Goal: Task Accomplishment & Management: Manage account settings

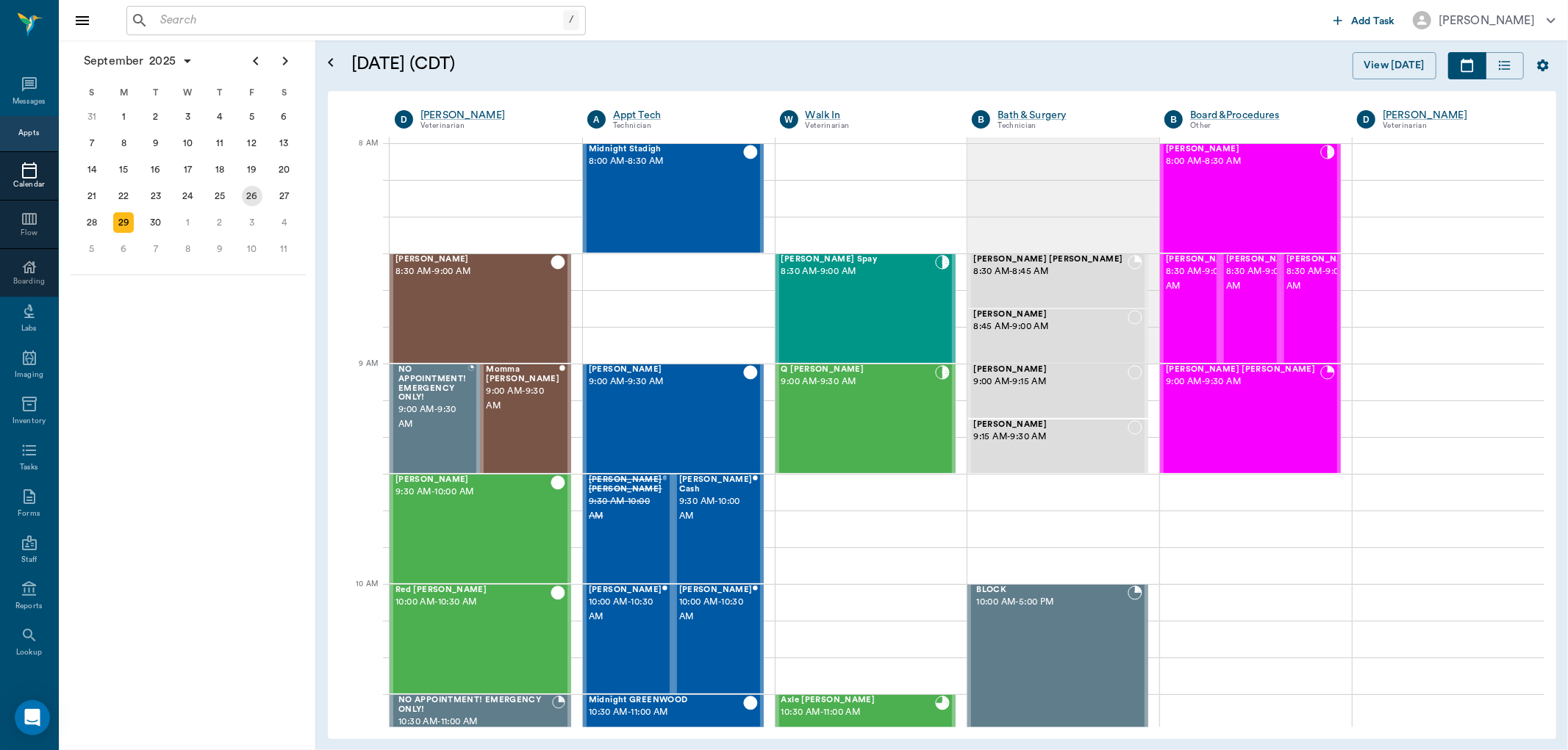
click at [262, 197] on div "26" at bounding box center [252, 196] width 33 height 27
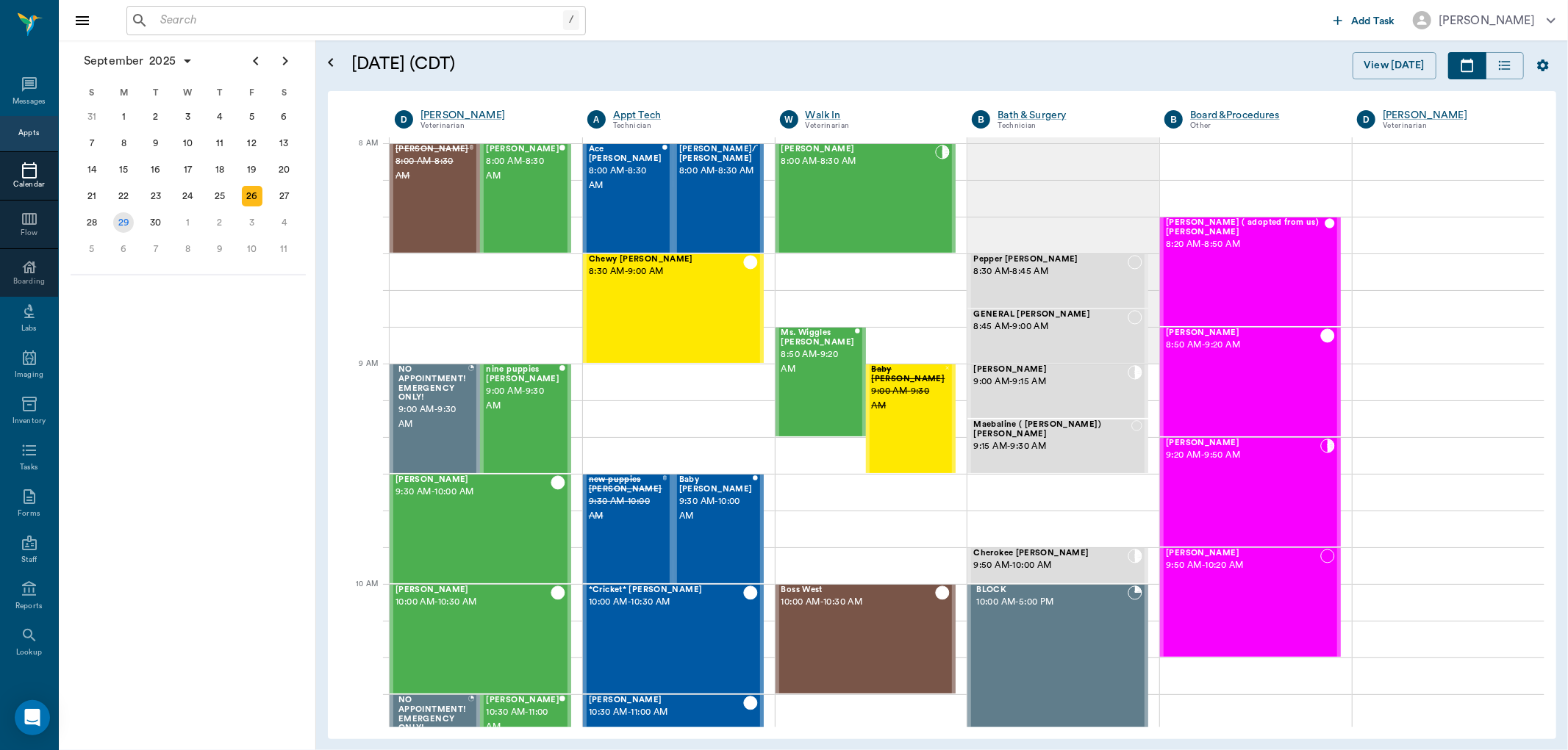
click at [131, 212] on div "29" at bounding box center [124, 222] width 21 height 21
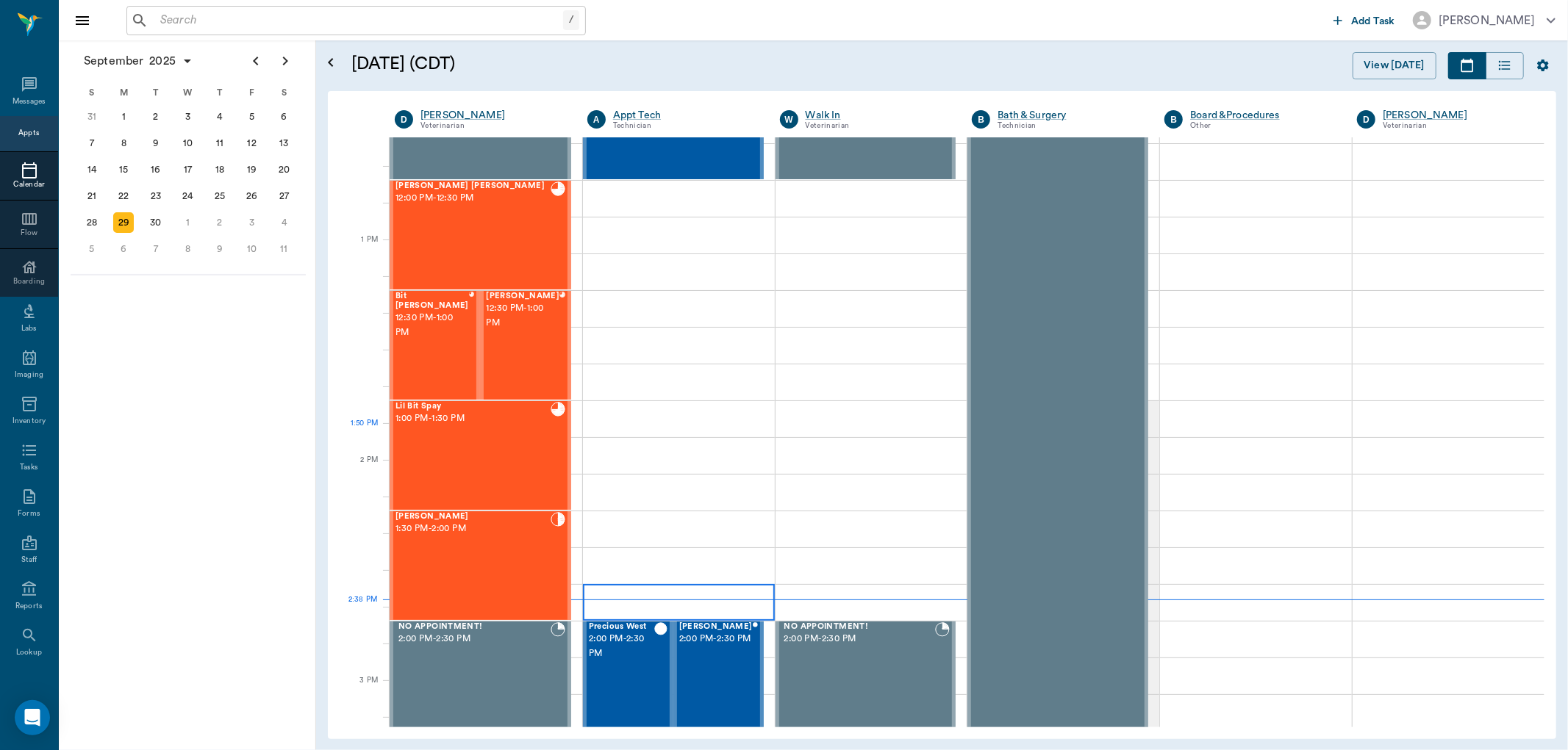
scroll to position [816, 0]
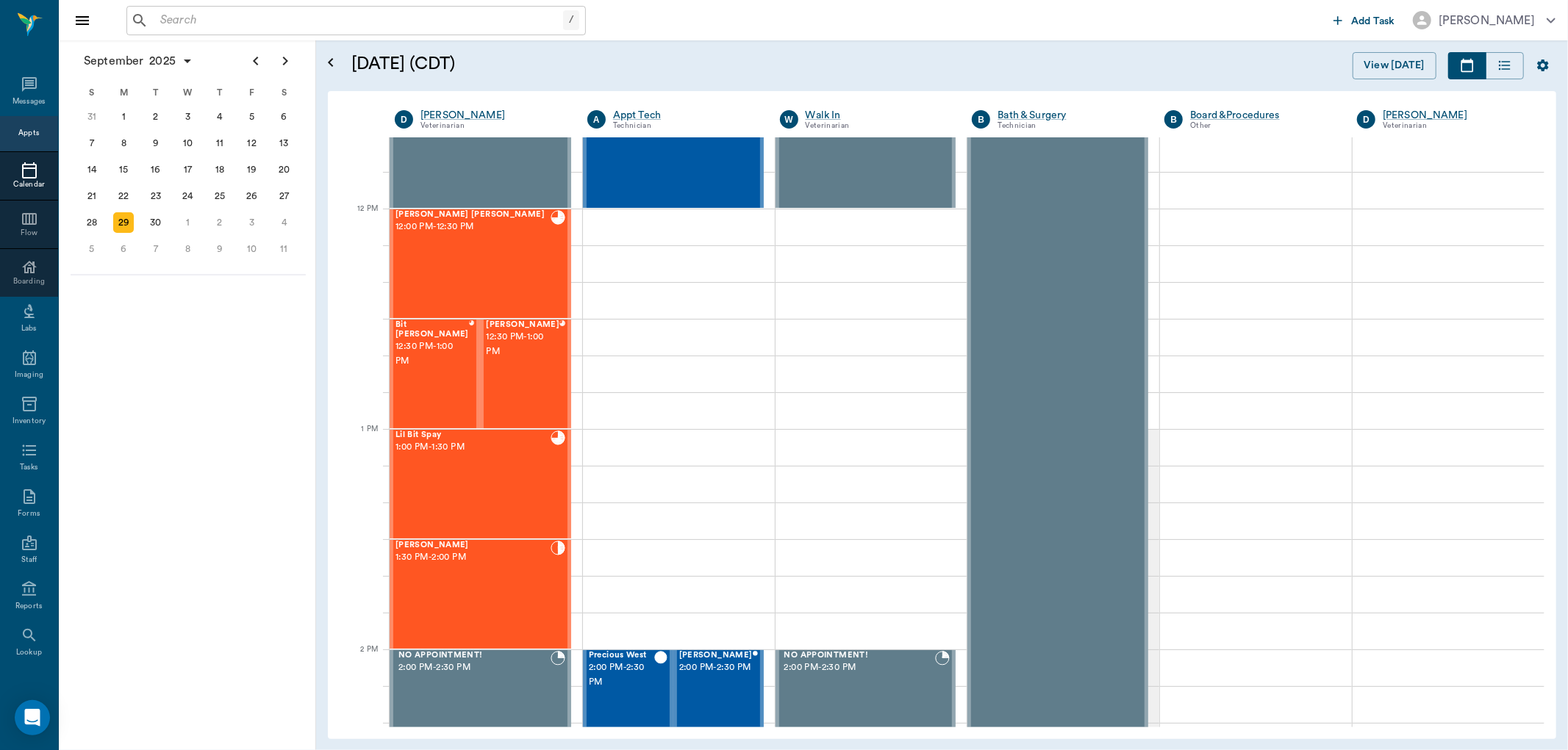
click at [447, 18] on input "text" at bounding box center [358, 20] width 408 height 21
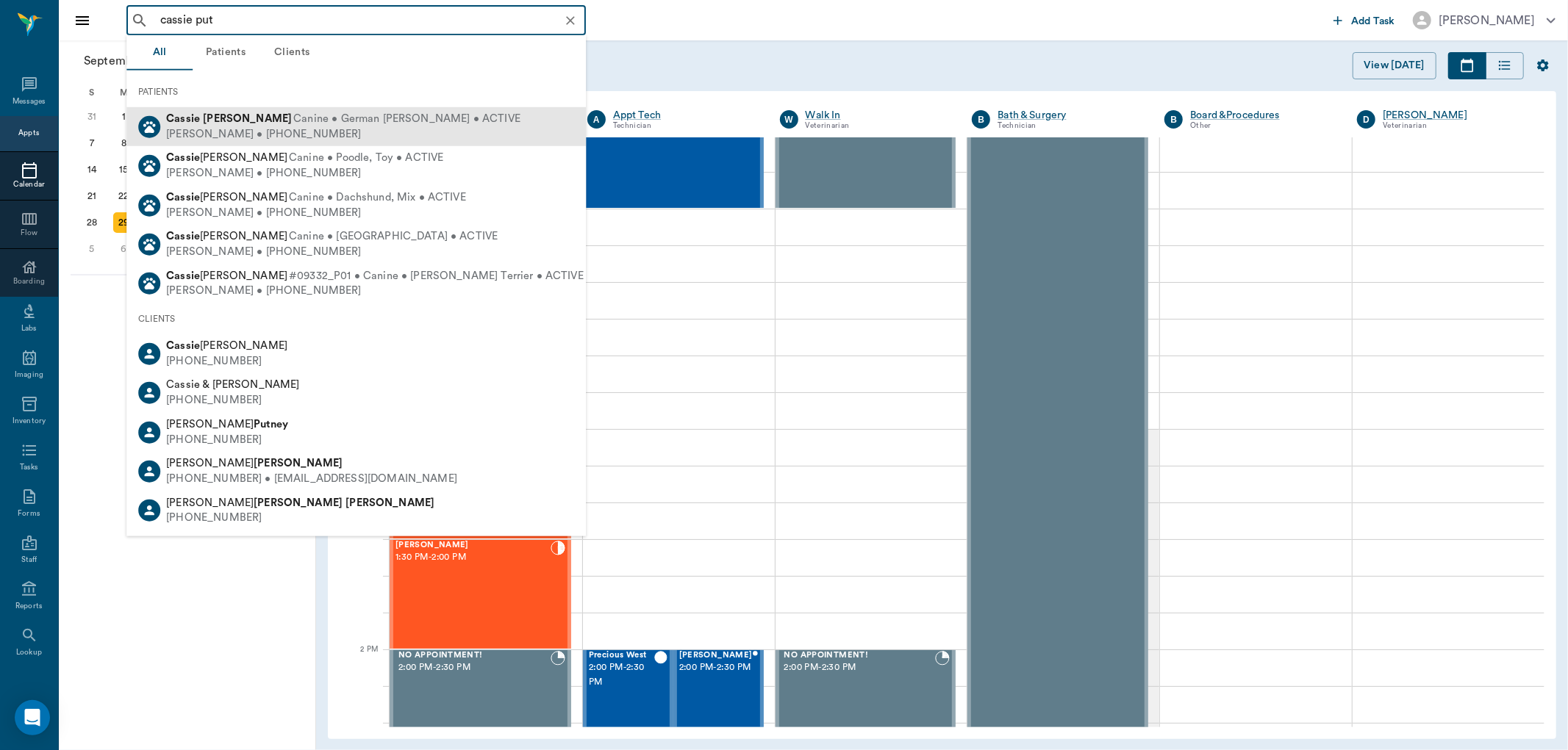
click at [404, 125] on span "Canine • German Shepard • ACTIVE" at bounding box center [407, 120] width 227 height 16
type input "cassie put"
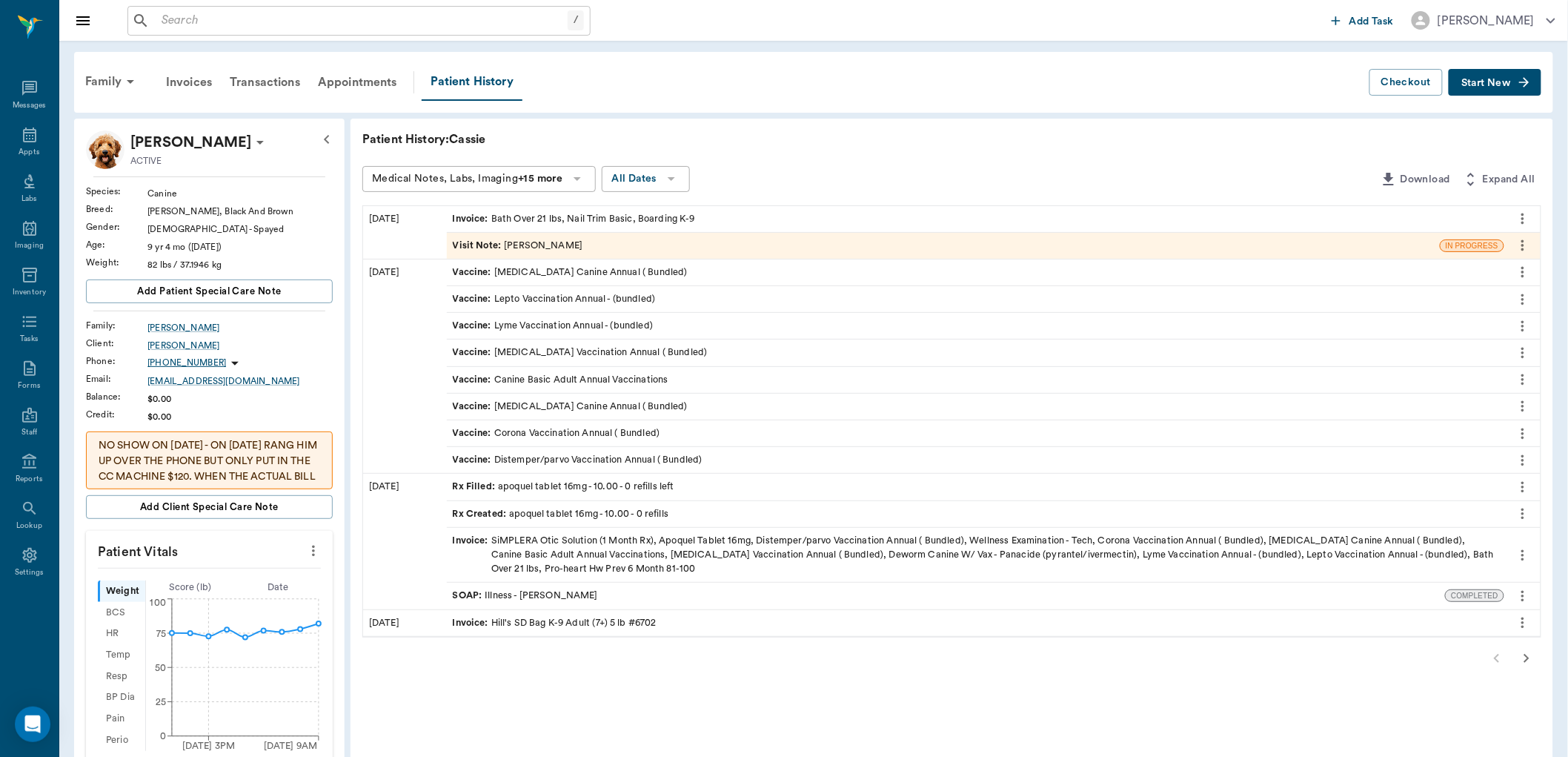
click at [151, 139] on p "Cassie Putnam" at bounding box center [190, 143] width 121 height 24
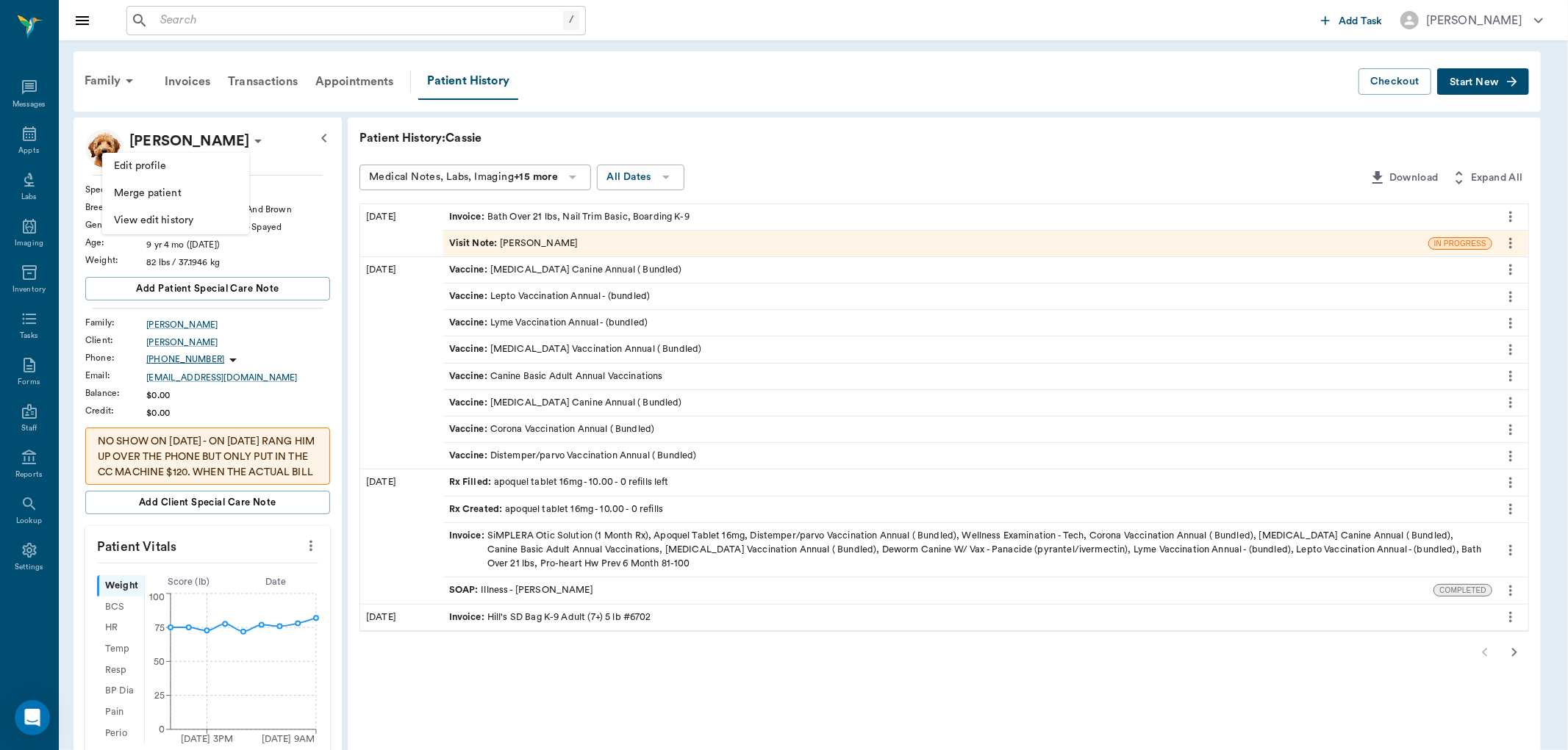
click at [154, 136] on div at bounding box center [784, 375] width 1568 height 750
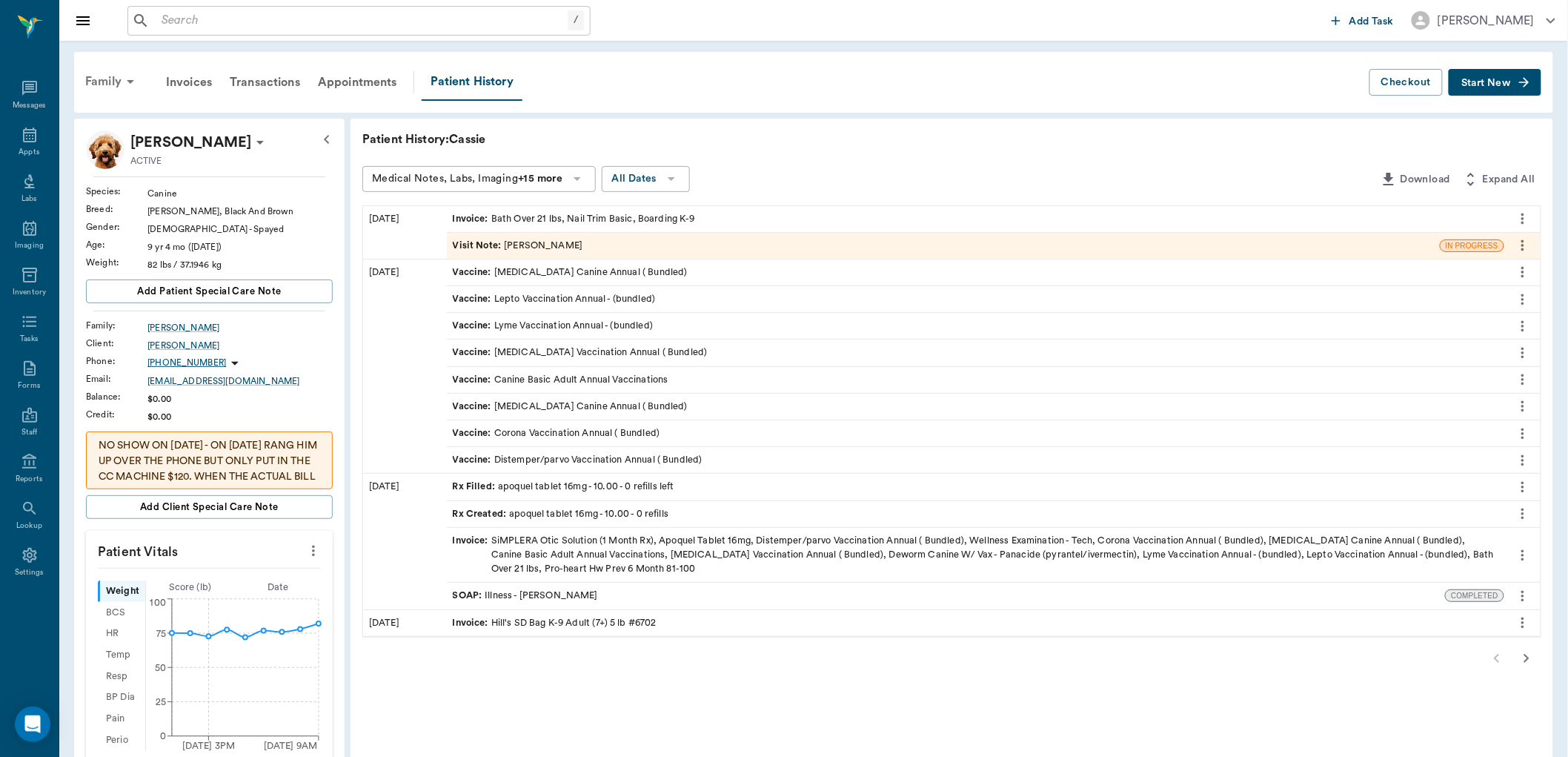
click at [109, 80] on div "Family" at bounding box center [113, 82] width 72 height 36
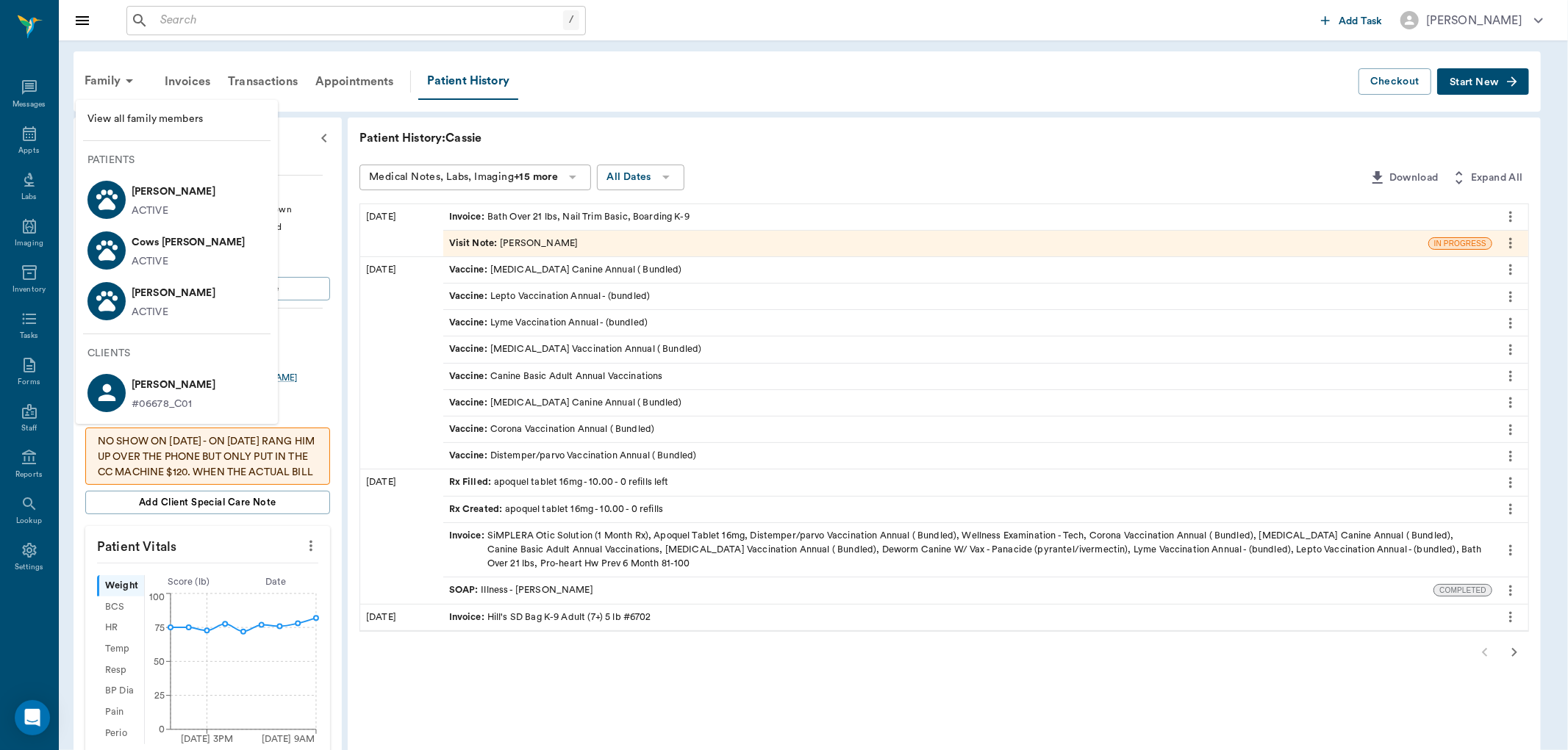
click at [1093, 178] on div at bounding box center [784, 375] width 1568 height 750
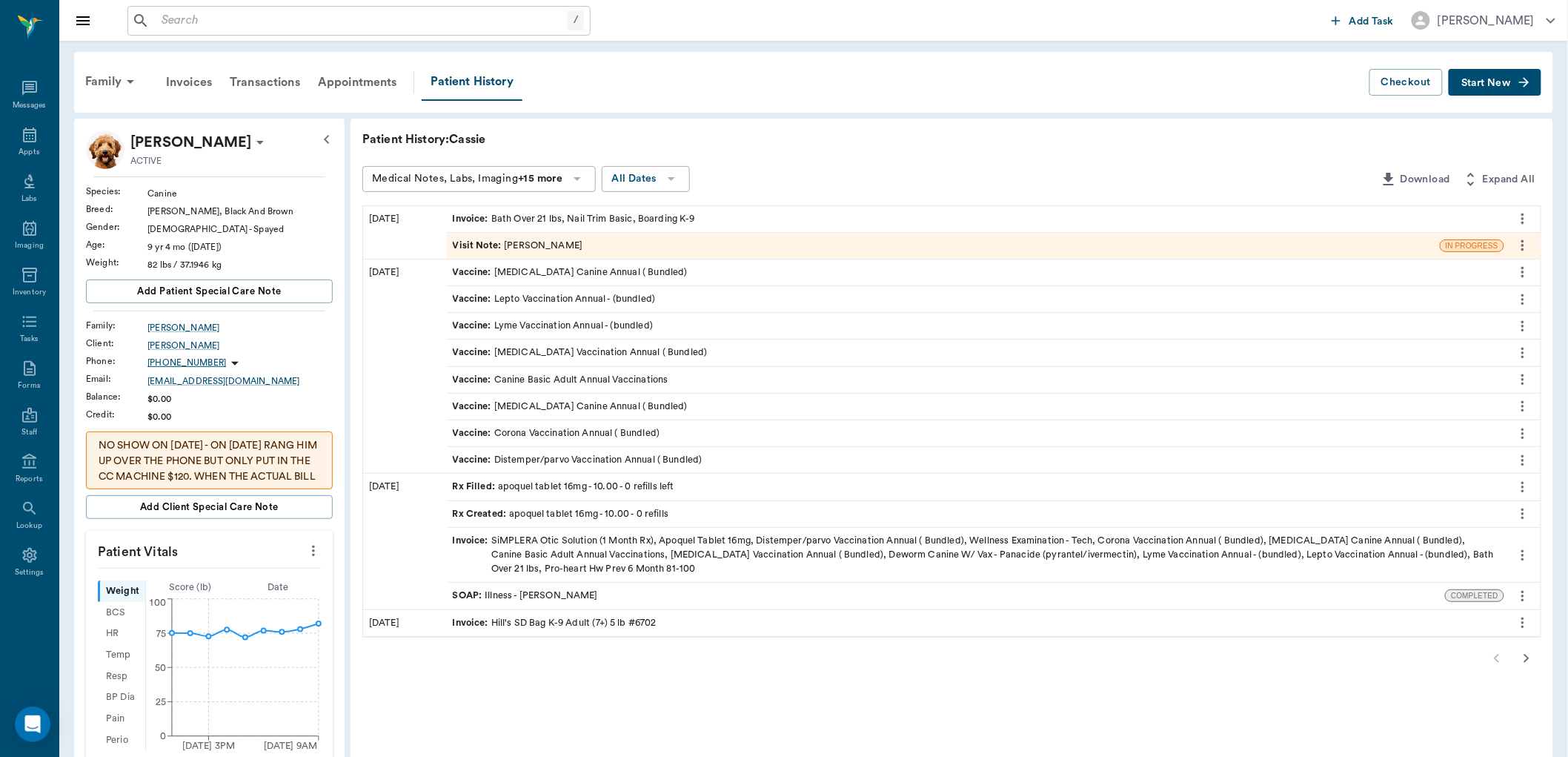
click at [1461, 73] on button "Start New" at bounding box center [1495, 83] width 93 height 28
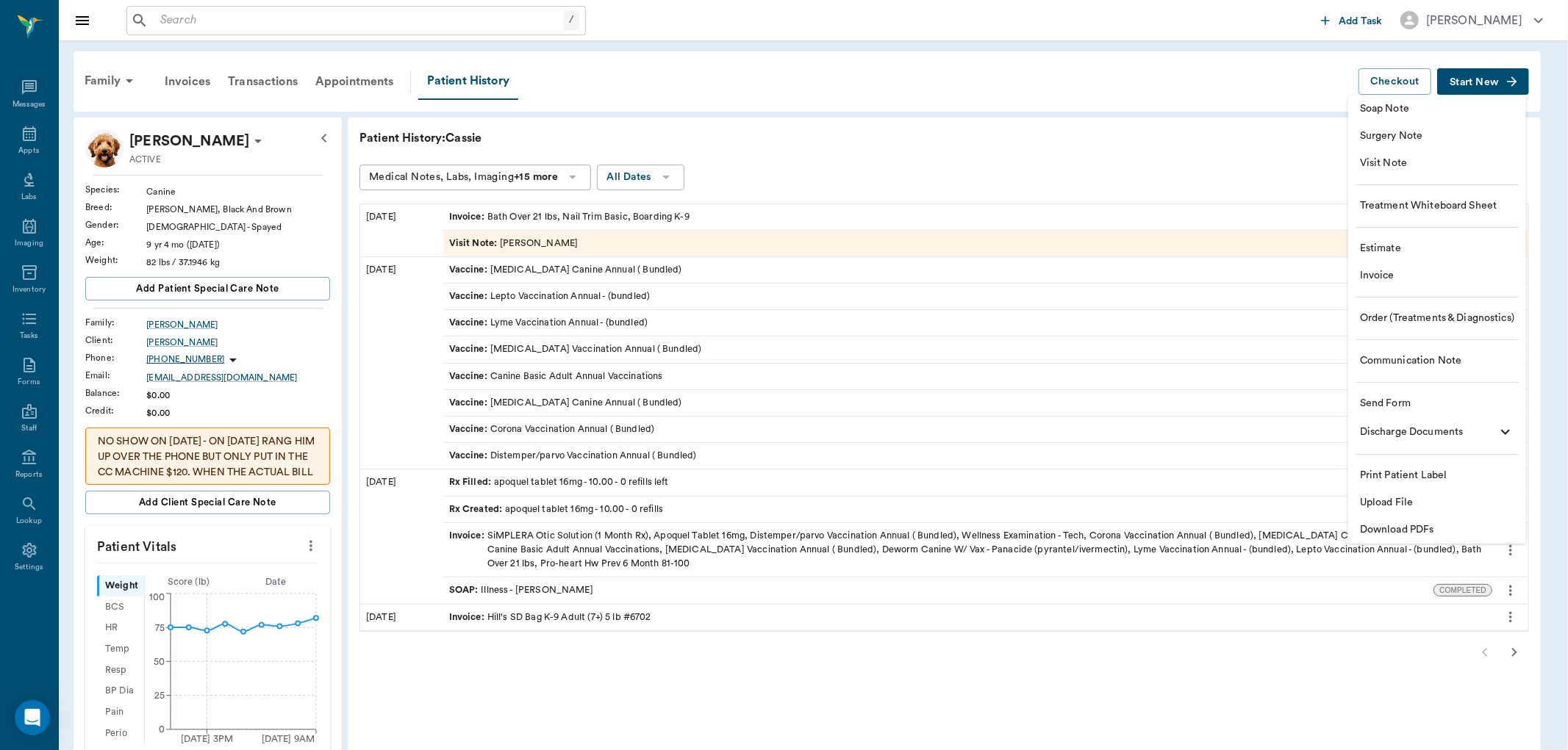
click at [1424, 115] on span "Soap Note" at bounding box center [1437, 110] width 154 height 16
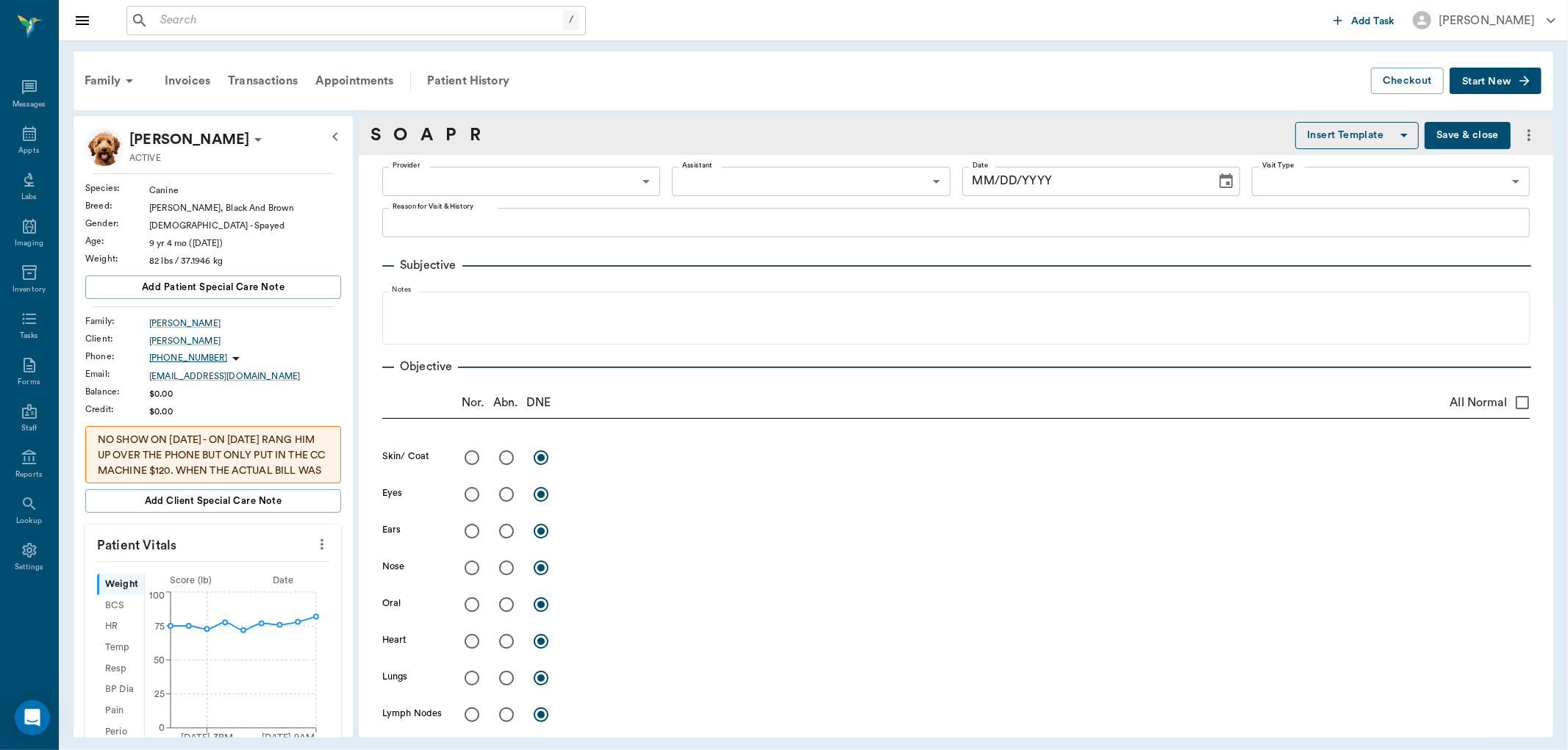
type input "[DATE]"
click at [509, 174] on body "/ ​ Add Task Dr. Bert Ellsworth Nectar Messages Appts Labs Imaging Inventory Ta…" at bounding box center [784, 375] width 1568 height 750
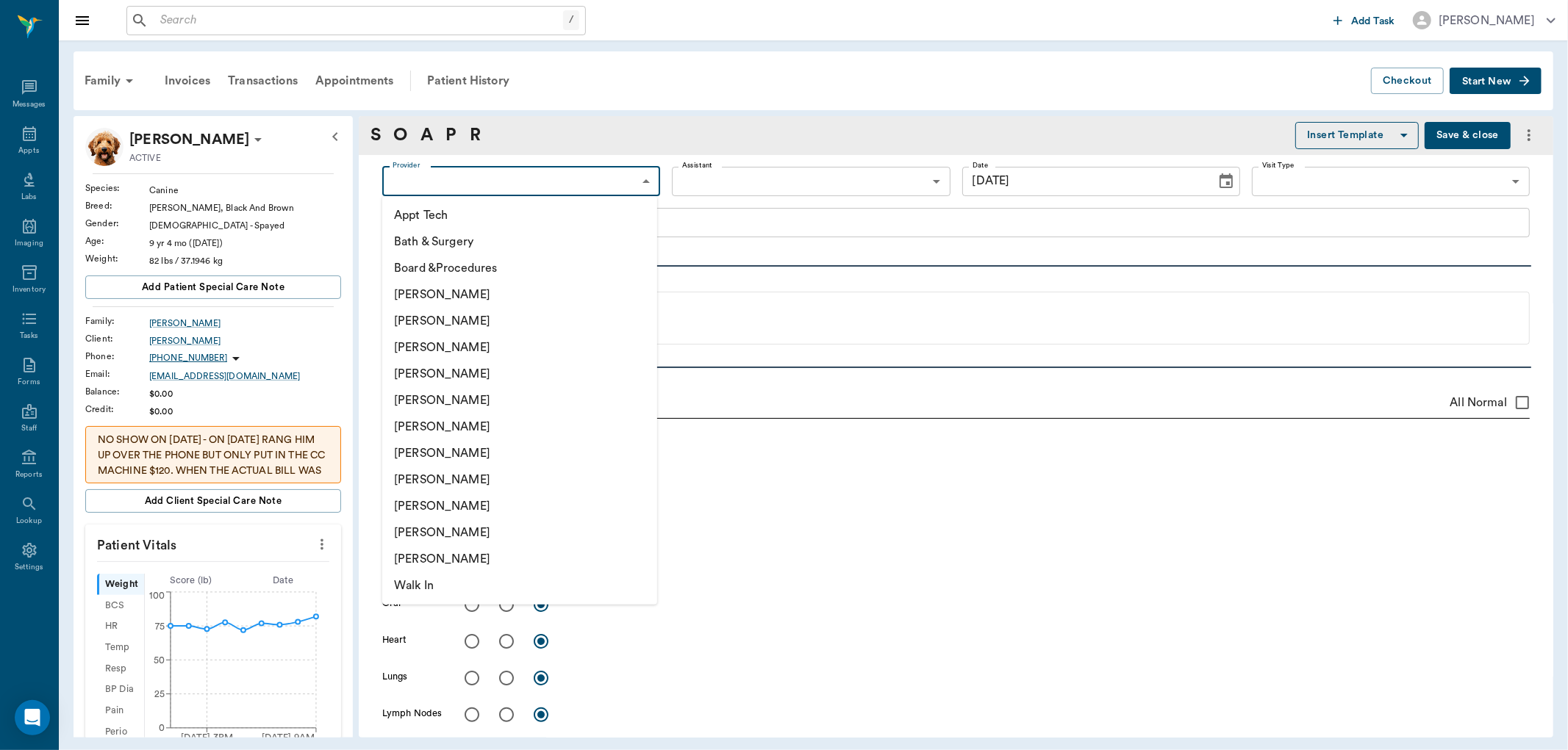
click at [544, 447] on li "[PERSON_NAME]" at bounding box center [520, 453] width 275 height 27
click at [571, 174] on body "/ ​ Add Task Dr. Bert Ellsworth Nectar Messages Appts Labs Imaging Inventory Ta…" at bounding box center [784, 375] width 1568 height 750
click at [568, 372] on li "[PERSON_NAME]" at bounding box center [520, 374] width 275 height 27
type input "63ec2f075fda476ae8351a4d"
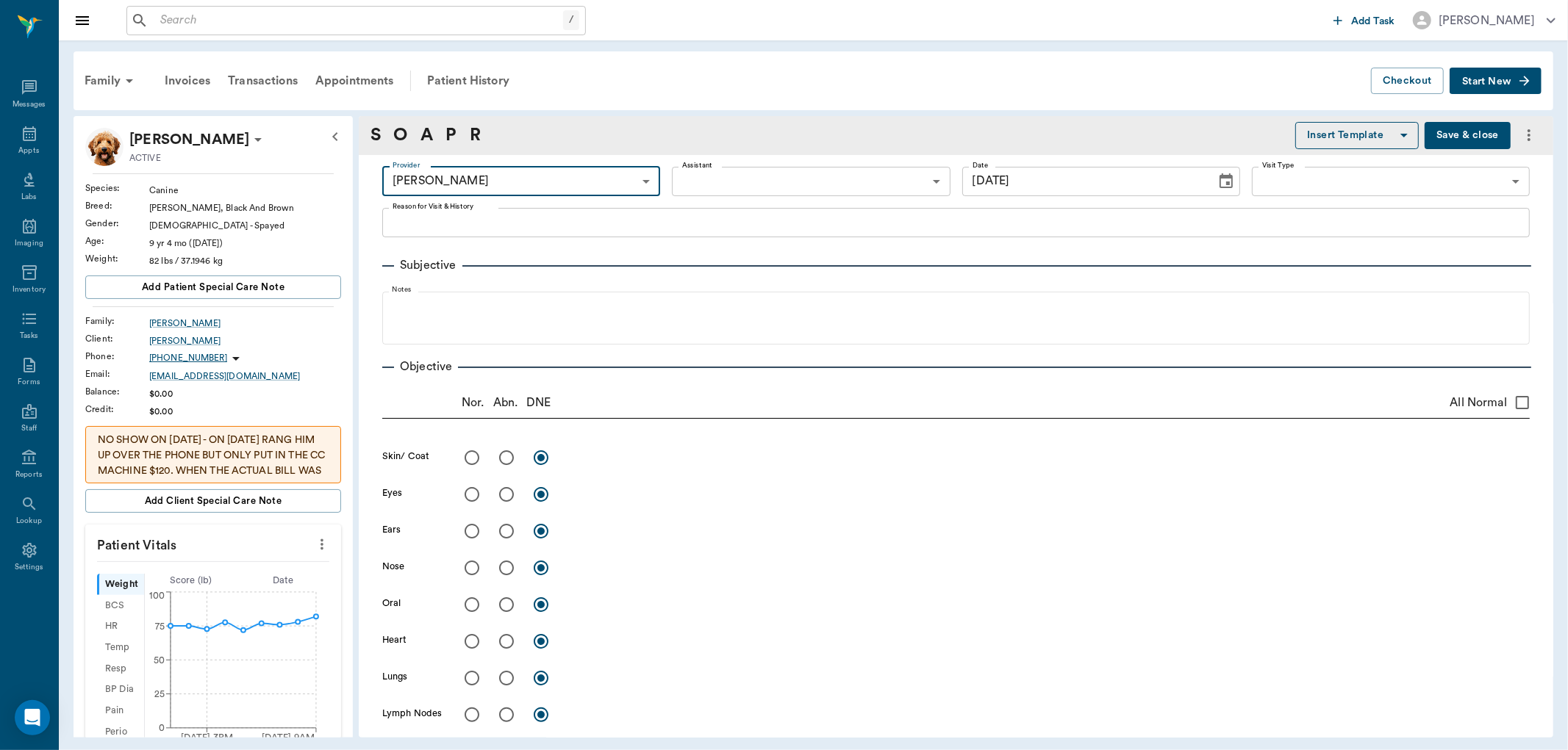
click at [731, 180] on body "/ ​ Add Task Dr. Bert Ellsworth Nectar Messages Appts Labs Imaging Inventory Ta…" at bounding box center [784, 375] width 1568 height 750
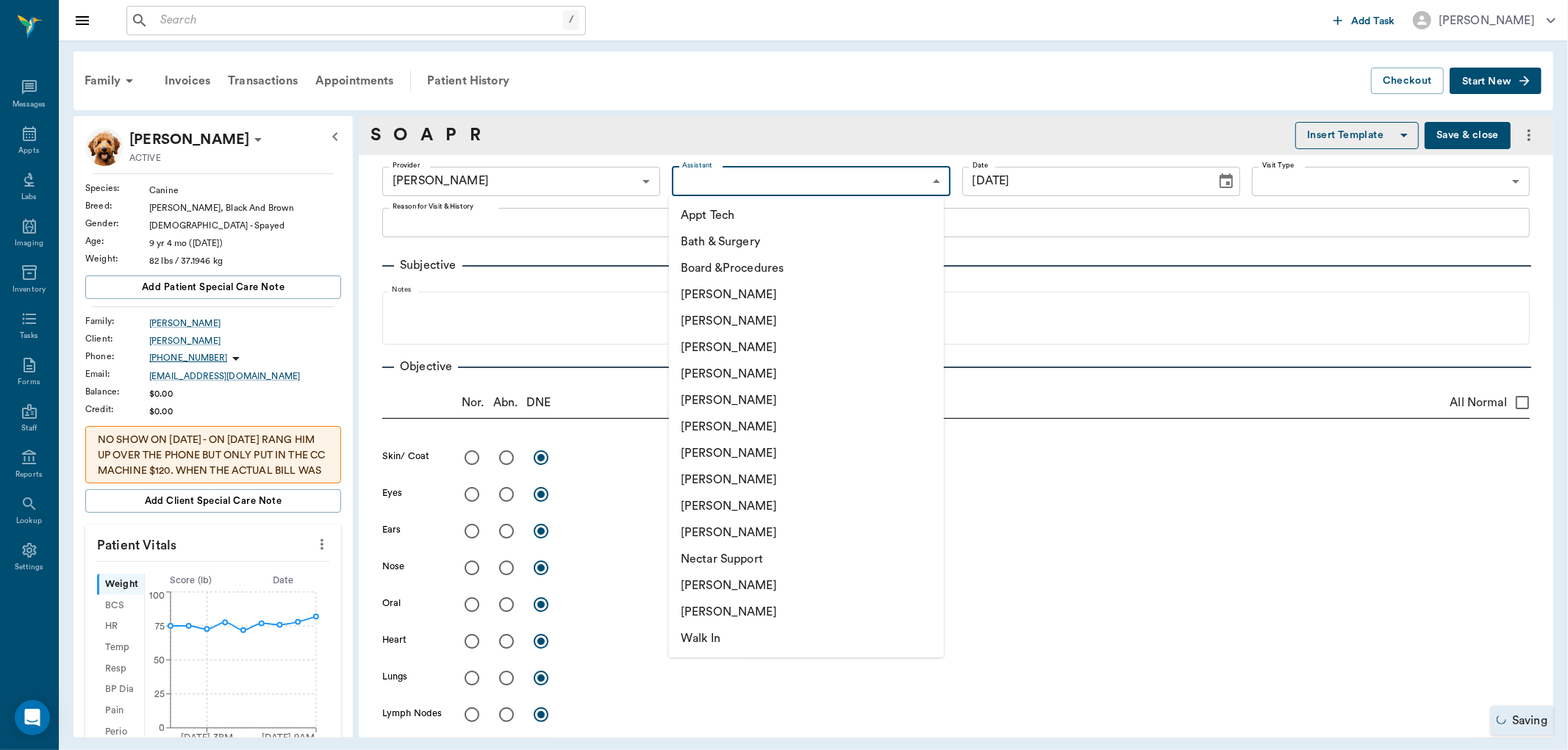
click at [1044, 304] on div at bounding box center [784, 375] width 1568 height 750
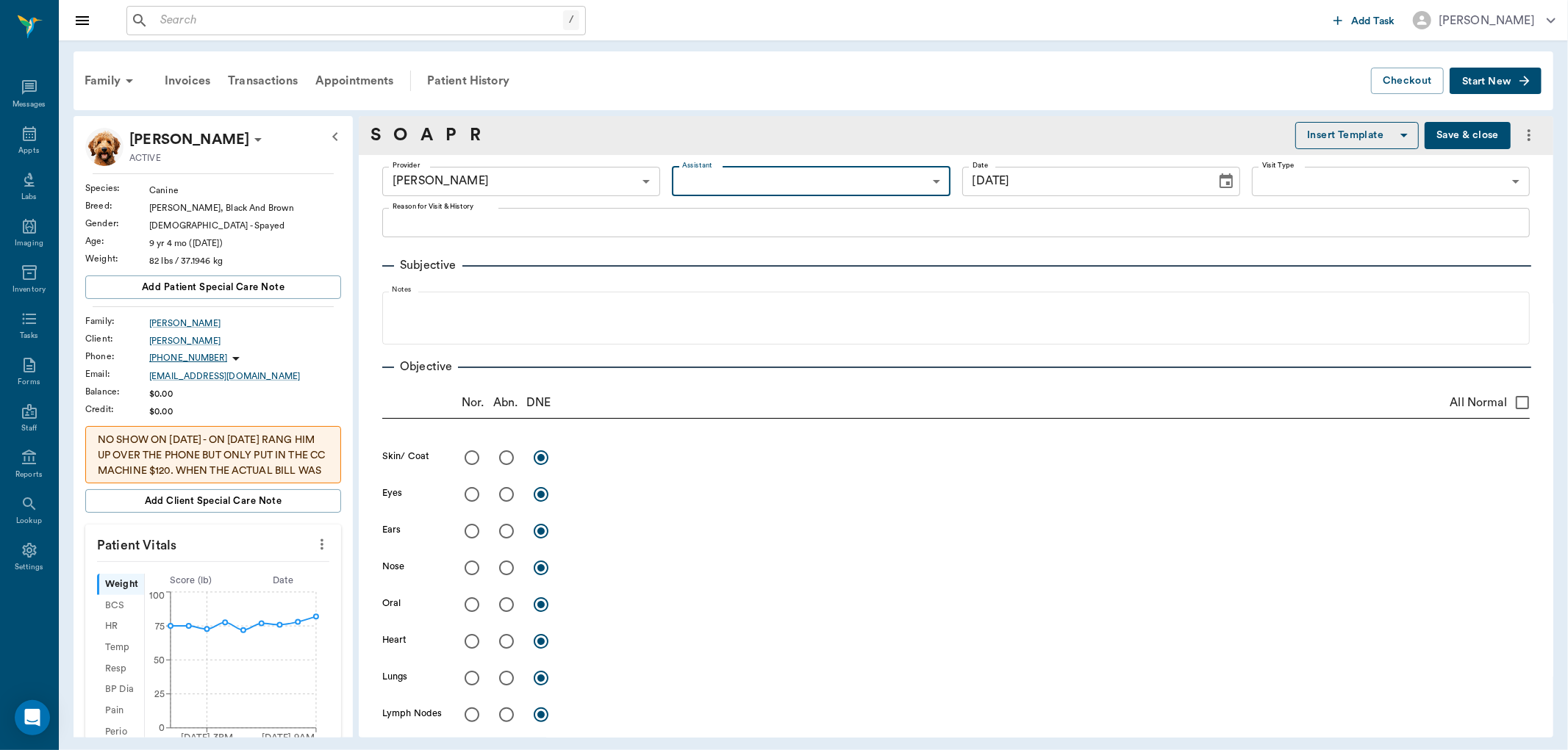
click at [702, 193] on body "/ ​ Add Task Dr. Bert Ellsworth Nectar Messages Appts Labs Imaging Inventory Ta…" at bounding box center [784, 375] width 1568 height 750
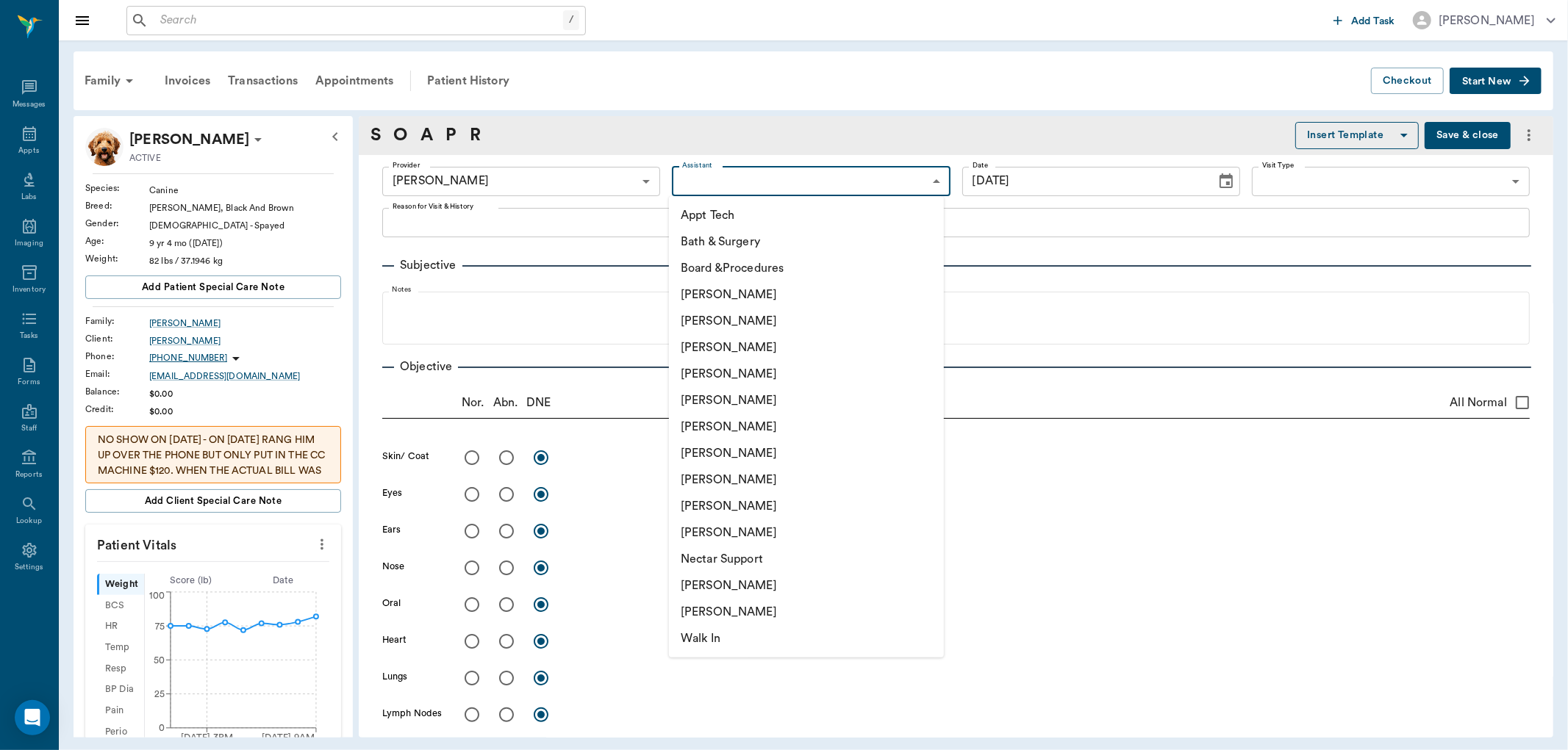
click at [701, 208] on li "Appt Tech" at bounding box center [807, 214] width 275 height 27
type input "63ec2f075fda476ae8351a4c"
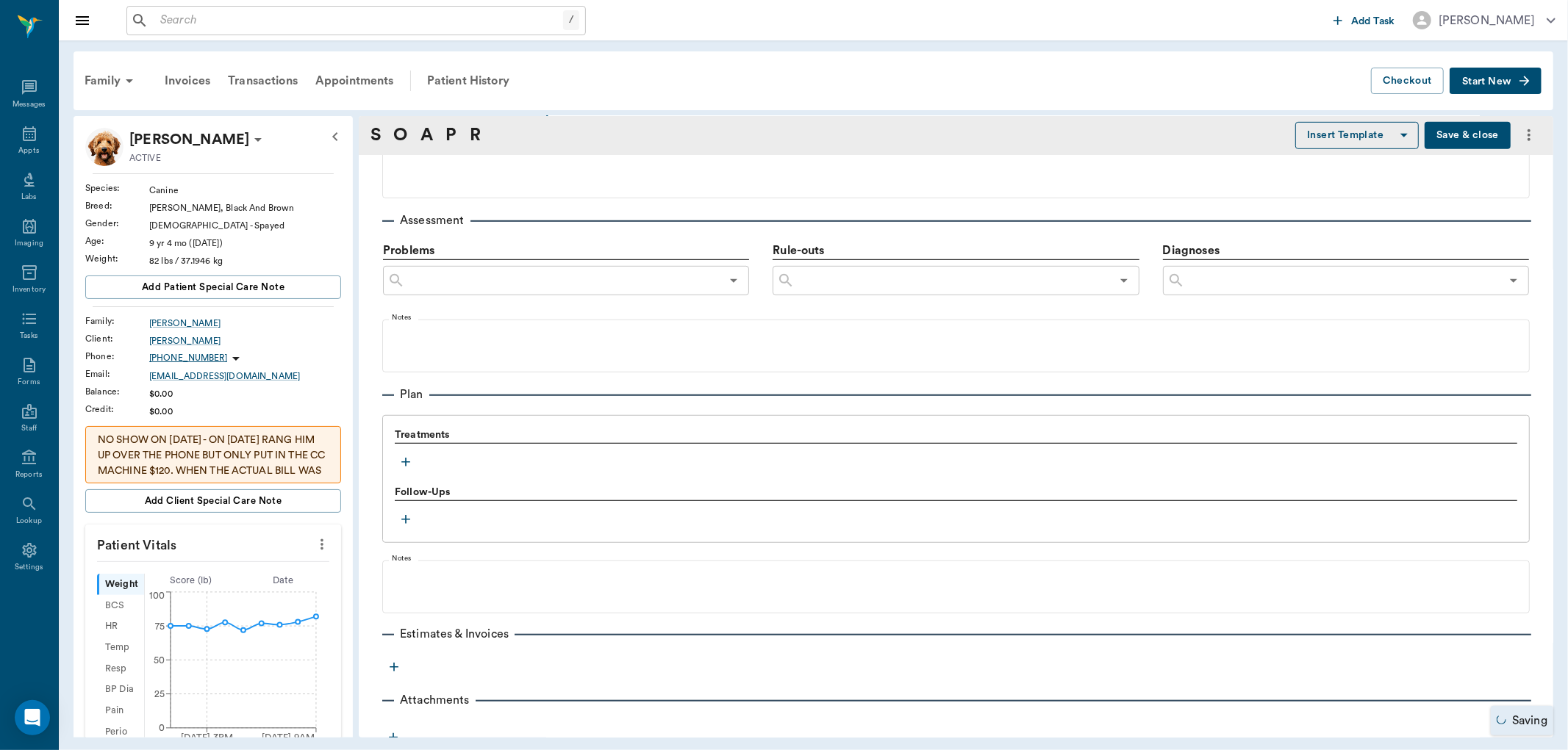
scroll to position [792, 0]
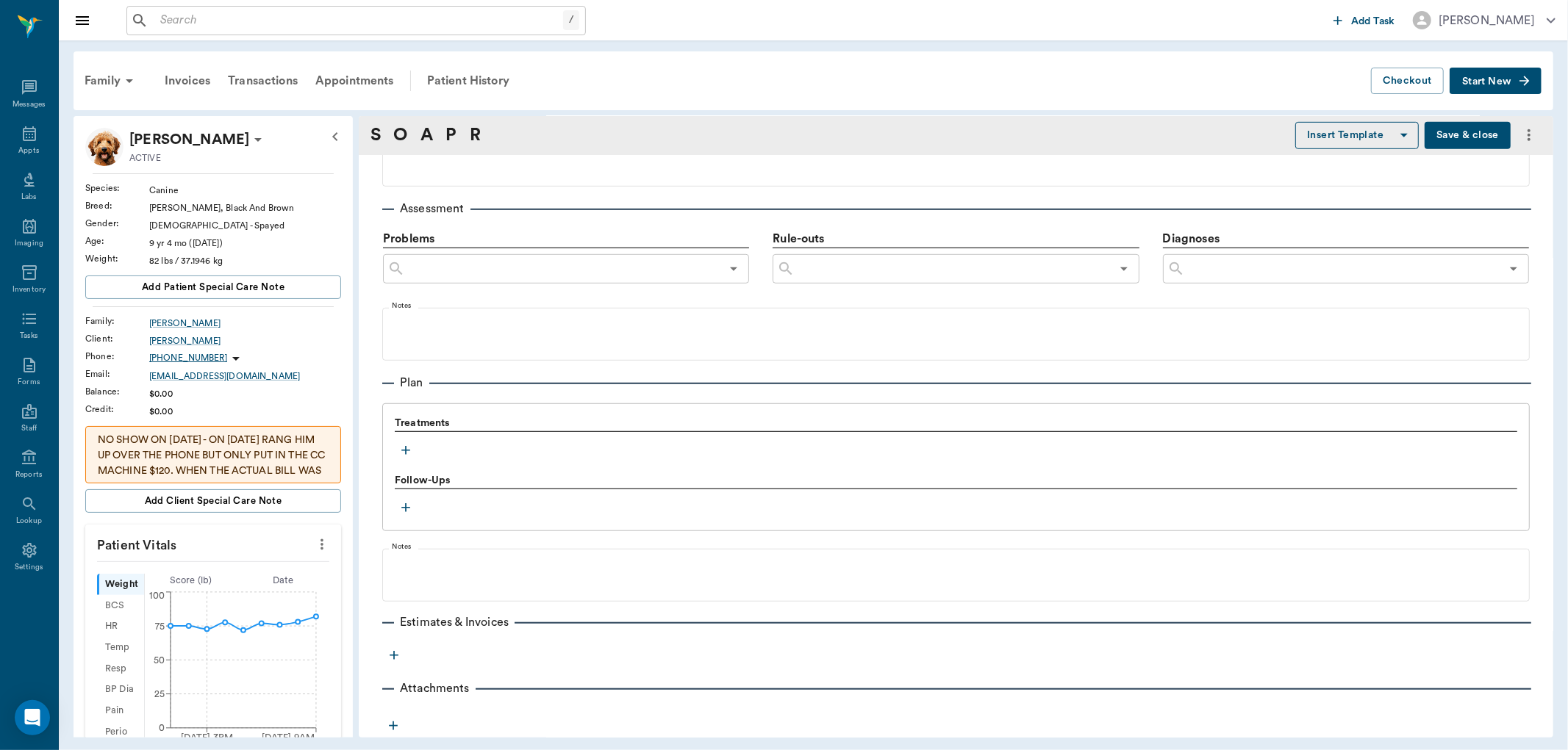
click at [405, 457] on icon "button" at bounding box center [405, 450] width 15 height 15
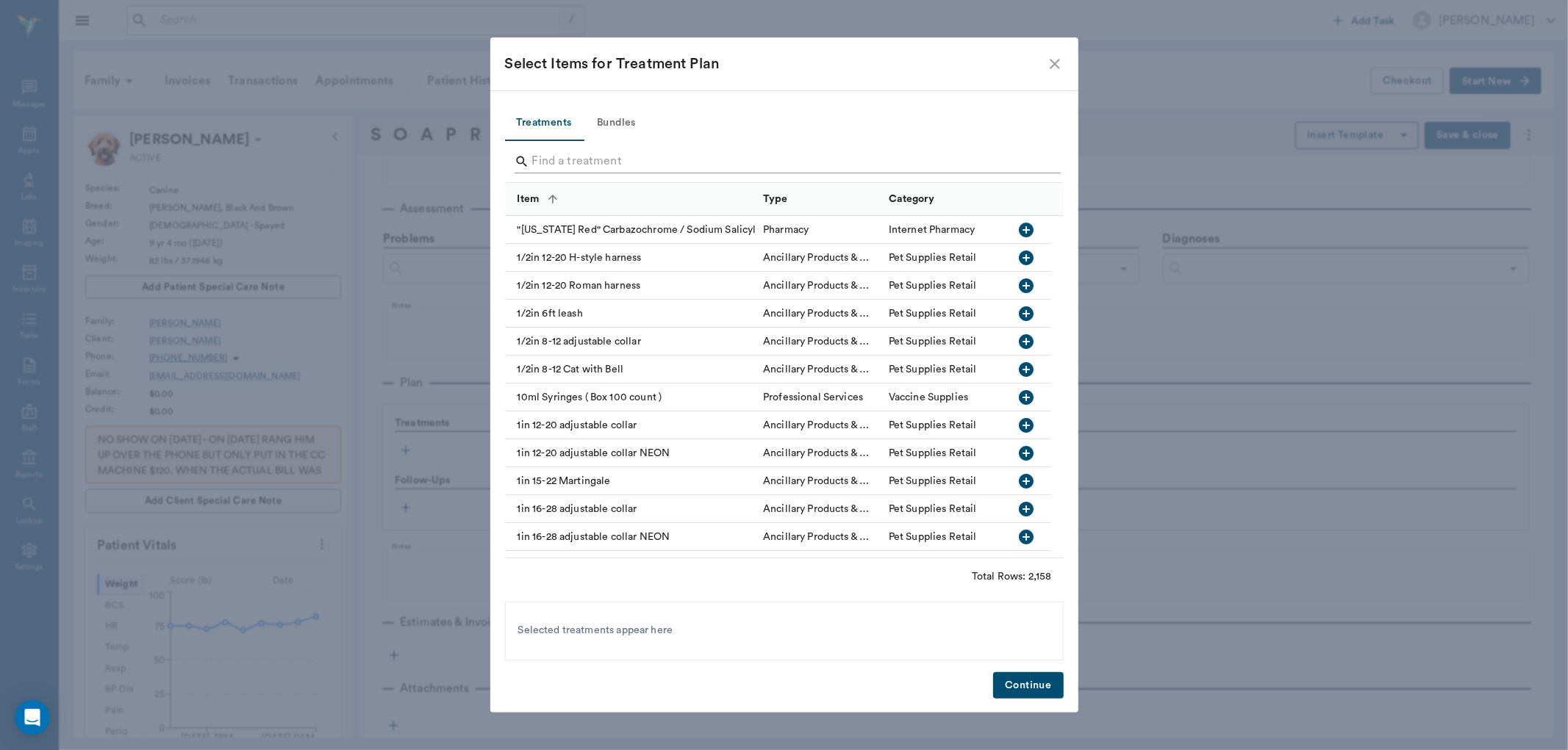
click at [566, 159] on input "Search" at bounding box center [785, 162] width 506 height 24
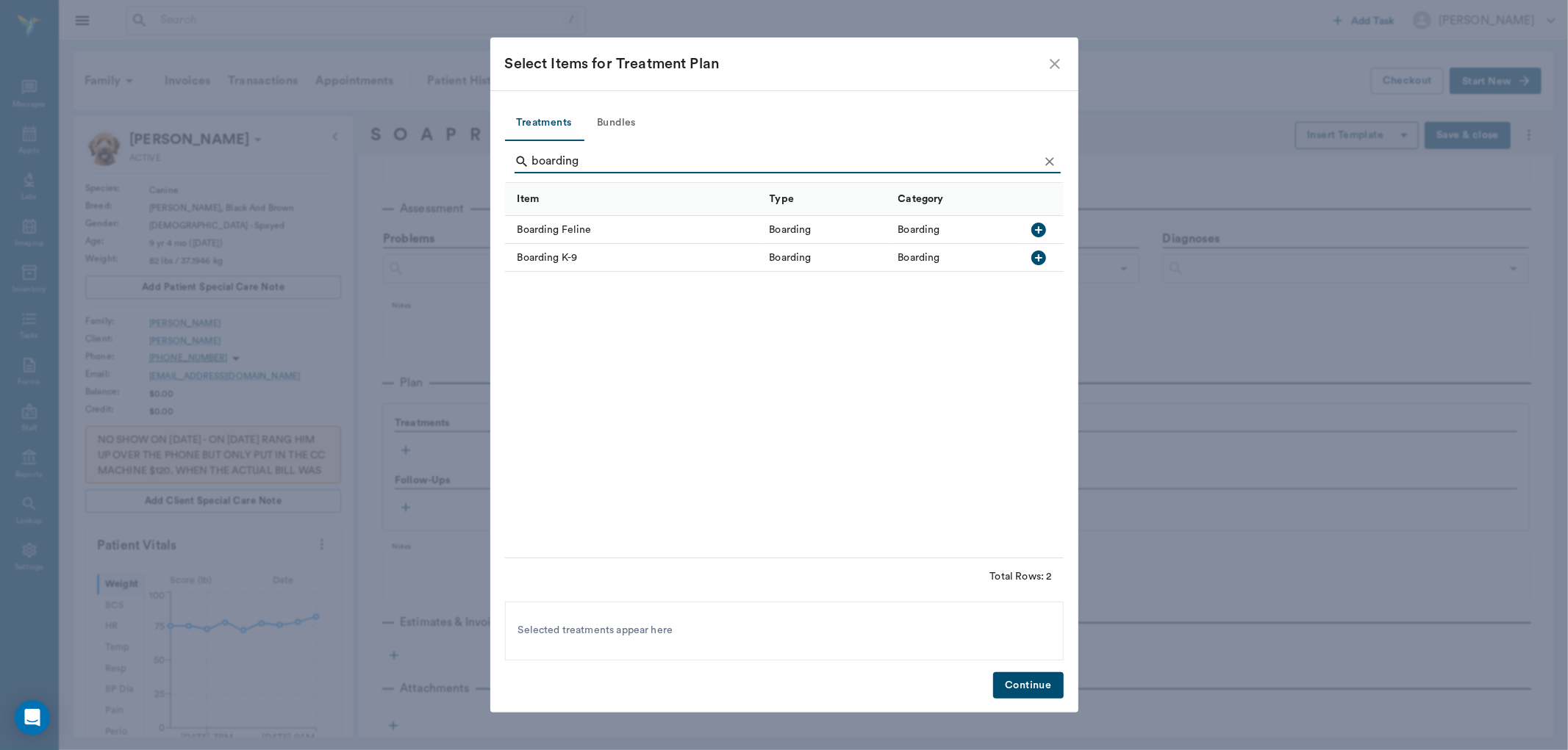
type input "boarding"
click at [1034, 260] on icon "button" at bounding box center [1038, 258] width 15 height 15
click at [1054, 159] on icon "Clear" at bounding box center [1049, 161] width 15 height 15
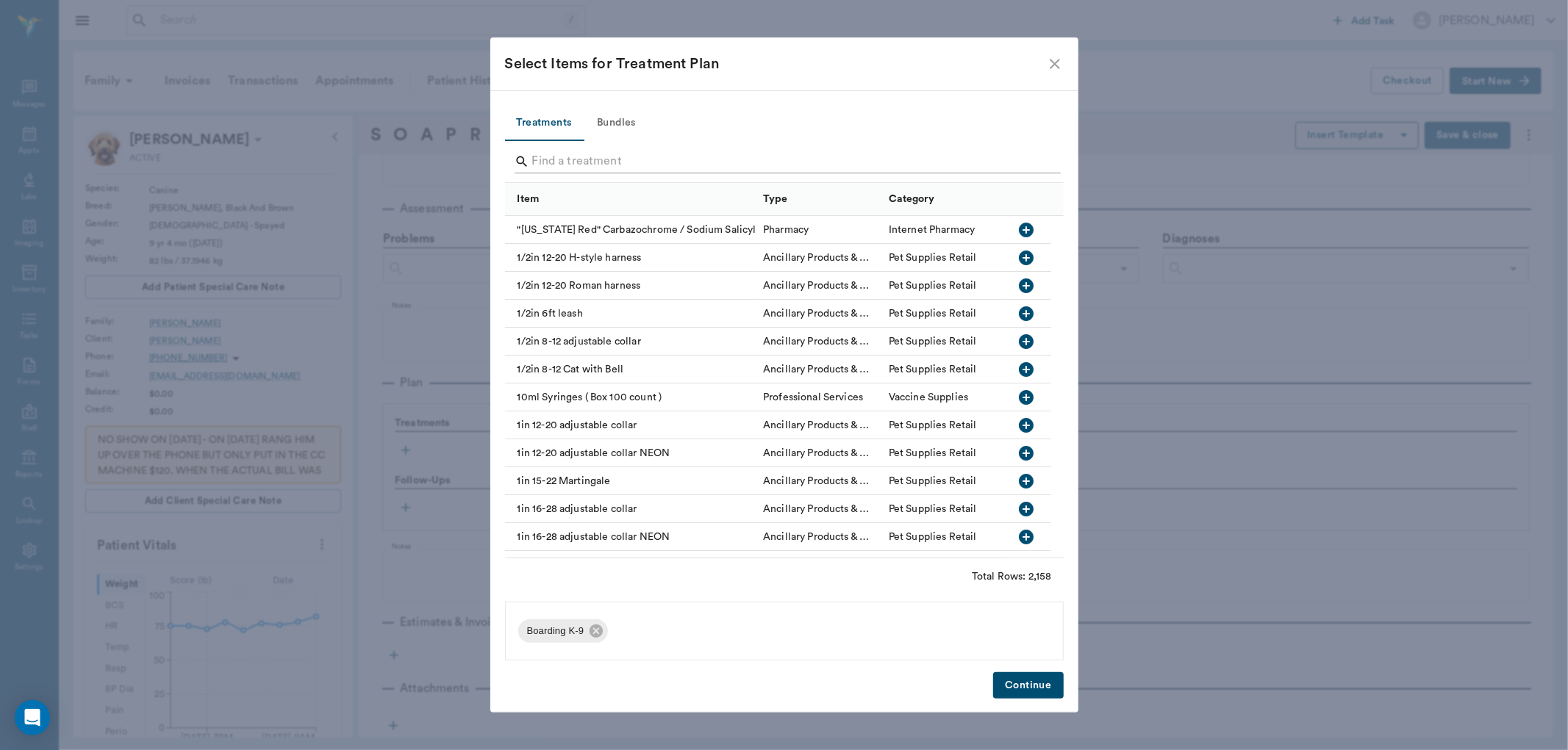
click at [1030, 159] on input "Search" at bounding box center [785, 162] width 506 height 24
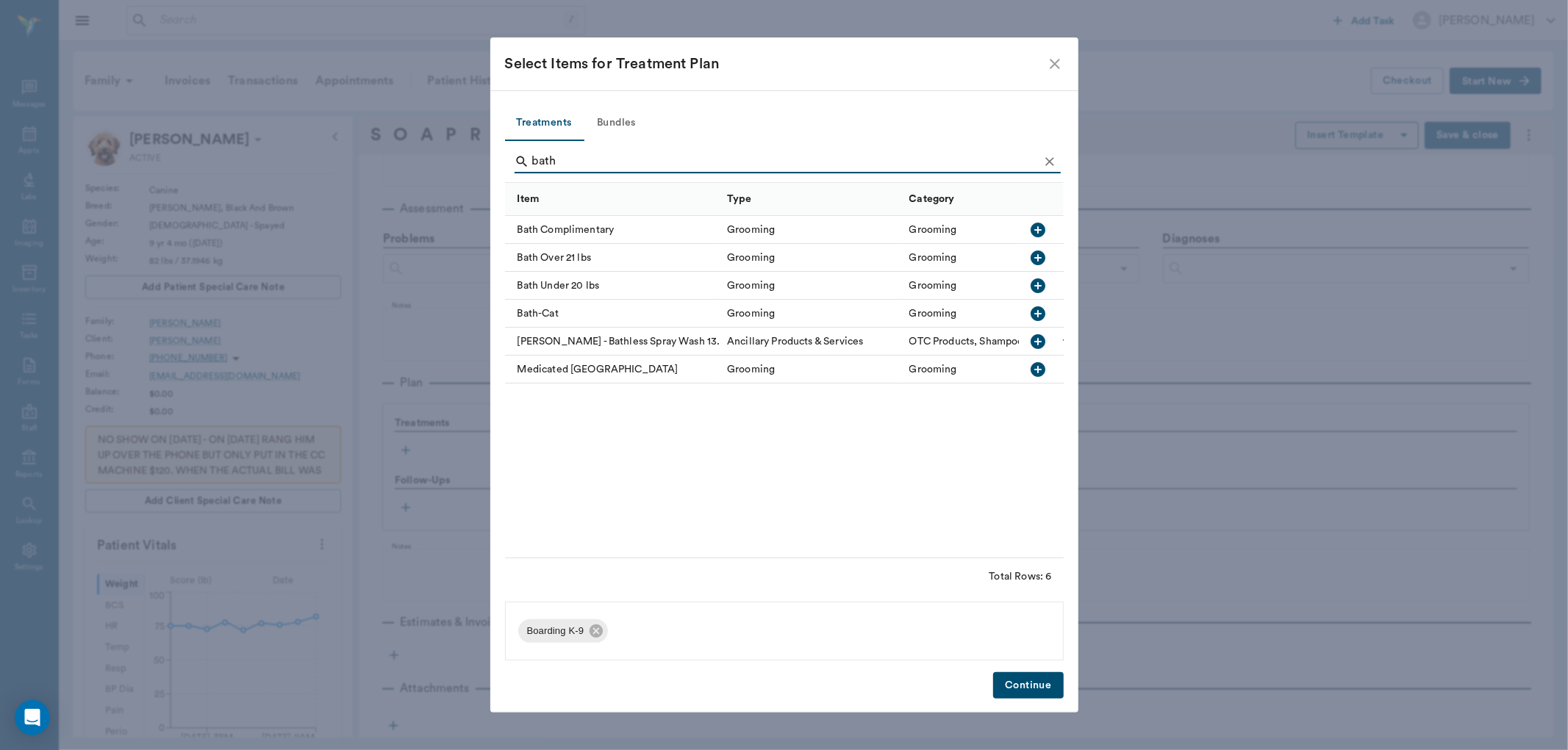
type input "bath"
click at [1041, 365] on icon "button" at bounding box center [1038, 370] width 15 height 15
click at [1045, 152] on button "Clear" at bounding box center [1050, 161] width 22 height 22
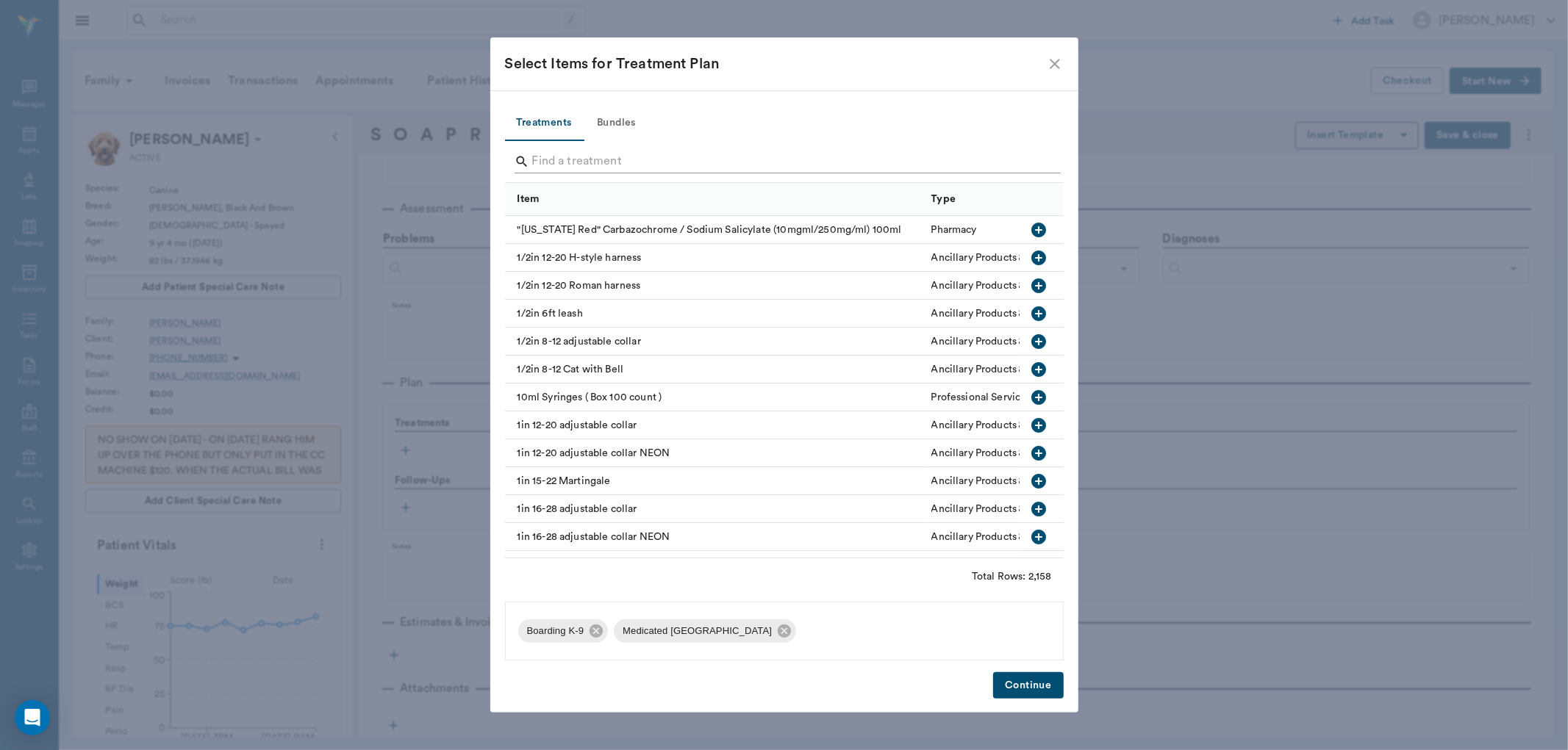
click at [1035, 160] on input "Search" at bounding box center [785, 162] width 506 height 24
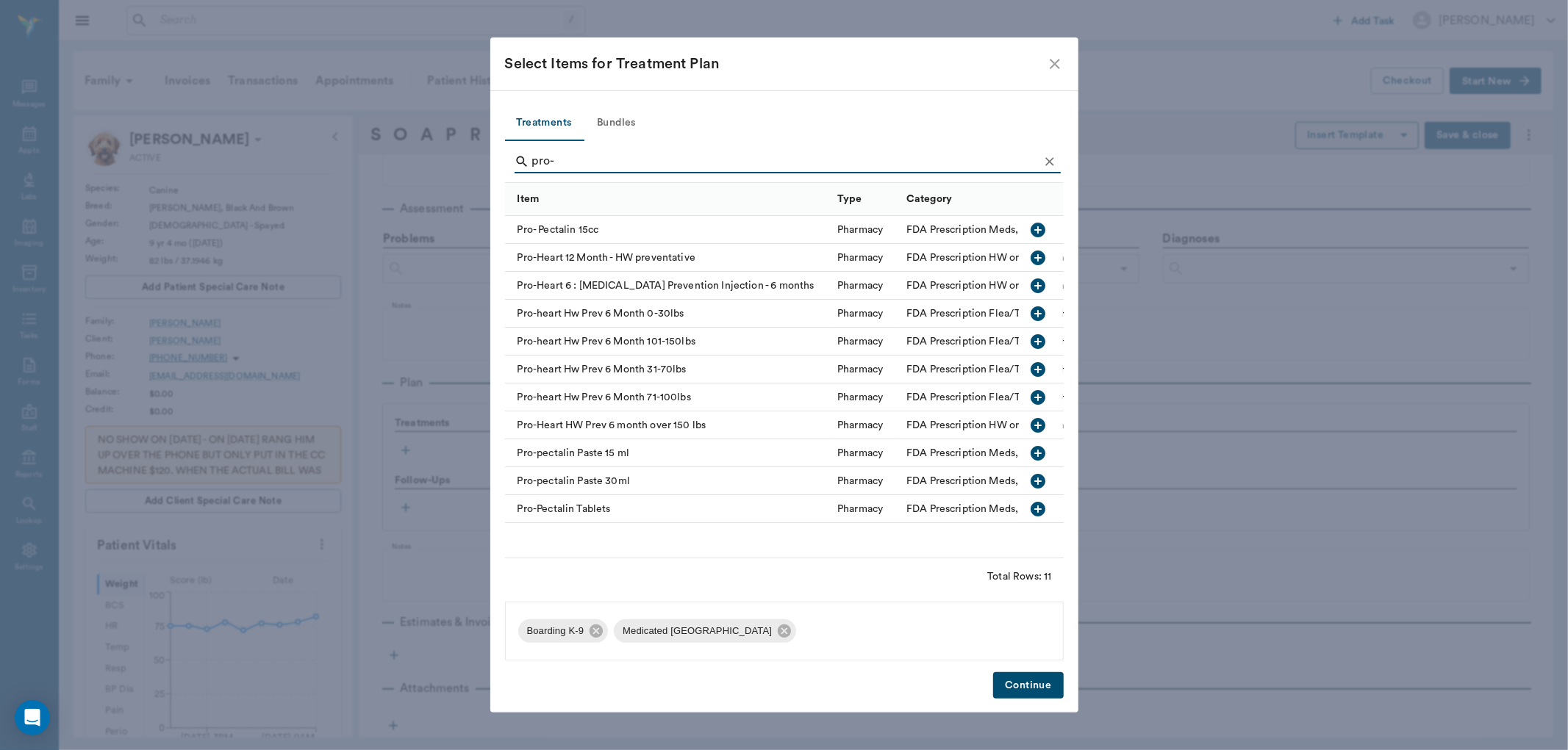
type input "pro-"
click at [1042, 394] on icon "button" at bounding box center [1038, 397] width 15 height 15
click at [1051, 166] on icon "Clear" at bounding box center [1049, 161] width 15 height 15
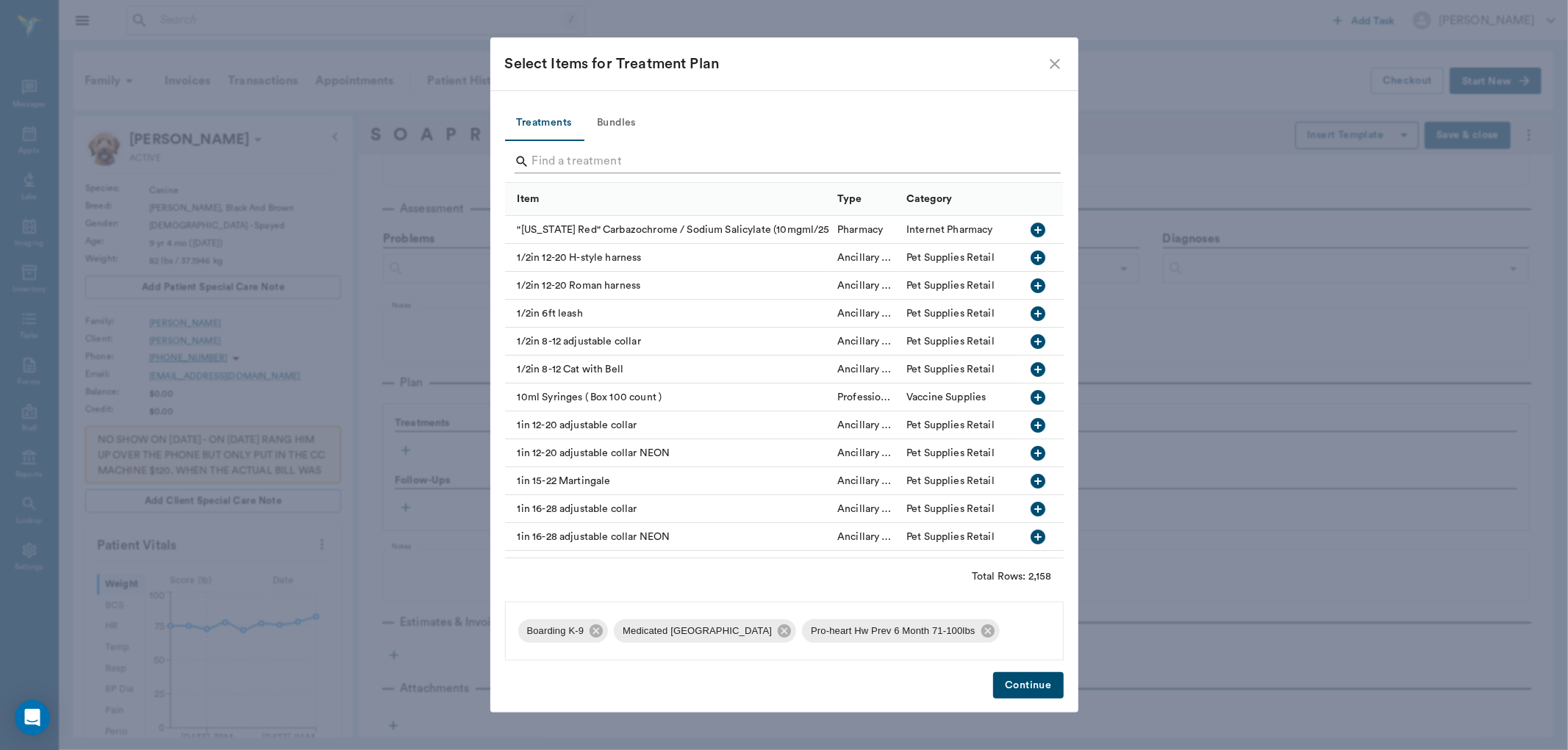
click at [1024, 163] on input "Search" at bounding box center [785, 162] width 506 height 24
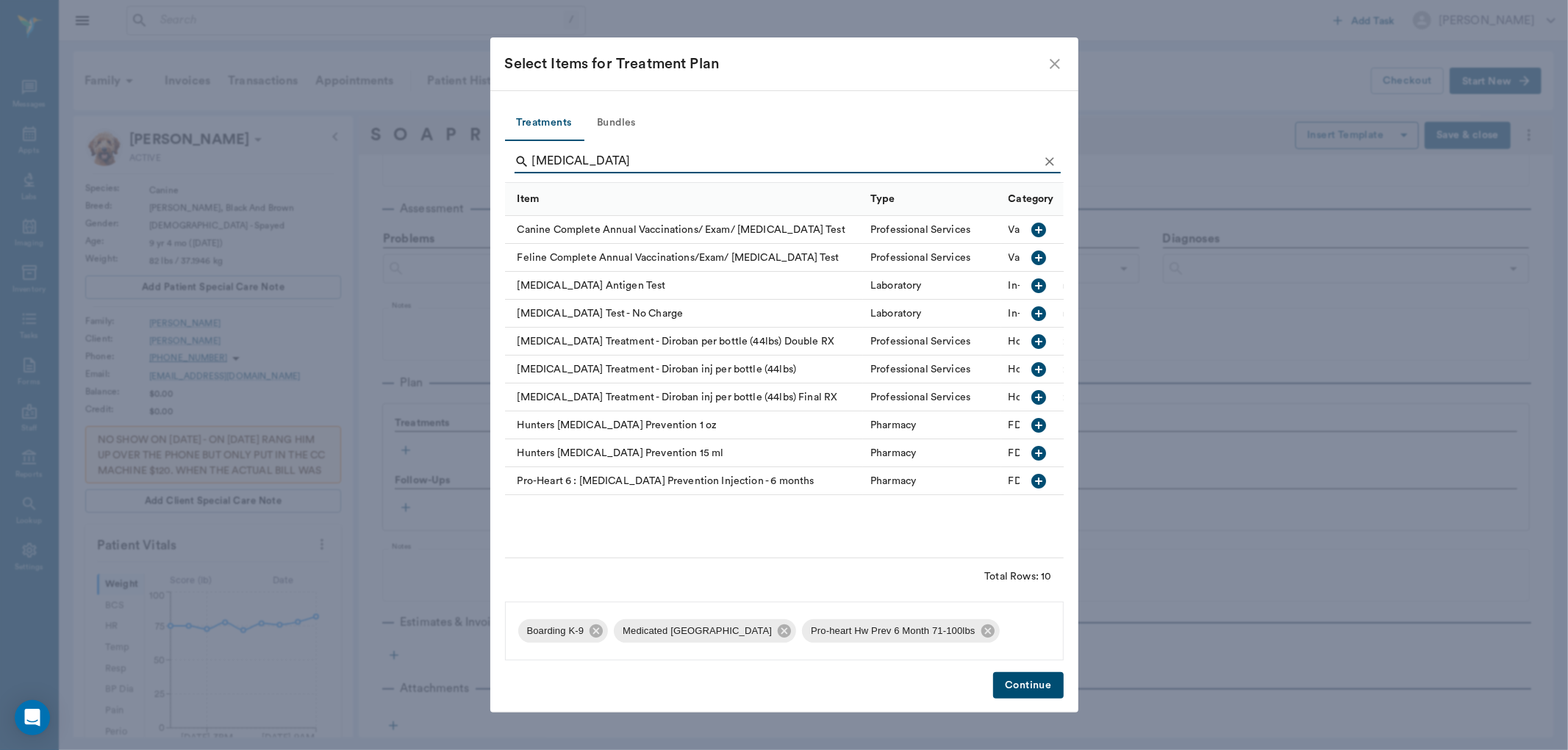
type input "heartworm"
click at [1041, 286] on icon "button" at bounding box center [1039, 286] width 18 height 18
click at [1046, 162] on icon "Clear" at bounding box center [1049, 161] width 15 height 15
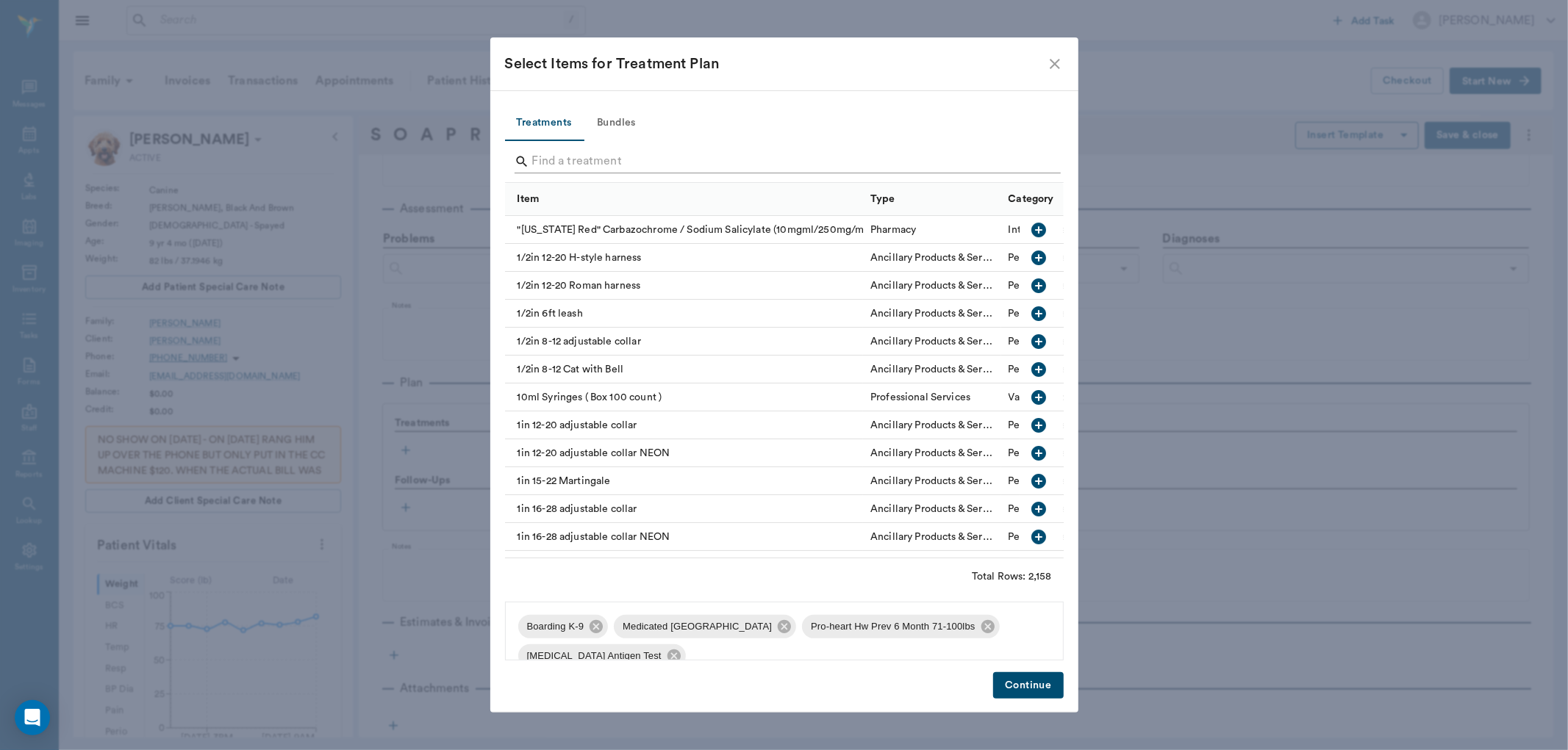
click at [1030, 162] on input "Search" at bounding box center [785, 162] width 506 height 24
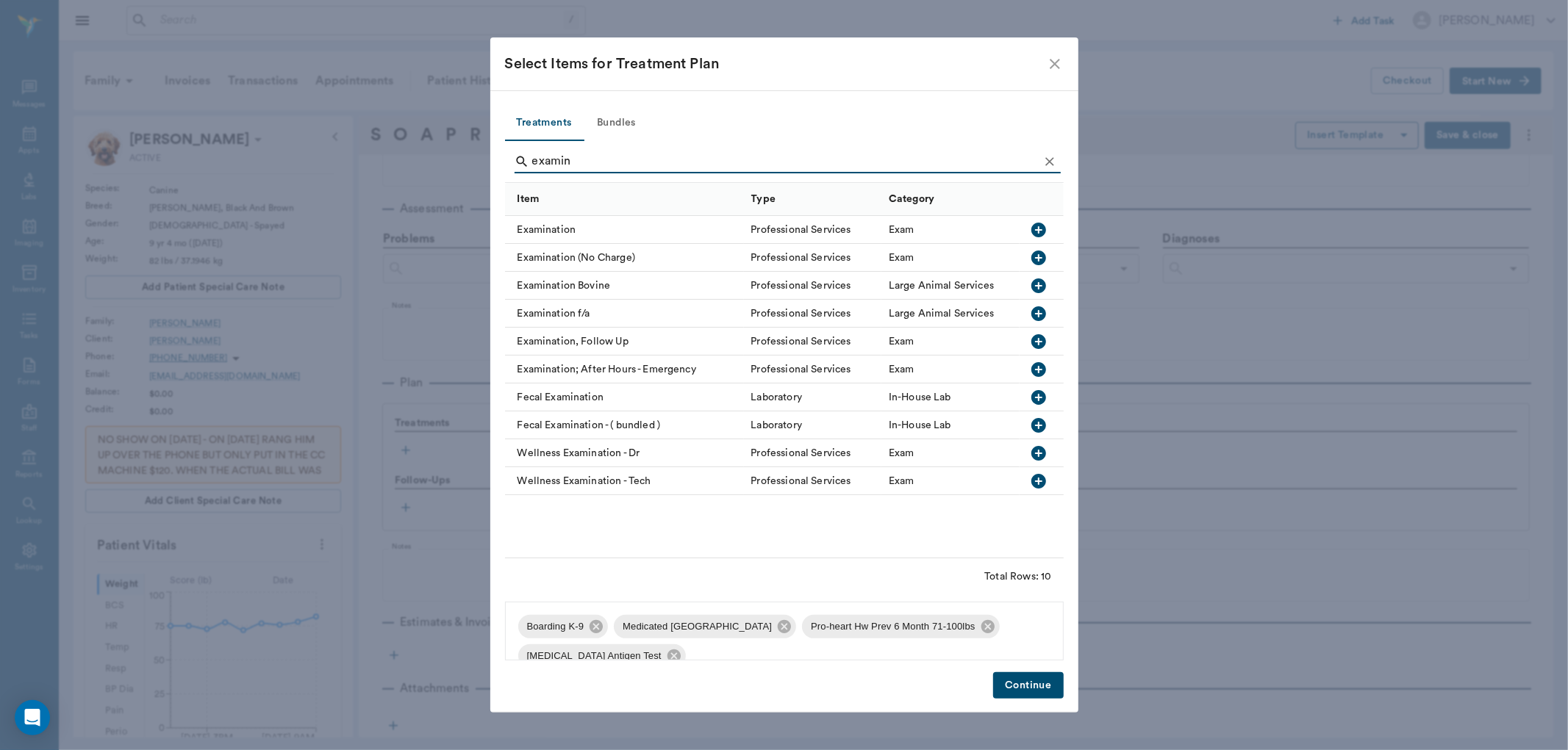
type input "examin"
drag, startPoint x: 1045, startPoint y: 232, endPoint x: 1055, endPoint y: 167, distance: 65.8
click at [1045, 232] on icon "button" at bounding box center [1039, 230] width 18 height 18
click at [1055, 158] on icon "Clear" at bounding box center [1049, 161] width 15 height 15
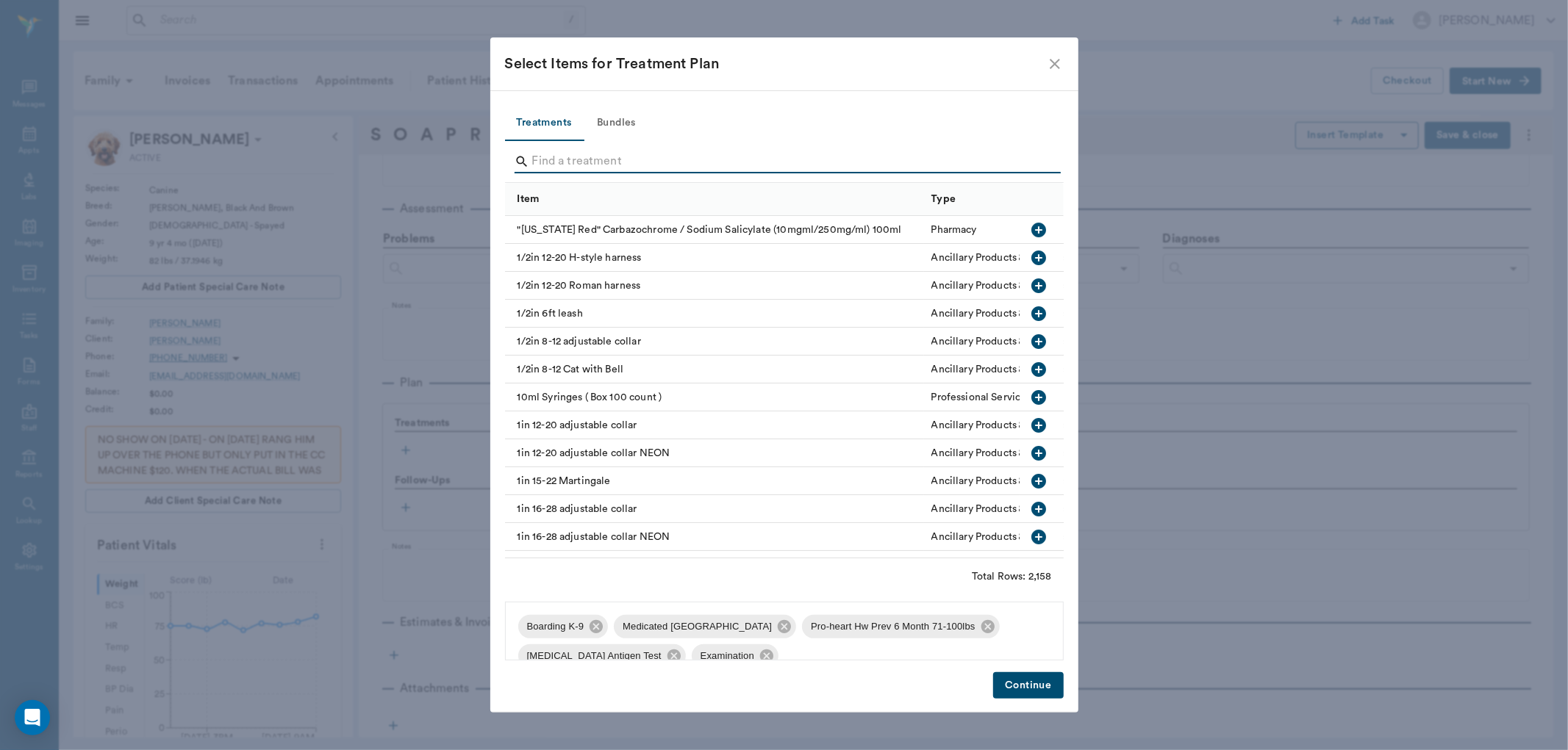
click at [1035, 159] on input "Search" at bounding box center [785, 162] width 506 height 24
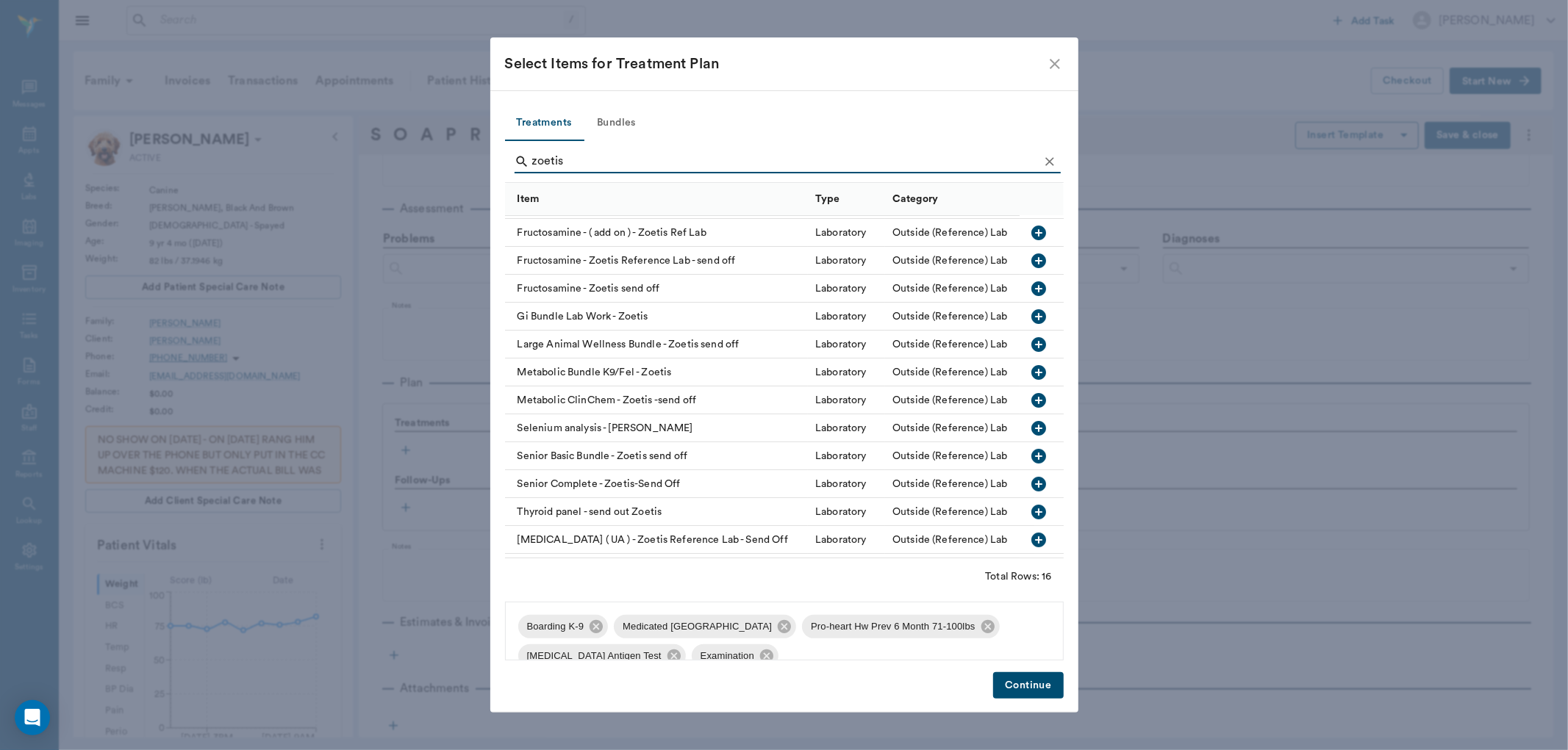
scroll to position [82, 0]
type input "zoetis"
click at [1031, 452] on icon "button" at bounding box center [1038, 456] width 15 height 15
click at [1045, 681] on button "Continue" at bounding box center [1028, 686] width 70 height 28
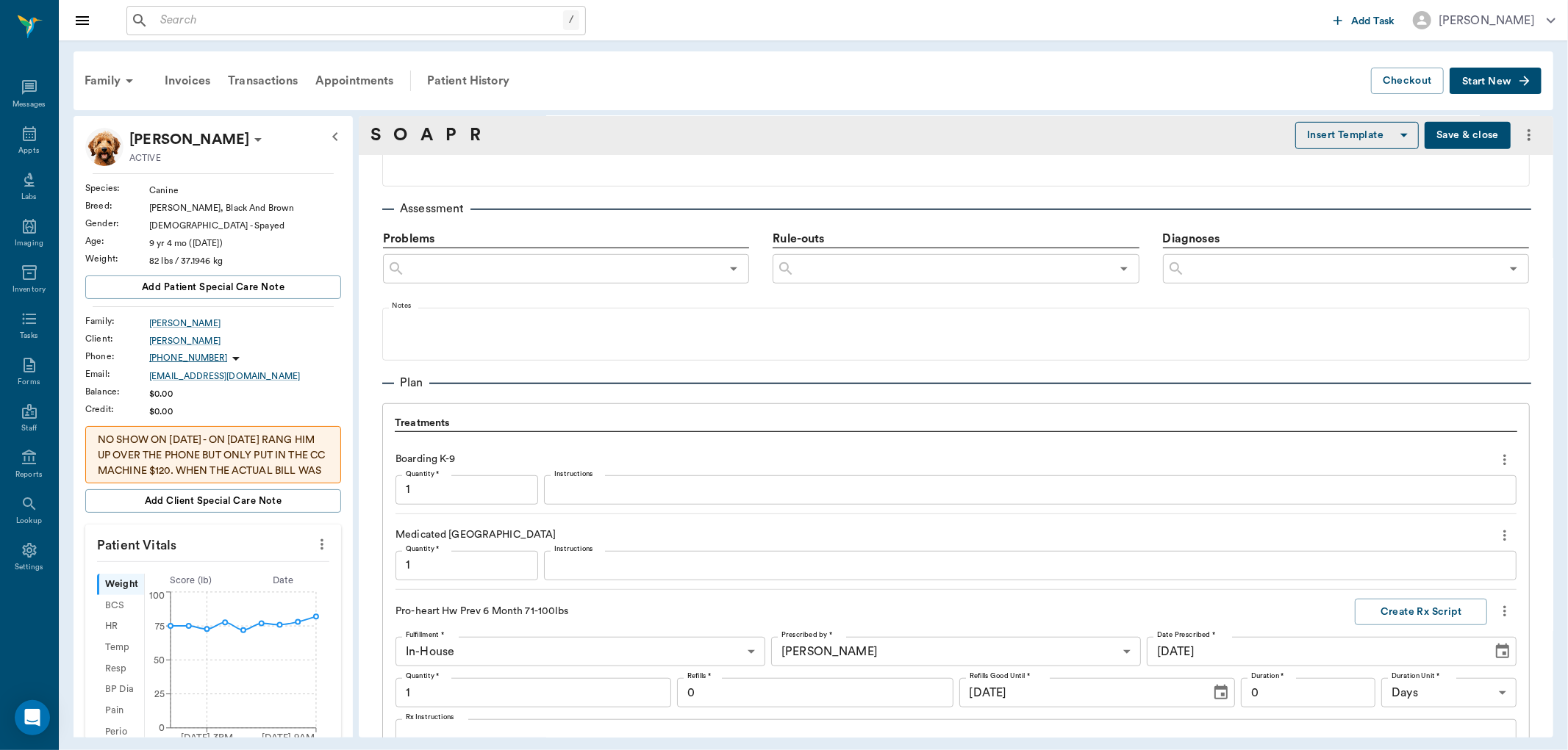
scroll to position [1346, 0]
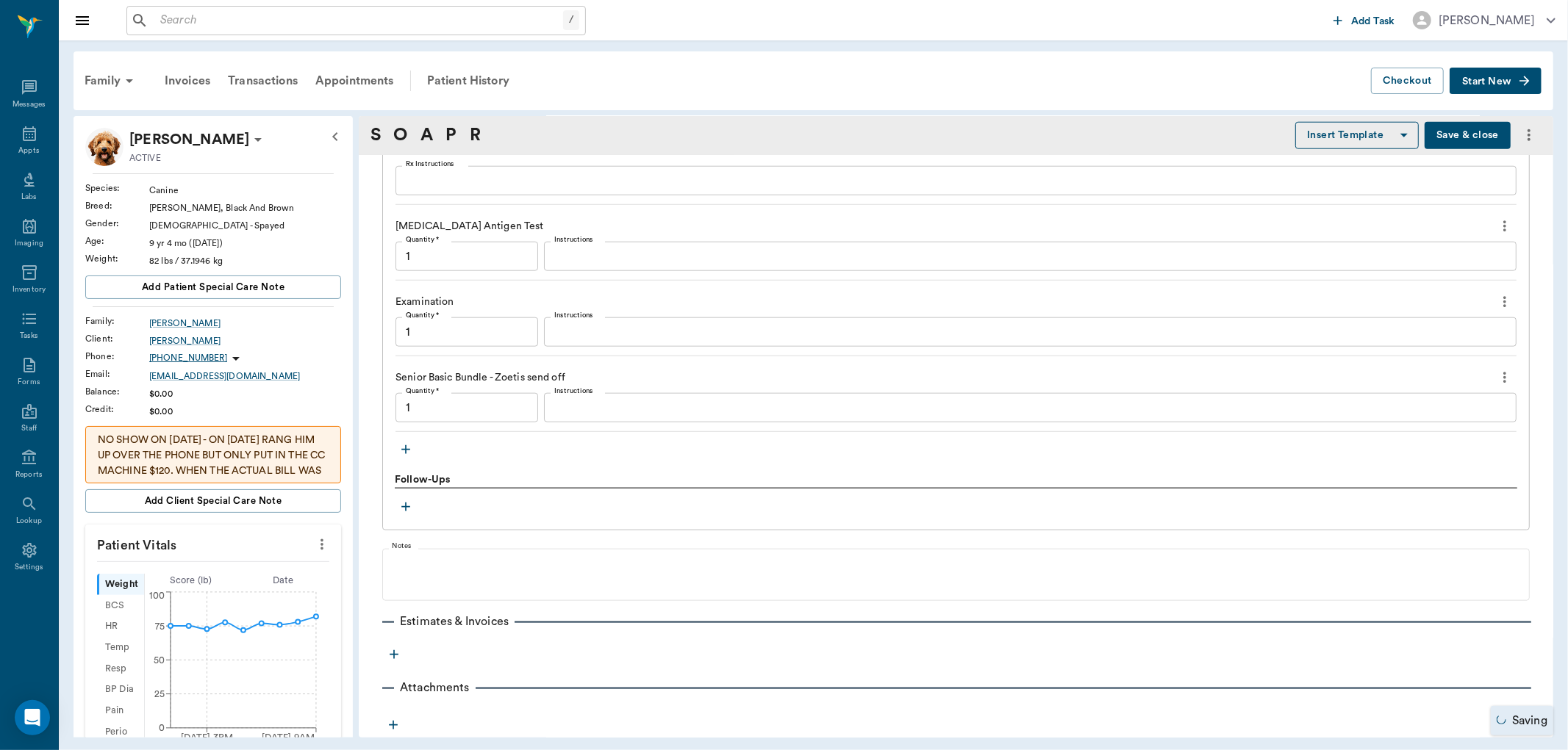
type input "1.00"
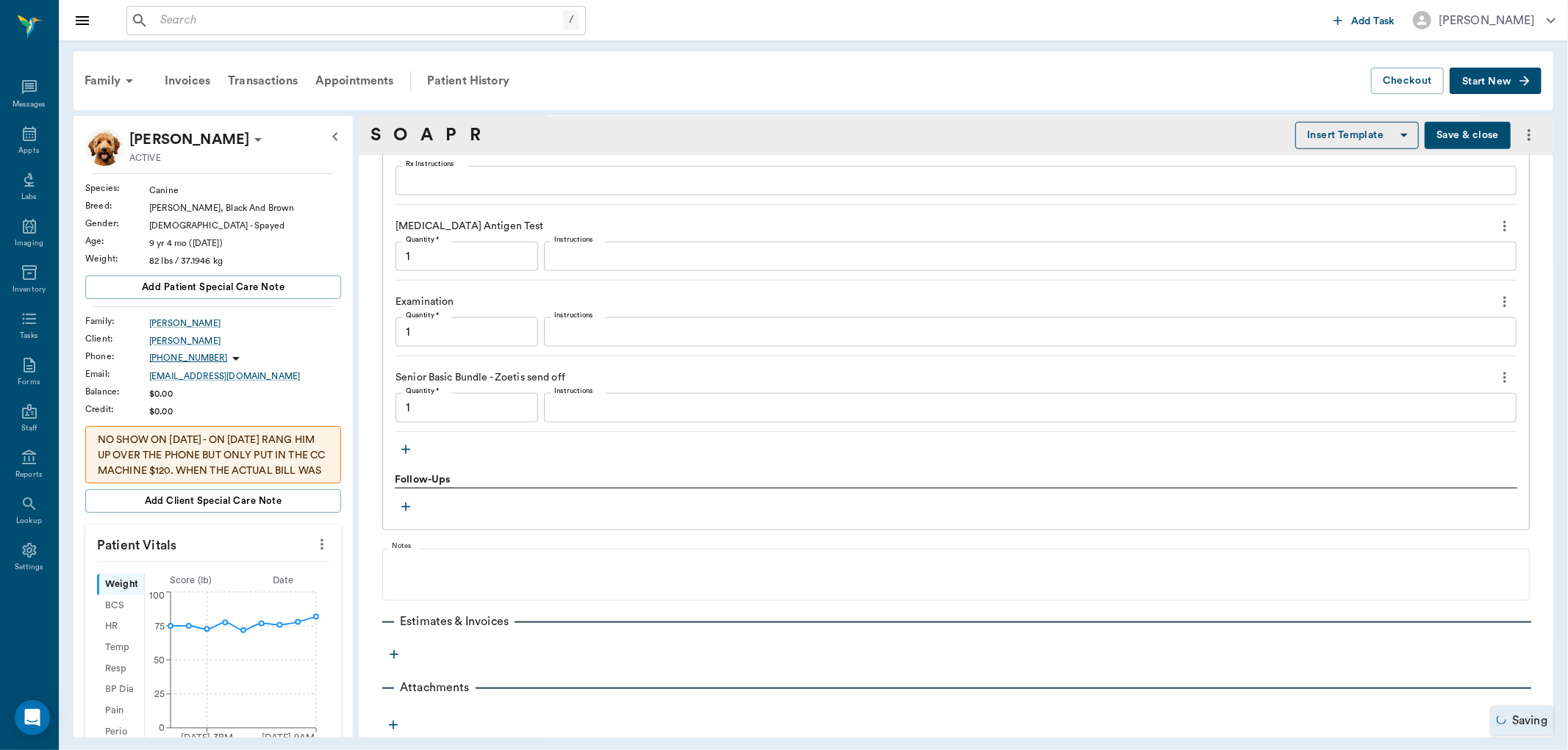
type input "1.00"
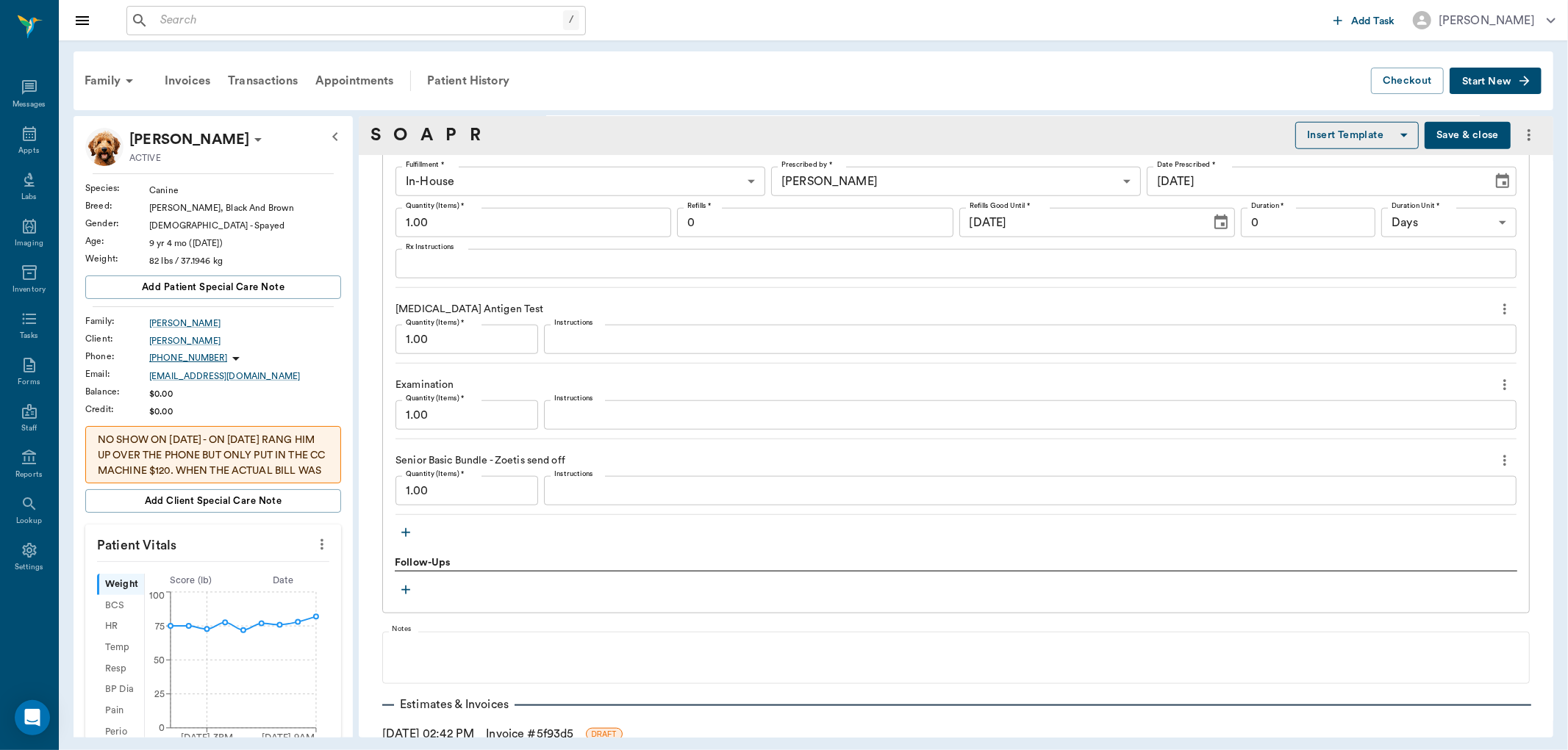
scroll to position [1265, 0]
click at [414, 530] on button "button" at bounding box center [405, 531] width 22 height 22
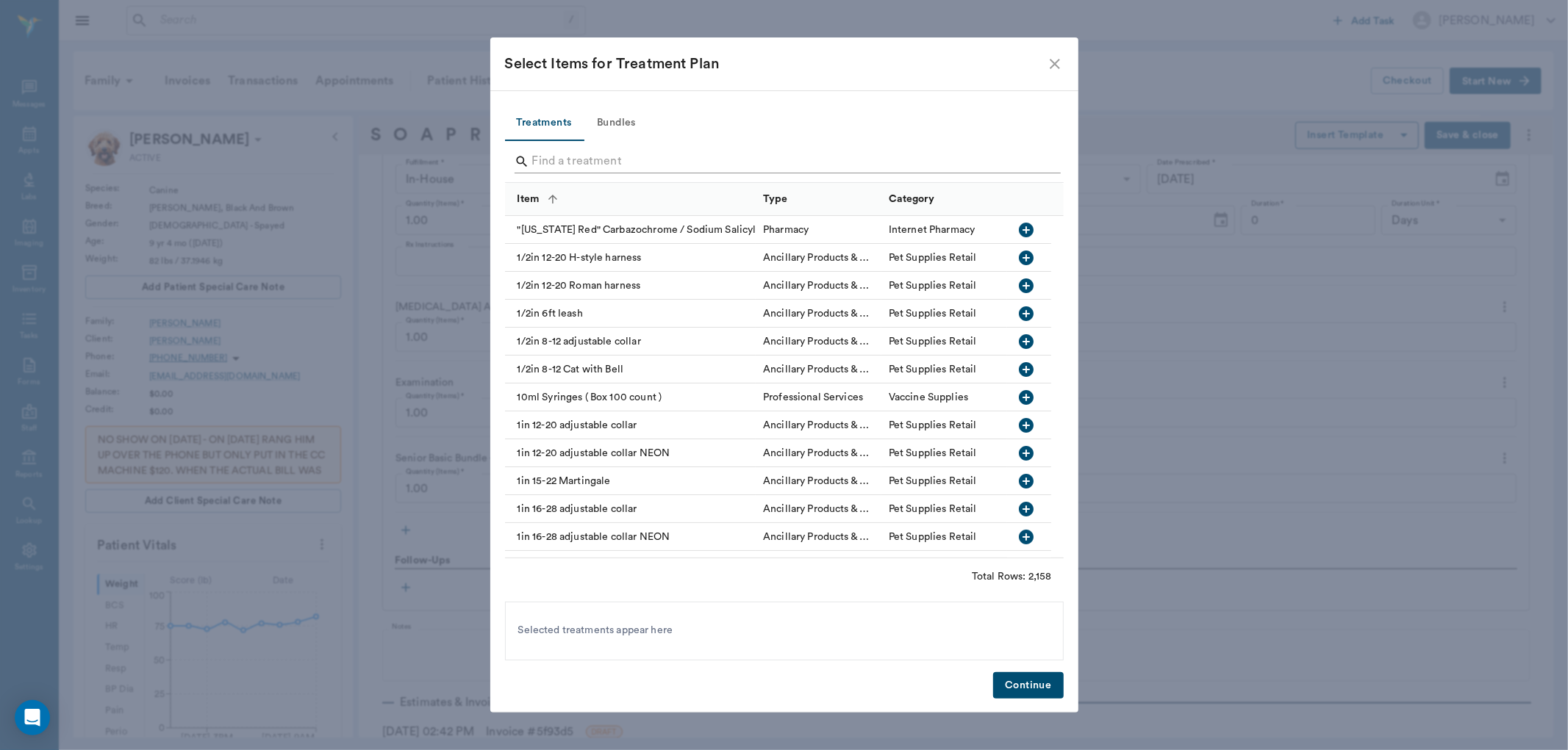
click at [611, 164] on input "Search" at bounding box center [785, 162] width 506 height 24
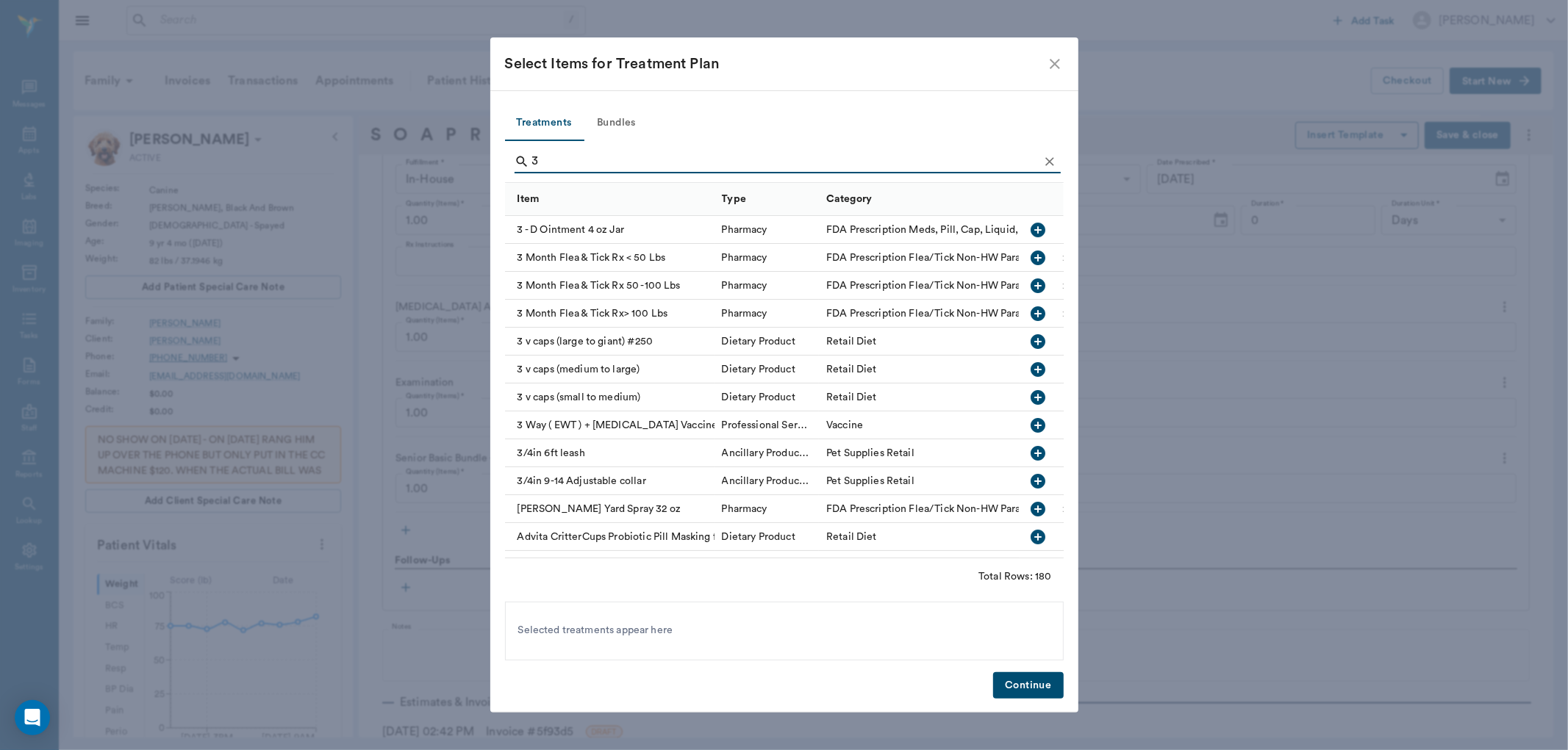
type input "3"
click at [1030, 287] on icon "button" at bounding box center [1039, 286] width 18 height 18
click at [1039, 684] on button "Continue" at bounding box center [1028, 686] width 70 height 28
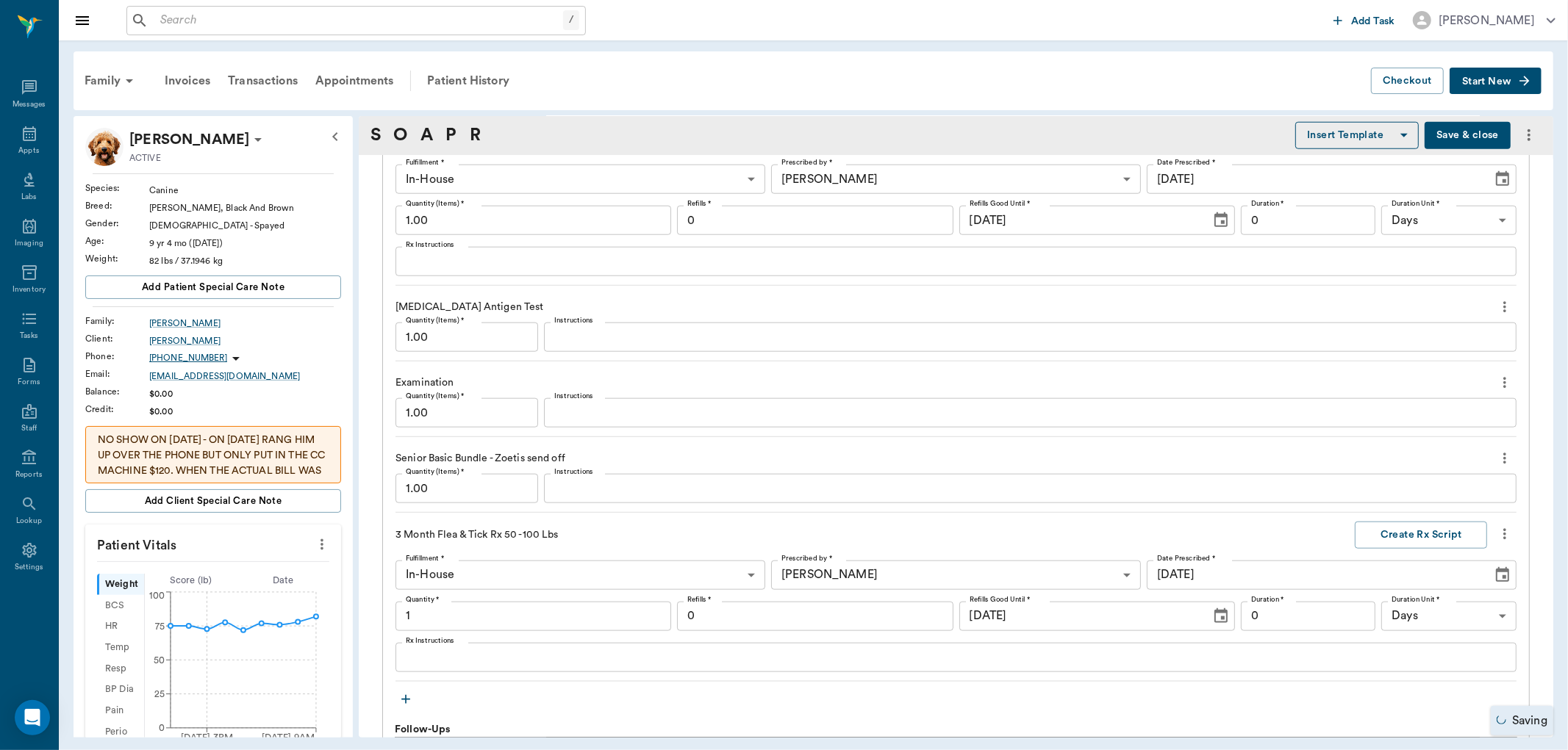
type input "1.00"
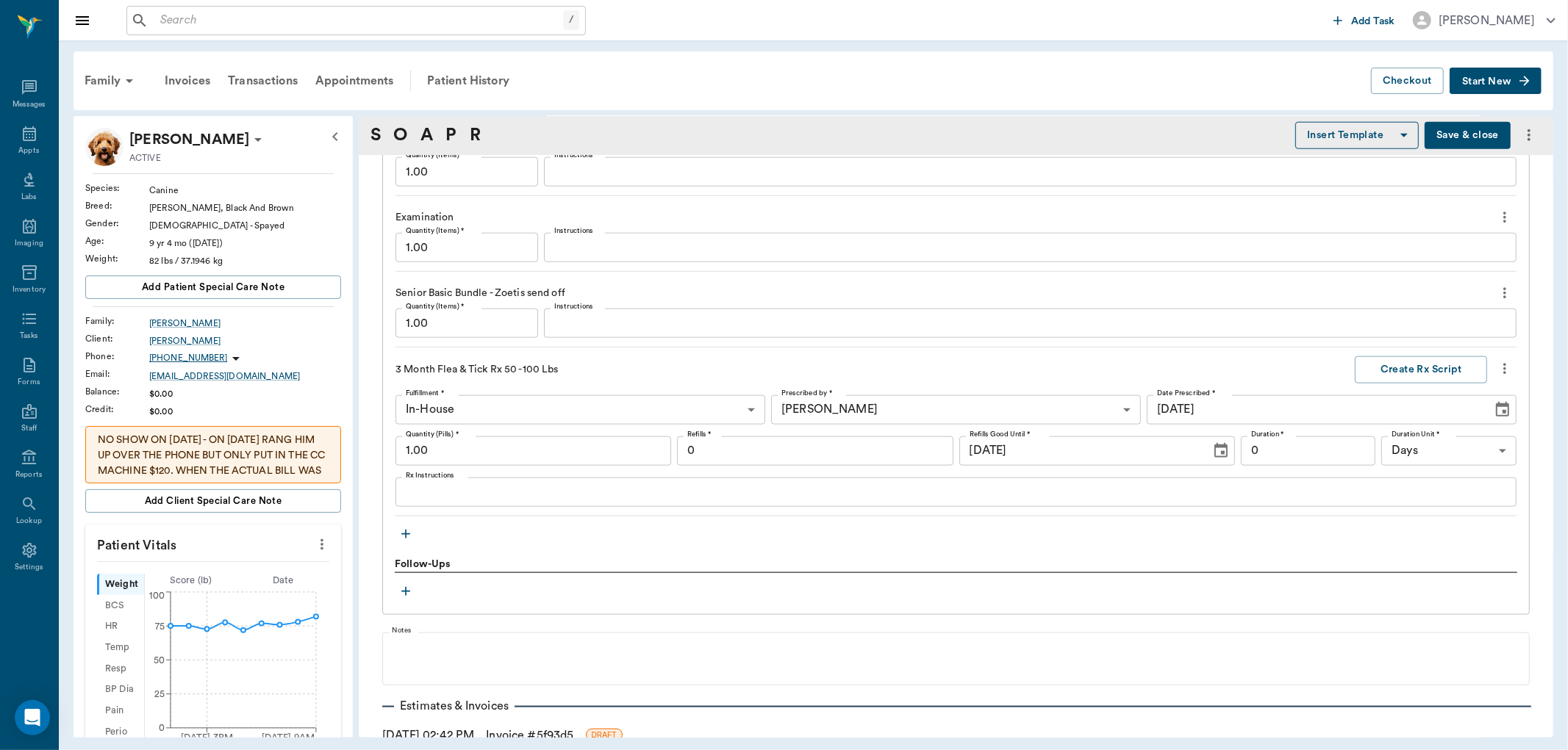
scroll to position [1532, 0]
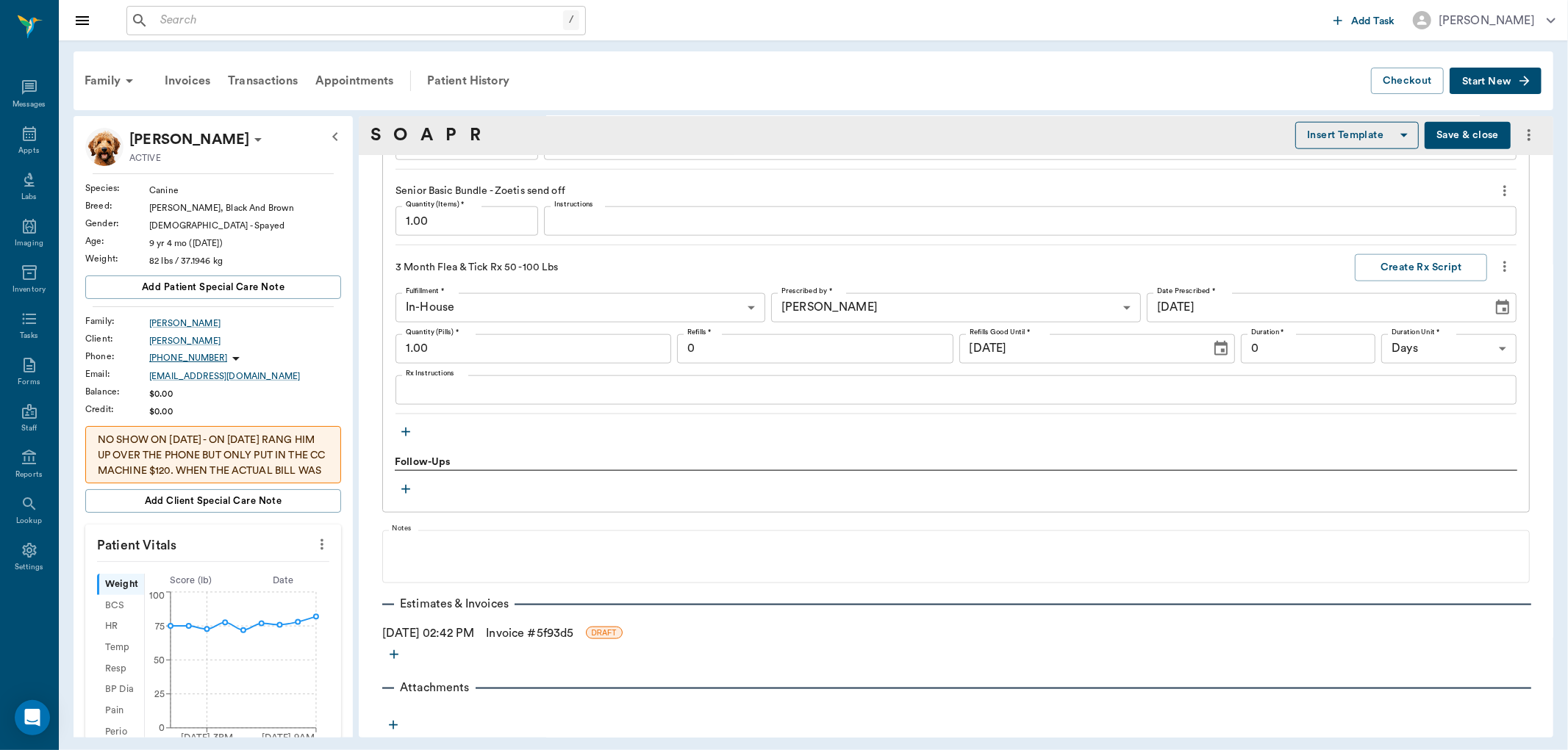
click at [1449, 136] on button "Save & close" at bounding box center [1467, 135] width 86 height 28
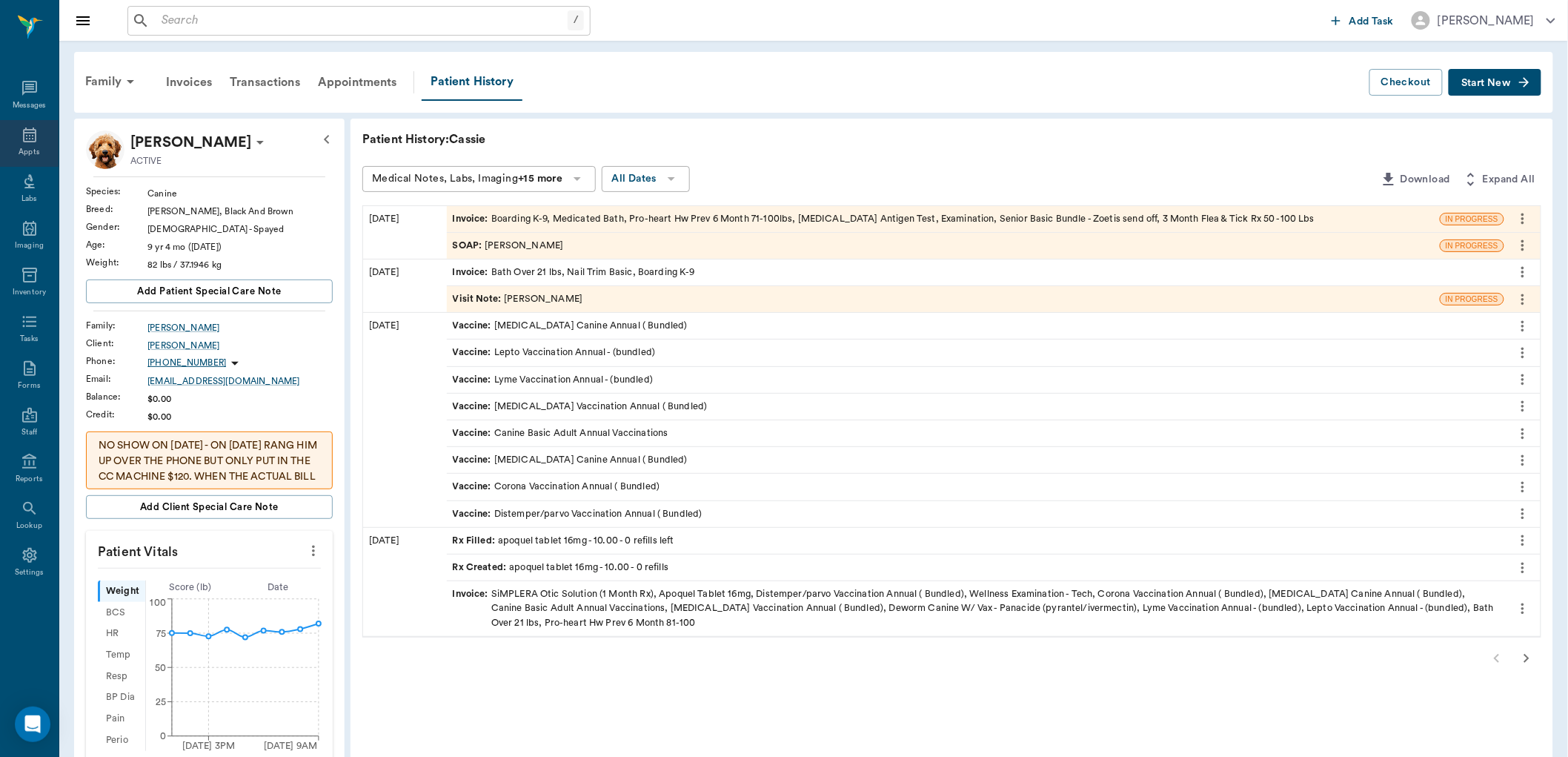
click at [39, 140] on div "Appts" at bounding box center [29, 143] width 59 height 47
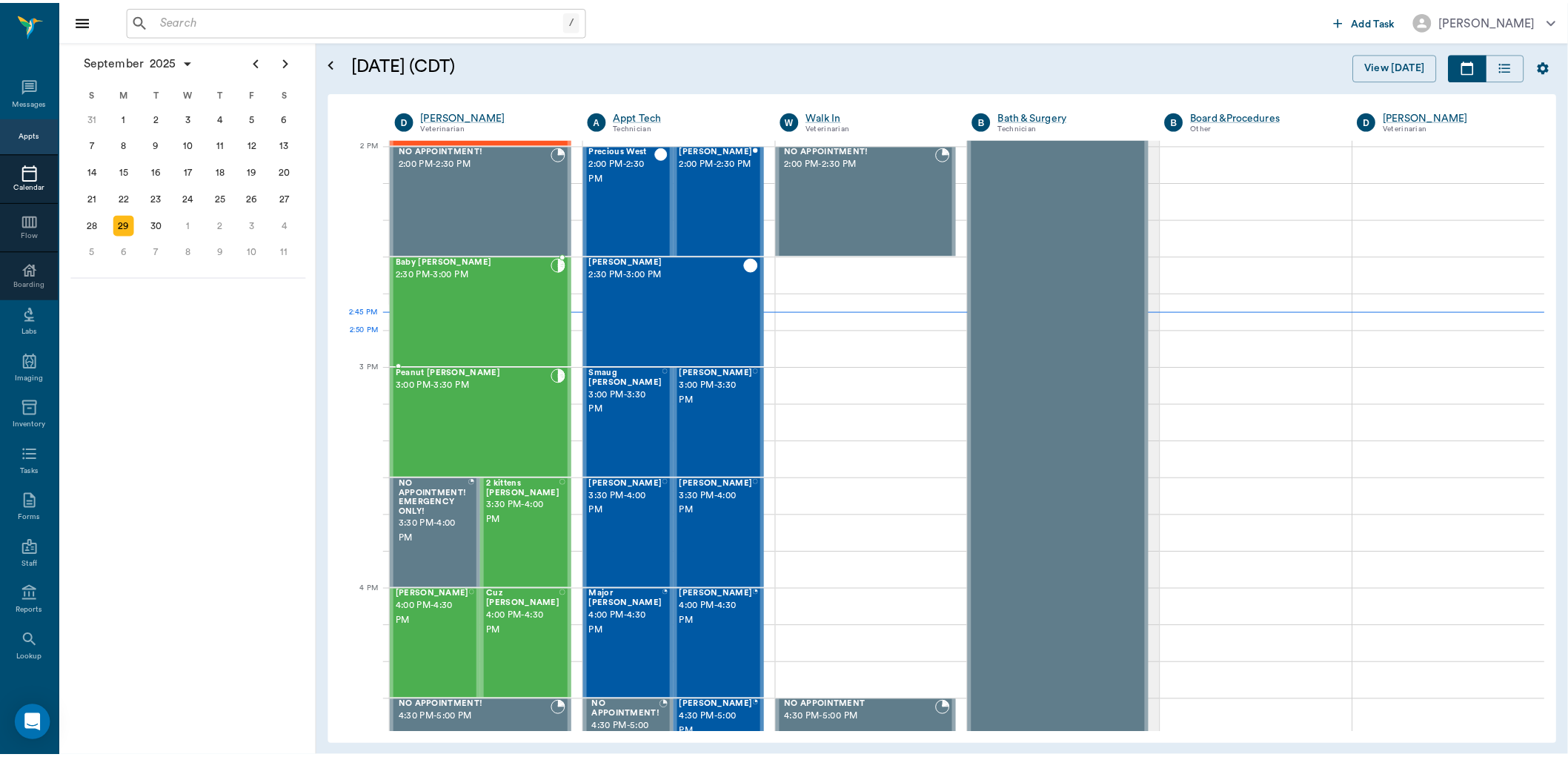
scroll to position [1334, 0]
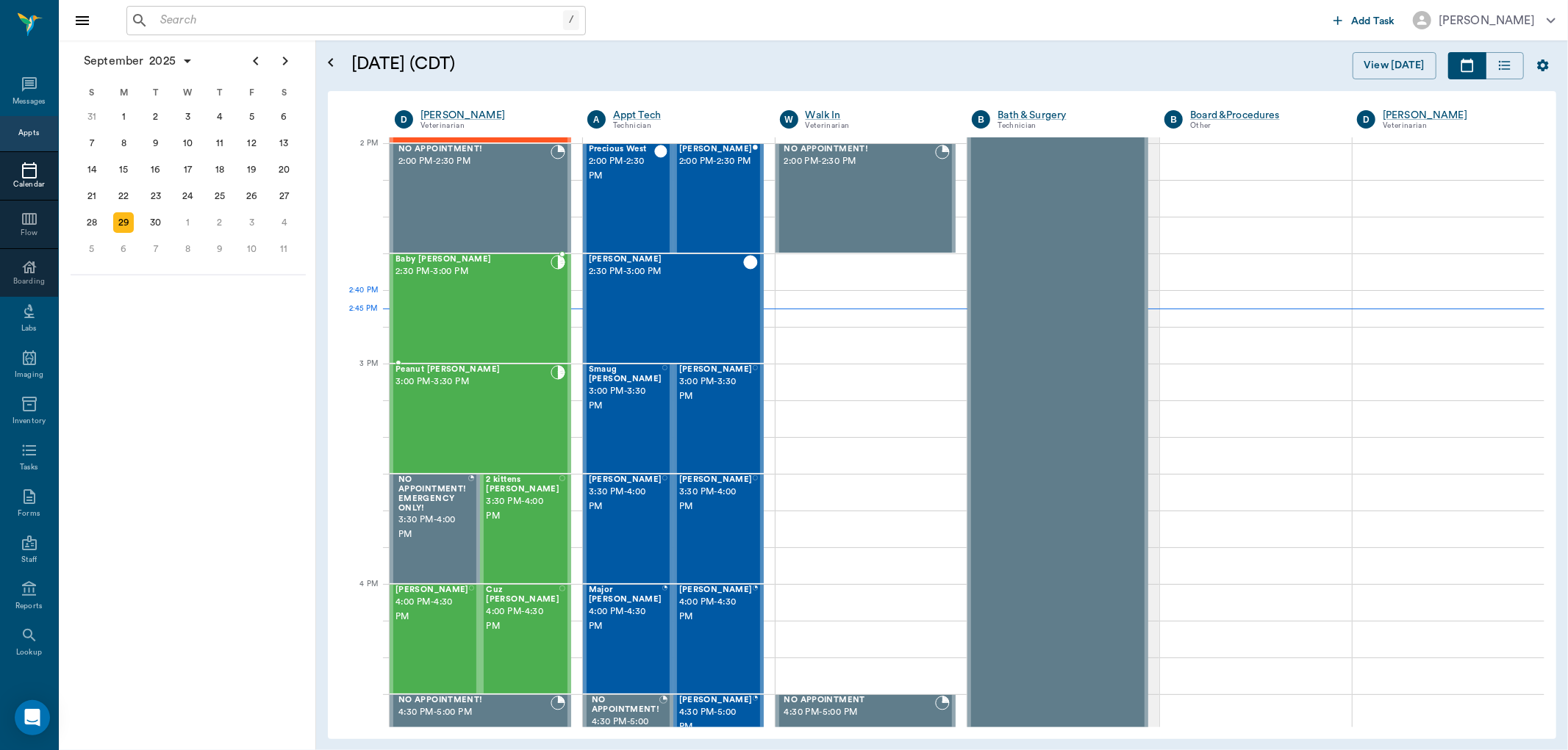
click at [480, 296] on div "Baby [PERSON_NAME] 2:30 PM - 3:00 PM" at bounding box center [473, 308] width 155 height 108
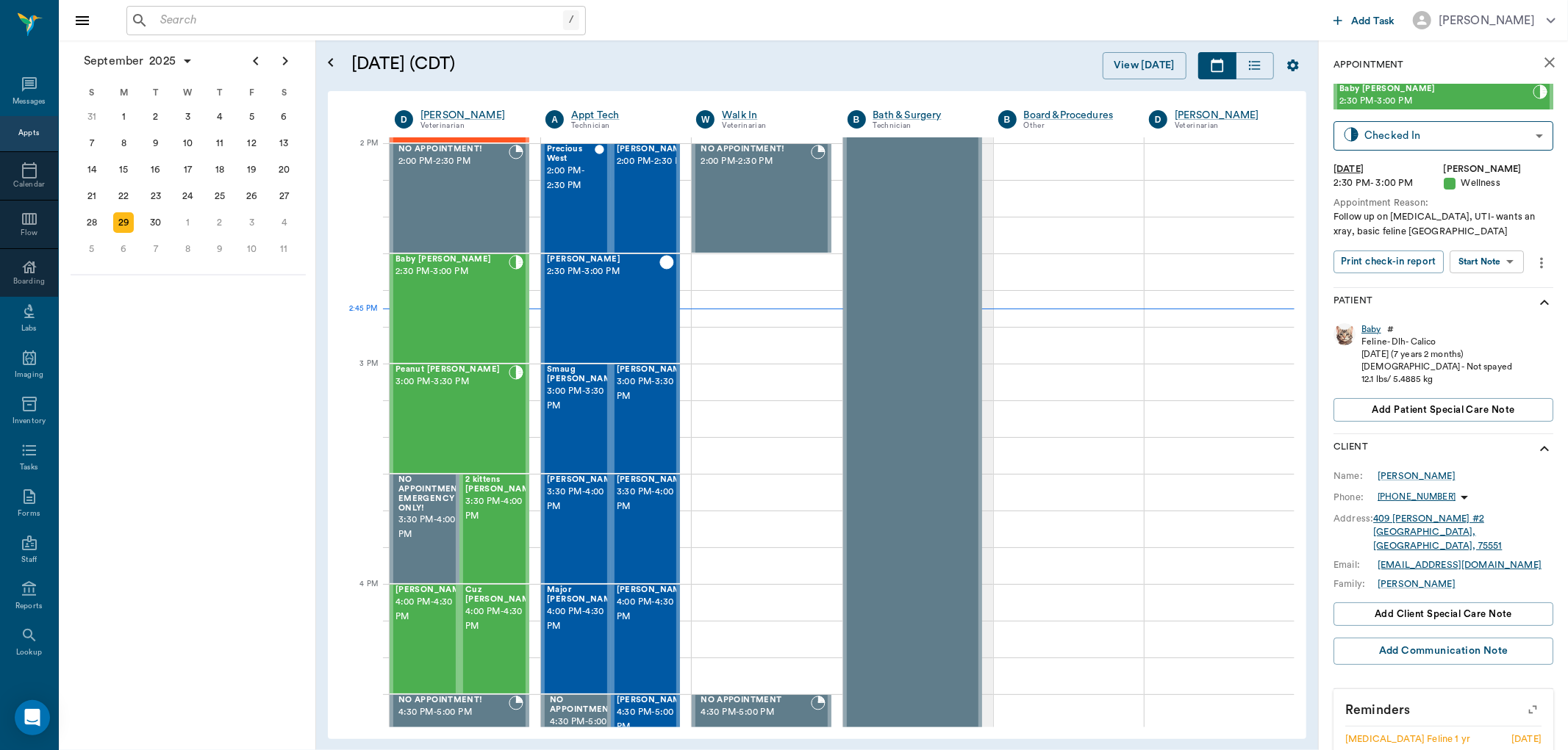
click at [1369, 331] on div "Baby" at bounding box center [1371, 329] width 20 height 13
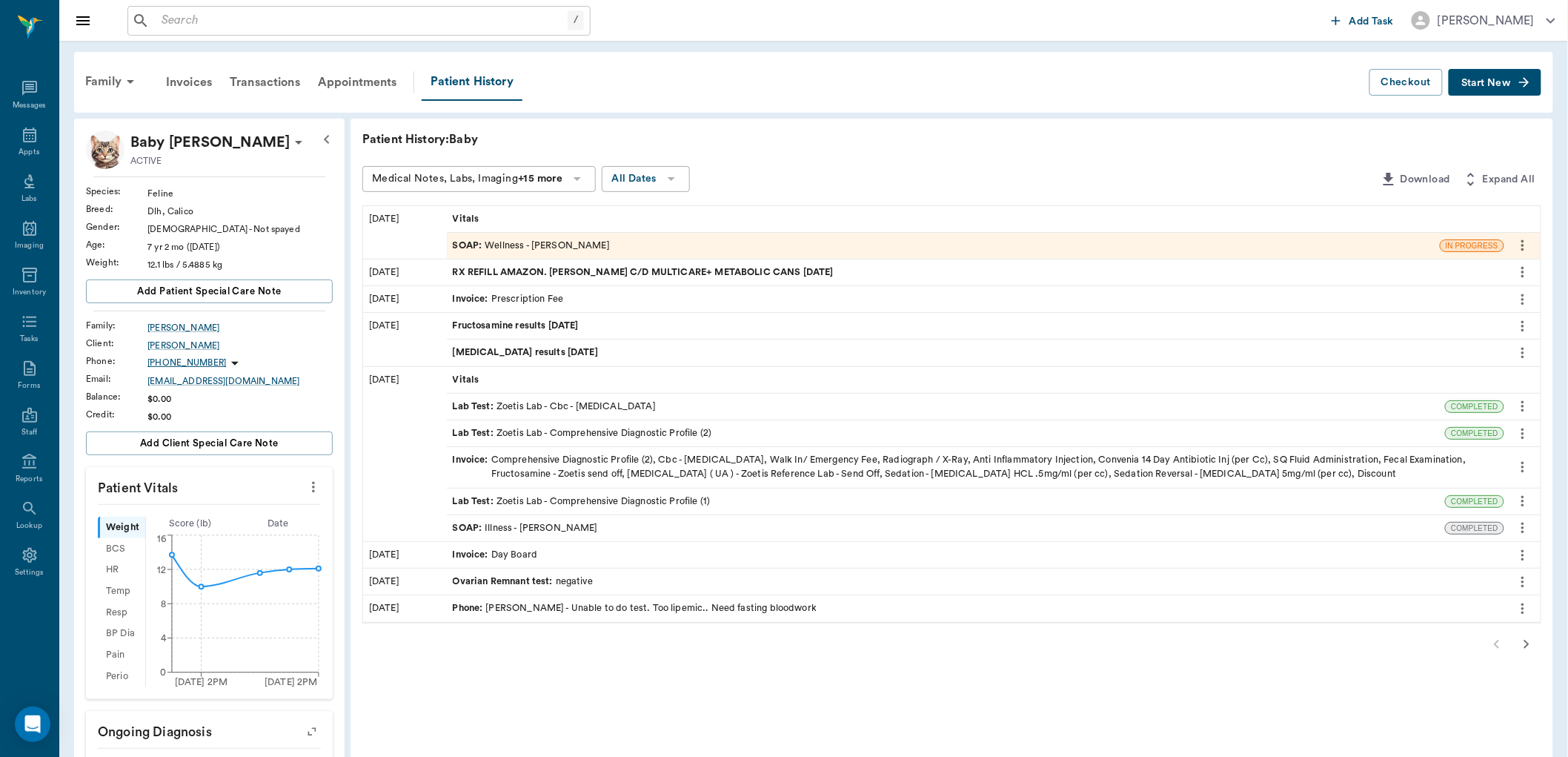
click at [538, 524] on div "SOAP : Illness - Dr. Bert Ellsworth" at bounding box center [525, 529] width 146 height 14
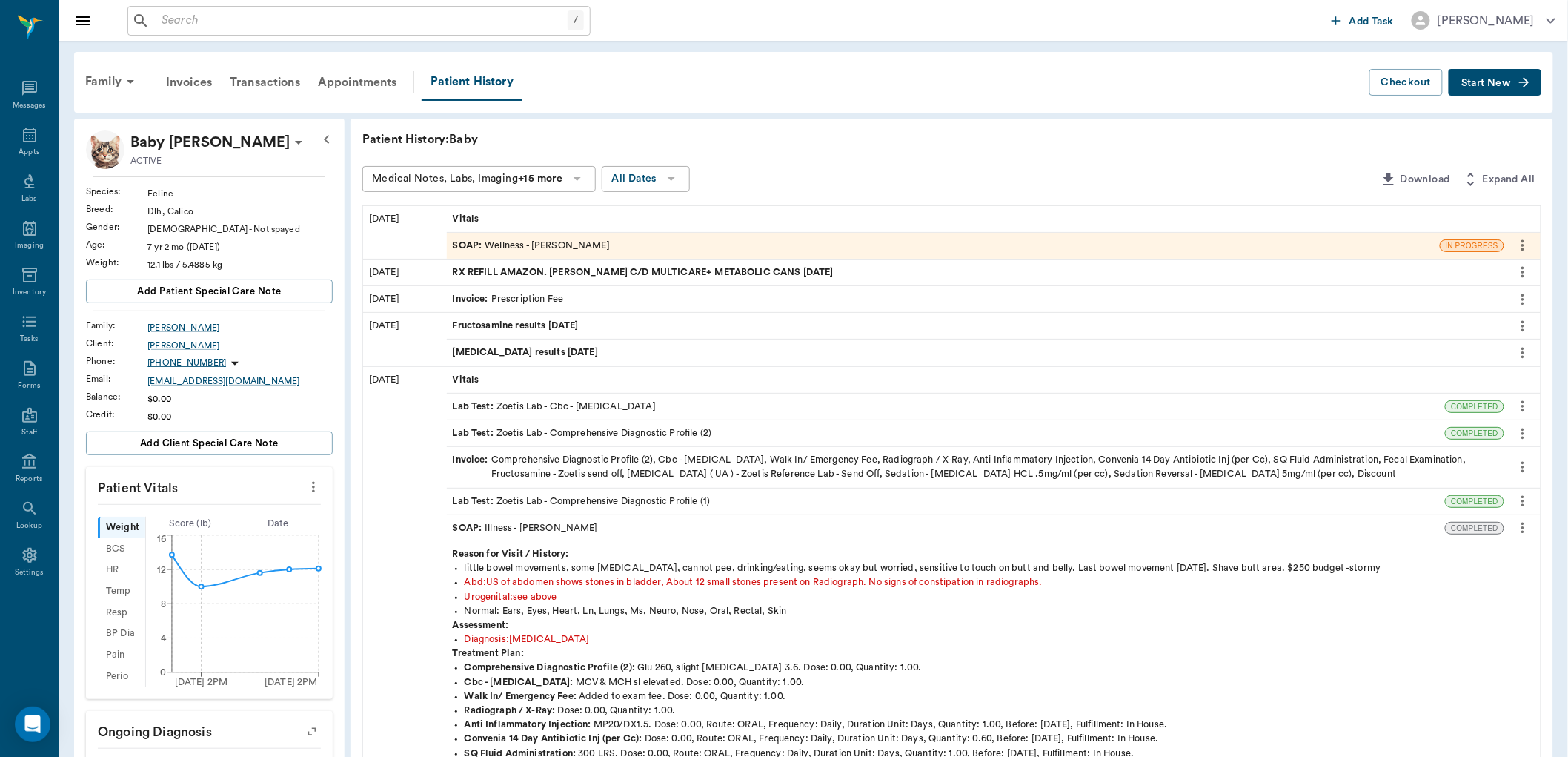
drag, startPoint x: 663, startPoint y: 540, endPoint x: 647, endPoint y: 538, distance: 16.1
click at [647, 538] on div "SOAP : Illness - Dr. Bert Ellsworth" at bounding box center [946, 529] width 999 height 26
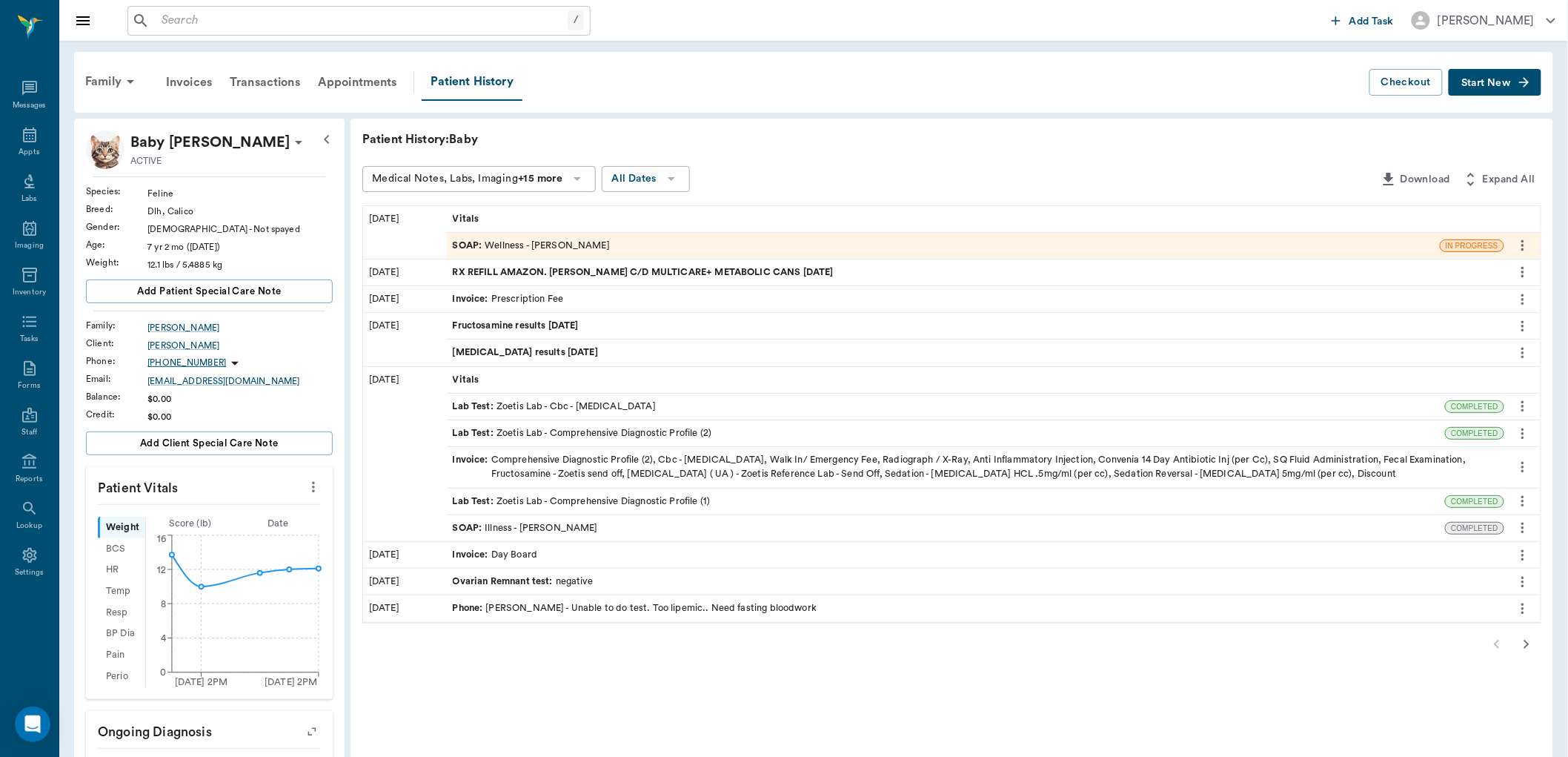
click at [574, 528] on div "SOAP : Illness - Dr. Bert Ellsworth" at bounding box center [525, 529] width 146 height 14
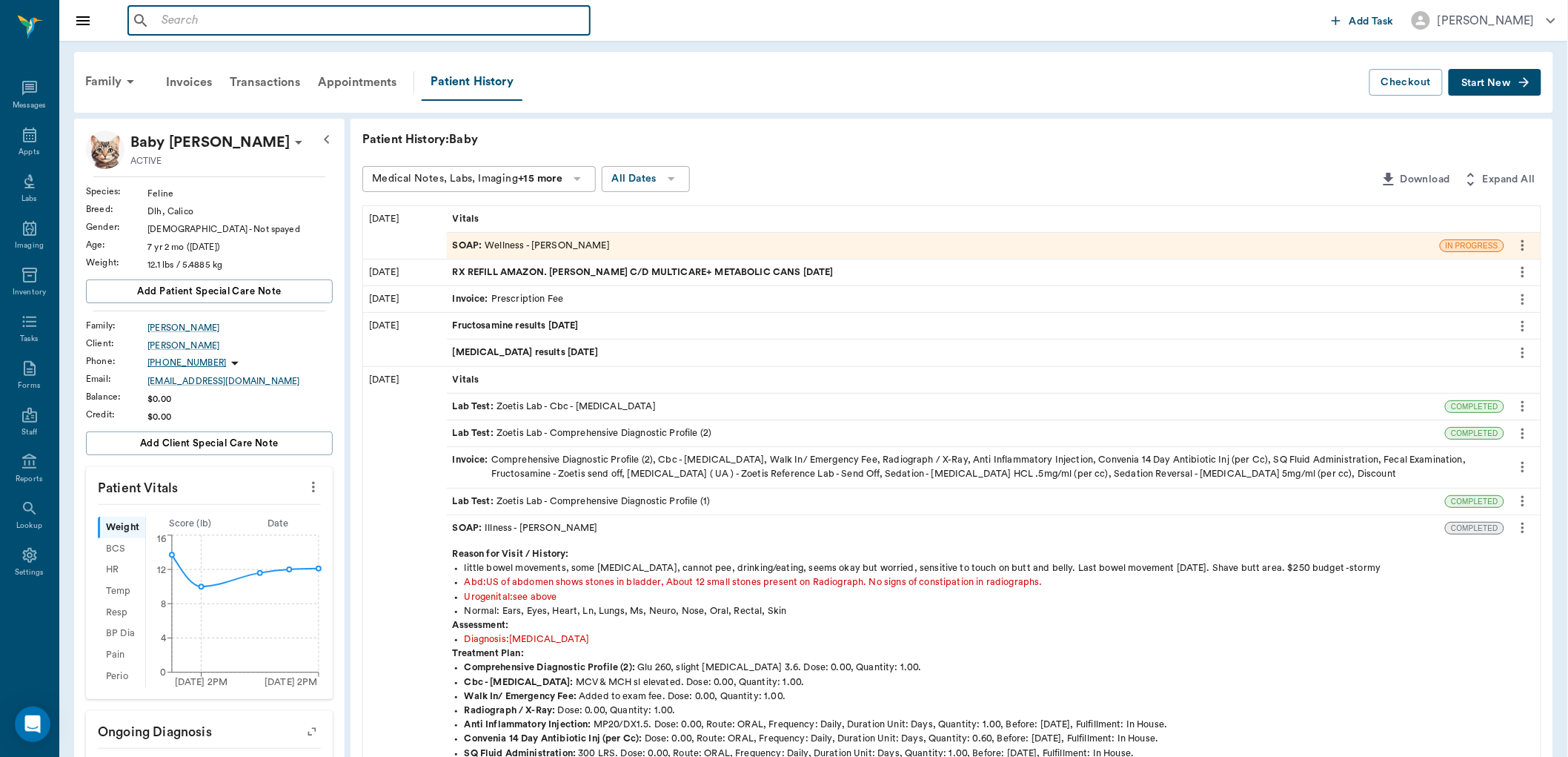
click at [172, 18] on input "text" at bounding box center [370, 20] width 429 height 21
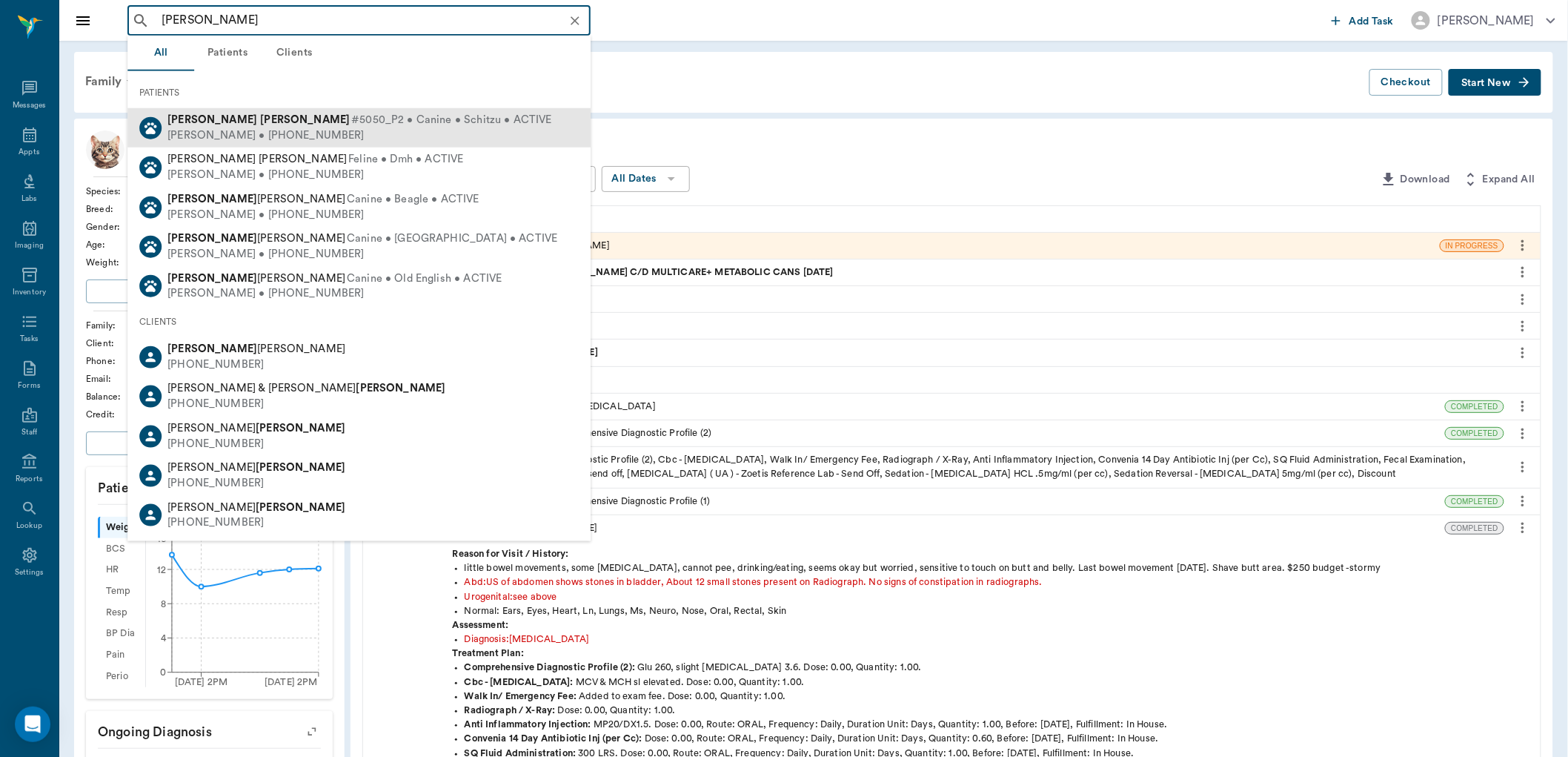
click at [351, 126] on span "#5050_P2 • Canine • Schitzu • ACTIVE" at bounding box center [451, 121] width 200 height 16
type input "hank davis"
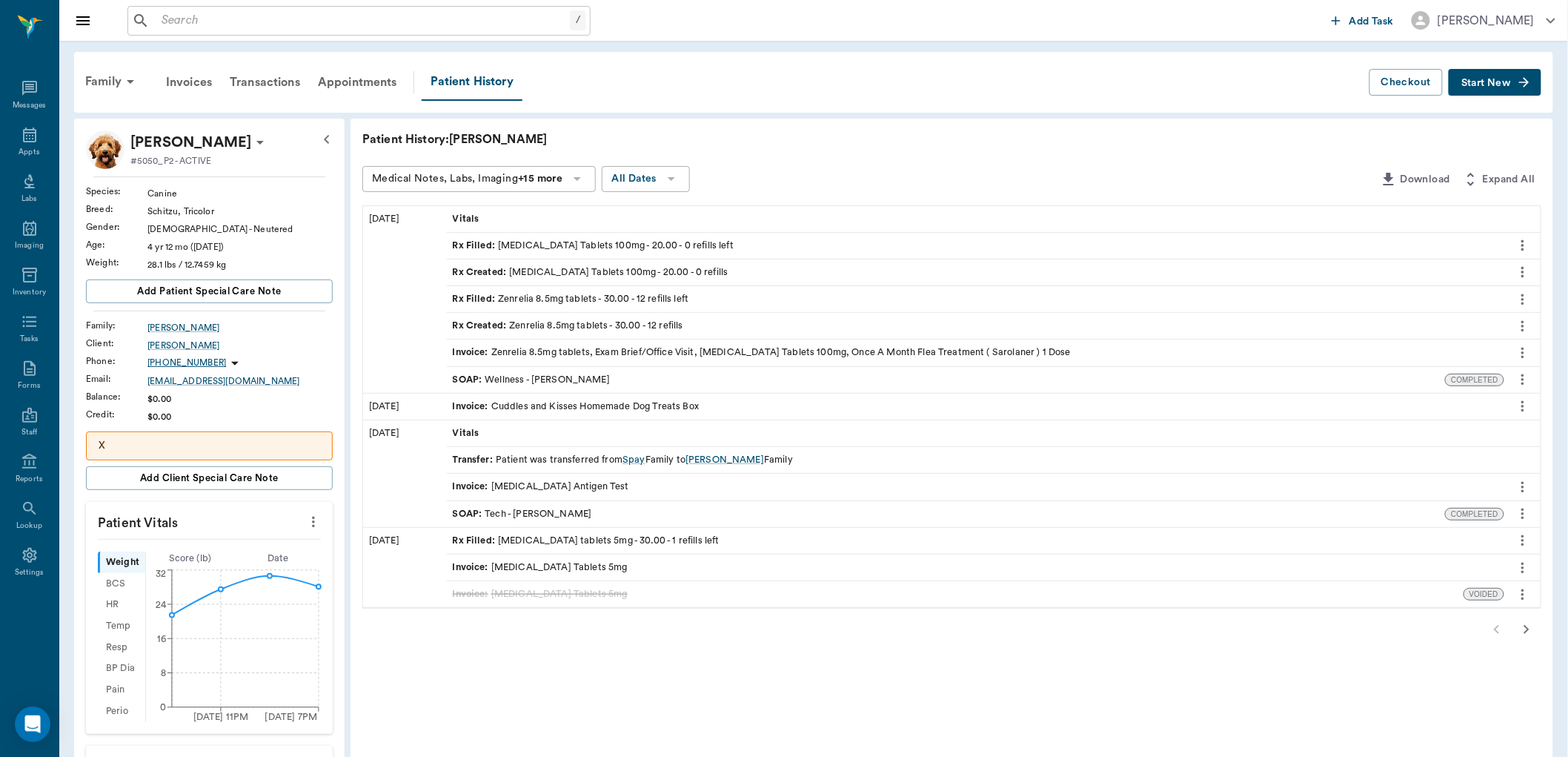
click at [536, 242] on div "Rx Filled : Cefpodoxime Tablets 100mg - 20.00 - 0 refills left" at bounding box center [593, 245] width 281 height 14
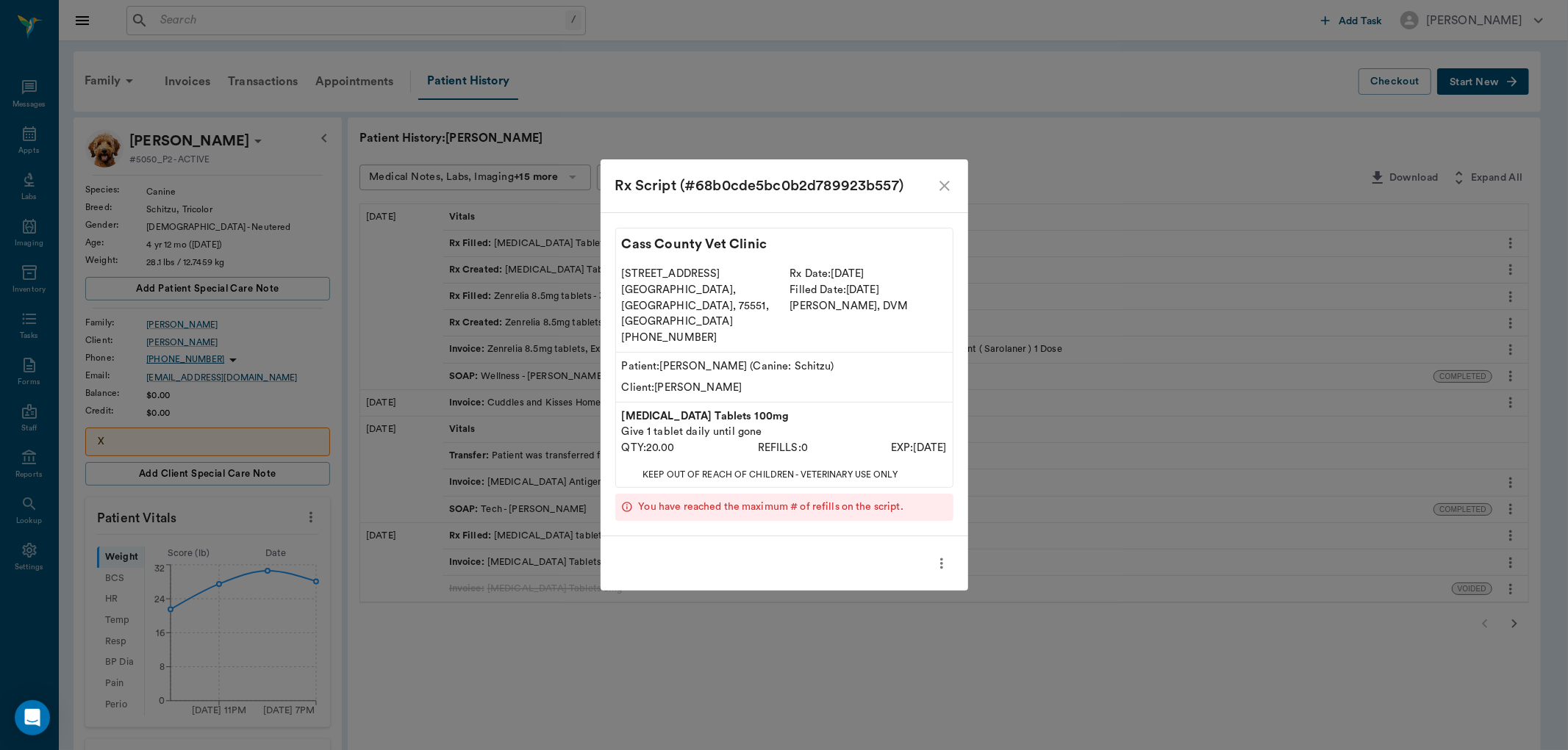
click at [939, 554] on icon "more" at bounding box center [941, 563] width 16 height 18
click at [850, 569] on span "Print Label" at bounding box center [880, 573] width 124 height 16
click at [939, 195] on icon "close" at bounding box center [945, 186] width 18 height 18
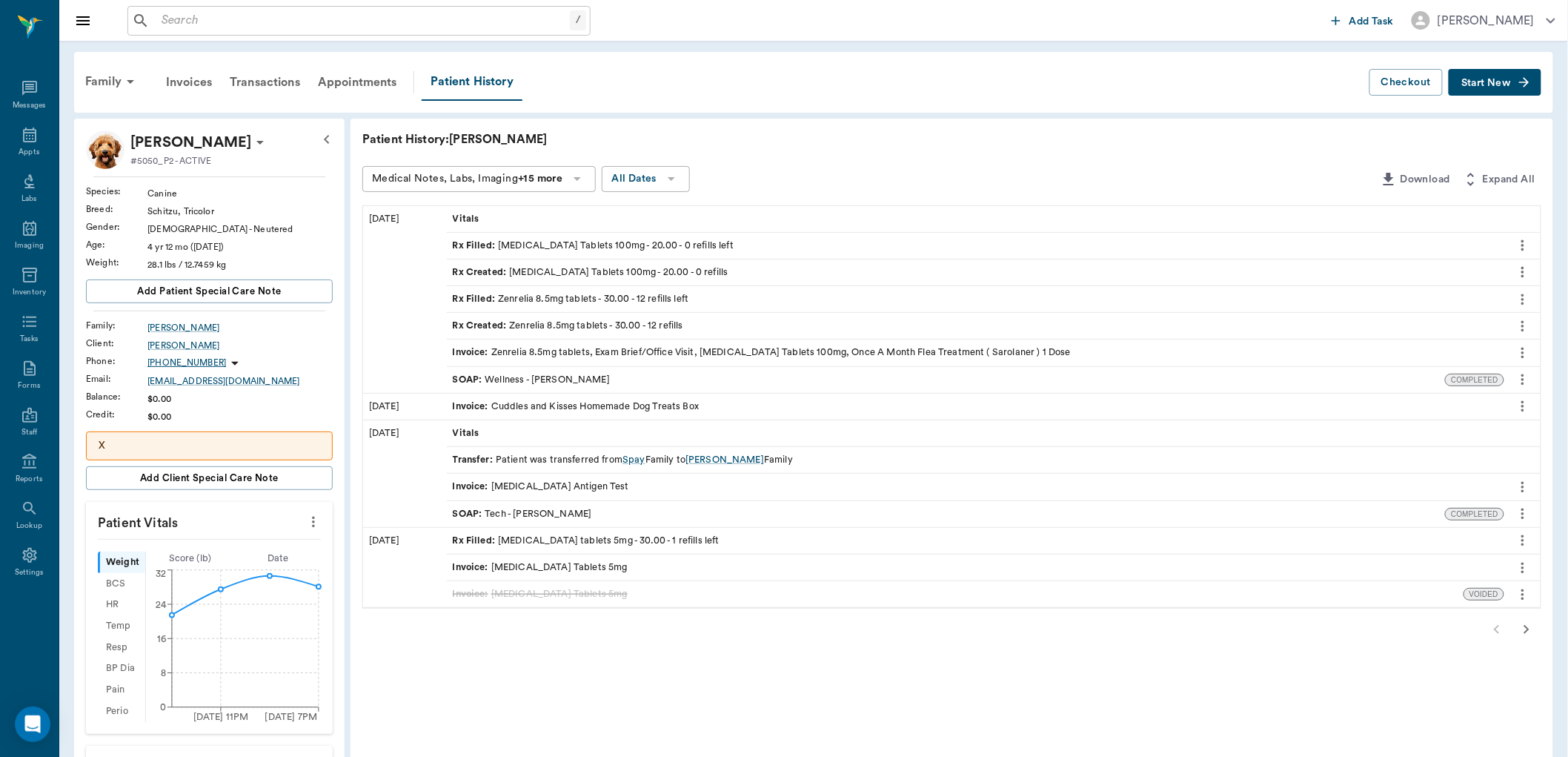
click at [1486, 88] on button "Start New" at bounding box center [1495, 83] width 93 height 28
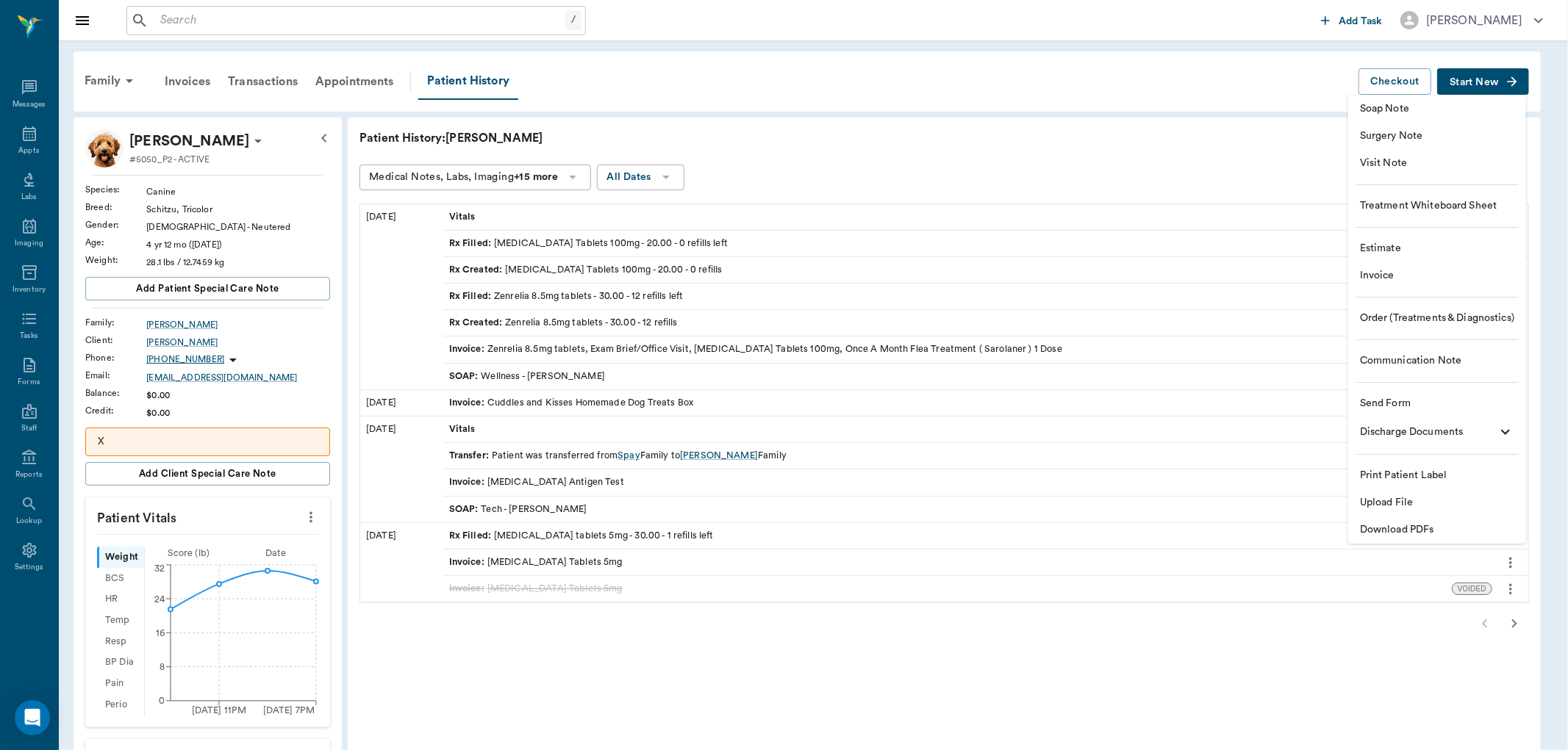
click at [1409, 164] on span "Visit Note" at bounding box center [1437, 164] width 154 height 16
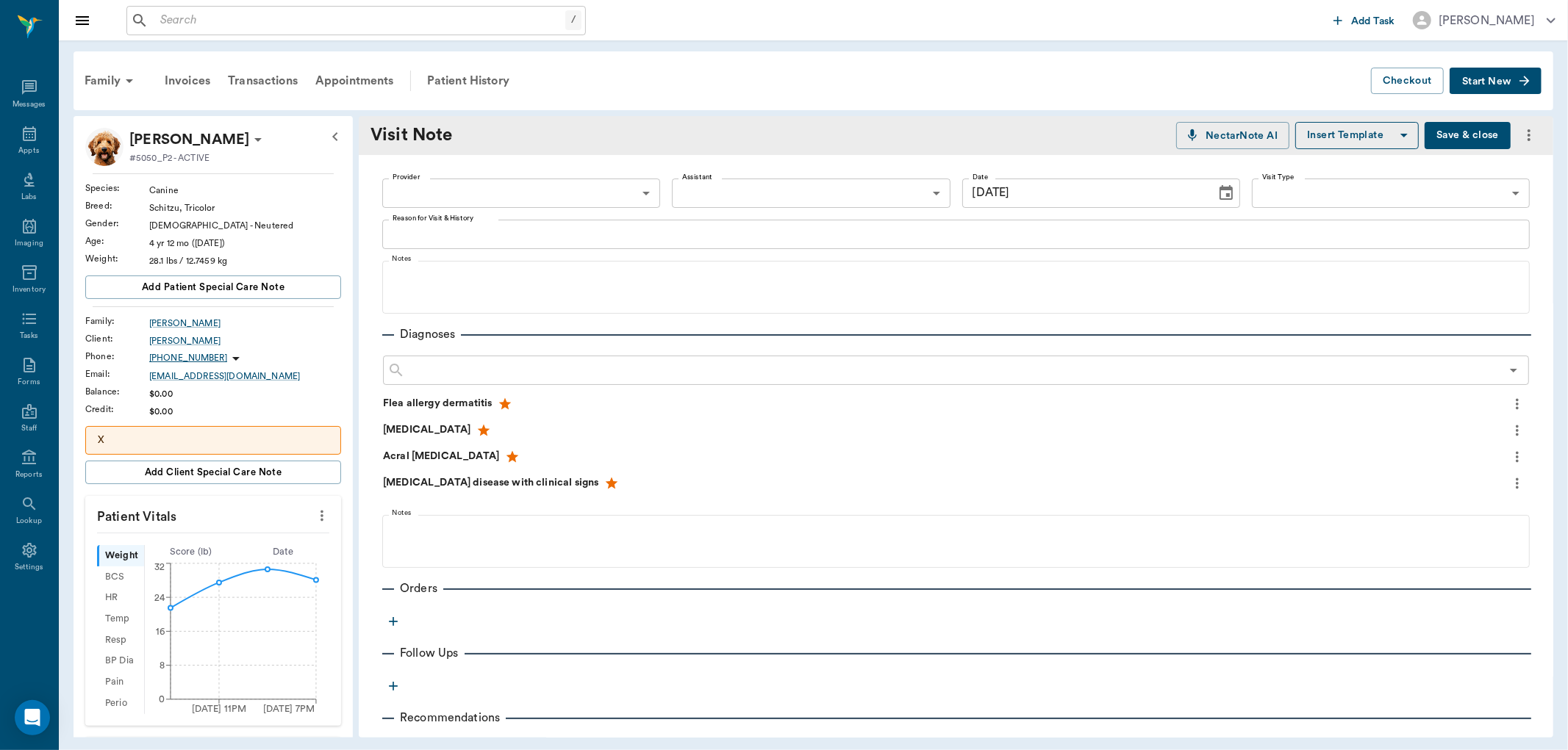
type input "[DATE]"
click at [432, 201] on body "/ ​ Add Task Dr. Bert Ellsworth Nectar Messages Appts Labs Imaging Inventory Ta…" at bounding box center [784, 375] width 1568 height 750
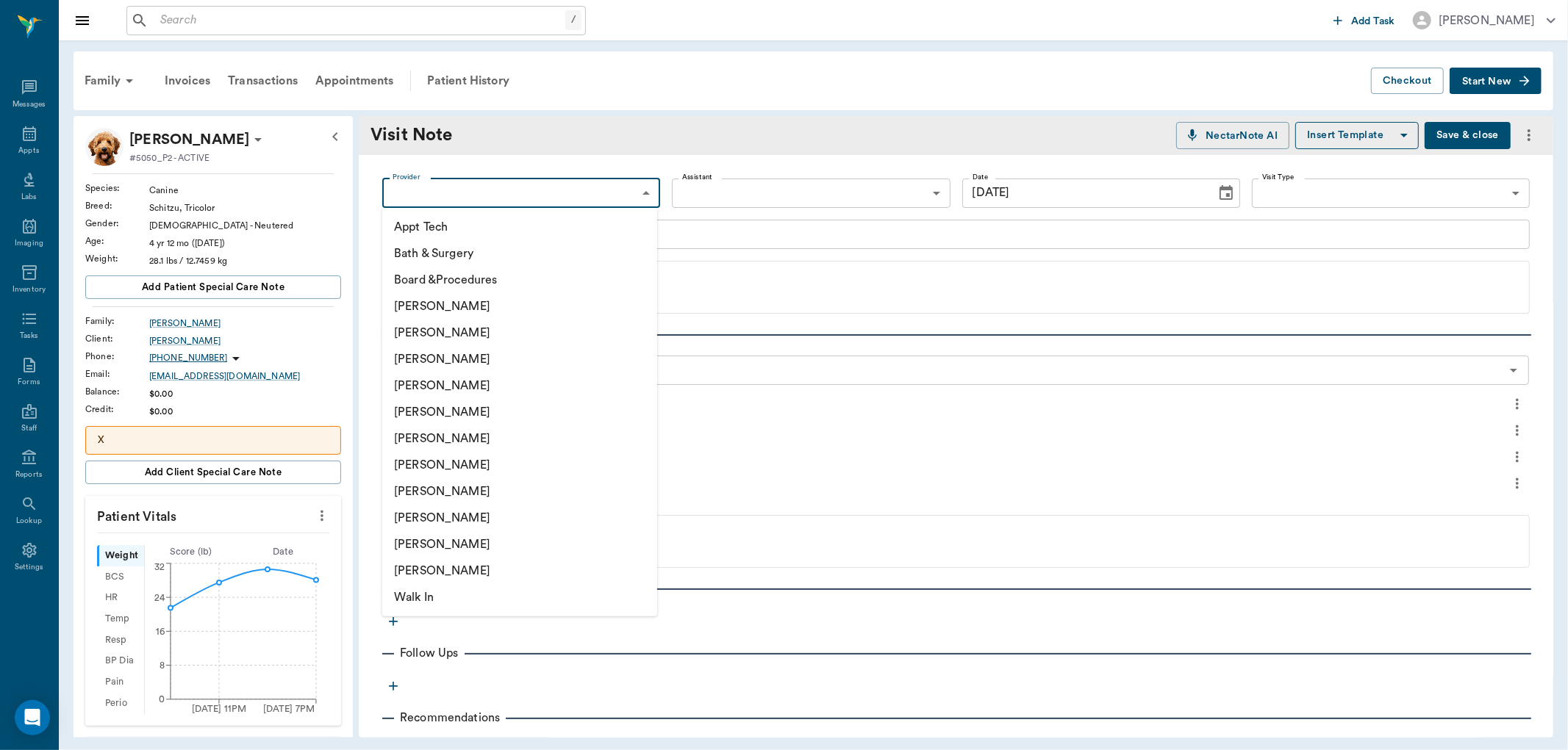
drag, startPoint x: 436, startPoint y: 512, endPoint x: 443, endPoint y: 494, distance: 19.3
click at [437, 510] on li "[PERSON_NAME]" at bounding box center [520, 518] width 275 height 27
type input "63ec2ede52e12b0ba117d0d7"
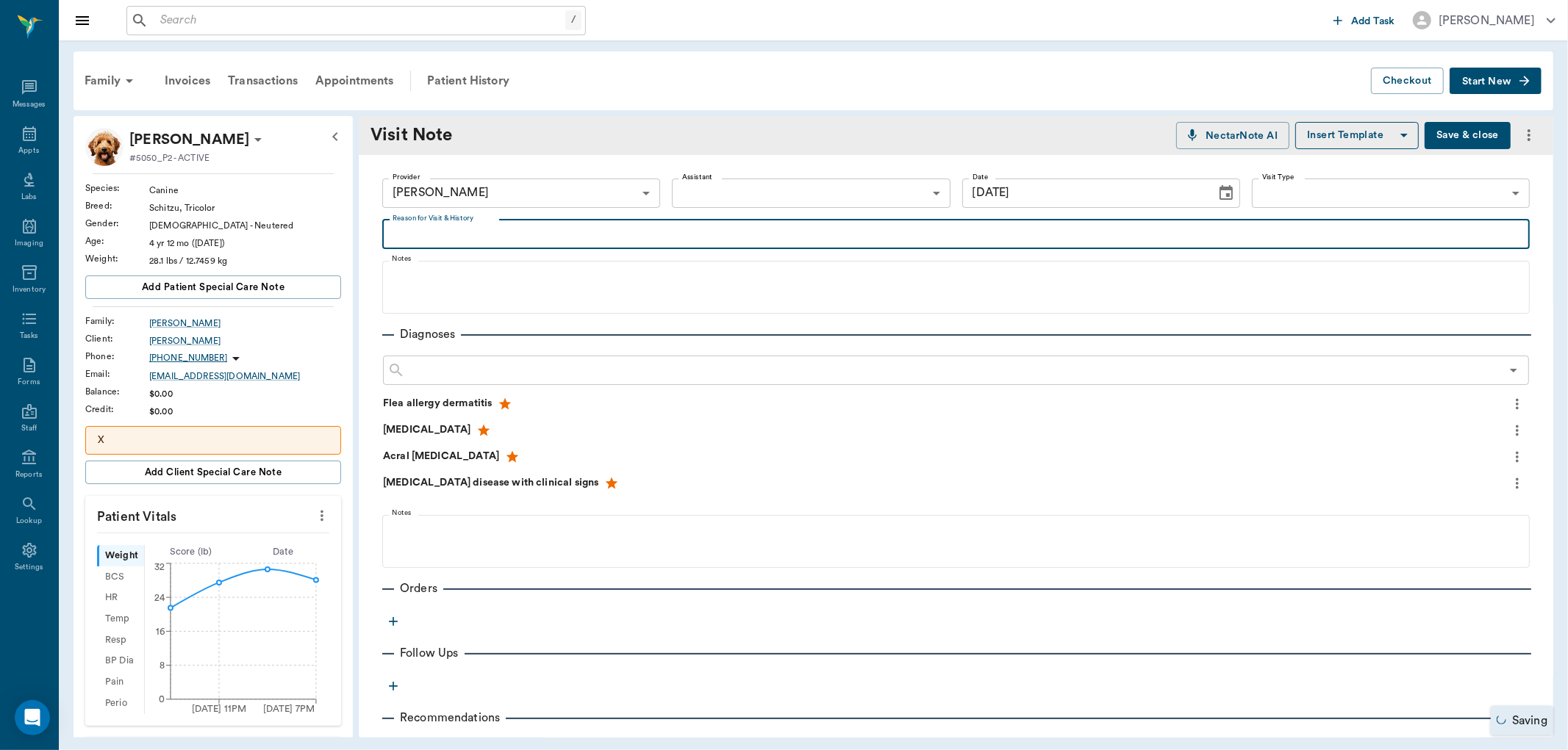
click at [439, 240] on textarea "Reason for Visit & History" at bounding box center [956, 233] width 1127 height 17
type textarea "d"
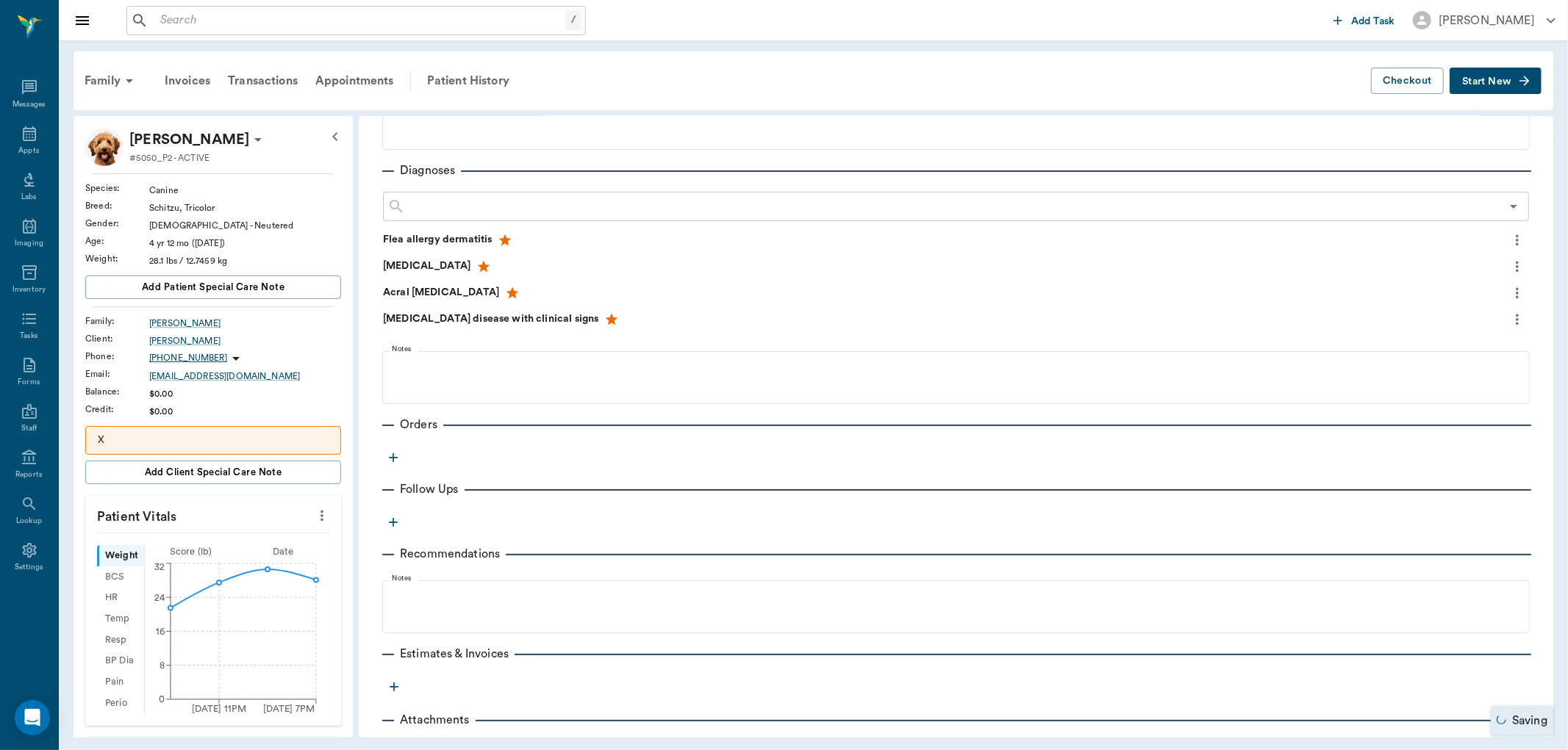
scroll to position [219, 0]
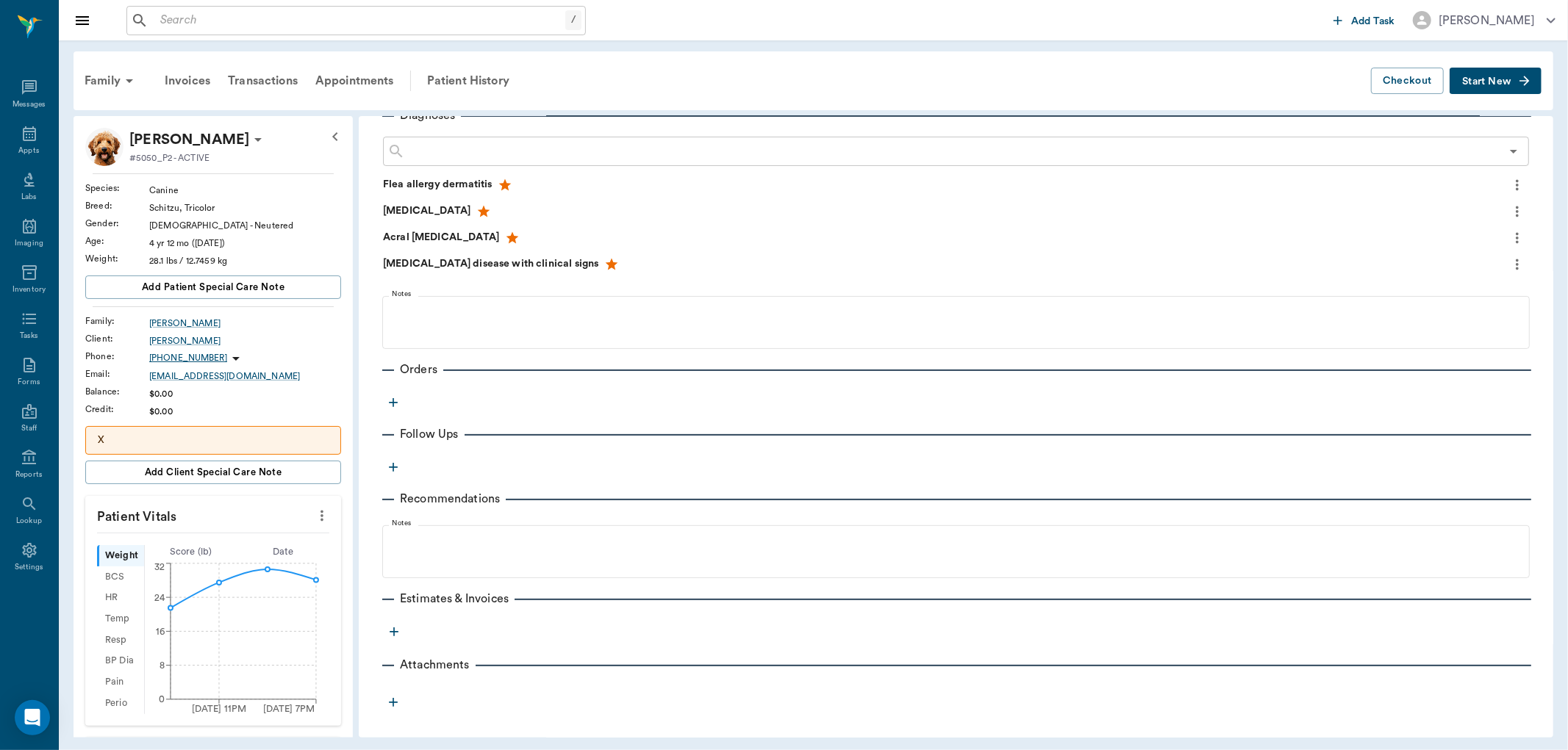
type textarea "Dr E said to refill Cefpodoxine one more time"
click at [392, 401] on icon "button" at bounding box center [392, 402] width 9 height 9
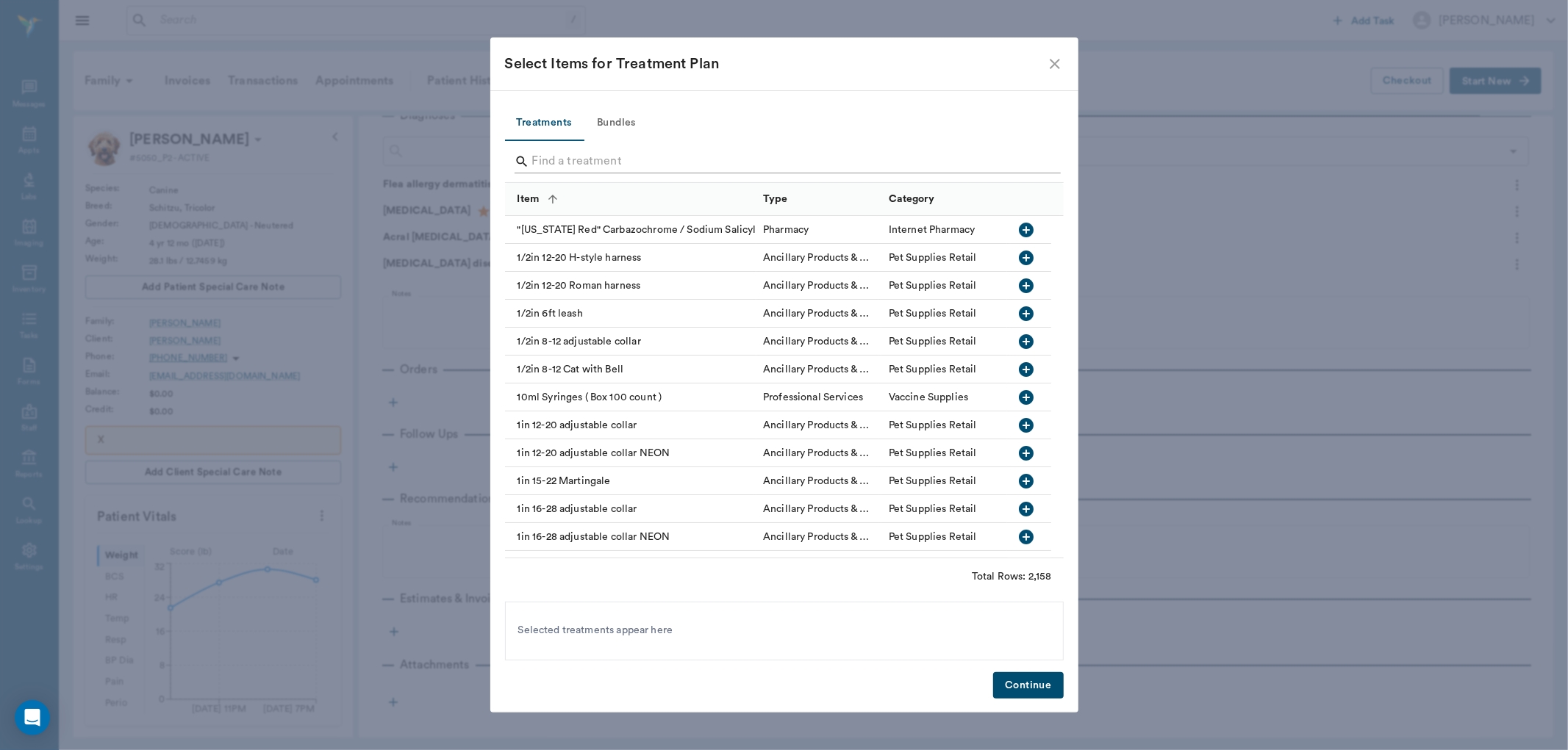
click at [550, 170] on input "Search" at bounding box center [785, 162] width 506 height 24
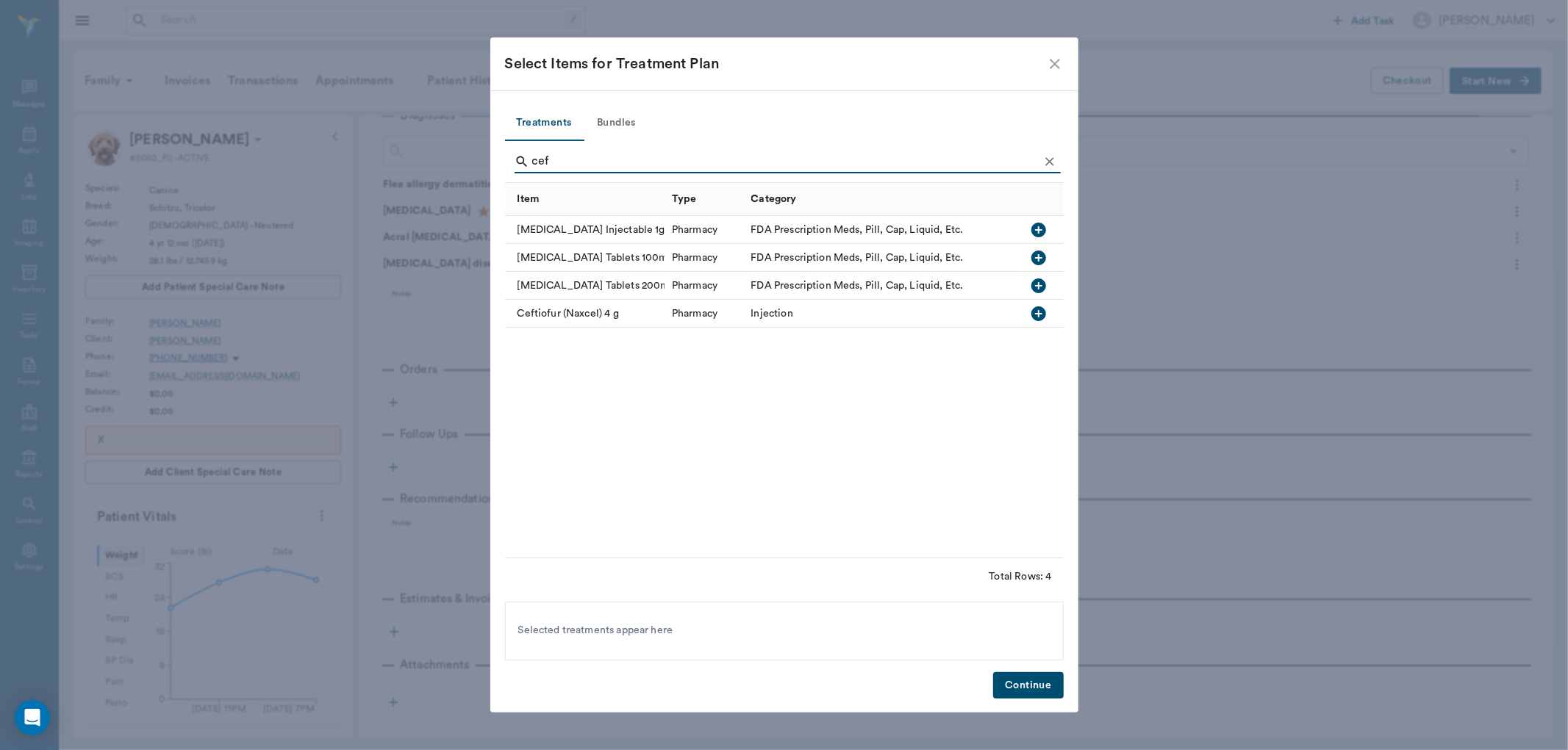
type input "cef"
click at [1036, 258] on icon "button" at bounding box center [1039, 258] width 18 height 18
click at [1031, 691] on button "Continue" at bounding box center [1028, 686] width 70 height 28
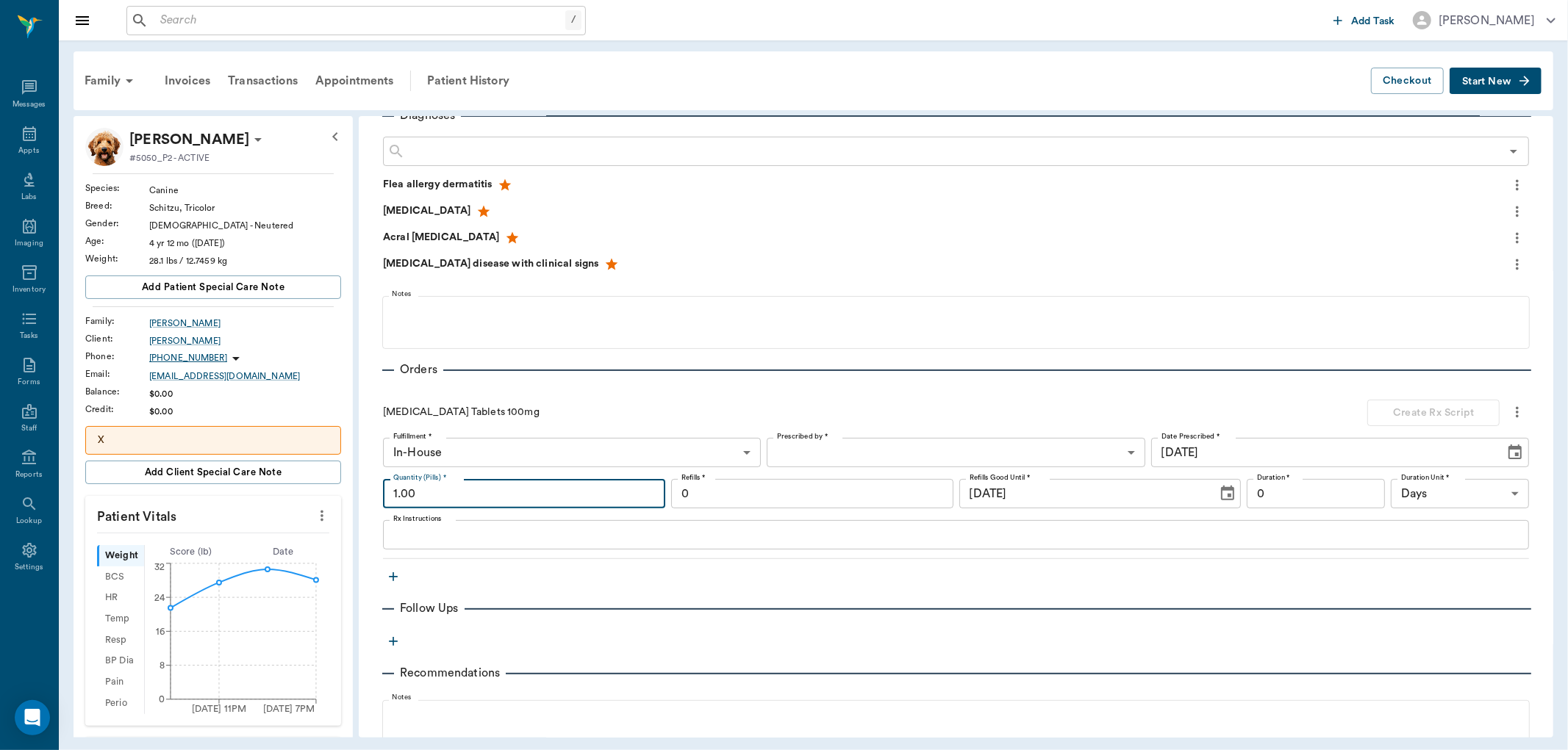
click at [463, 498] on input "1.00" at bounding box center [524, 494] width 283 height 30
type input "20.00"
click at [790, 458] on body "/ ​ Add Task Dr. Bert Ellsworth Nectar Messages Appts Labs Imaging Inventory Ta…" at bounding box center [784, 375] width 1568 height 750
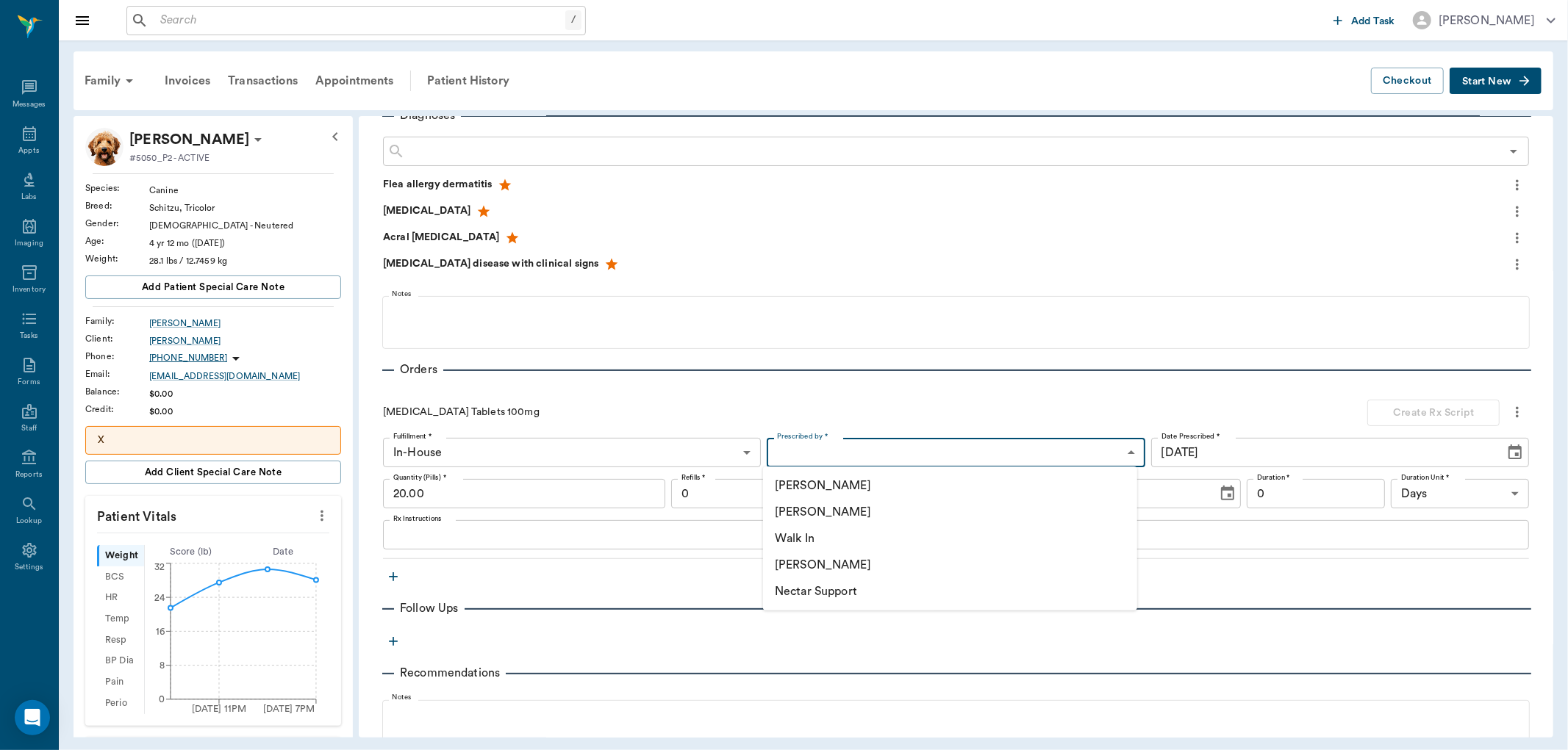
click at [810, 512] on li "[PERSON_NAME]" at bounding box center [950, 512] width 374 height 27
type input "63ec2f075fda476ae8351a4d"
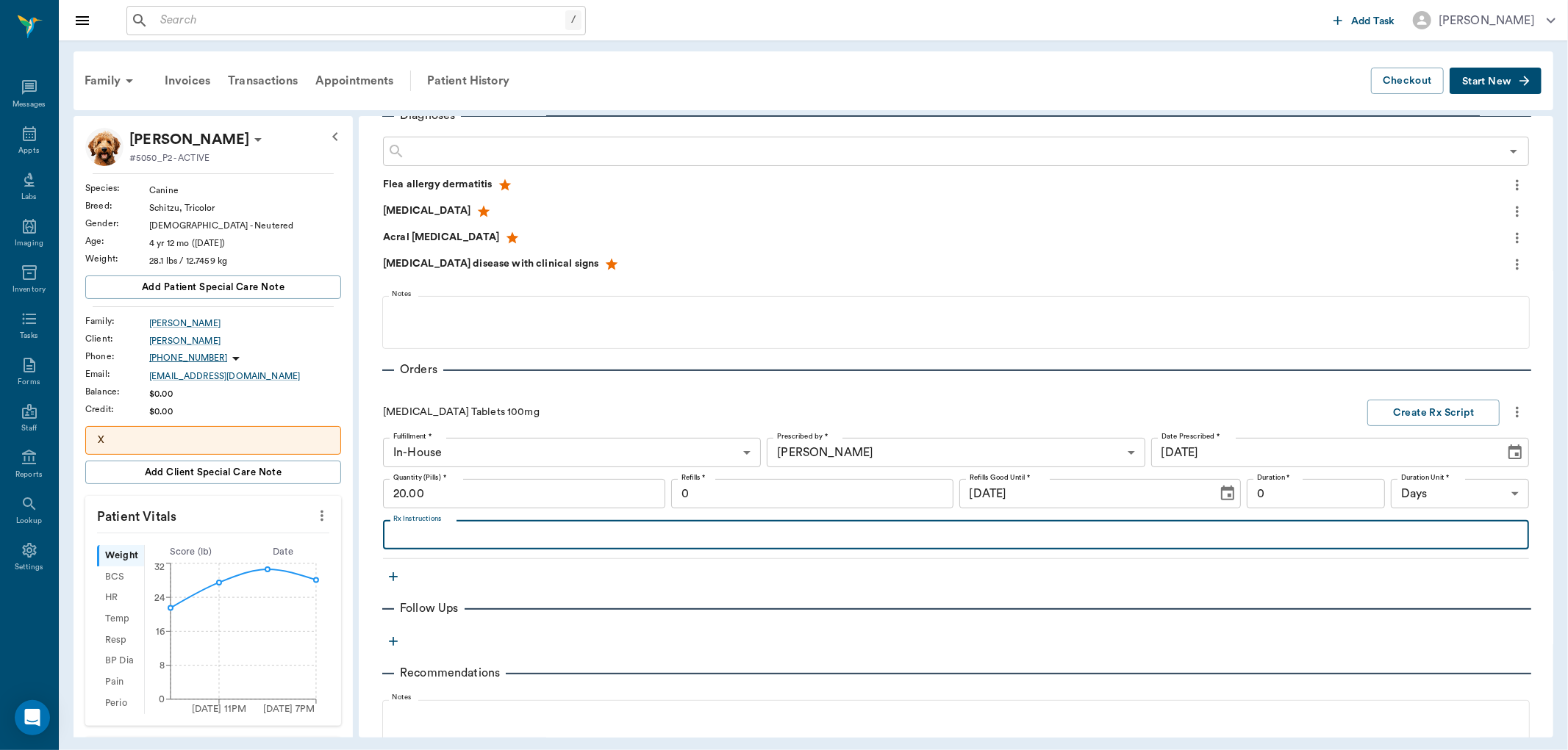
click at [417, 534] on textarea "Rx Instructions" at bounding box center [956, 535] width 1125 height 17
type textarea "Give 1 tablet daily until gone"
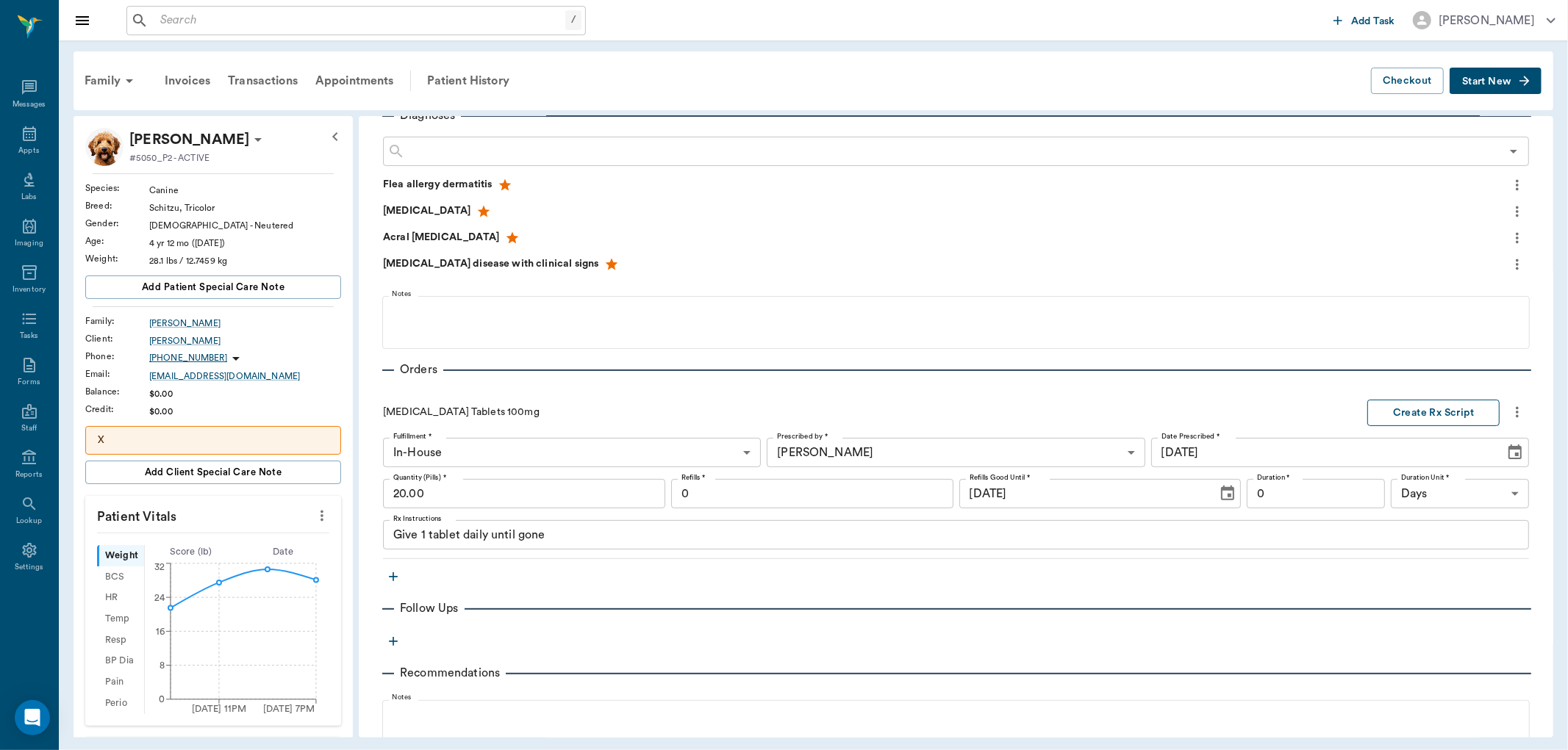
click at [1416, 408] on button "Create Rx Script" at bounding box center [1434, 414] width 132 height 28
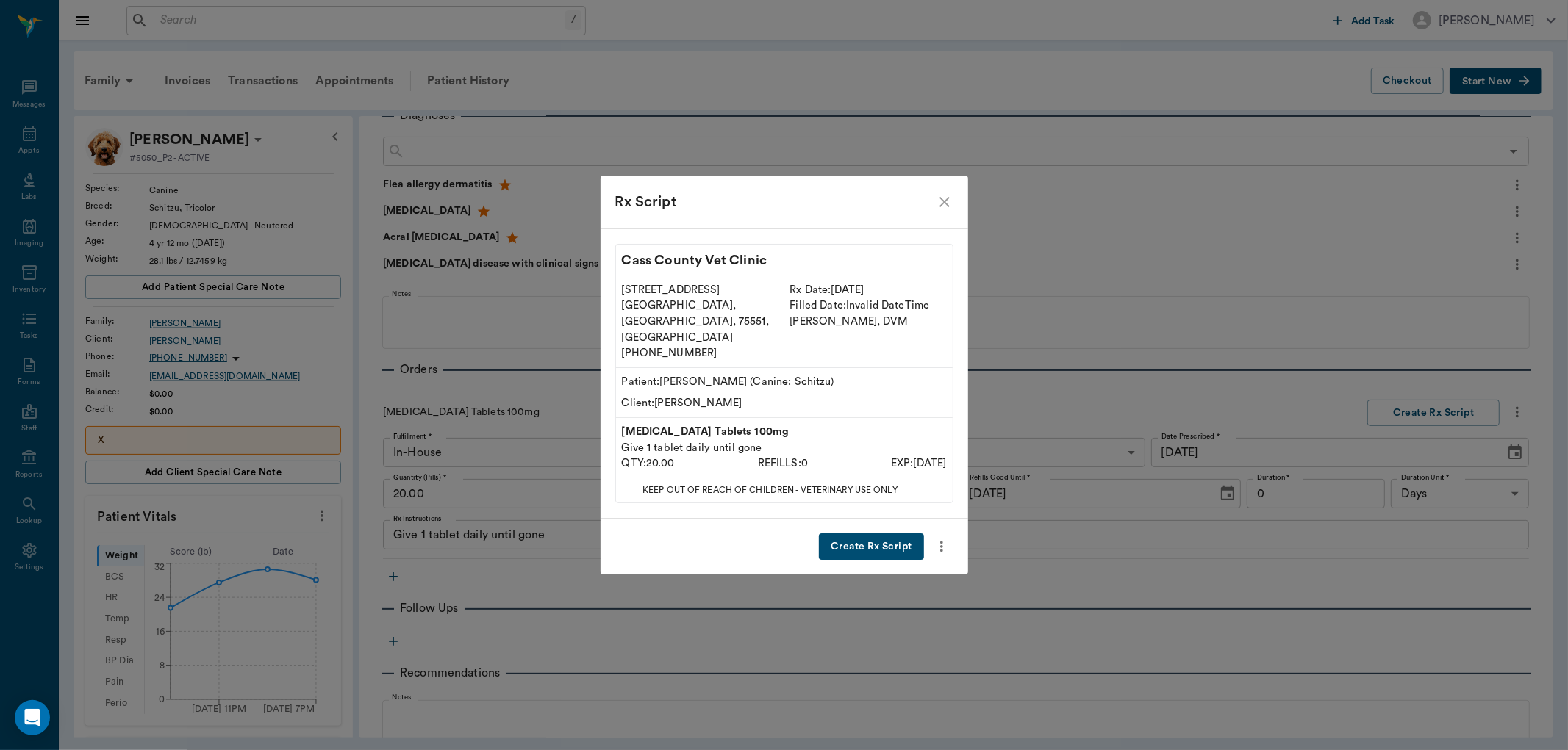
click at [850, 534] on button "Create Rx Script" at bounding box center [871, 547] width 105 height 28
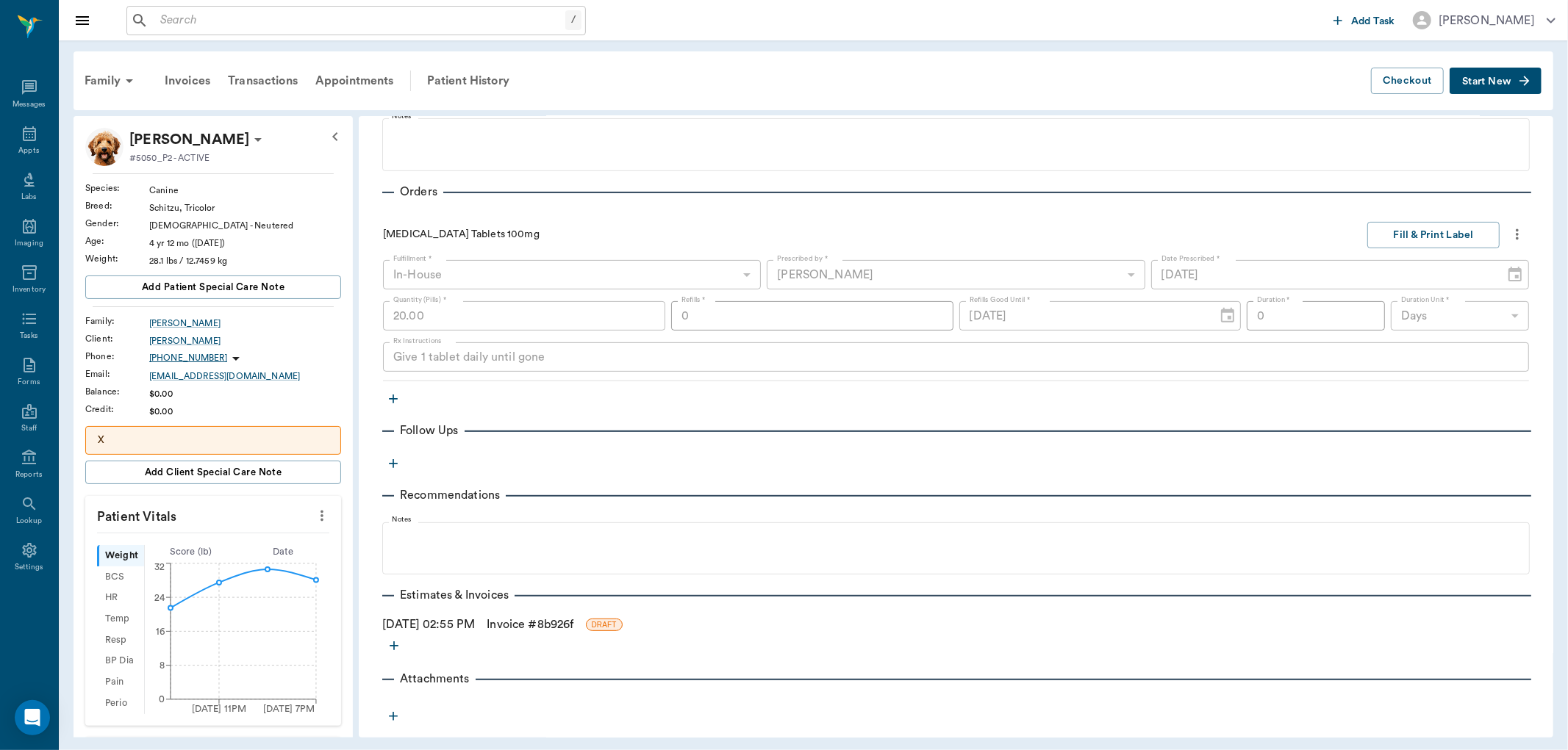
scroll to position [411, 0]
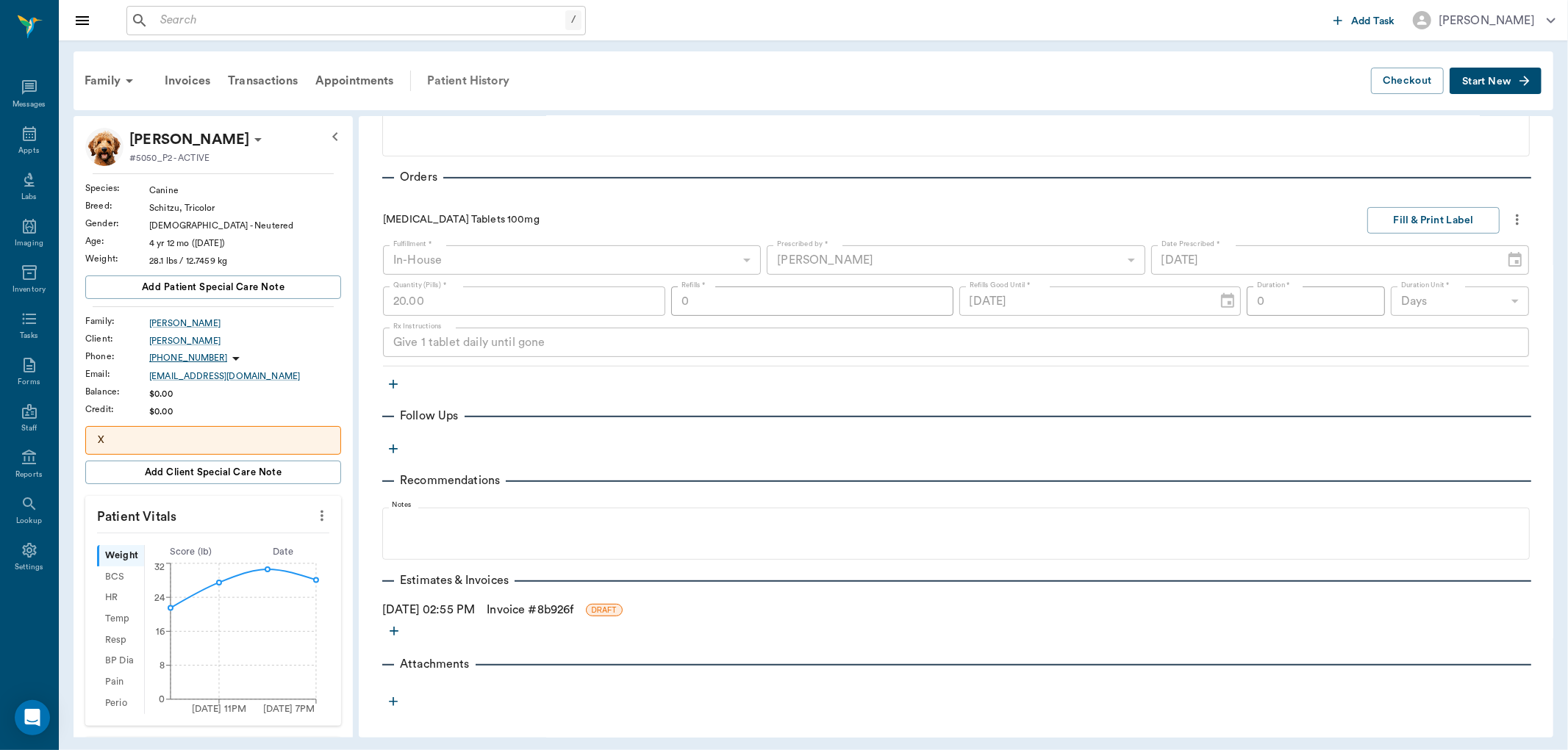
click at [460, 77] on div "Patient History" at bounding box center [468, 81] width 100 height 36
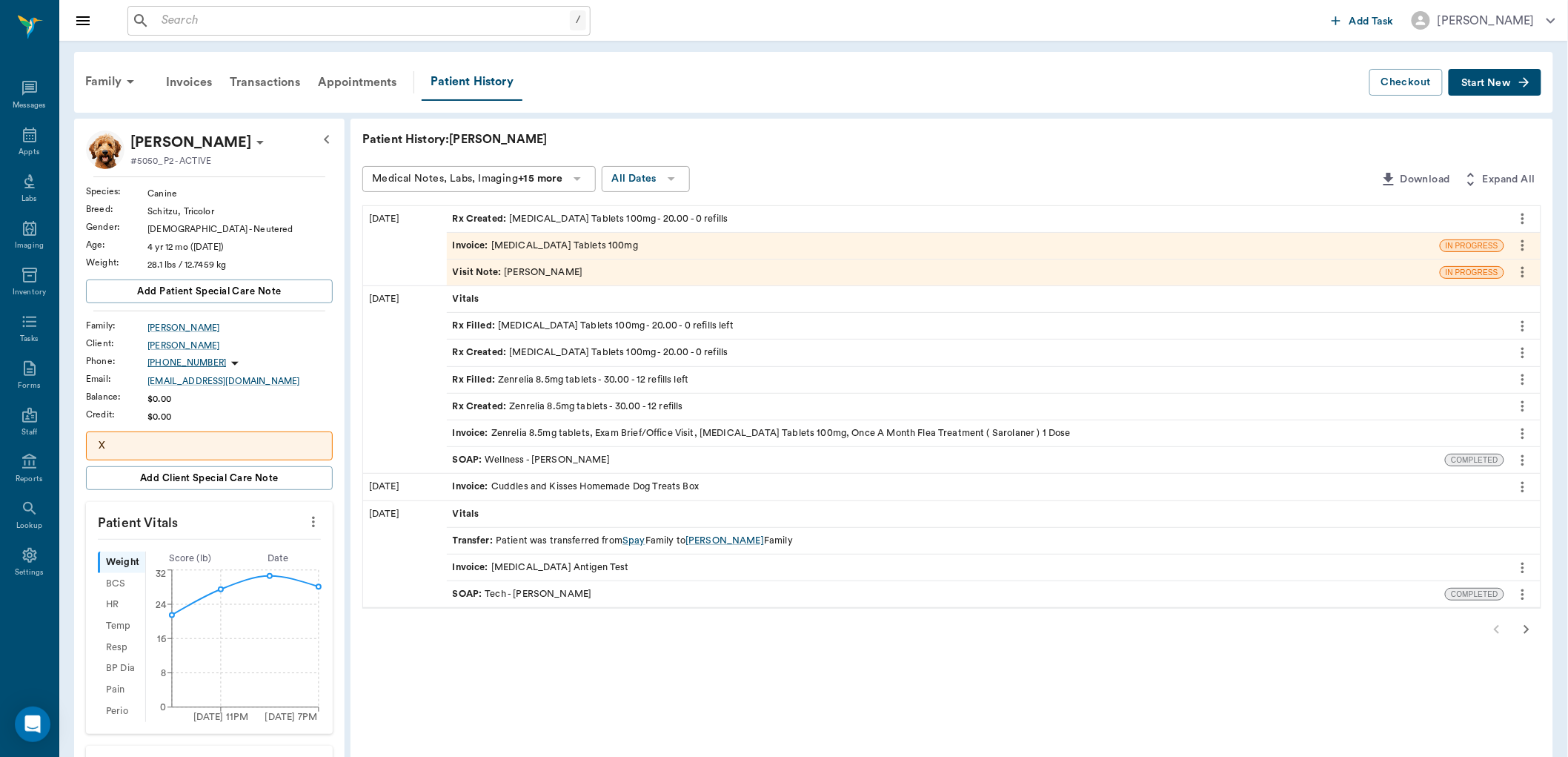
click at [544, 377] on div "Rx Filled : Zenrelia 8.5mg tablets - 30.00 - 12 refills left" at bounding box center [570, 380] width 236 height 14
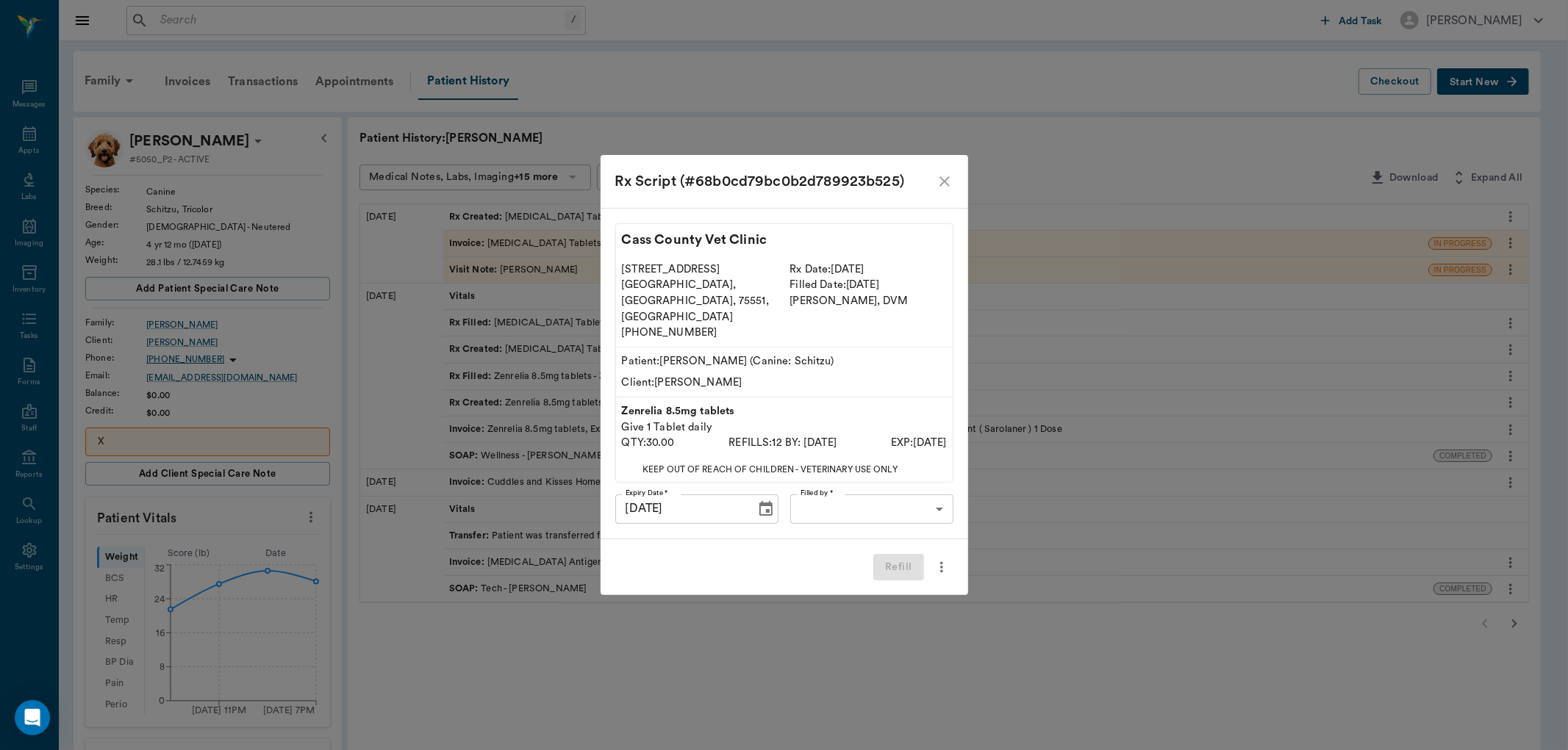
click at [850, 486] on body "/ ​ Add Task Dr. Bert Ellsworth Nectar Messages Appts Labs Imaging Inventory Ta…" at bounding box center [784, 672] width 1568 height 1345
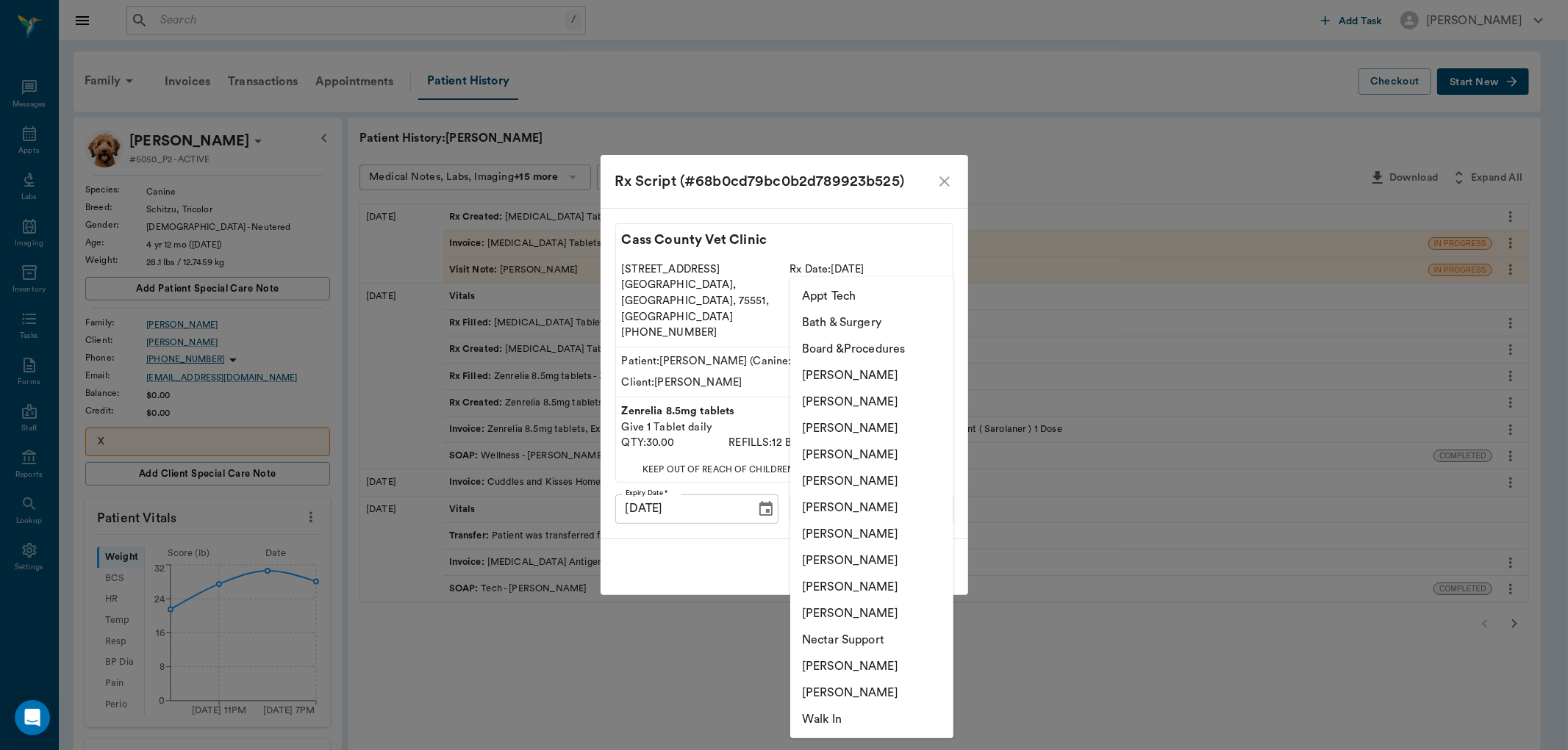
click at [853, 580] on li "[PERSON_NAME]" at bounding box center [871, 587] width 163 height 27
type input "63ec2ede52e12b0ba117d0d7"
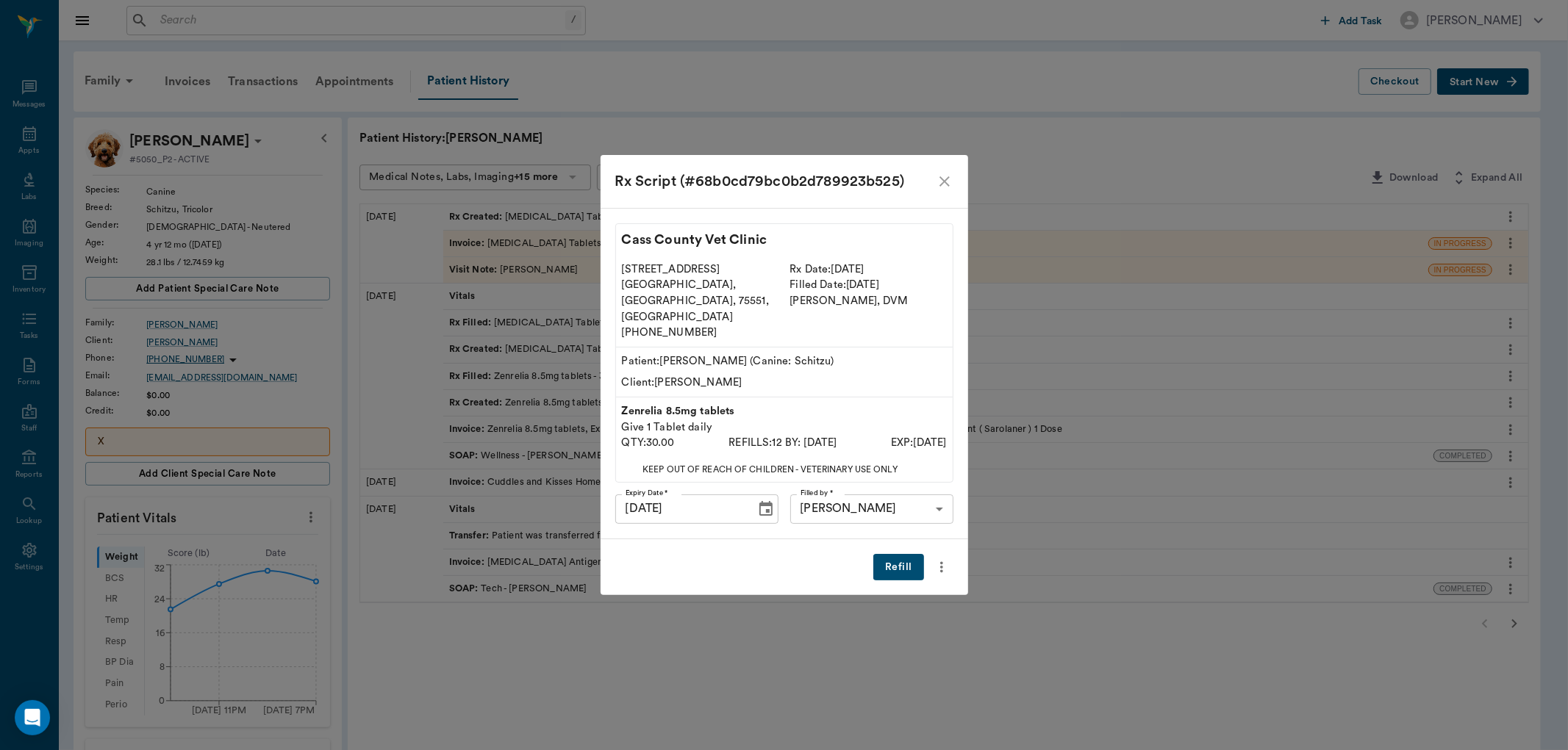
click at [903, 554] on button "Refill" at bounding box center [898, 568] width 50 height 28
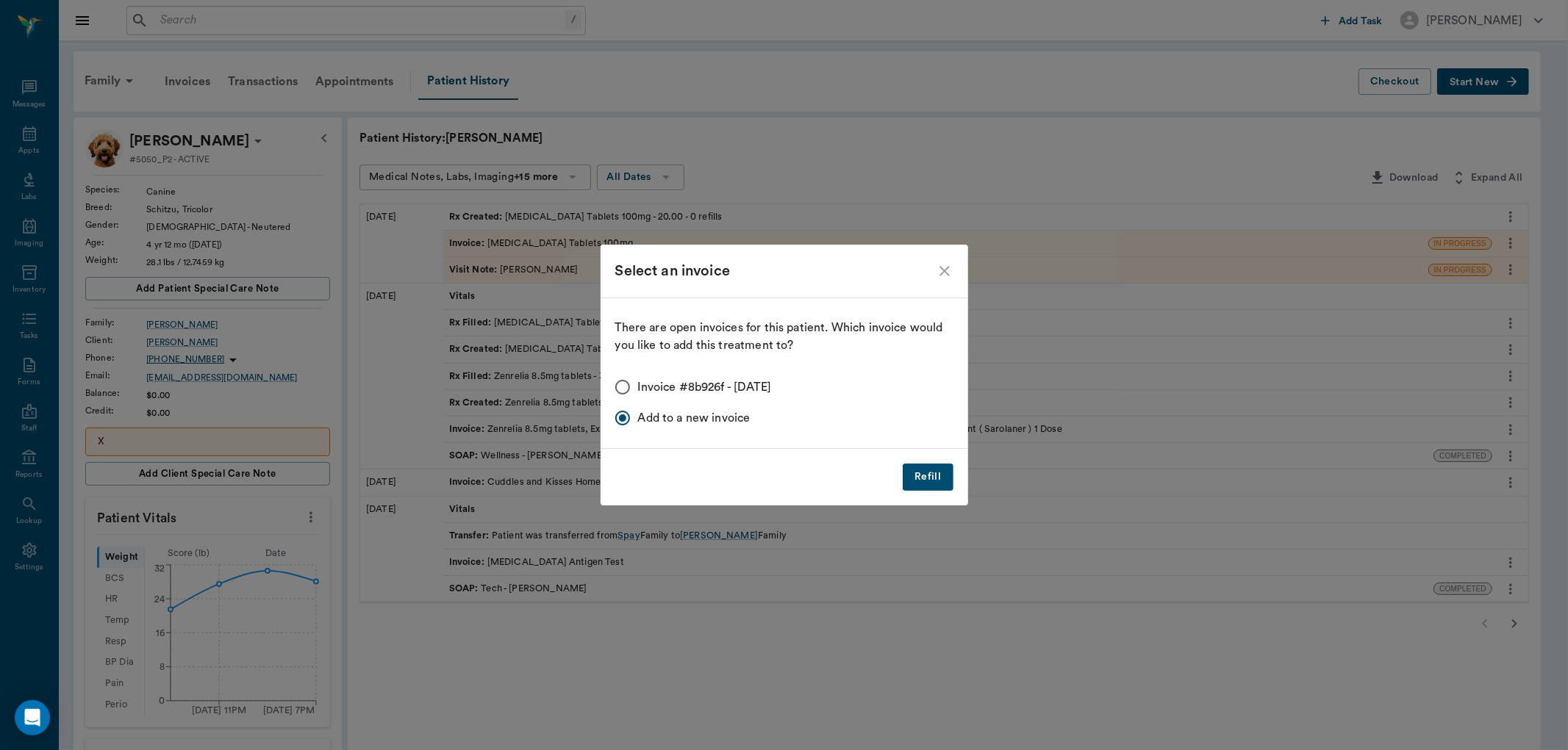
click at [620, 385] on input "Invoice #8b926f - 09/29/2025" at bounding box center [622, 386] width 31 height 31
radio input "true"
click at [930, 476] on button "Refill" at bounding box center [927, 477] width 50 height 28
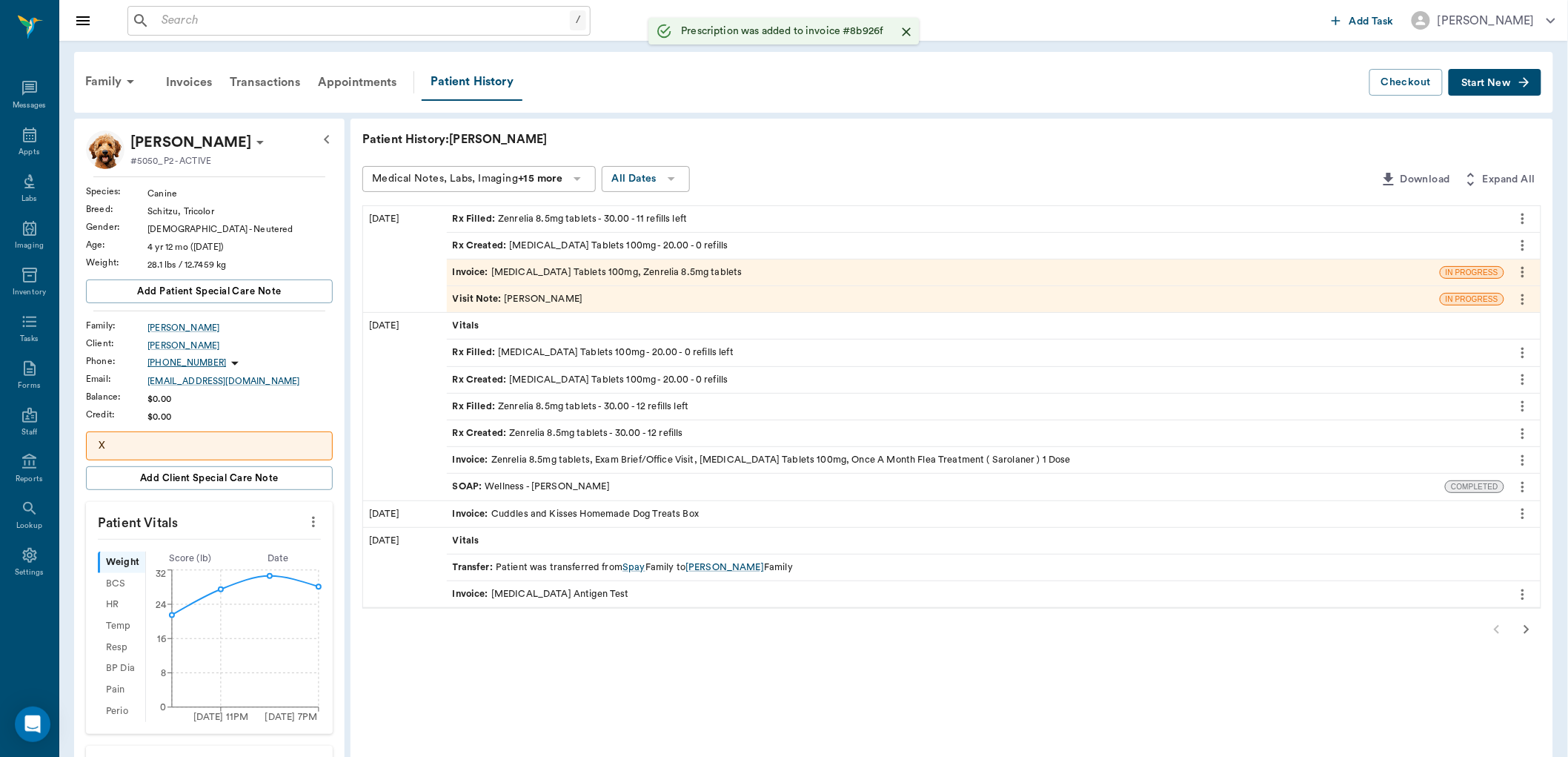
click at [479, 267] on span "Invoice :" at bounding box center [471, 272] width 39 height 14
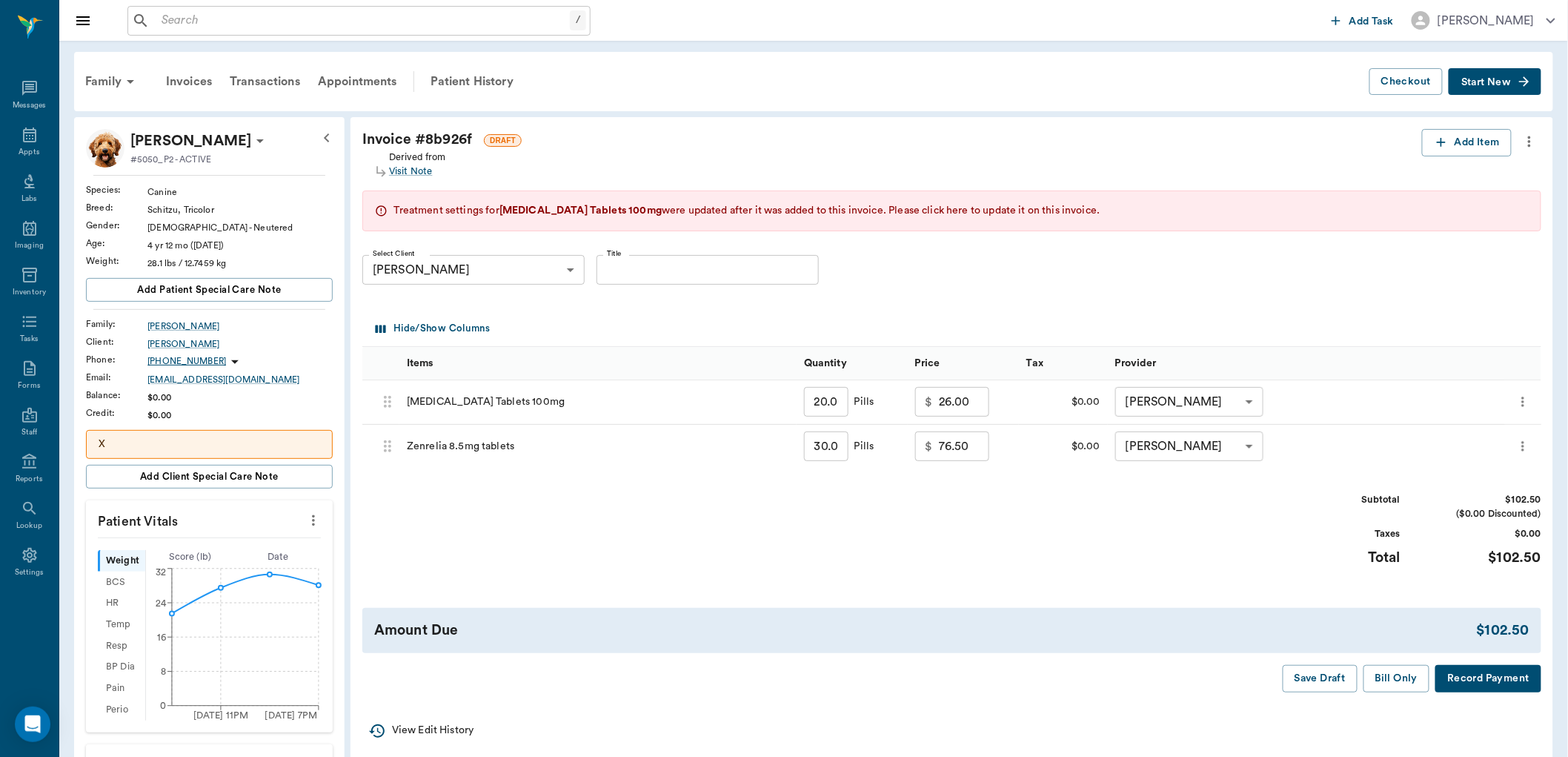
click at [1034, 209] on span "Please click here to update it on this invoice." at bounding box center [995, 210] width 211 height 10
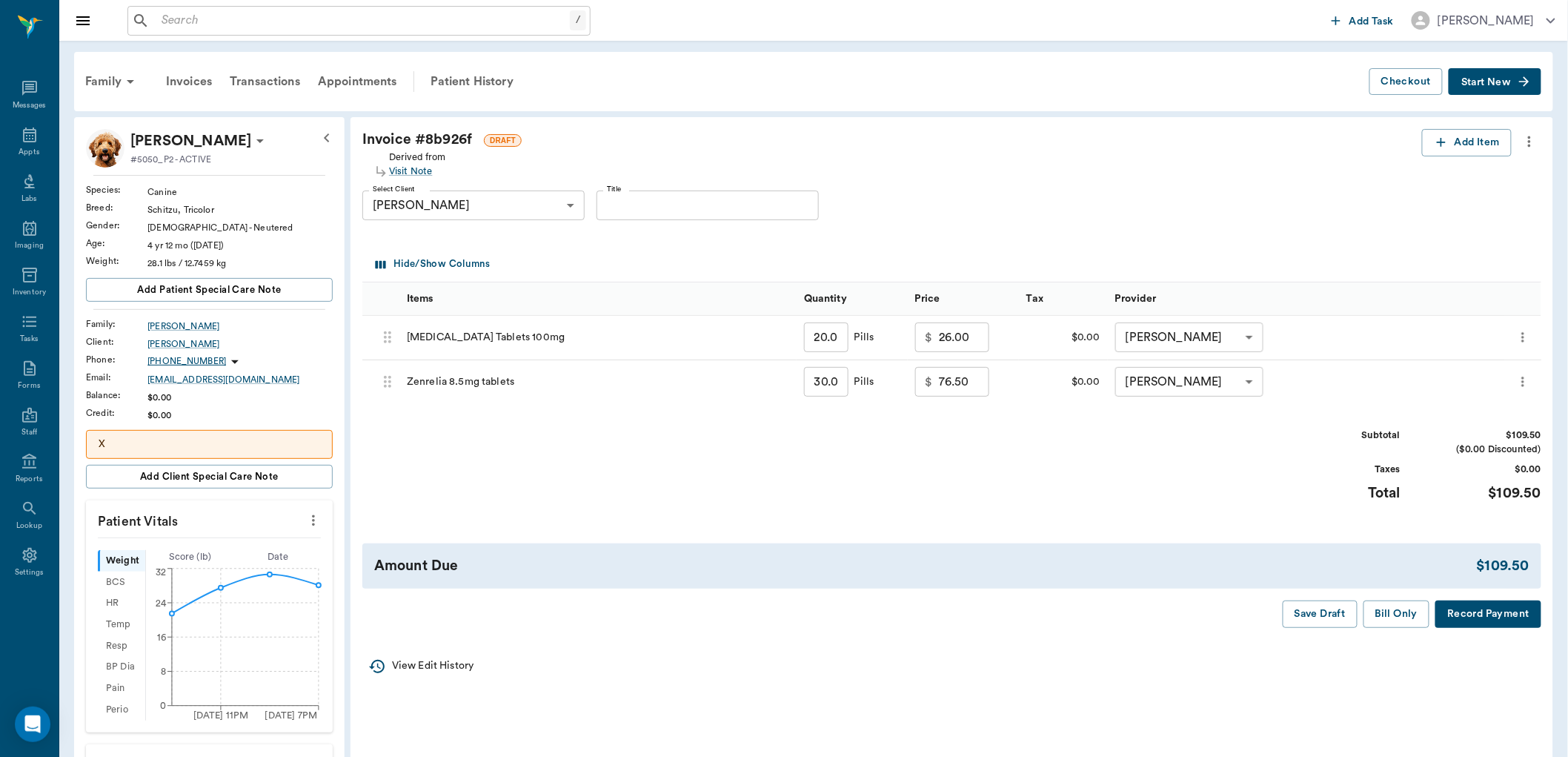
type input "33.00"
click at [1440, 144] on icon "button" at bounding box center [1441, 142] width 15 height 15
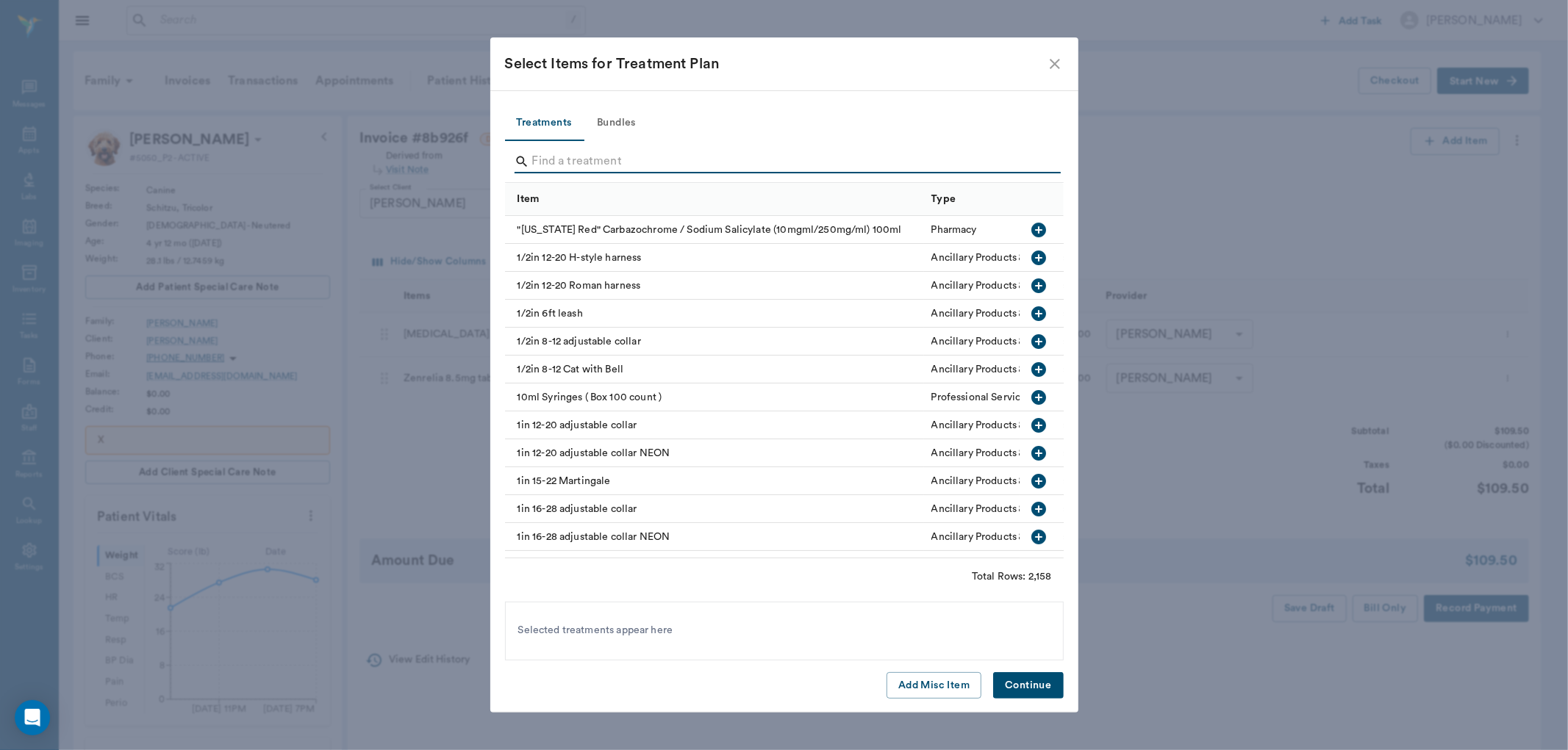
click at [561, 162] on input "Search" at bounding box center [785, 162] width 506 height 24
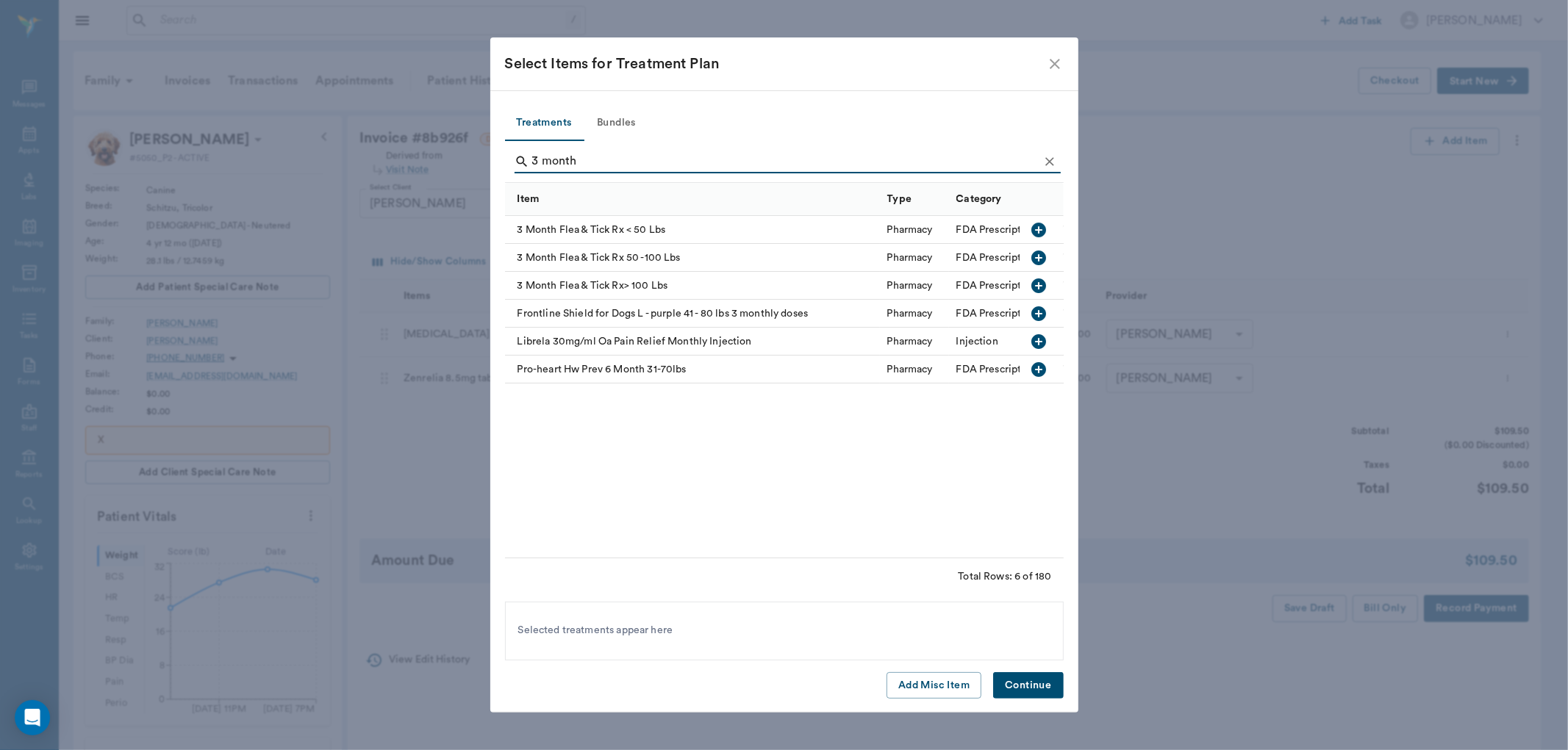
type input "3 month"
click at [1038, 230] on icon "button" at bounding box center [1039, 230] width 18 height 18
click at [1032, 681] on button "Continue" at bounding box center [1028, 686] width 70 height 28
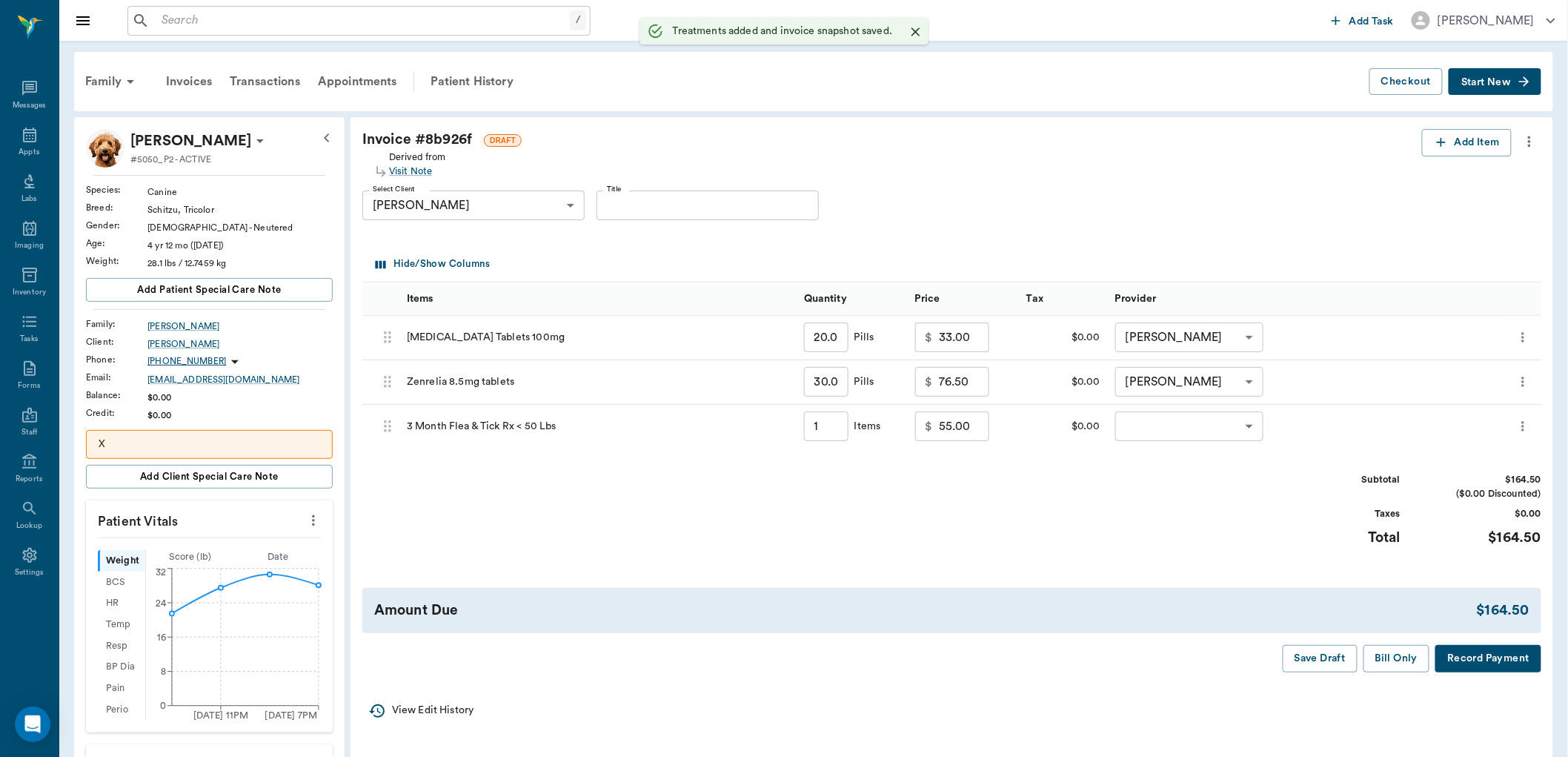
type input "1.00"
click at [1154, 436] on body "/ ​ Add Task Dr. Bert Ellsworth Nectar Messages Appts Labs Imaging Inventory Ta…" at bounding box center [784, 677] width 1568 height 1355
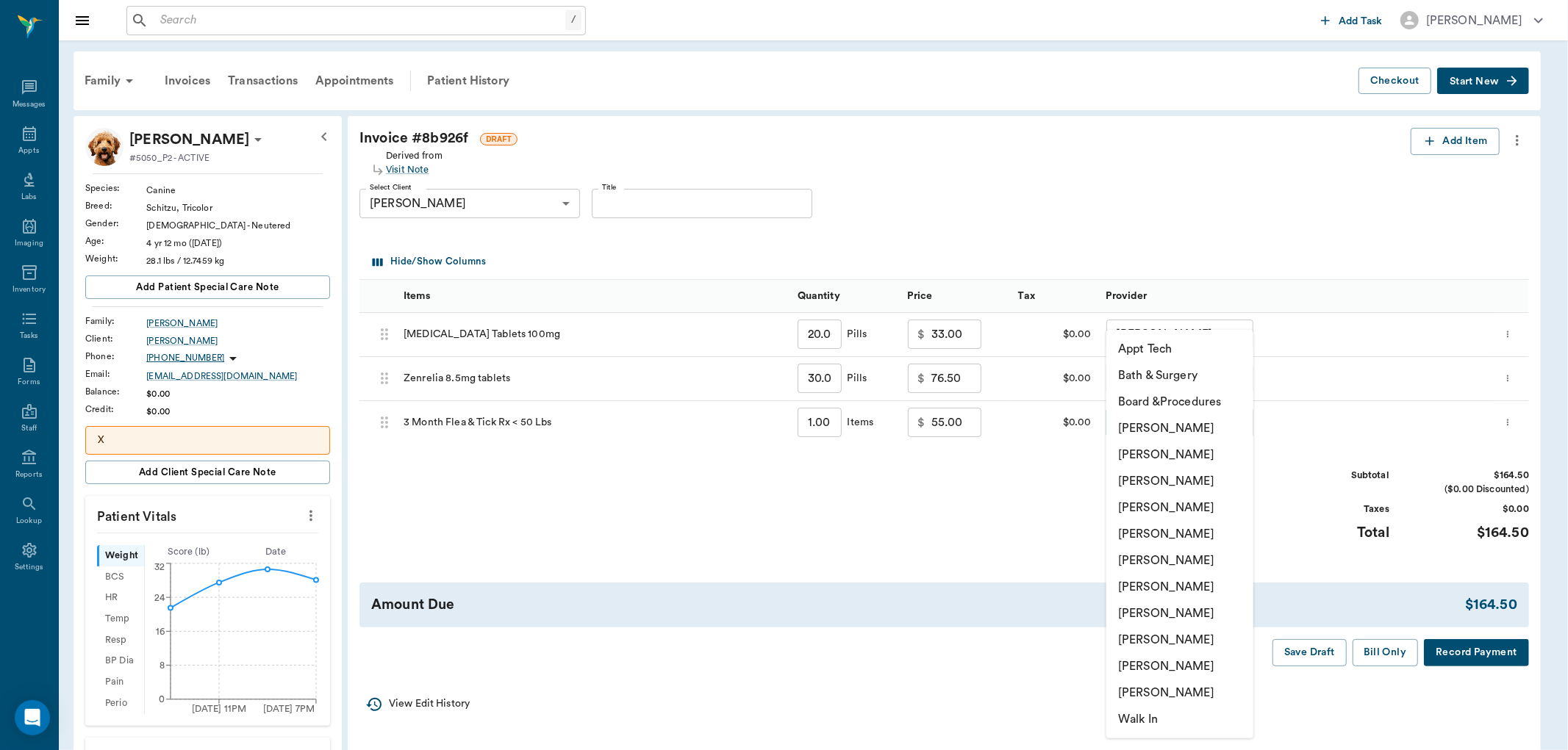
click at [1157, 642] on li "[PERSON_NAME]" at bounding box center [1179, 639] width 147 height 27
type input "none-63ec2ede52e12b0ba117d0d7"
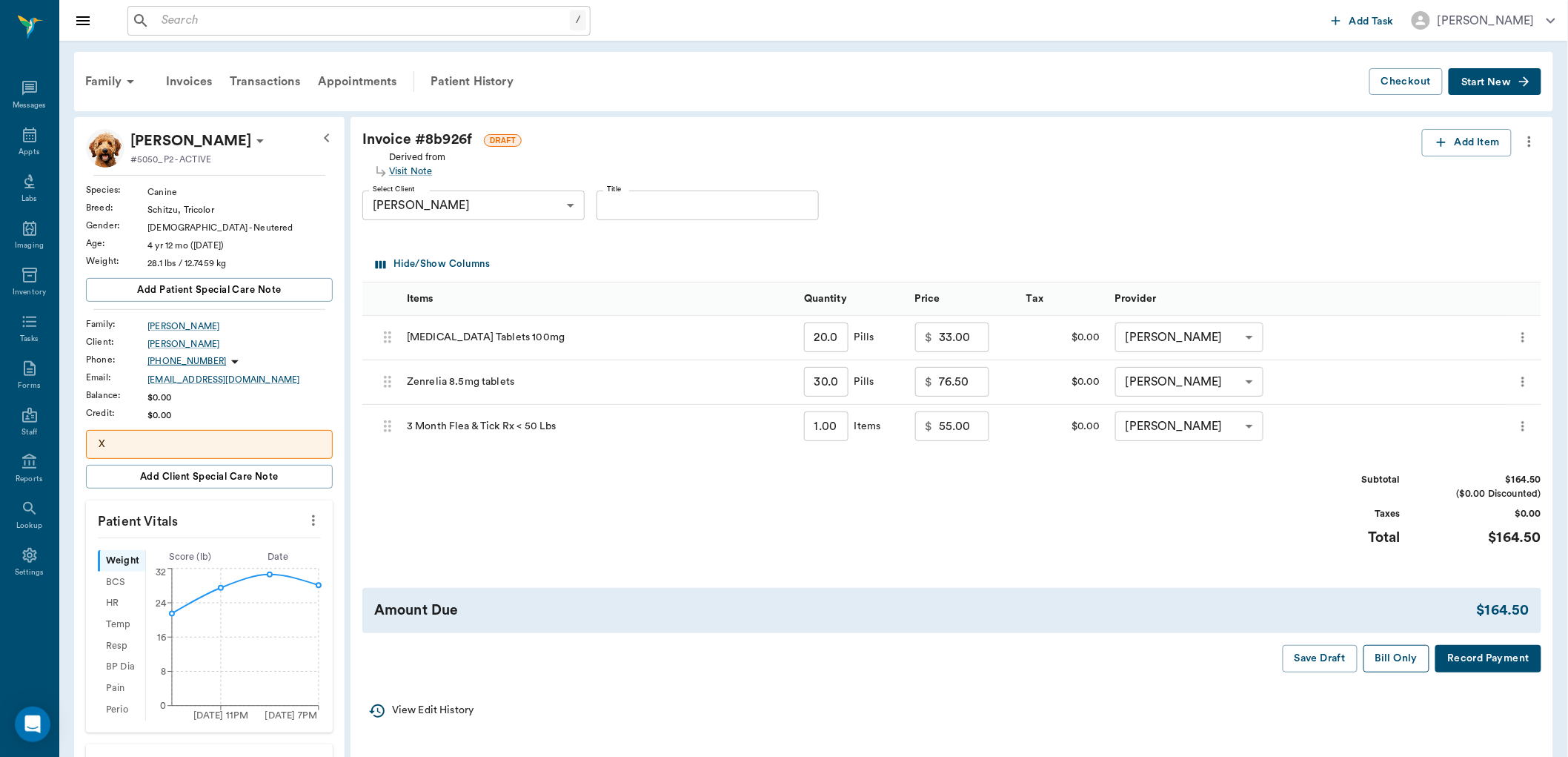
click at [1395, 656] on button "Bill Only" at bounding box center [1397, 659] width 67 height 28
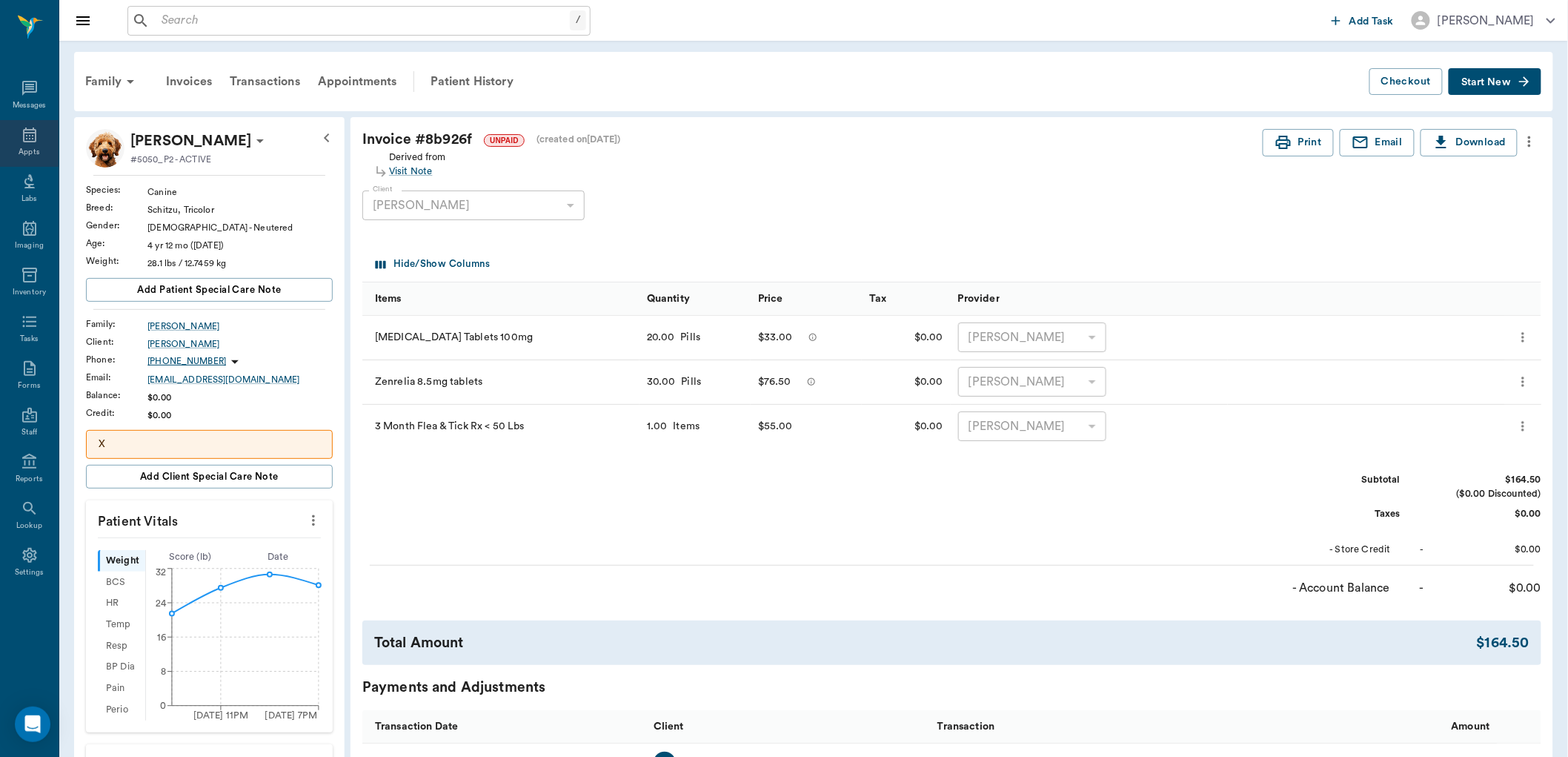
click at [36, 142] on icon at bounding box center [30, 135] width 18 height 18
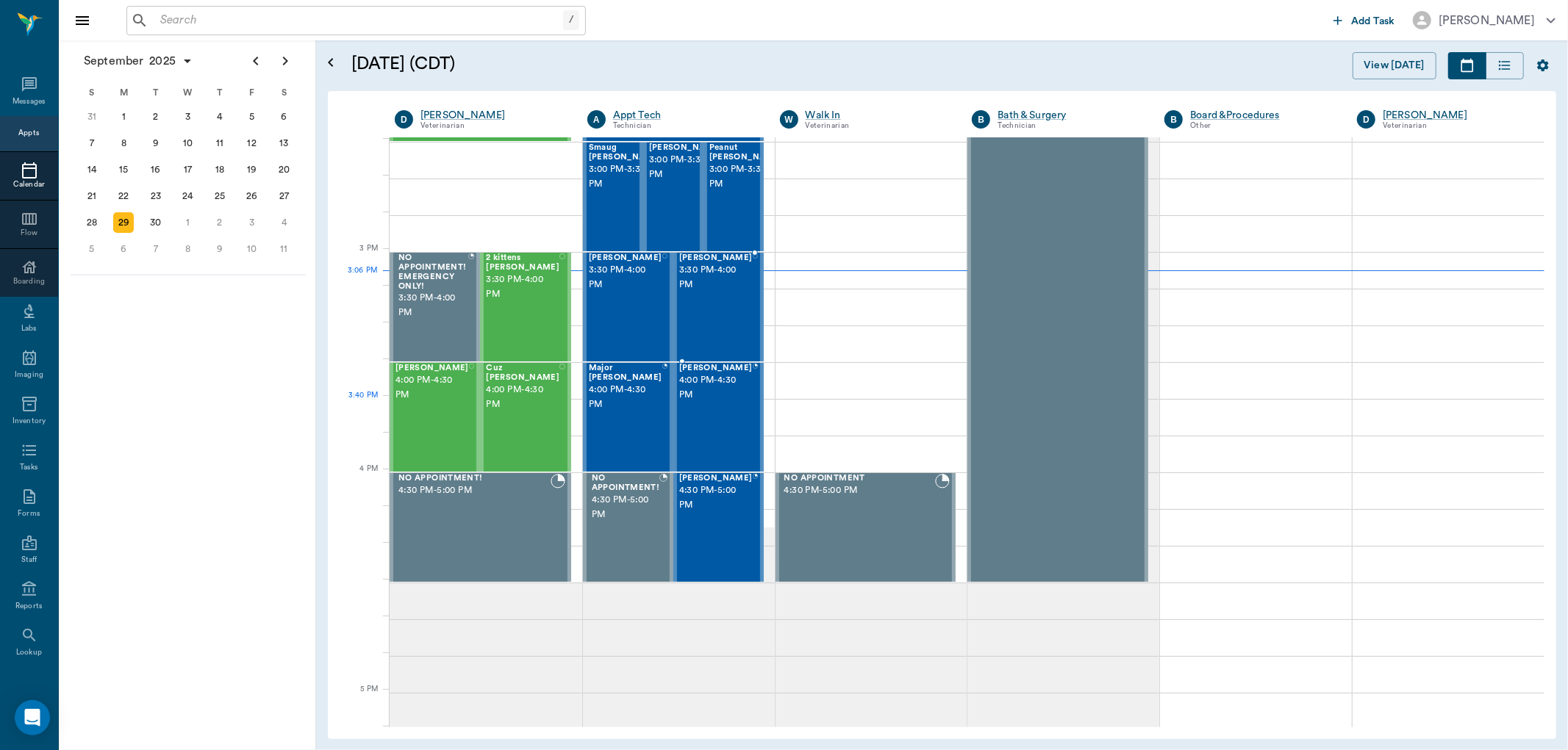
scroll to position [1381, 0]
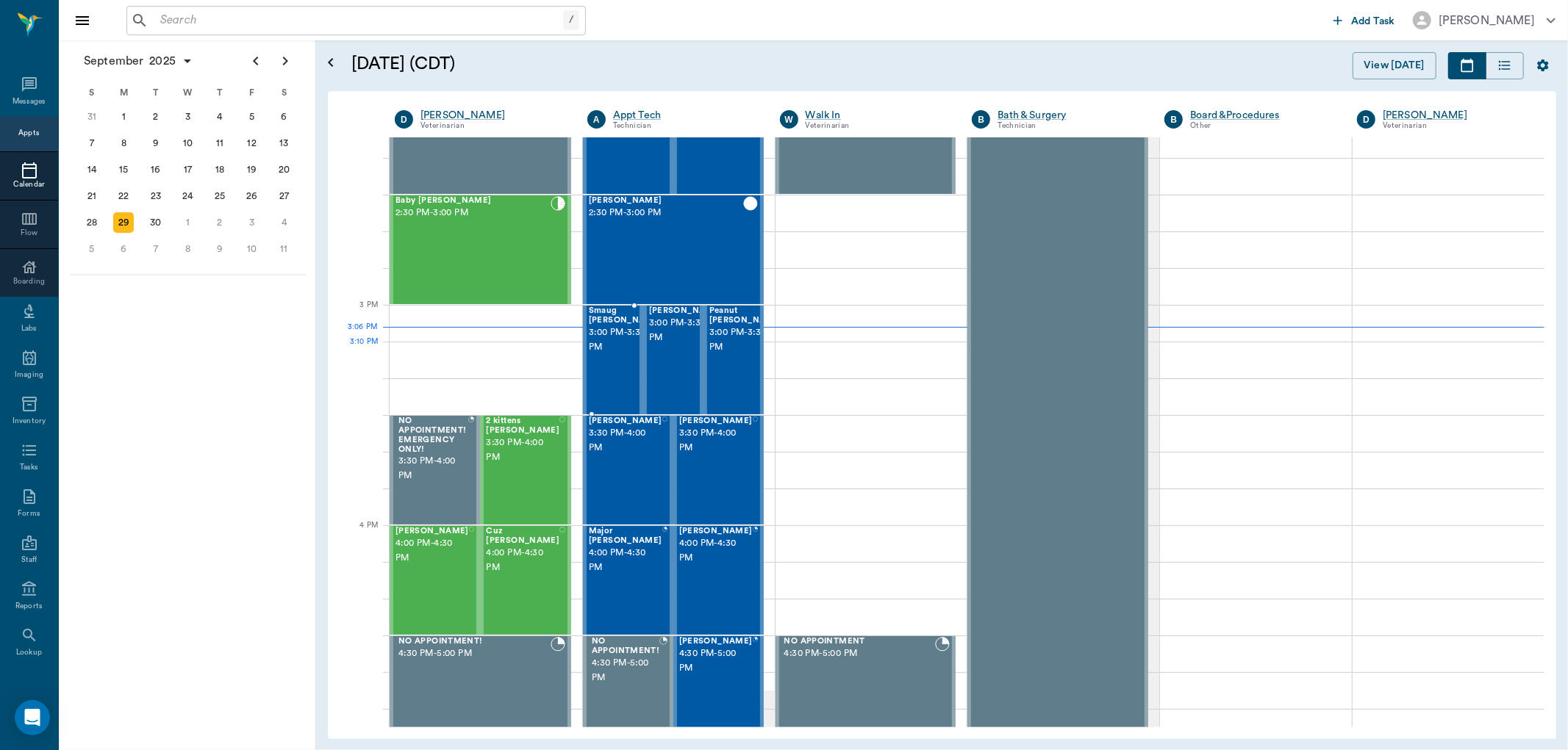
click at [613, 346] on span "3:00 PM - 3:30 PM" at bounding box center [626, 340] width 73 height 30
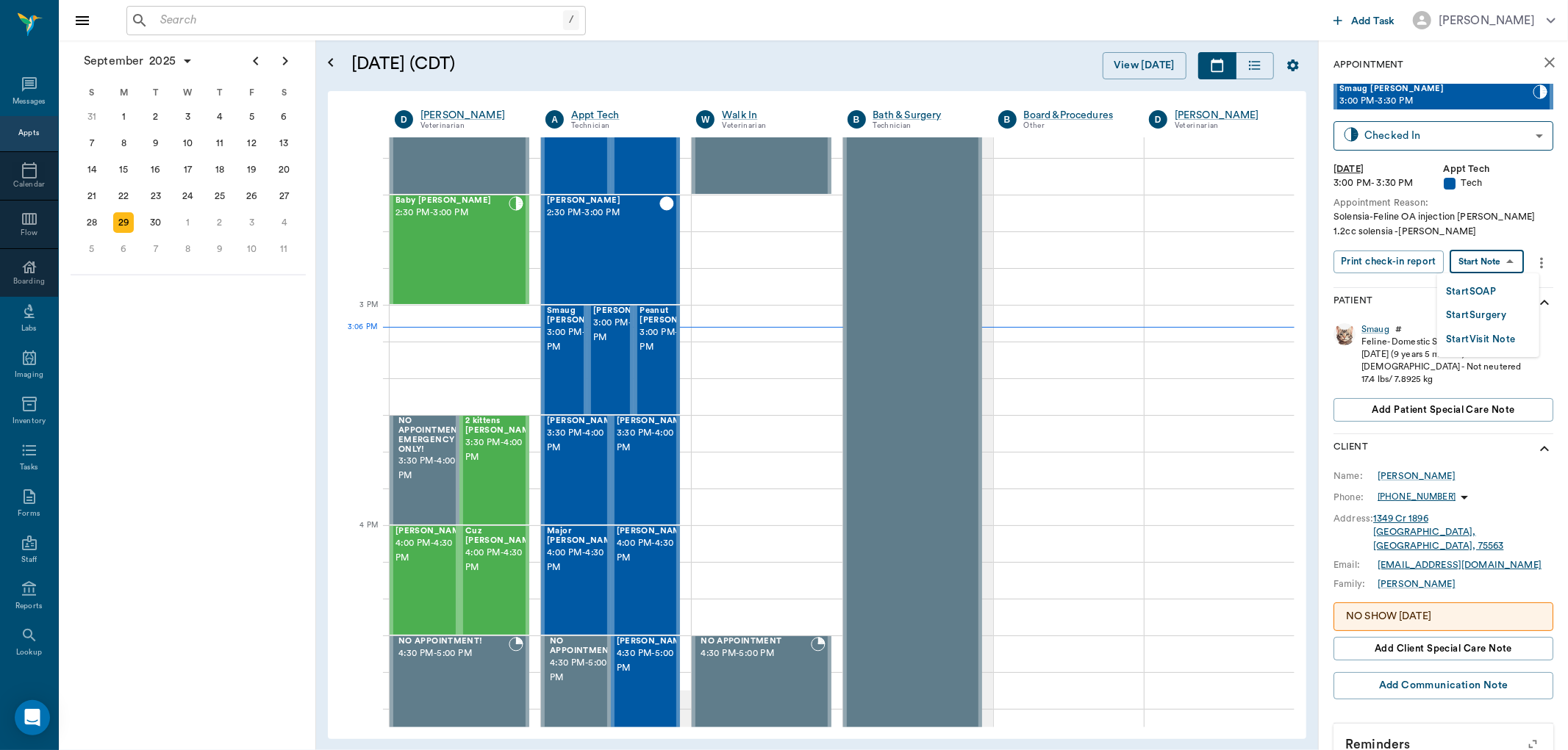
click at [1491, 270] on body "/ ​ Add Task Dr. Bert Ellsworth Nectar Messages Appts Calendar Flow Boarding La…" at bounding box center [784, 375] width 1568 height 750
click at [1472, 292] on button "Start SOAP" at bounding box center [1471, 292] width 50 height 17
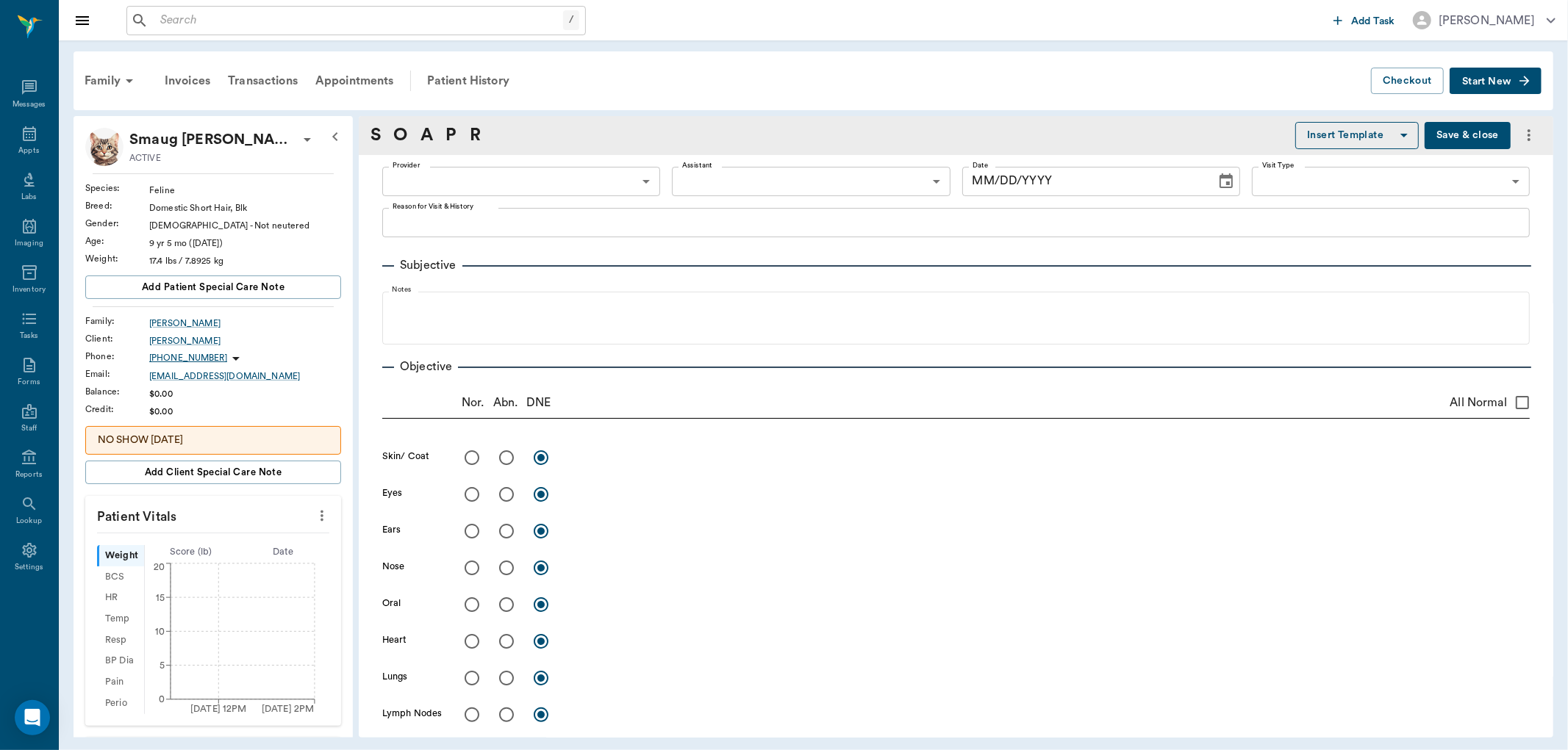
type input "63ec2f075fda476ae8351a4c"
type input "65d2be4f46e3a538d89b8c1a"
type textarea "Solensia-Feline OA injection Christy 1.2cc solensia -Hunt"
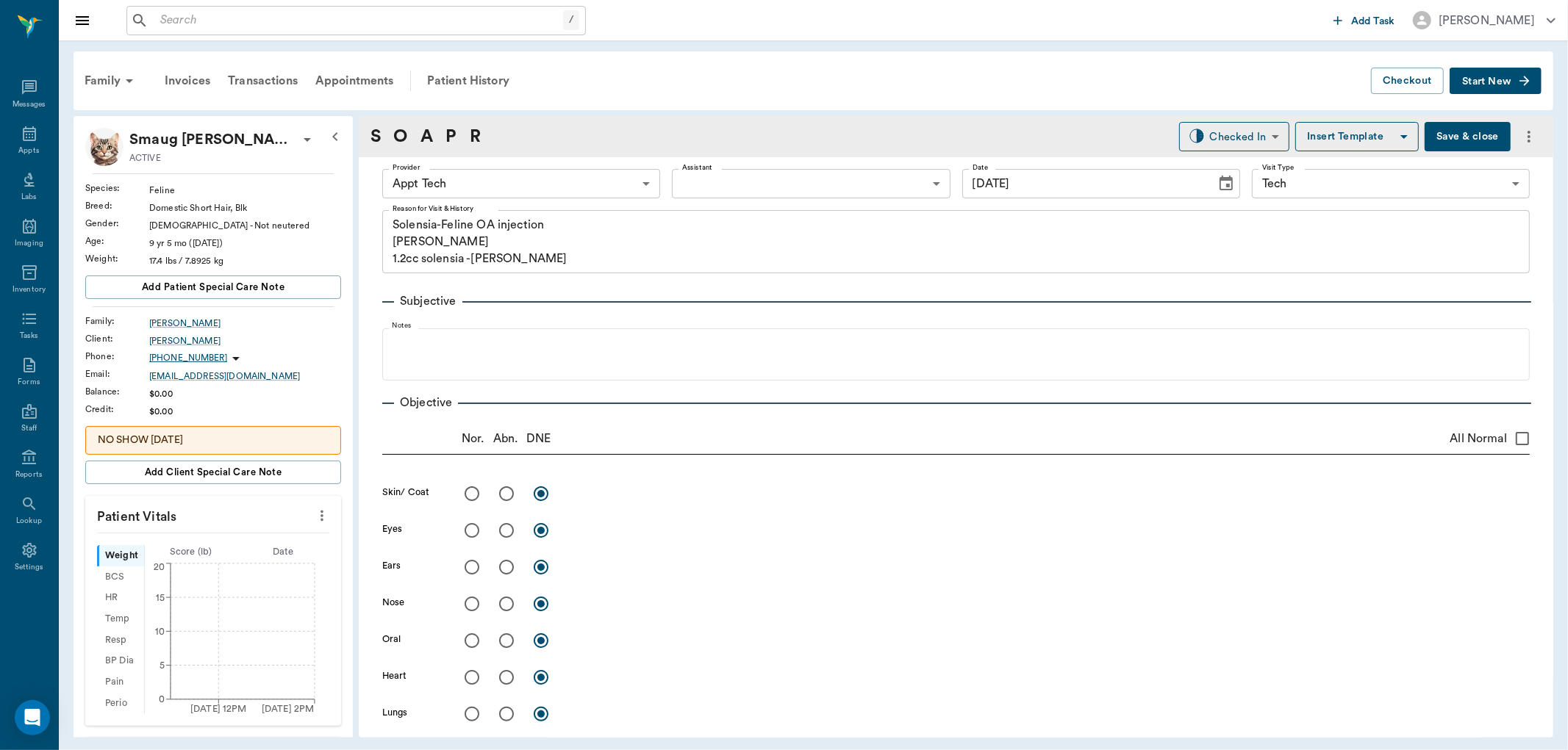
type input "[DATE]"
click at [314, 512] on icon "more" at bounding box center [322, 516] width 16 height 18
click at [288, 539] on span "Enter Vitals" at bounding box center [247, 542] width 124 height 16
click at [252, 567] on input "text" at bounding box center [212, 560] width 128 height 30
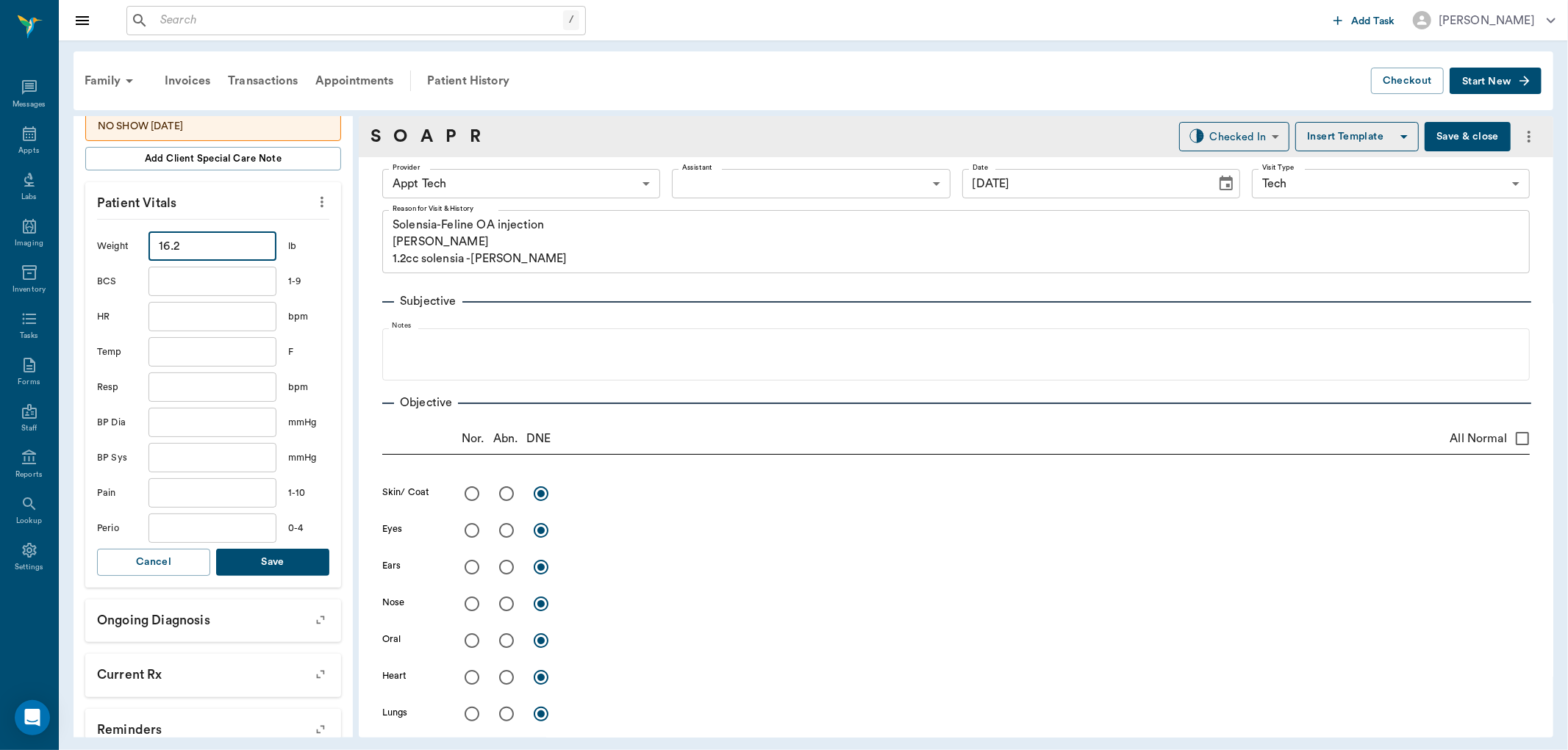
scroll to position [326, 0]
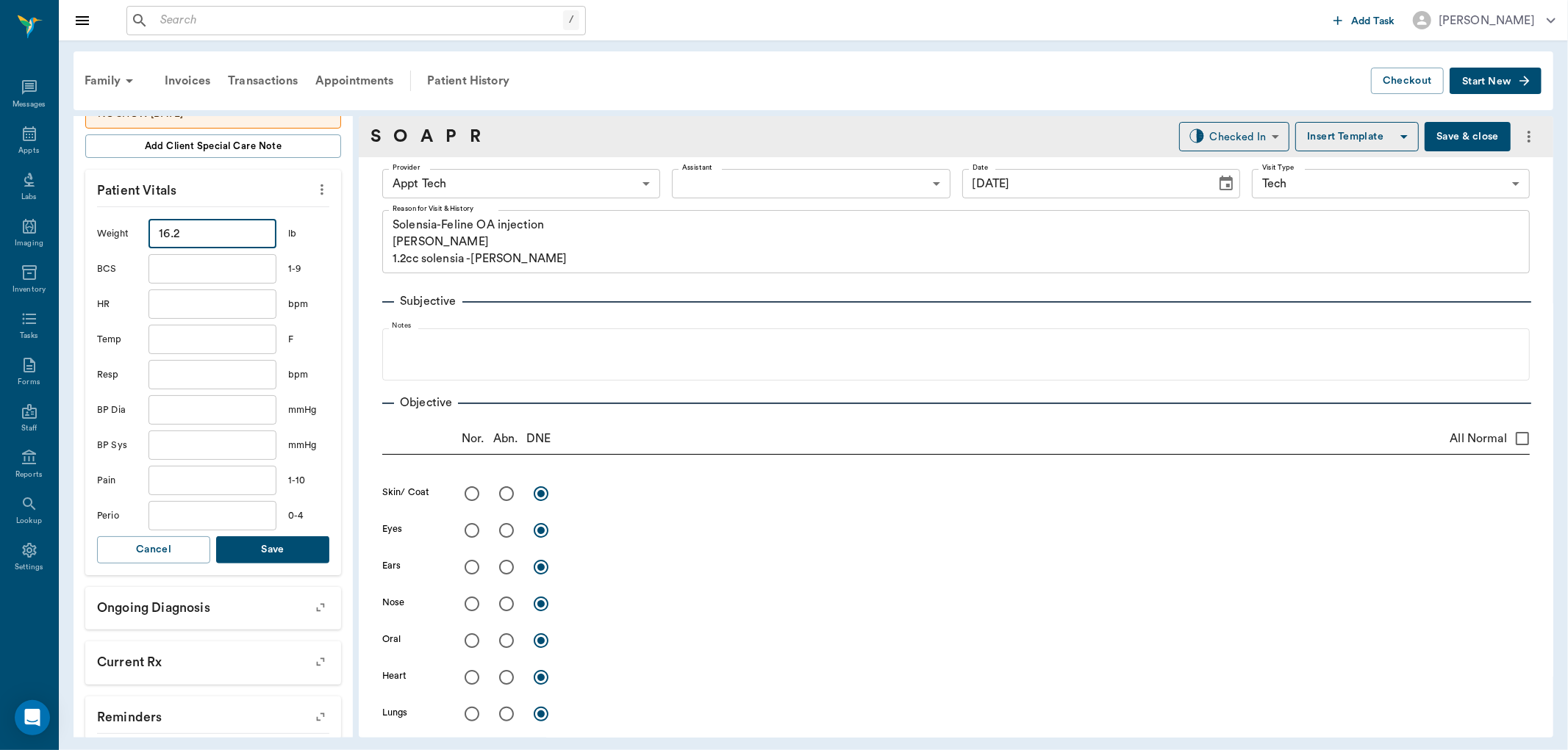
type input "16.2"
click at [291, 545] on button "Save" at bounding box center [273, 550] width 114 height 28
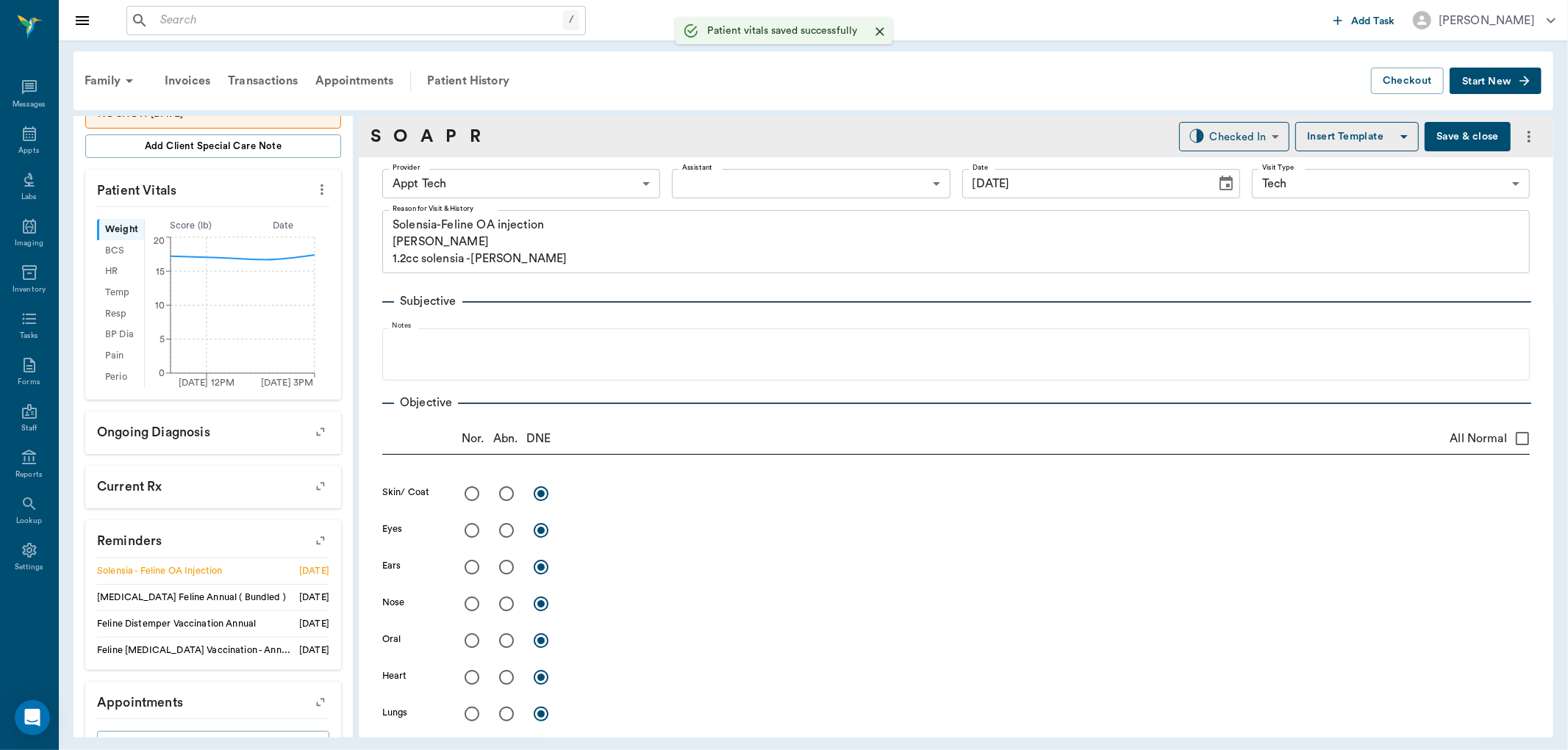
click at [482, 189] on body "/ ​ Add Task Dr. Bert Ellsworth Nectar Messages Appts Labs Imaging Inventory Ta…" at bounding box center [784, 375] width 1568 height 750
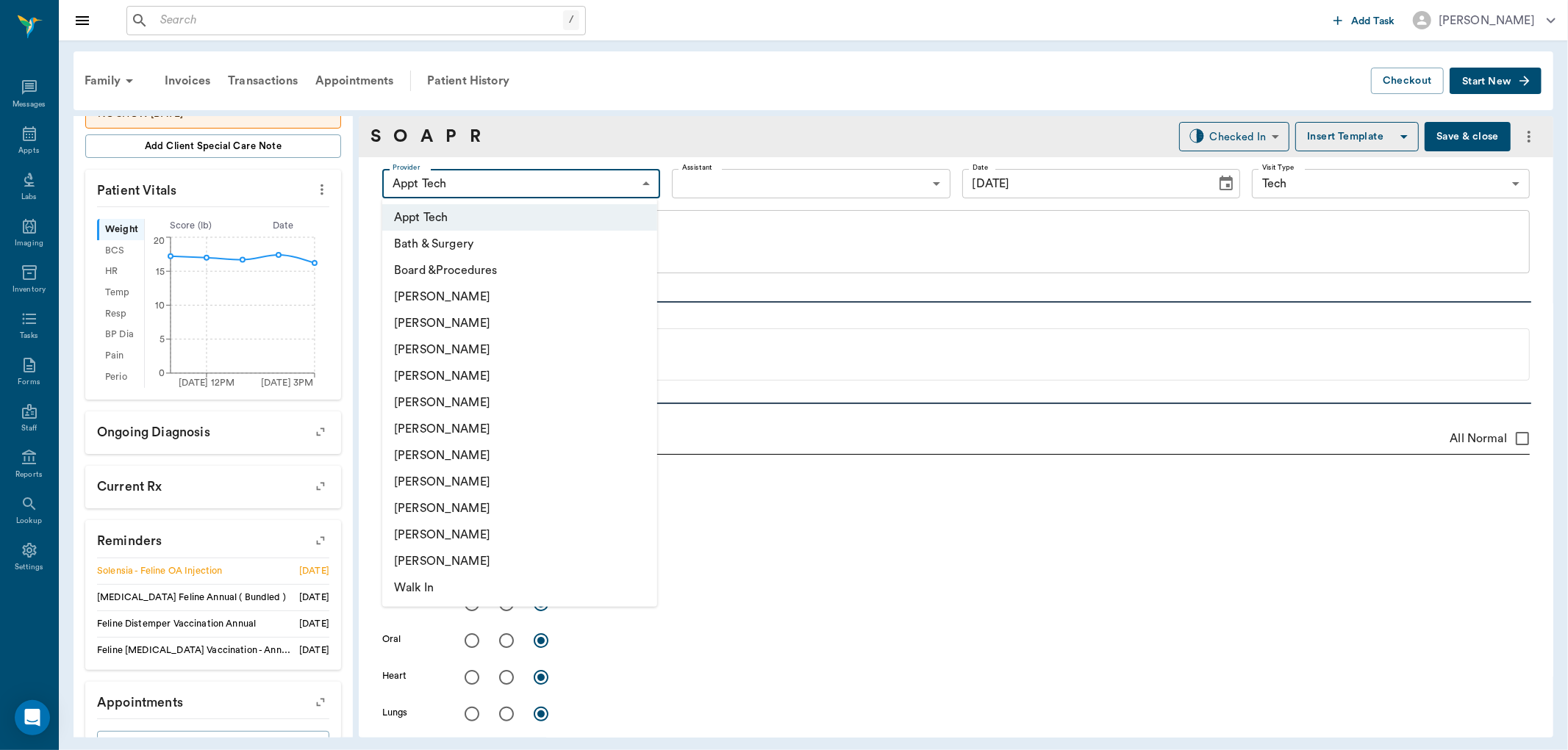
click at [493, 349] on li "[PERSON_NAME]" at bounding box center [520, 350] width 275 height 27
type input "642ef10e332a41444de2bad1"
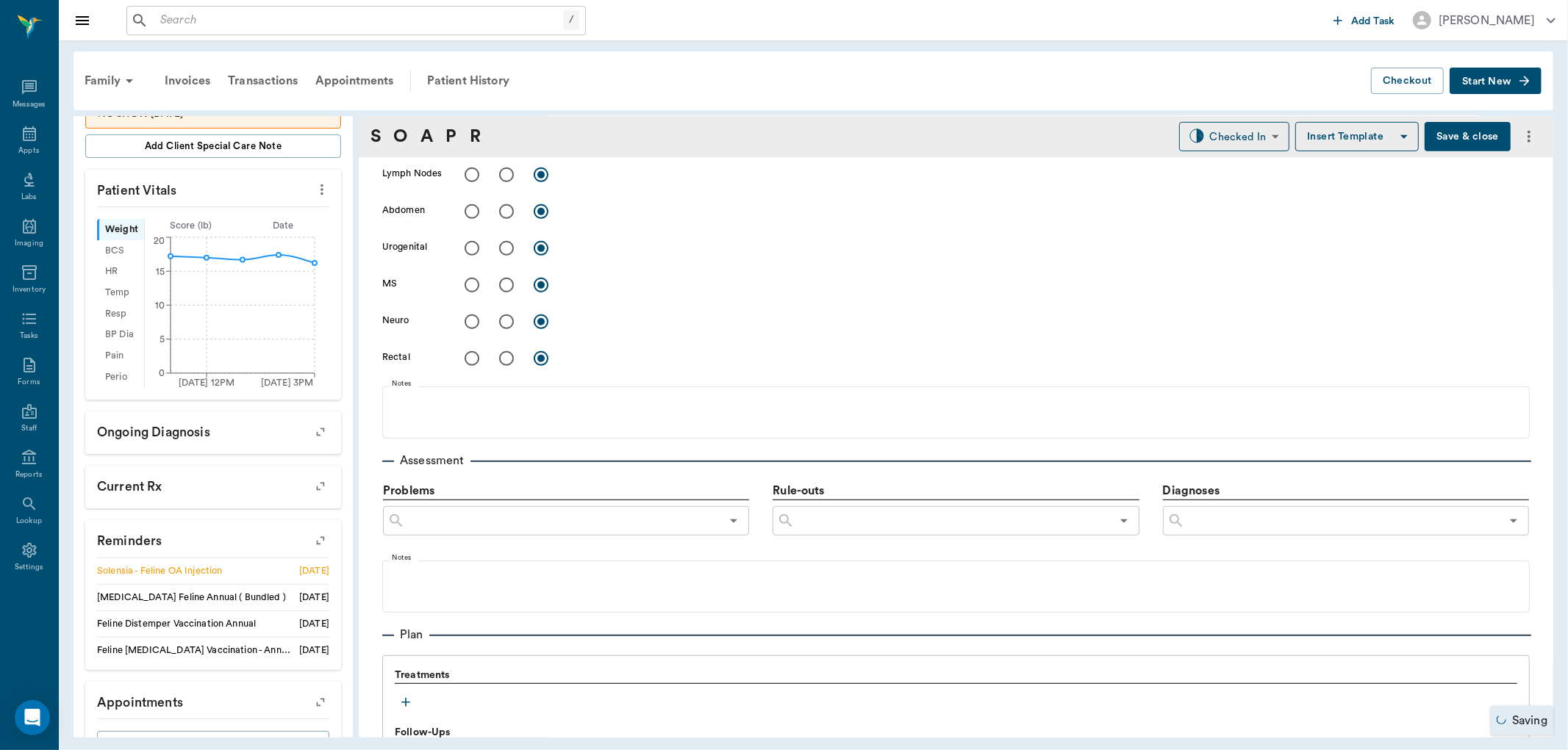
scroll to position [735, 0]
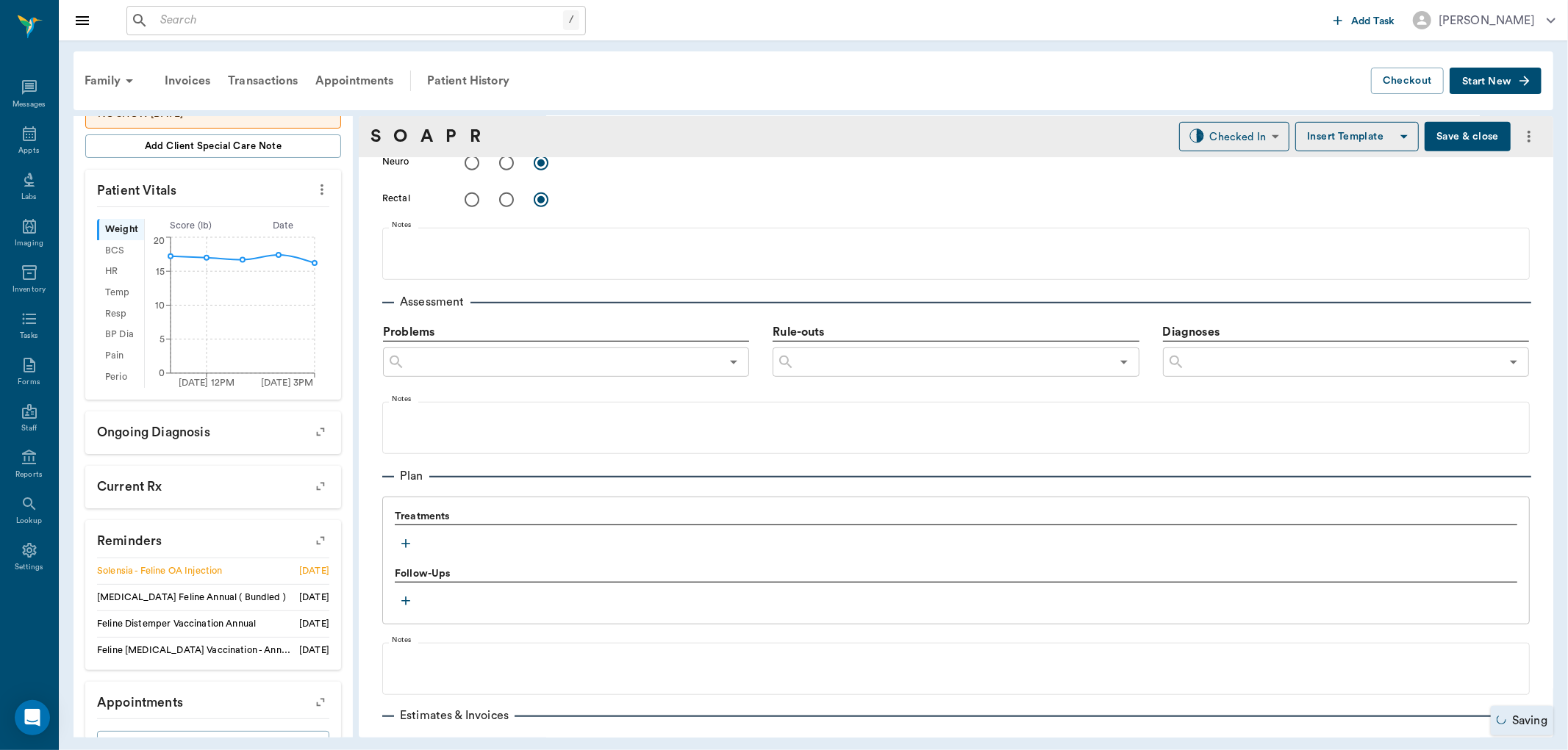
click at [415, 543] on button "button" at bounding box center [405, 543] width 22 height 22
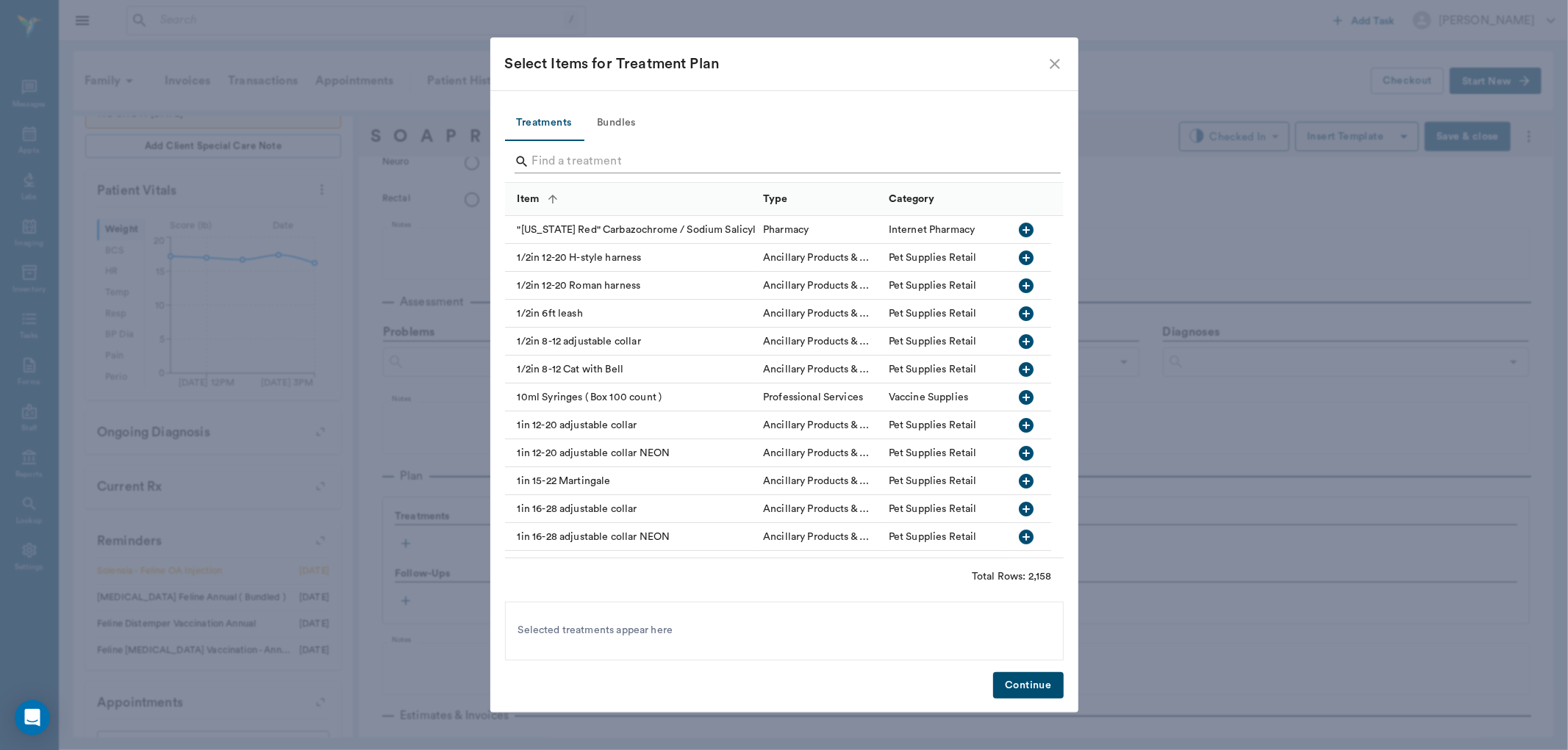
click at [623, 167] on input "Search" at bounding box center [785, 162] width 506 height 24
click at [615, 160] on input "Search" at bounding box center [785, 162] width 506 height 24
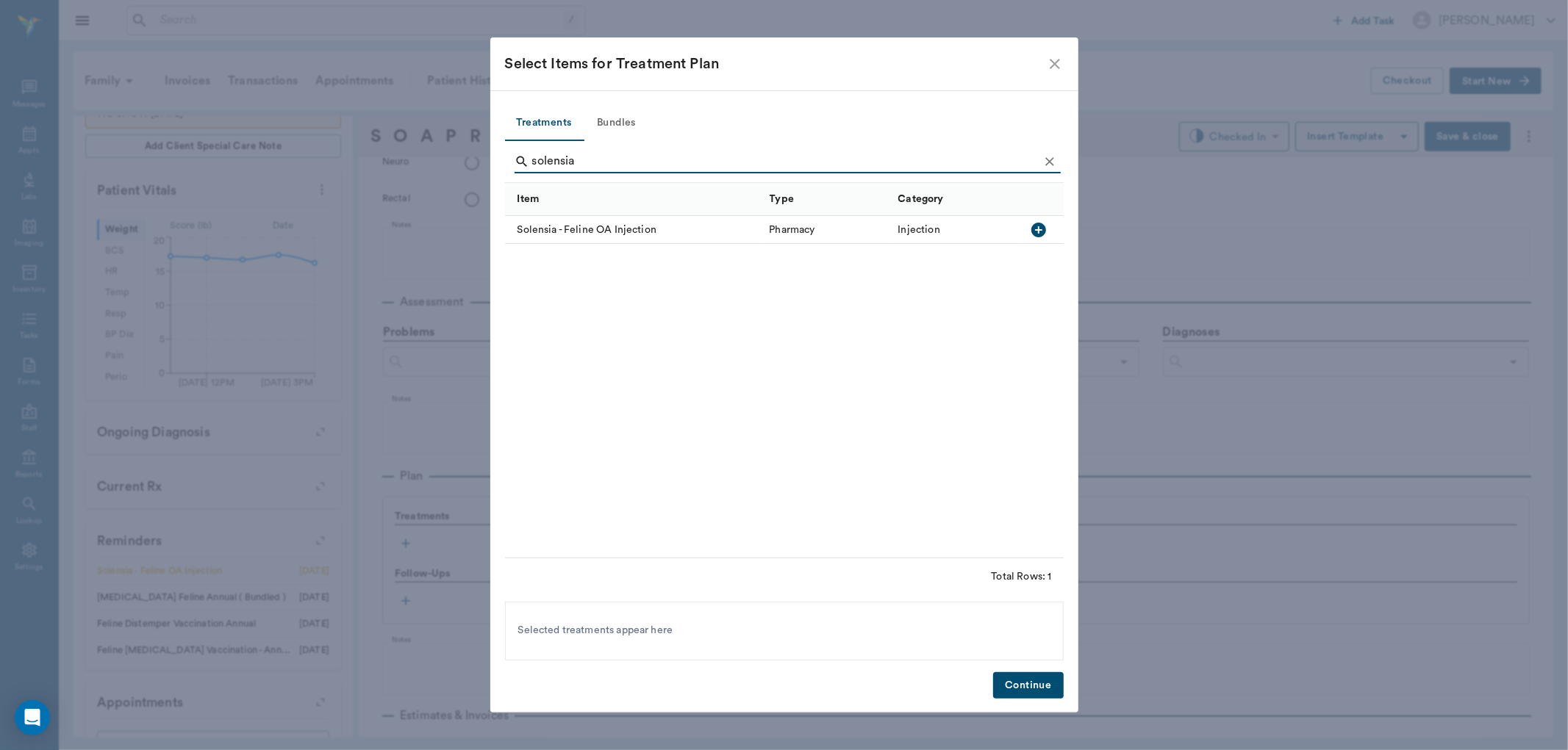
type input "solensia"
click at [1031, 222] on icon "button" at bounding box center [1039, 230] width 18 height 18
click at [1024, 688] on button "Continue" at bounding box center [1028, 686] width 70 height 28
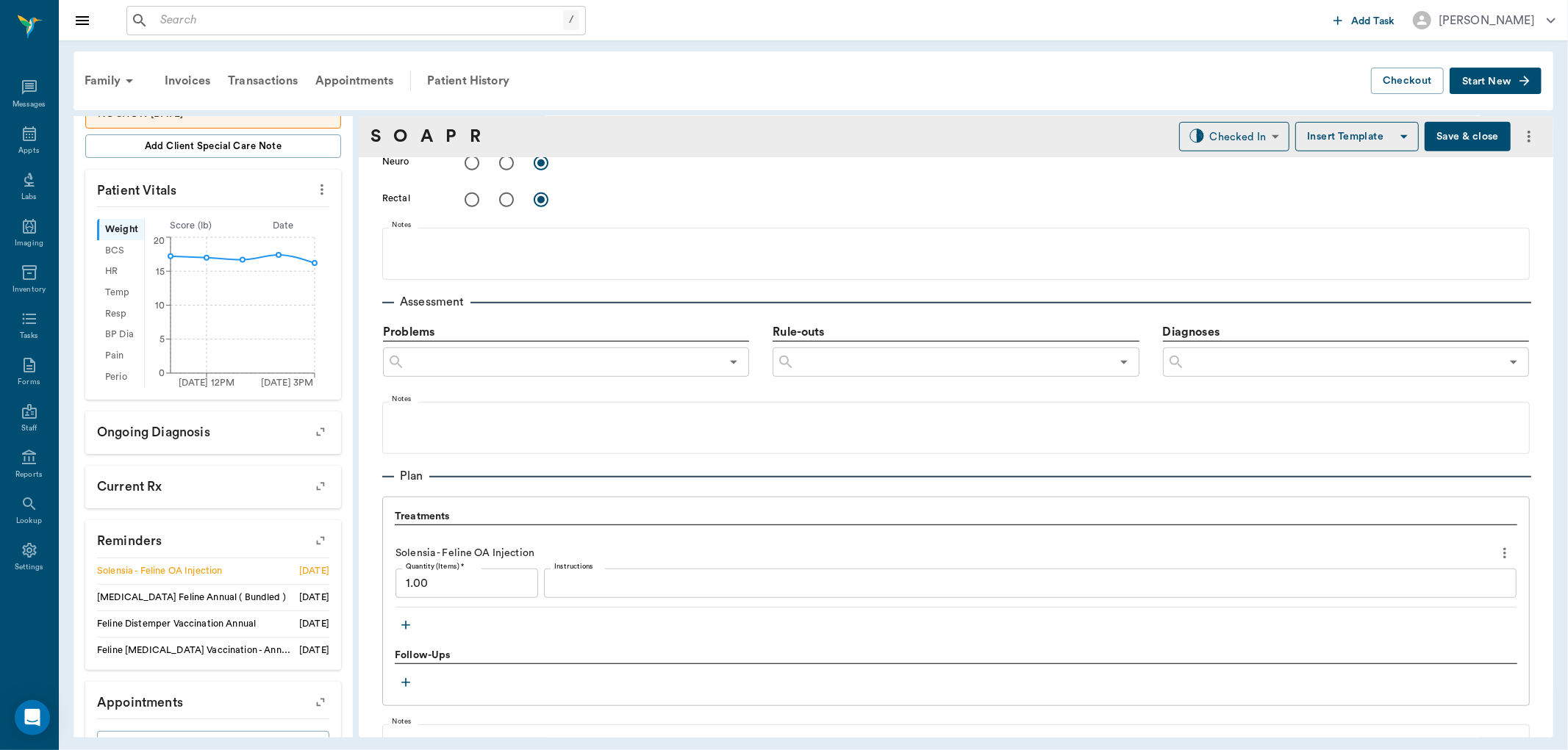
click at [432, 583] on input "1.00" at bounding box center [467, 584] width 142 height 30
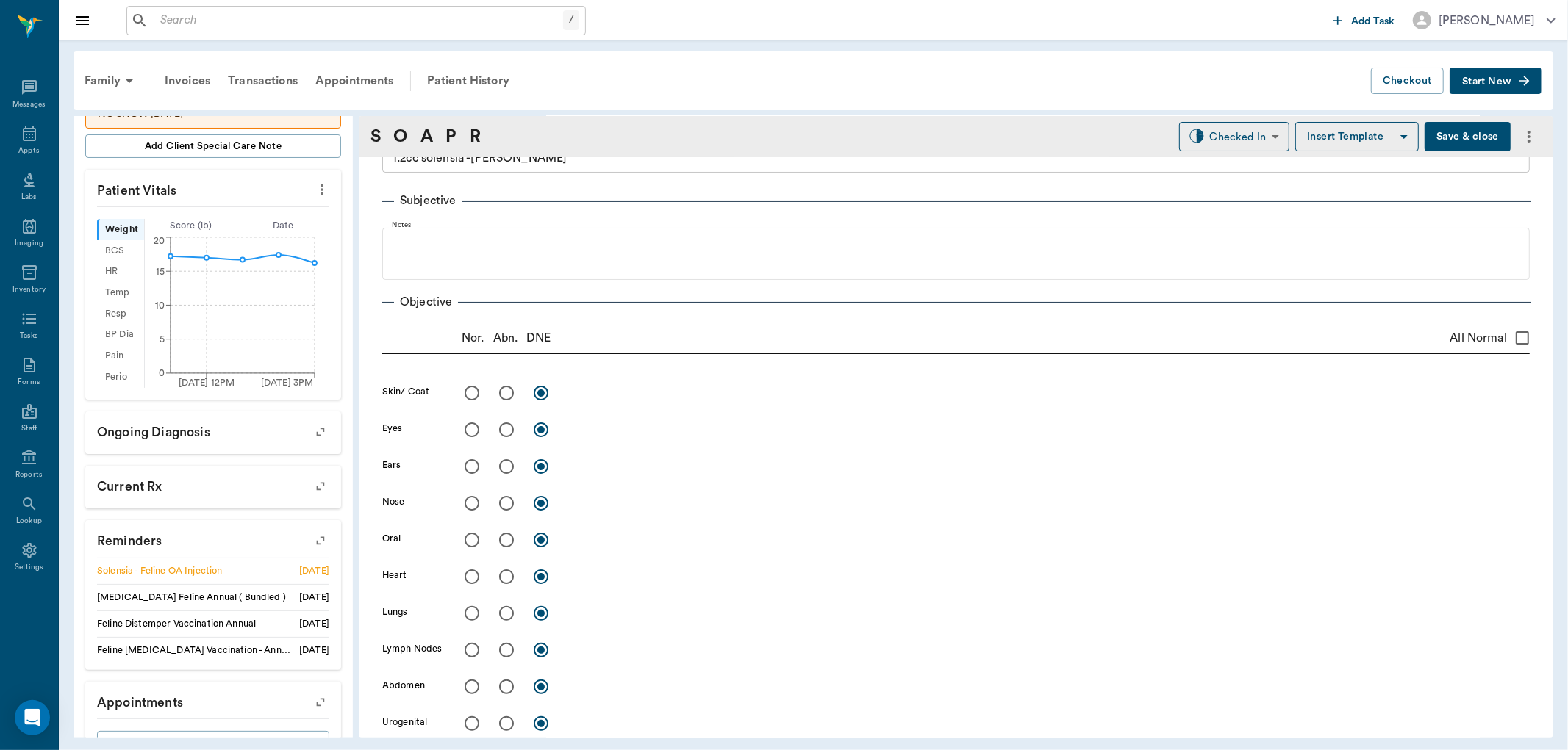
scroll to position [0, 0]
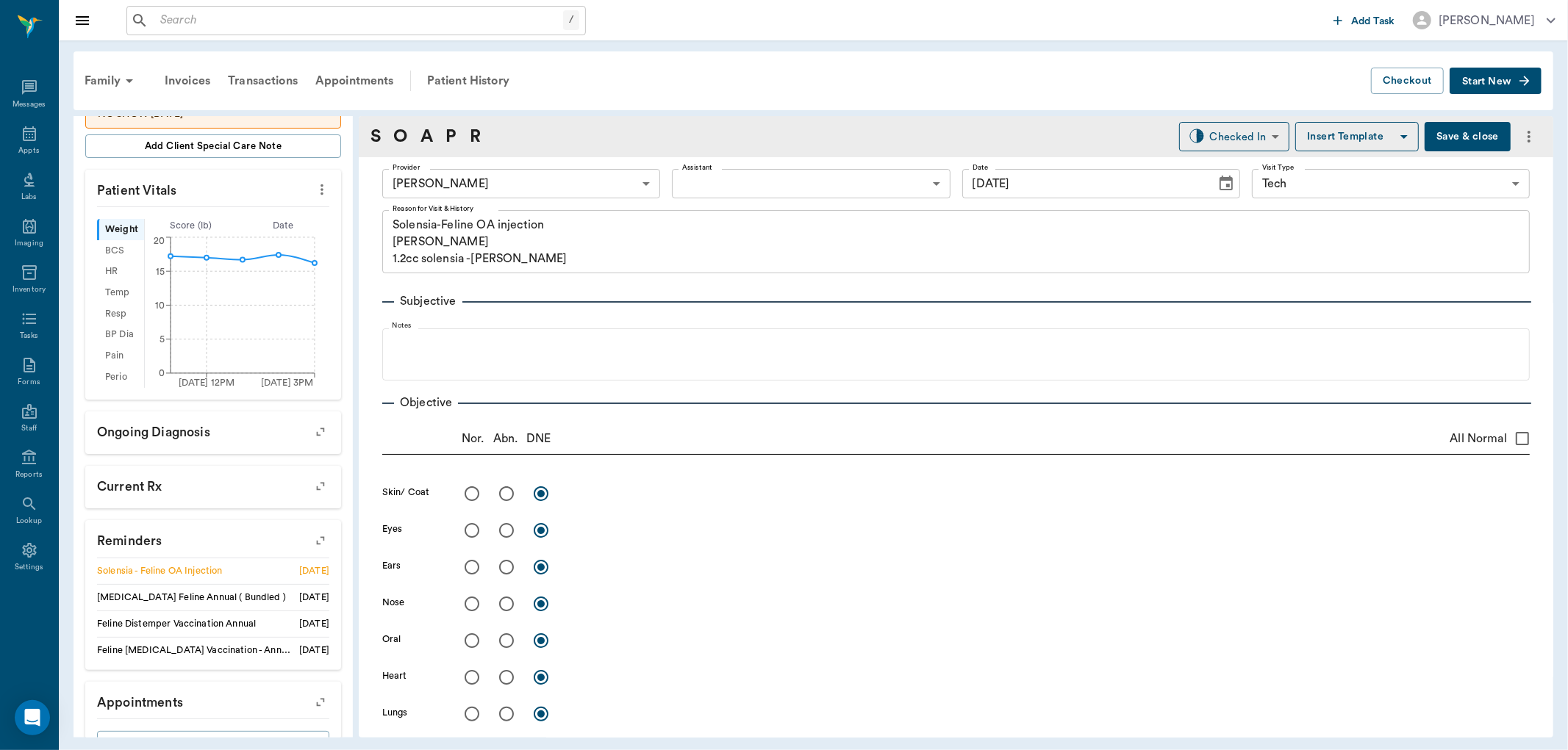
type input "1.20"
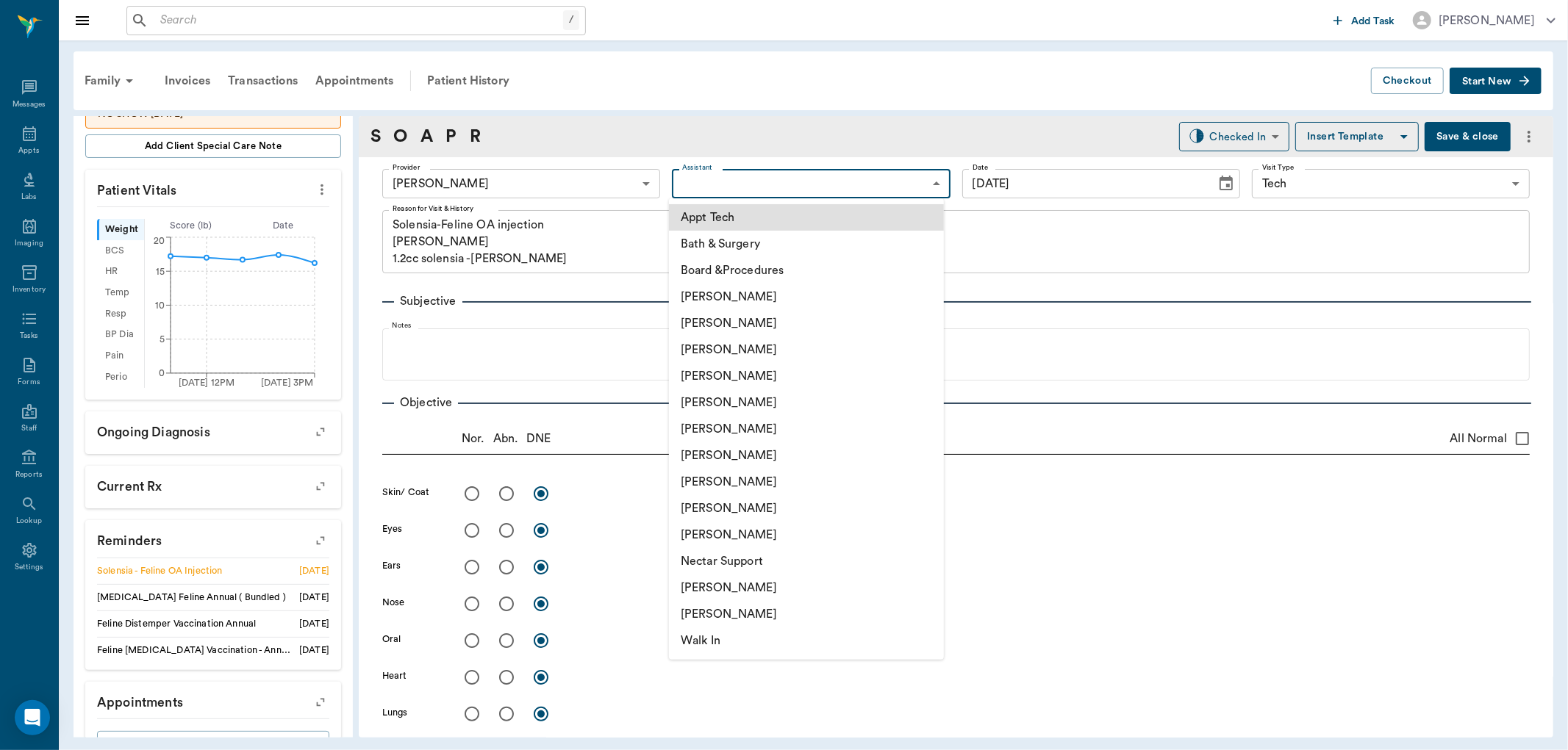
click at [746, 180] on body "/ ​ Add Task Dr. Bert Ellsworth Nectar Messages Appts Labs Imaging Inventory Ta…" at bounding box center [784, 375] width 1568 height 750
click at [744, 215] on li "Appt Tech" at bounding box center [807, 217] width 275 height 27
type input "63ec2f075fda476ae8351a4c"
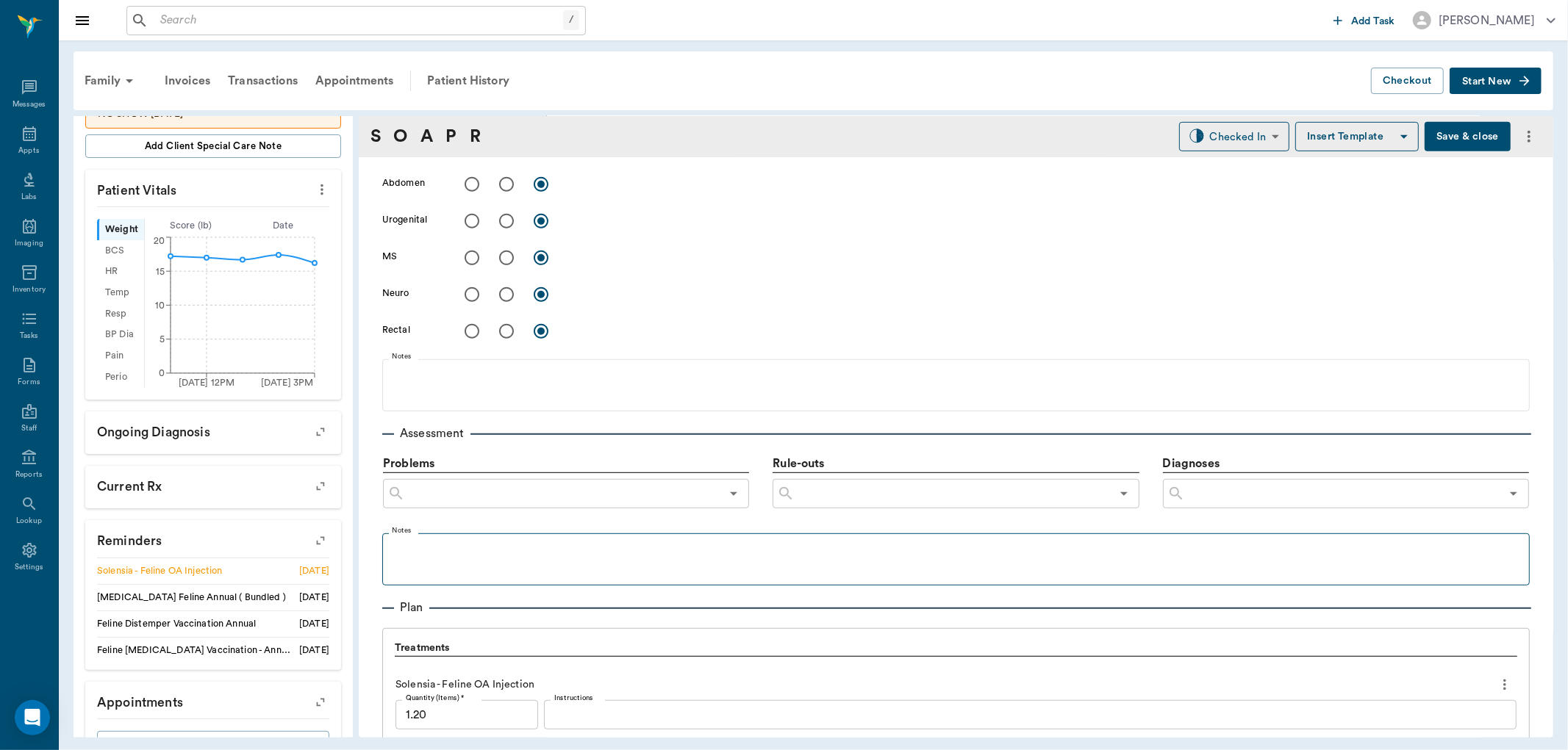
scroll to position [816, 0]
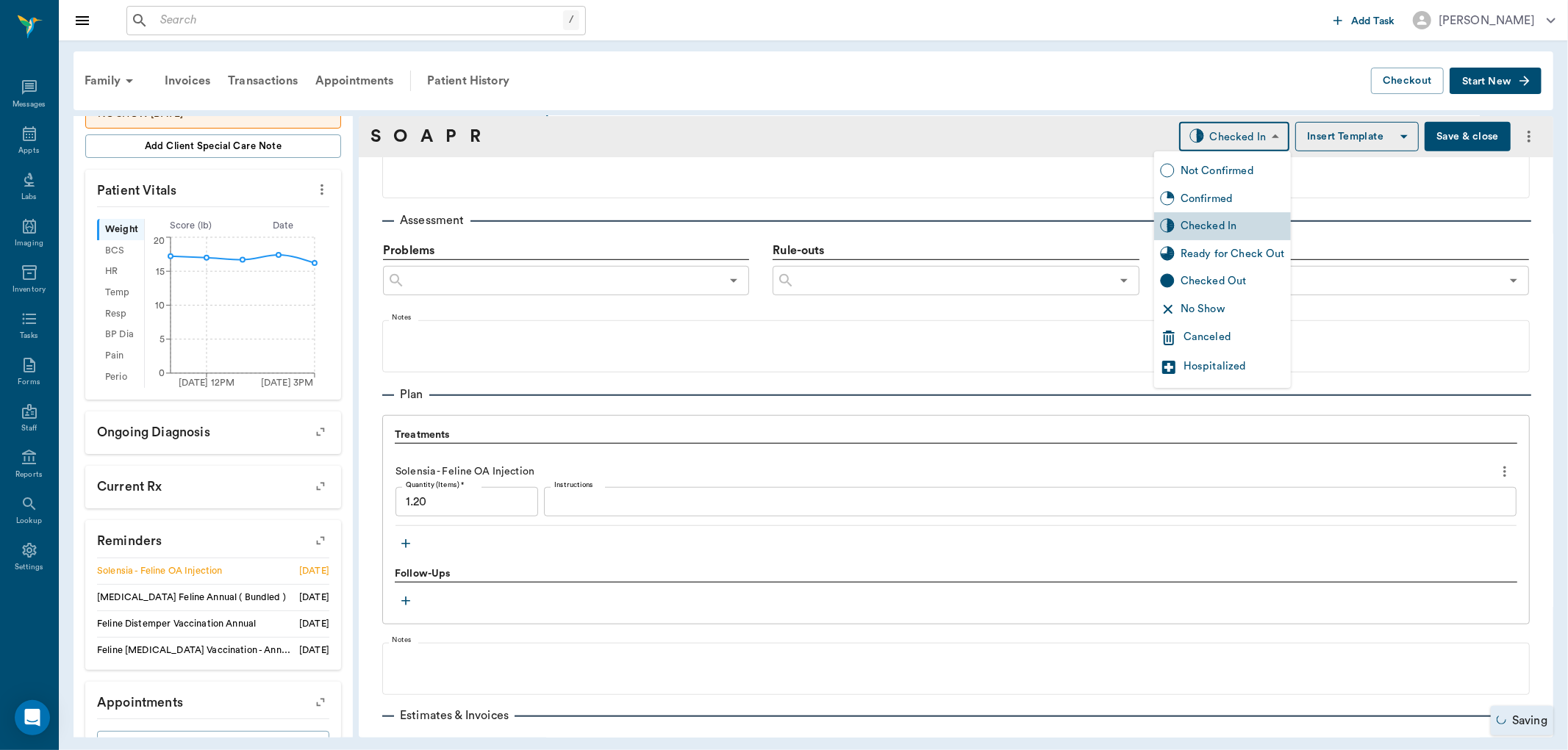
click at [1198, 142] on body "/ ​ Add Task Dr. Bert Ellsworth Nectar Messages Appts Labs Imaging Inventory Ta…" at bounding box center [784, 375] width 1568 height 750
click at [1217, 251] on div "Ready for Check Out" at bounding box center [1233, 254] width 105 height 16
type input "READY_TO_CHECKOUT"
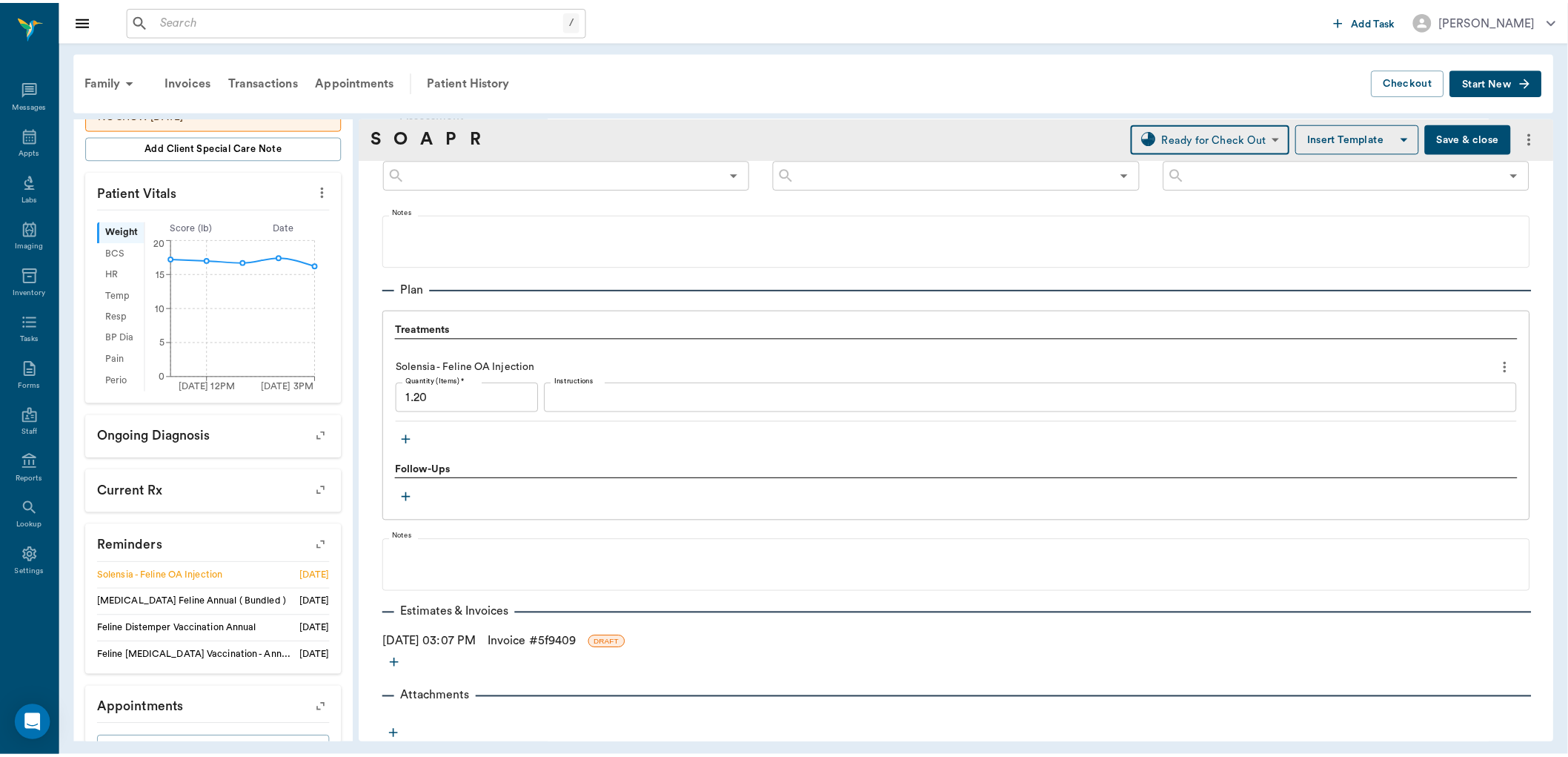
scroll to position [937, 0]
click at [542, 642] on link "Invoice # 5f9409" at bounding box center [535, 639] width 89 height 18
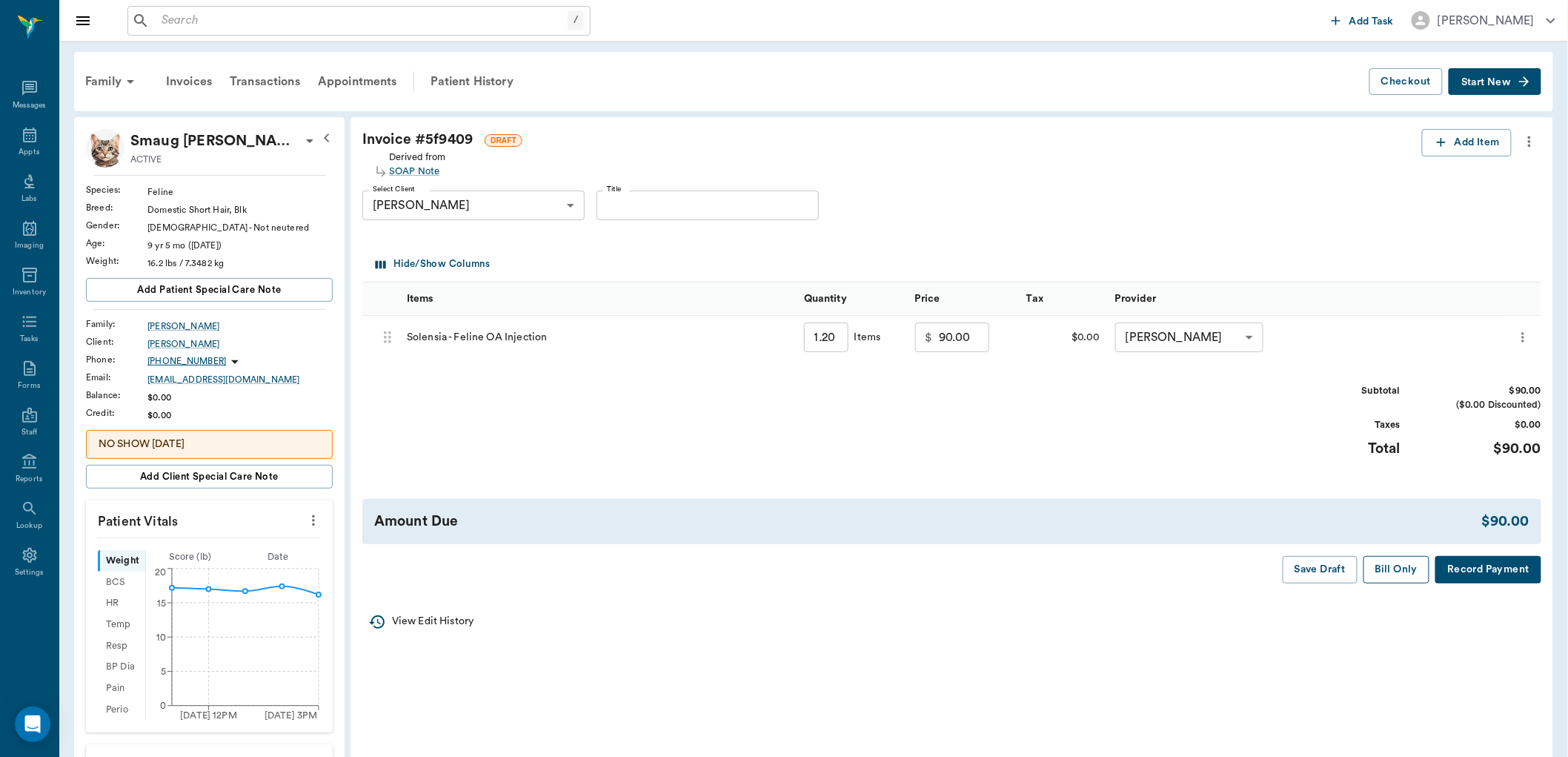
click at [1407, 577] on button "Bill Only" at bounding box center [1397, 570] width 67 height 28
click at [26, 157] on div "Appts" at bounding box center [29, 152] width 21 height 11
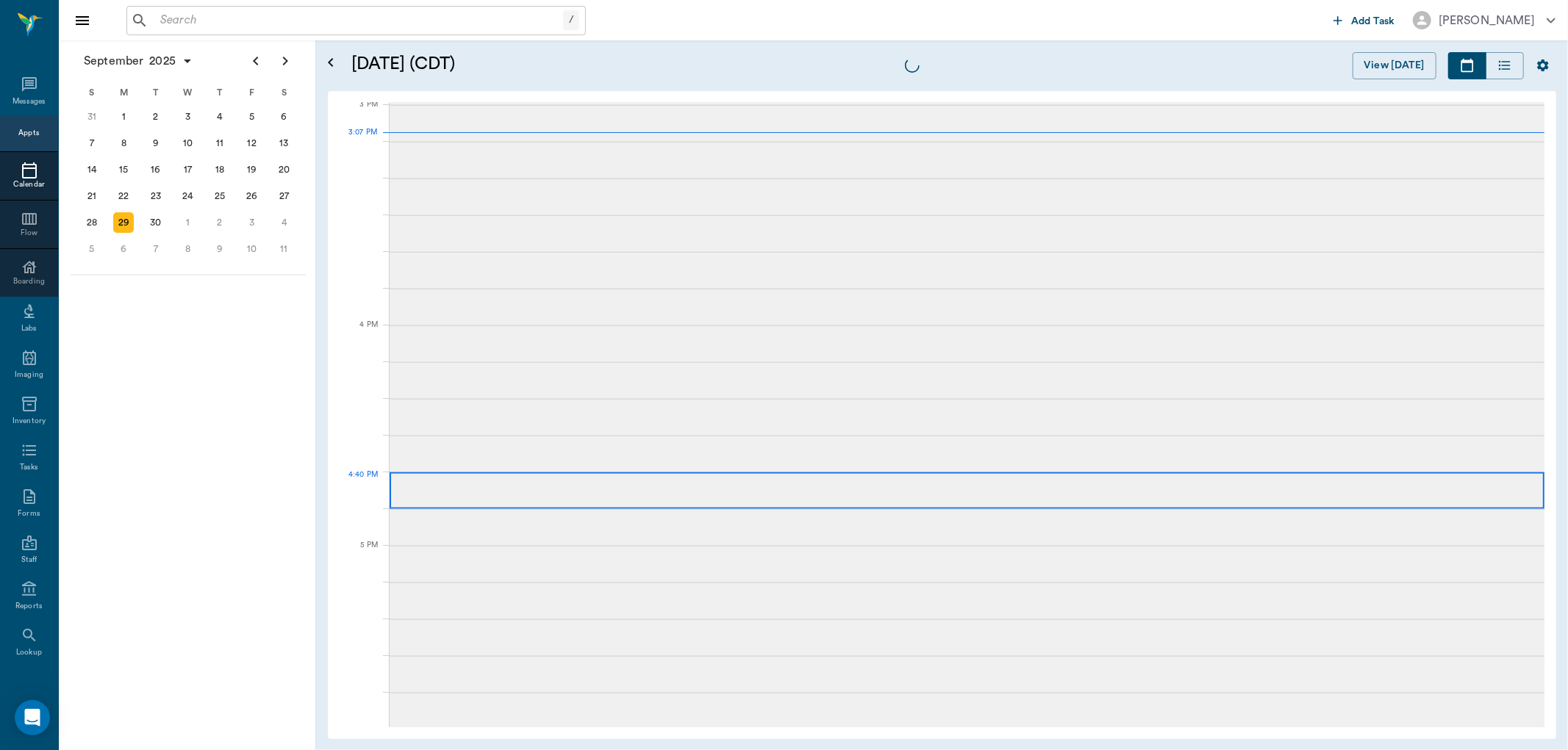
scroll to position [1544, 0]
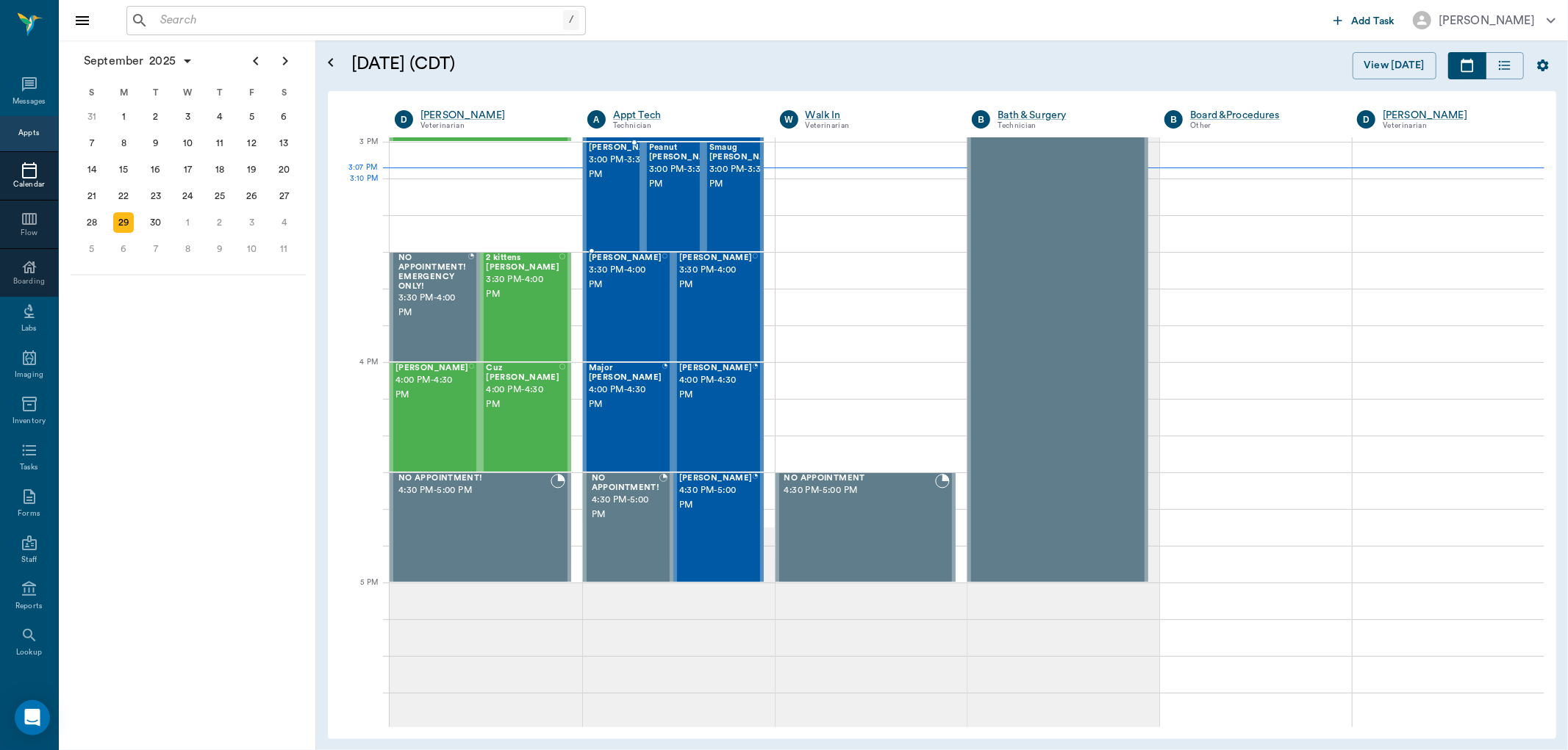
click at [603, 182] on span "3:00 PM - 3:30 PM" at bounding box center [626, 168] width 73 height 30
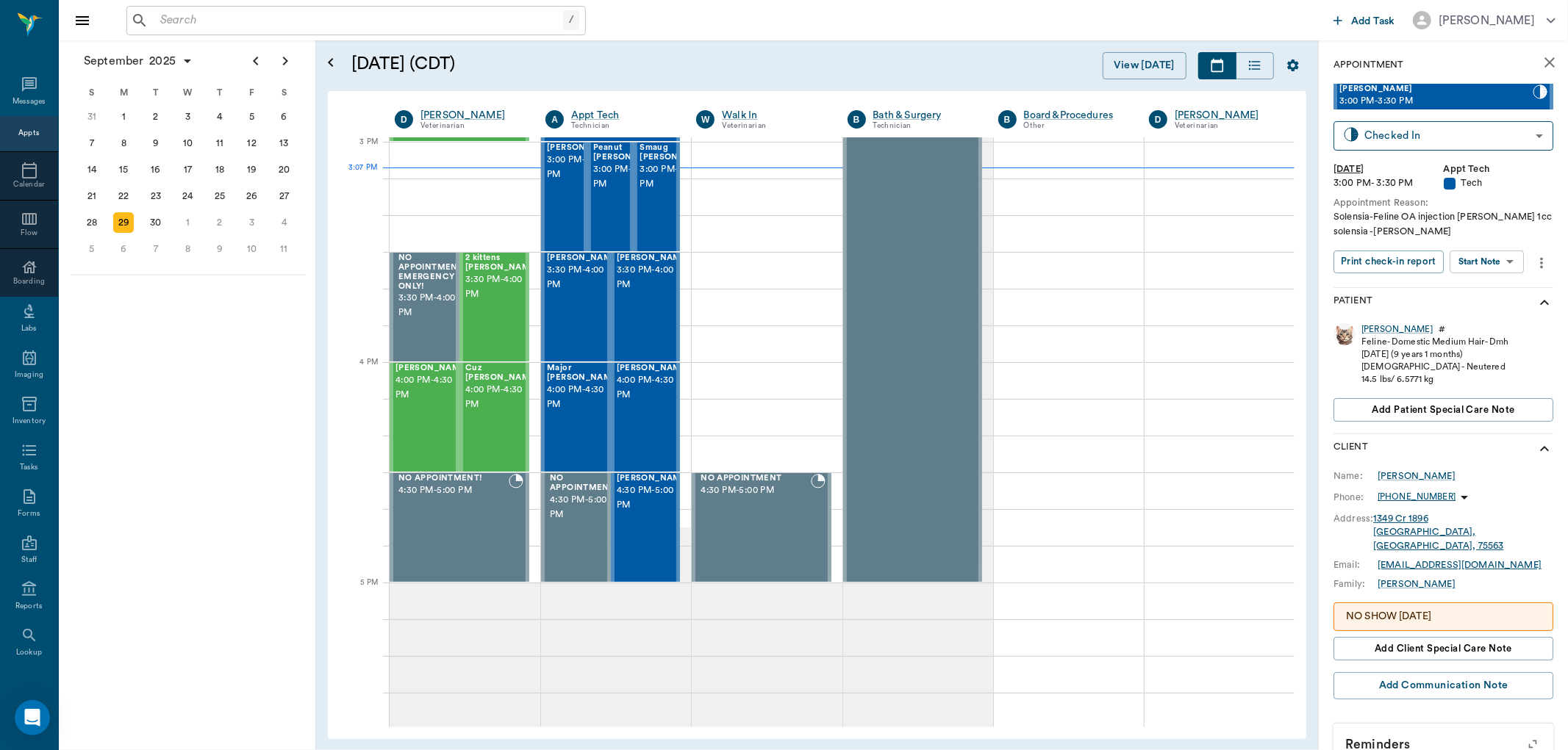
click at [1507, 251] on body "/ ​ Add Task Dr. Bert Ellsworth Nectar Messages Appts Calendar Flow Boarding La…" at bounding box center [784, 375] width 1568 height 750
click at [1506, 285] on li "Start SOAP" at bounding box center [1488, 292] width 102 height 25
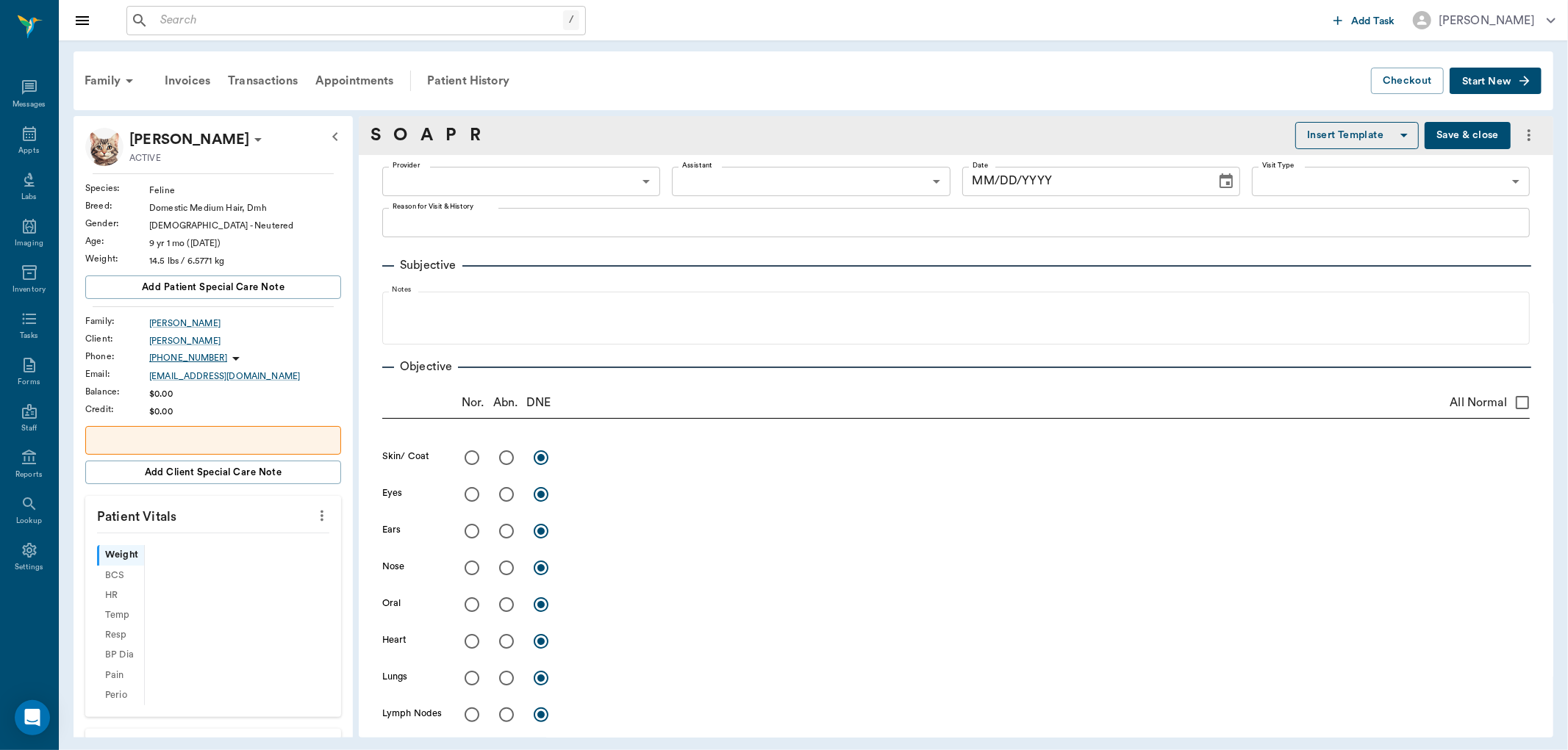
type input "63ec2f075fda476ae8351a4c"
type input "65d2be4f46e3a538d89b8c1a"
type textarea "Solensia-Feline OA injection Christy 1cc solensia -Hunt"
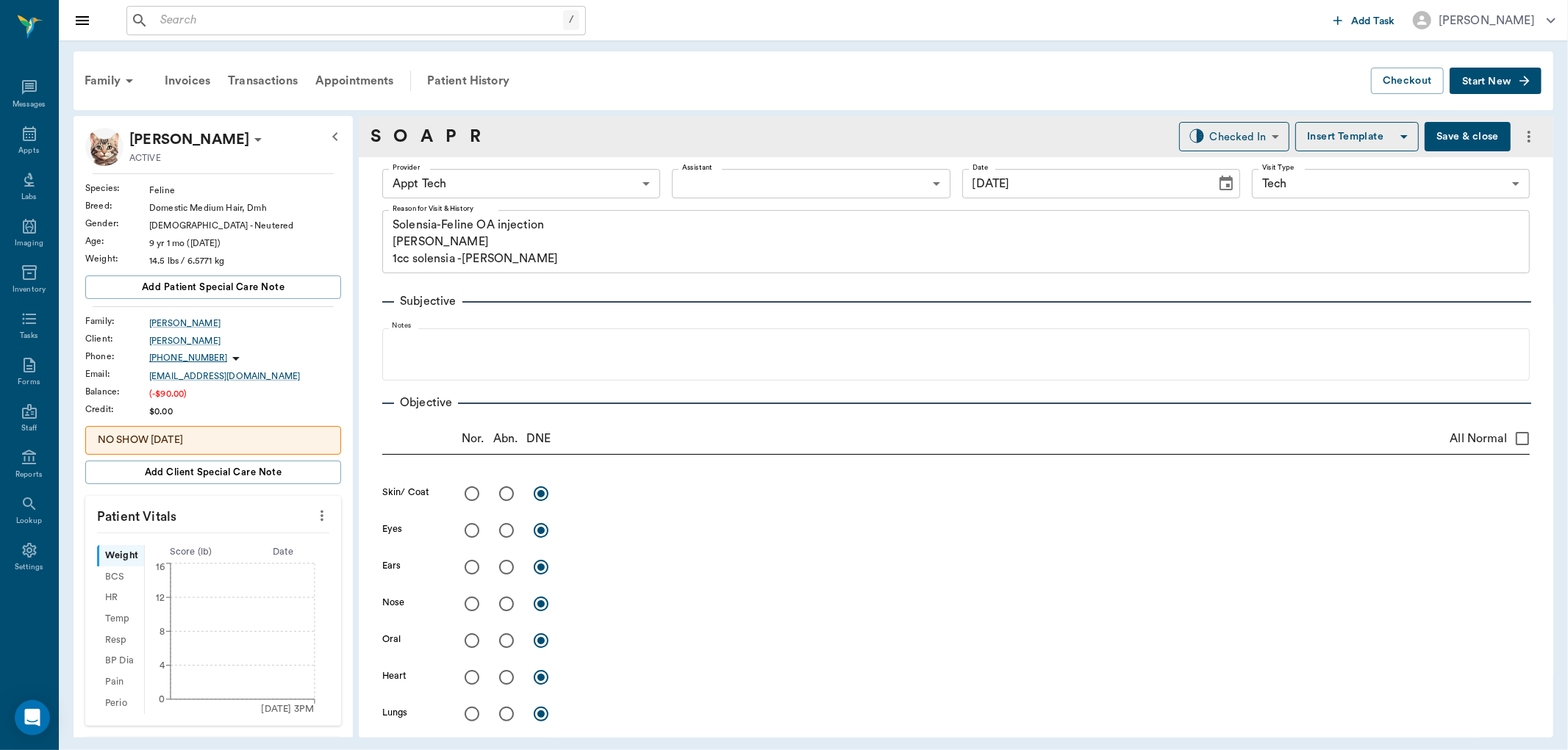
type input "[DATE]"
click at [314, 523] on icon "more" at bounding box center [322, 516] width 16 height 18
click at [302, 541] on span "Enter Vitals" at bounding box center [247, 542] width 124 height 16
click at [257, 559] on input "text" at bounding box center [212, 560] width 128 height 30
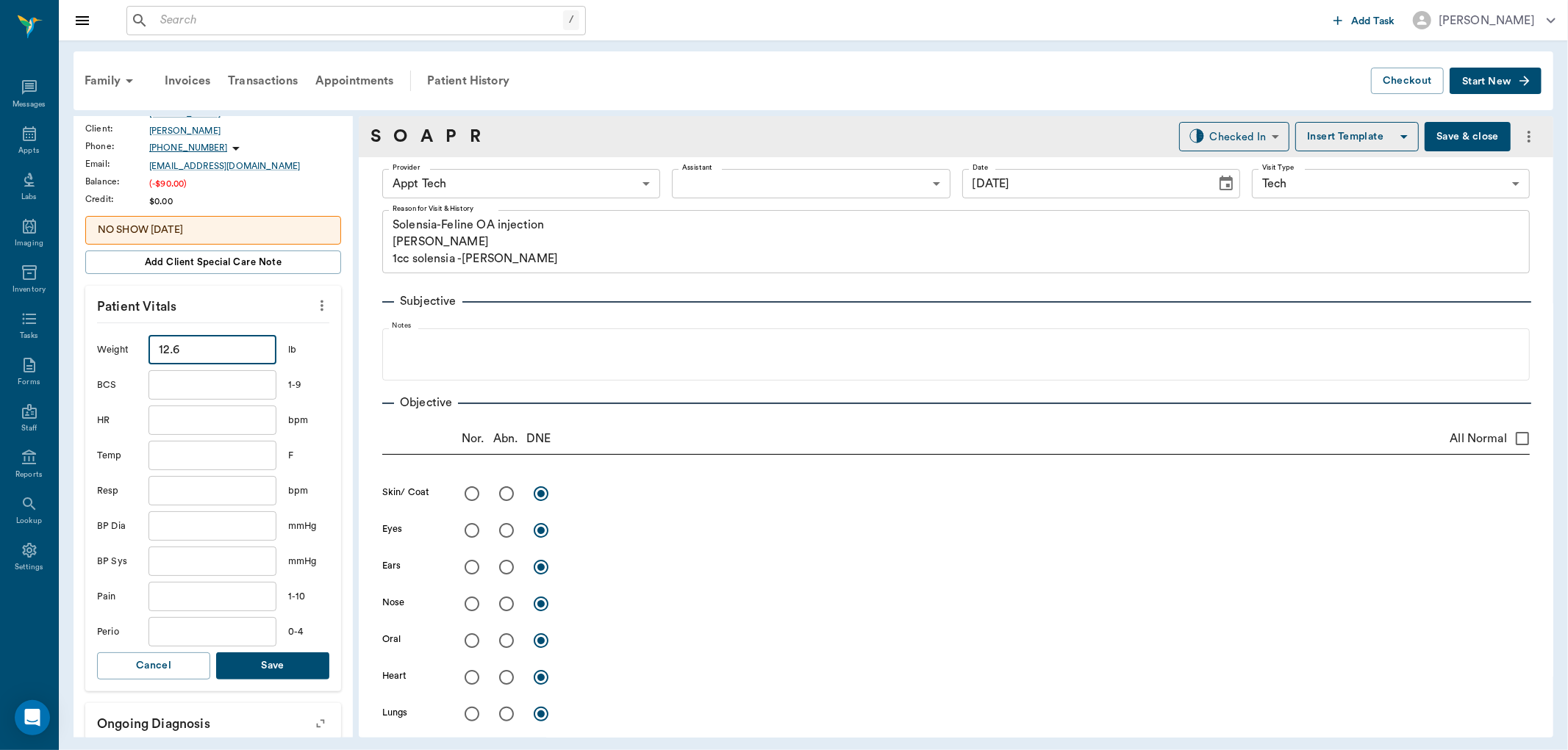
scroll to position [326, 0]
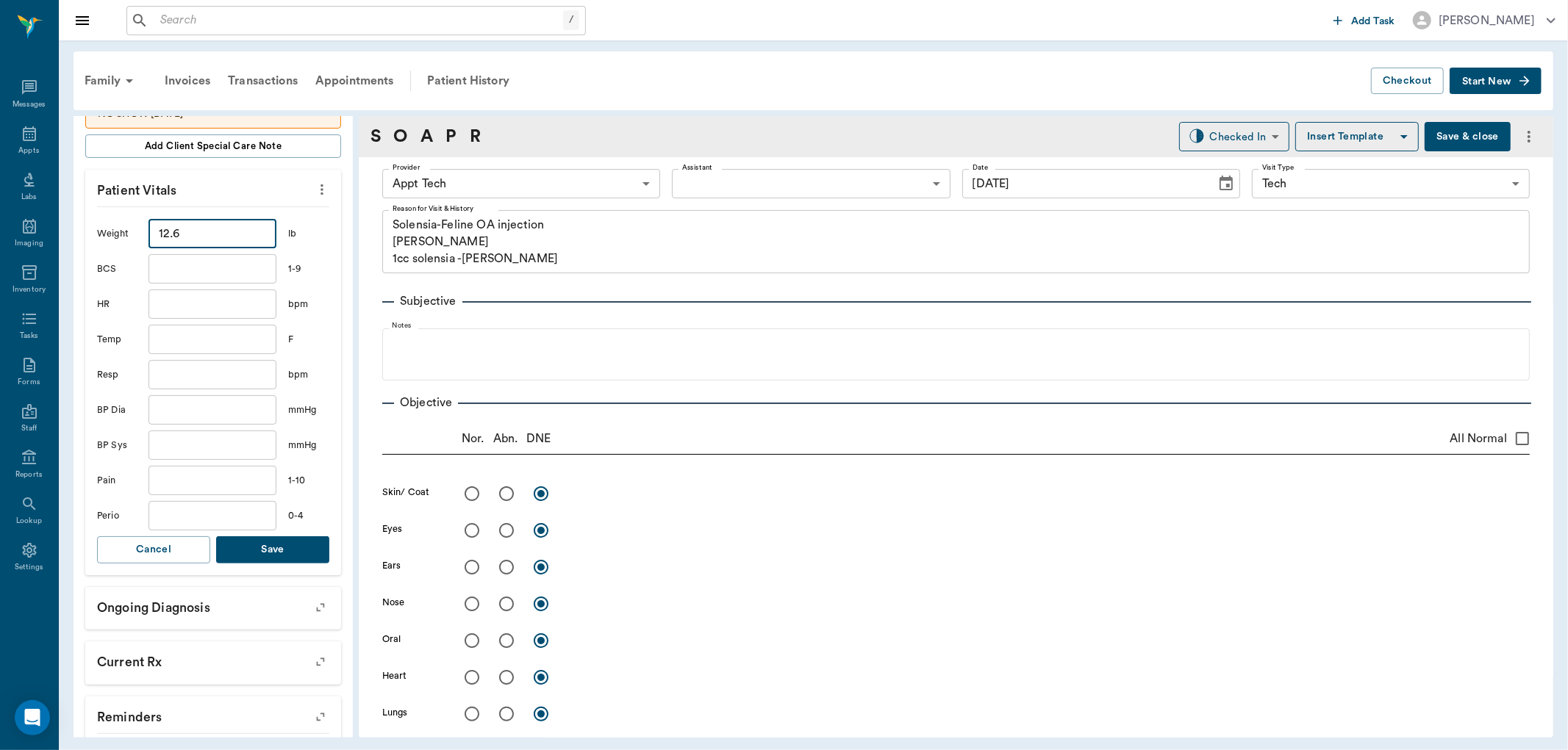
type input "12.6"
click at [292, 548] on button "Save" at bounding box center [273, 550] width 114 height 28
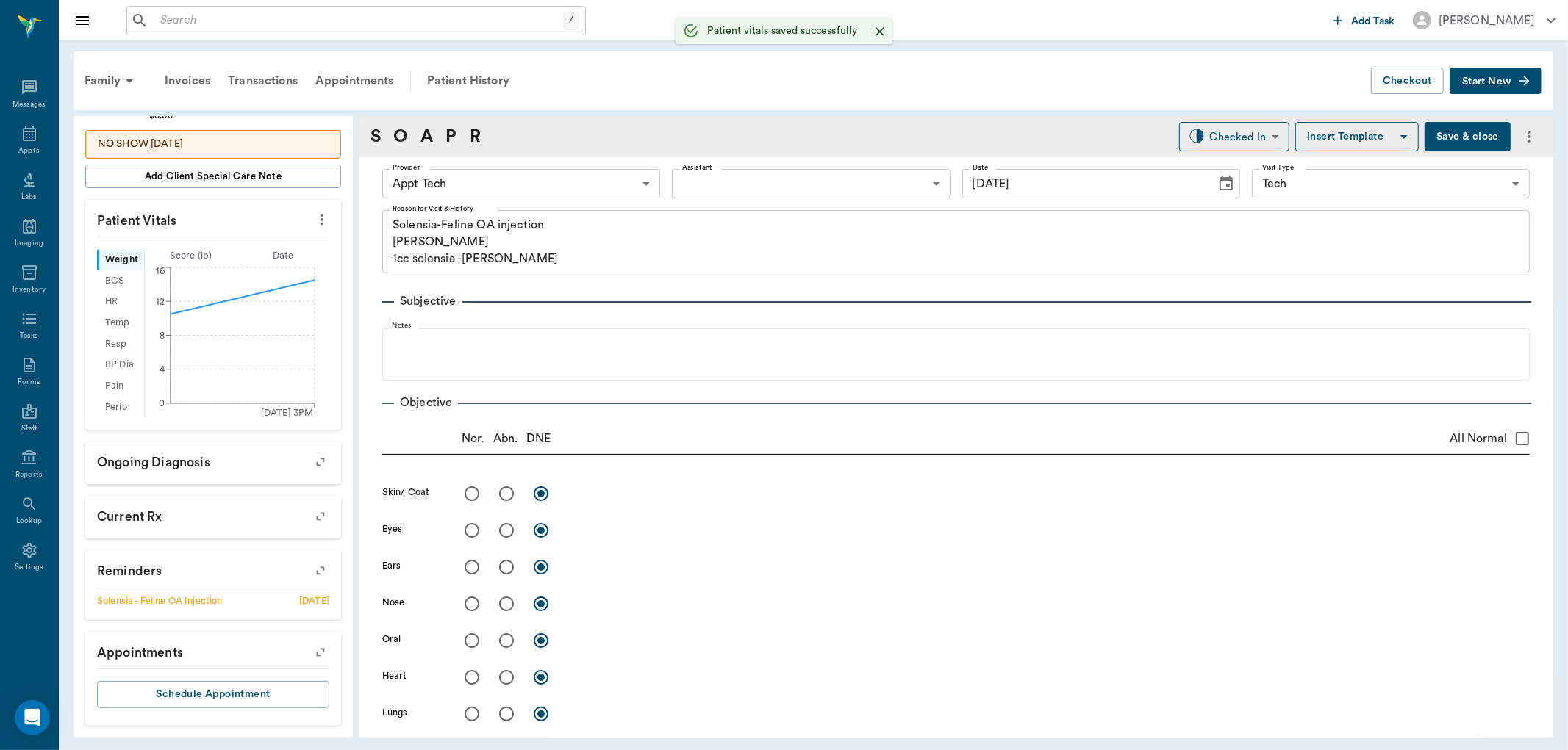
scroll to position [296, 0]
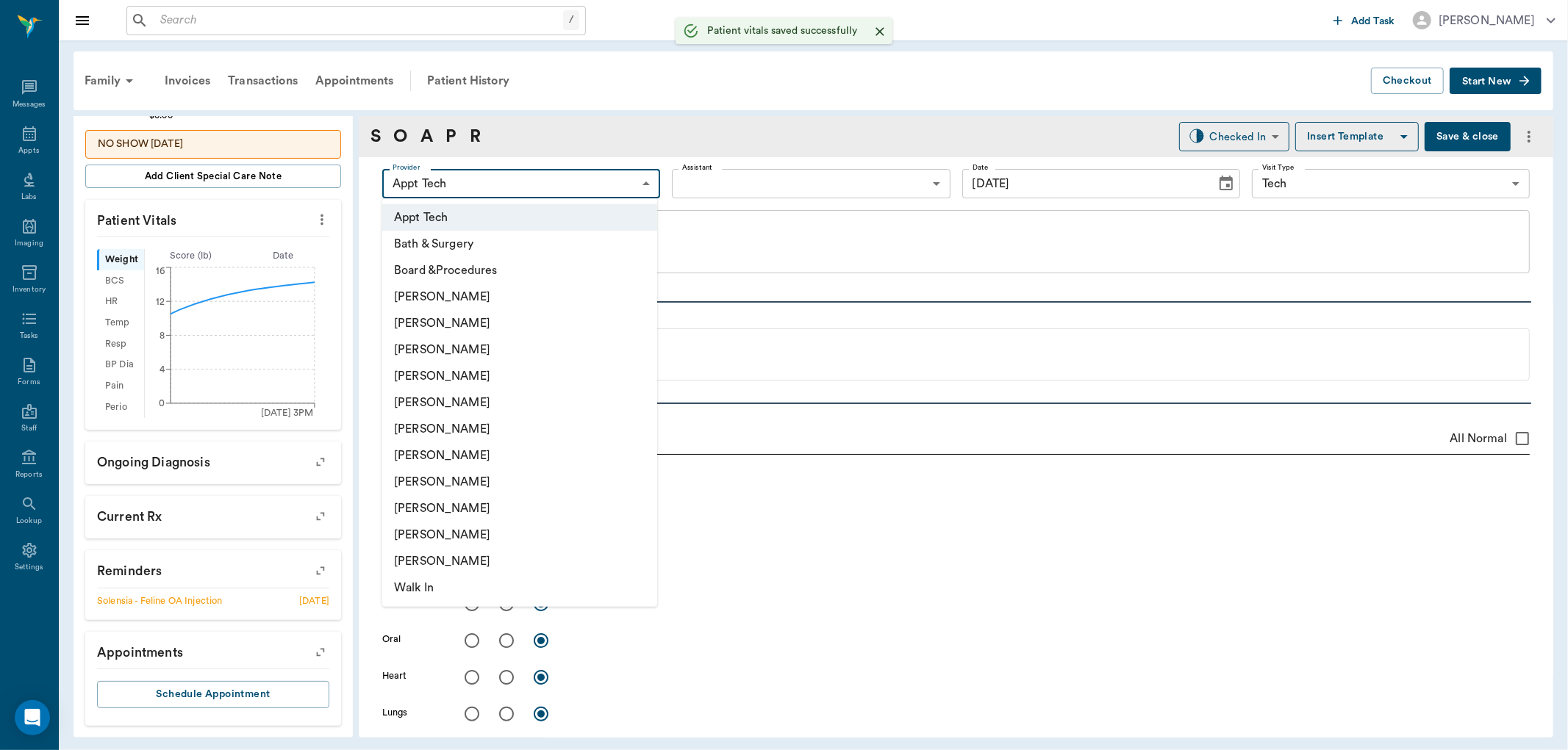
click at [444, 182] on body "/ ​ Add Task Dr. Bert Ellsworth Nectar Messages Appts Labs Imaging Inventory Ta…" at bounding box center [784, 375] width 1568 height 750
click at [478, 343] on li "[PERSON_NAME]" at bounding box center [520, 350] width 275 height 27
type input "642ef10e332a41444de2bad1"
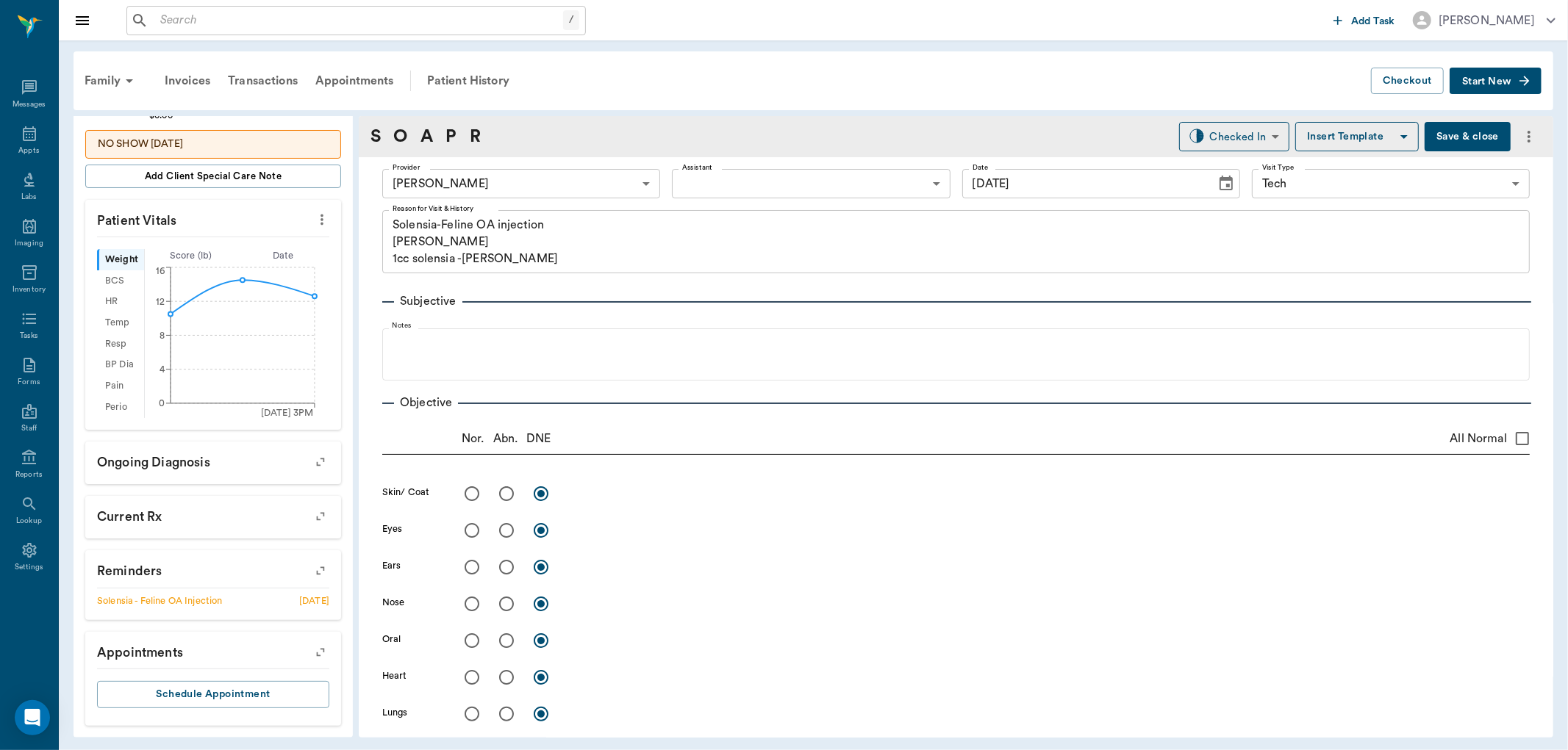
click at [726, 166] on div "Provider Daniel Virnala 642ef10e332a41444de2bad1 Provider Assistant ​ Assistant…" at bounding box center [956, 184] width 1148 height 53
click at [725, 182] on body "/ ​ Add Task Dr. Bert Ellsworth Nectar Messages Appts Labs Imaging Inventory Ta…" at bounding box center [784, 375] width 1568 height 750
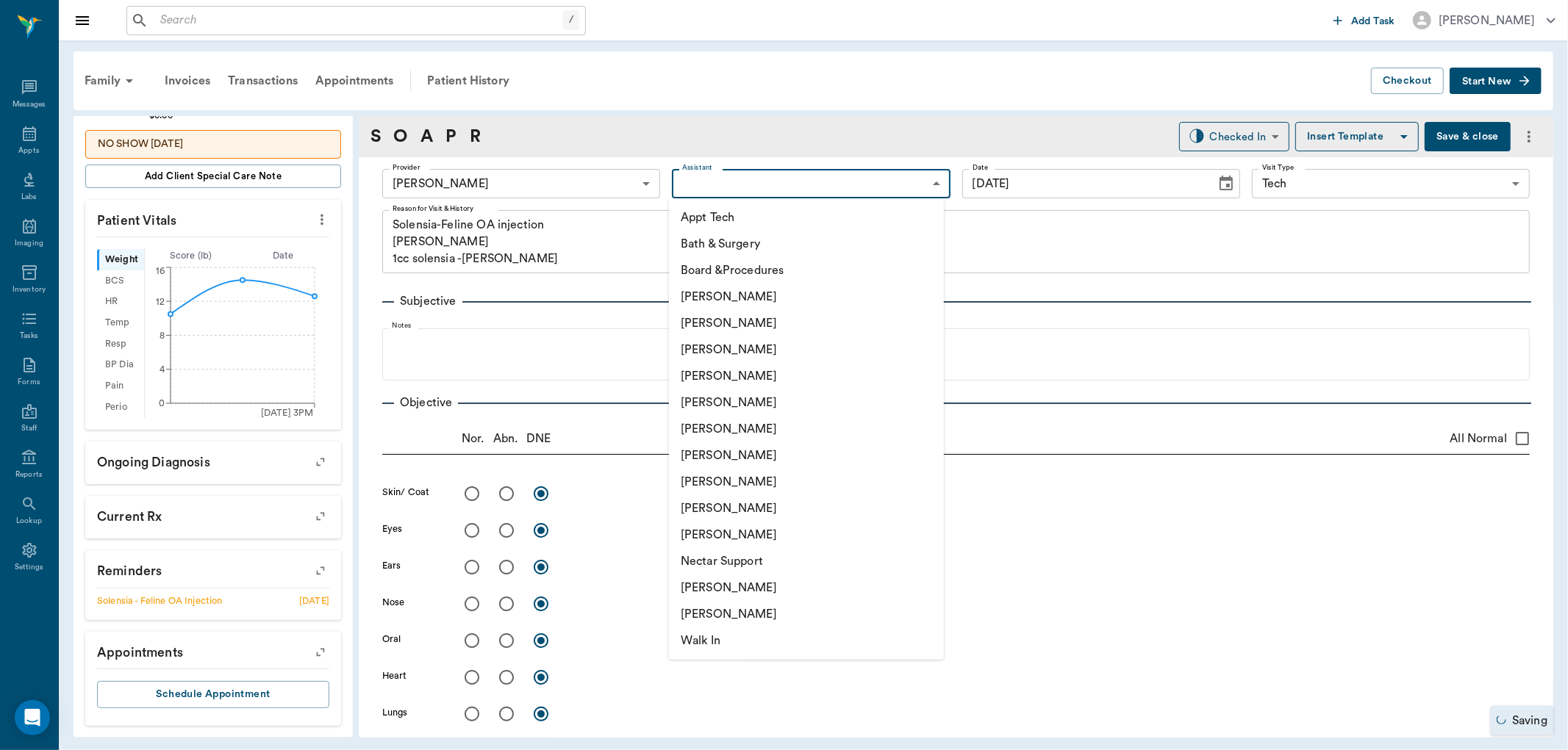
click at [704, 213] on li "Appt Tech" at bounding box center [807, 217] width 275 height 27
type input "63ec2f075fda476ae8351a4c"
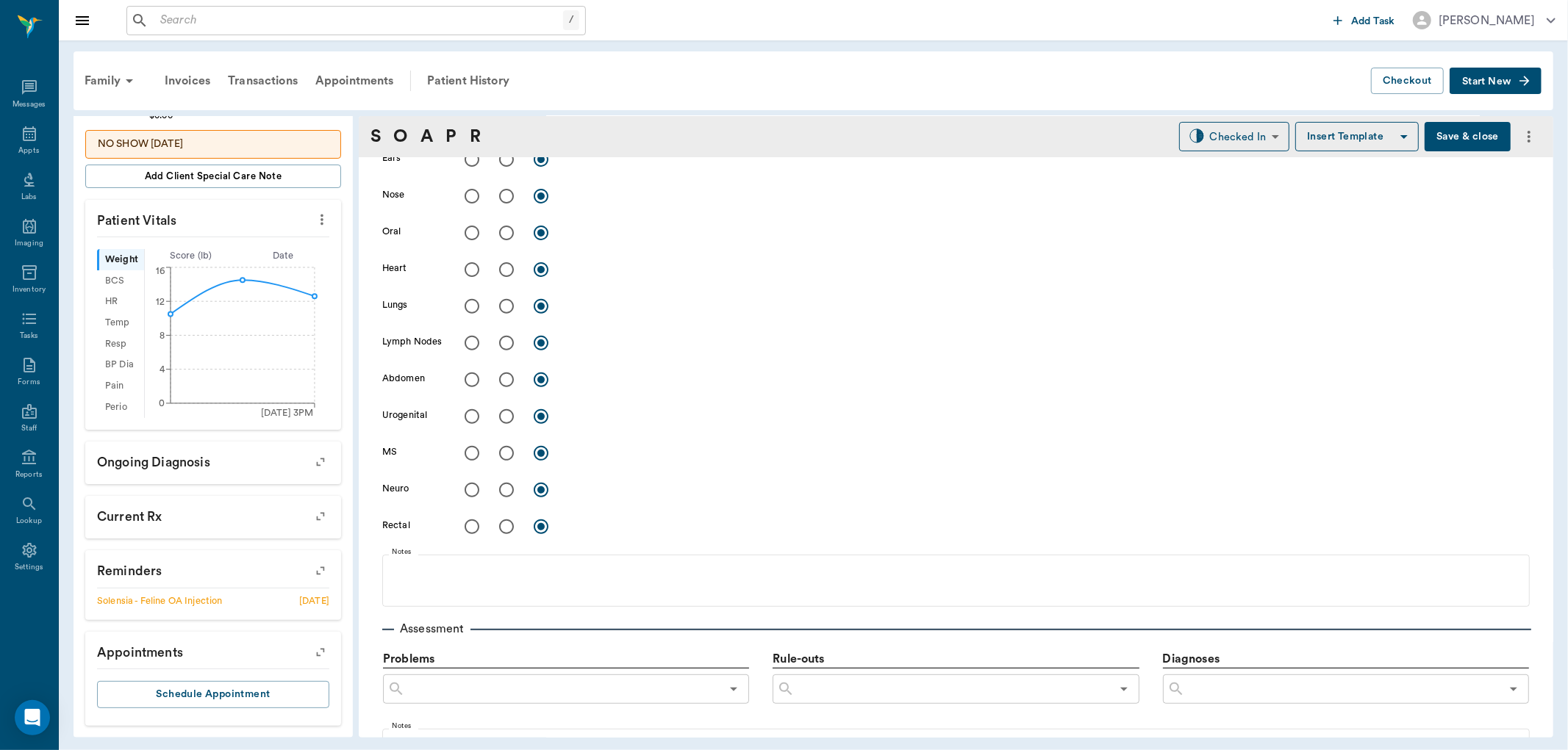
scroll to position [652, 0]
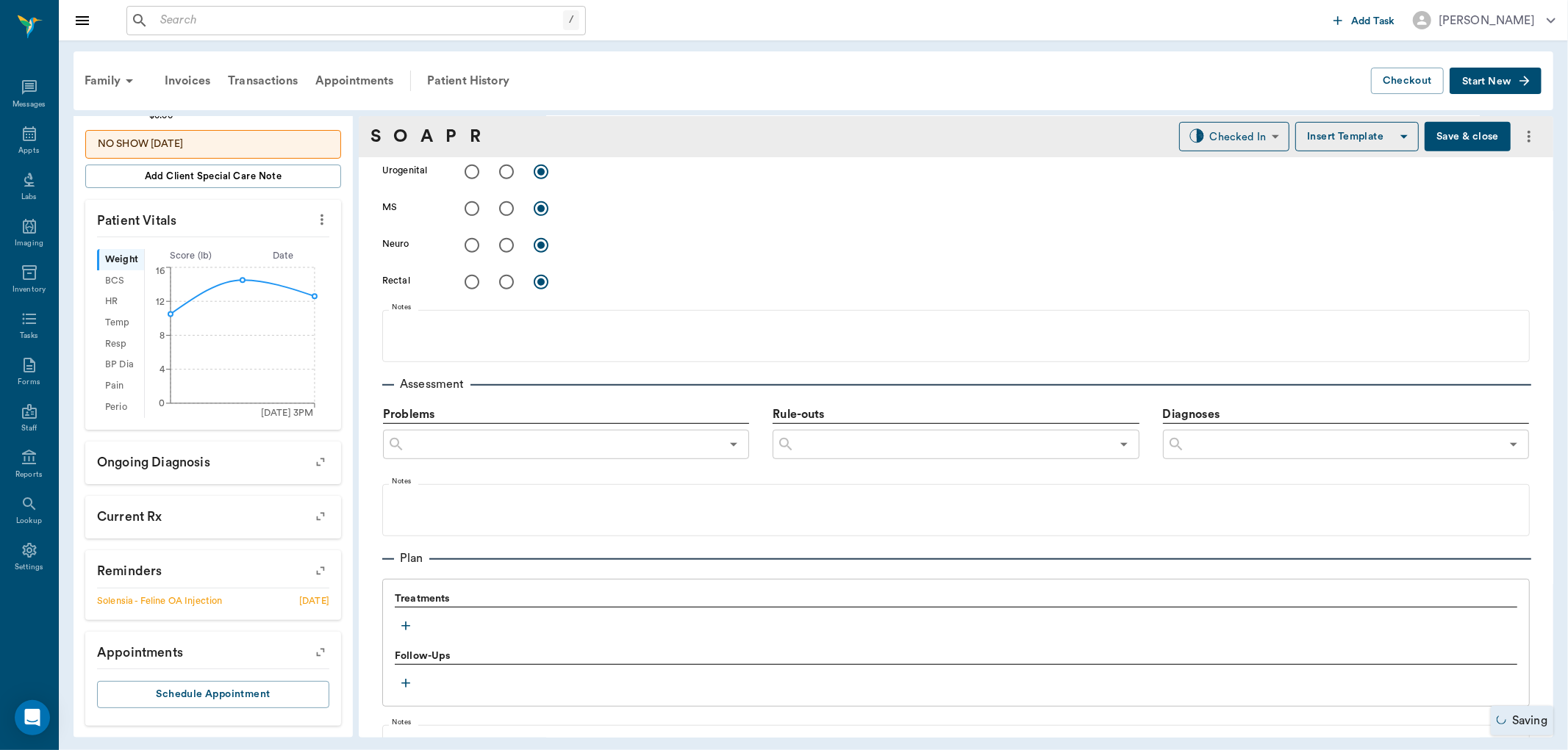
click at [411, 624] on icon "button" at bounding box center [405, 625] width 15 height 15
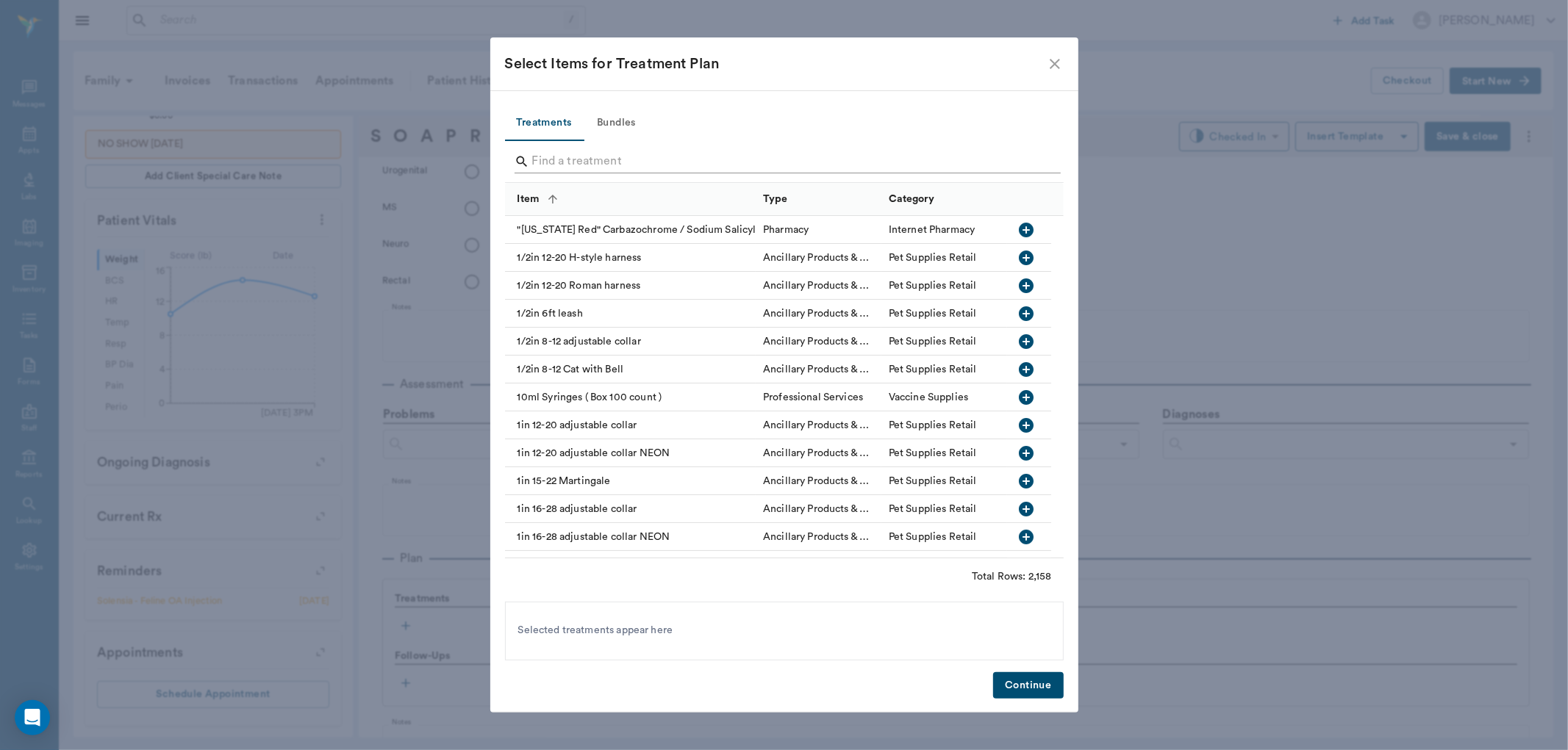
click at [638, 169] on input "Search" at bounding box center [785, 162] width 506 height 24
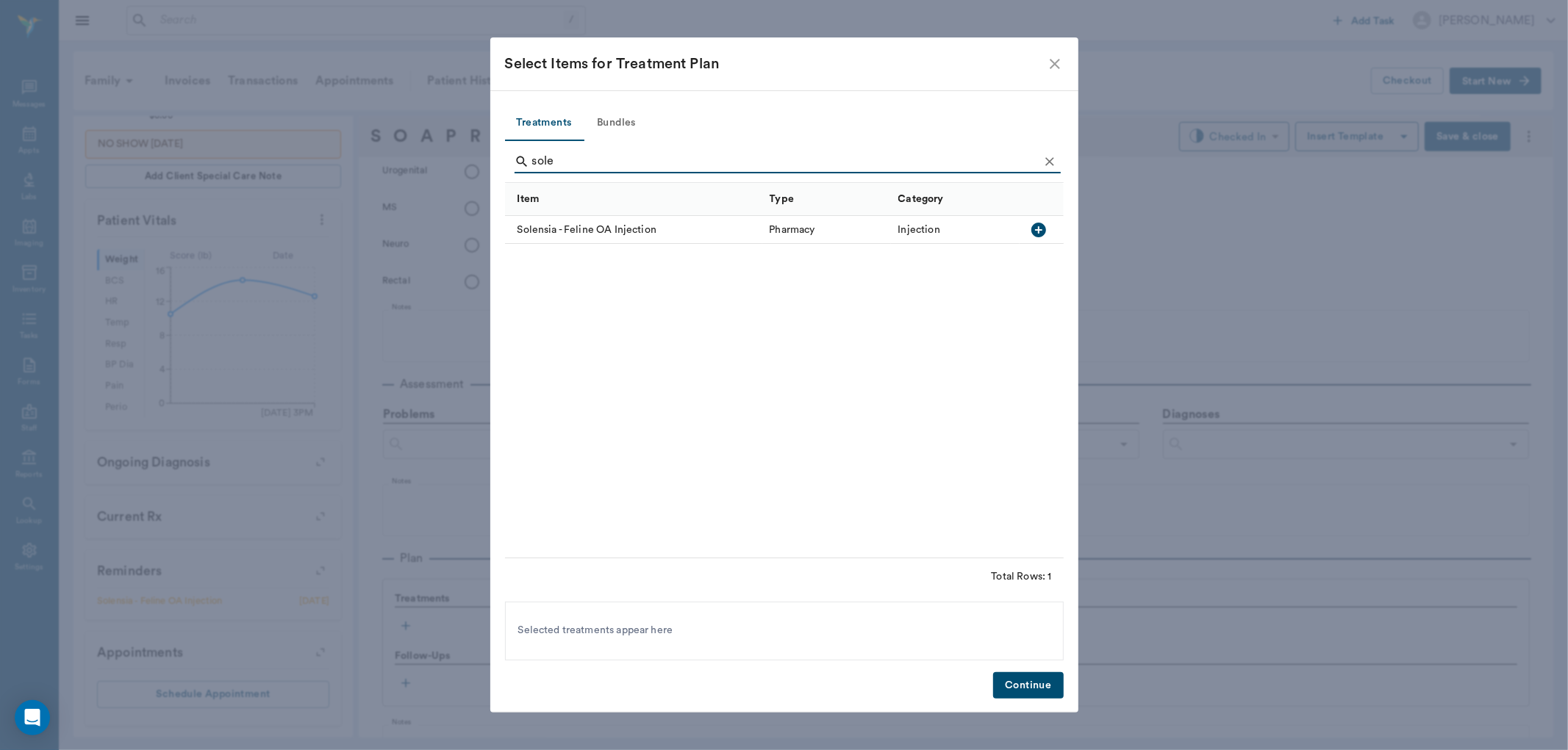
type input "sole"
click at [1038, 225] on icon "button" at bounding box center [1039, 230] width 18 height 18
click at [1002, 676] on button "Continue" at bounding box center [1028, 686] width 70 height 28
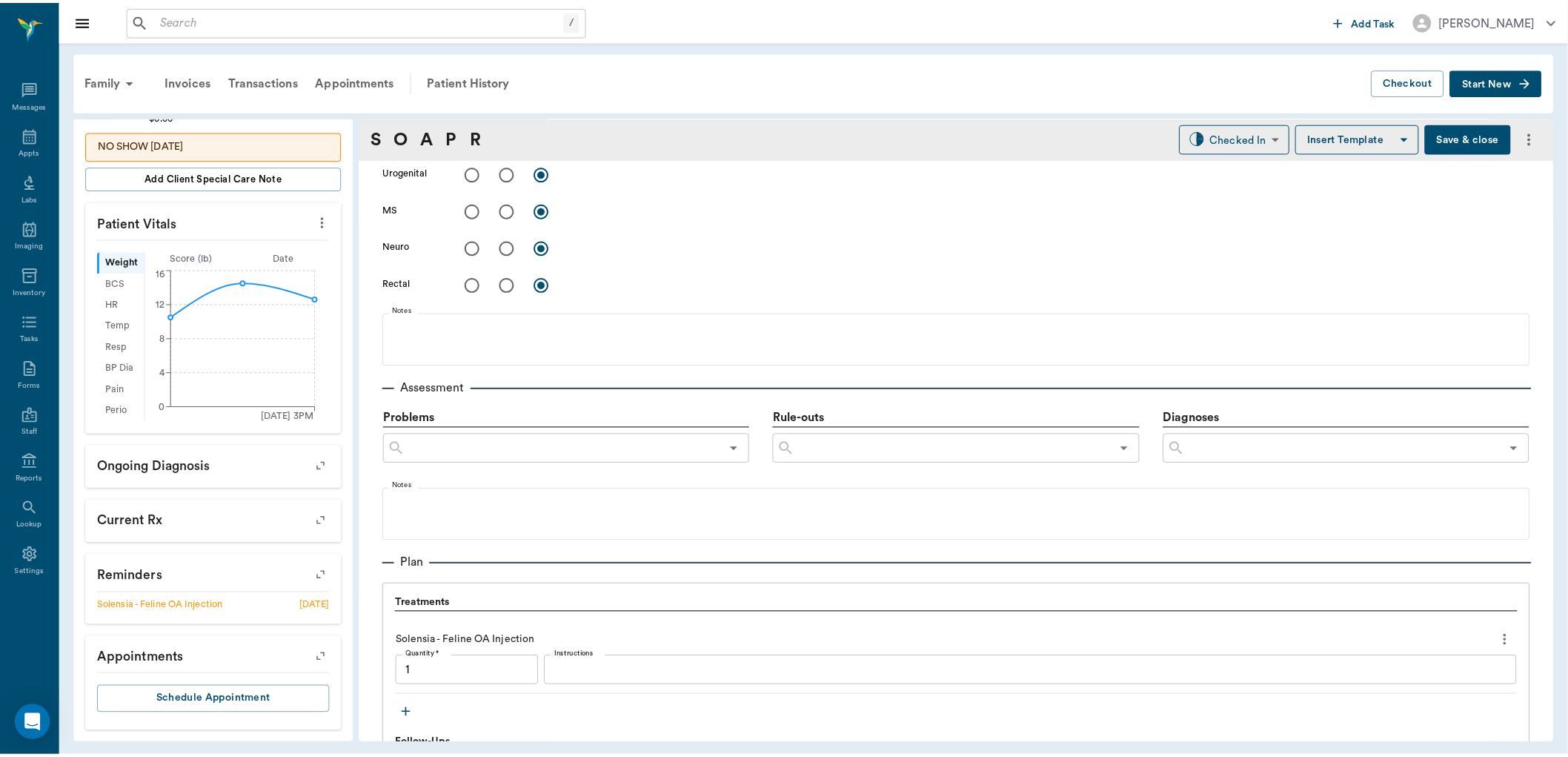
scroll to position [907, 0]
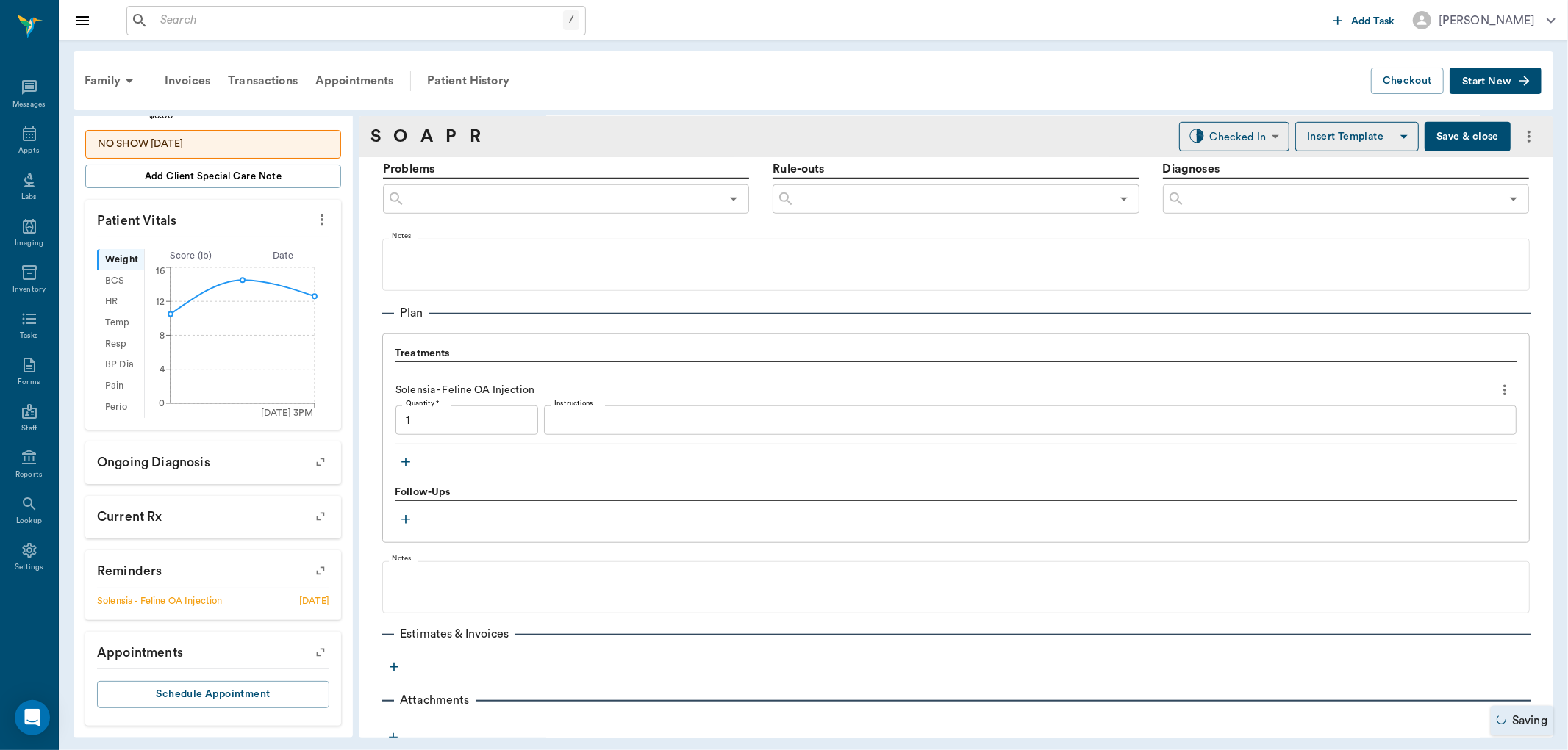
type input "1.00"
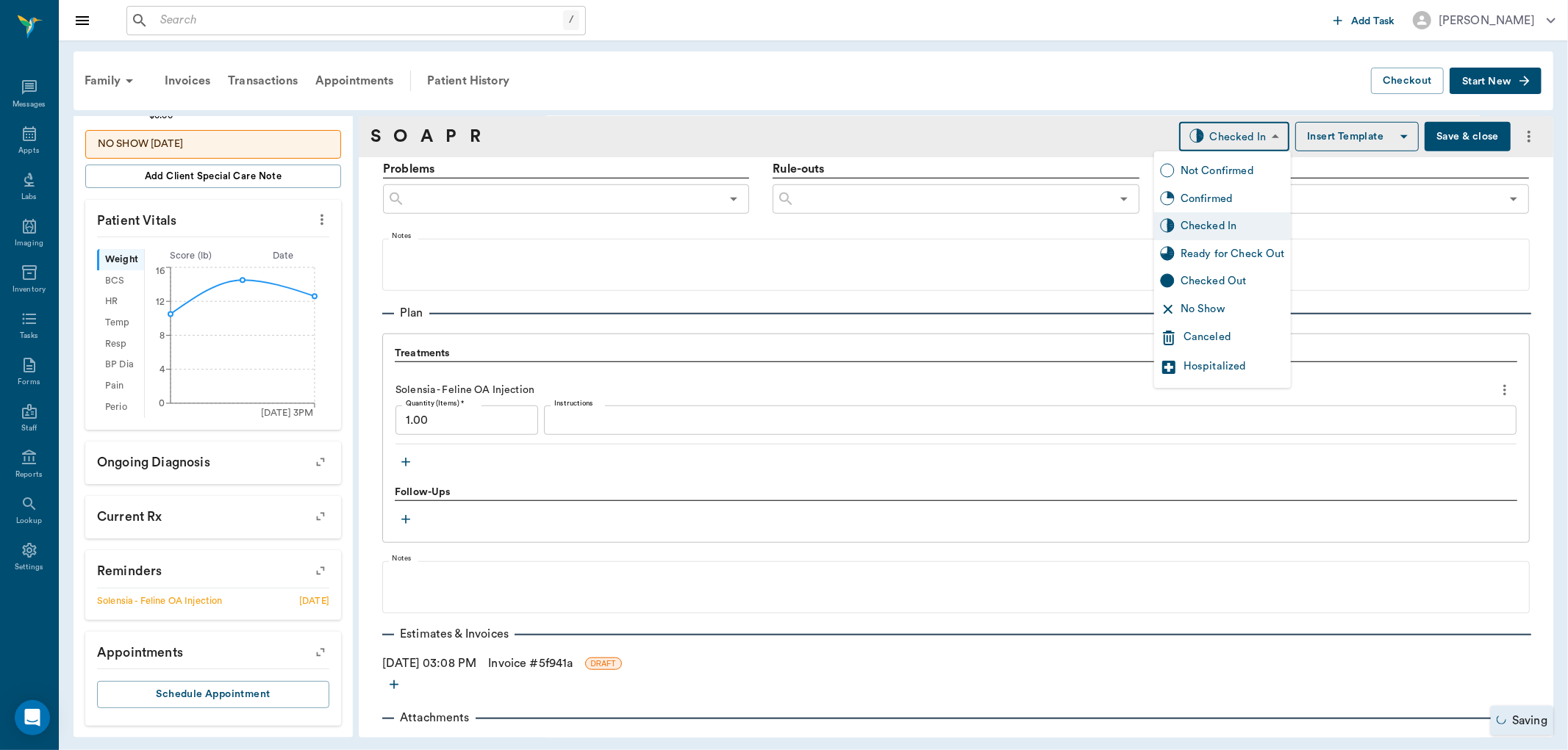
click at [1233, 130] on body "/ ​ Add Task Dr. Bert Ellsworth Nectar Messages Appts Labs Imaging Inventory Ta…" at bounding box center [784, 375] width 1568 height 750
click at [1258, 242] on div "Ready for Check Out" at bounding box center [1222, 254] width 136 height 28
type input "READY_TO_CHECKOUT"
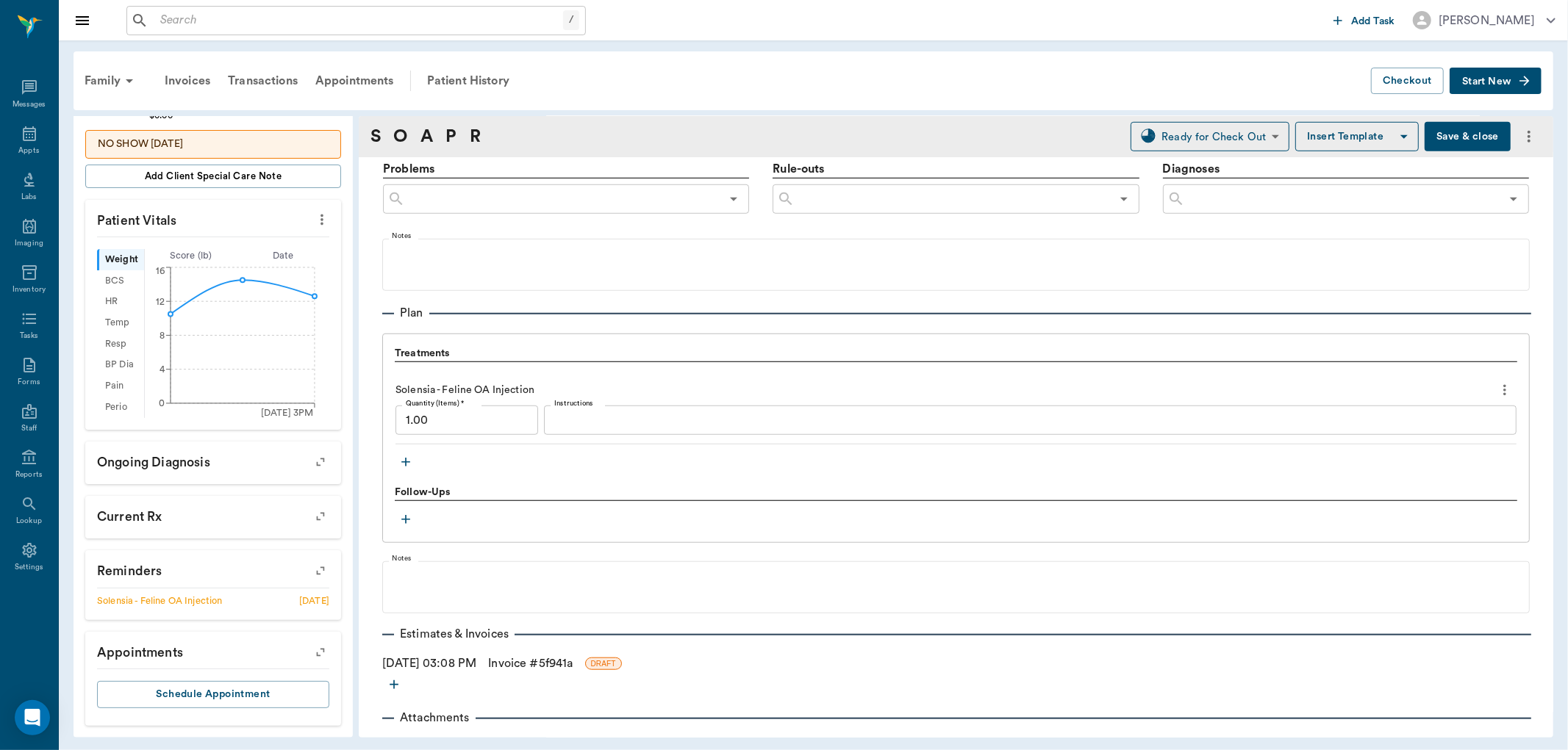
click at [515, 660] on link "Invoice # 5f941a" at bounding box center [531, 664] width 85 height 18
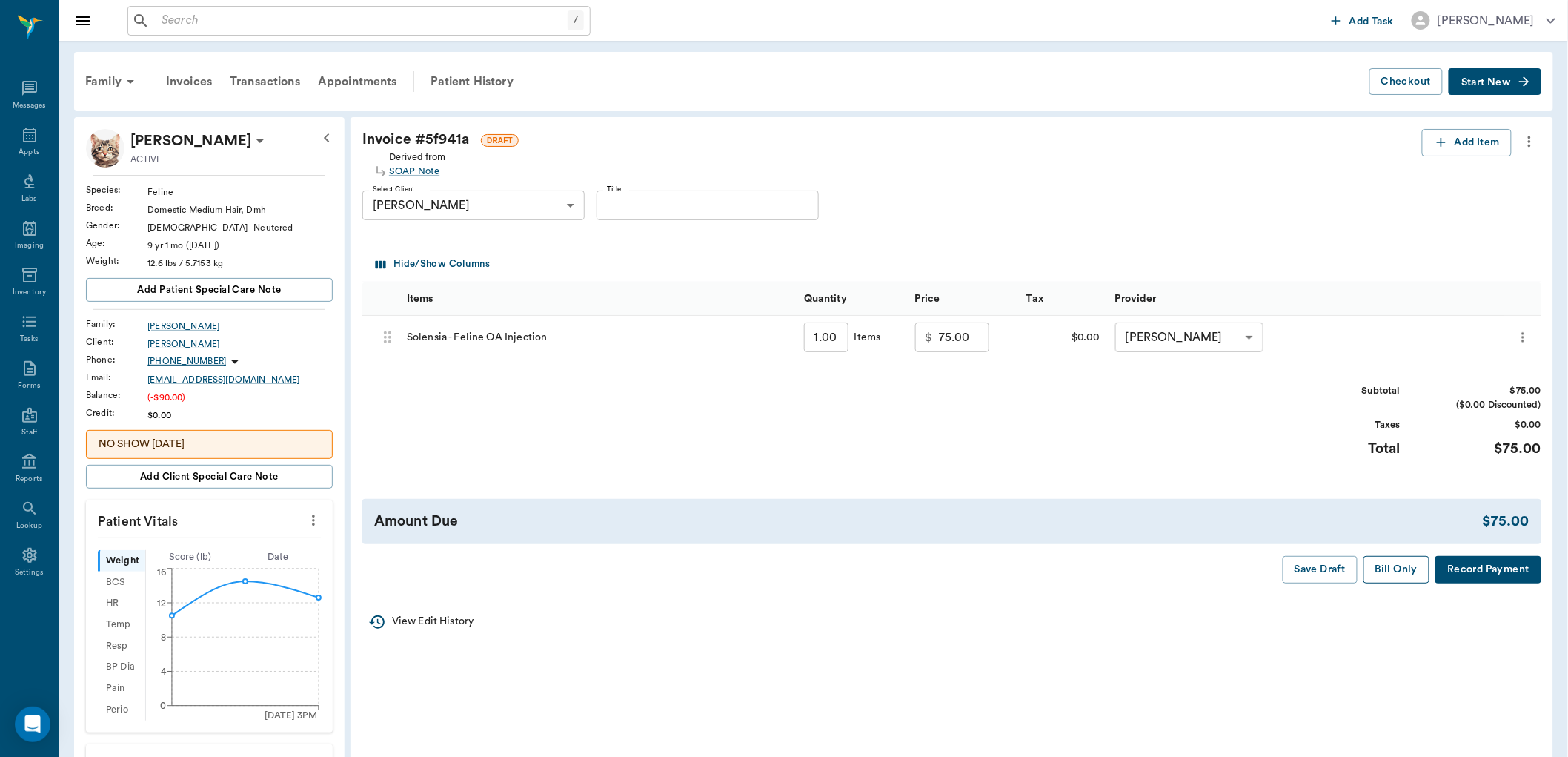
click at [1411, 569] on button "Bill Only" at bounding box center [1397, 570] width 67 height 28
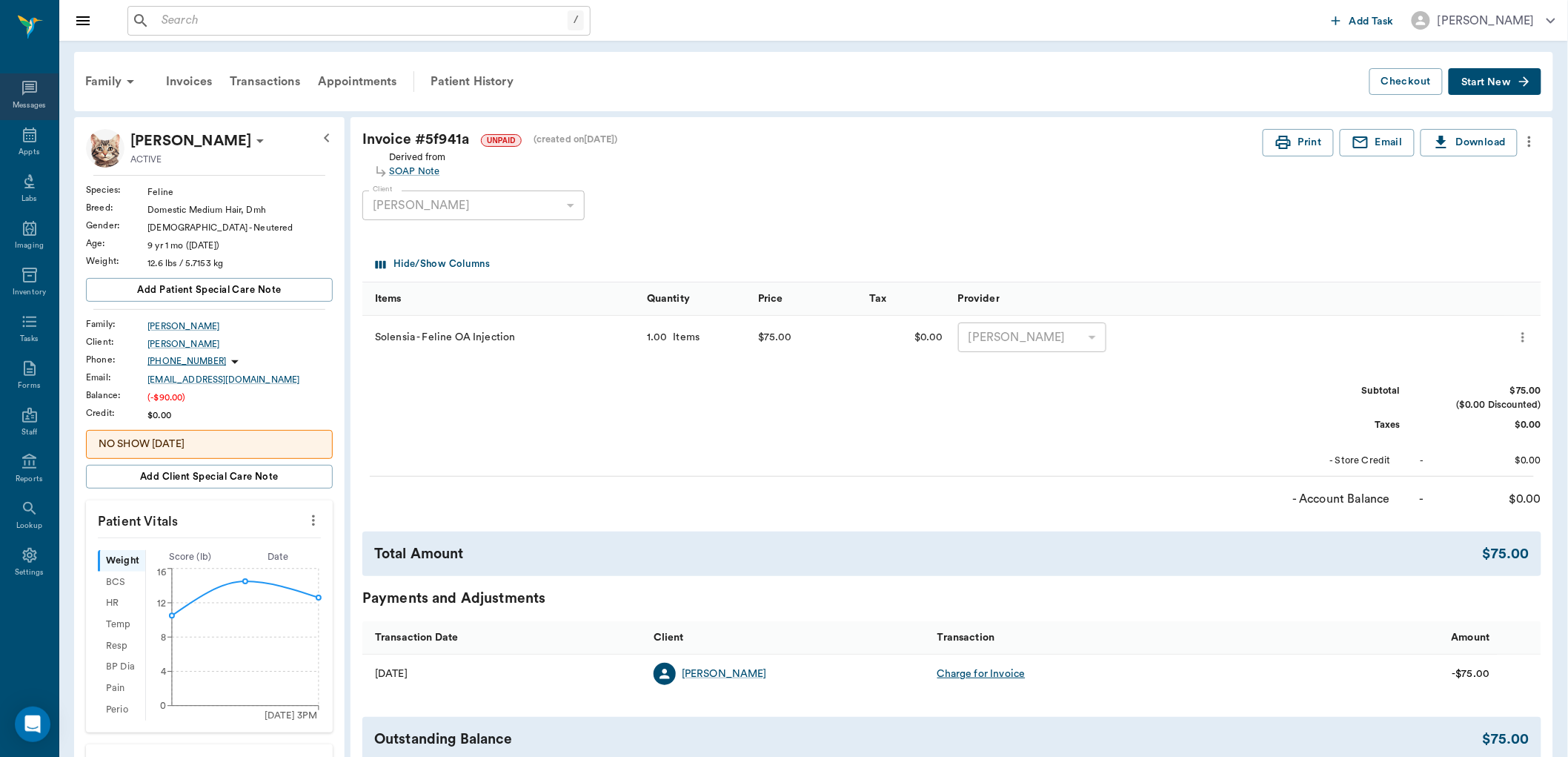
click at [36, 106] on div "Messages" at bounding box center [30, 105] width 34 height 11
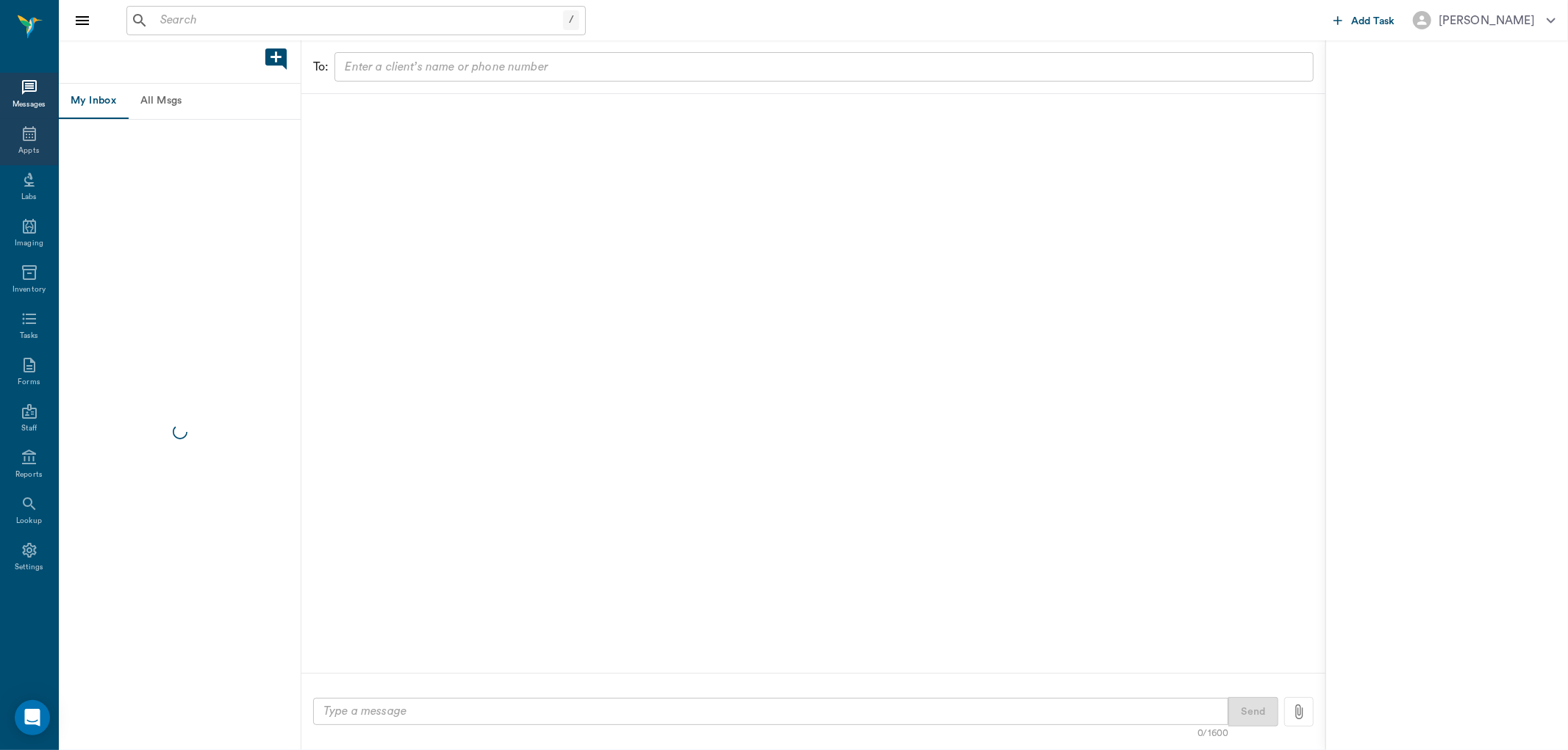
click at [25, 140] on icon at bounding box center [29, 133] width 13 height 15
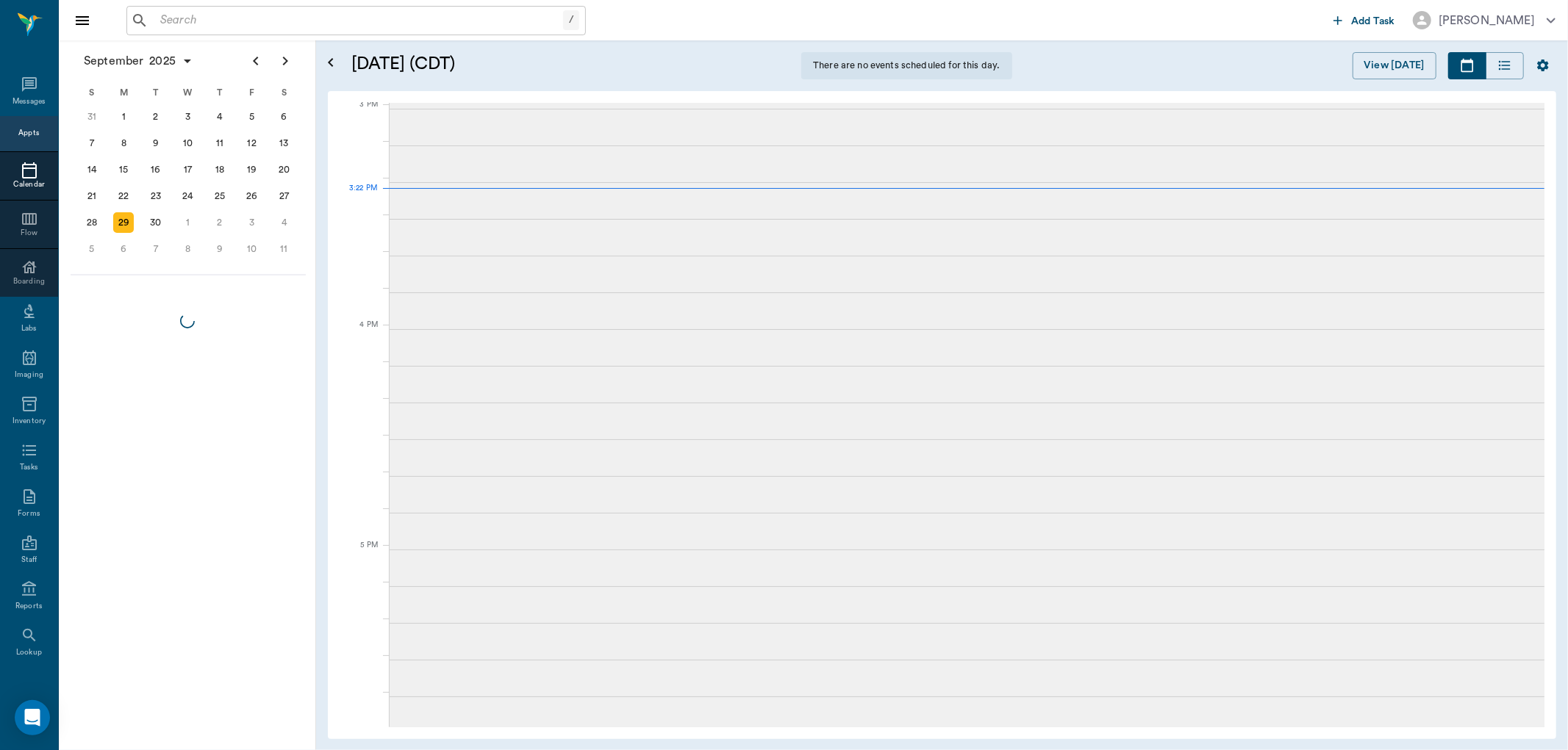
click at [27, 130] on div "Appts" at bounding box center [29, 132] width 21 height 11
click at [20, 127] on div "Appts" at bounding box center [29, 132] width 21 height 11
click at [19, 133] on div "Appts" at bounding box center [29, 132] width 21 height 11
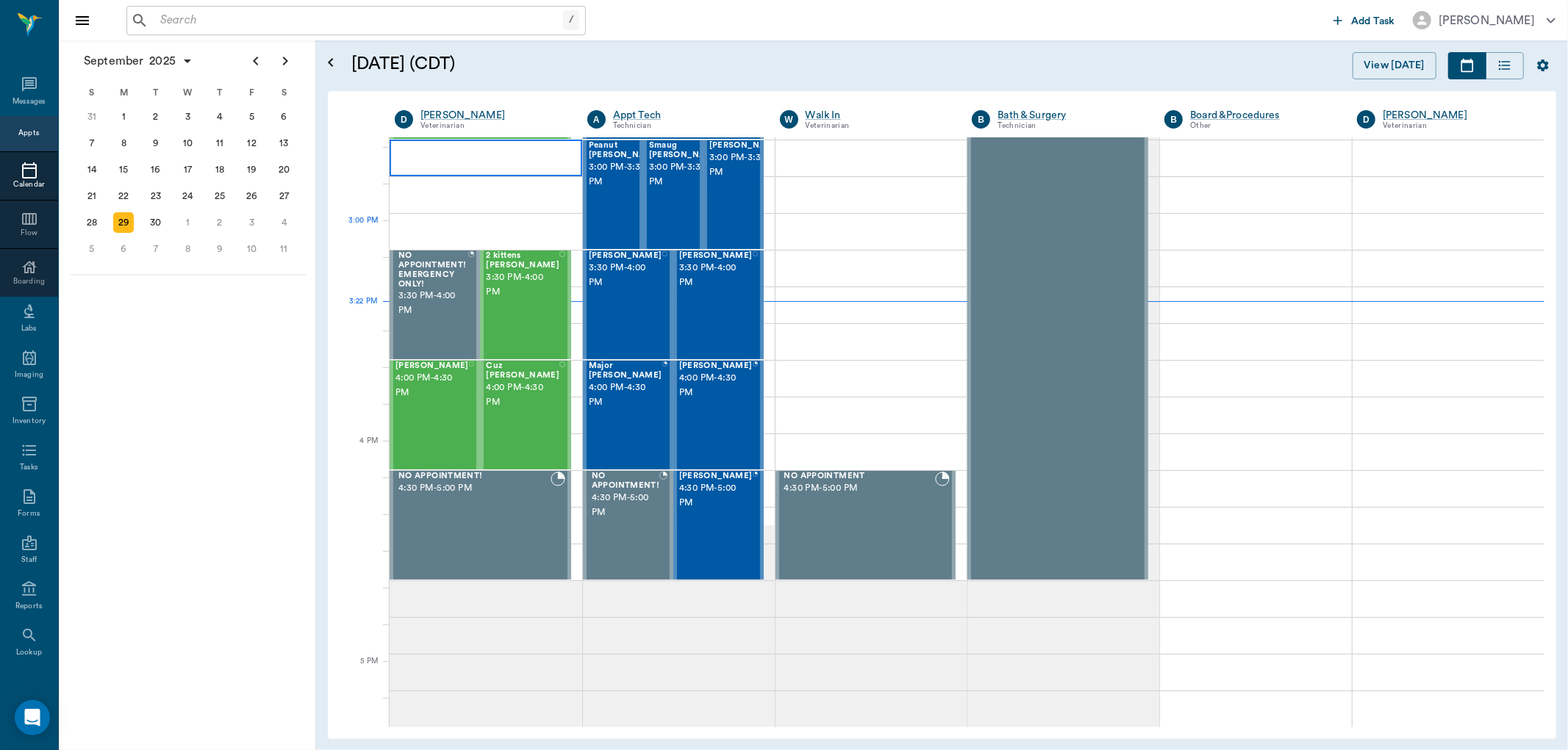
scroll to position [1383, 0]
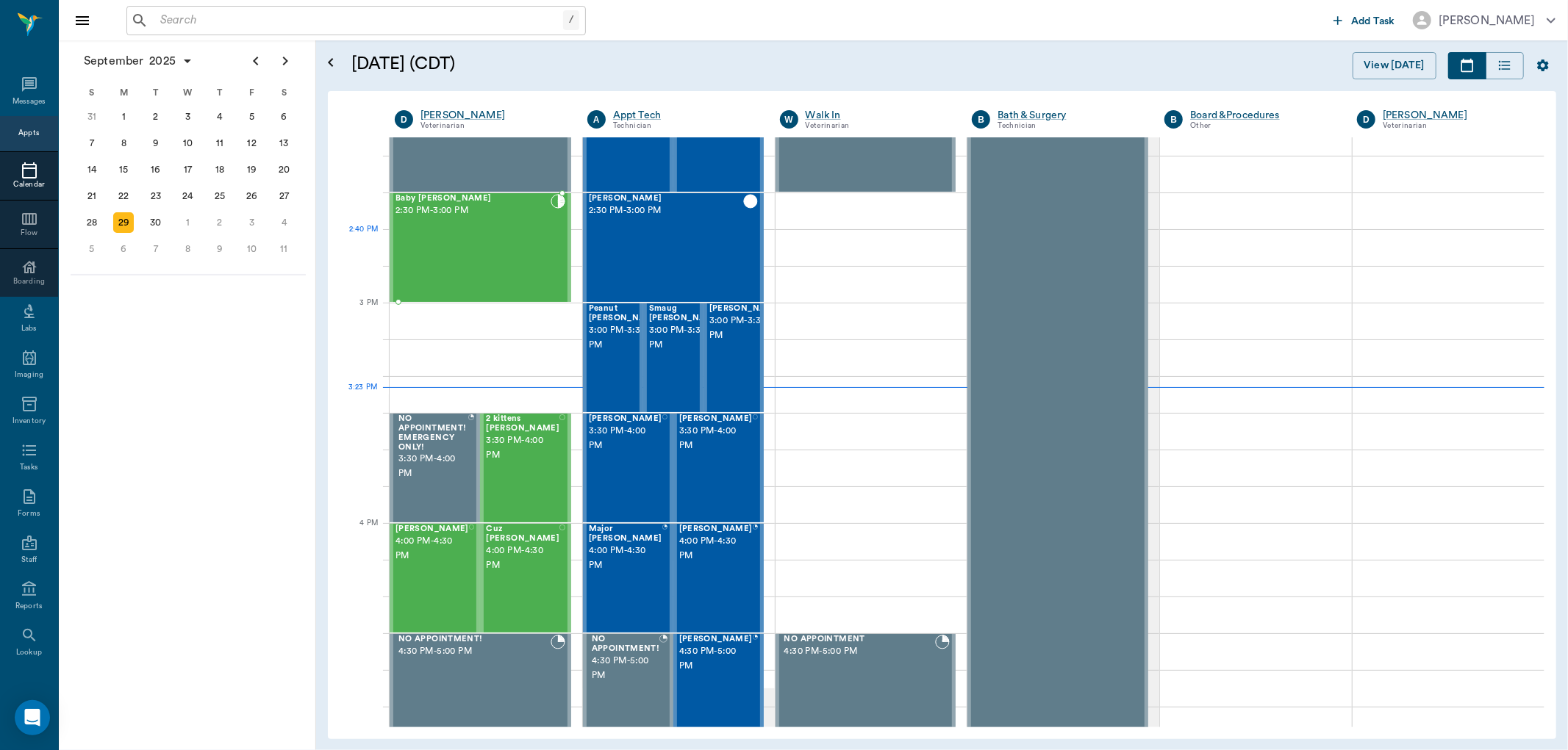
click at [449, 248] on div "Baby [PERSON_NAME] 2:30 PM - 3:00 PM" at bounding box center [473, 247] width 155 height 108
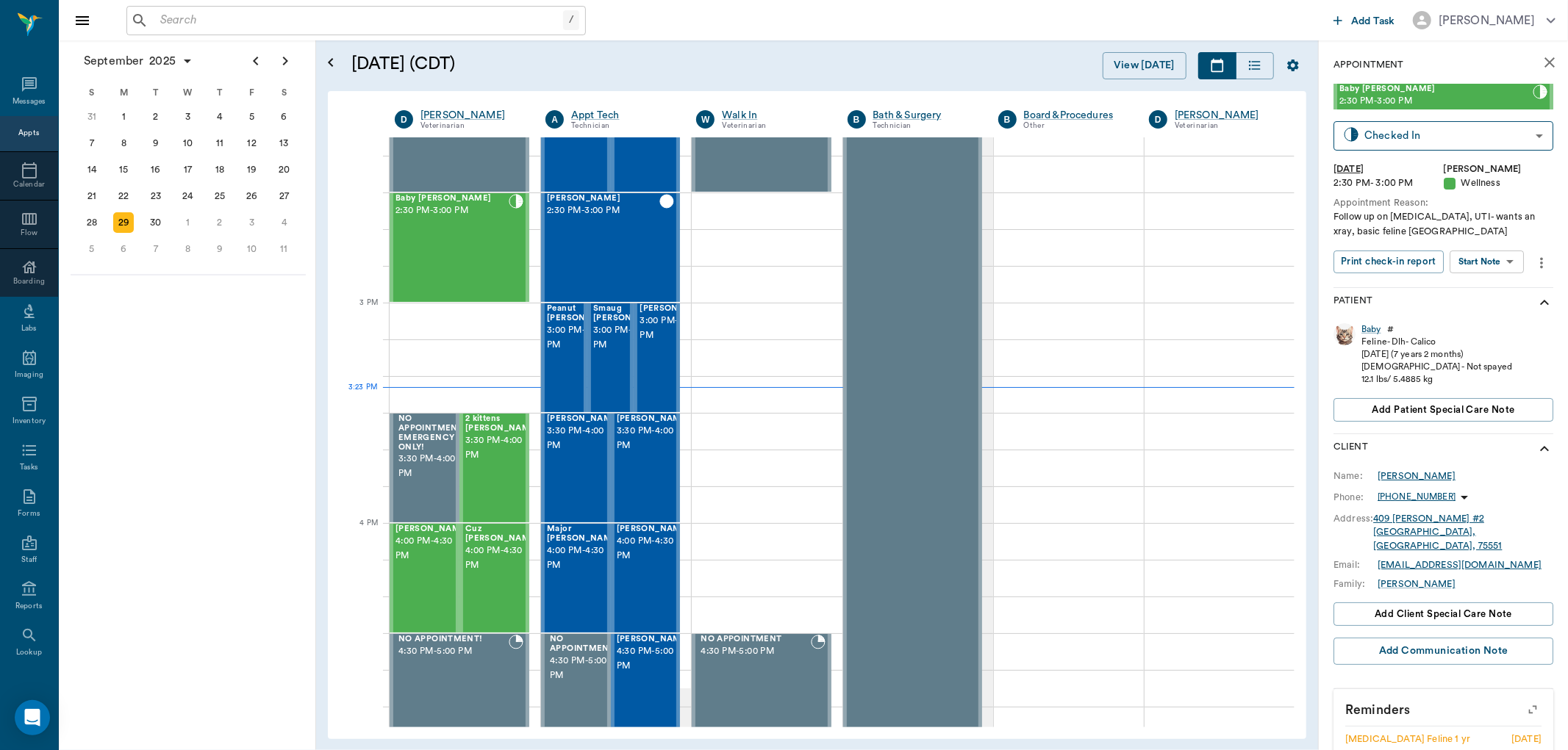
click at [1392, 472] on div "[PERSON_NAME]" at bounding box center [1416, 475] width 78 height 13
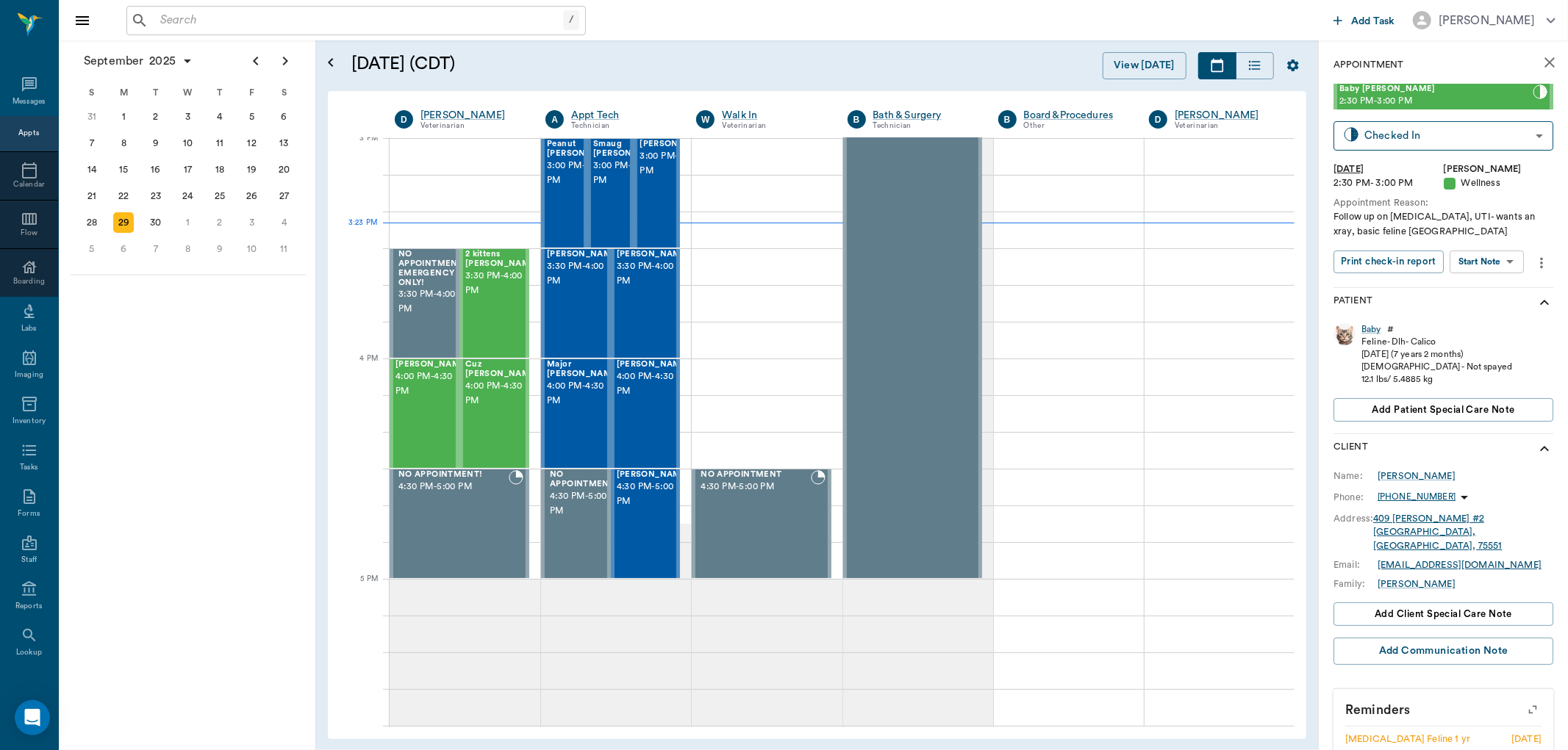
scroll to position [1546, 0]
click at [1370, 328] on div "Baby" at bounding box center [1371, 329] width 20 height 13
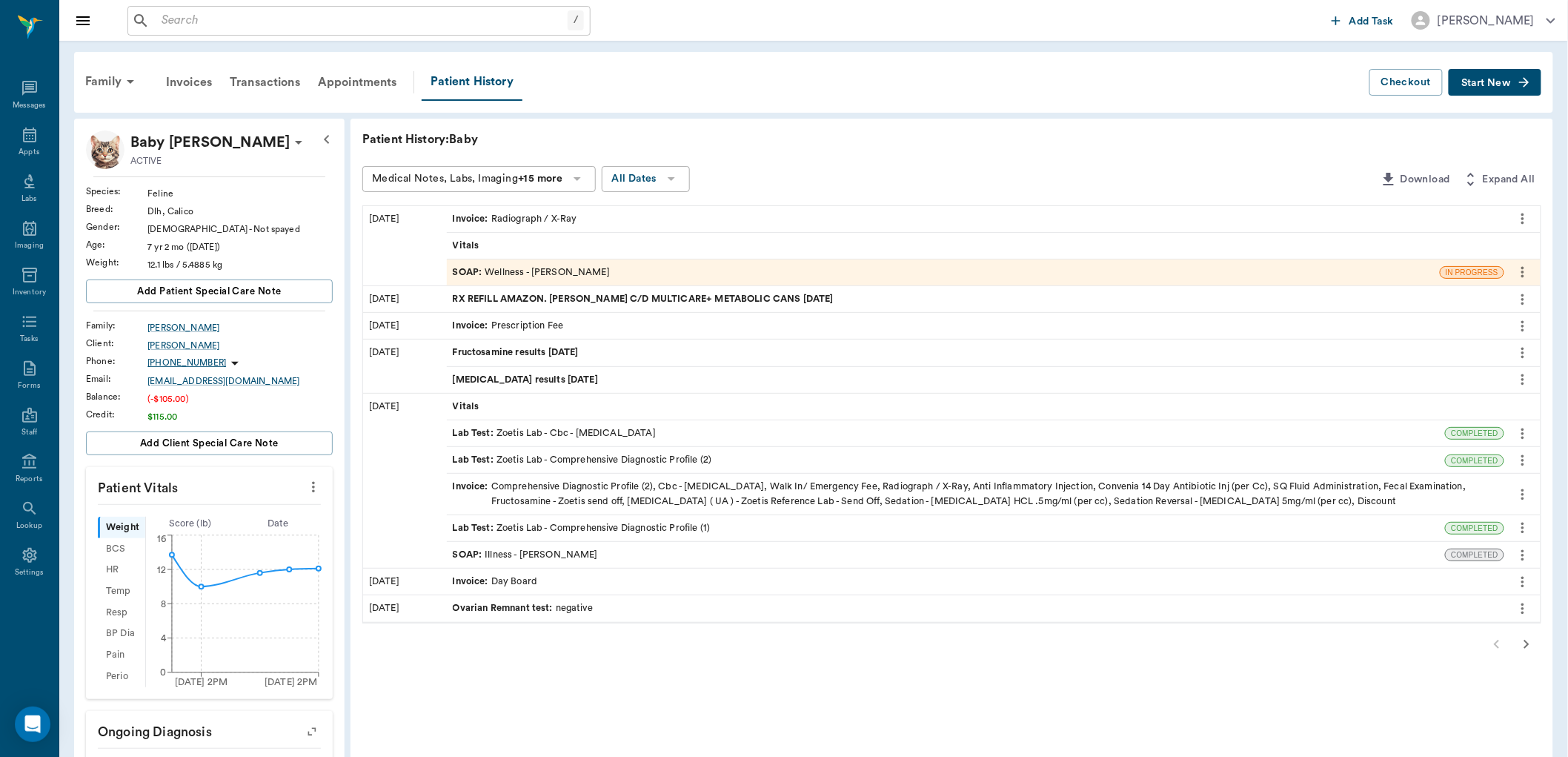
click at [553, 272] on div "SOAP : Wellness - [PERSON_NAME]" at bounding box center [531, 272] width 157 height 14
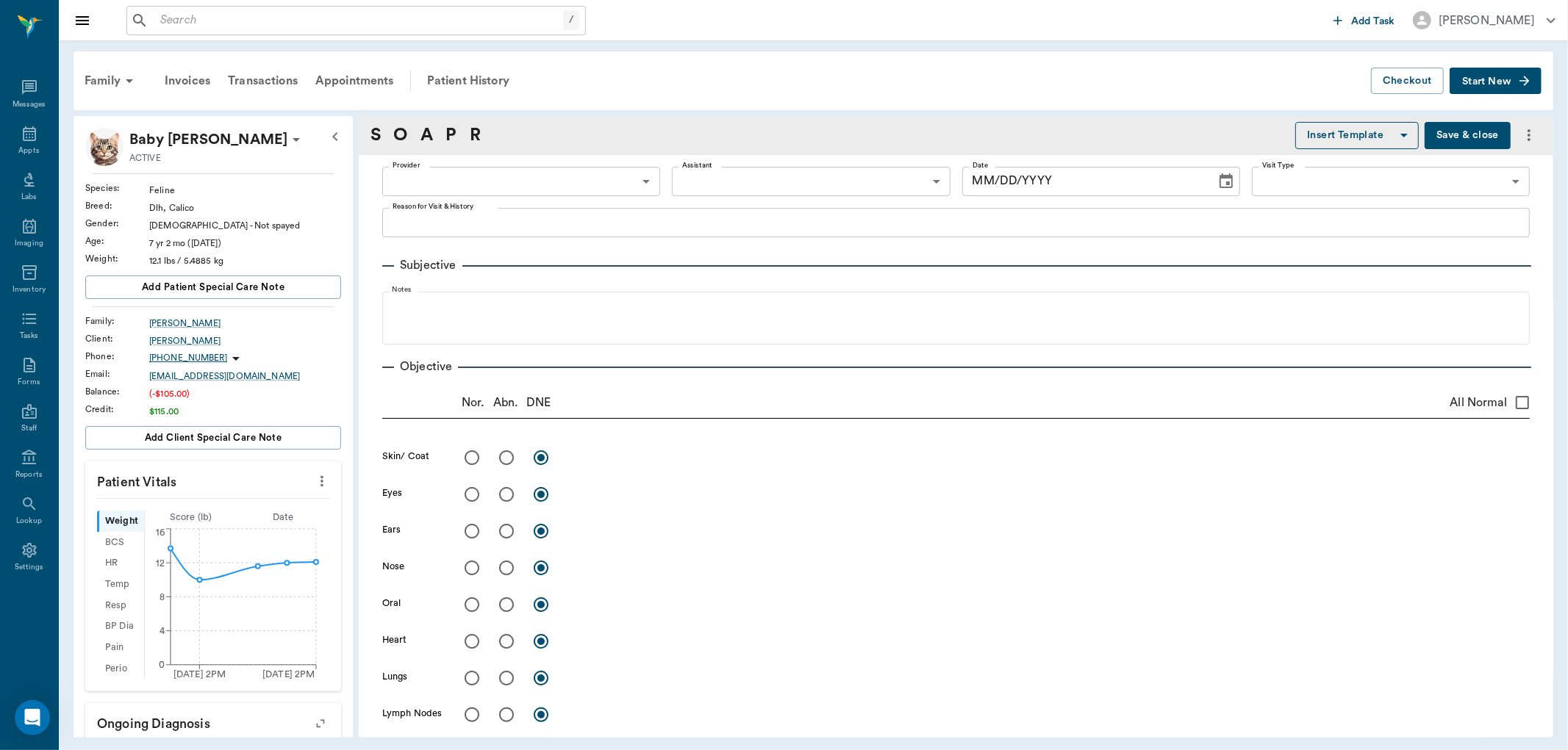
type input "63ec2f075fda476ae8351a4d"
type input "642ef10e332a41444de2bad1"
type input "65d2be4f46e3a538d89b8c14"
type textarea "Follow up on [MEDICAL_DATA], UTI- wants an xray, basic feline [GEOGRAPHIC_DATA]"
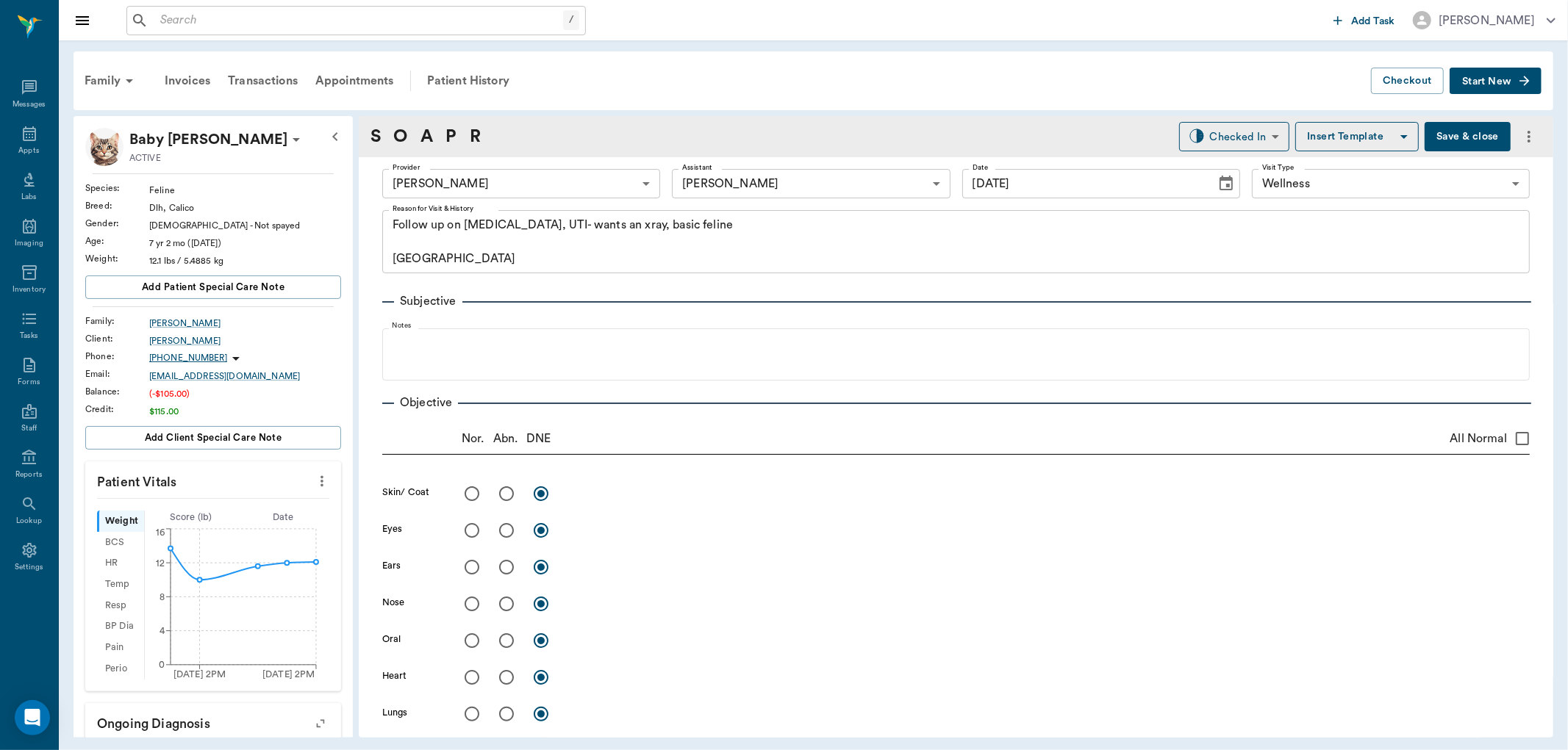
type input "[DATE]"
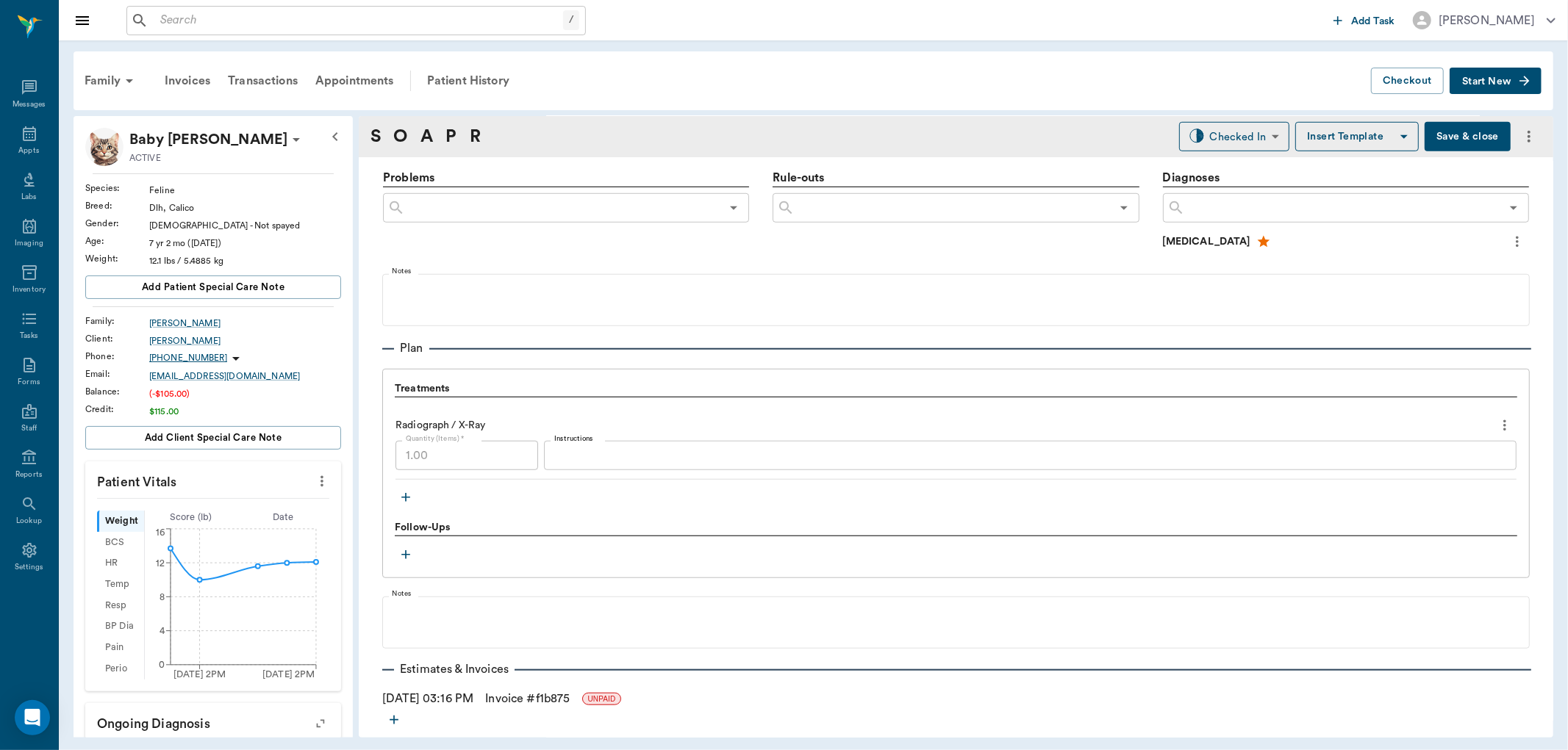
scroll to position [898, 0]
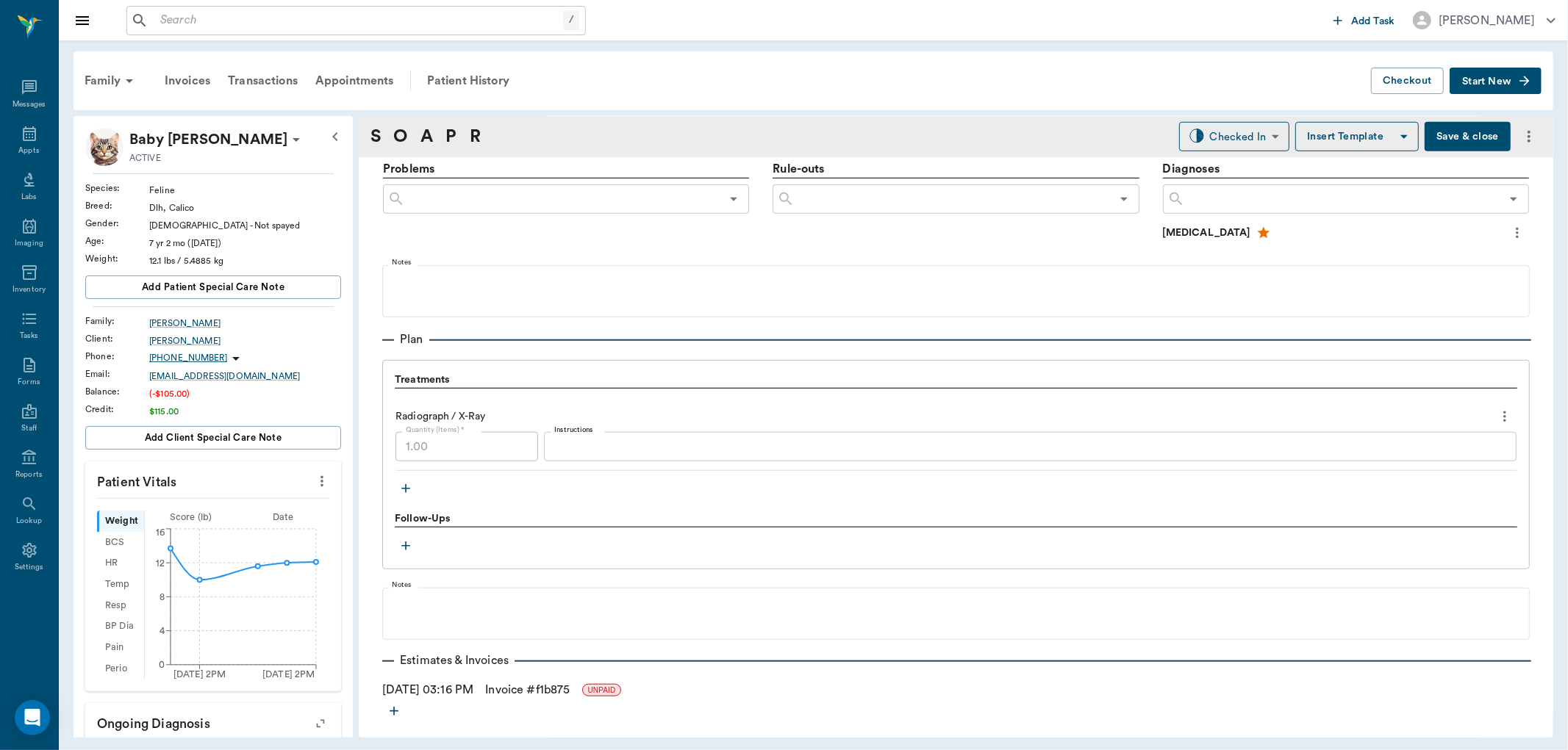
click at [409, 487] on icon "button" at bounding box center [405, 488] width 15 height 15
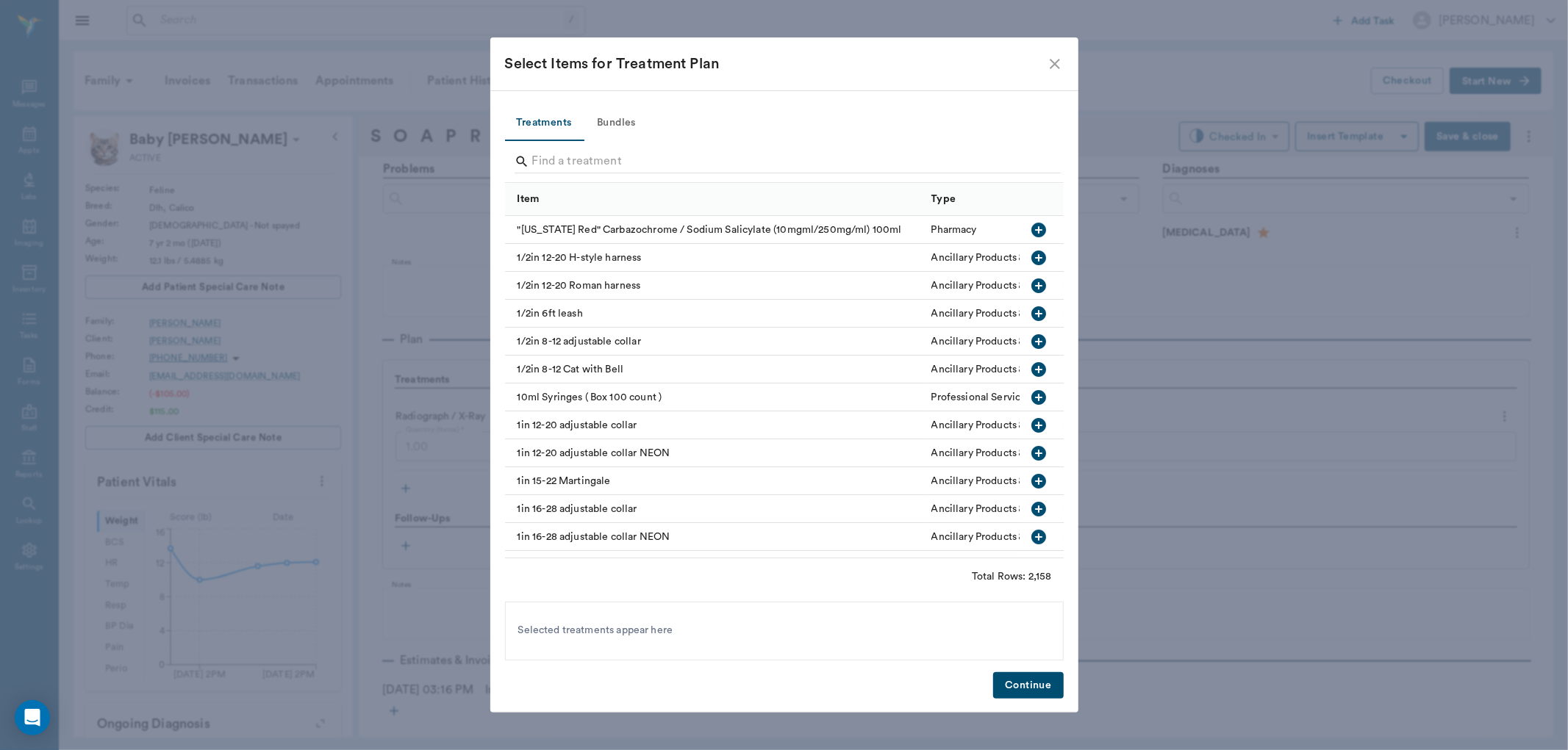
click at [609, 121] on button "Bundles" at bounding box center [616, 124] width 66 height 36
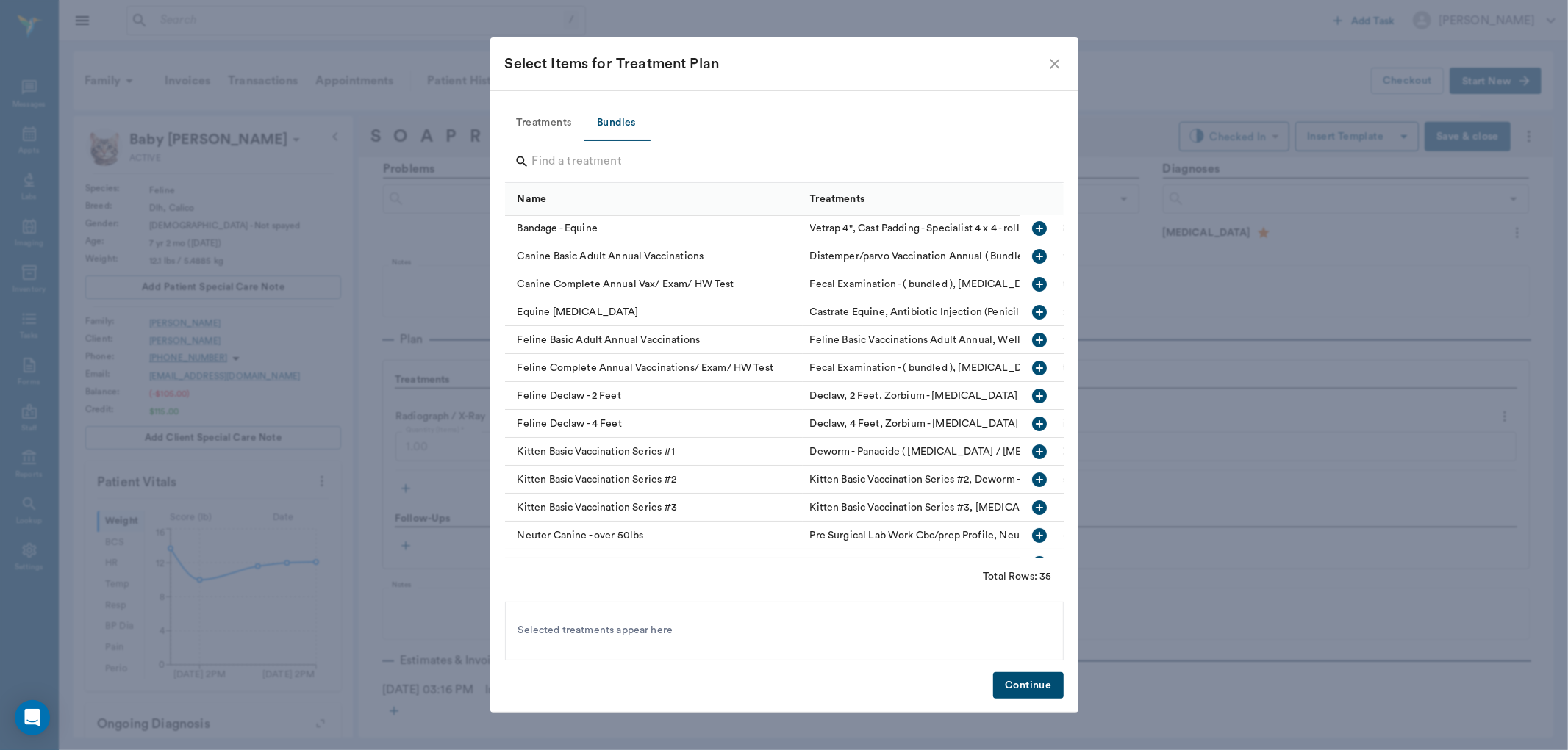
scroll to position [0, 0]
click at [1032, 340] on icon "button" at bounding box center [1039, 341] width 15 height 15
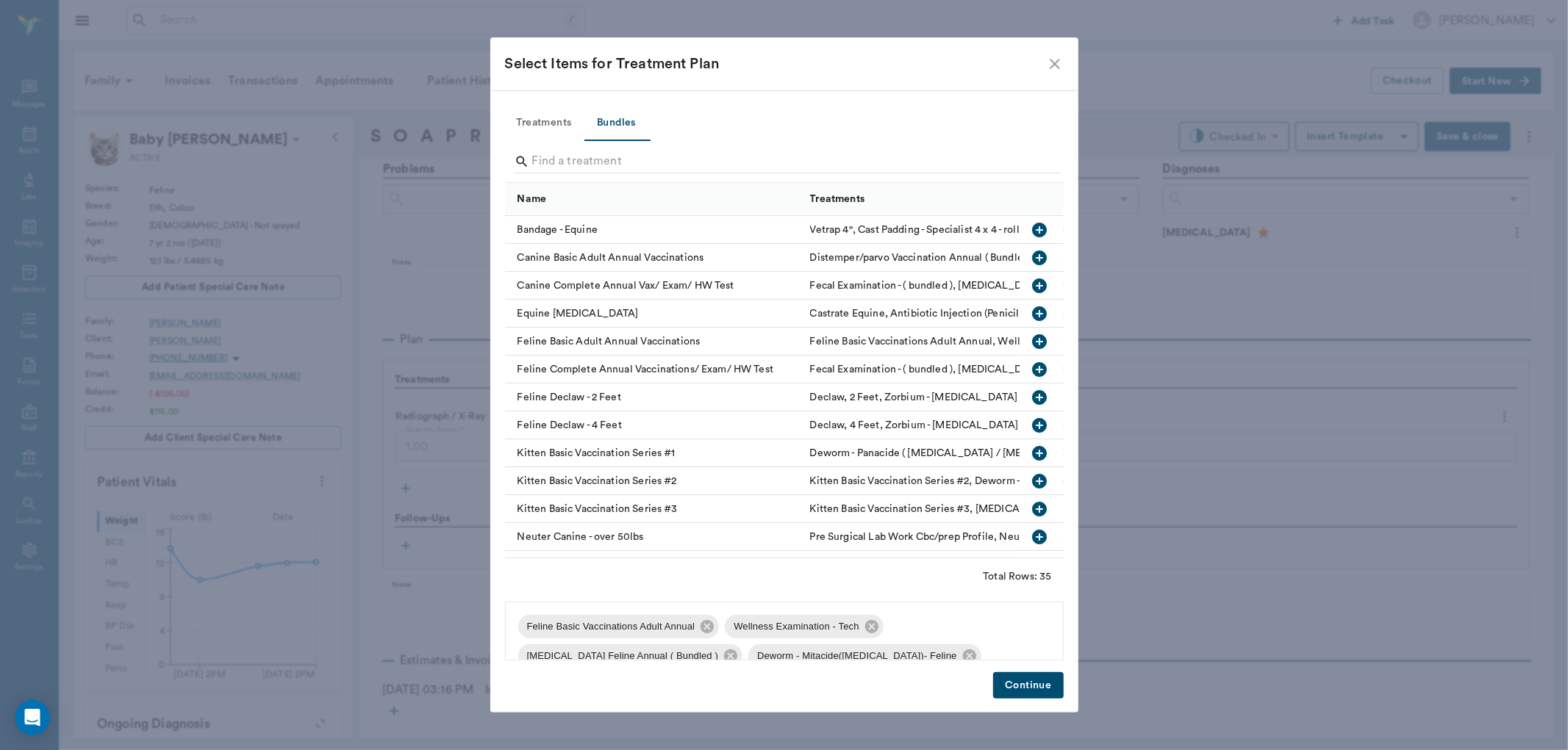
click at [1053, 689] on button "Continue" at bounding box center [1028, 686] width 70 height 28
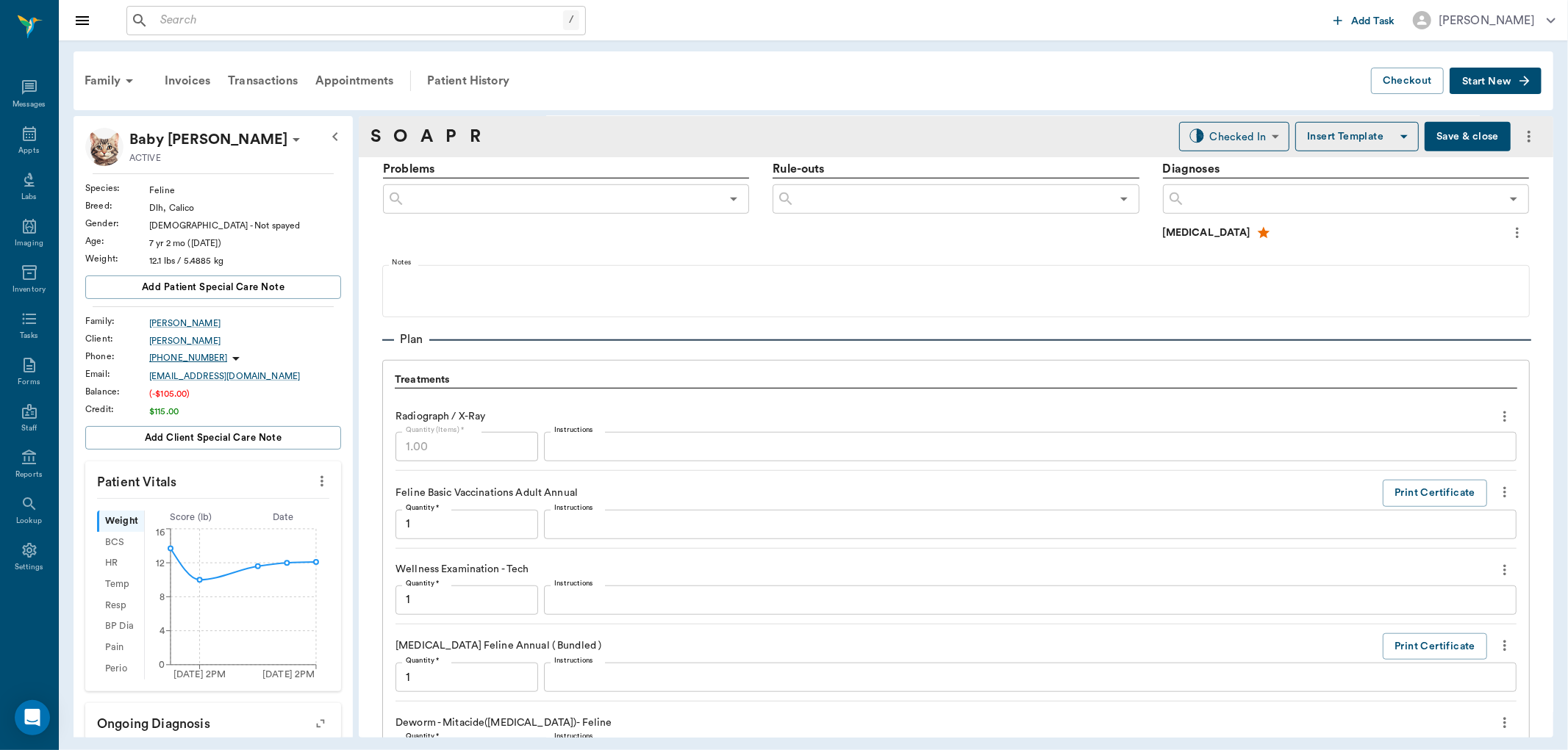
scroll to position [1416, 0]
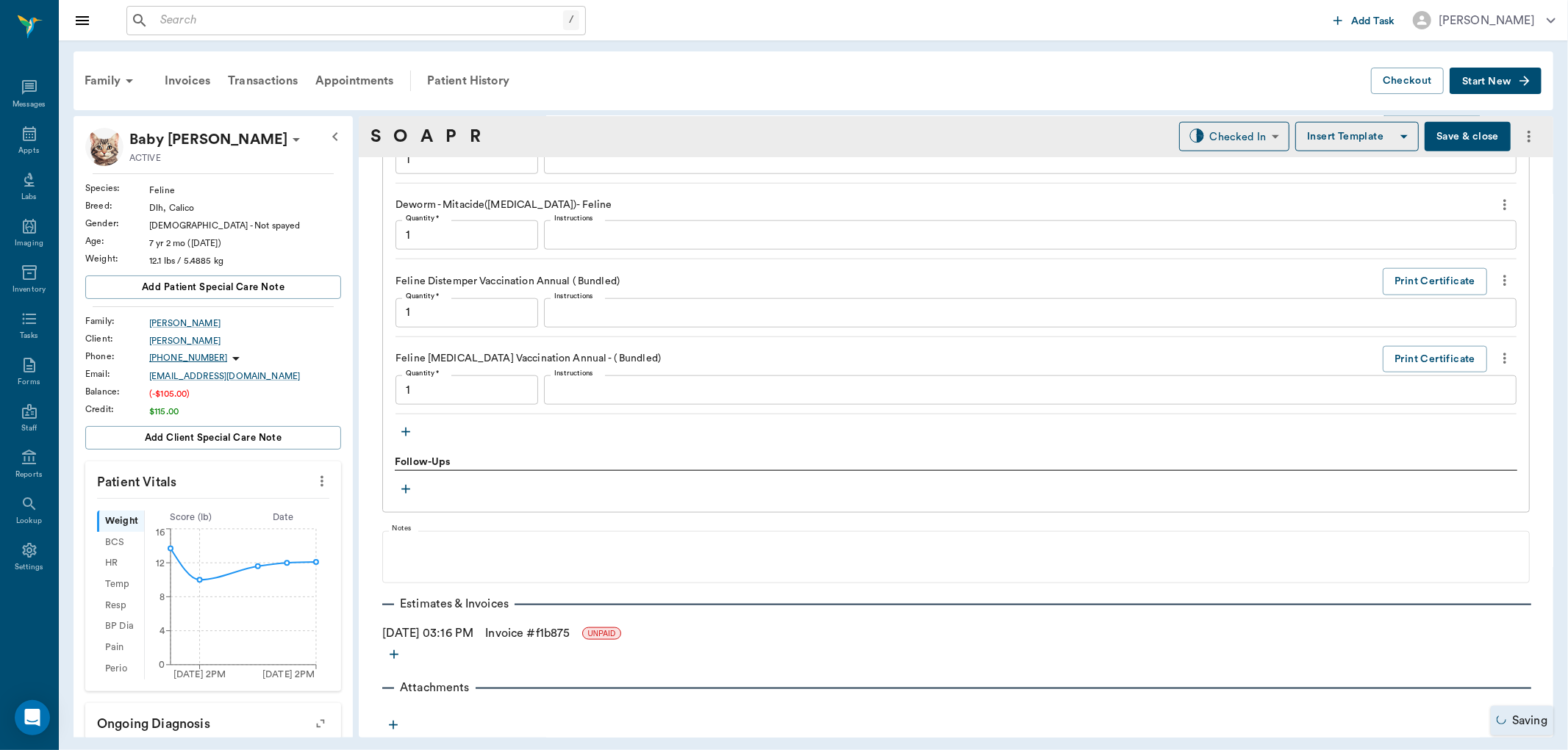
type input "1.00"
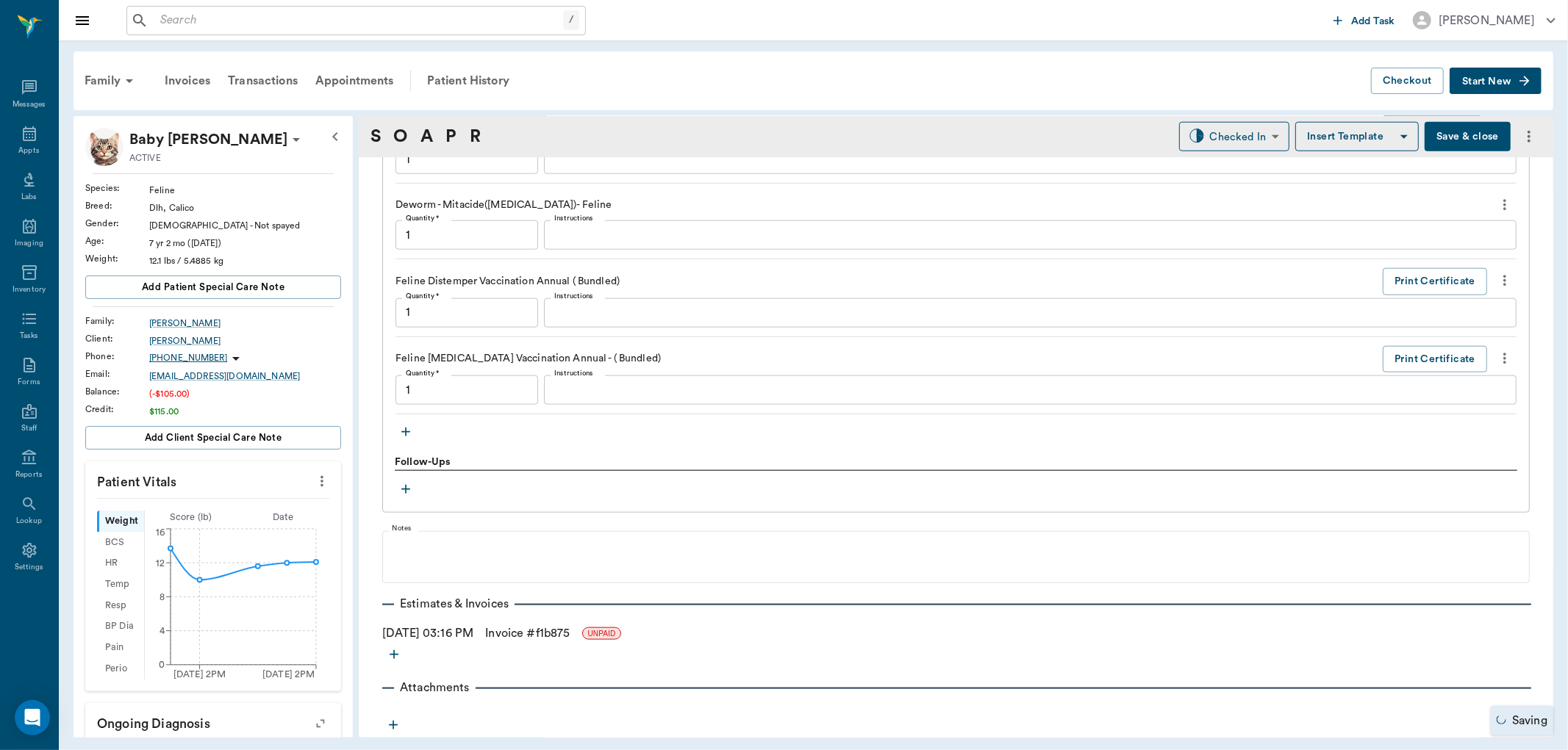
type input "1.00"
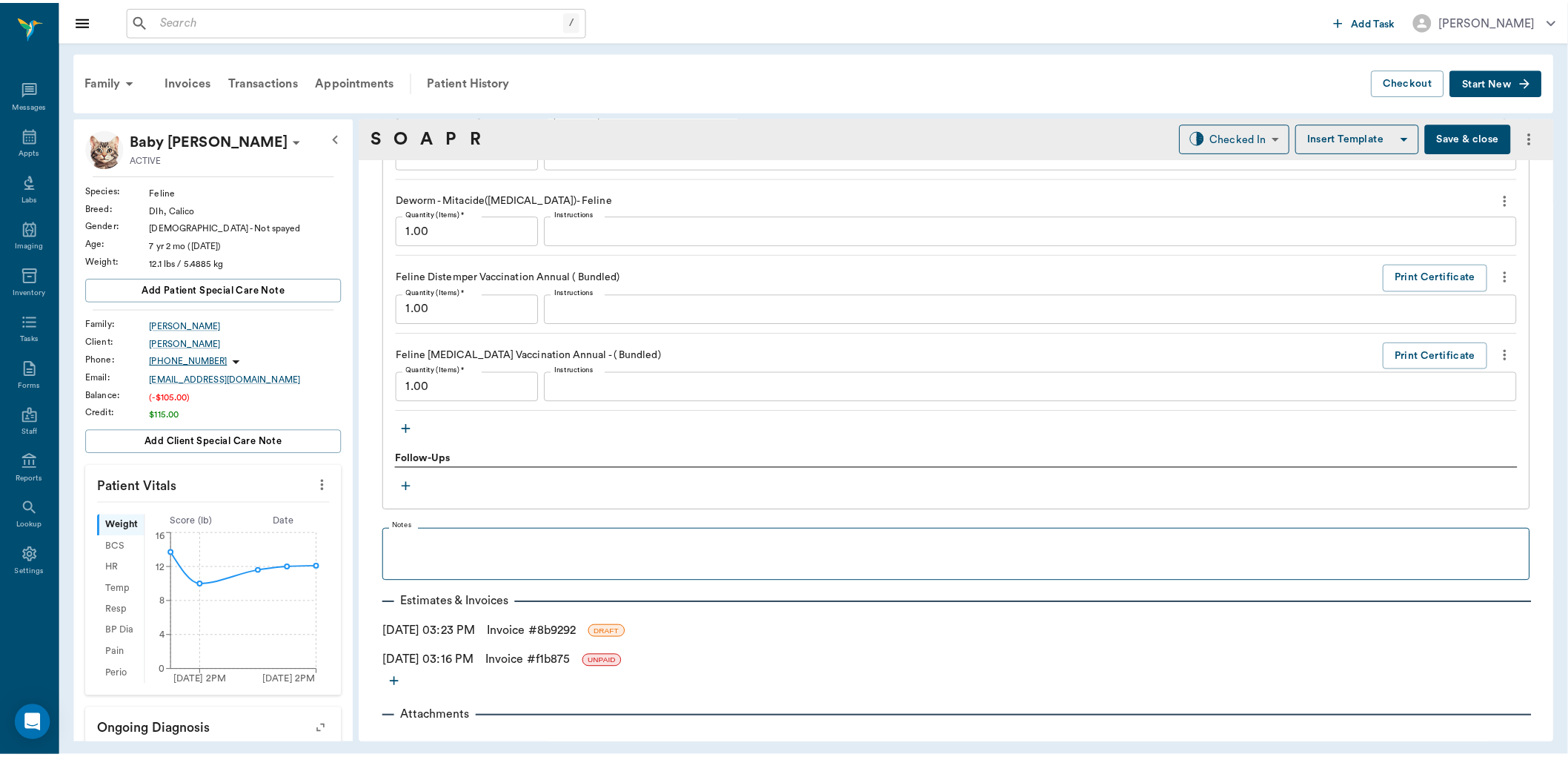
scroll to position [1459, 0]
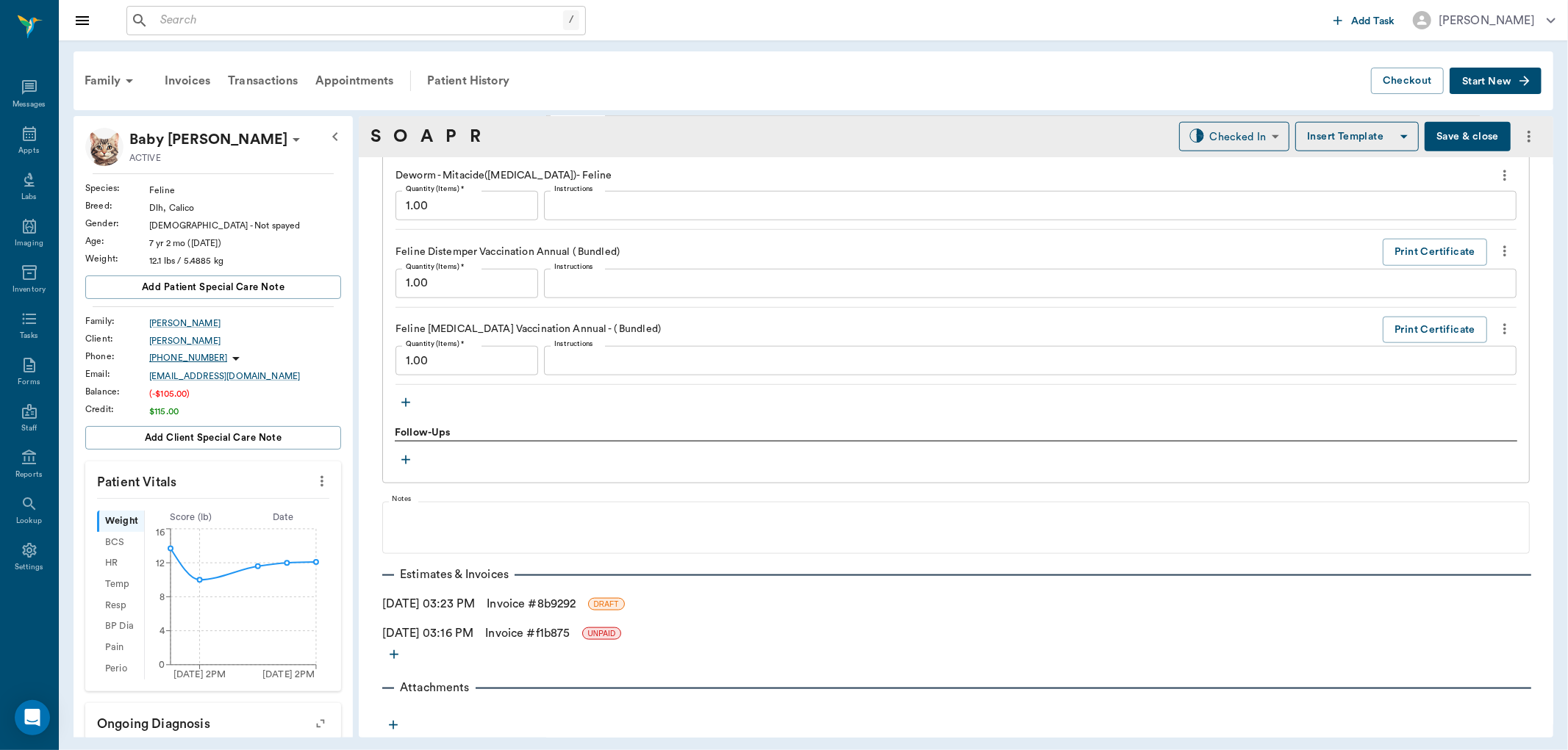
click at [528, 601] on link "Invoice # 8b9292" at bounding box center [531, 604] width 89 height 18
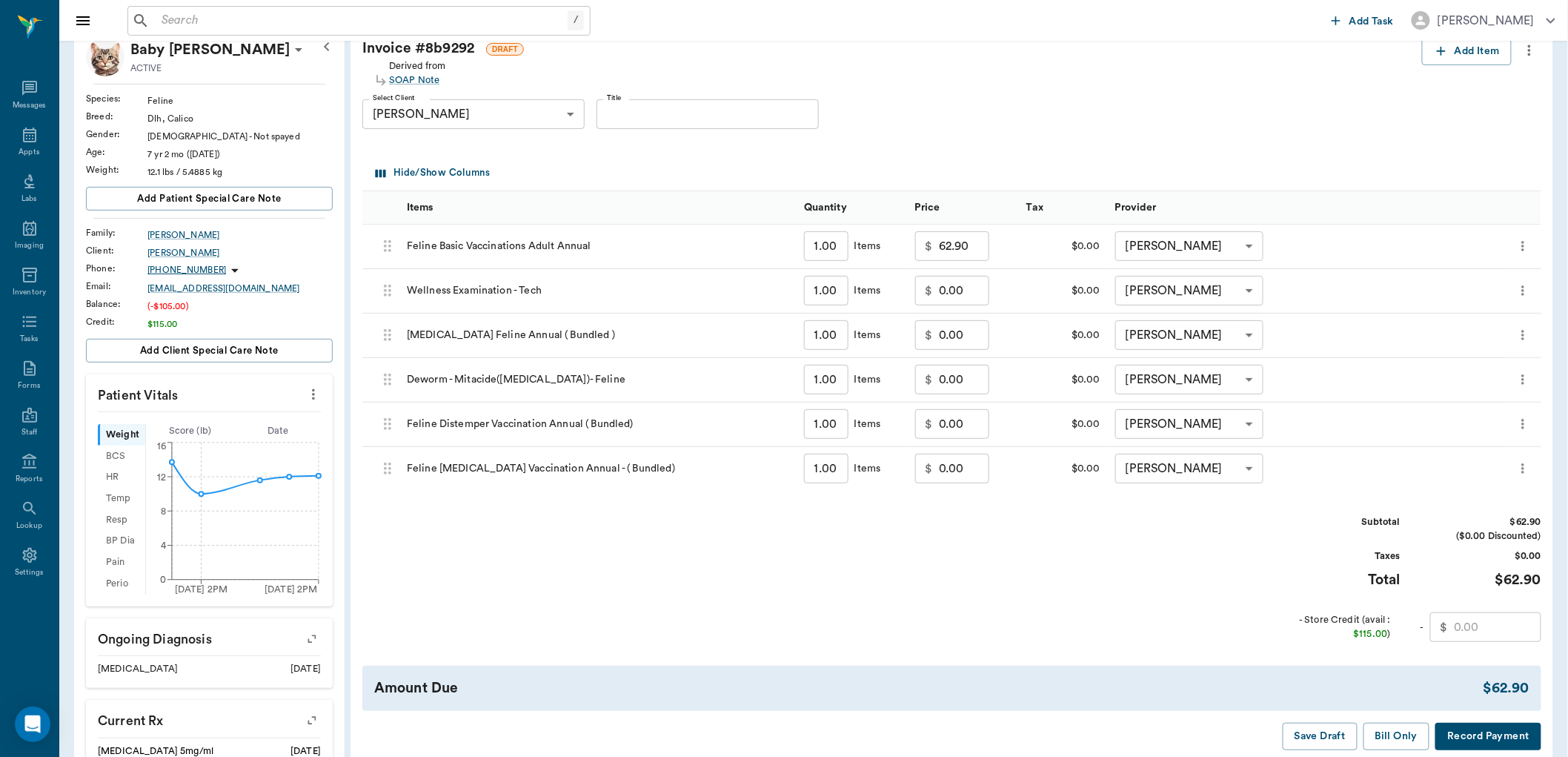
scroll to position [247, 0]
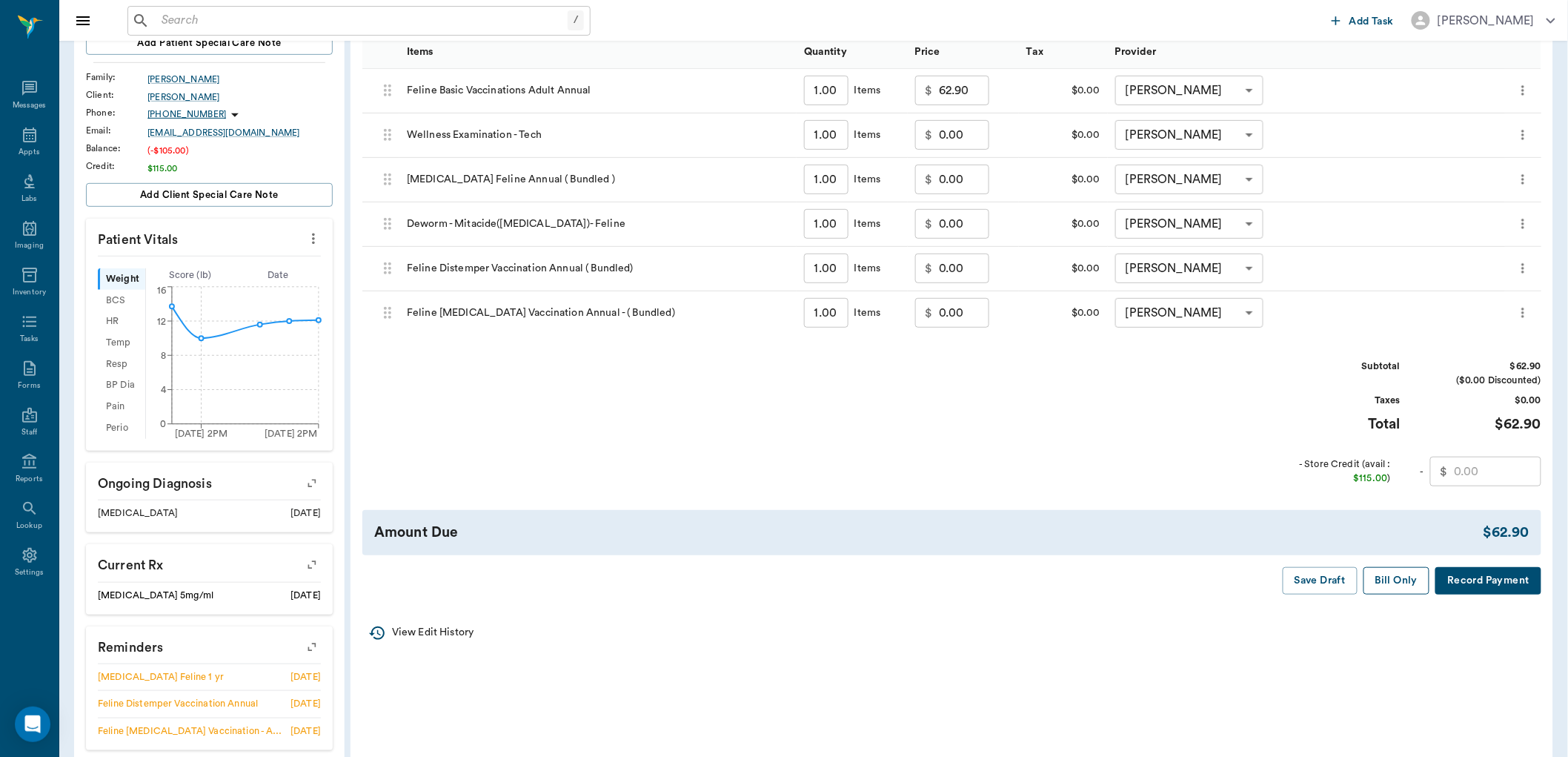
click at [1385, 584] on button "Bill Only" at bounding box center [1397, 581] width 67 height 28
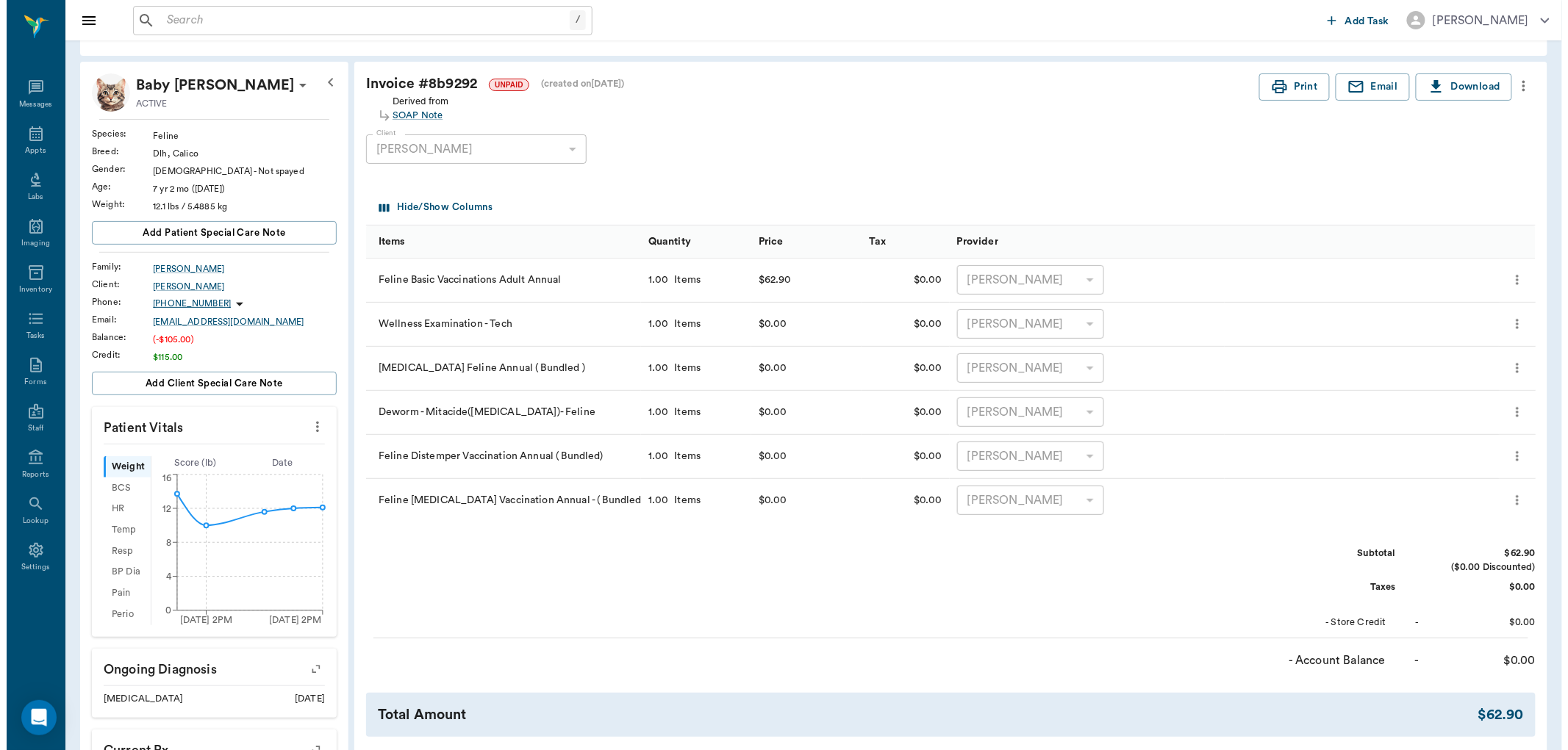
scroll to position [0, 0]
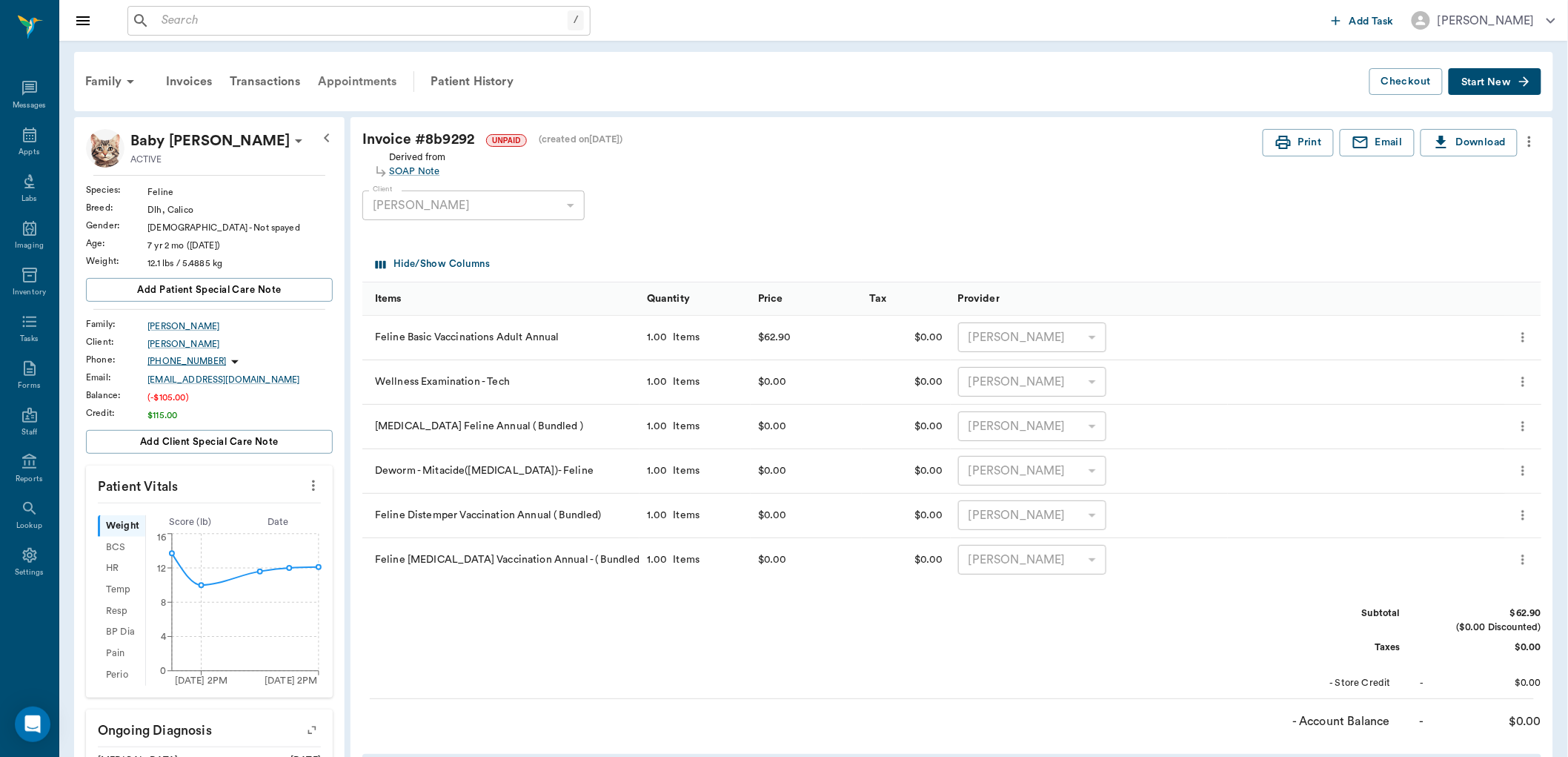
click at [367, 83] on div "Appointments" at bounding box center [357, 82] width 97 height 36
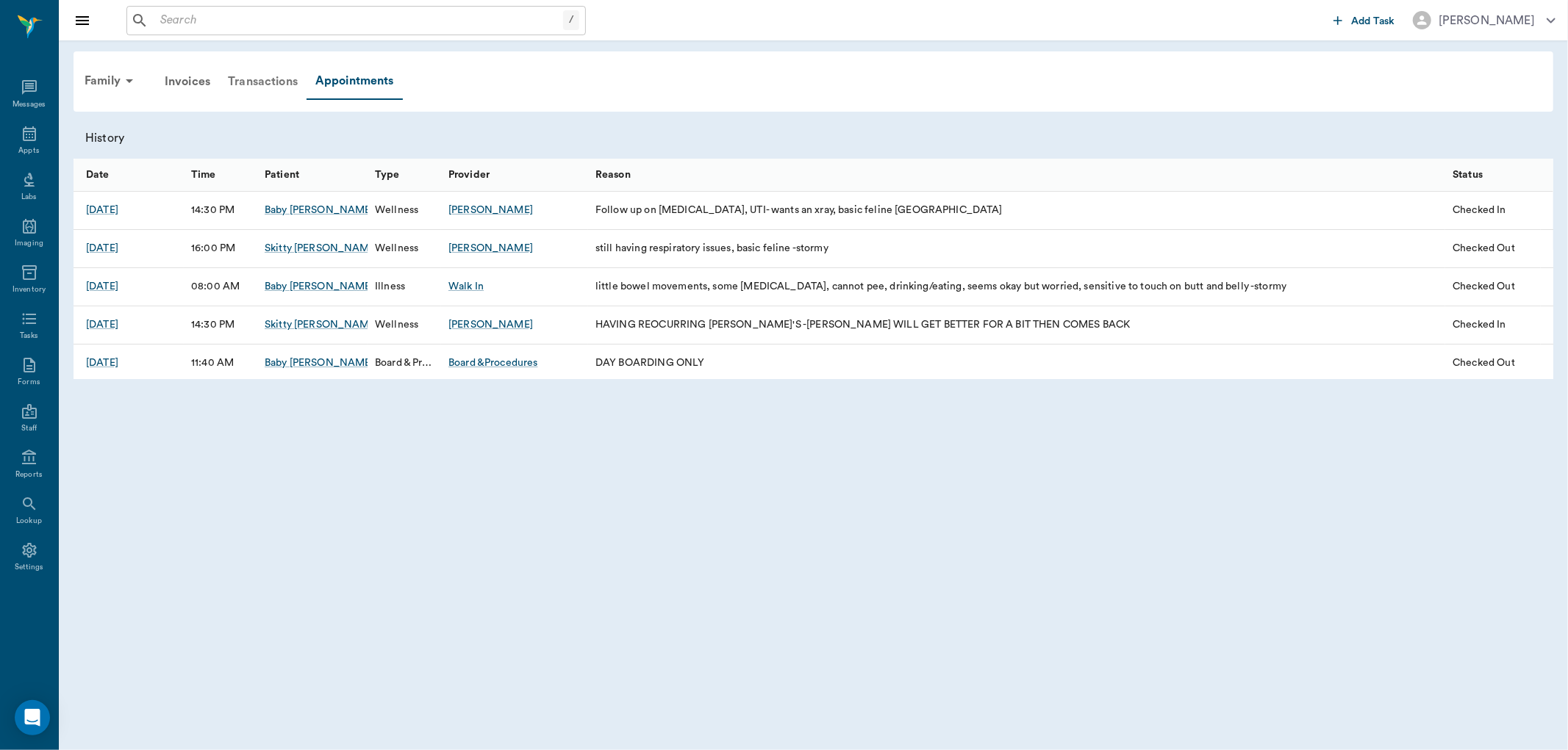
click at [247, 79] on div "Transactions" at bounding box center [263, 82] width 87 height 36
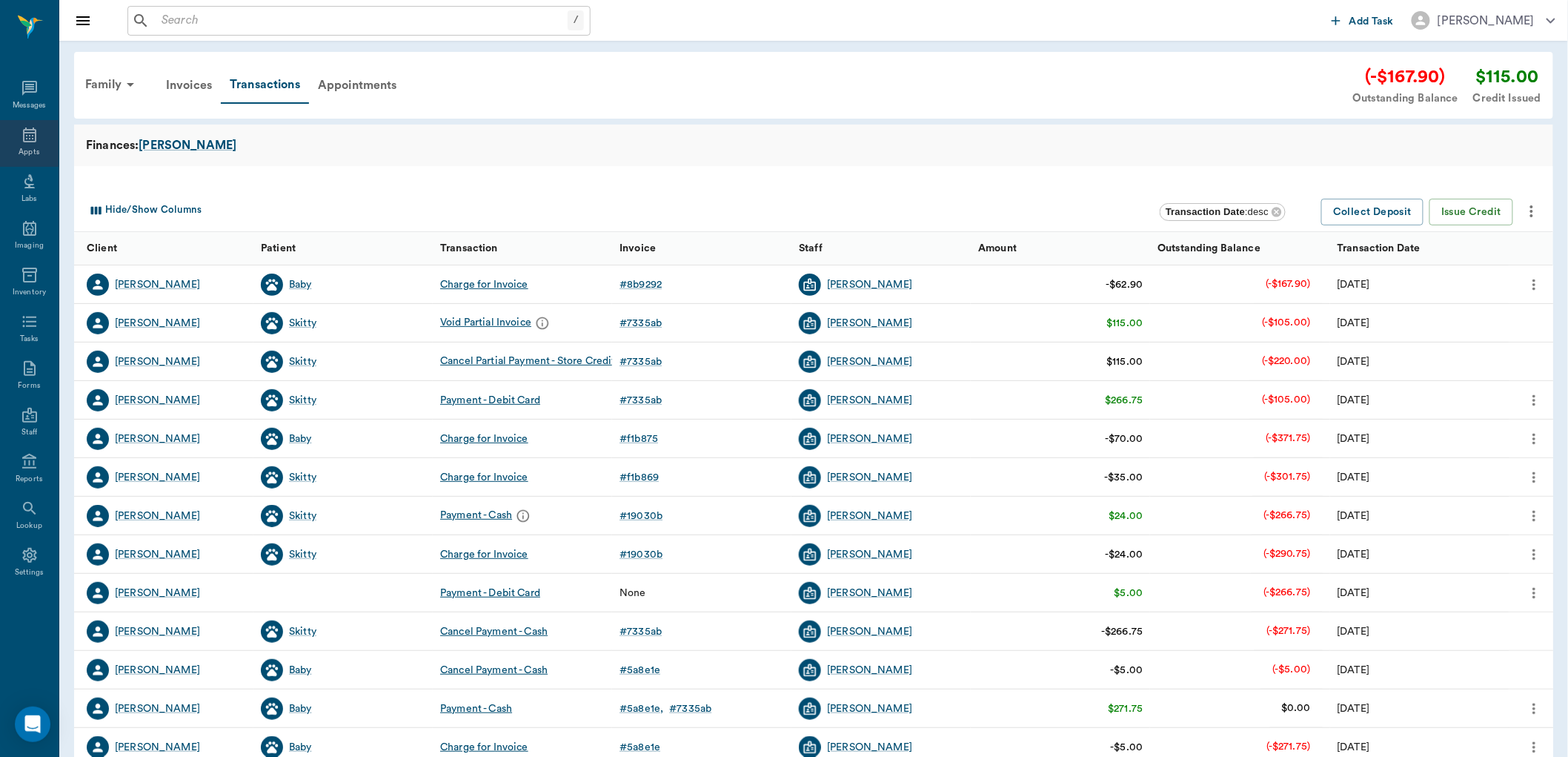
click at [30, 138] on icon at bounding box center [29, 135] width 13 height 15
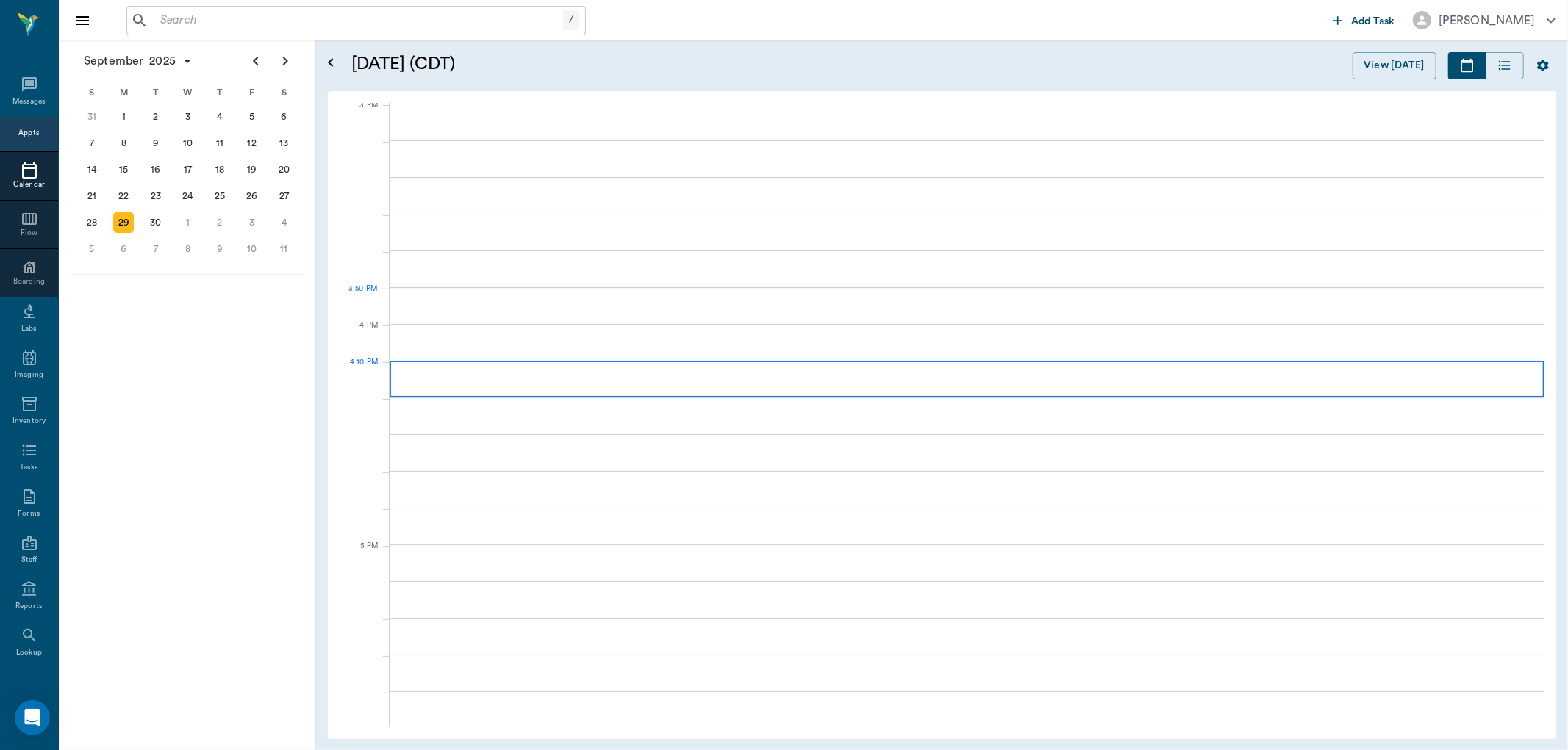
scroll to position [1545, 0]
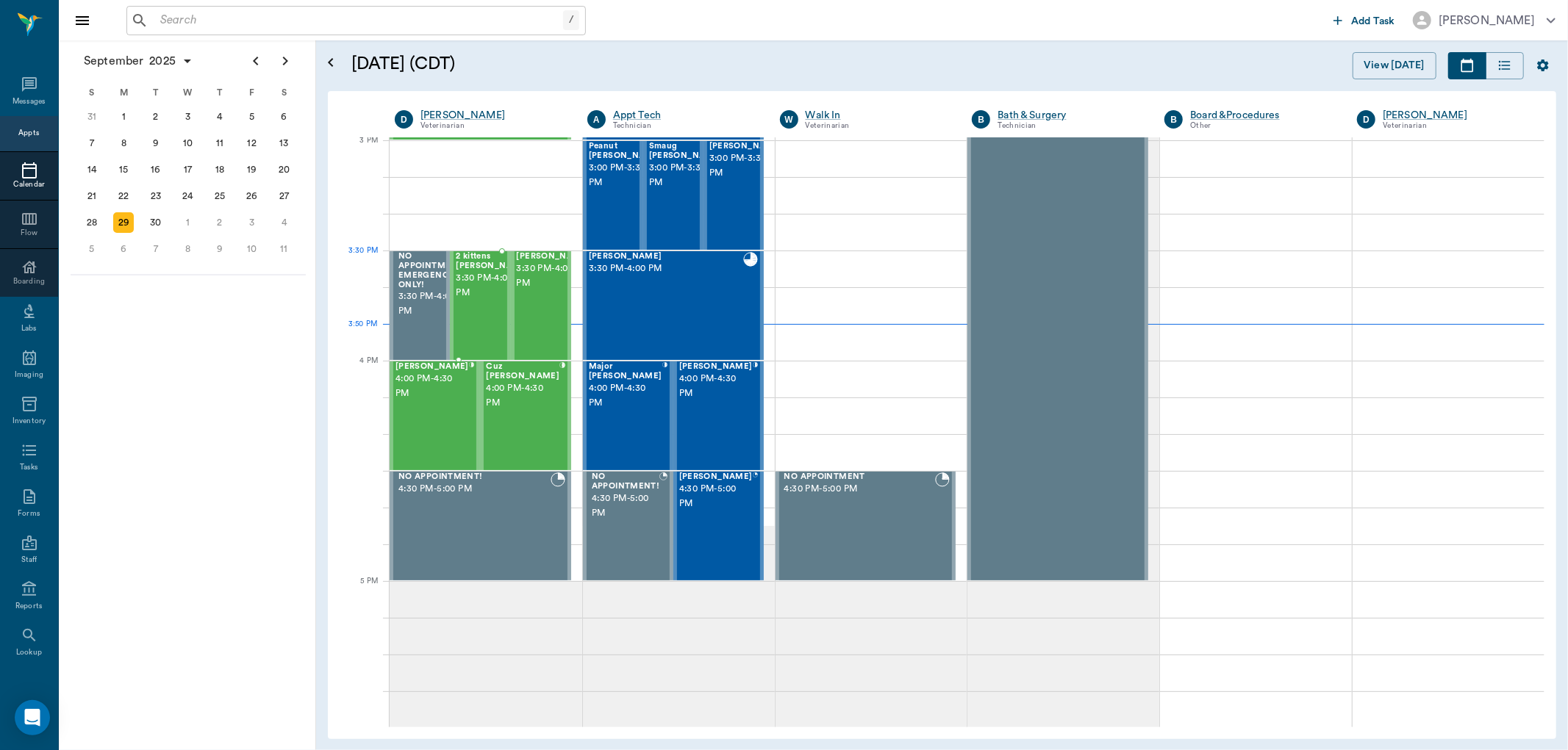
click at [474, 275] on span "3:30 PM - 4:00 PM" at bounding box center [492, 286] width 73 height 30
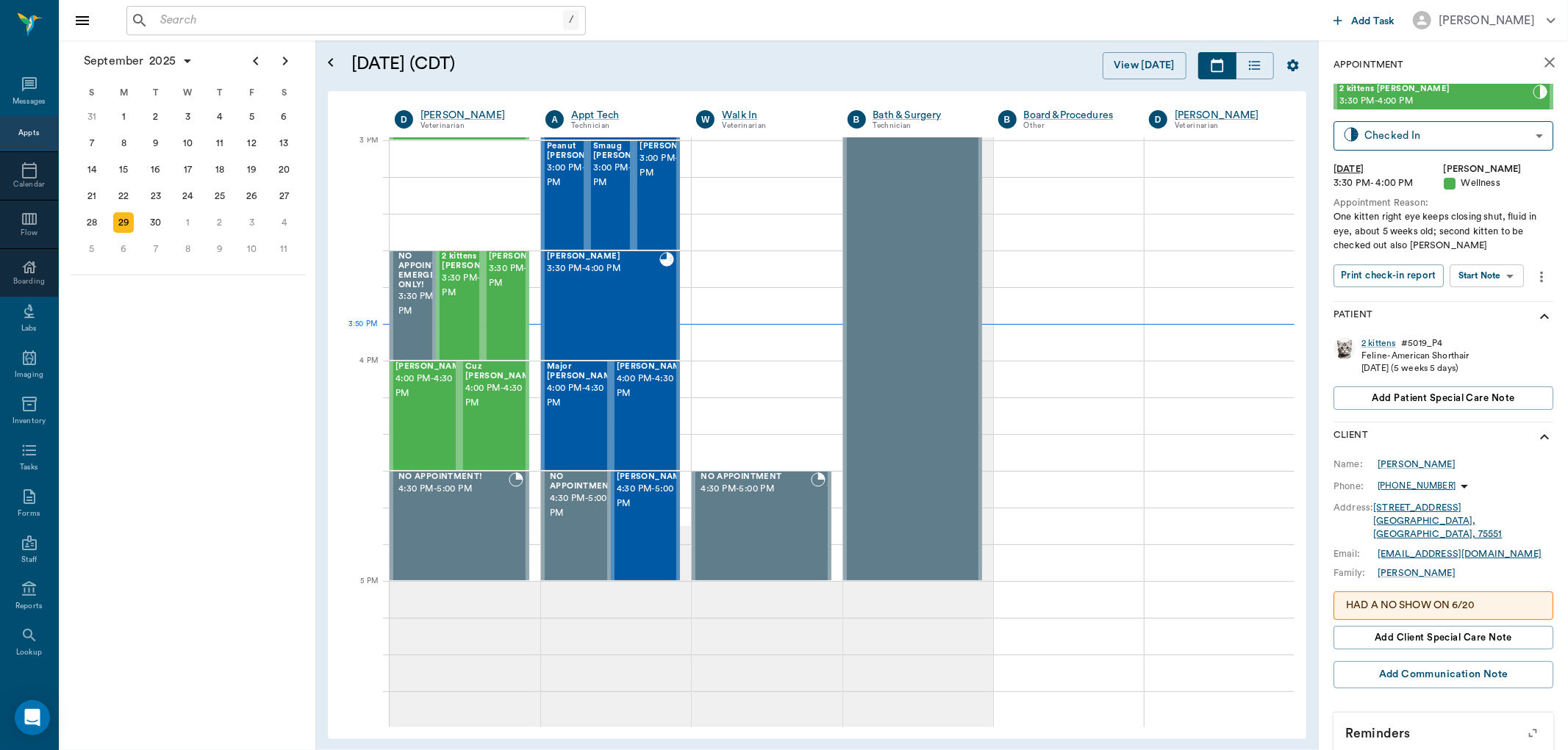
click at [1513, 278] on body "/ ​ Add Task [PERSON_NAME] Nectar Messages Appts Calendar Flow Boarding Labs Im…" at bounding box center [784, 375] width 1568 height 750
click at [1501, 304] on li "Start SOAP" at bounding box center [1488, 305] width 102 height 25
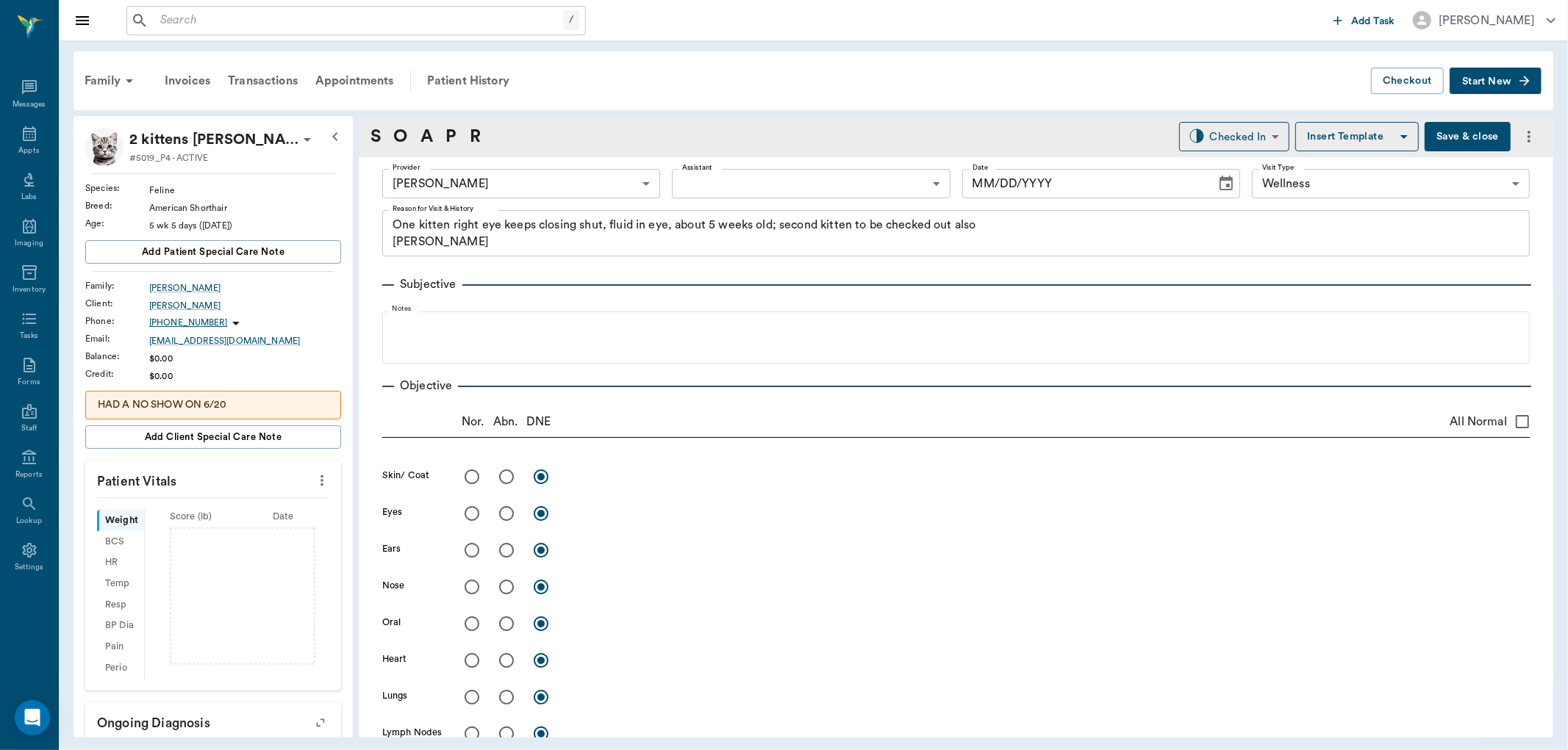
type input "63ec2f075fda476ae8351a4d"
type input "65d2be4f46e3a538d89b8c14"
type textarea "One kitten right eye keeps closing shut, fluid in eye, about 5 weeks old; secon…"
type input "[DATE]"
click at [842, 185] on body "/ ​ Add Task [PERSON_NAME] Nectar Messages Appts Labs Imaging Inventory Tasks F…" at bounding box center [784, 375] width 1568 height 750
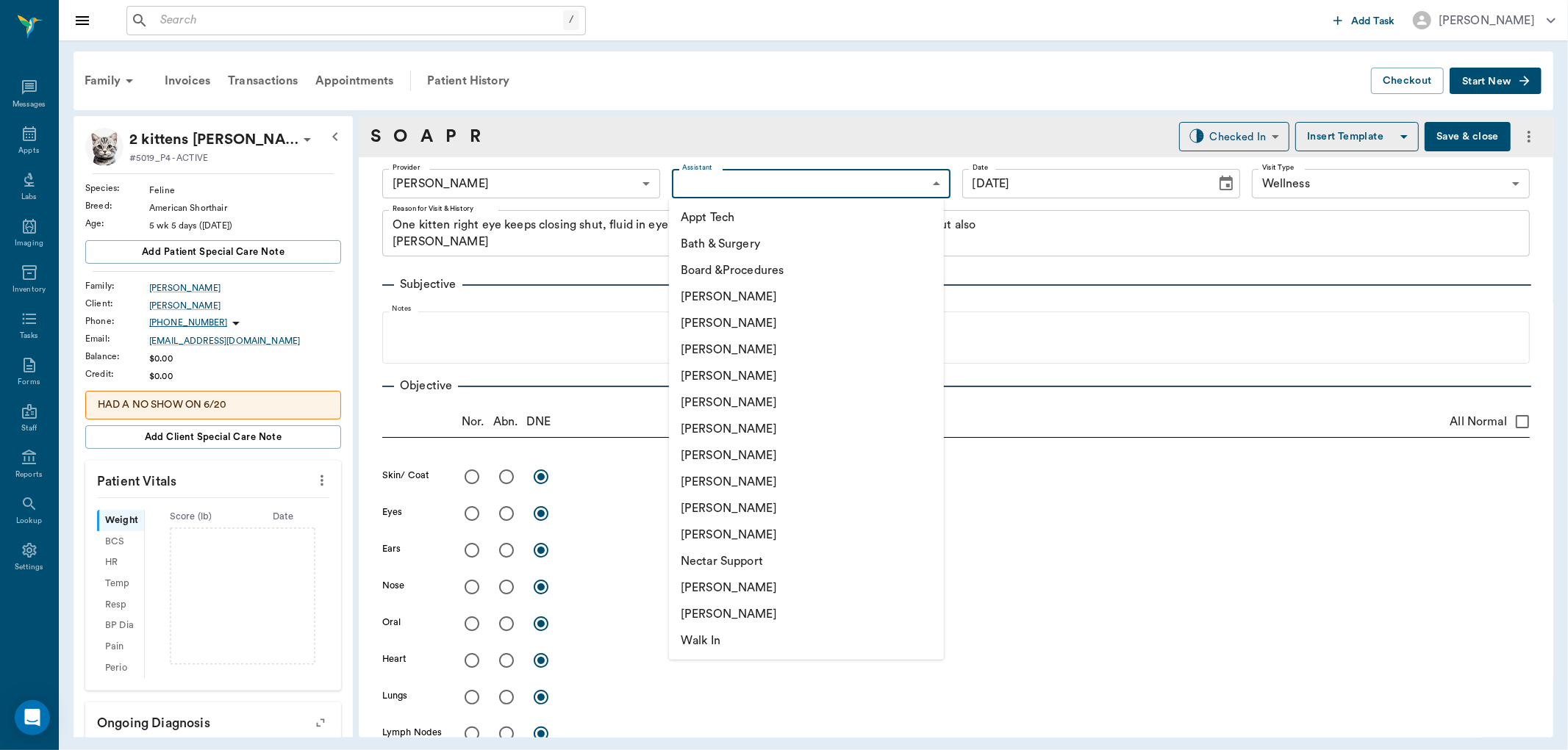
click at [789, 355] on li "[PERSON_NAME]" at bounding box center [807, 350] width 275 height 27
type input "642ef10e332a41444de2bad1"
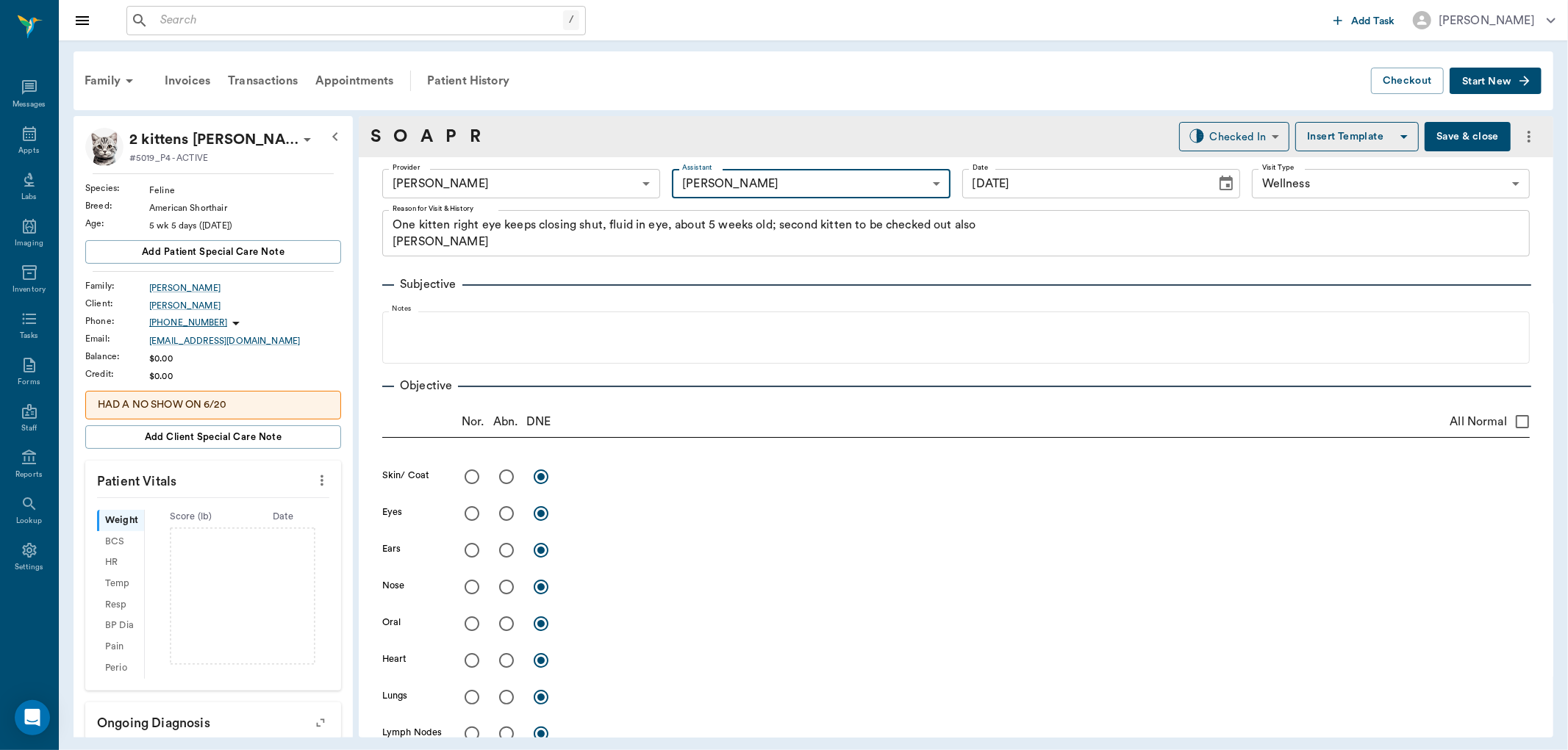
click at [245, 144] on p "2 kittens [PERSON_NAME]" at bounding box center [214, 139] width 169 height 24
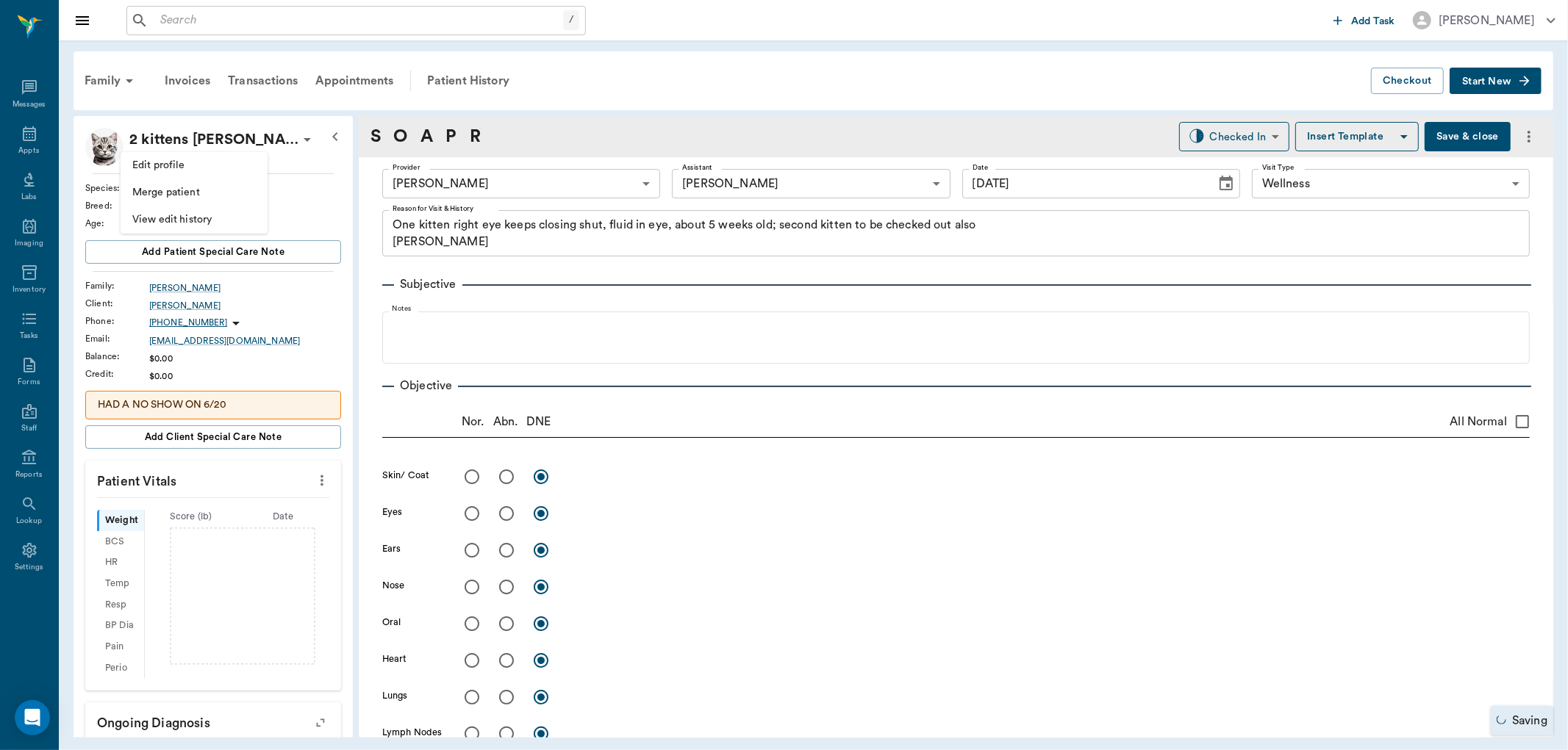
click at [209, 162] on span "Edit profile" at bounding box center [194, 166] width 124 height 16
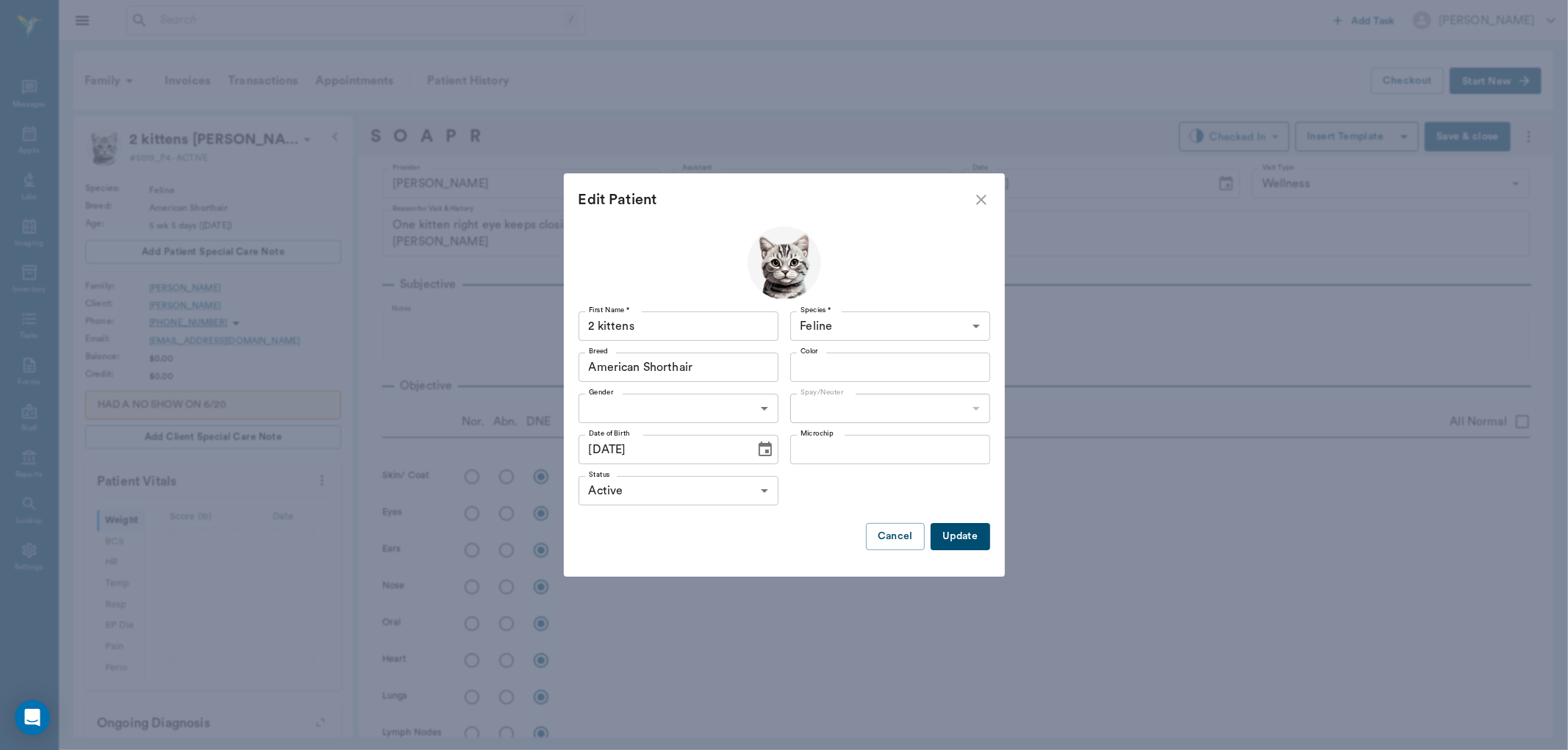
click at [692, 328] on input "2 kittens" at bounding box center [678, 326] width 200 height 30
type input "Lucky"
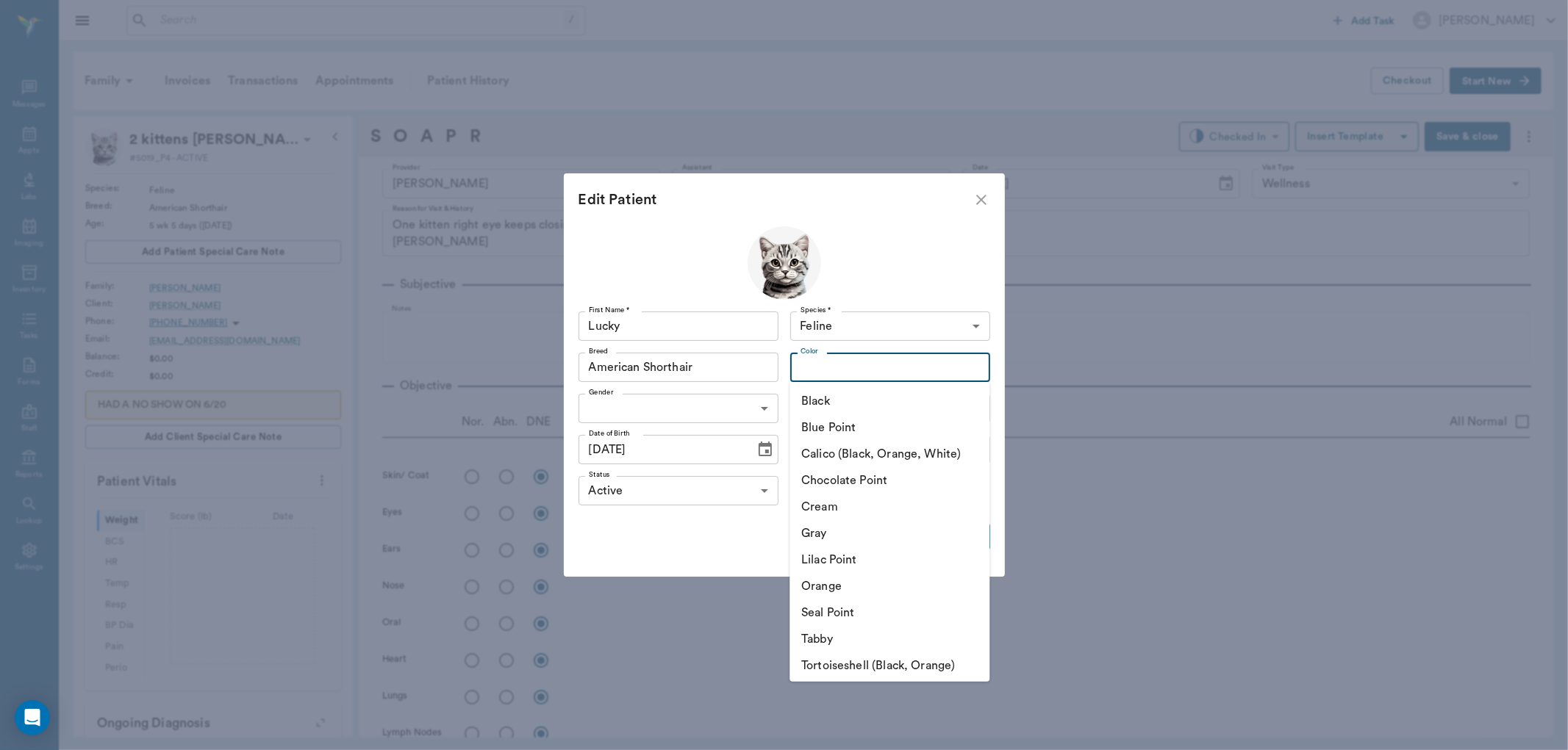
click at [944, 364] on input "Color" at bounding box center [878, 367] width 167 height 21
click at [891, 519] on li "Cream" at bounding box center [890, 507] width 200 height 27
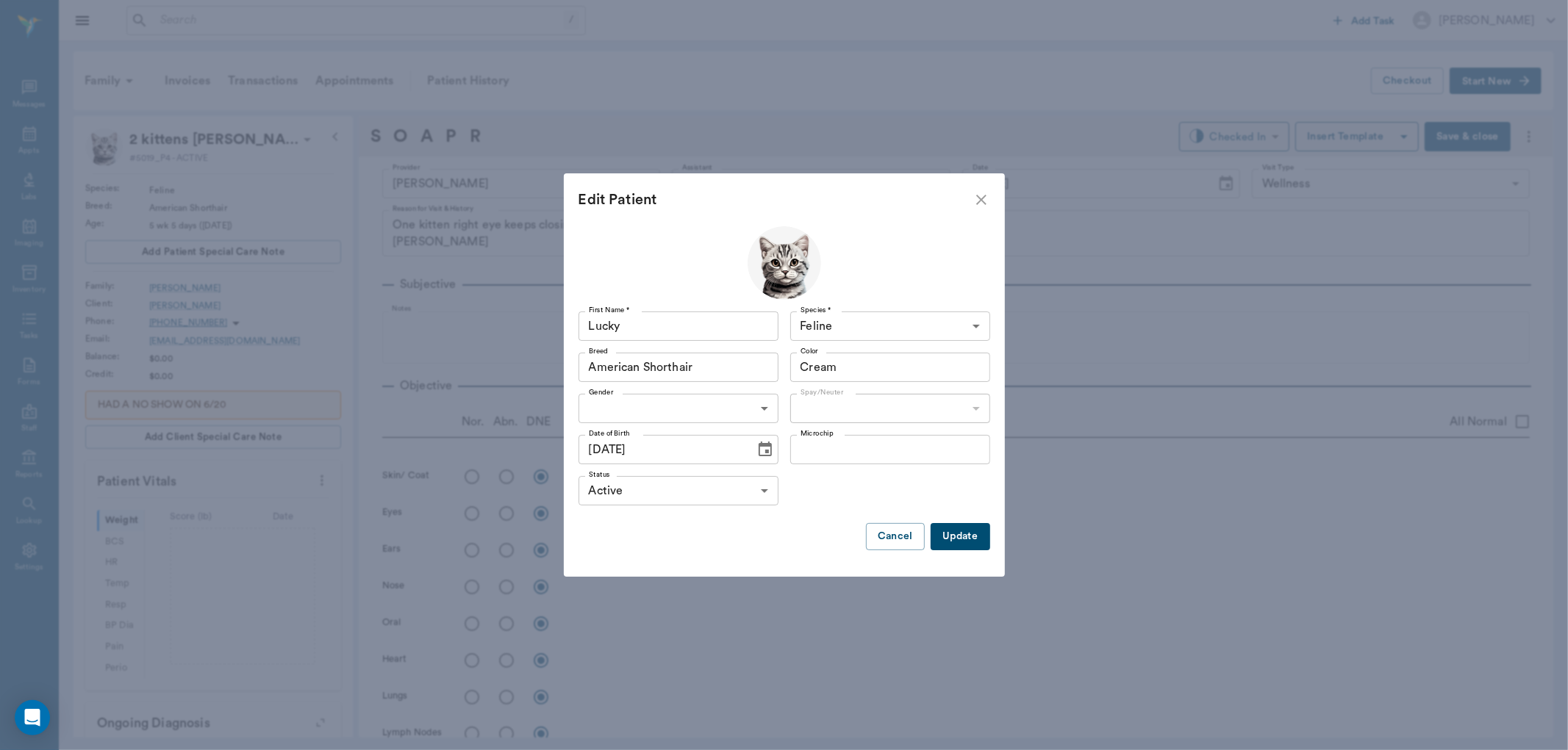
click at [899, 375] on input "Cream" at bounding box center [868, 367] width 147 height 21
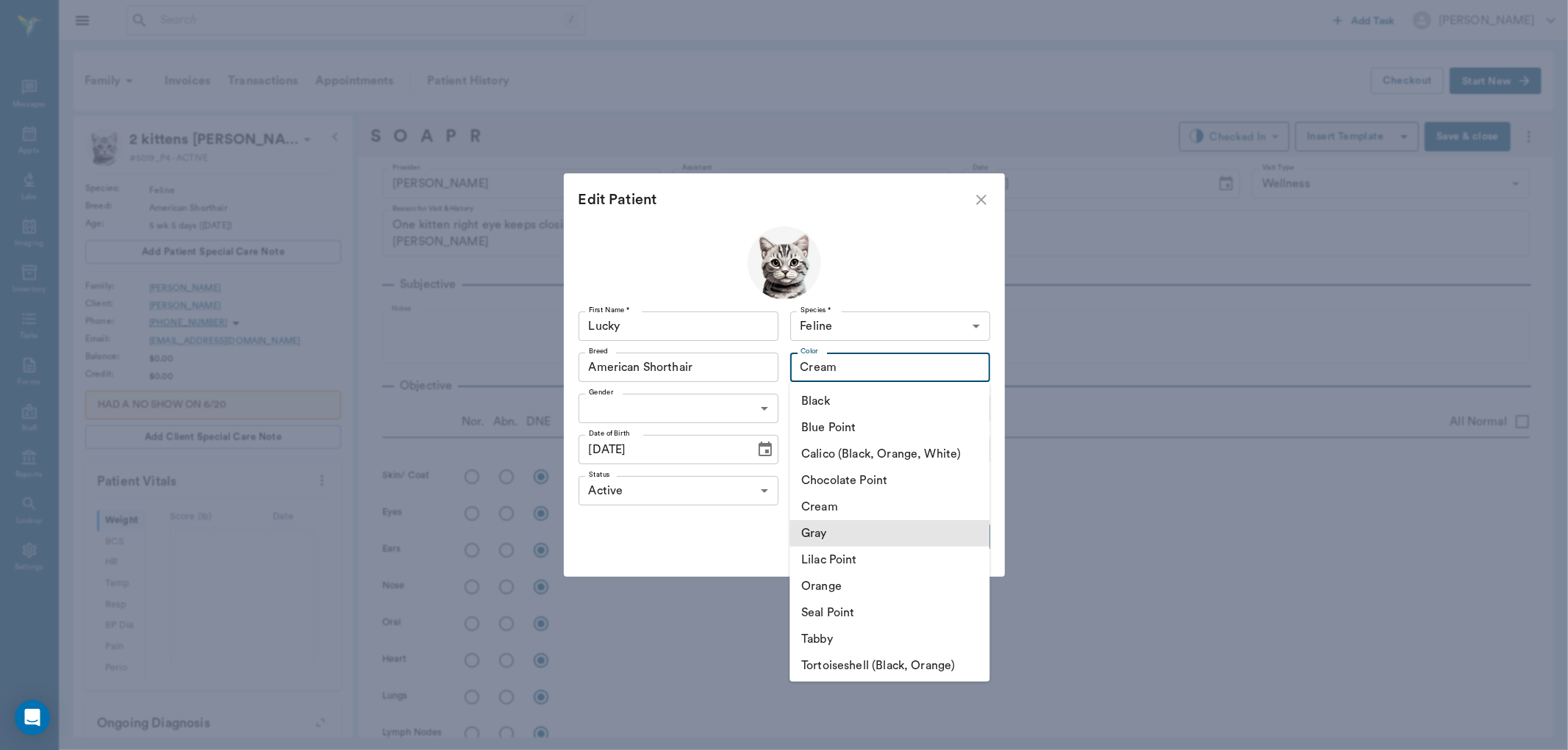
click at [873, 526] on li "Gray" at bounding box center [890, 533] width 200 height 27
type input "Gray"
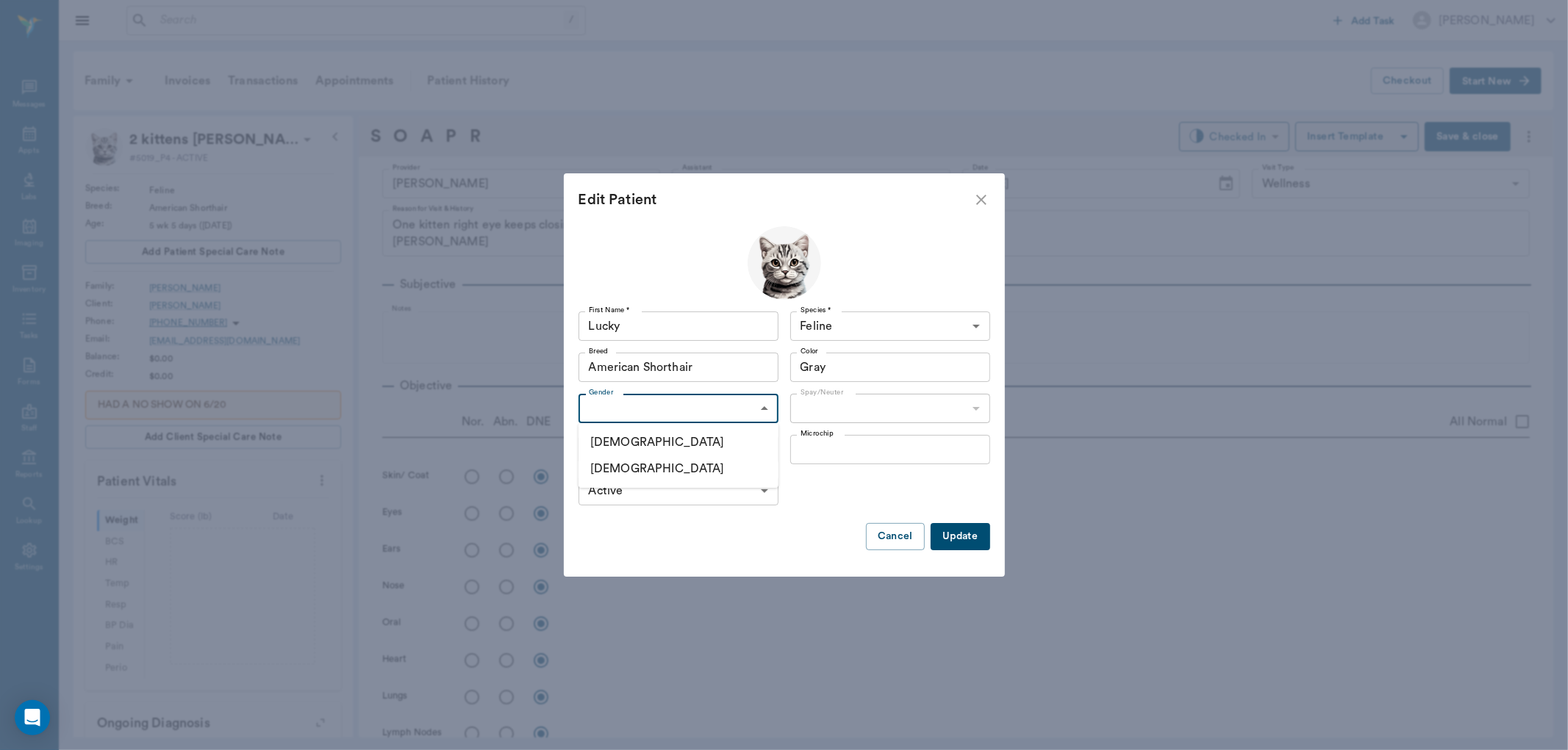
click at [635, 406] on body "/ ​ Add Task [PERSON_NAME] Nectar Messages Appts Labs Imaging Inventory Tasks F…" at bounding box center [784, 375] width 1568 height 750
click at [651, 465] on li "[DEMOGRAPHIC_DATA]" at bounding box center [678, 468] width 200 height 27
type input "[DEMOGRAPHIC_DATA]"
click at [973, 540] on button "Update" at bounding box center [959, 537] width 58 height 28
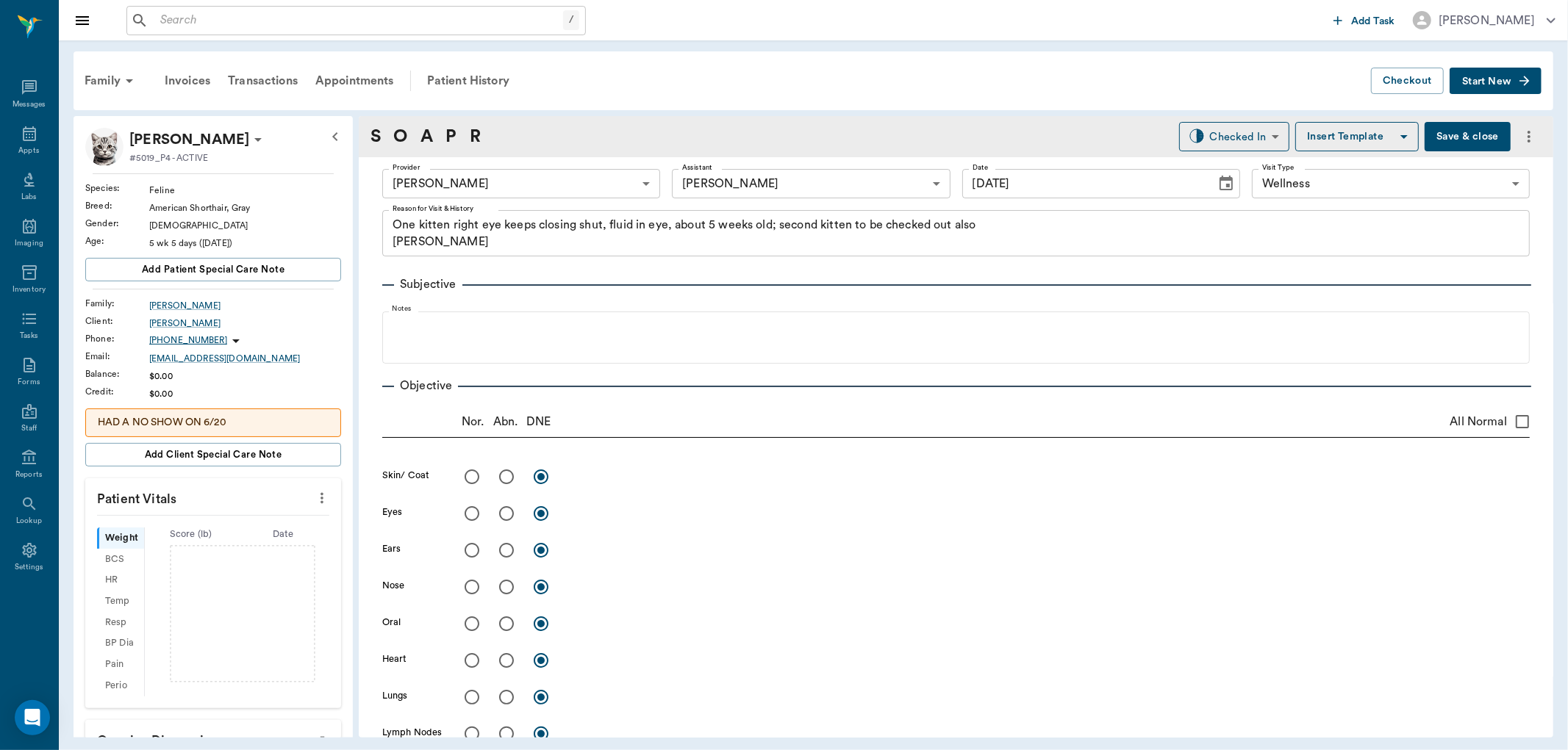
click at [314, 503] on icon "more" at bounding box center [322, 498] width 16 height 18
click at [251, 527] on span "Enter Vitals" at bounding box center [247, 525] width 124 height 16
click at [214, 652] on input "text" at bounding box center [212, 648] width 128 height 30
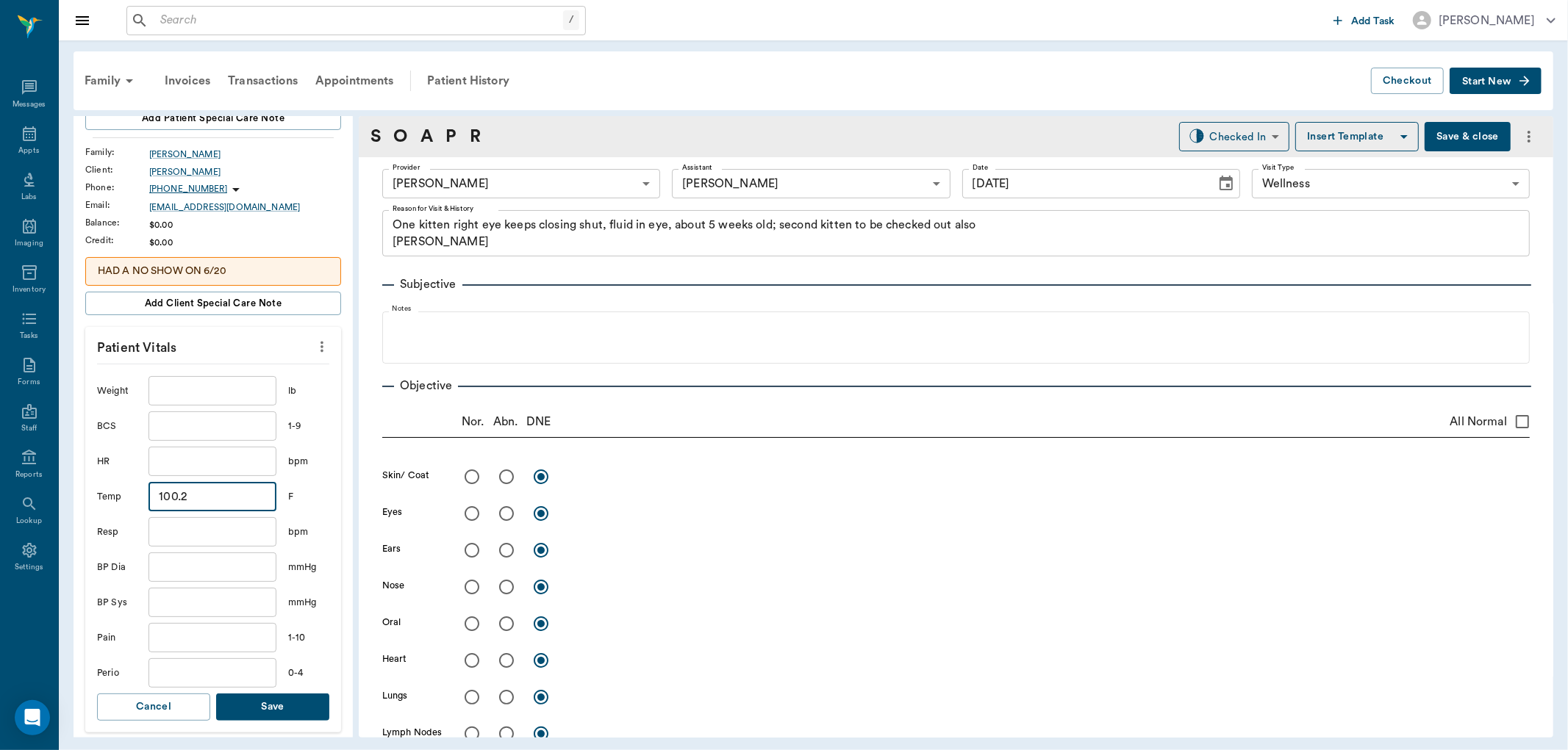
scroll to position [163, 0]
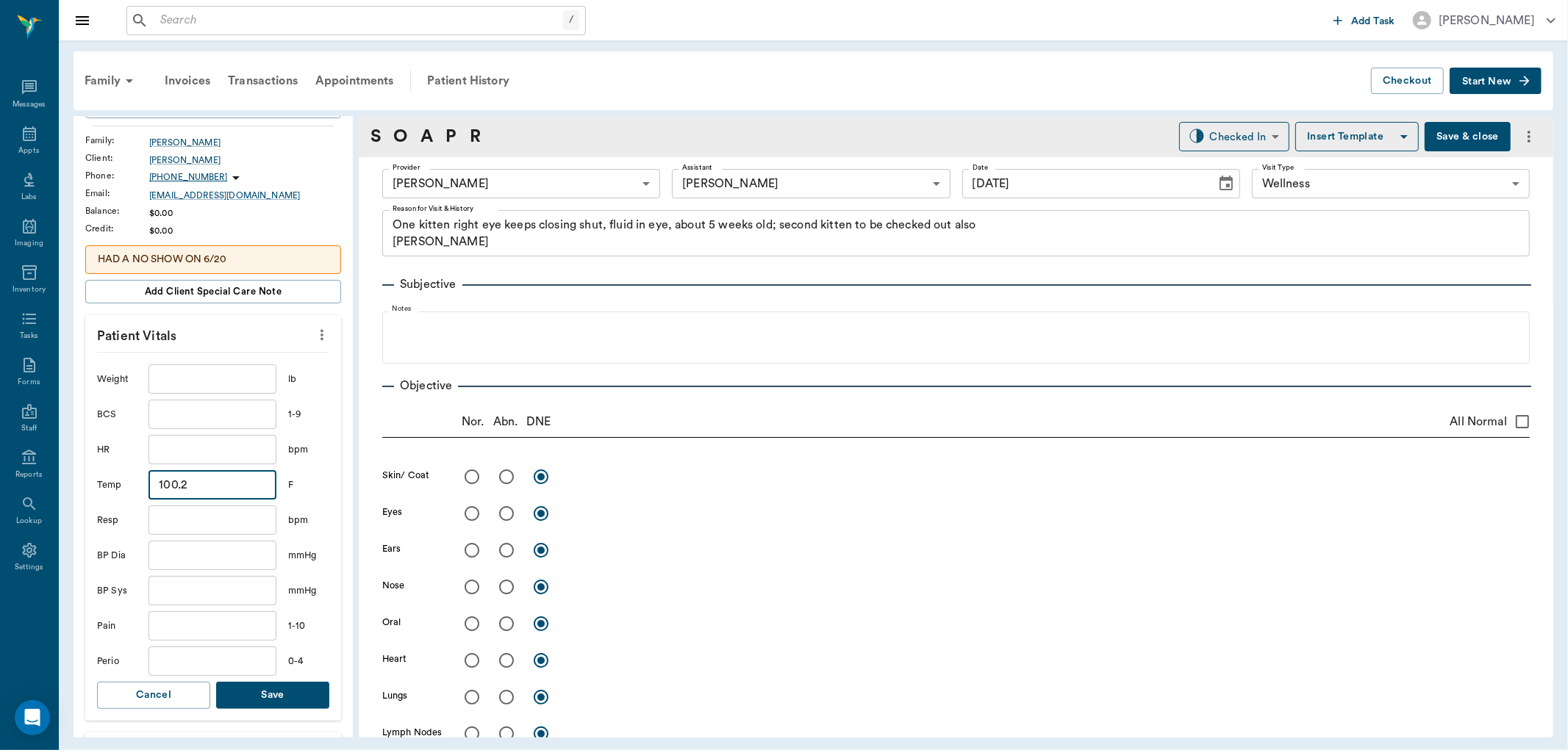
type input "100.2"
click at [288, 699] on button "Save" at bounding box center [273, 696] width 114 height 28
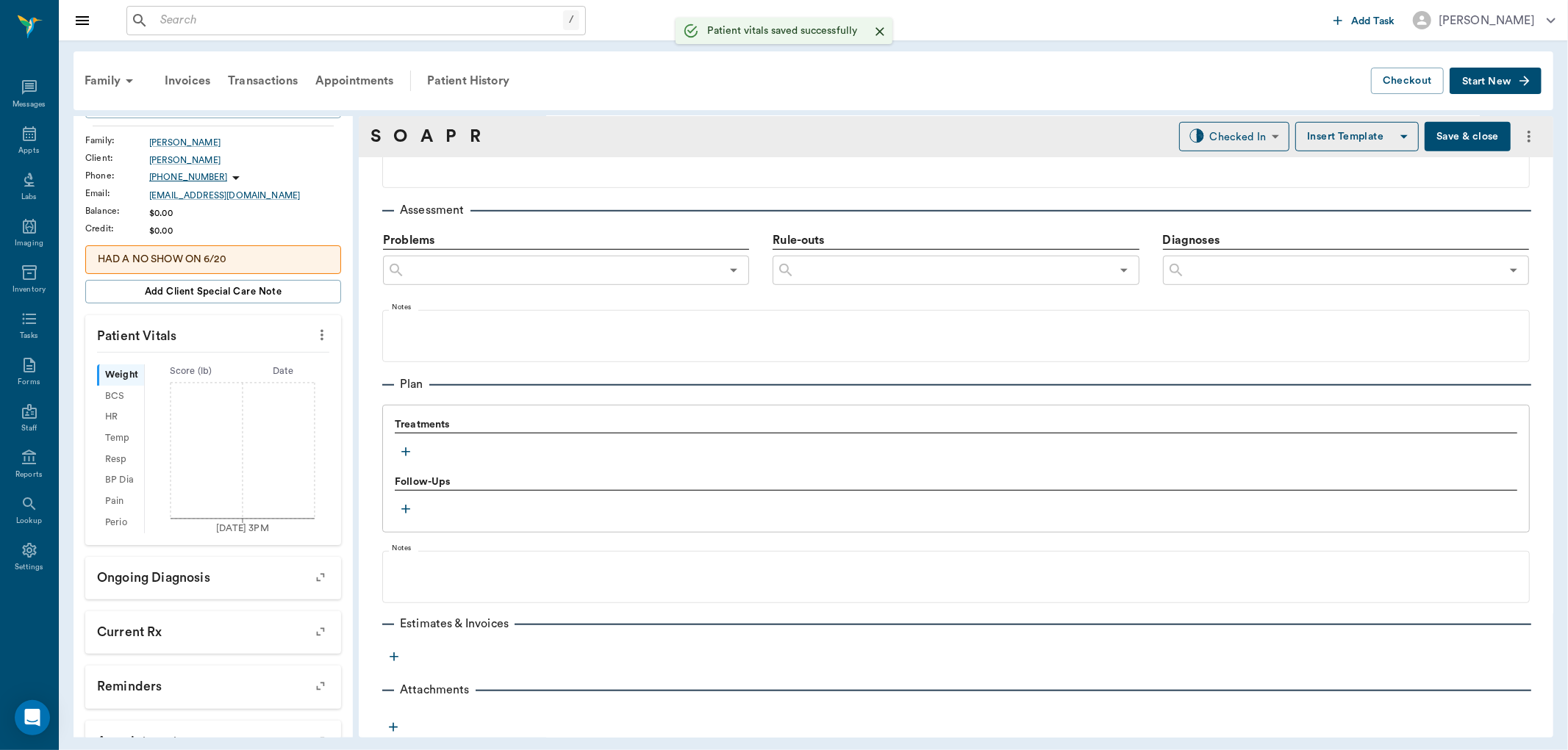
scroll to position [812, 0]
click at [405, 449] on icon "button" at bounding box center [405, 450] width 9 height 9
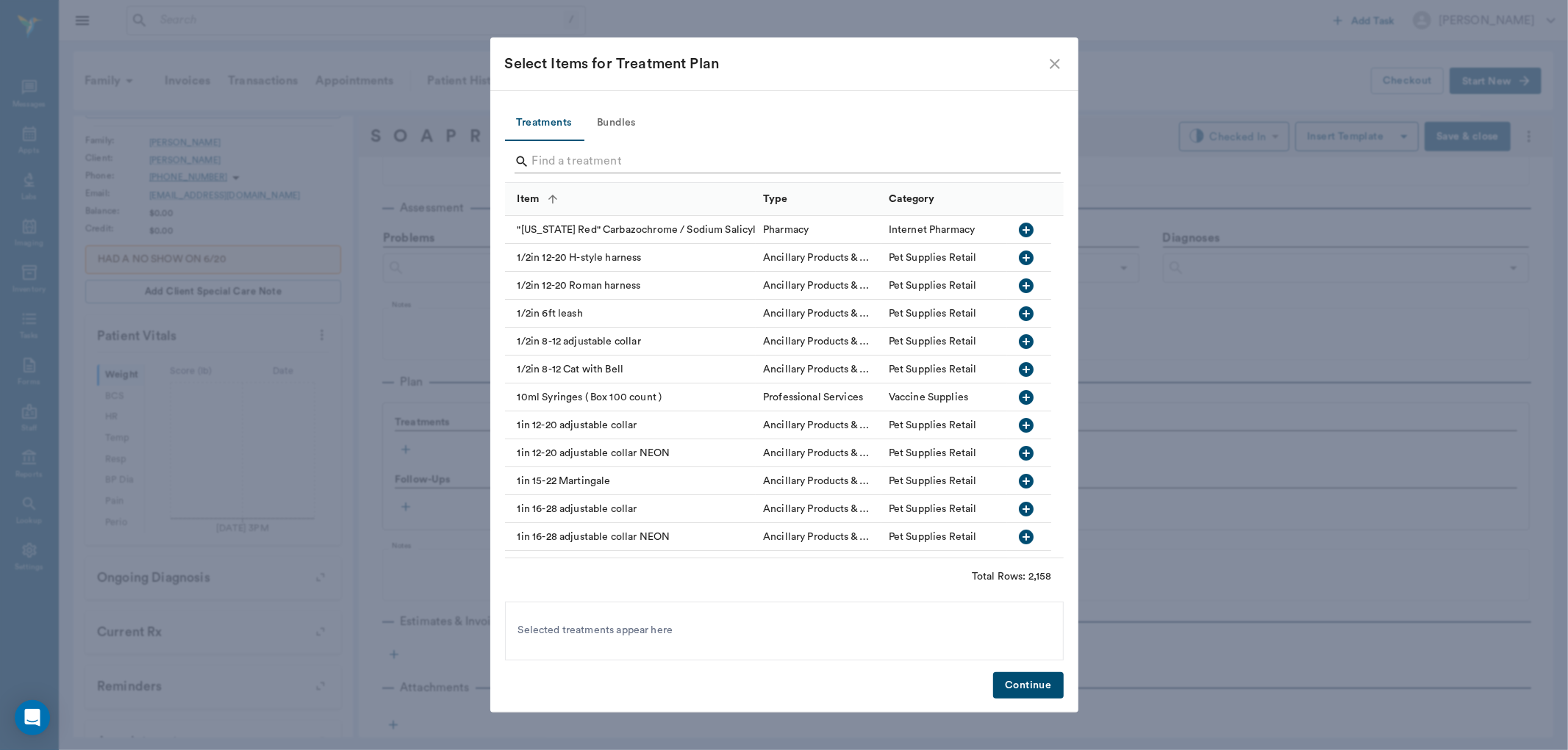
click at [713, 166] on input "Search" at bounding box center [785, 162] width 506 height 24
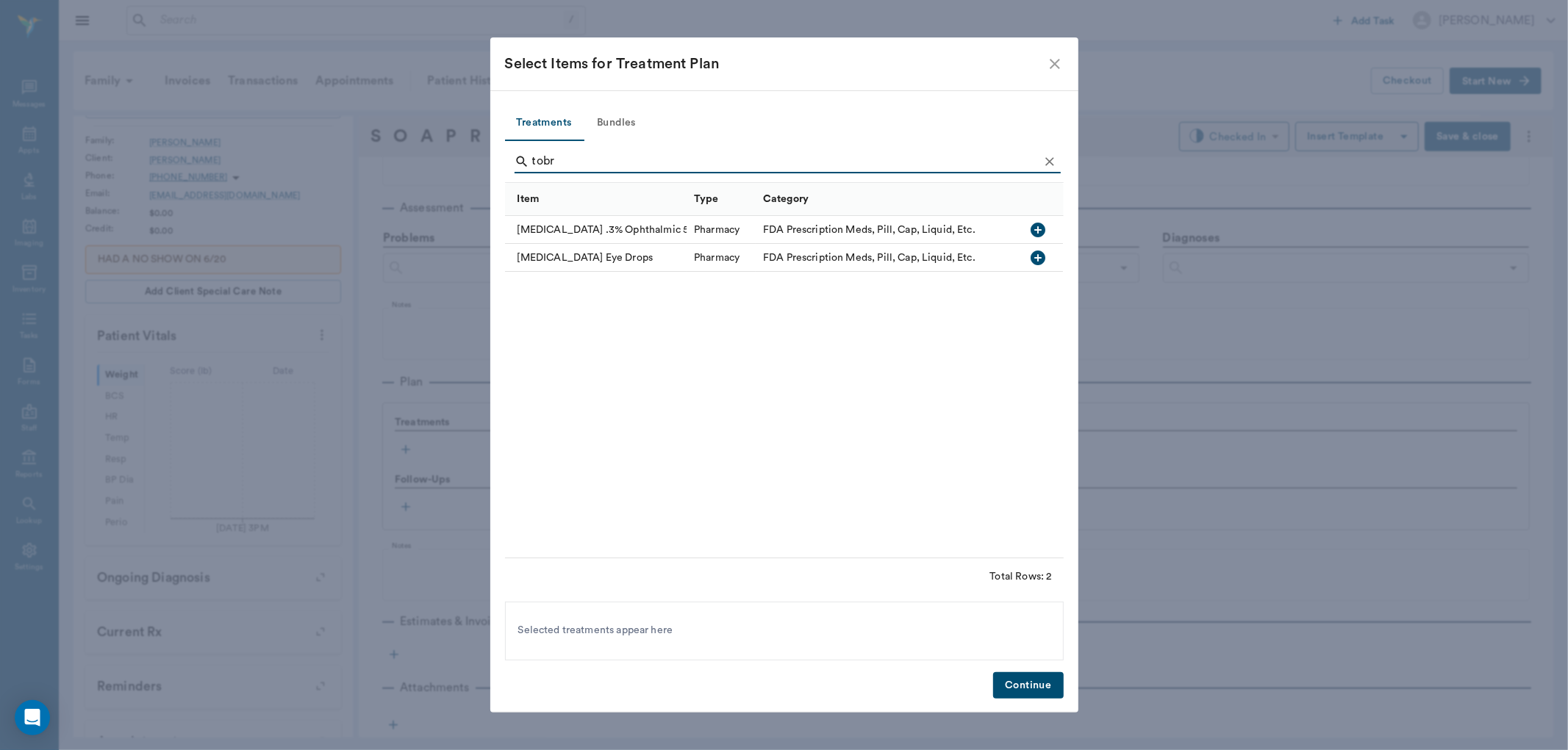
type input "tobr"
click at [1035, 232] on icon "button" at bounding box center [1038, 229] width 15 height 15
click at [1046, 691] on button "Continue" at bounding box center [1028, 686] width 70 height 28
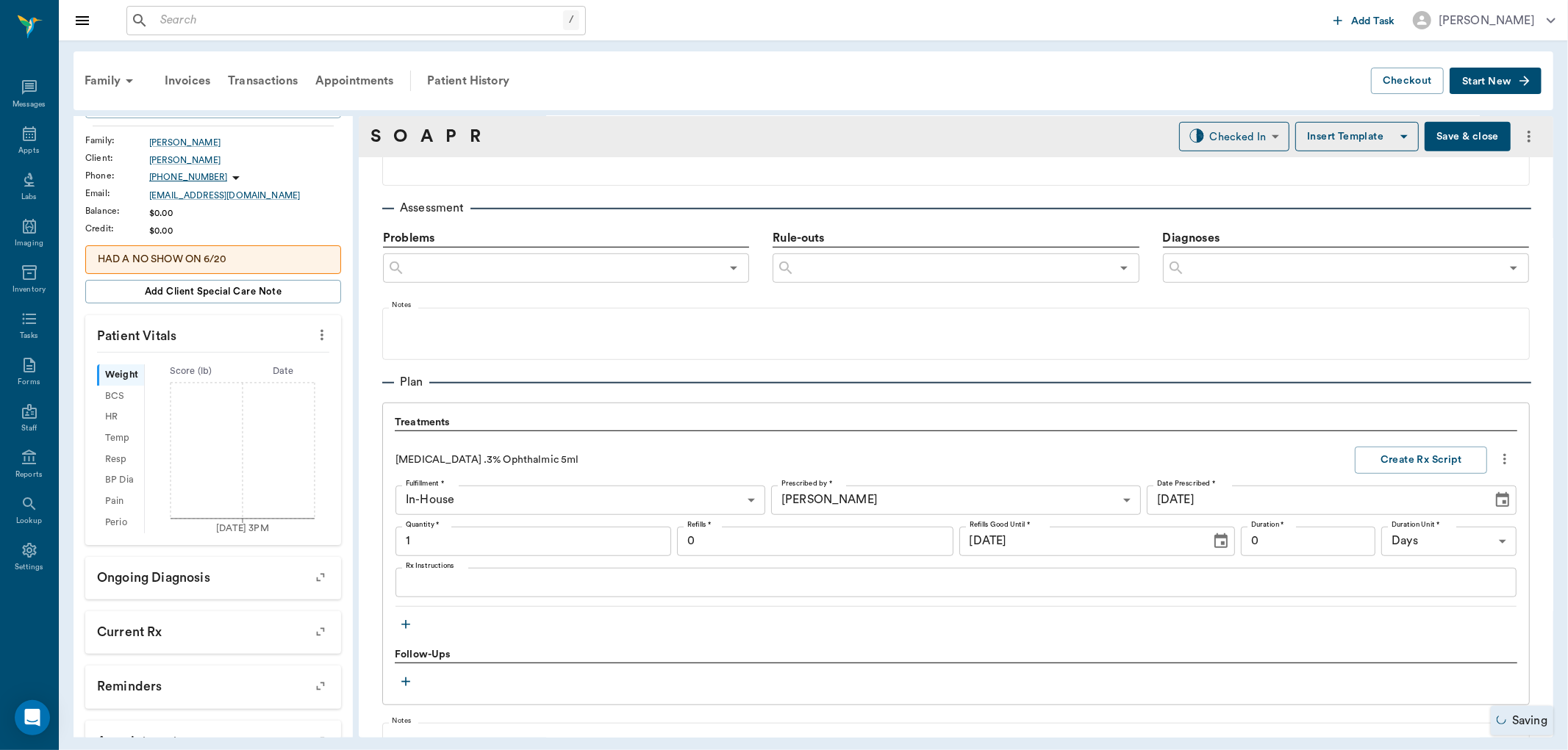
type input "1.00"
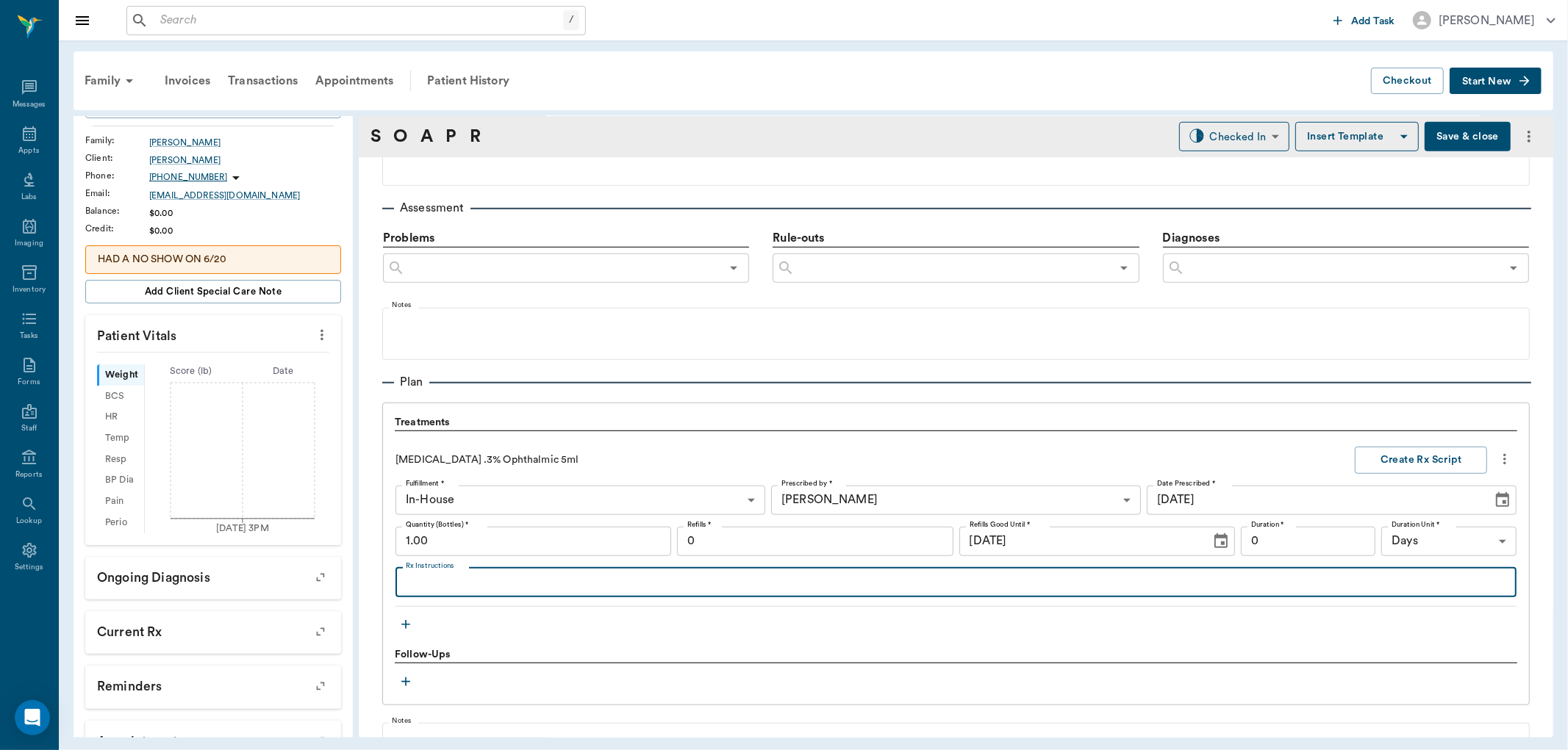
click at [488, 589] on textarea "Rx Instructions" at bounding box center [955, 582] width 1100 height 17
type textarea "Apply 1 drop to right eye"
click at [1412, 459] on button "Create Rx Script" at bounding box center [1421, 460] width 132 height 28
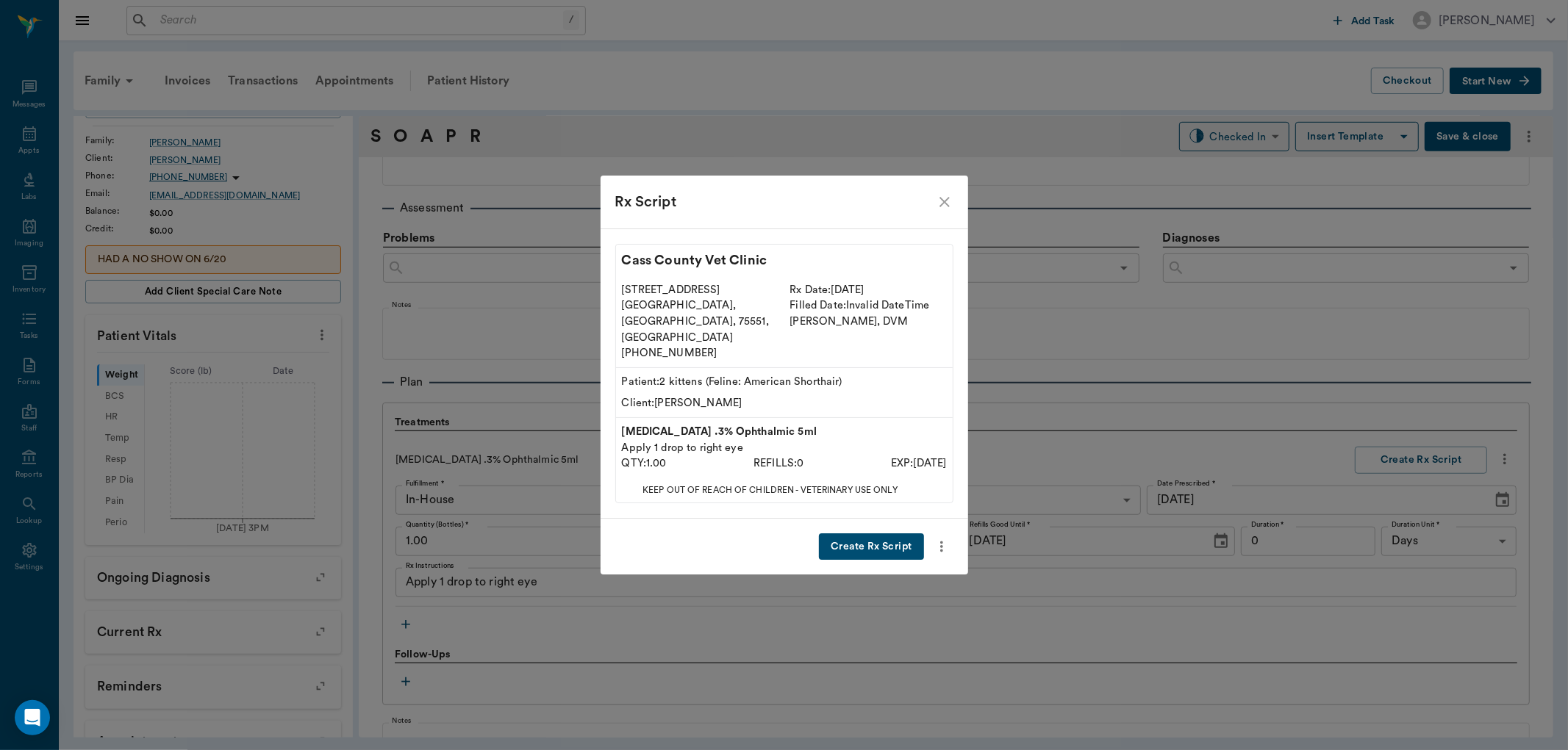
click at [881, 534] on button "Create Rx Script" at bounding box center [871, 547] width 105 height 28
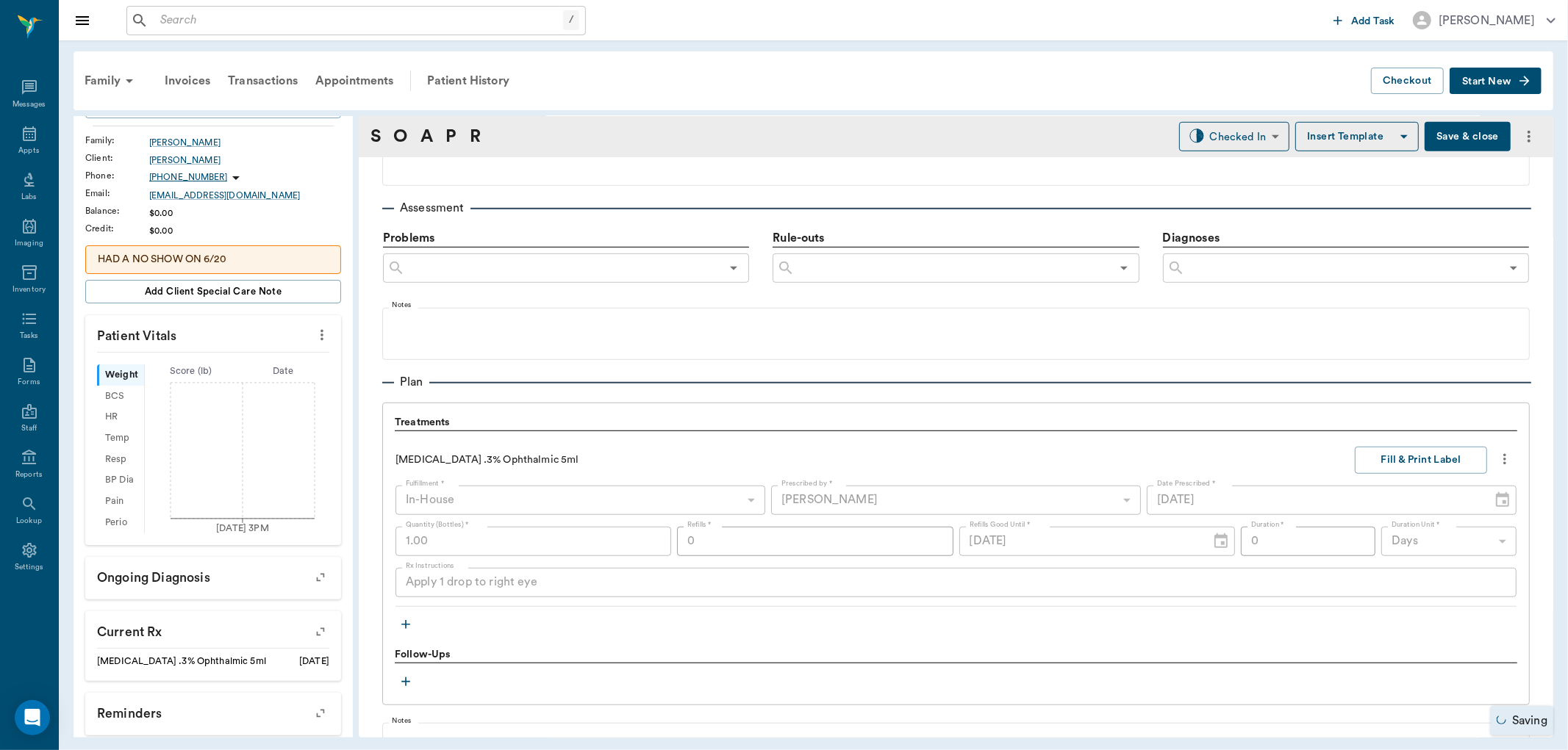
click at [402, 632] on button "button" at bounding box center [405, 625] width 22 height 22
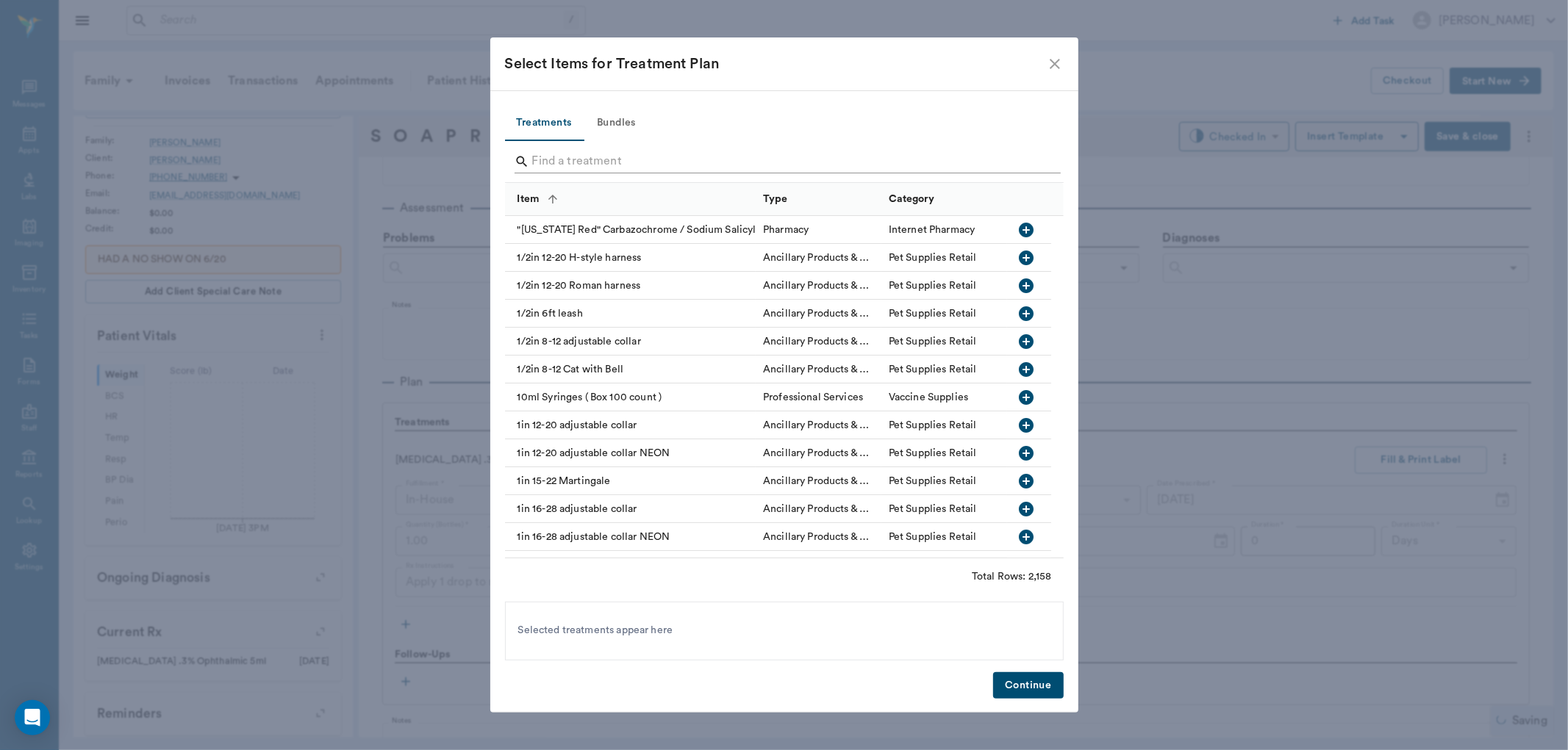
click at [656, 157] on input "Search" at bounding box center [785, 162] width 506 height 24
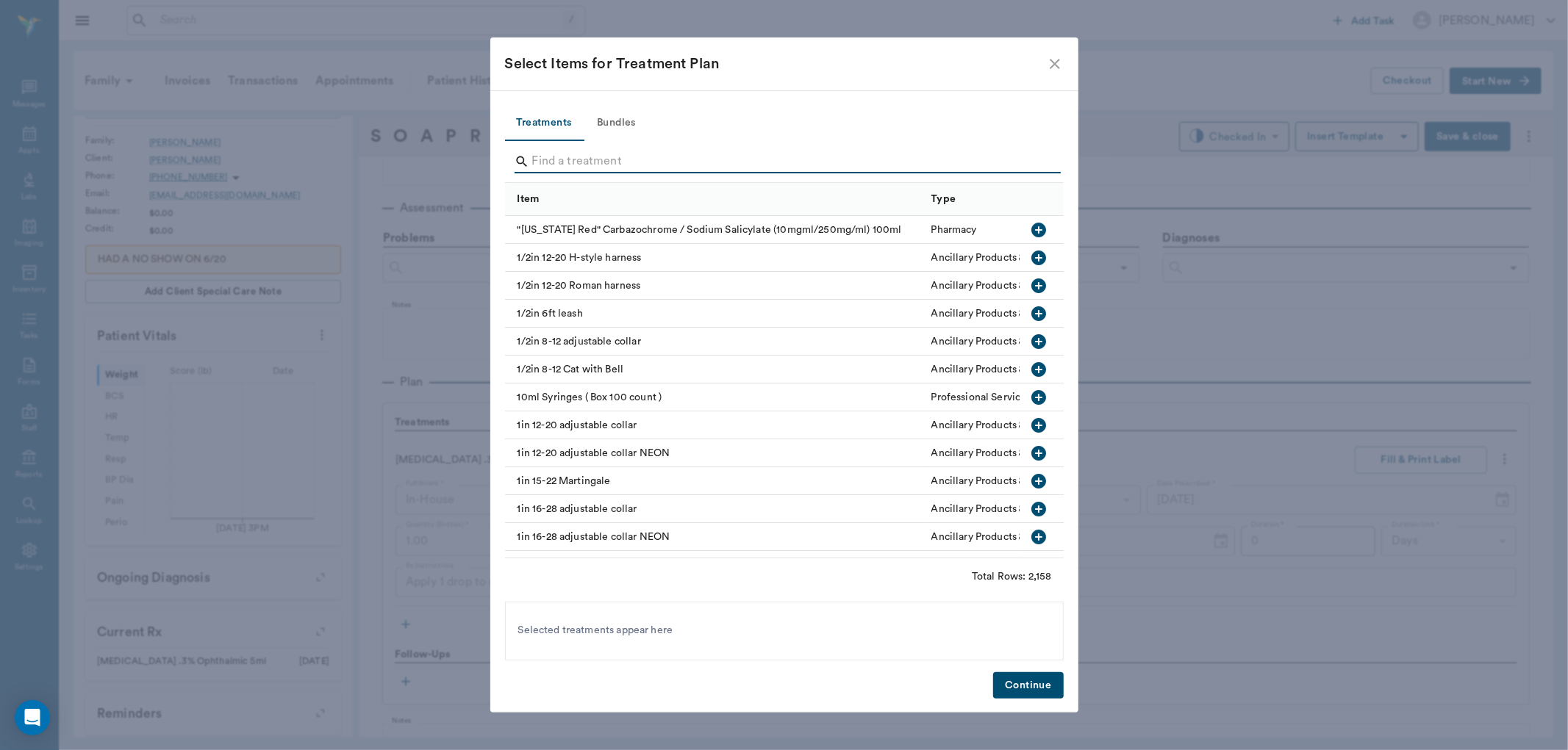
click at [656, 157] on input "Search" at bounding box center [785, 162] width 506 height 24
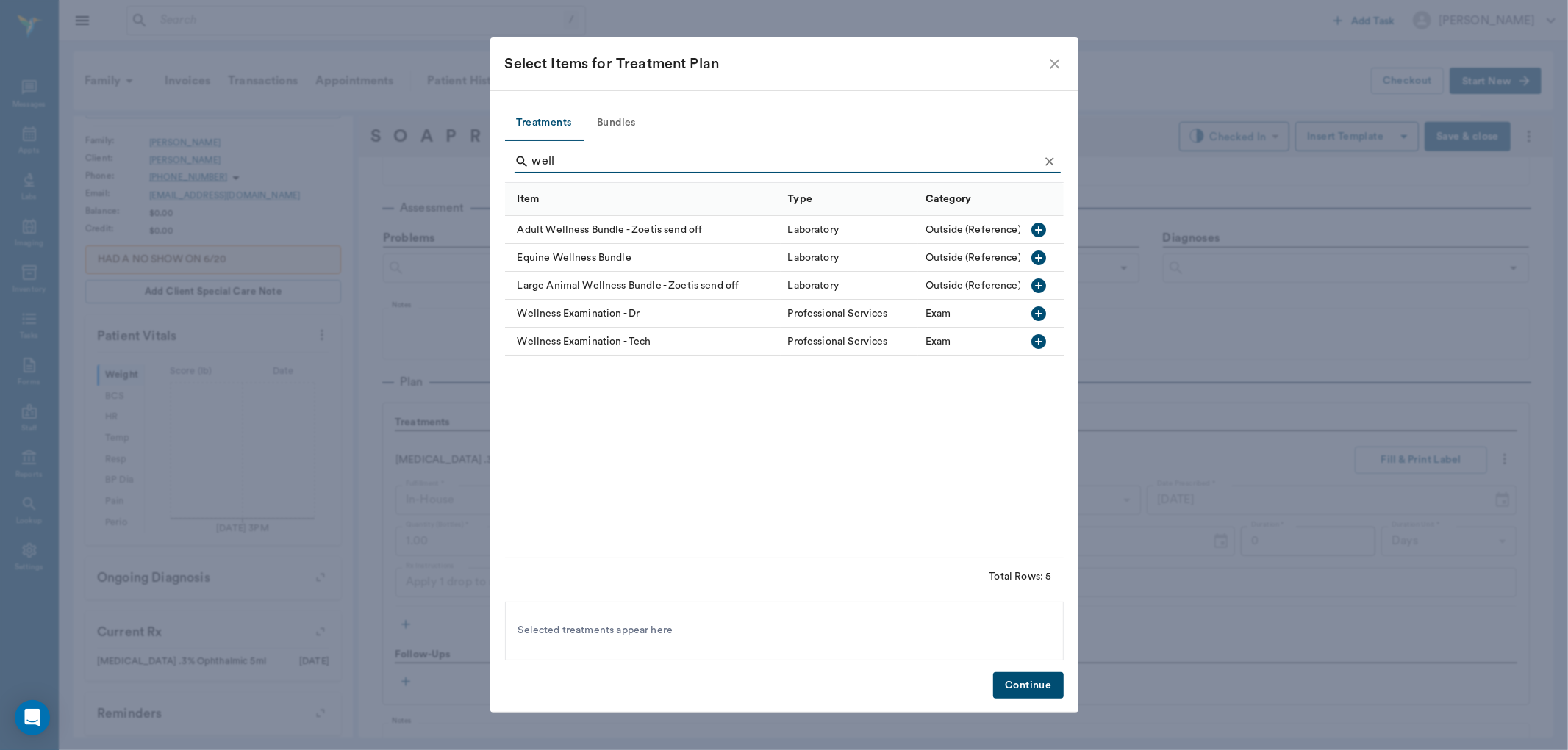
type input "well"
click at [1041, 316] on icon "button" at bounding box center [1038, 313] width 15 height 15
click at [1025, 684] on button "Continue" at bounding box center [1028, 686] width 70 height 28
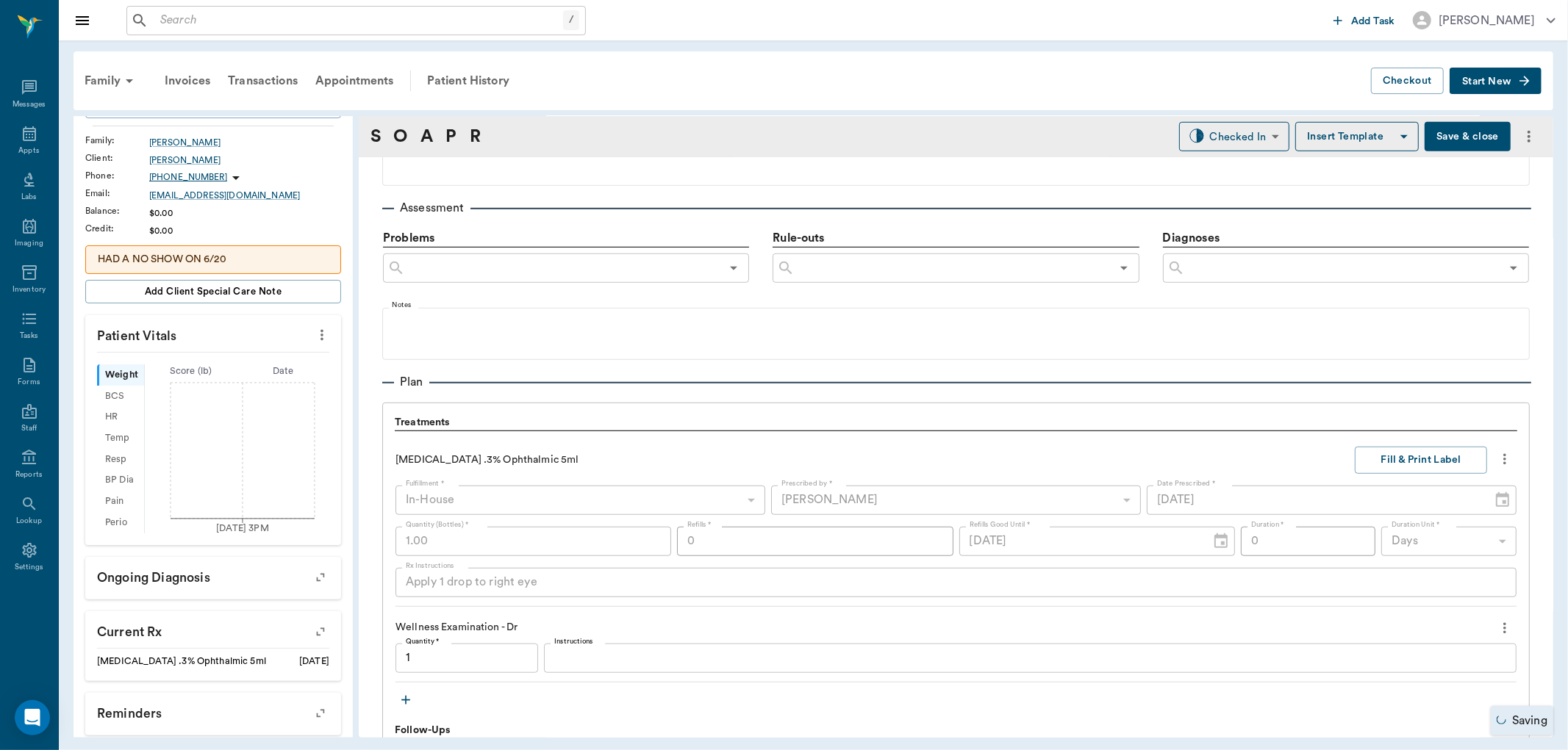
type input "1.00"
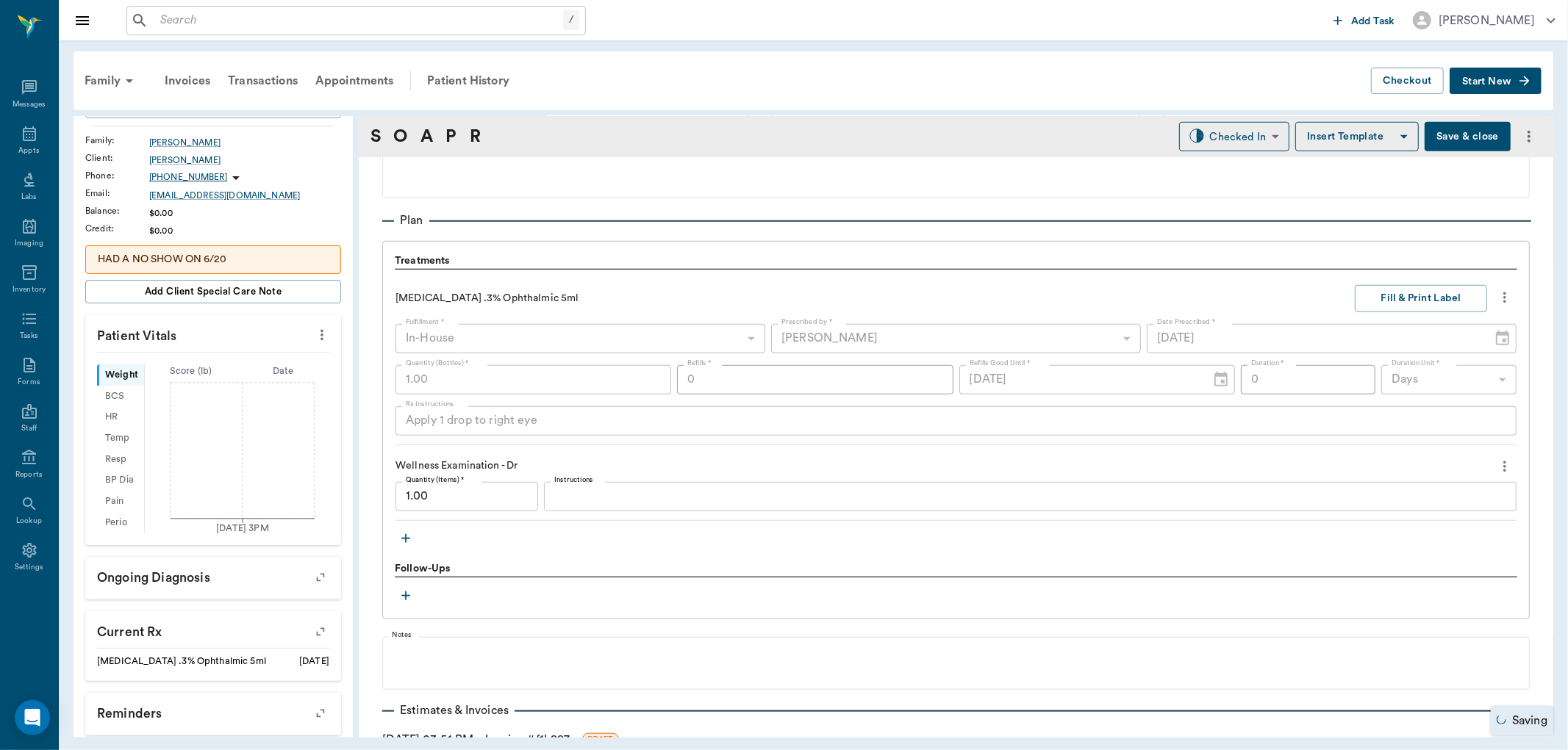
scroll to position [975, 0]
click at [397, 531] on button "button" at bounding box center [405, 537] width 22 height 22
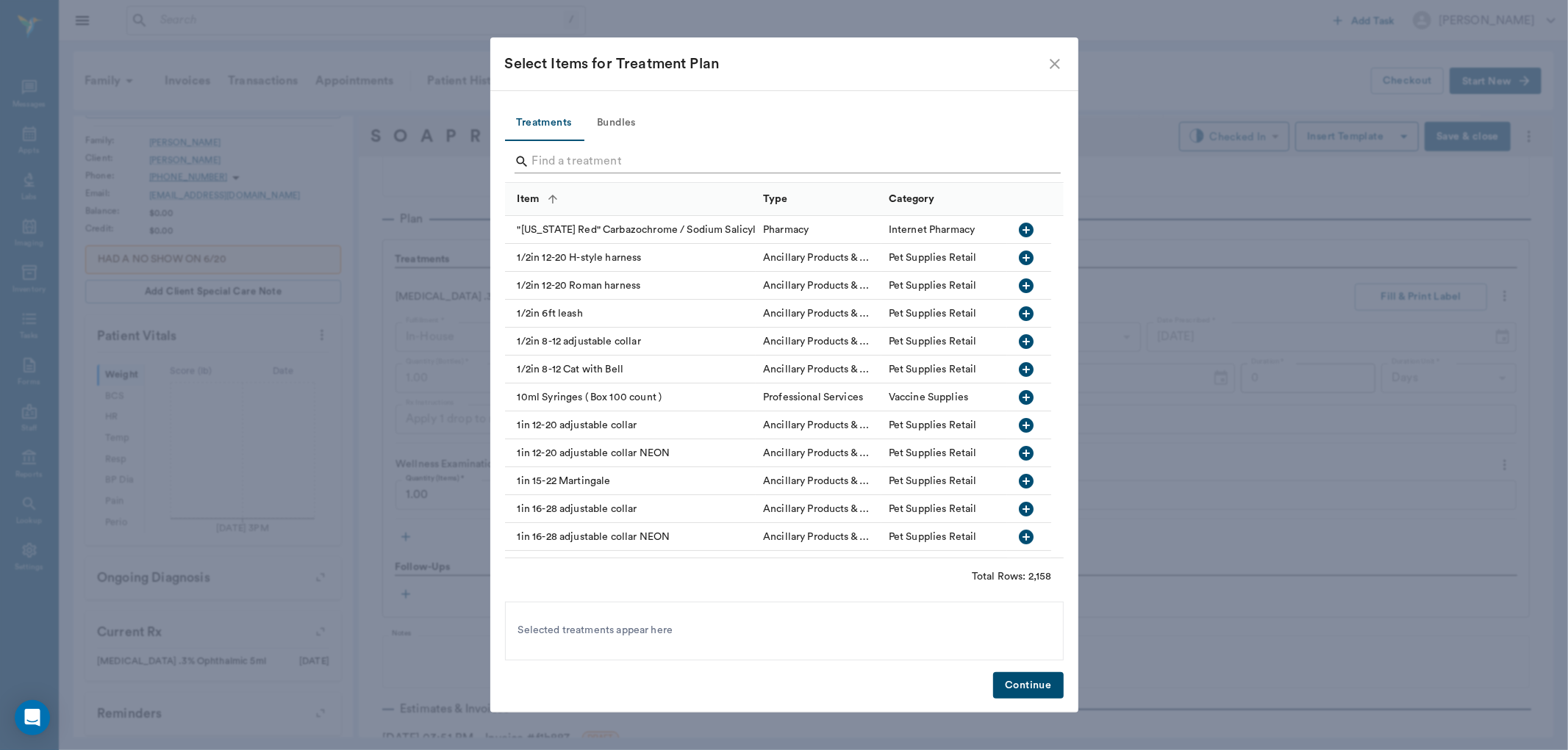
click at [671, 159] on input "Search" at bounding box center [785, 162] width 506 height 24
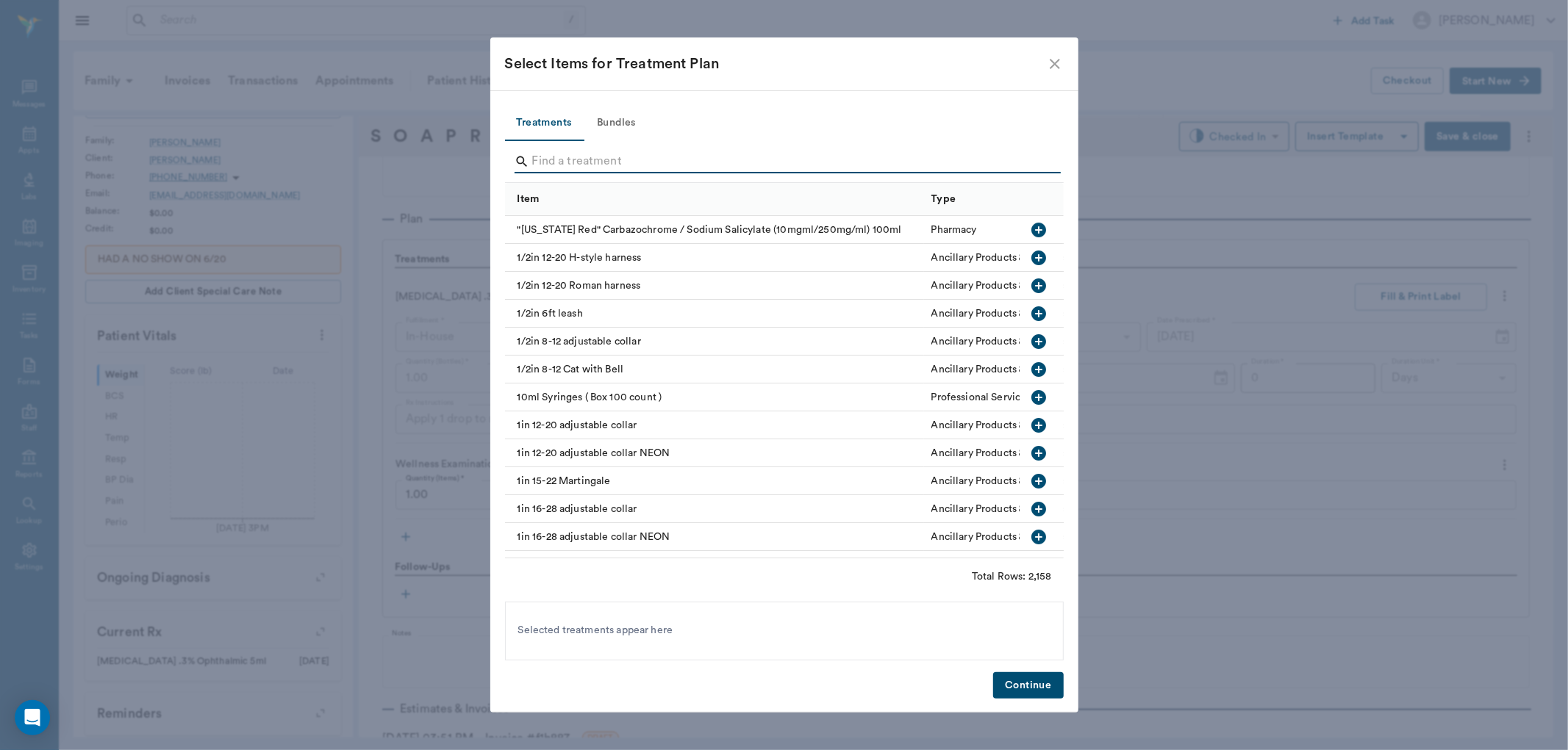
click at [671, 159] on input "Search" at bounding box center [785, 162] width 506 height 24
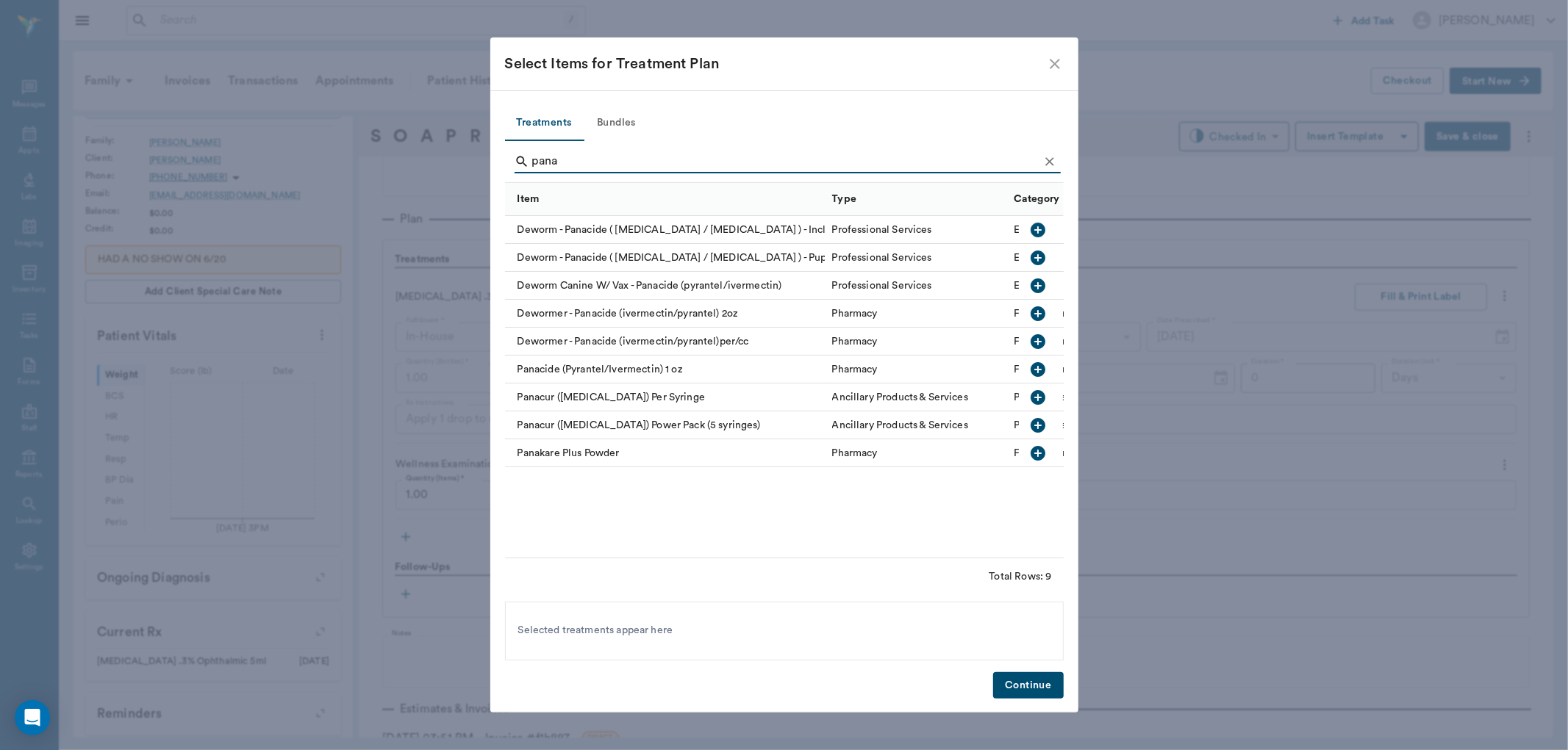
type input "pana"
click at [1033, 340] on icon "button" at bounding box center [1038, 341] width 15 height 15
click at [1019, 684] on button "Continue" at bounding box center [1028, 686] width 70 height 28
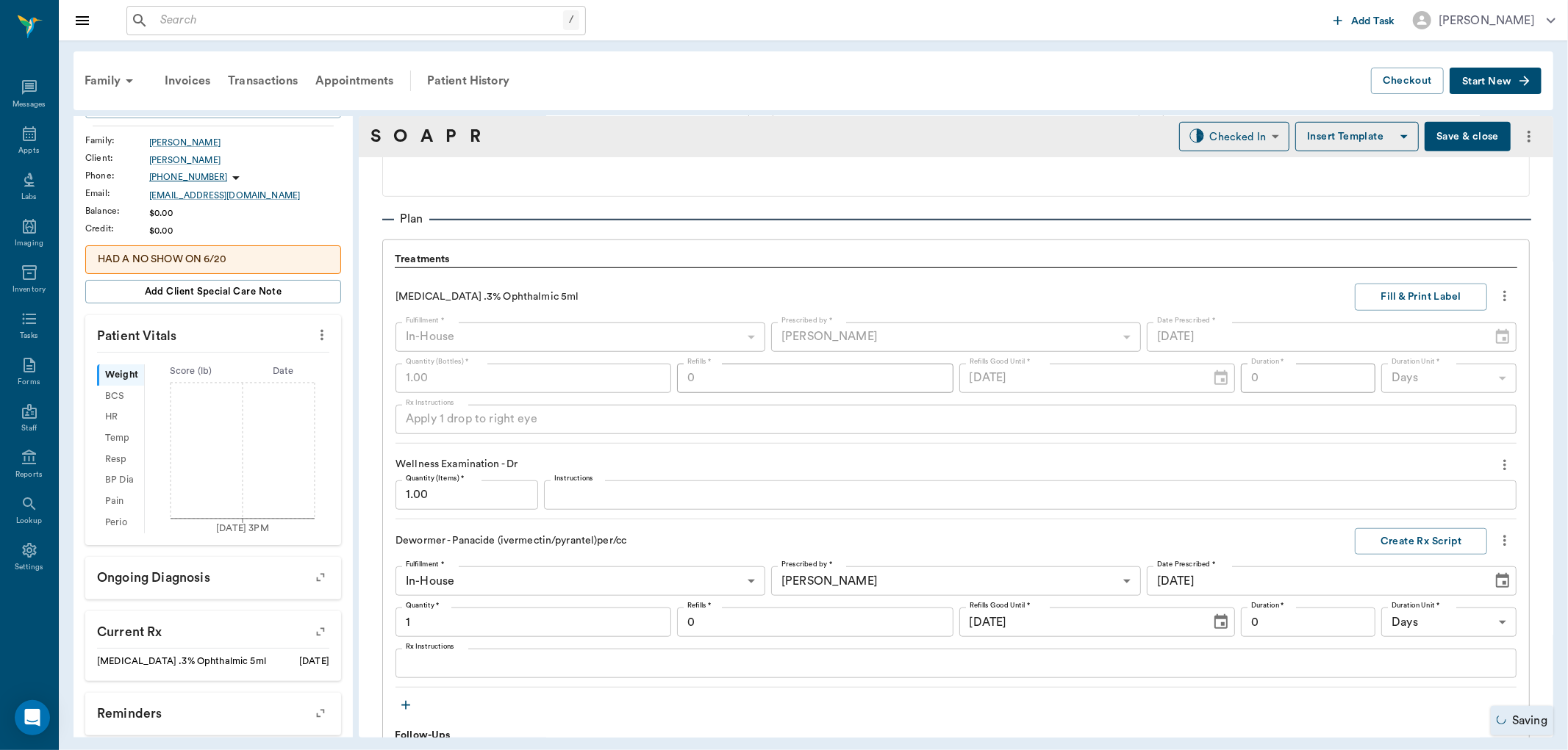
type input "1.00"
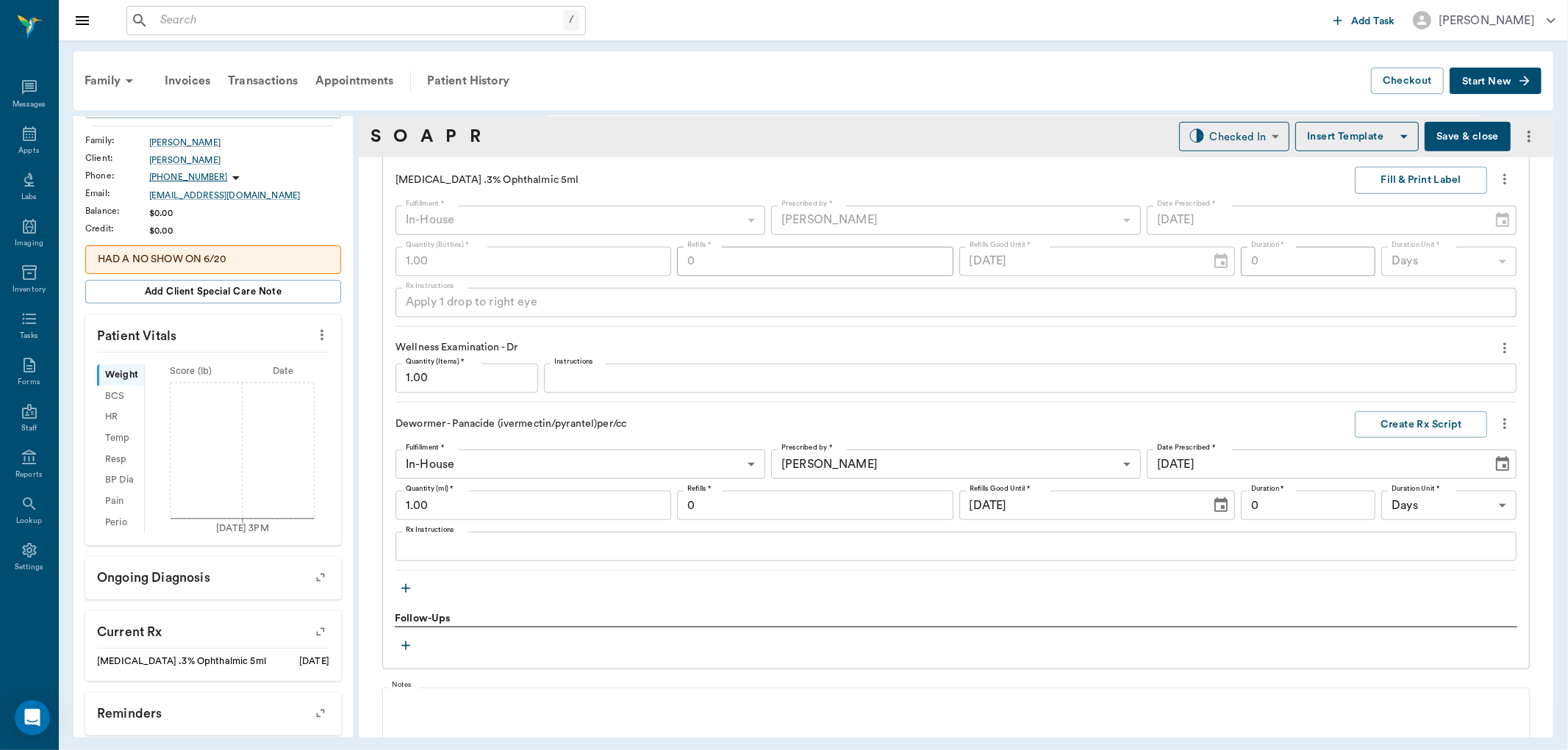
scroll to position [1220, 0]
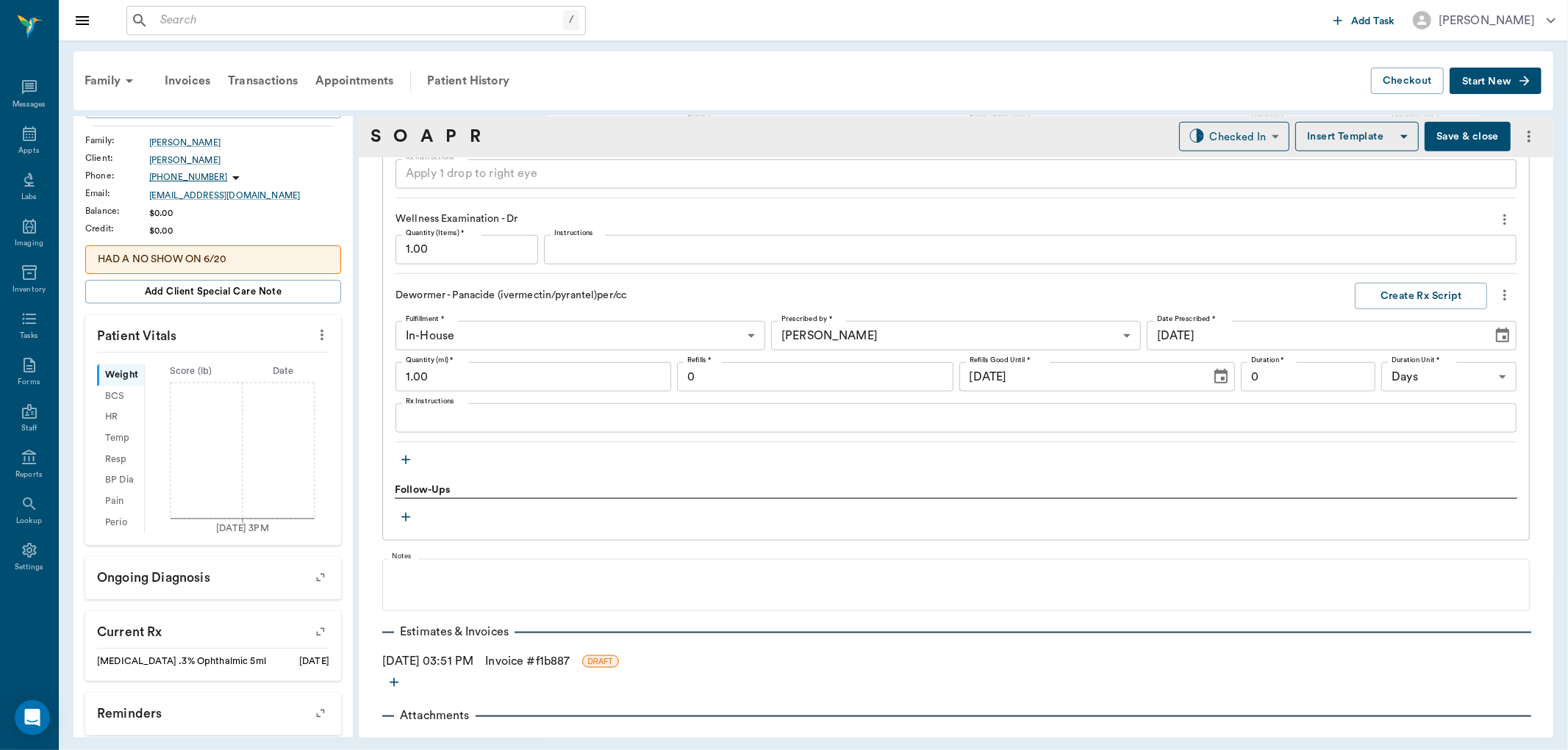
click at [314, 343] on icon "more" at bounding box center [322, 335] width 16 height 18
click at [265, 365] on span "Enter Vitals" at bounding box center [247, 361] width 124 height 16
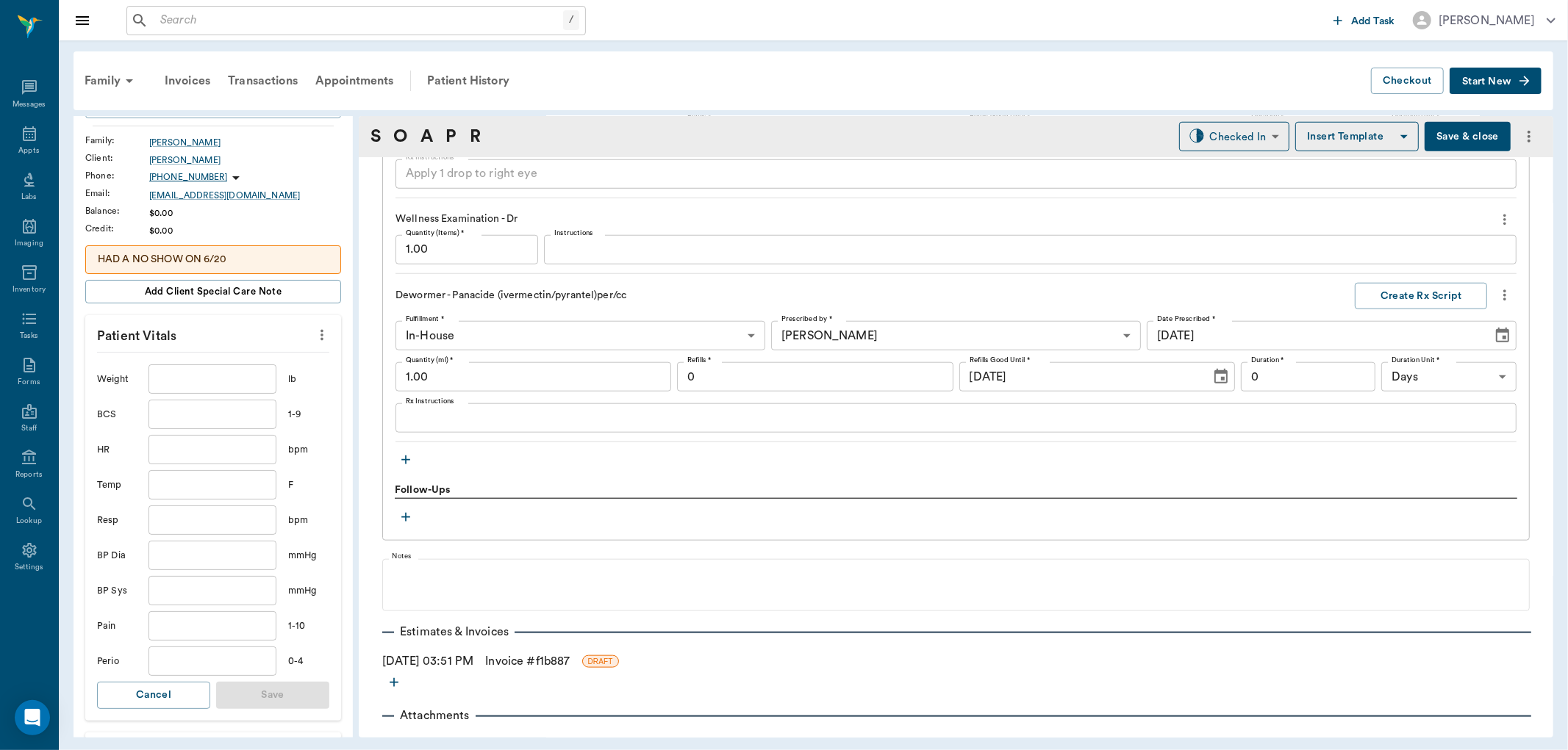
click at [230, 386] on input "text" at bounding box center [212, 379] width 128 height 30
type input "1.1"
click at [282, 696] on button "Save" at bounding box center [273, 696] width 114 height 28
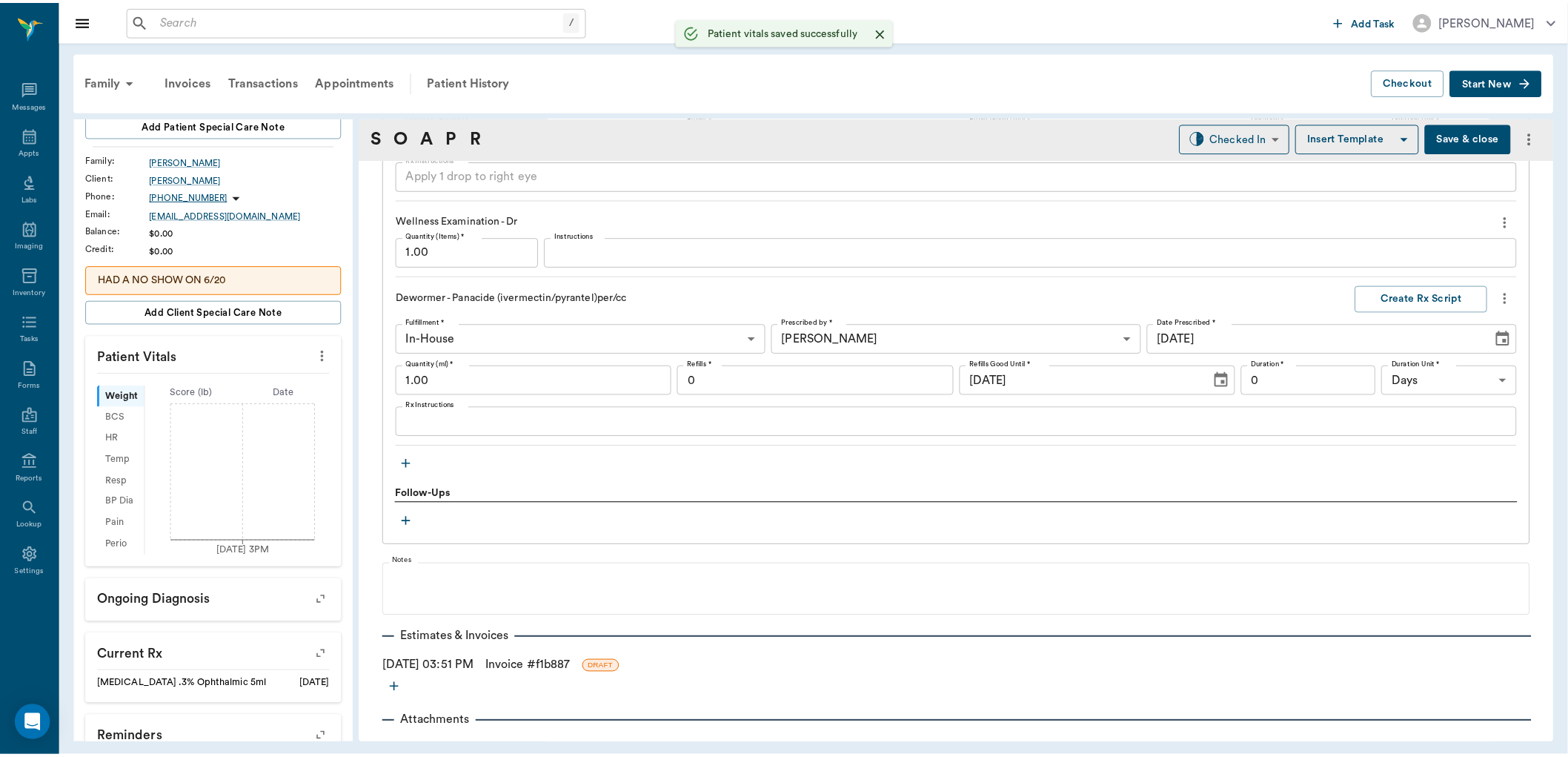
scroll to position [182, 0]
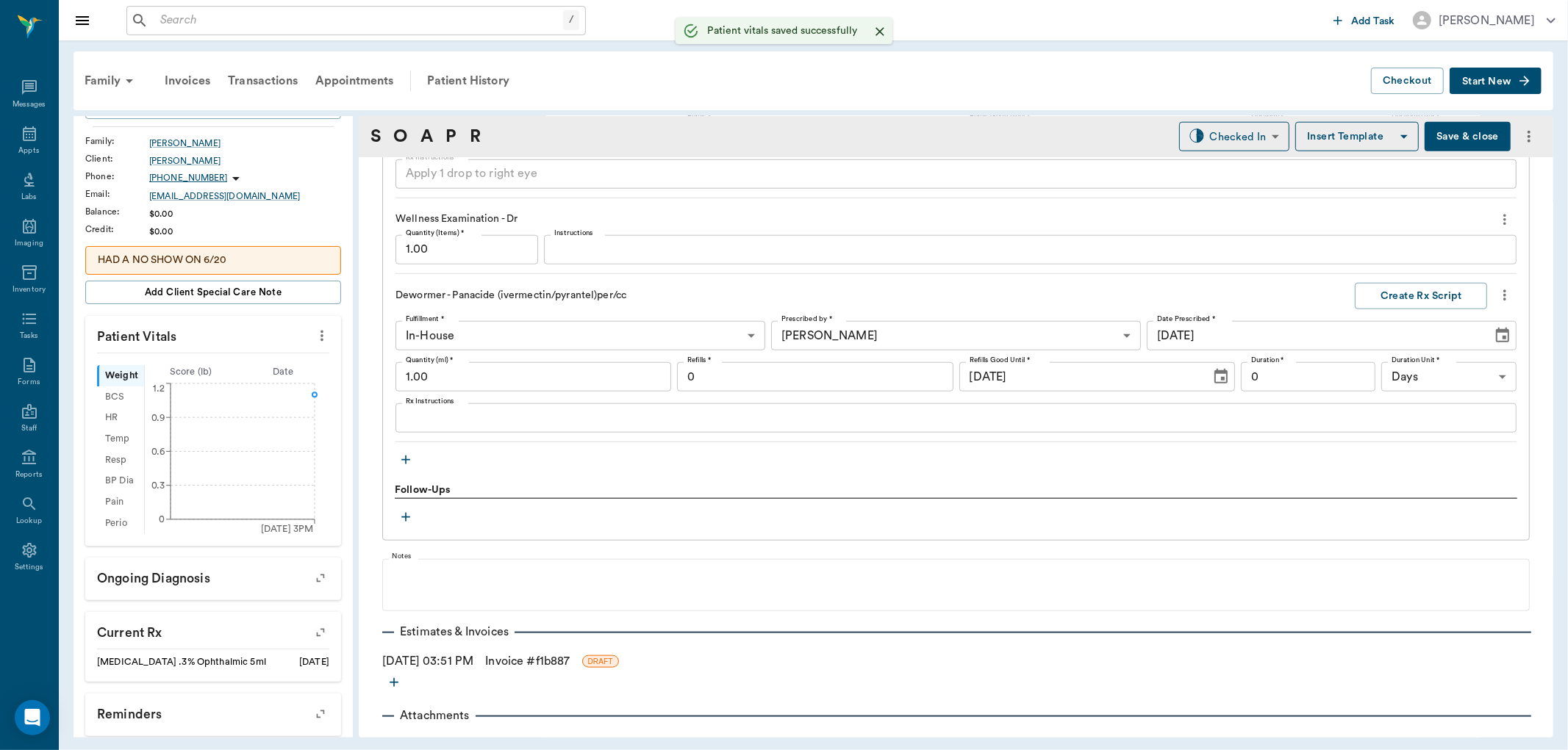
click at [509, 365] on input "1.00" at bounding box center [533, 377] width 276 height 30
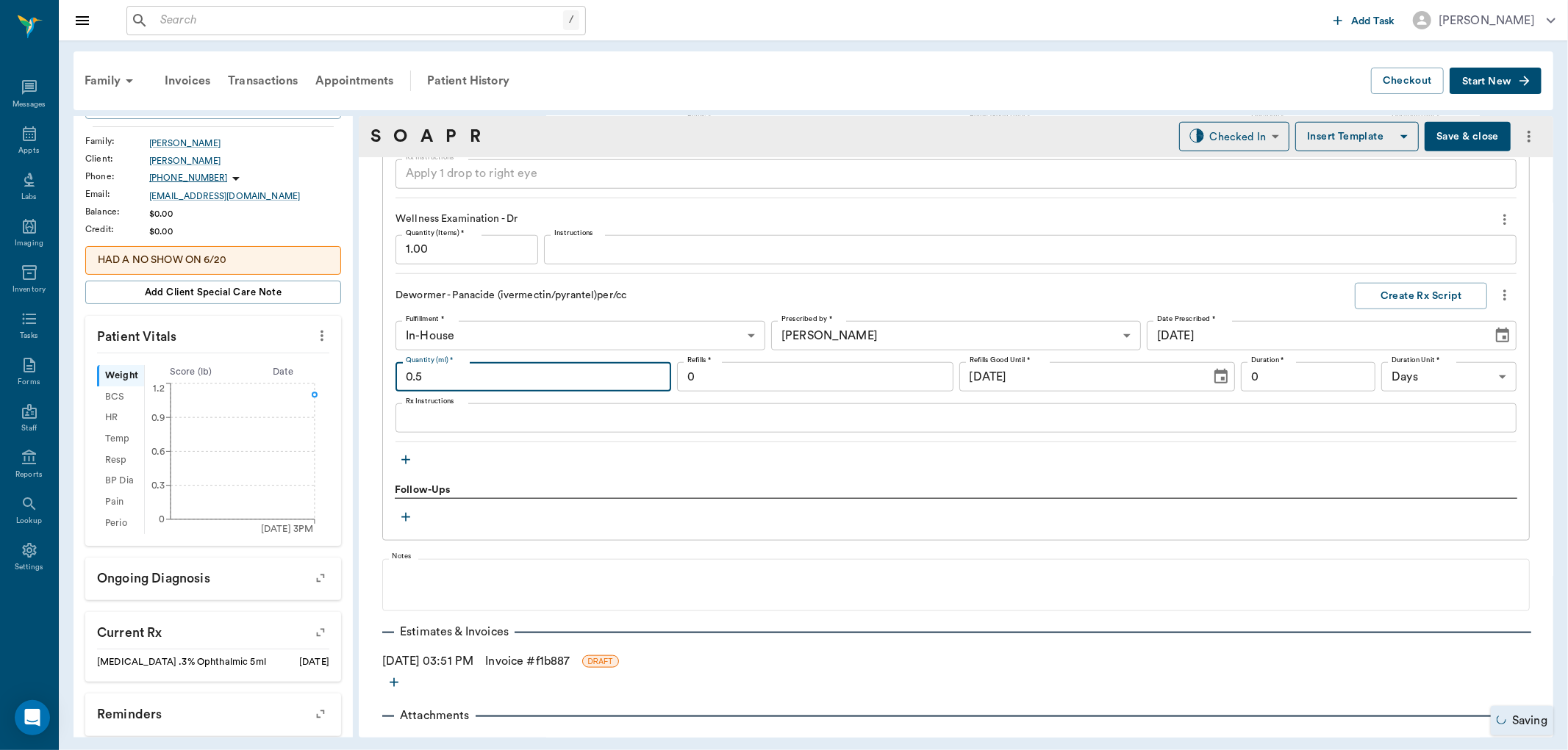
type input "0.50"
click at [566, 652] on link "Invoice # f1b887" at bounding box center [528, 661] width 85 height 18
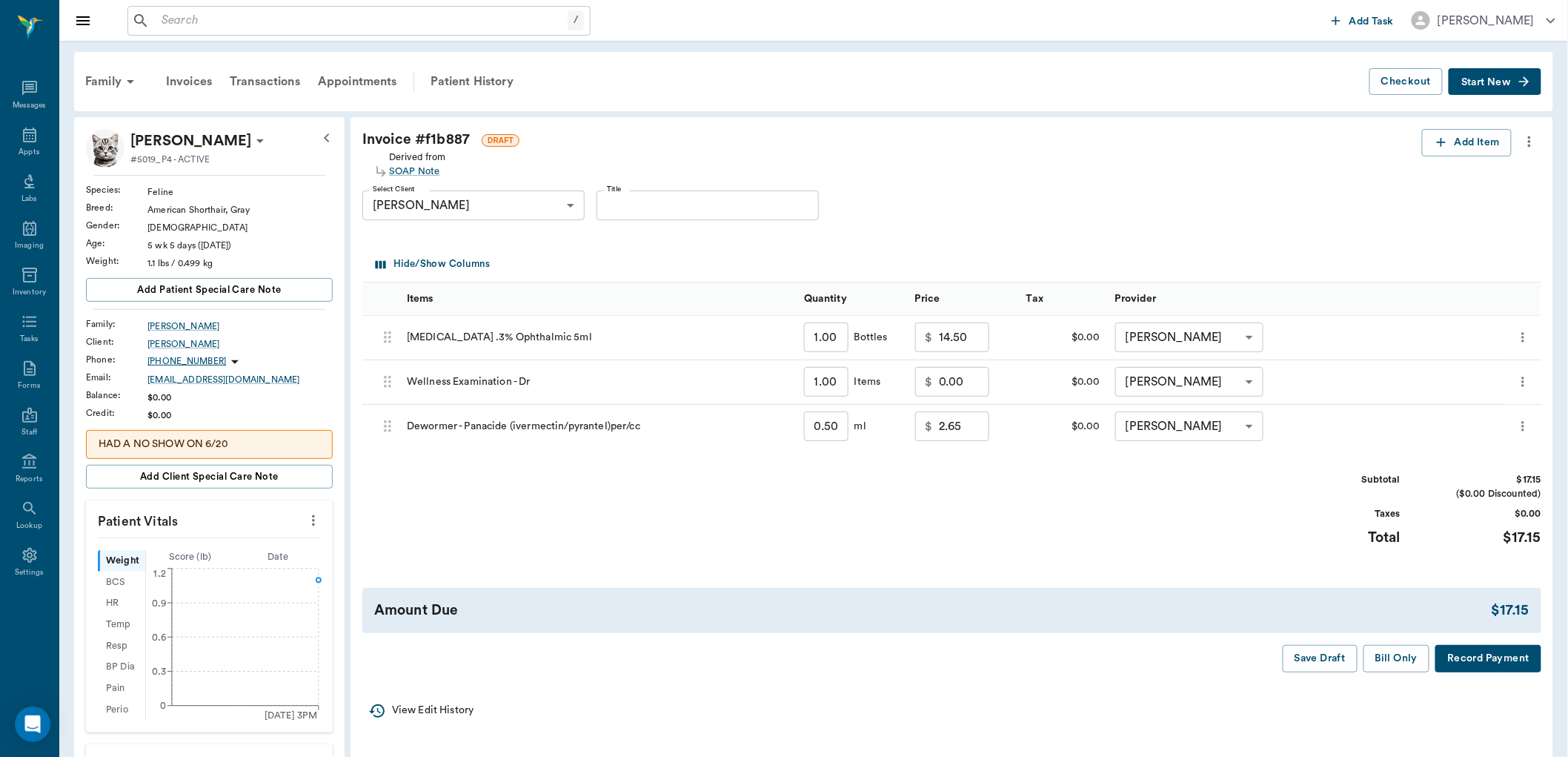
click at [967, 364] on div "$ 0.00 ​" at bounding box center [964, 382] width 112 height 45
click at [974, 383] on input "0.00" at bounding box center [964, 382] width 51 height 30
type input "20.00"
click at [1399, 658] on button "Bill Only" at bounding box center [1397, 659] width 67 height 28
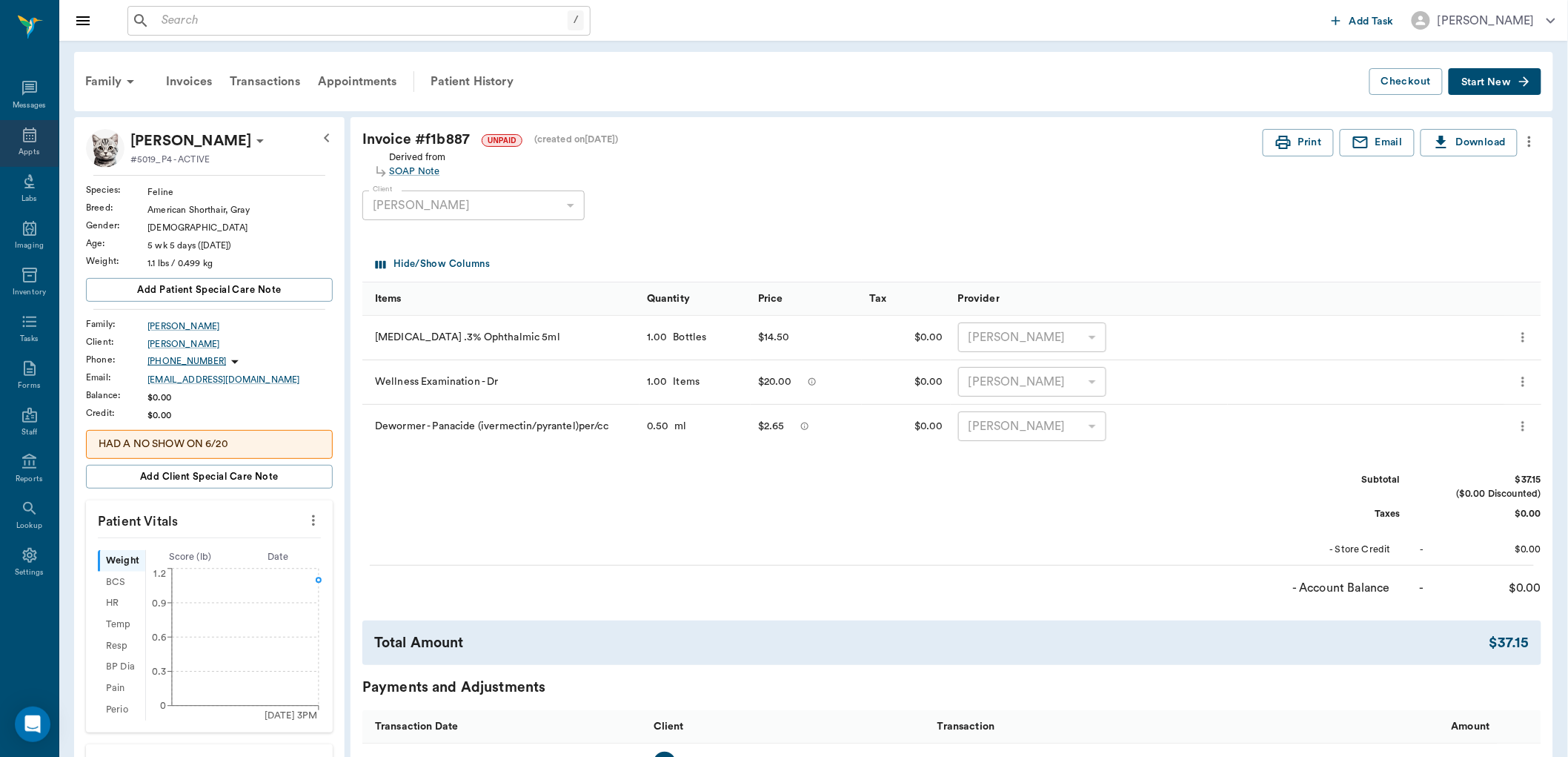
click at [16, 145] on div "Appts" at bounding box center [29, 143] width 59 height 47
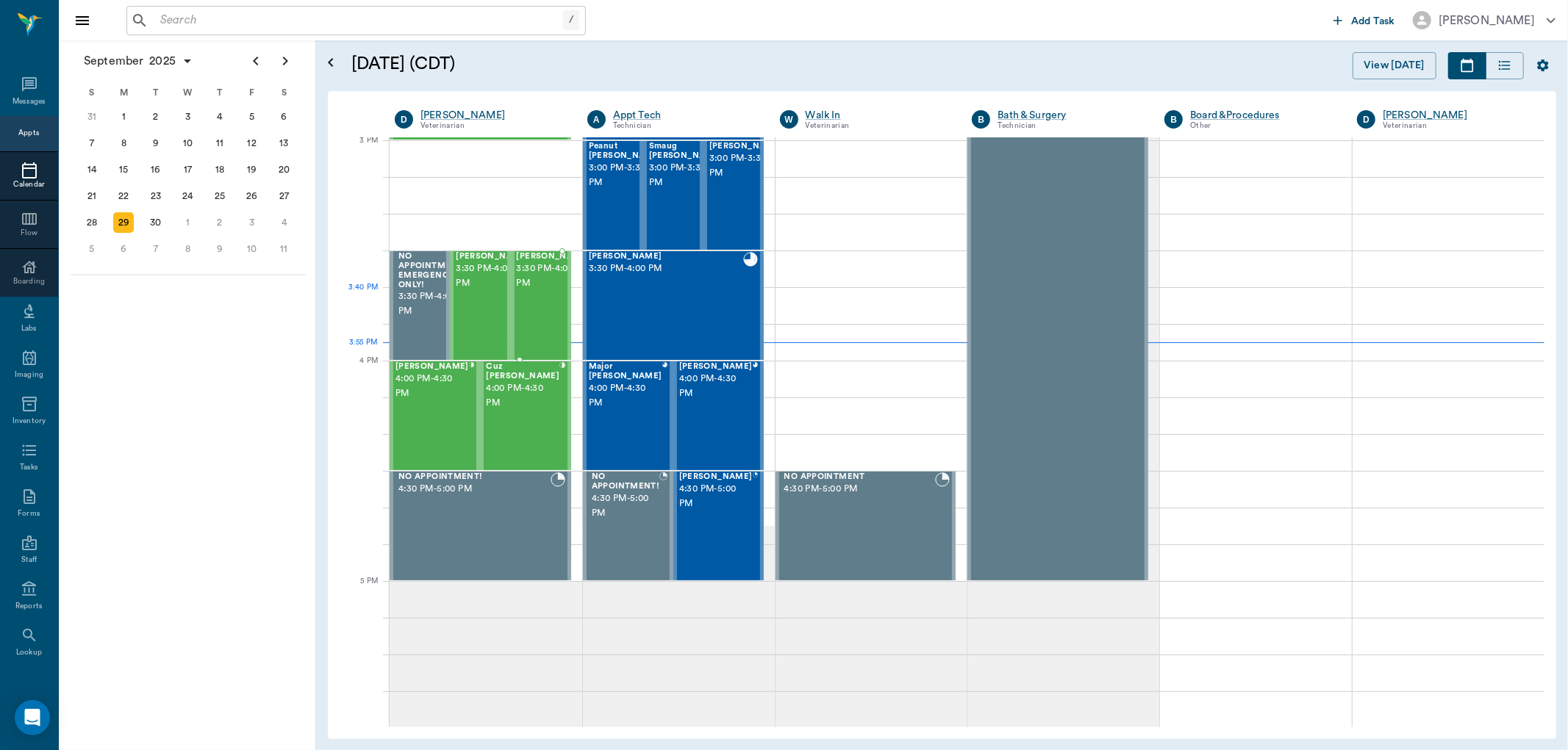
scroll to position [1545, 0]
click at [577, 260] on div at bounding box center [485, 269] width 193 height 37
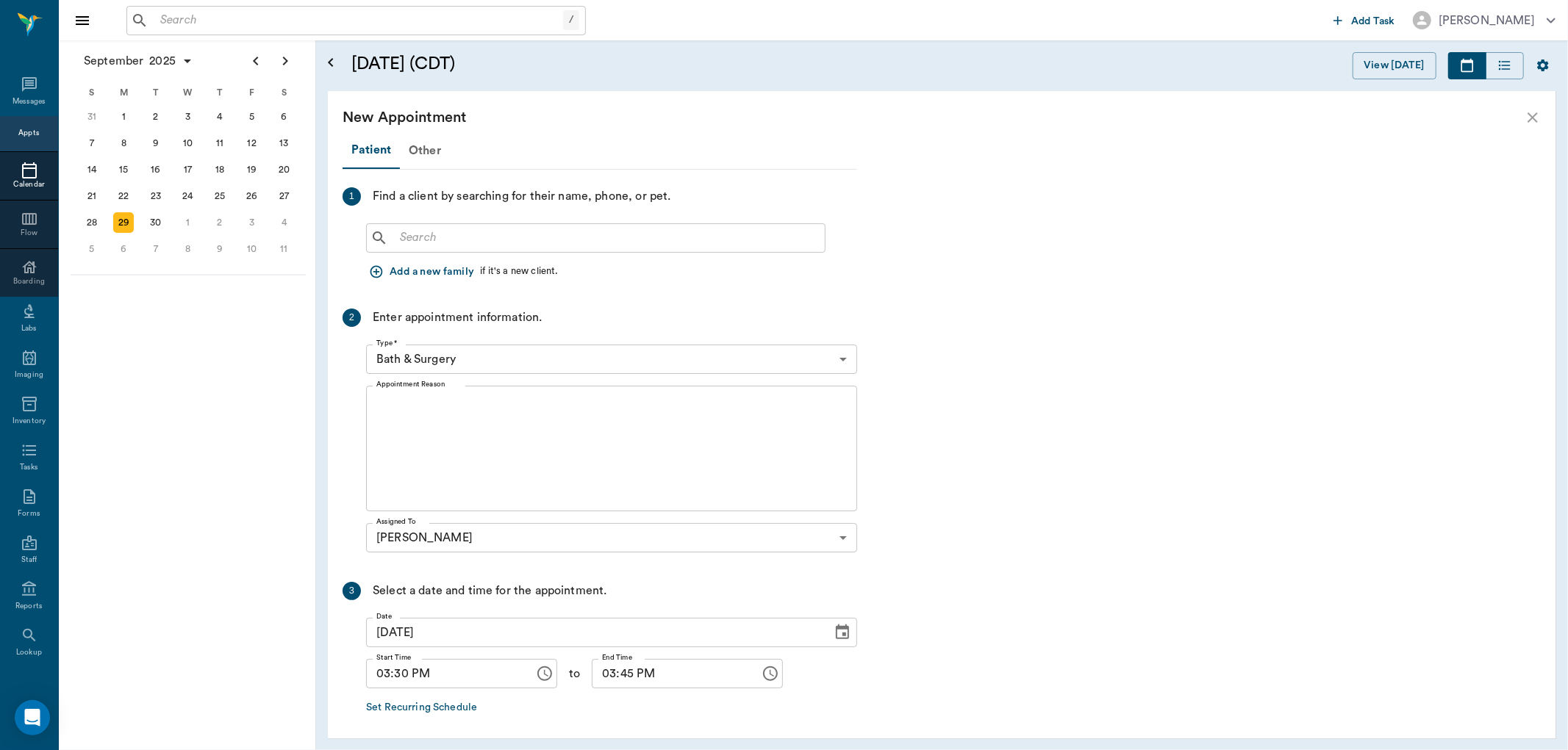
click at [457, 236] on input "text" at bounding box center [607, 238] width 425 height 21
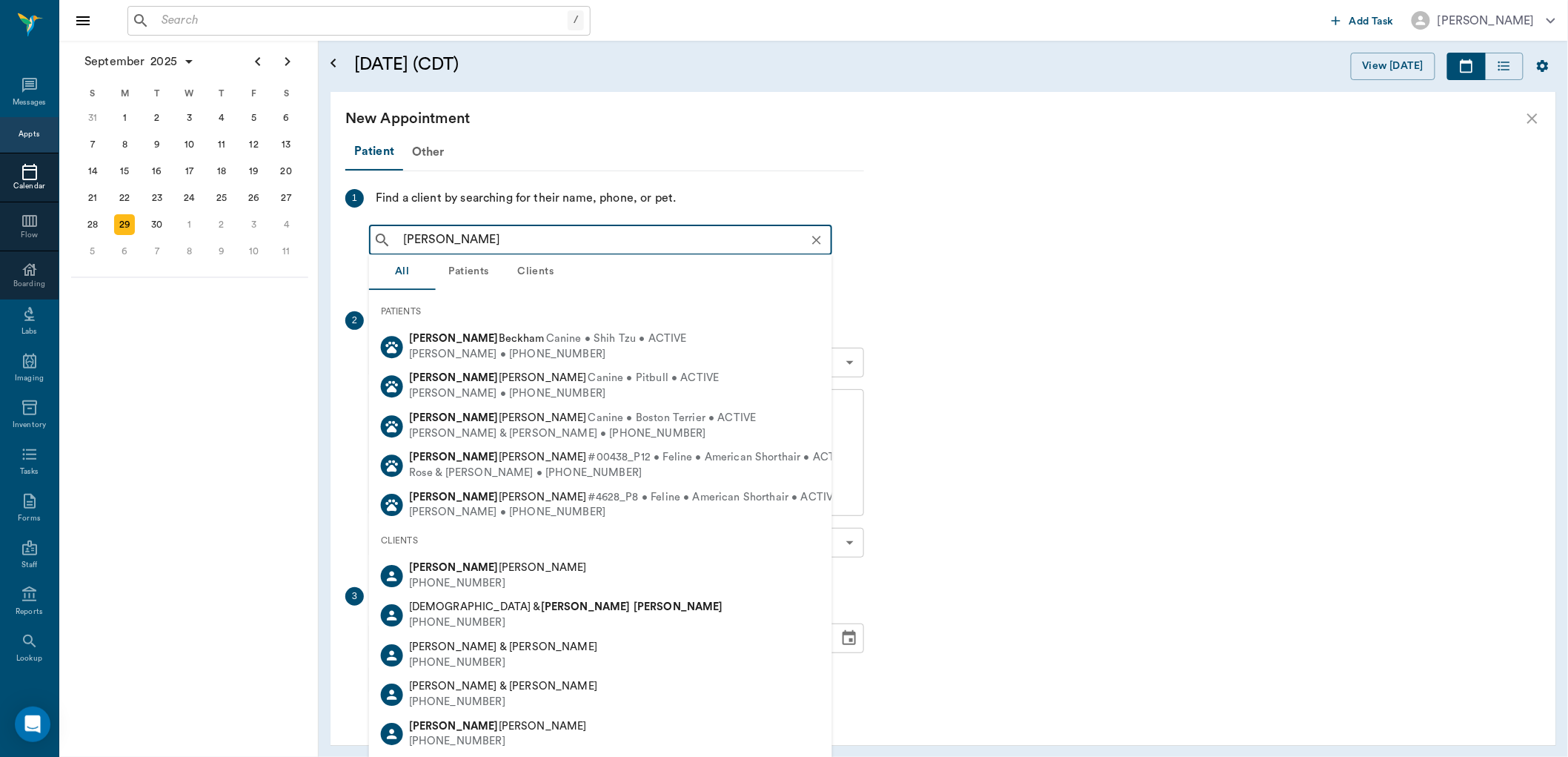
click at [559, 243] on input "[PERSON_NAME]" at bounding box center [613, 240] width 431 height 21
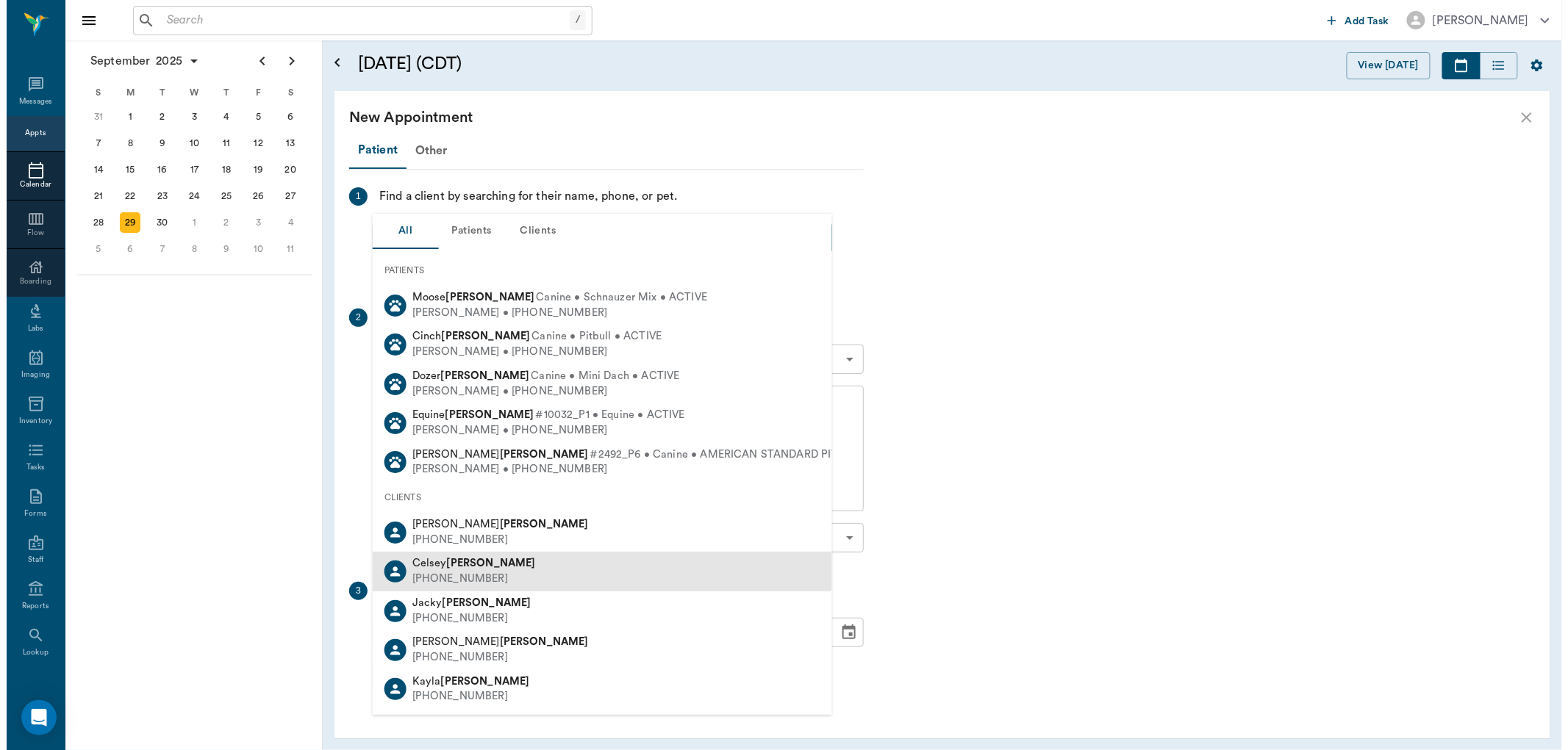
scroll to position [58, 0]
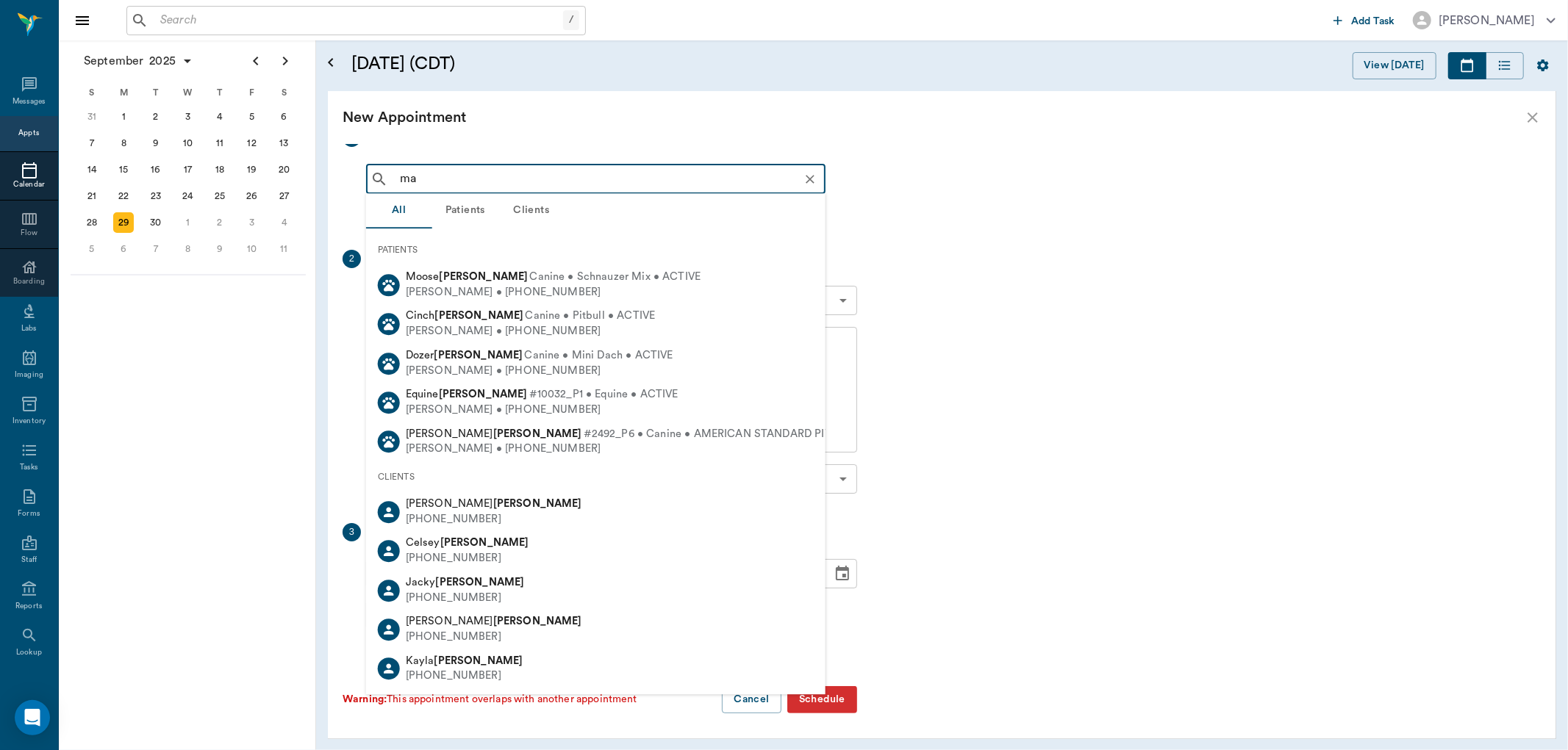
type input "m"
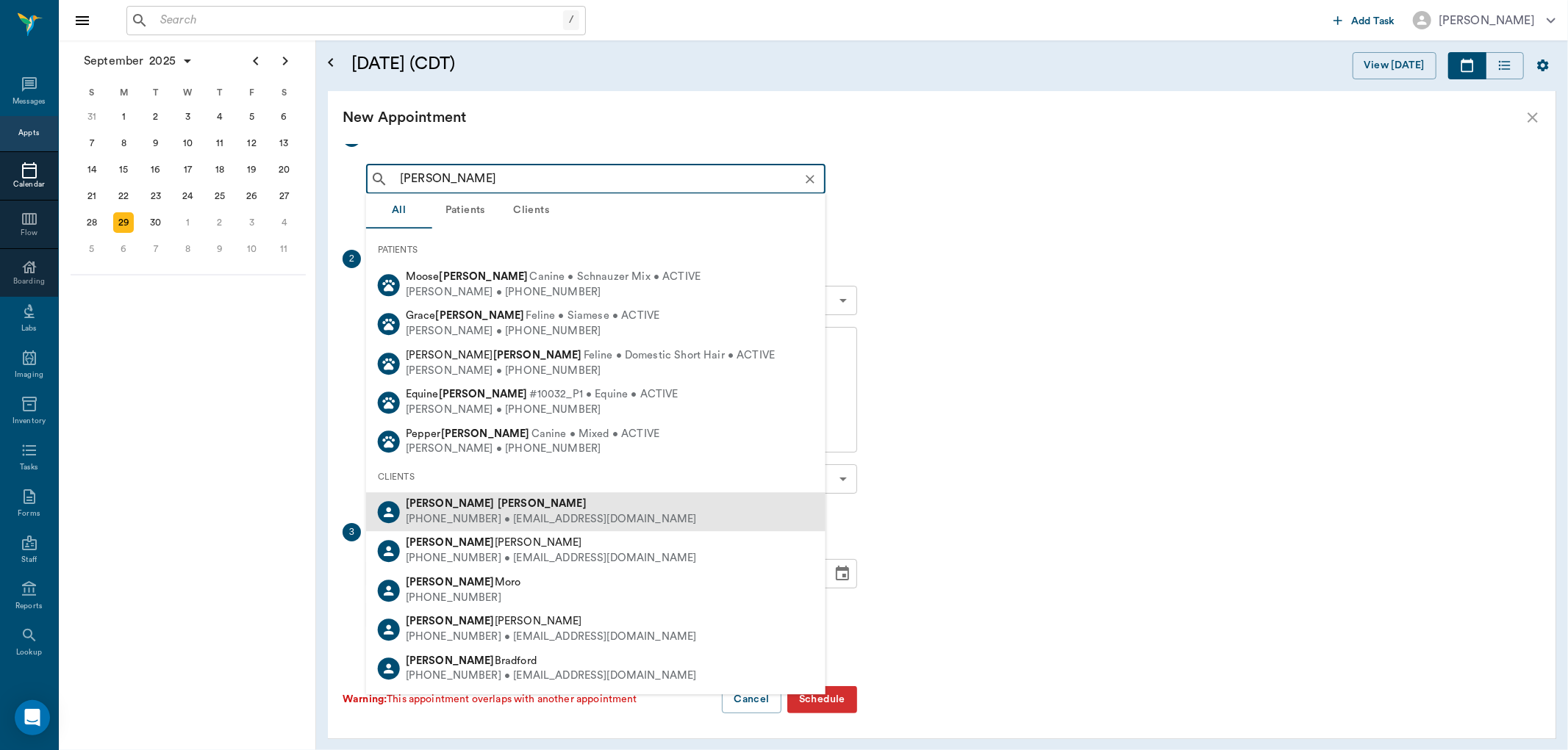
click at [615, 520] on div "[PHONE_NUMBER] • [EMAIL_ADDRESS][DOMAIN_NAME]" at bounding box center [551, 520] width 291 height 16
type input "[PERSON_NAME]"
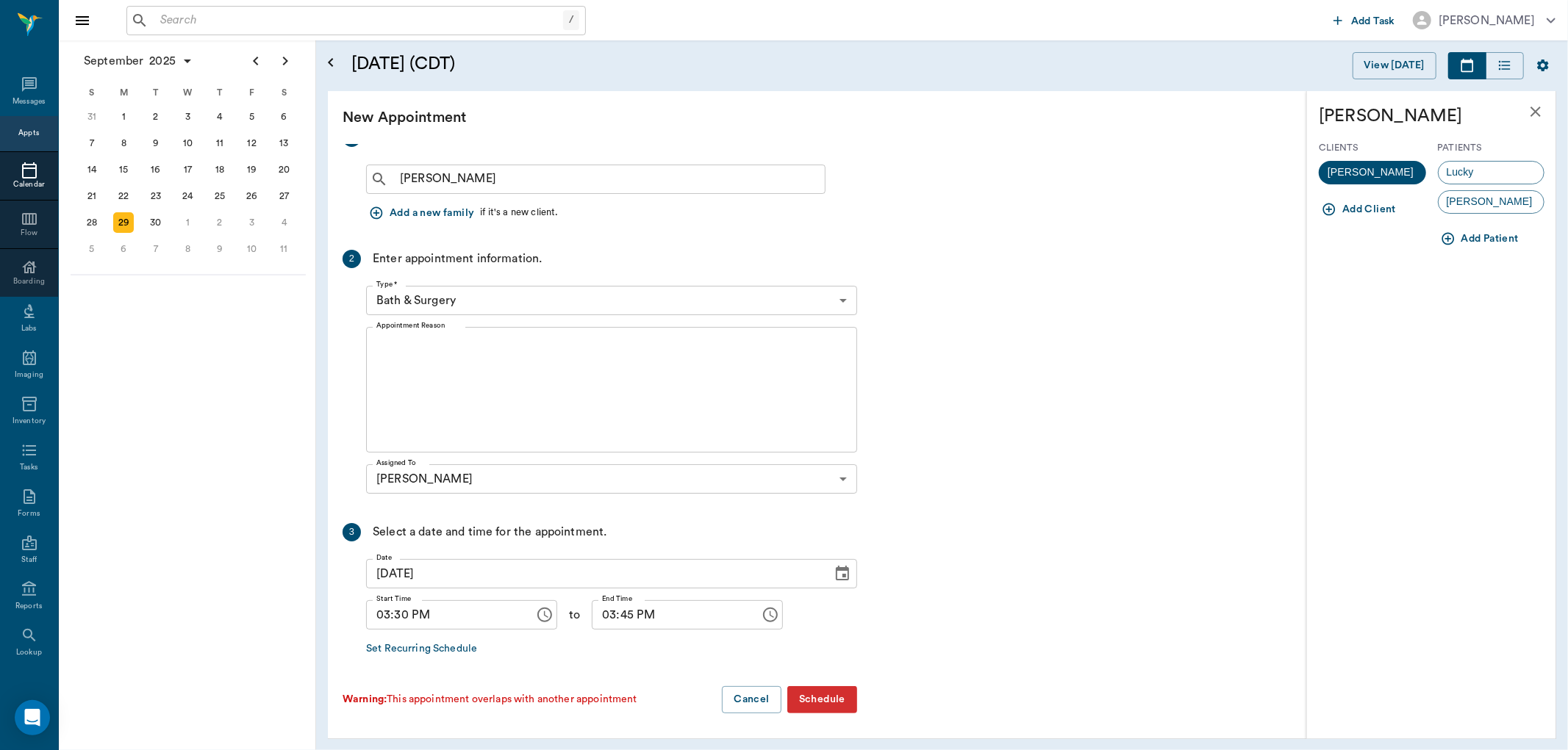
click at [1487, 245] on button "Add Patient" at bounding box center [1481, 239] width 87 height 28
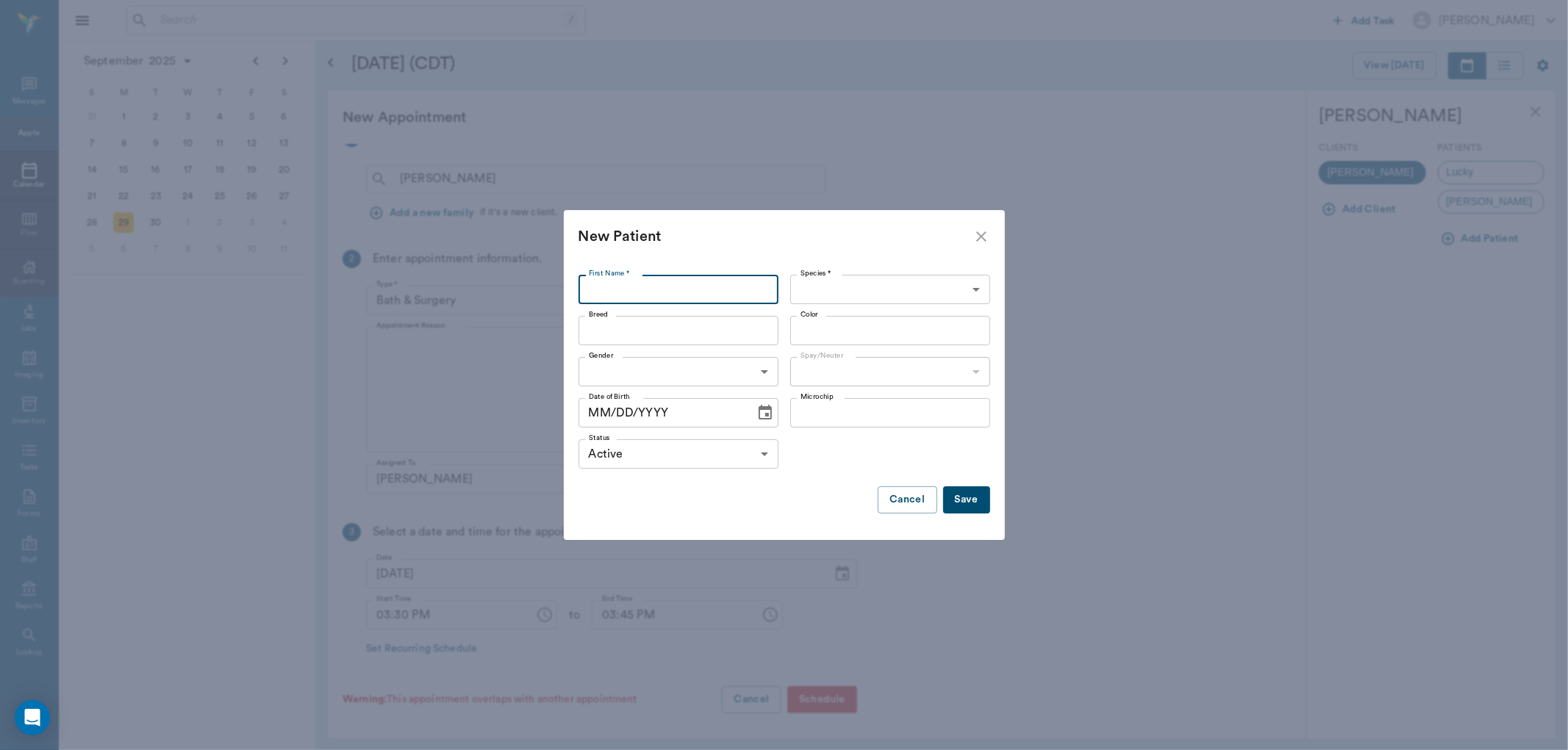
click at [743, 286] on input "First Name *" at bounding box center [678, 290] width 200 height 30
type input "[PERSON_NAME]"
click at [962, 291] on body "/ ​ Add Task [PERSON_NAME] Nectar Messages Appts Calendar Flow Boarding Labs Im…" at bounding box center [784, 375] width 1568 height 750
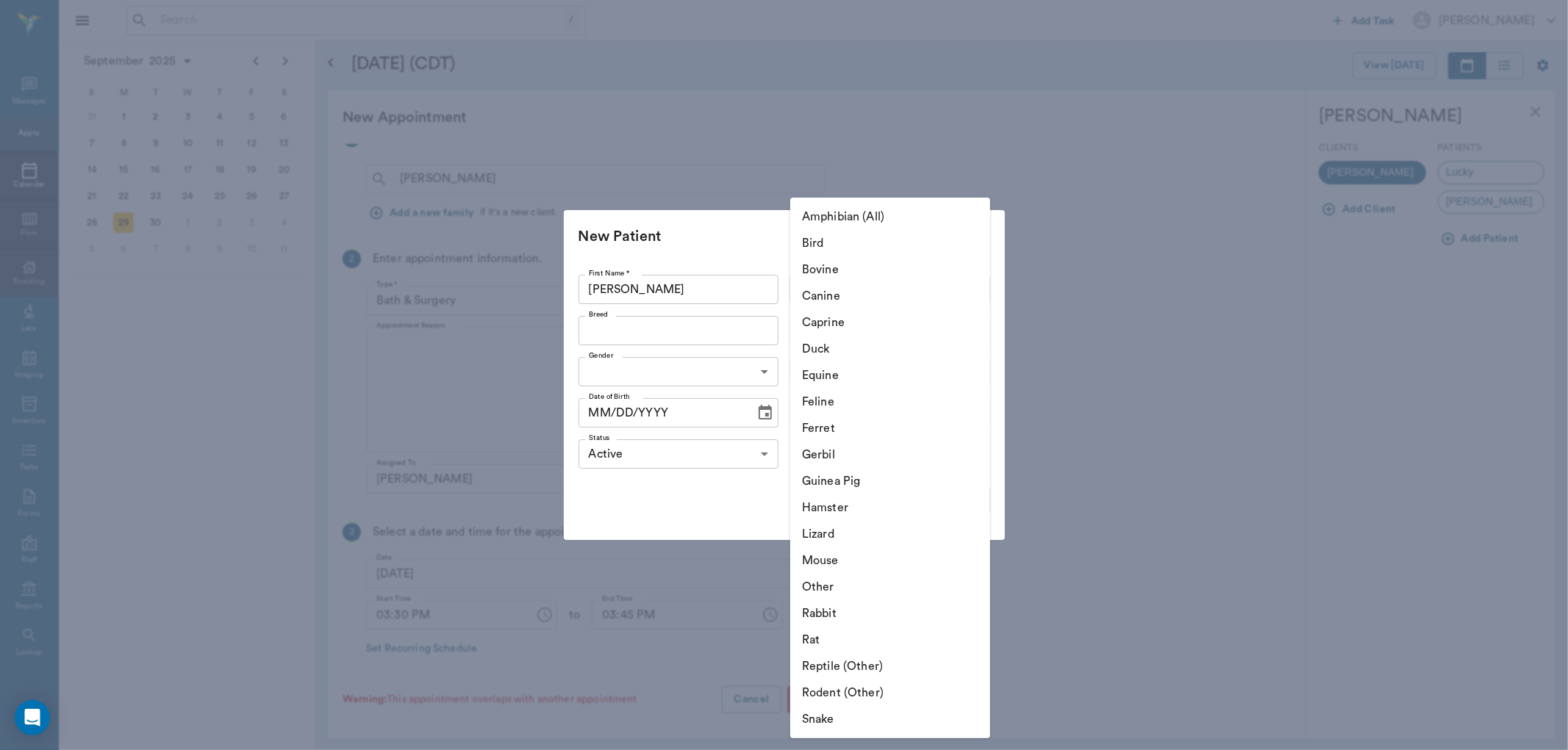
click at [876, 394] on li "Feline" at bounding box center [890, 401] width 200 height 27
type input "Feline"
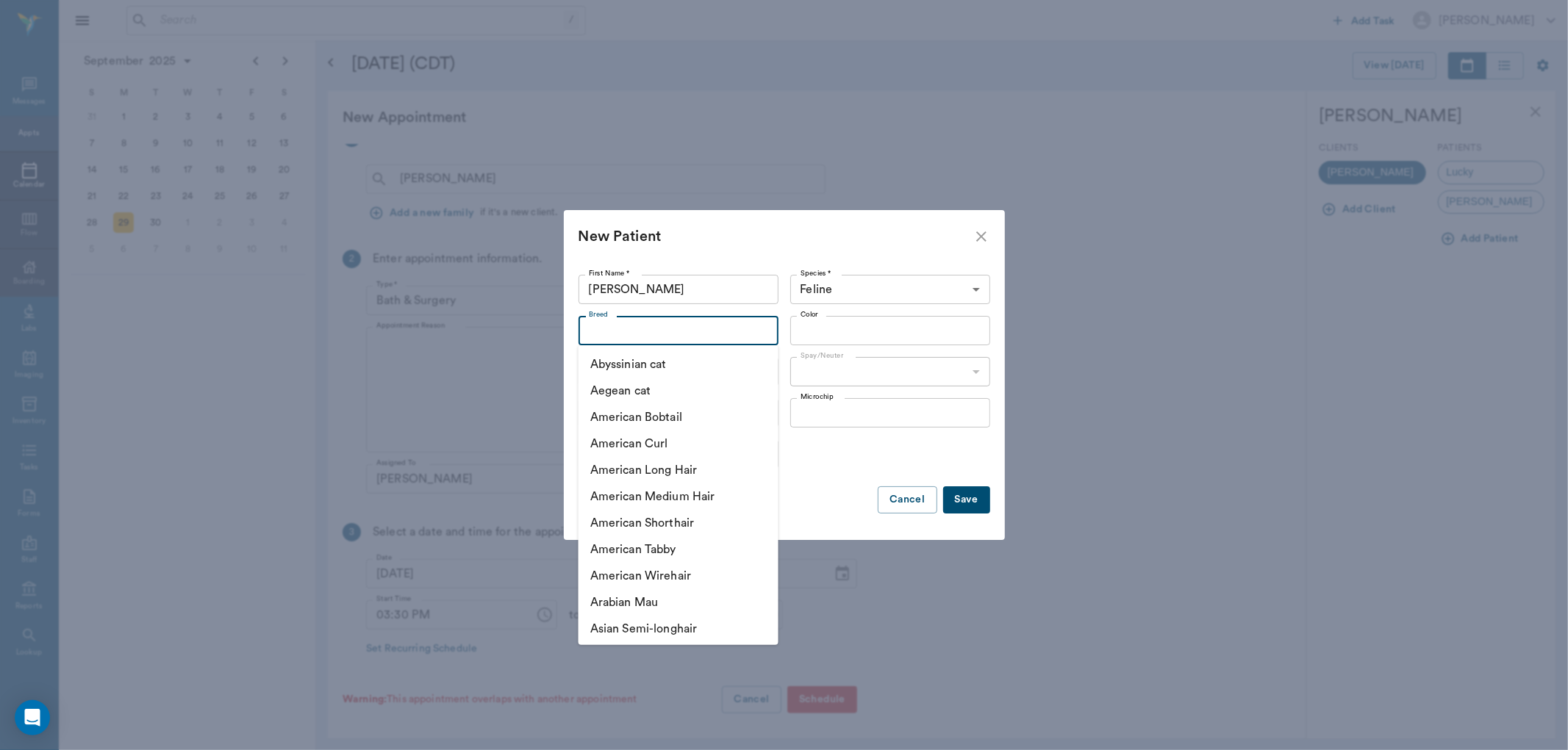
click at [711, 337] on input "Breed" at bounding box center [666, 330] width 167 height 21
type input "d"
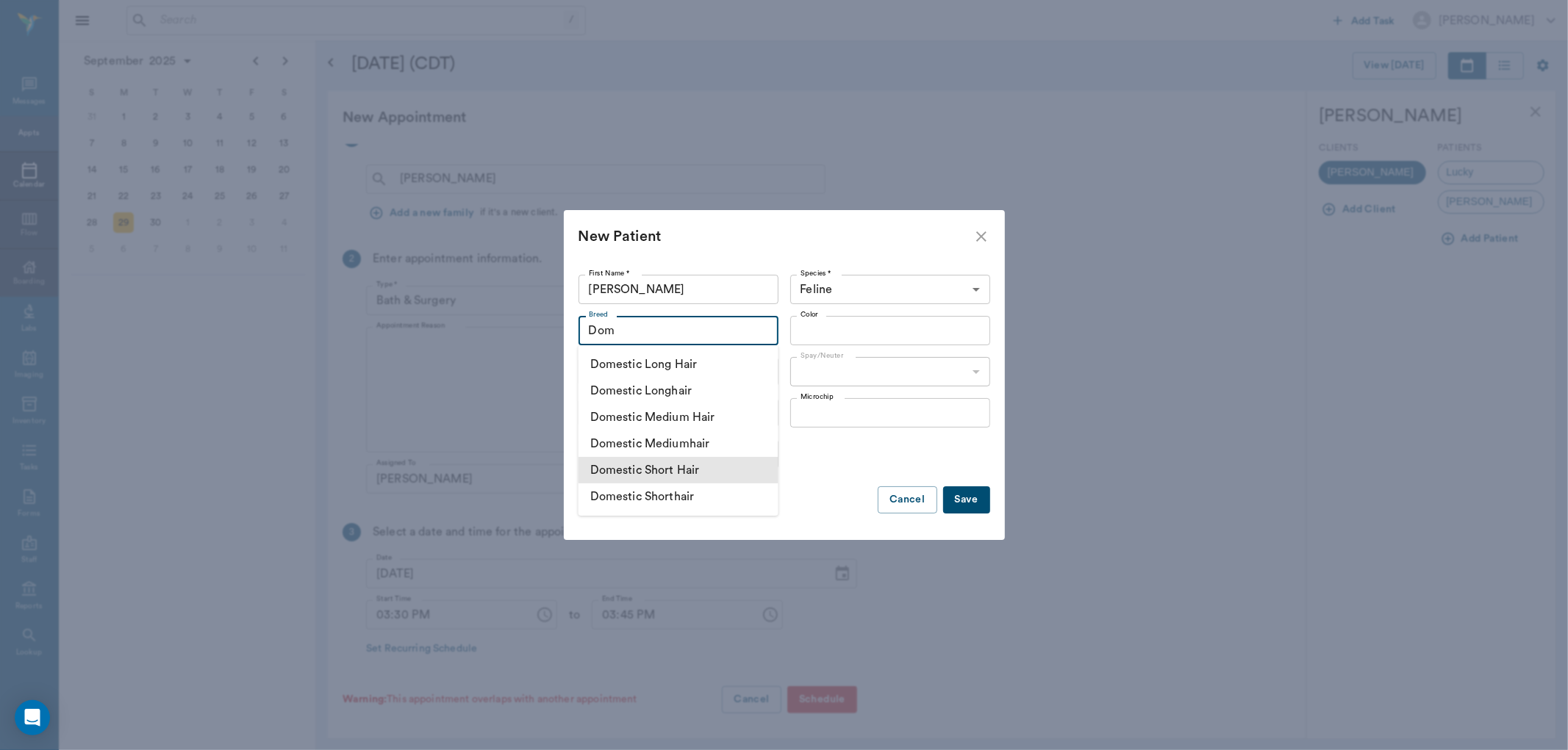
click at [749, 471] on li "Domestic Short Hair" at bounding box center [678, 470] width 200 height 27
type input "Domestic Short Hair"
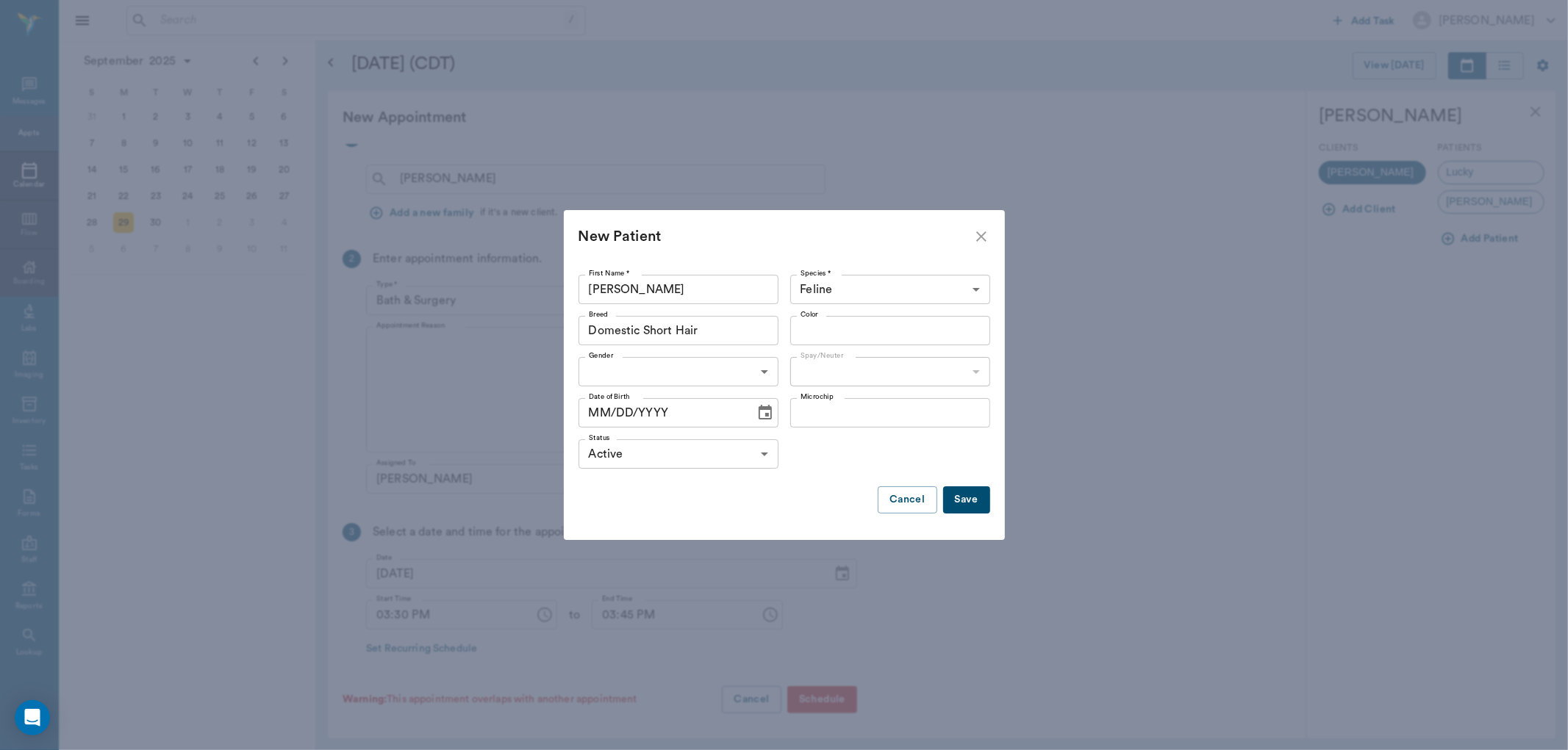
click at [890, 343] on div "Color" at bounding box center [890, 331] width 200 height 30
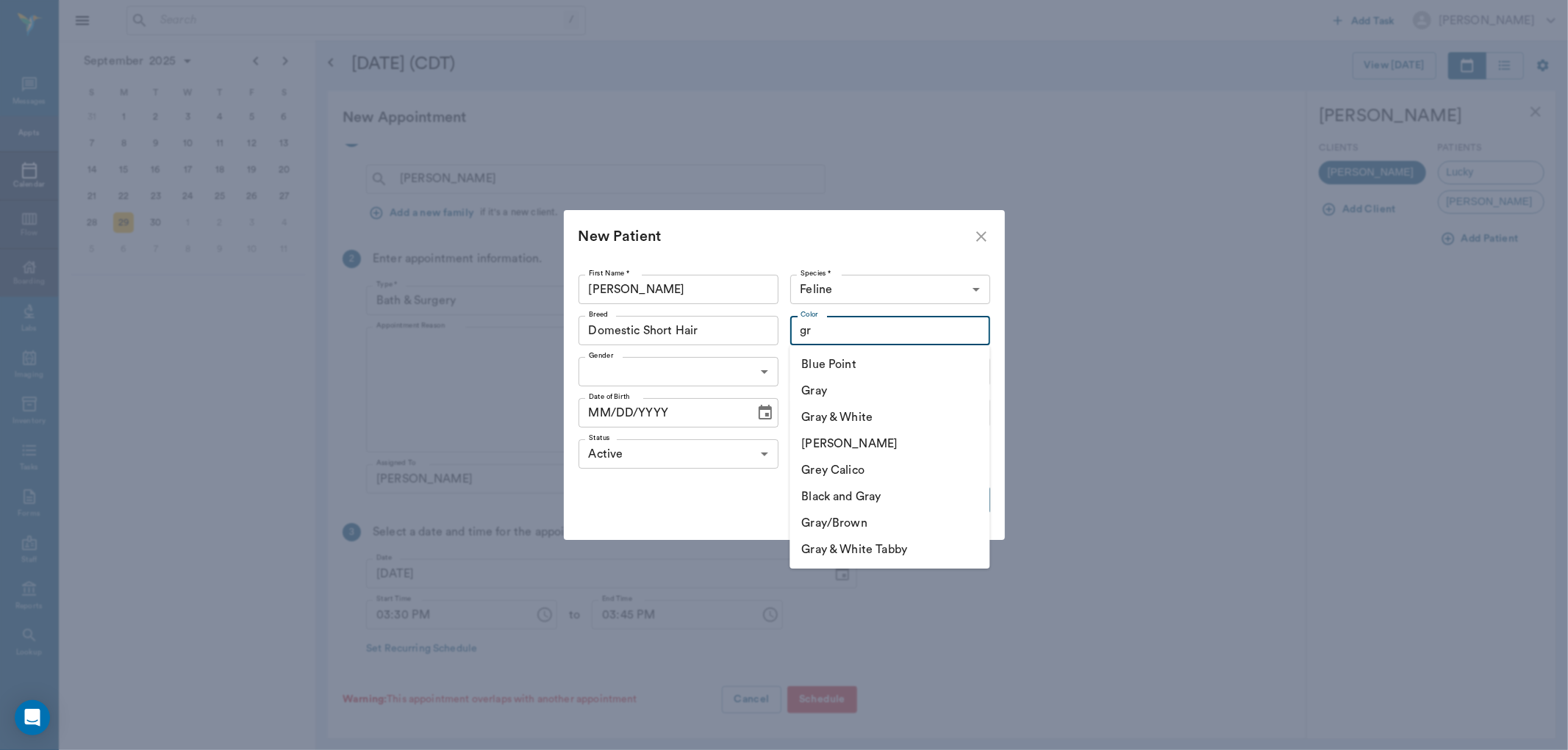
type input "g"
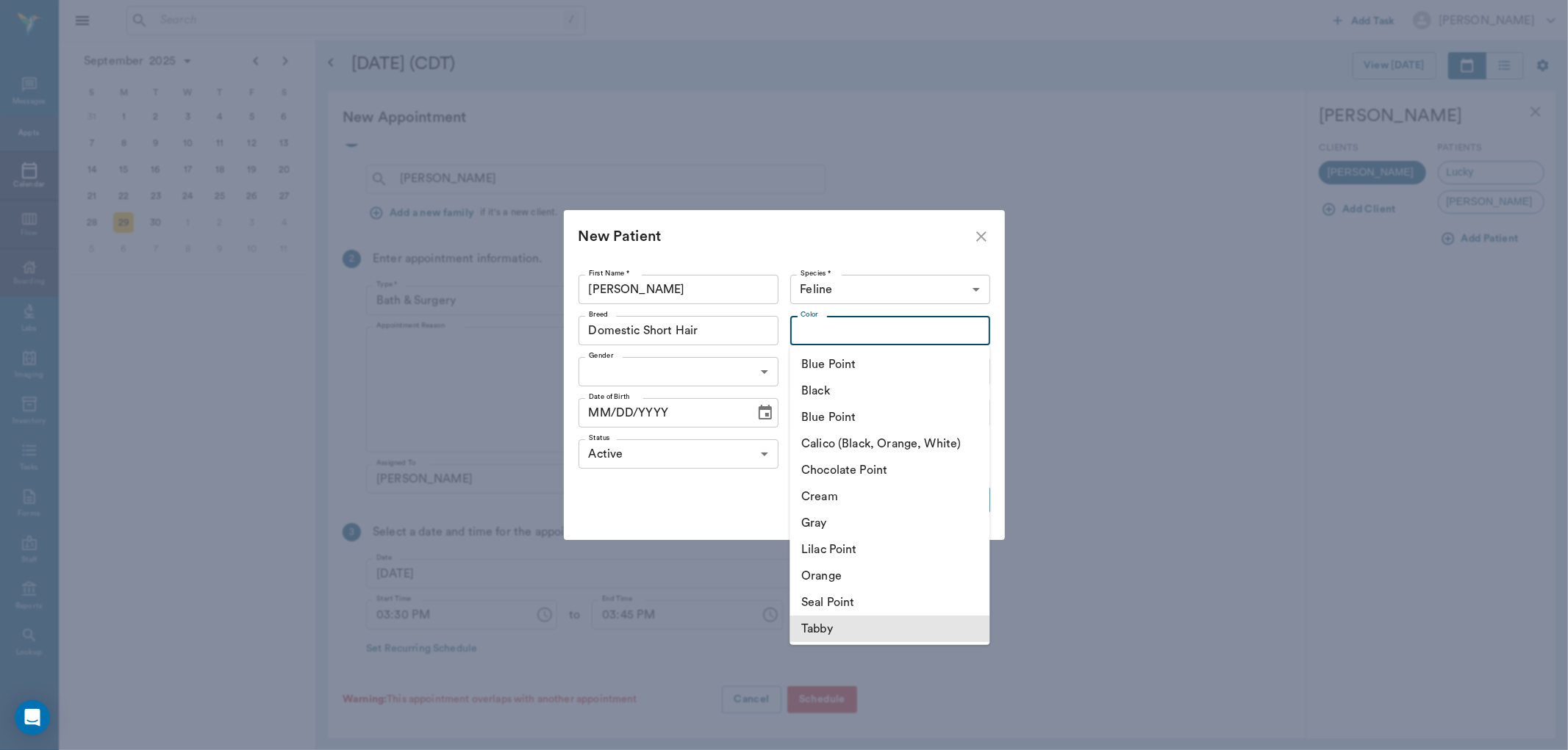
click at [877, 628] on li "Tabby" at bounding box center [890, 628] width 200 height 27
type input "Tabby"
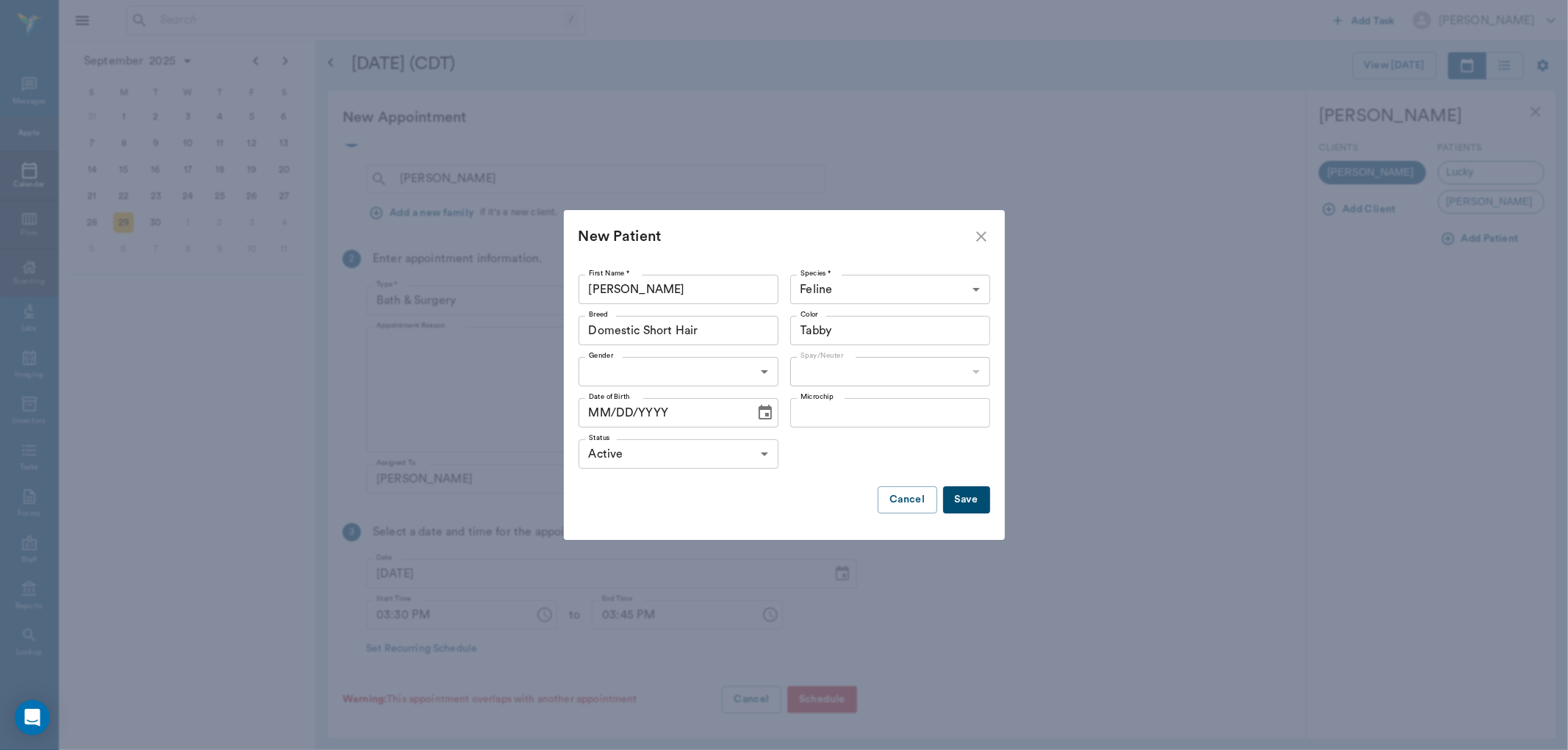
click at [740, 375] on body "/ ​ Add Task [PERSON_NAME] Nectar Messages Appts Calendar Flow Boarding Labs Im…" at bounding box center [784, 375] width 1568 height 750
click at [680, 407] on li "[DEMOGRAPHIC_DATA]" at bounding box center [678, 405] width 200 height 27
type input "[DEMOGRAPHIC_DATA]"
click at [762, 419] on icon "Choose date" at bounding box center [764, 412] width 13 height 15
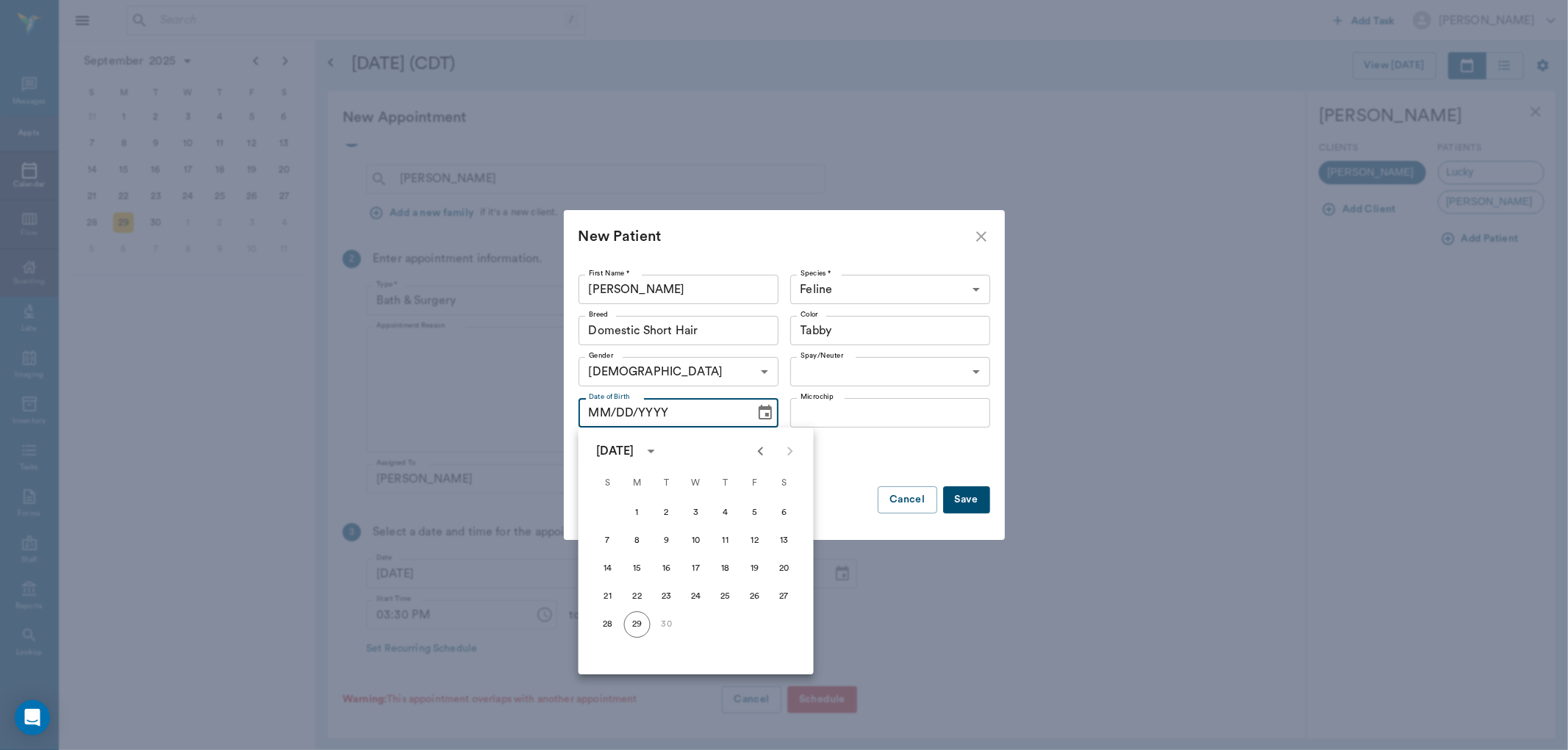
click at [660, 449] on icon "calendar view is open, switch to year view" at bounding box center [652, 452] width 18 height 18
click at [660, 566] on button "2025" at bounding box center [667, 572] width 53 height 27
click at [763, 452] on icon "Previous month" at bounding box center [761, 452] width 18 height 18
click at [695, 598] on button "20" at bounding box center [696, 596] width 27 height 27
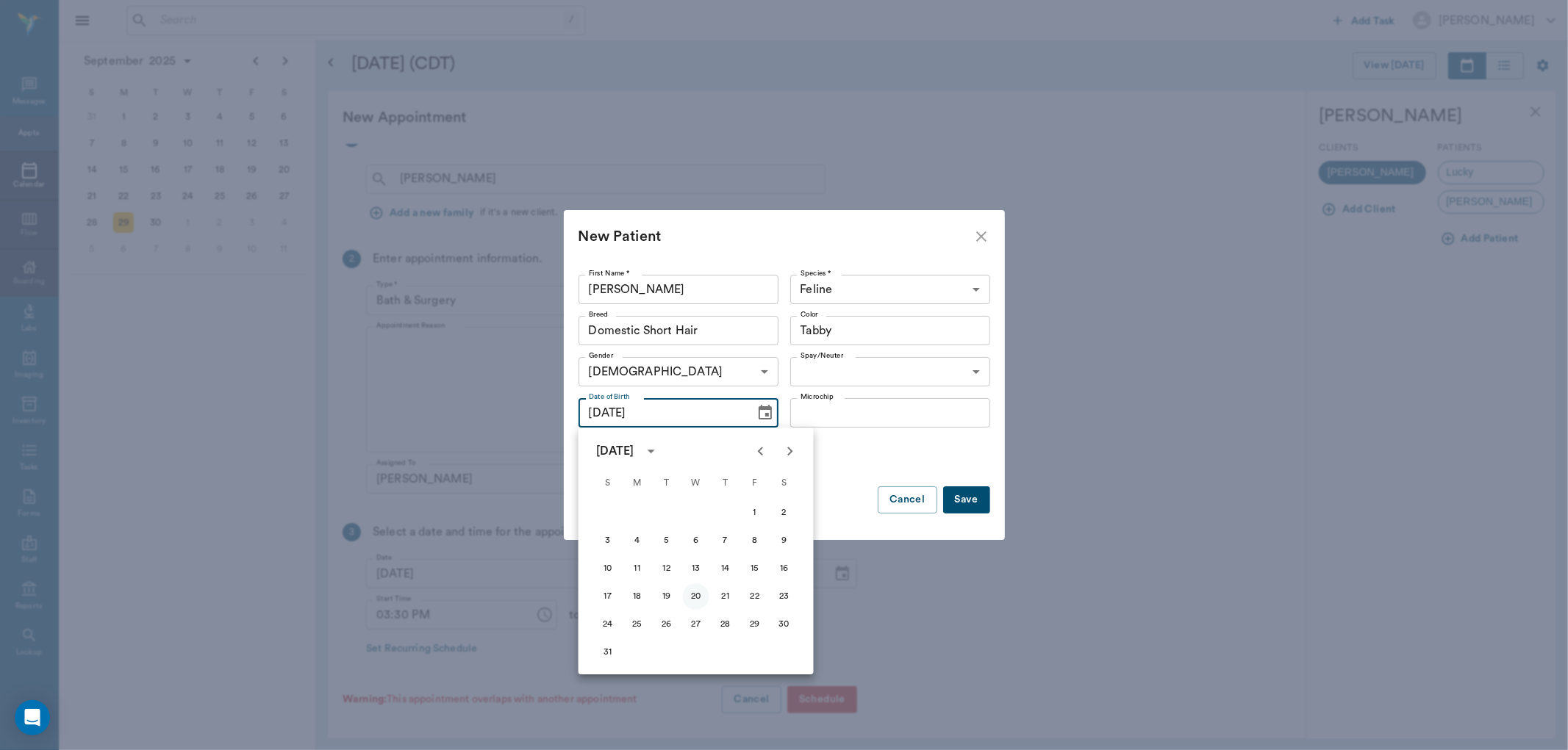
type input "[DATE]"
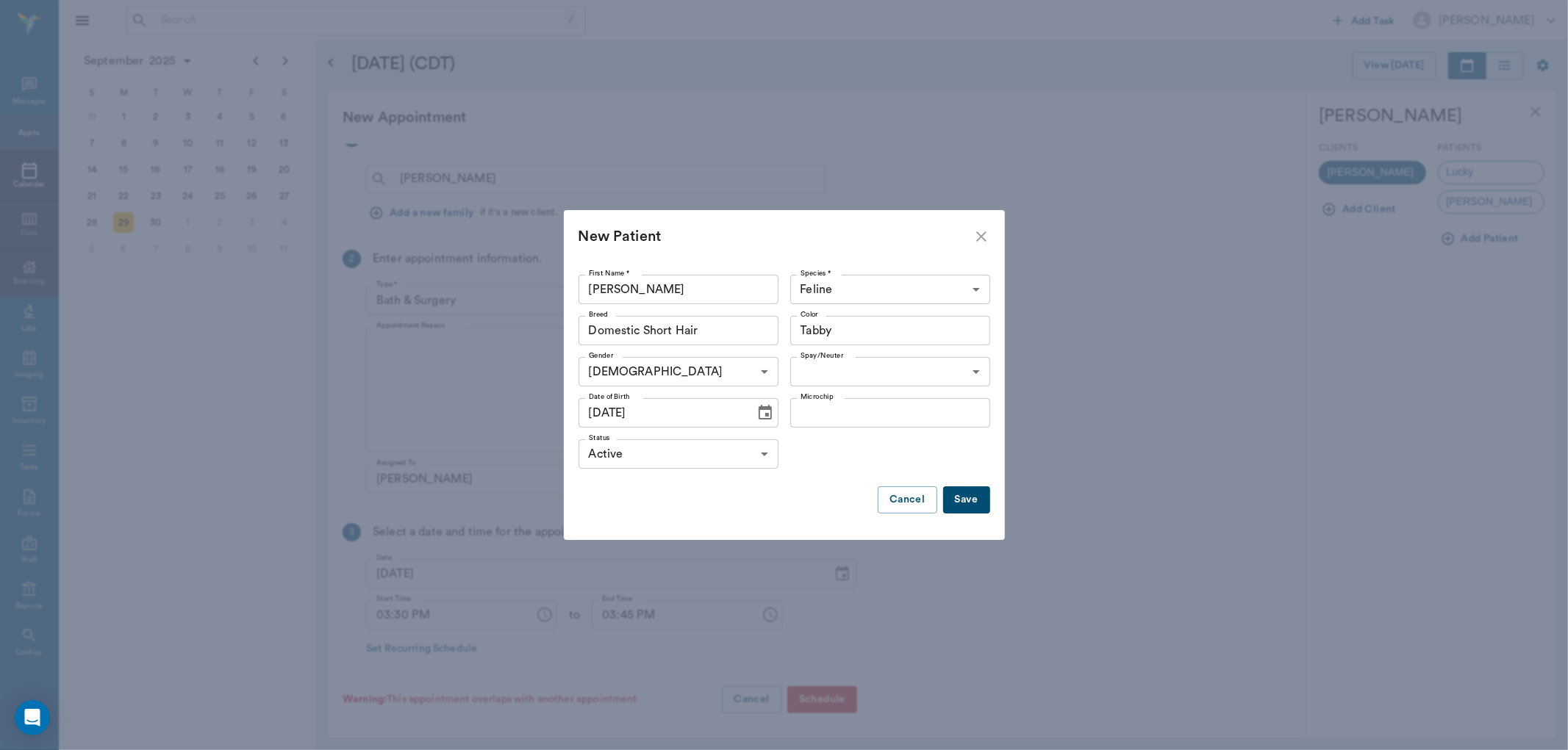
click at [976, 500] on button "Save" at bounding box center [967, 500] width 47 height 28
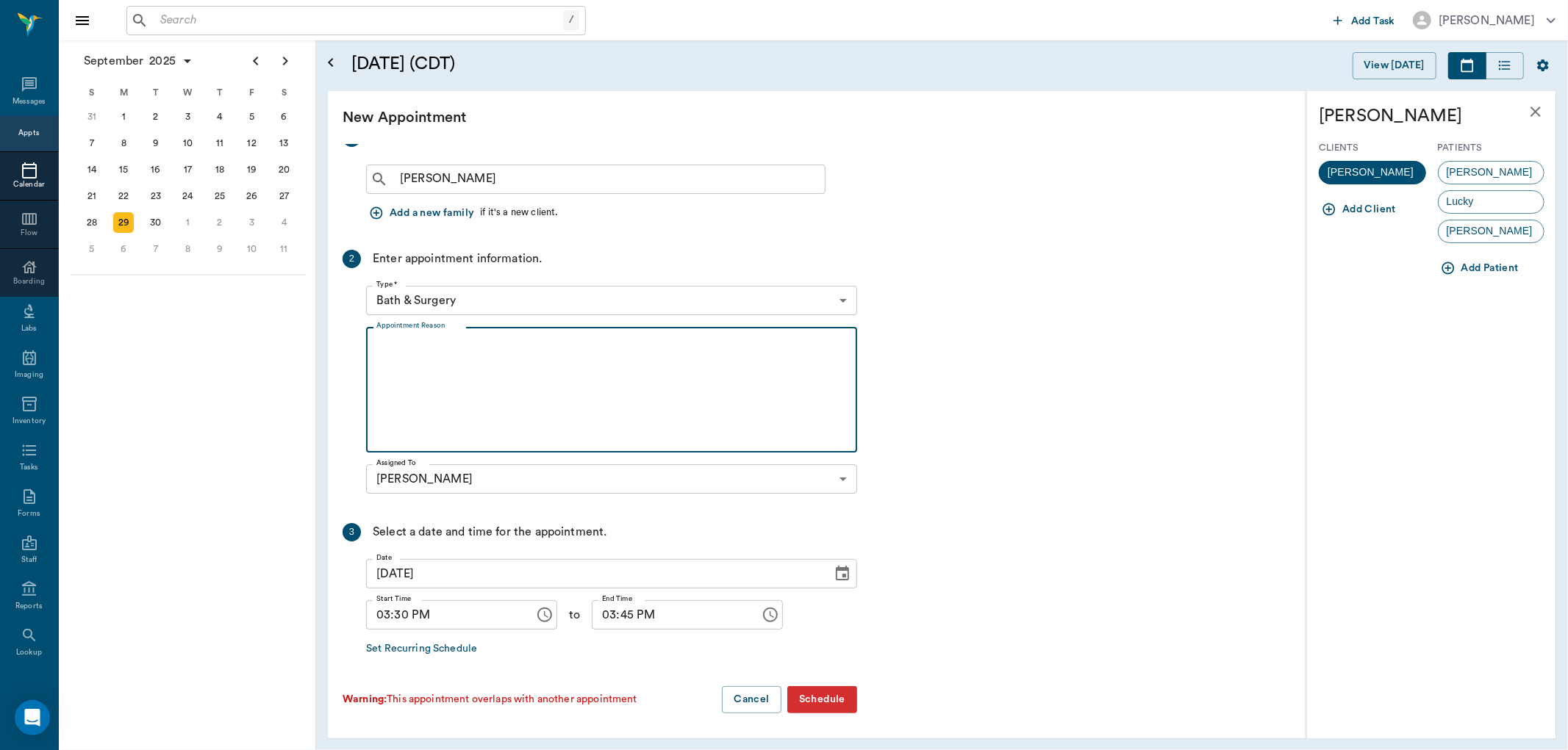
click at [681, 368] on textarea "Appointment Reason" at bounding box center [612, 390] width 471 height 102
click at [1487, 173] on div "[PERSON_NAME]" at bounding box center [1491, 173] width 108 height 24
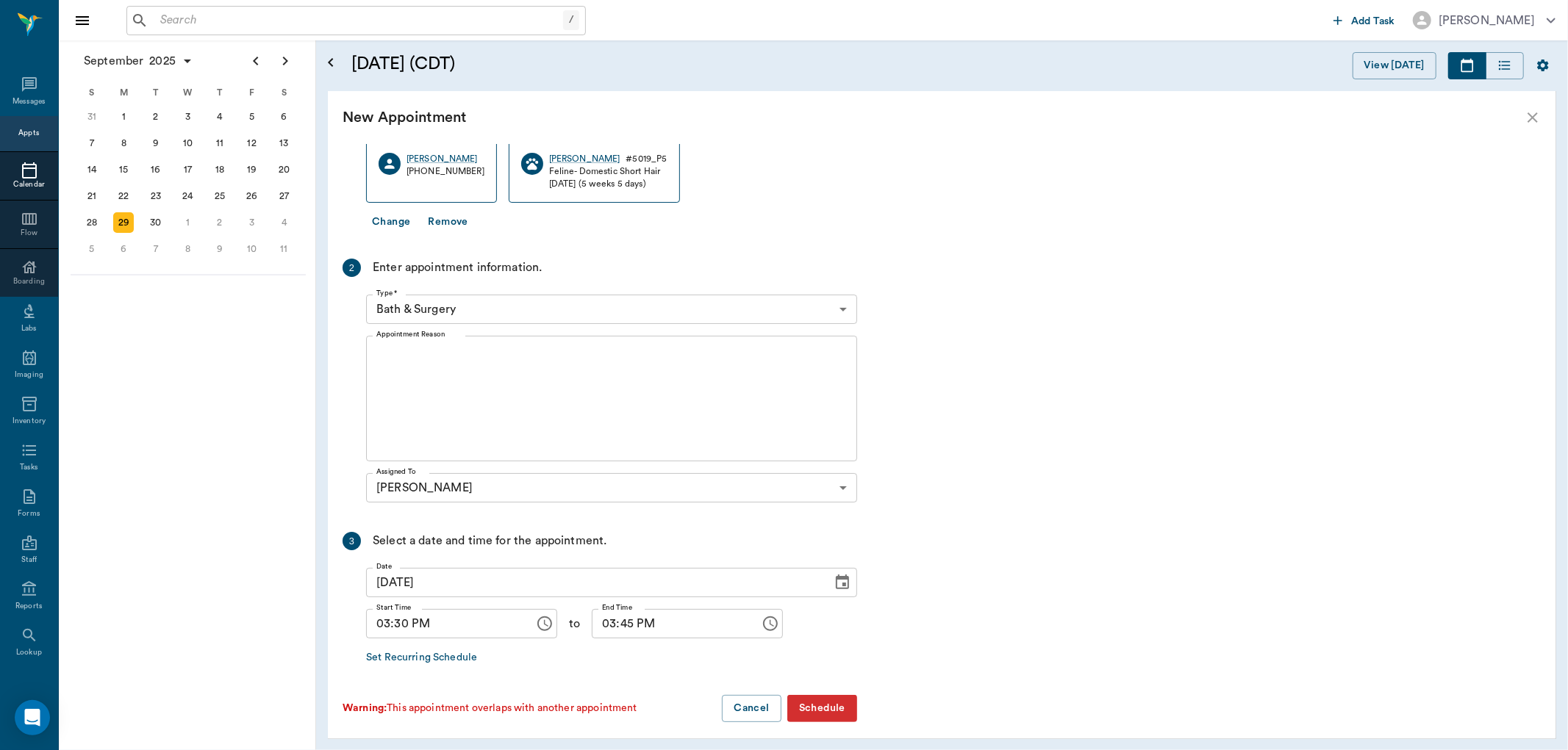
scroll to position [164, 0]
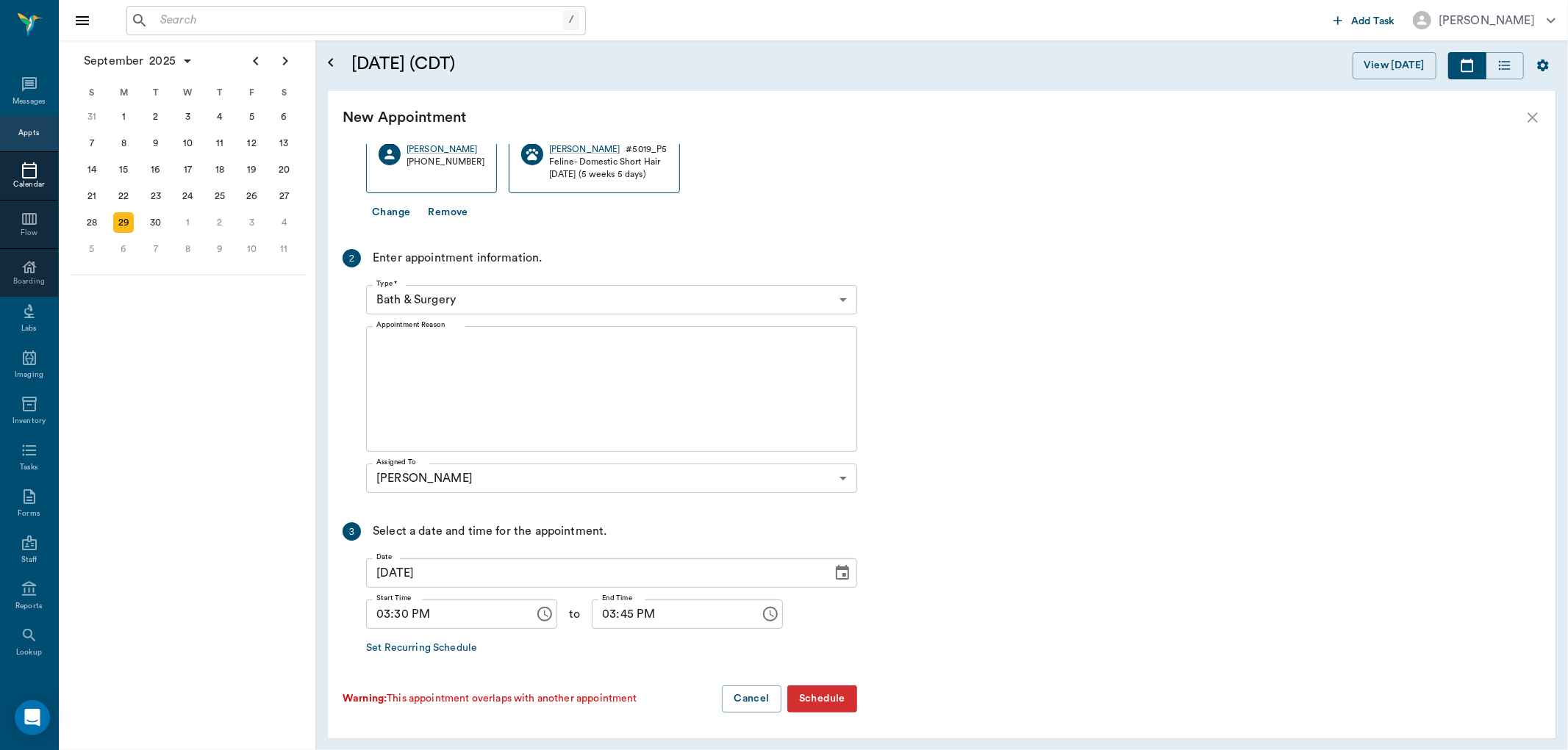
click at [838, 699] on button "Schedule" at bounding box center [822, 700] width 70 height 28
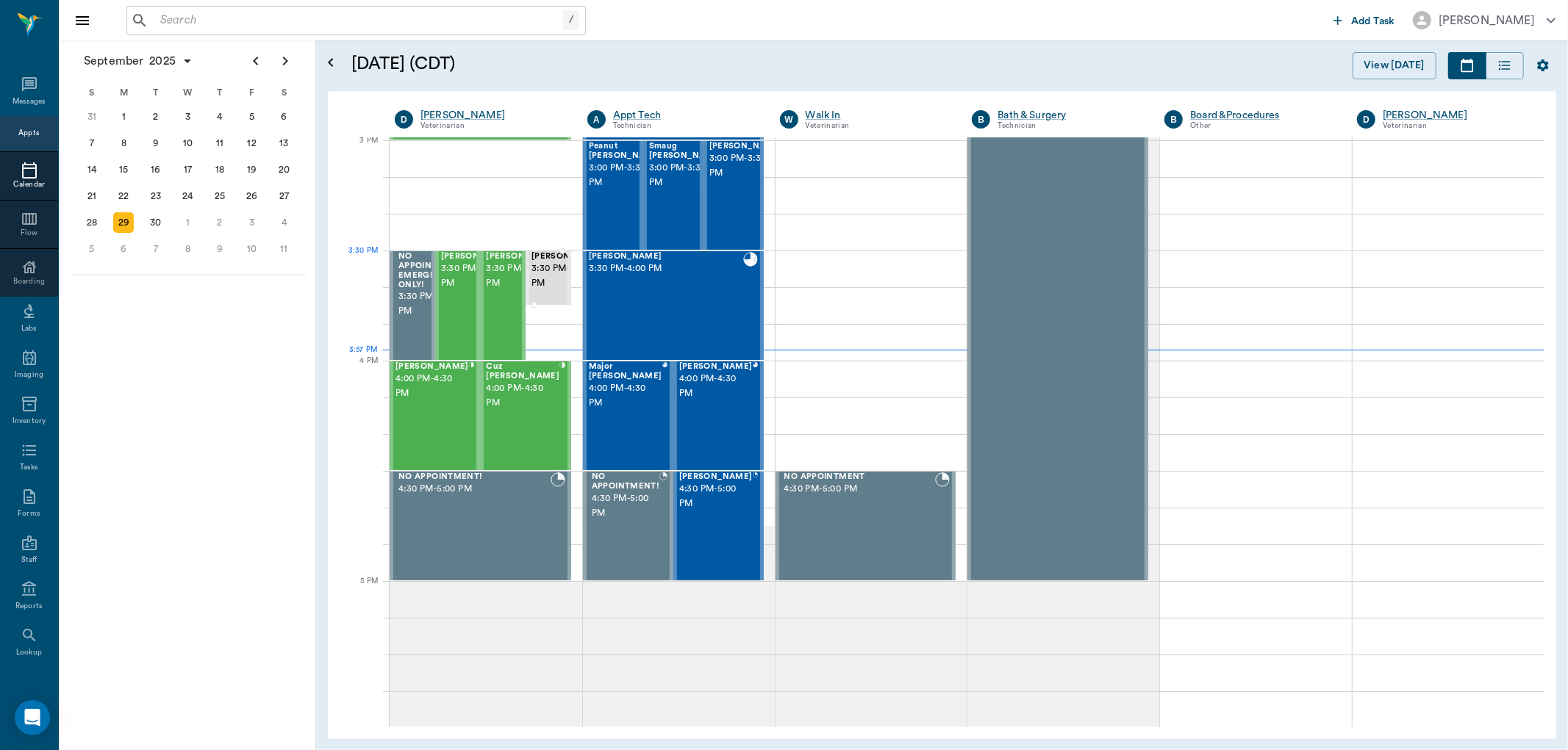
click at [546, 271] on span "3:30 PM - 3:45 PM" at bounding box center [568, 277] width 73 height 30
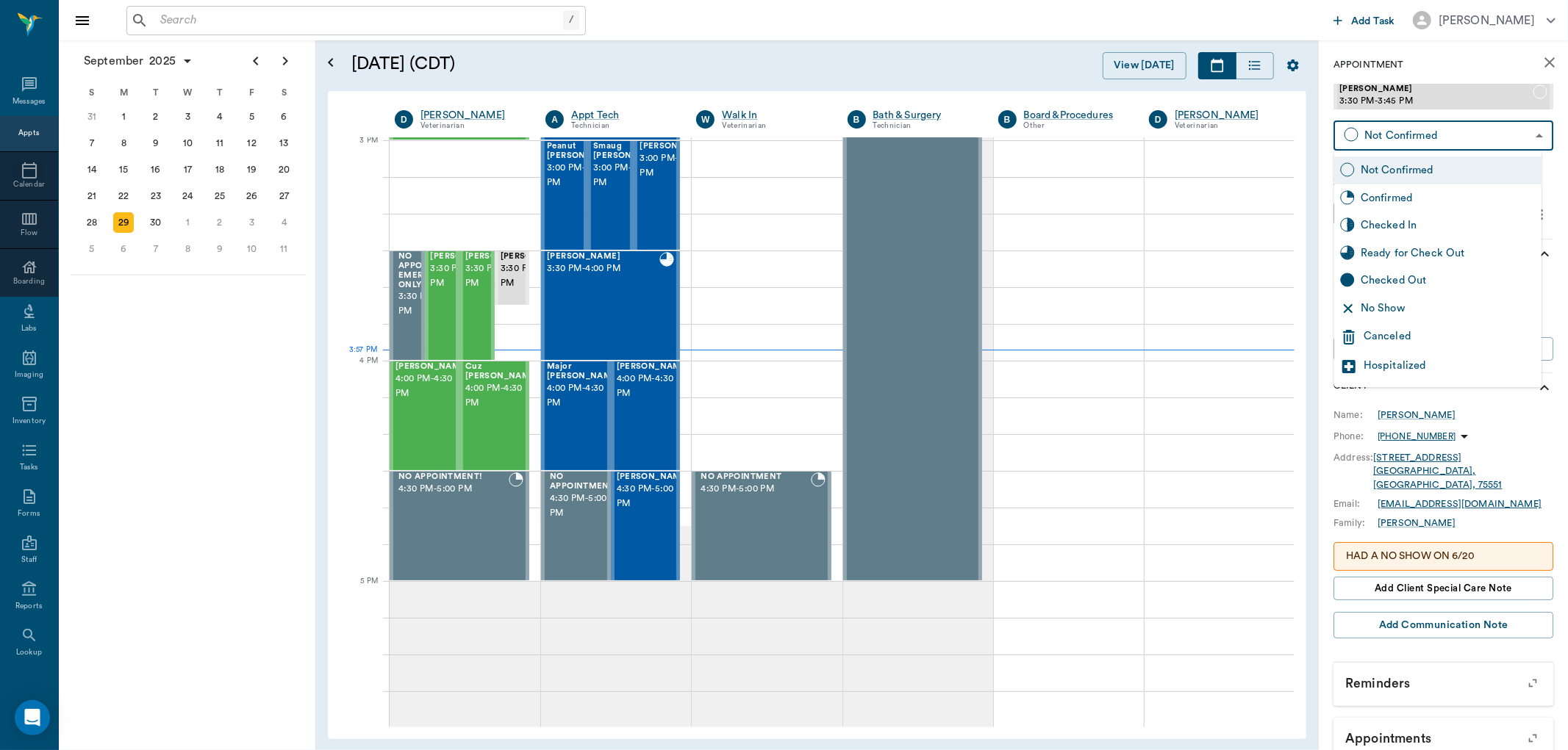
click at [1534, 140] on body "/ ​ Add Task [PERSON_NAME] Nectar Messages Appts Calendar Flow Boarding Labs Im…" at bounding box center [784, 375] width 1568 height 750
click at [1455, 239] on div "Ready for Check Out" at bounding box center [1438, 253] width 208 height 28
click at [1526, 133] on body "/ ​ Add Task [PERSON_NAME] Nectar Messages Appts Calendar Flow Boarding Labs Im…" at bounding box center [784, 375] width 1568 height 750
click at [1459, 225] on div "Checked In" at bounding box center [1447, 225] width 175 height 16
type input "CHECKED_IN"
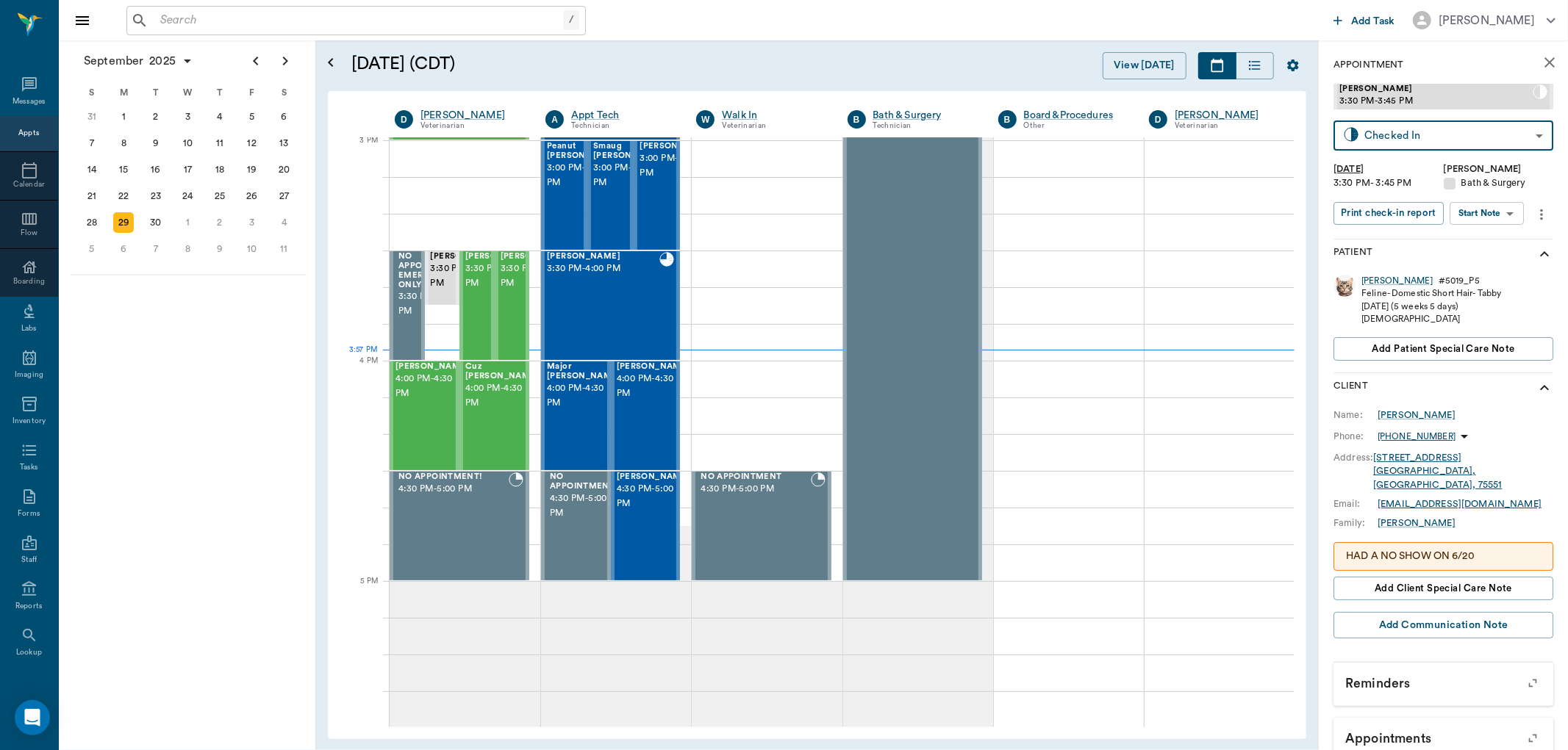
click at [1494, 217] on body "/ ​ Add Task [PERSON_NAME] Nectar Messages Appts Calendar Flow Boarding Labs Im…" at bounding box center [784, 375] width 1568 height 750
click at [1500, 238] on li "Start SOAP" at bounding box center [1488, 242] width 102 height 25
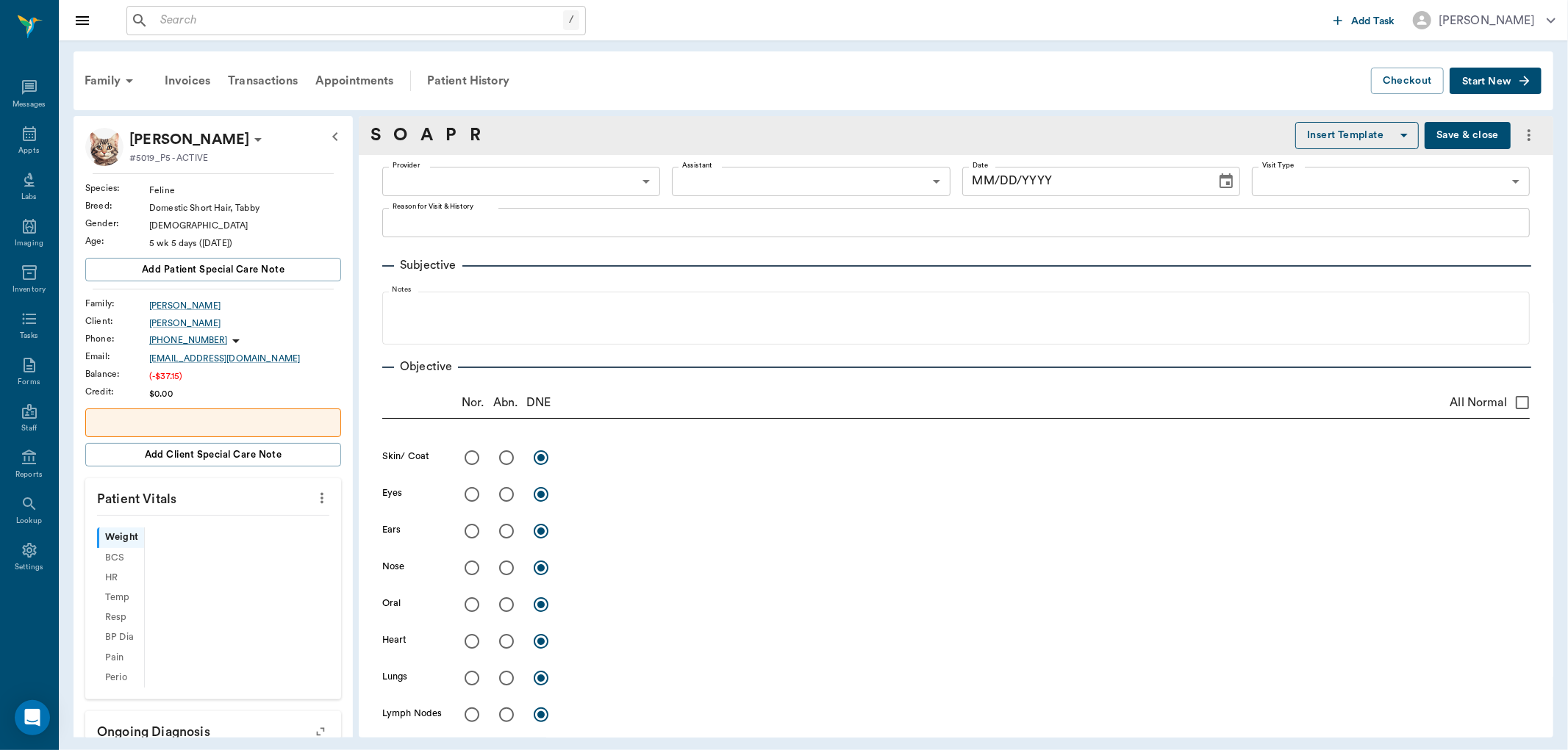
type input "63ec2f075fda476ae8351a4d"
type input "67479aab0de4f58b269e34fc"
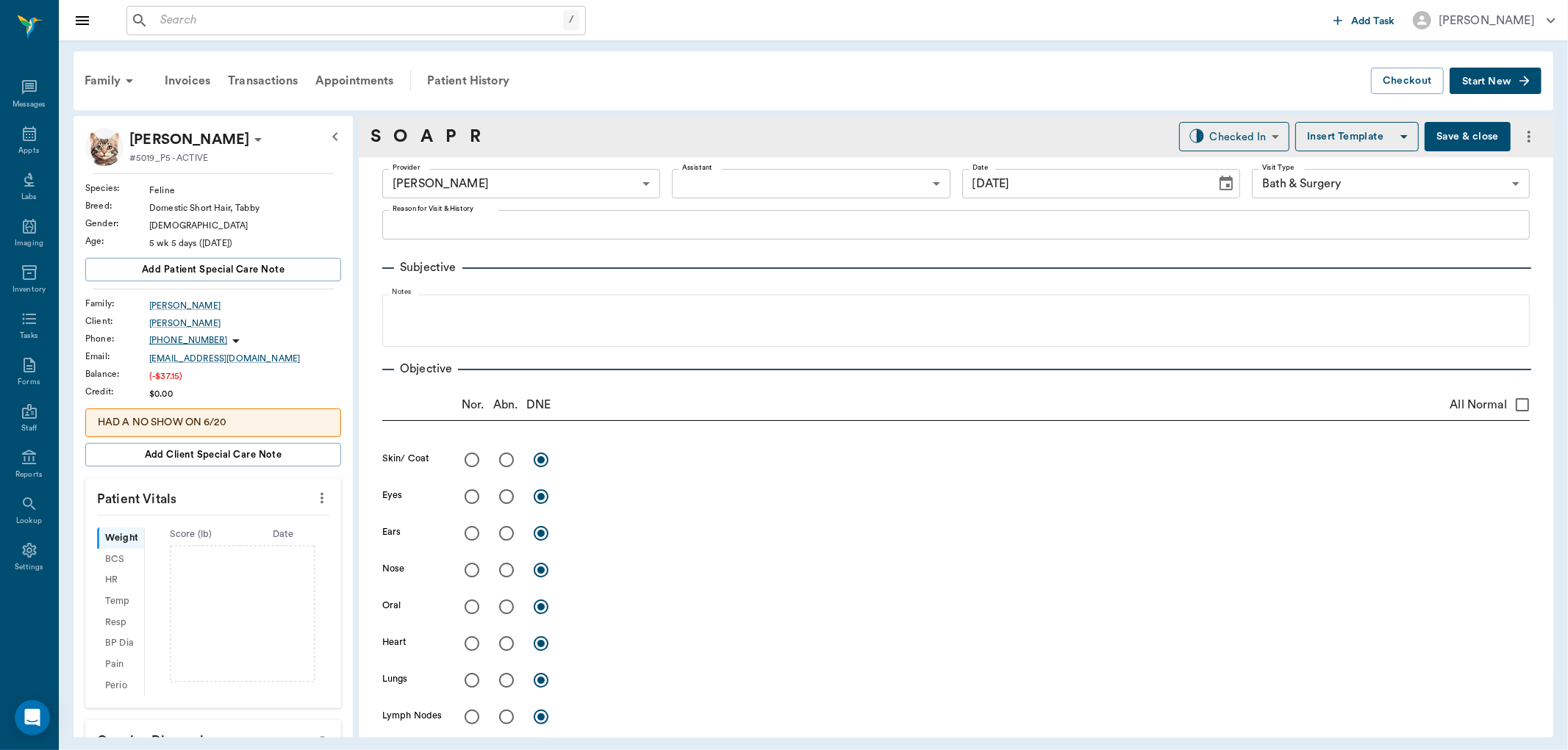
type input "[DATE]"
click at [921, 179] on body "/ ​ Add Task [PERSON_NAME] Nectar Messages Appts Labs Imaging Inventory Tasks F…" at bounding box center [784, 375] width 1568 height 750
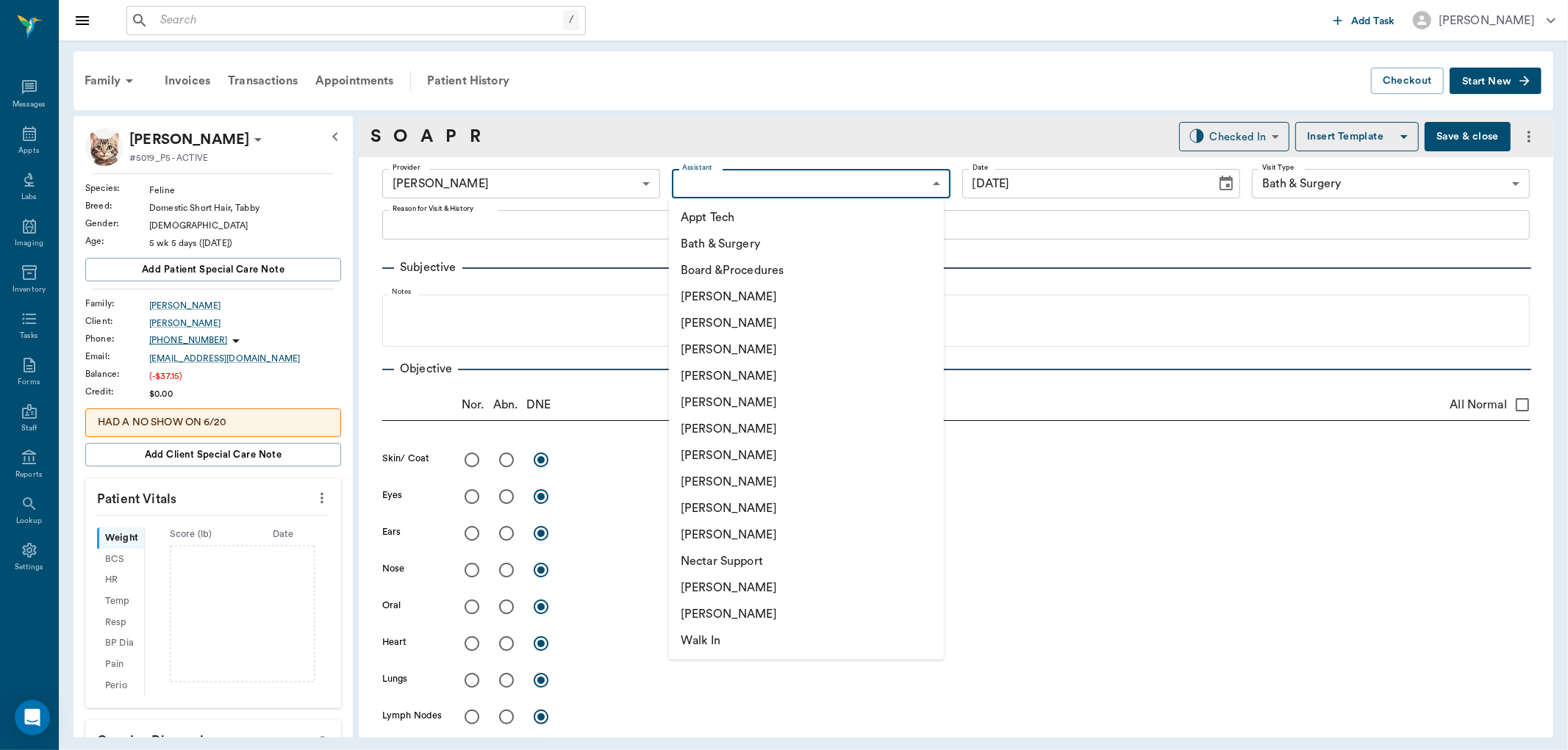
click at [814, 354] on li "[PERSON_NAME]" at bounding box center [807, 350] width 275 height 27
type input "642ef10e332a41444de2bad1"
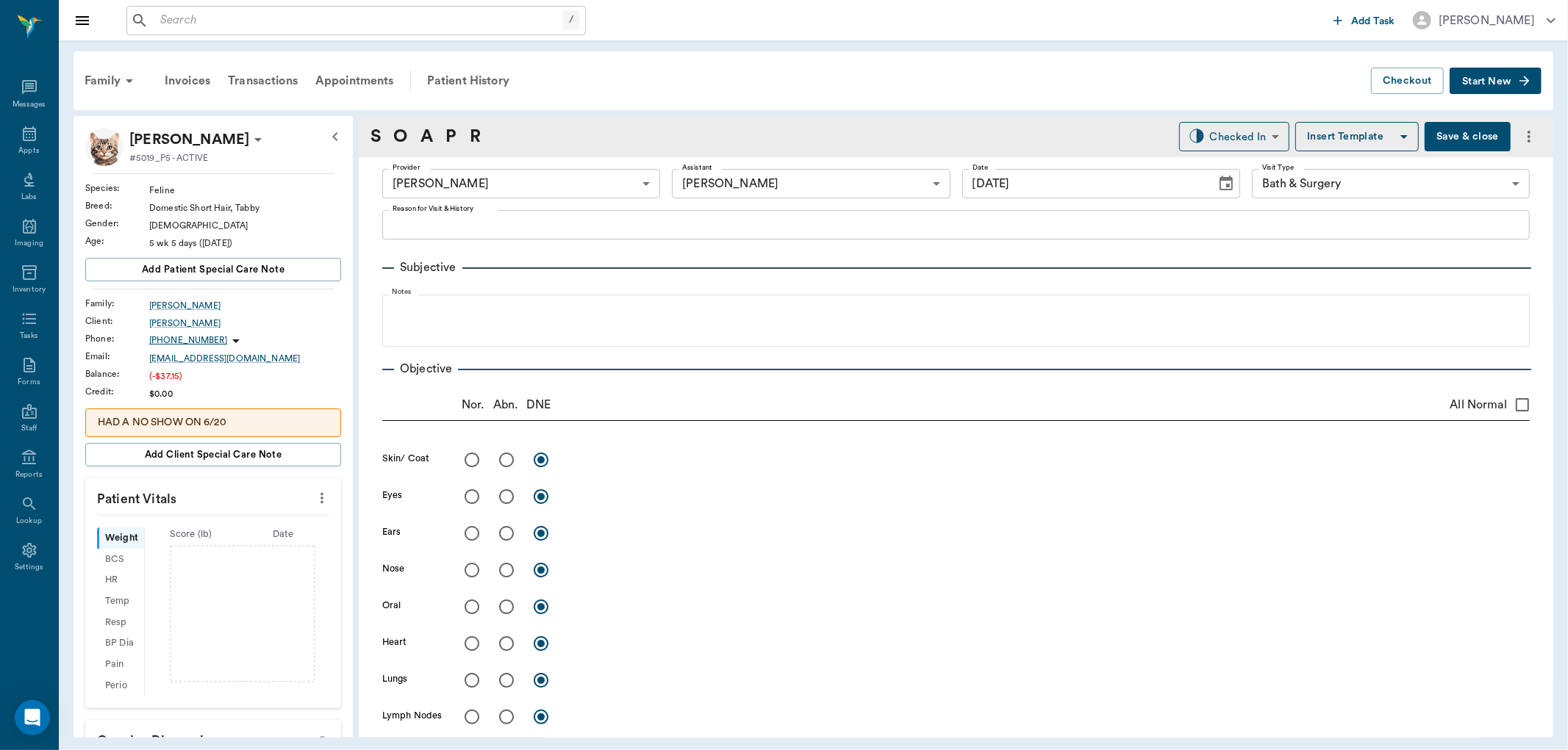
click at [314, 501] on icon "more" at bounding box center [322, 498] width 16 height 18
click at [272, 520] on span "Enter Vitals" at bounding box center [247, 525] width 124 height 16
click at [253, 544] on input "text" at bounding box center [212, 542] width 128 height 30
type input "1.2"
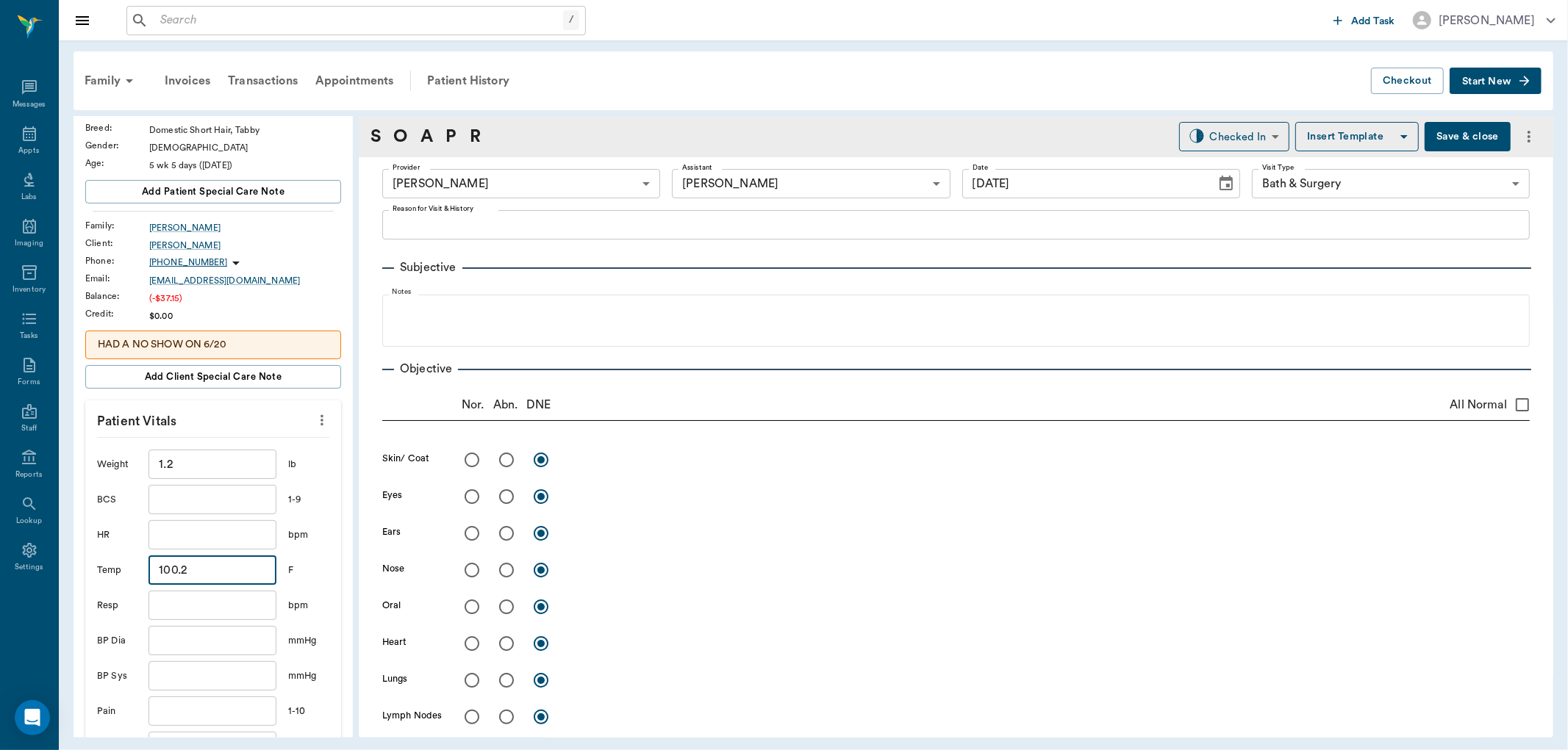
scroll to position [245, 0]
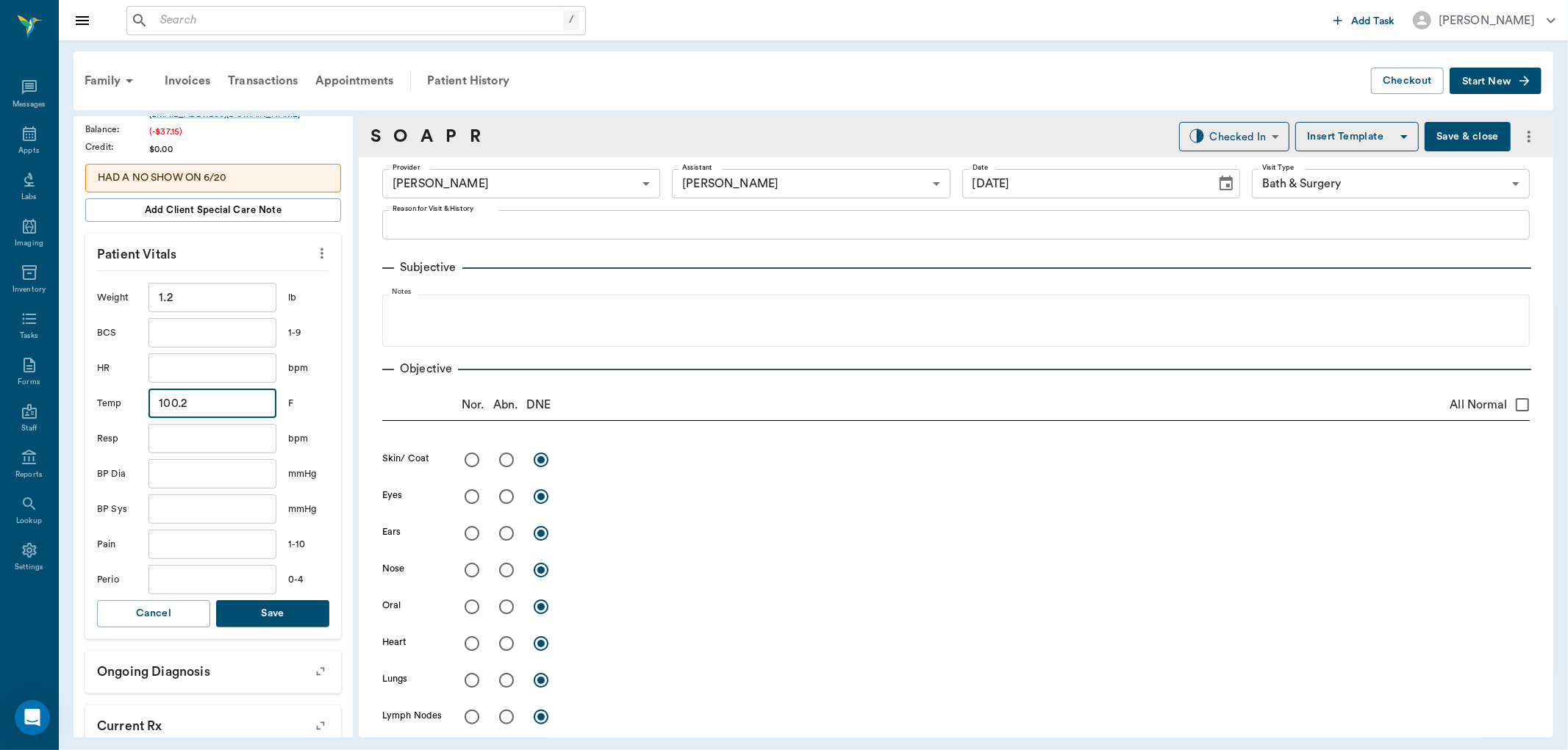
type input "100.2"
click at [283, 623] on button "Save" at bounding box center [273, 615] width 114 height 28
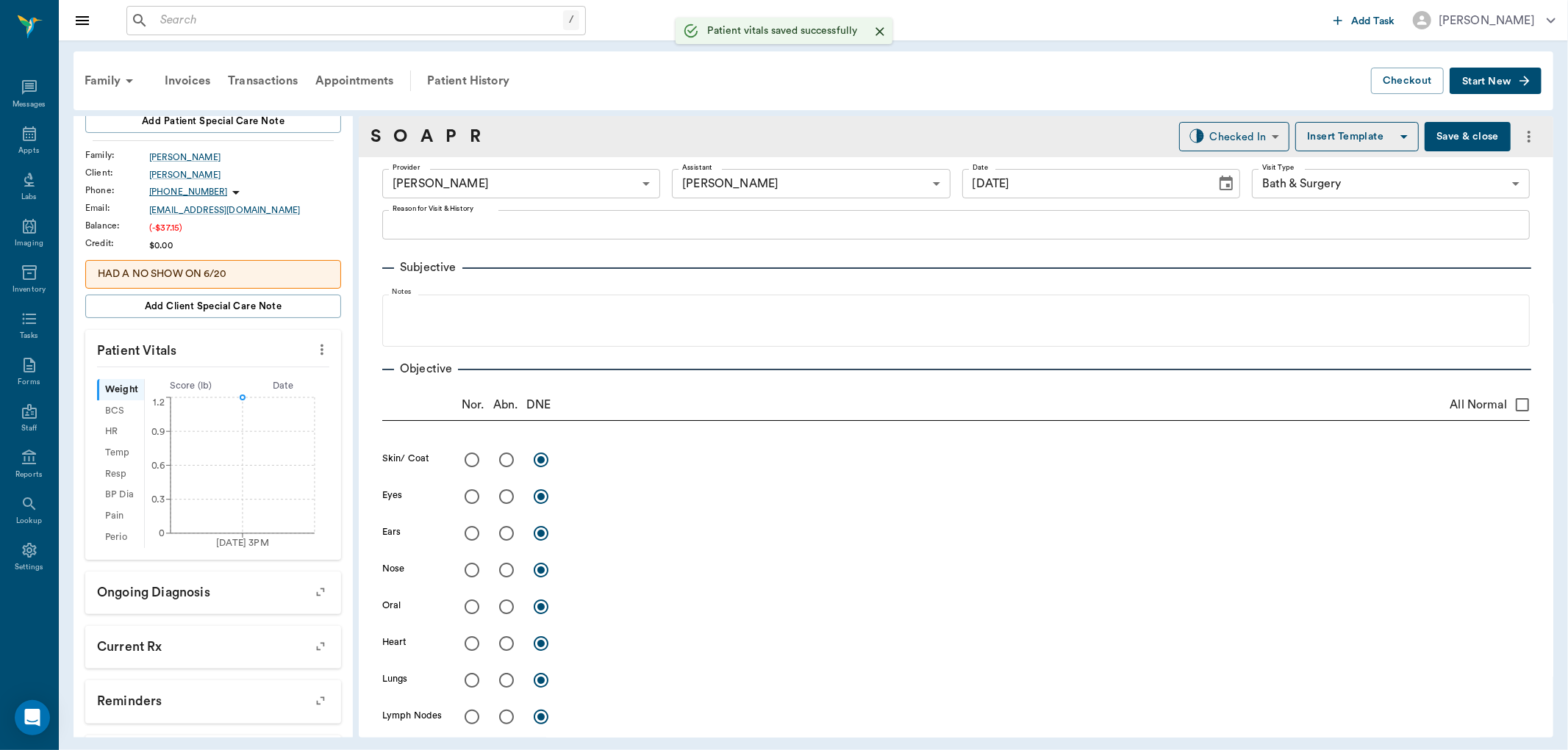
scroll to position [0, 0]
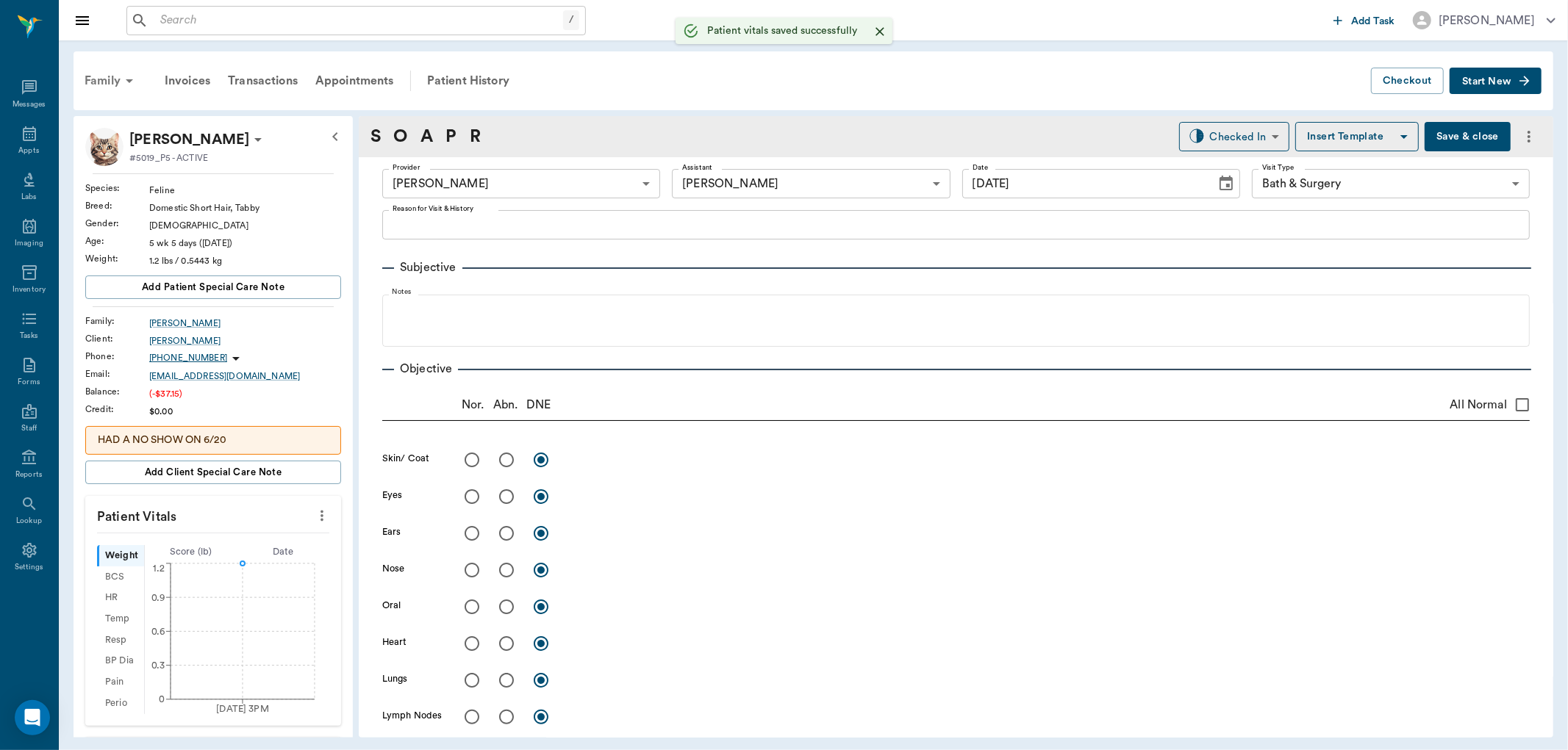
click at [114, 74] on div "Family" at bounding box center [112, 81] width 71 height 36
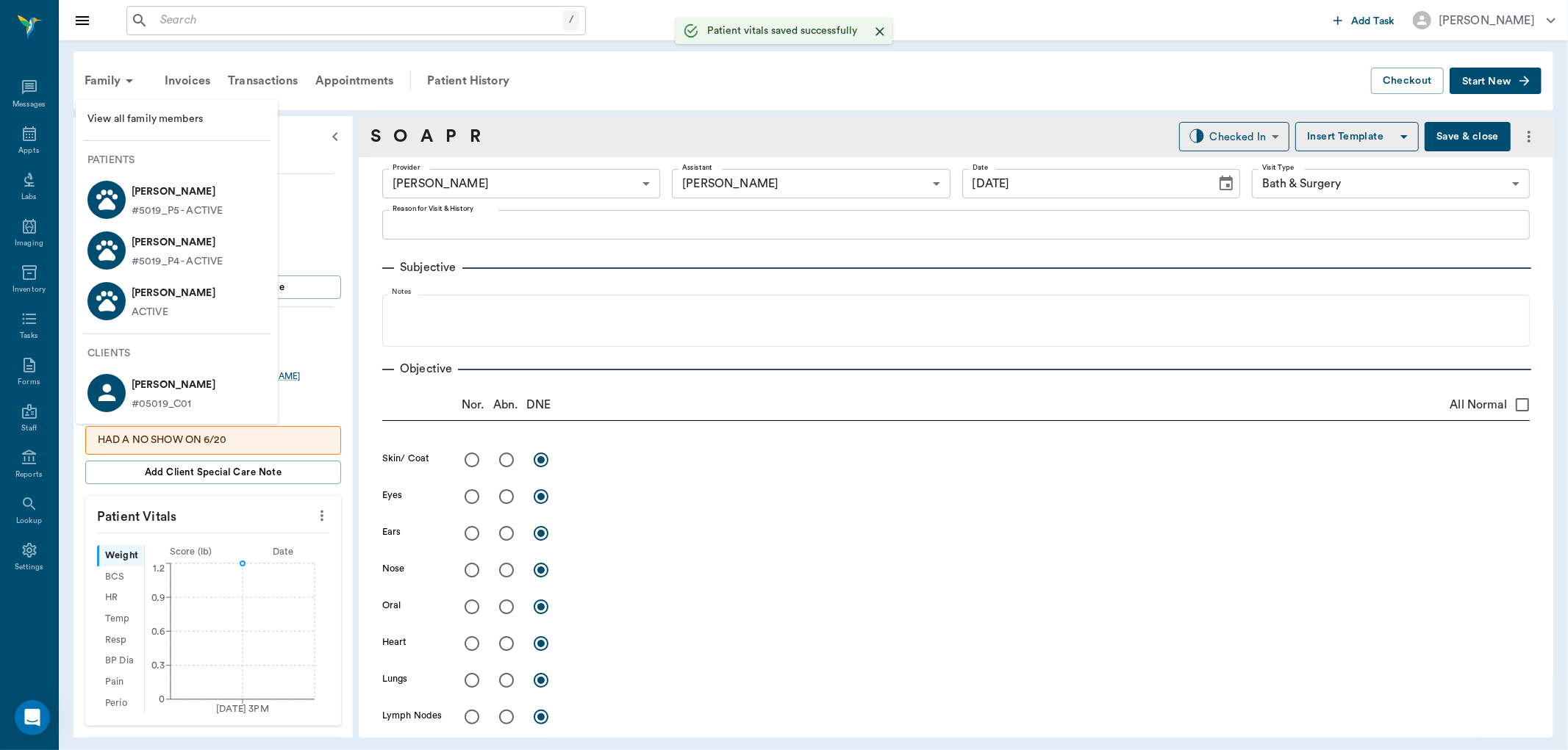
click at [189, 254] on p "#5019_P4 - ACTIVE" at bounding box center [177, 262] width 91 height 16
click at [199, 240] on p "[PERSON_NAME]" at bounding box center [177, 242] width 91 height 24
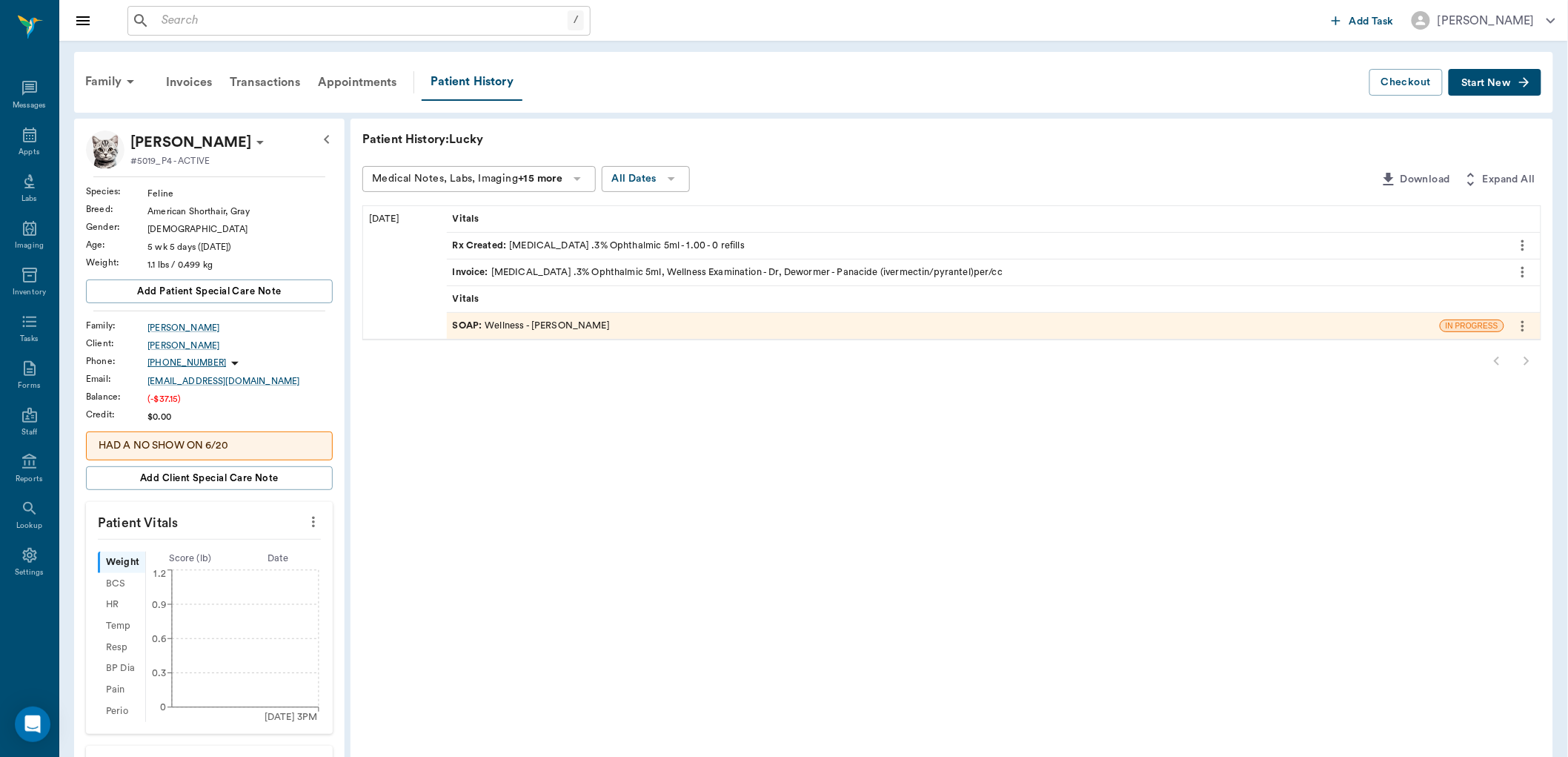
click at [669, 332] on div "SOAP : Wellness - [PERSON_NAME]" at bounding box center [943, 326] width 993 height 26
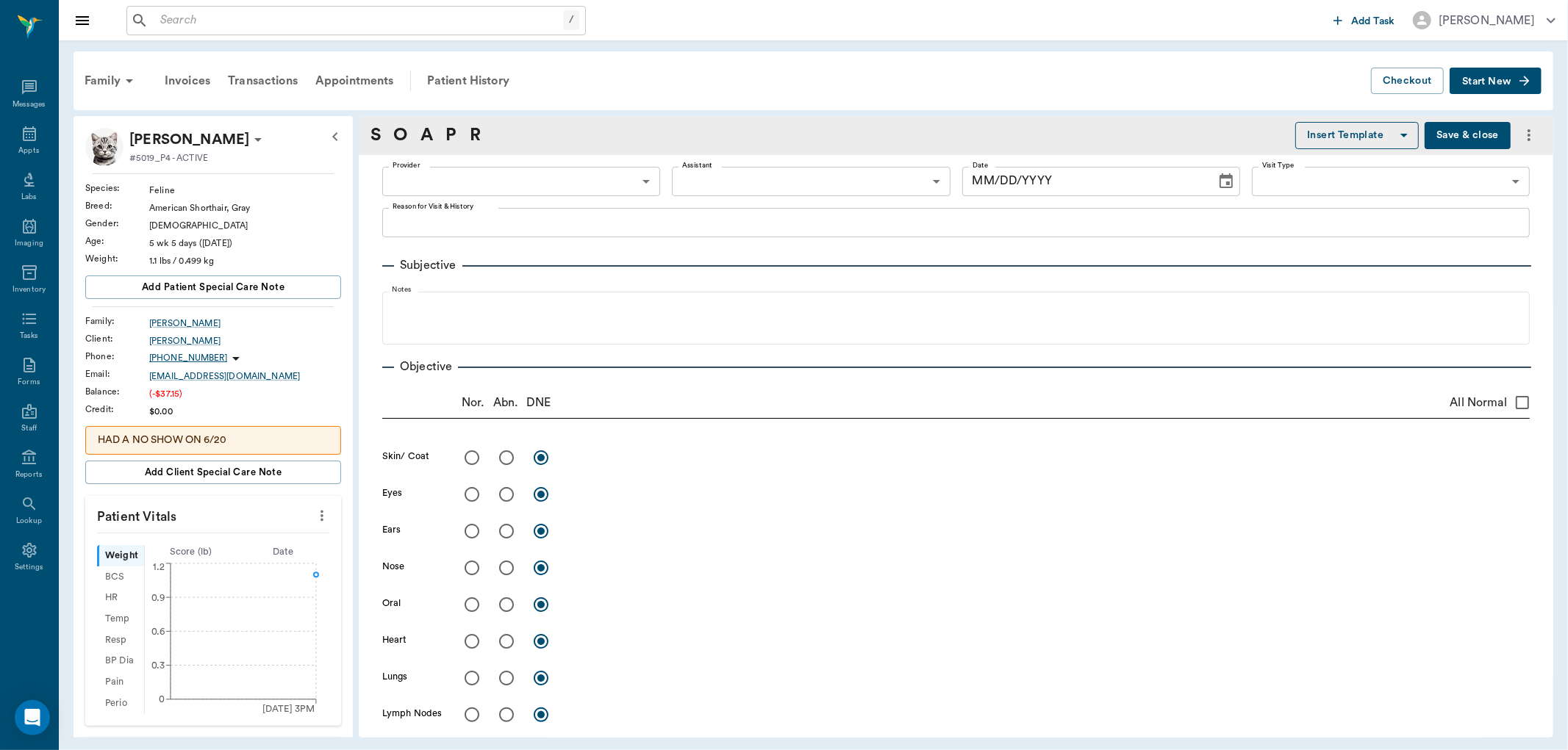
type input "63ec2f075fda476ae8351a4d"
type input "642ef10e332a41444de2bad1"
type input "65d2be4f46e3a538d89b8c14"
type textarea "One kitten right eye keeps closing shut, fluid in eye, about 5 weeks old; secon…"
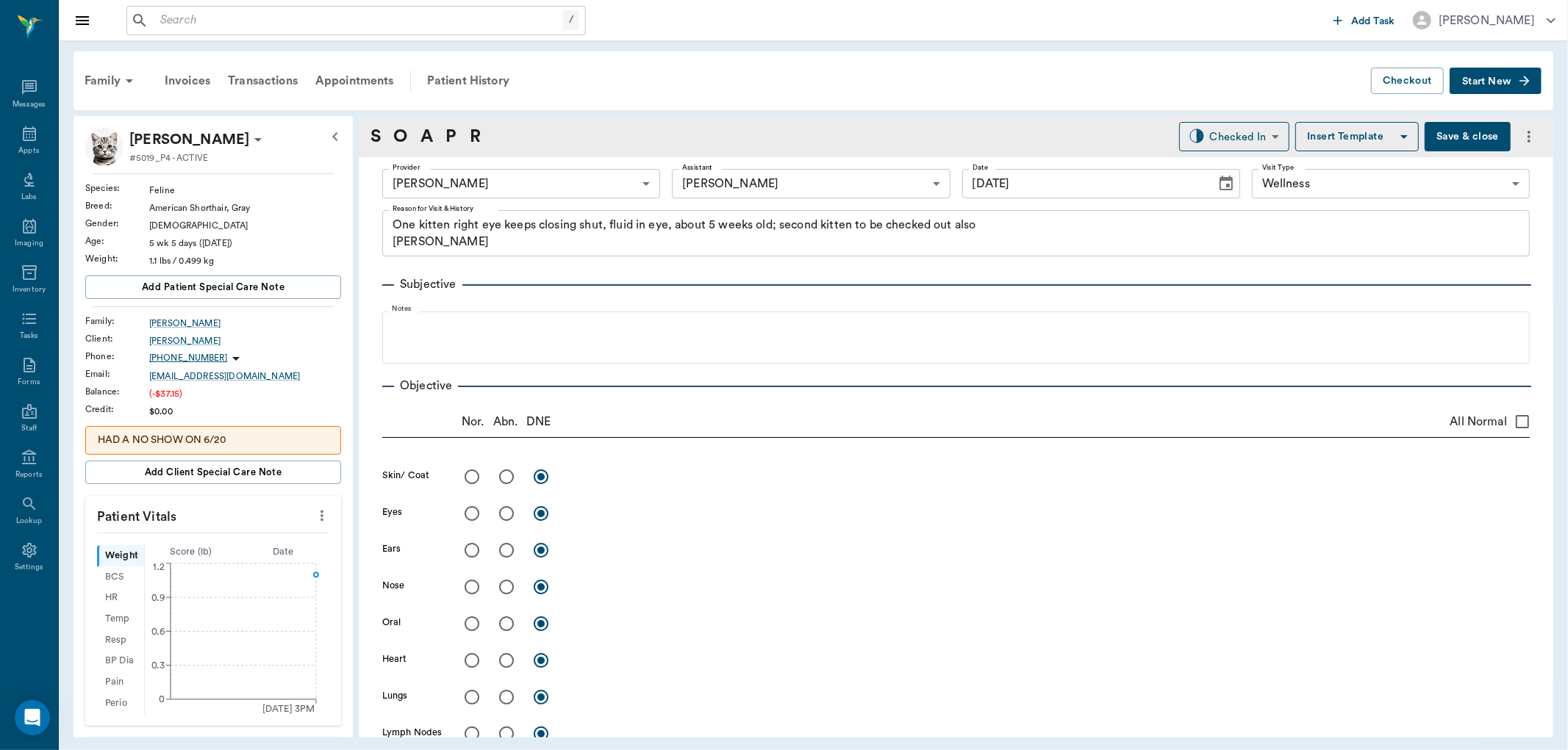
type input "[DATE]"
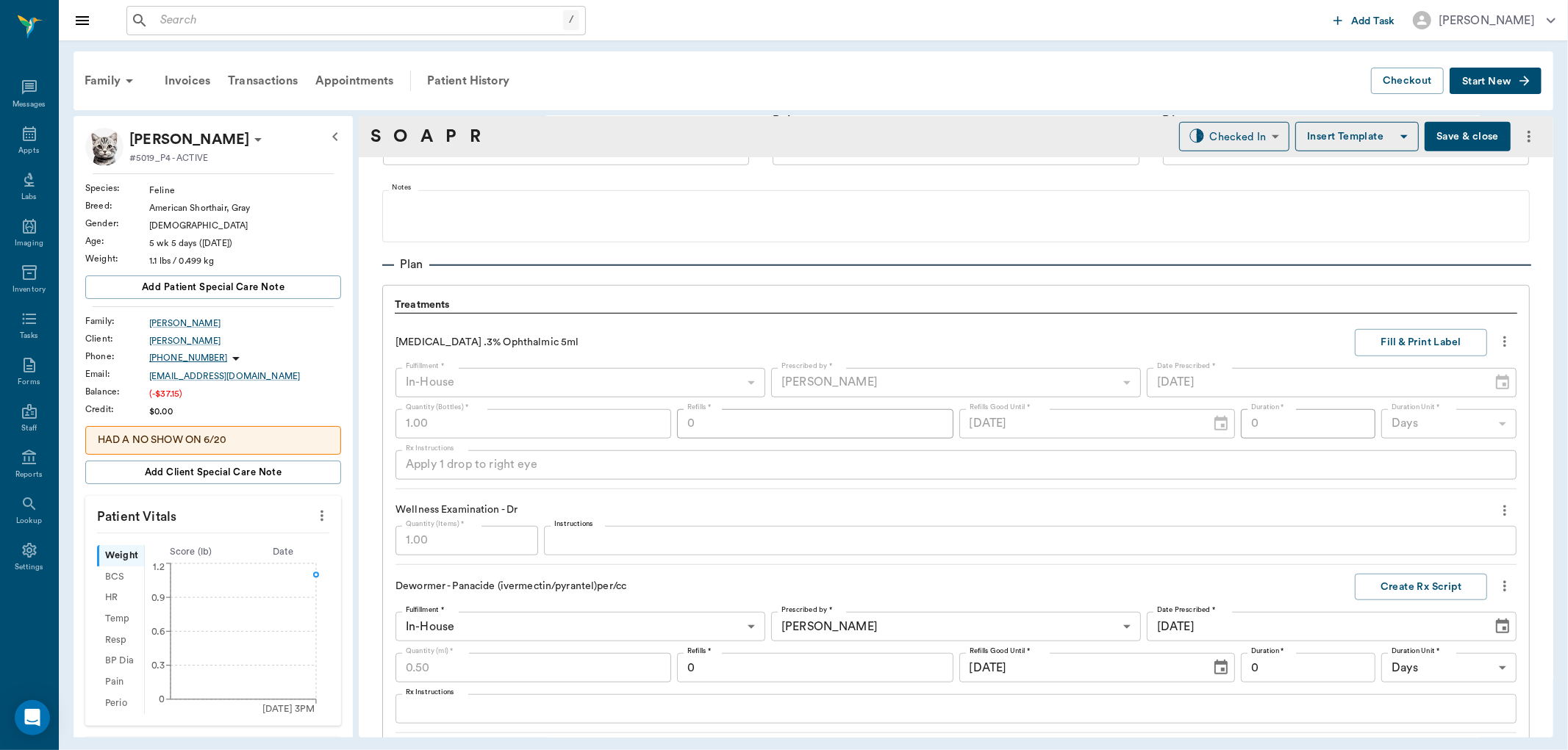
scroll to position [1061, 0]
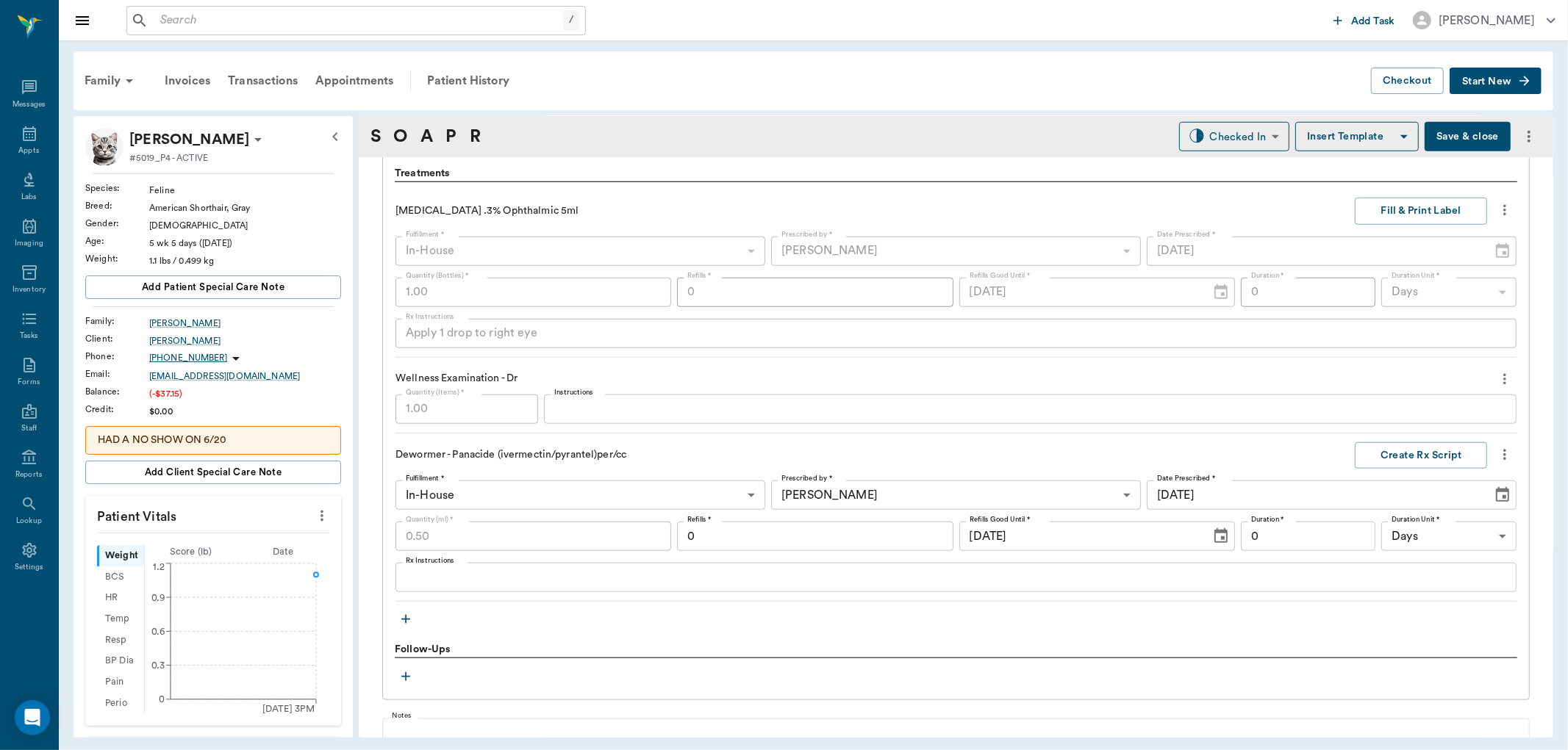
click at [1497, 209] on icon "more" at bounding box center [1505, 210] width 16 height 18
click at [1106, 202] on div at bounding box center [784, 375] width 1568 height 750
click at [1502, 210] on button "more" at bounding box center [1505, 209] width 24 height 25
click at [1506, 171] on div at bounding box center [784, 375] width 1568 height 750
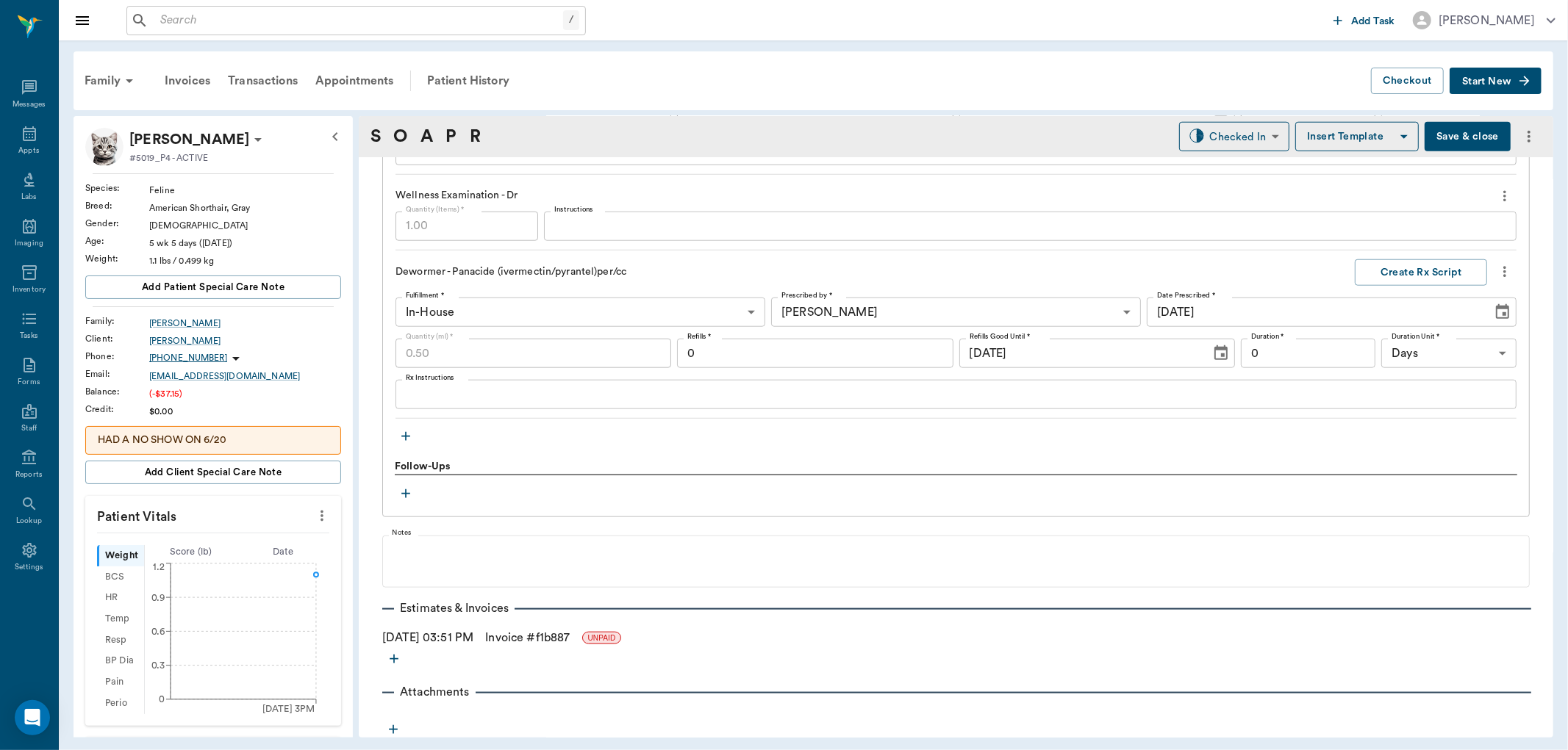
scroll to position [1249, 0]
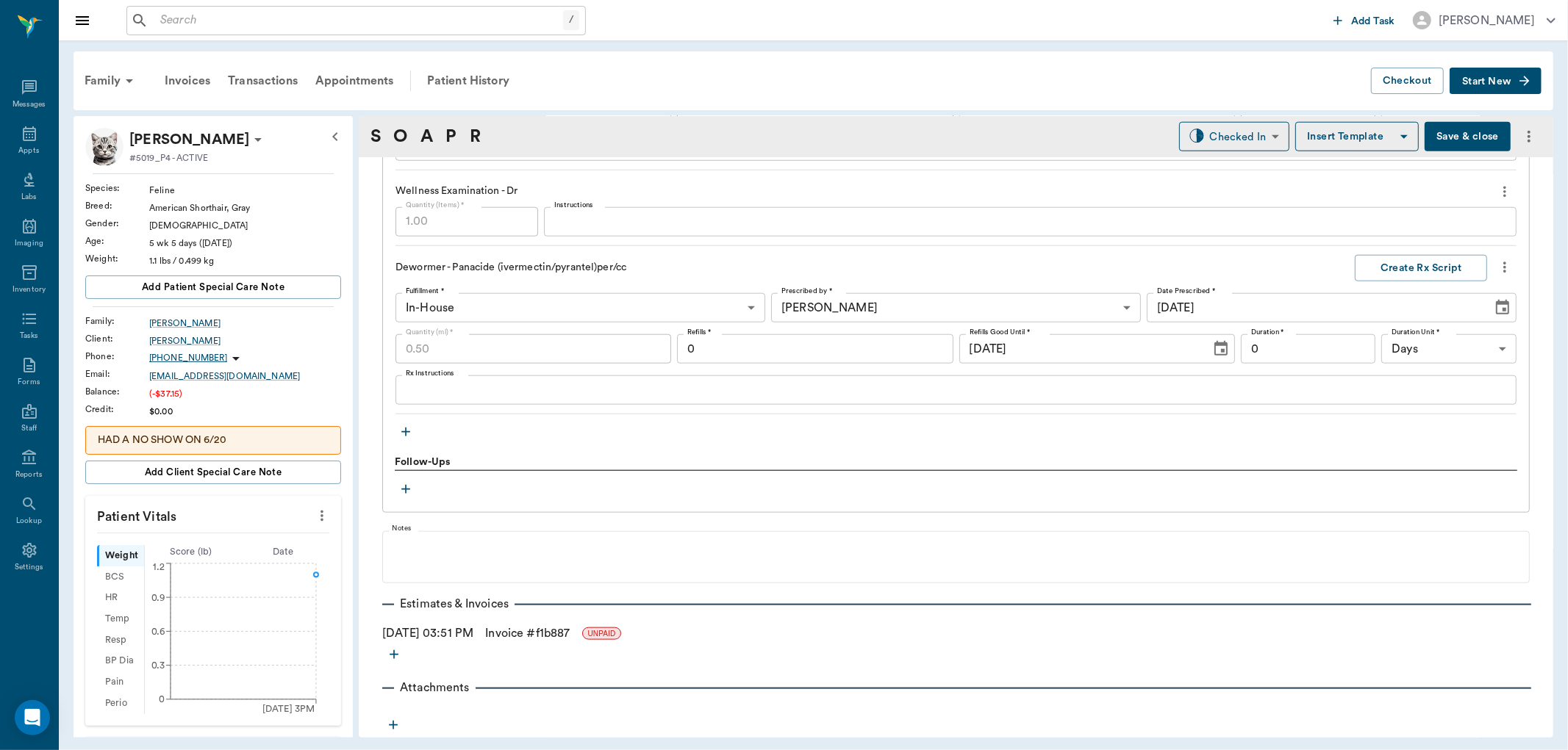
click at [561, 637] on link "Invoice # f1b887" at bounding box center [528, 633] width 85 height 18
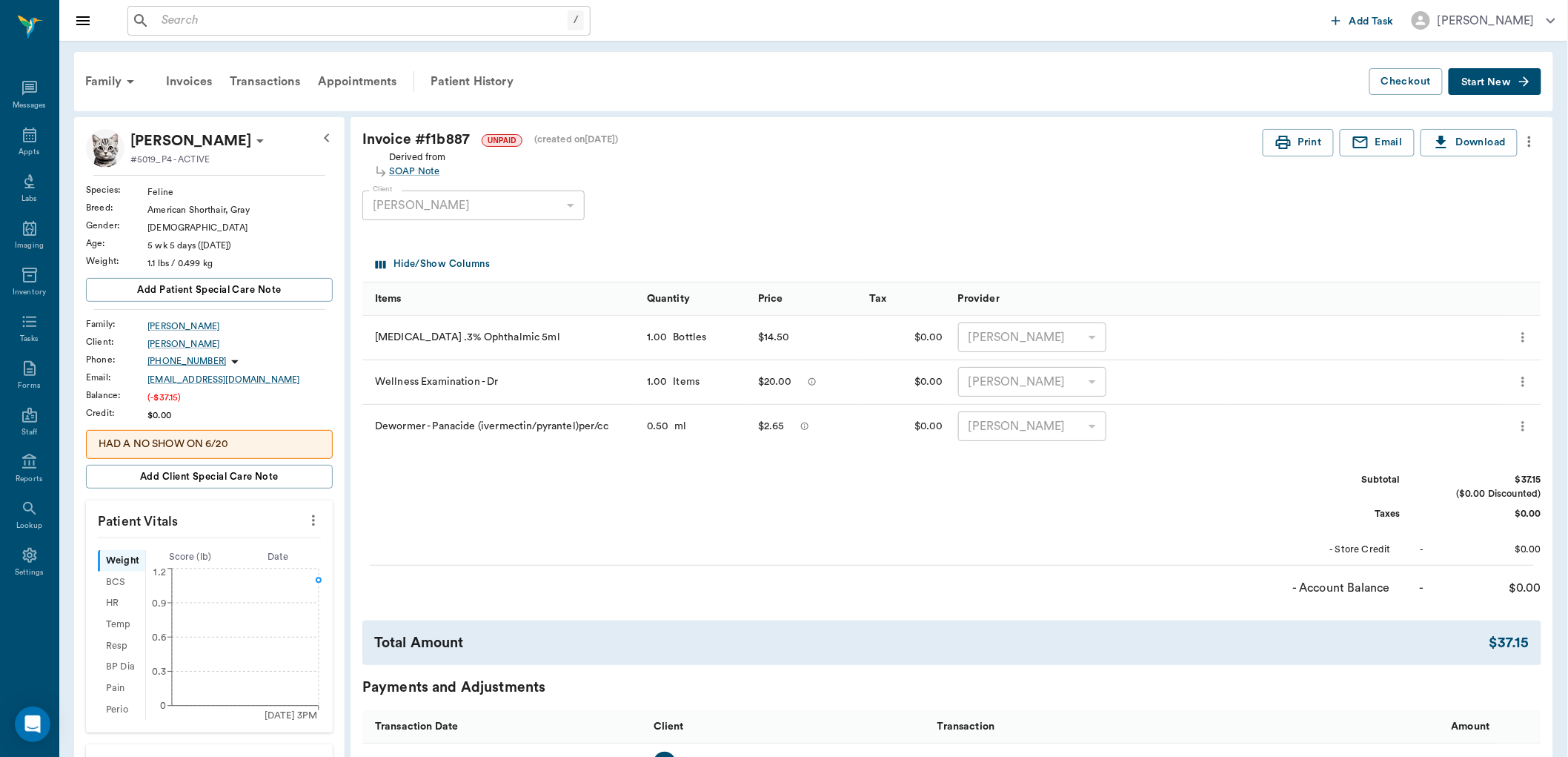
click at [1530, 137] on icon "more" at bounding box center [1529, 142] width 3 height 11
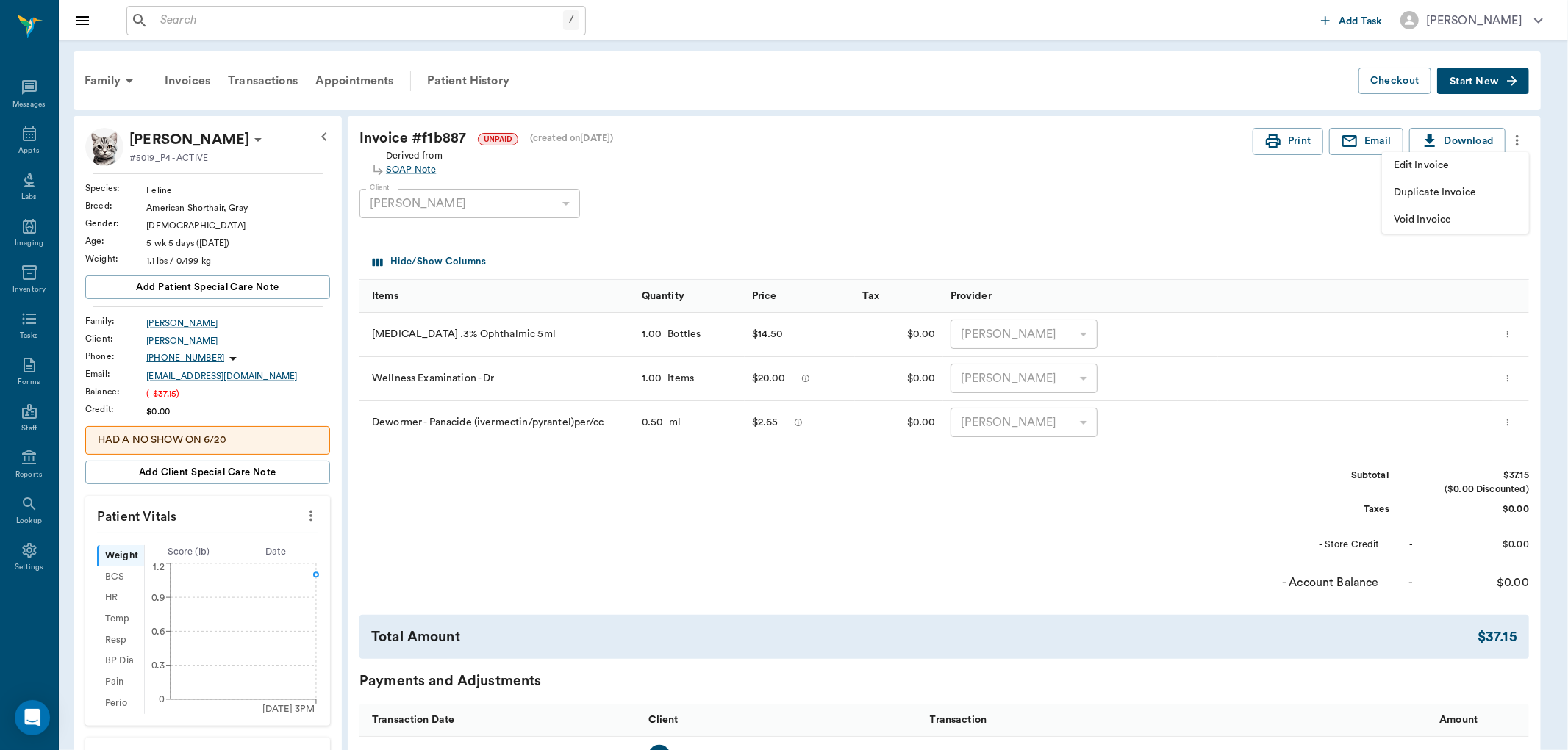
click at [1487, 170] on span "Edit Invoice" at bounding box center [1455, 166] width 124 height 16
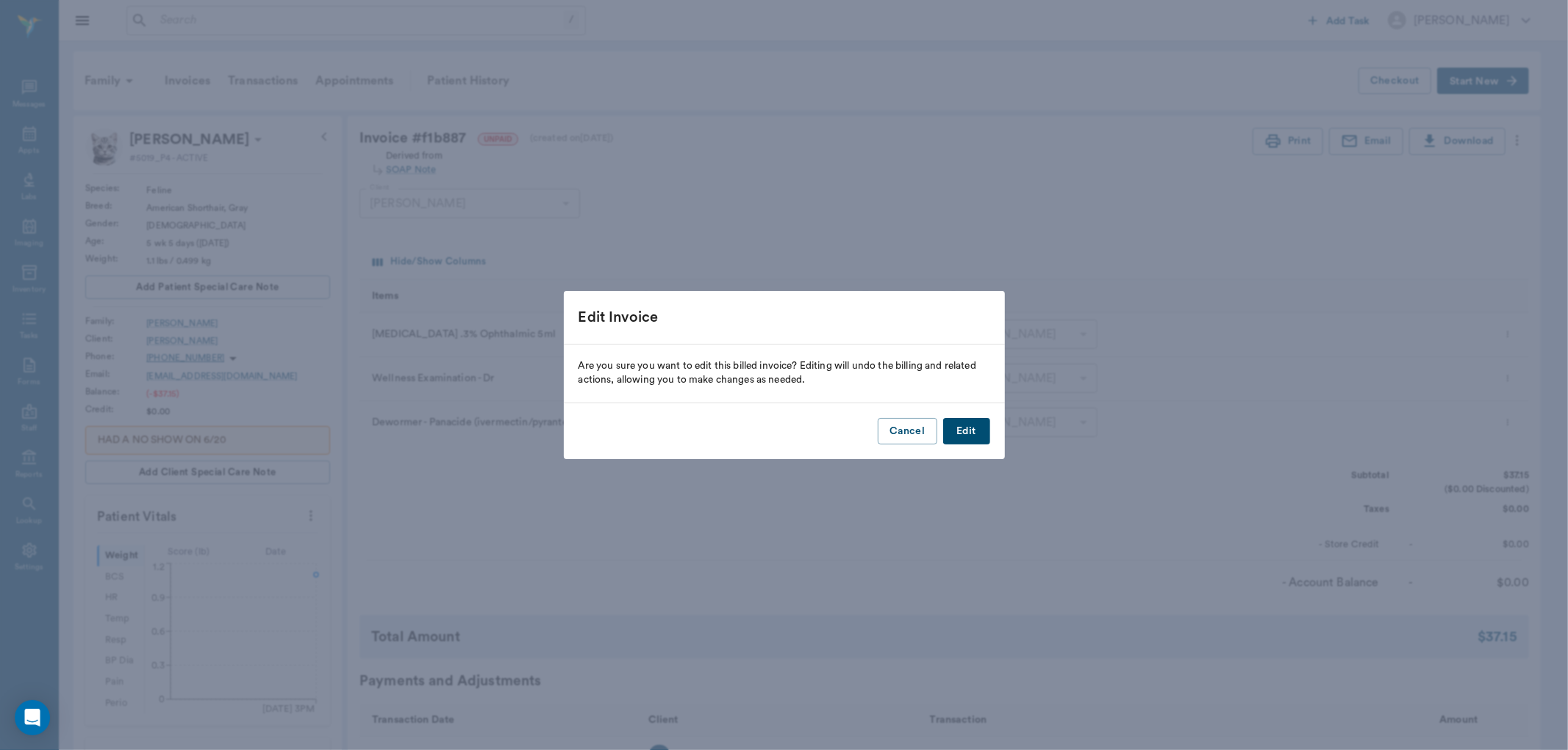
click at [974, 426] on button "Edit" at bounding box center [967, 432] width 47 height 28
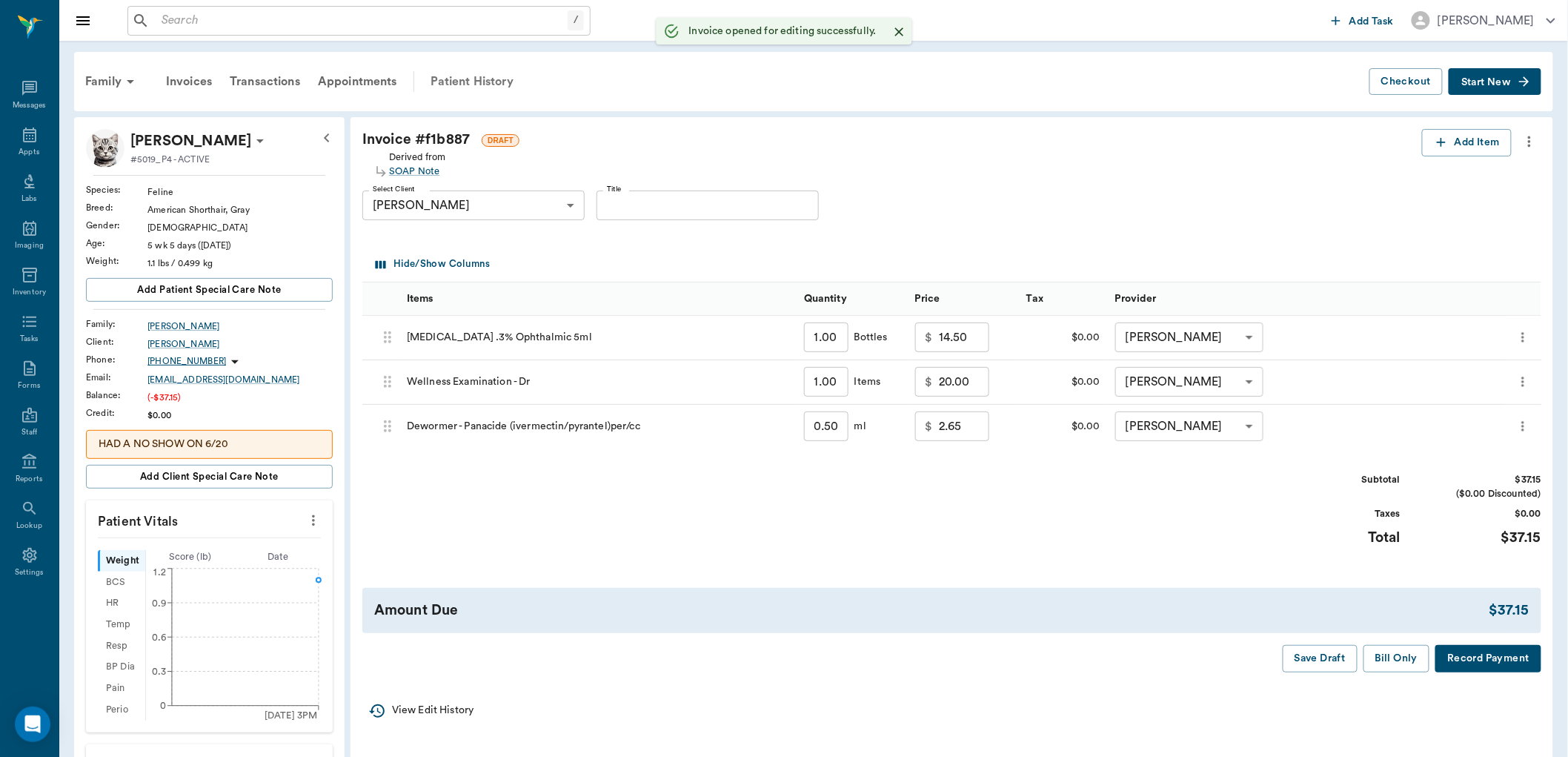
click at [480, 79] on div "Patient History" at bounding box center [471, 82] width 101 height 36
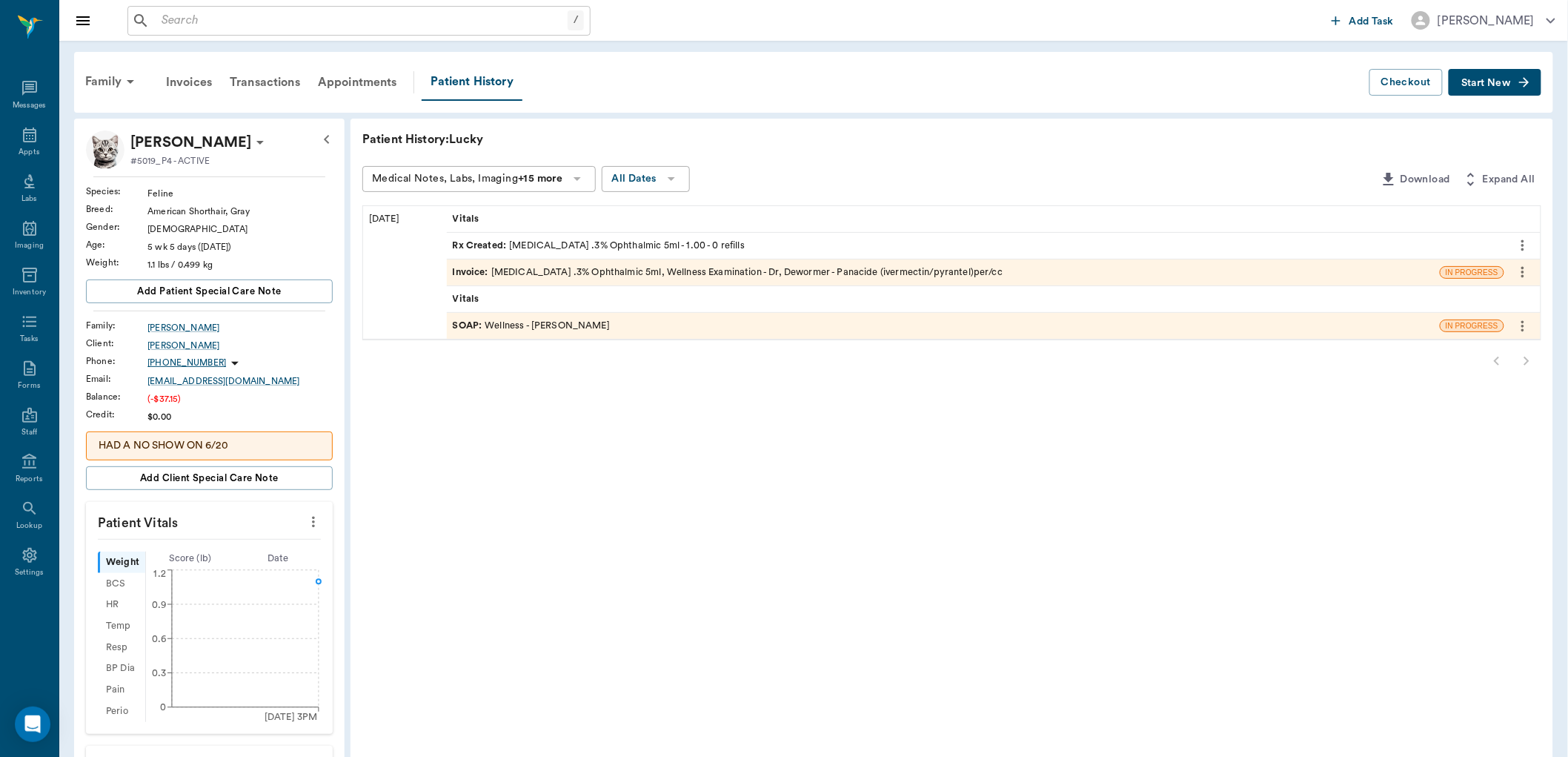
click at [617, 328] on div "SOAP : Wellness - [PERSON_NAME]" at bounding box center [943, 326] width 993 height 26
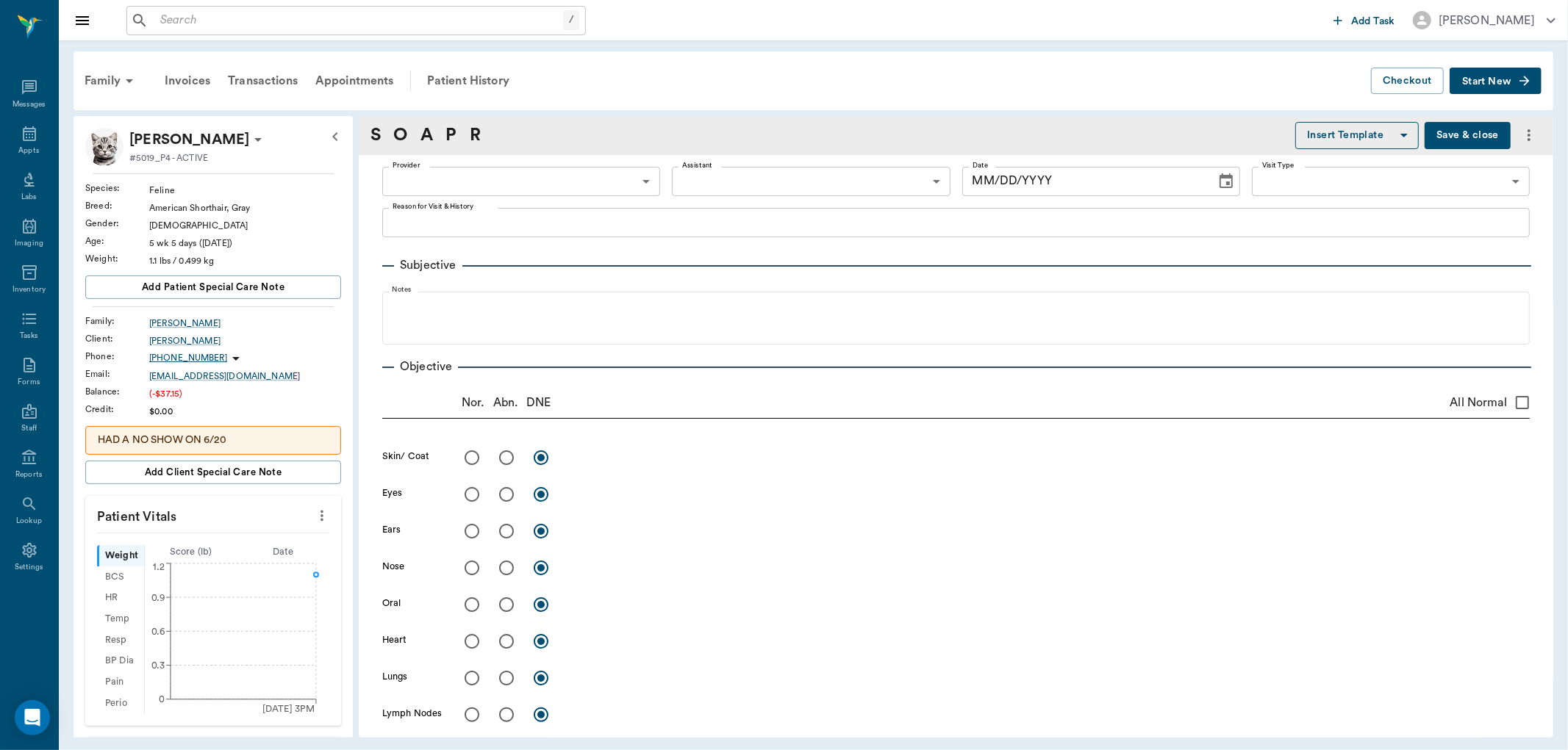
type input "63ec2f075fda476ae8351a4d"
type input "642ef10e332a41444de2bad1"
type input "65d2be4f46e3a538d89b8c14"
type textarea "One kitten right eye keeps closing shut, fluid in eye, about 5 weeks old; secon…"
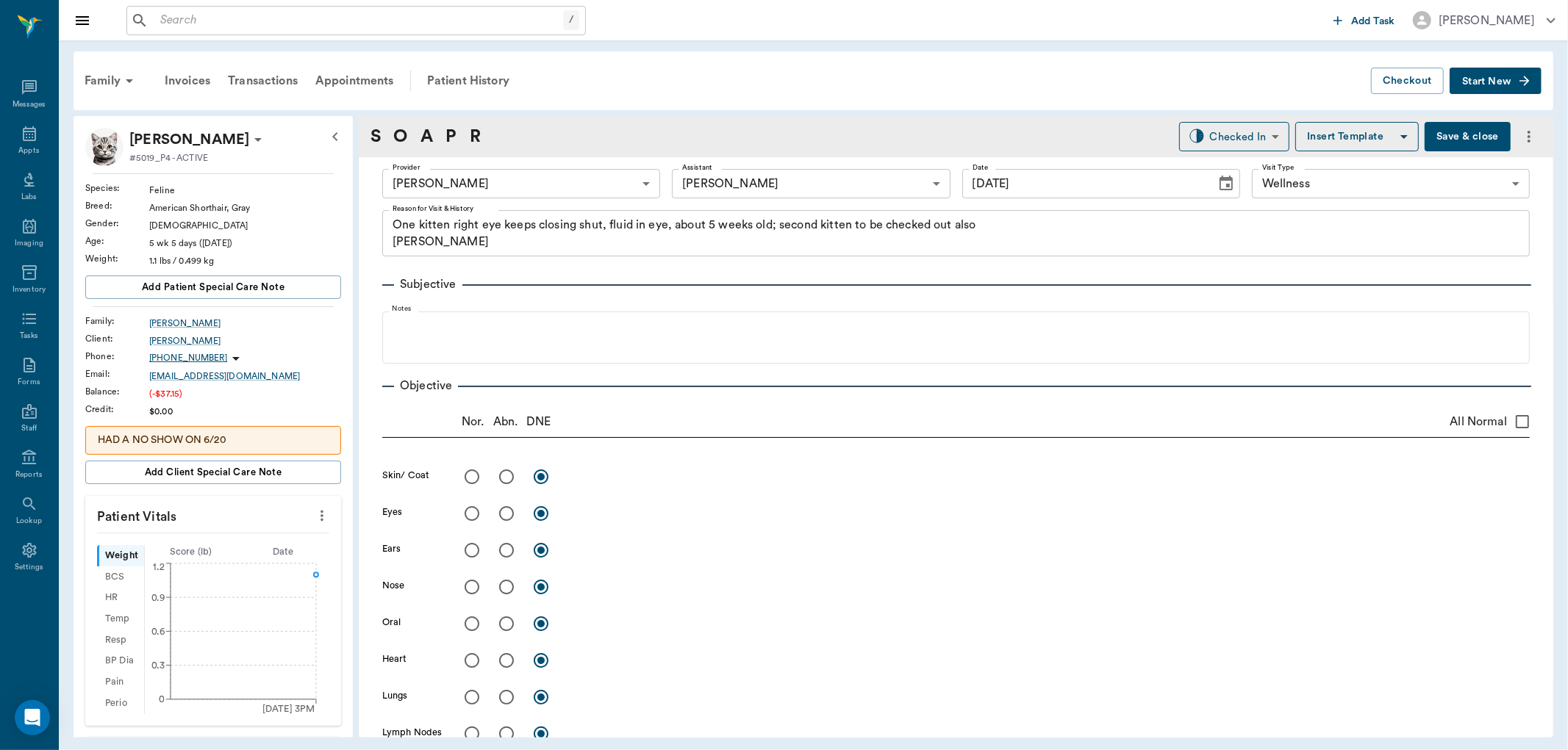
type input "[DATE]"
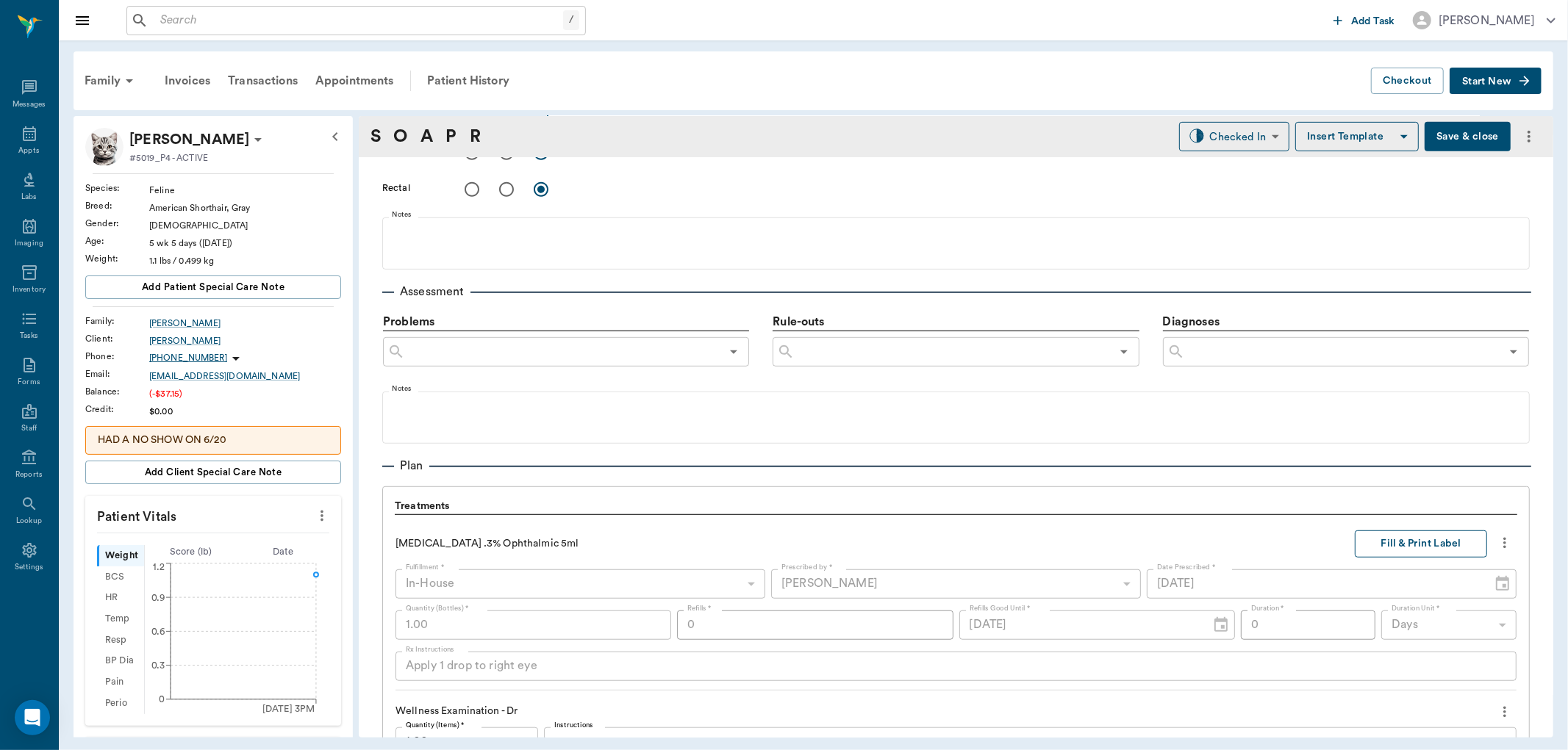
scroll to position [735, 0]
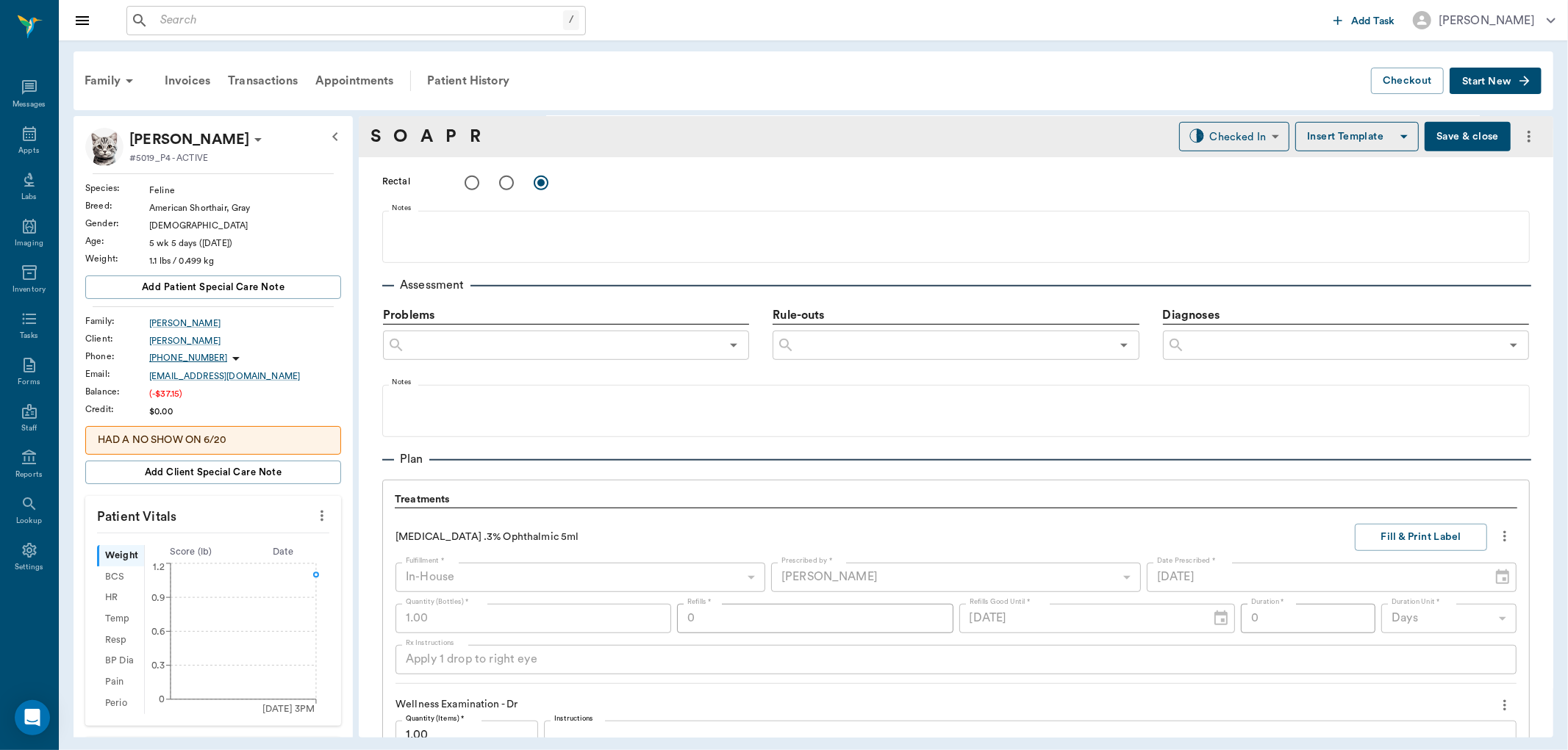
click at [1497, 540] on icon "more" at bounding box center [1505, 537] width 16 height 18
click at [1410, 607] on li "Delete" at bounding box center [1431, 617] width 147 height 28
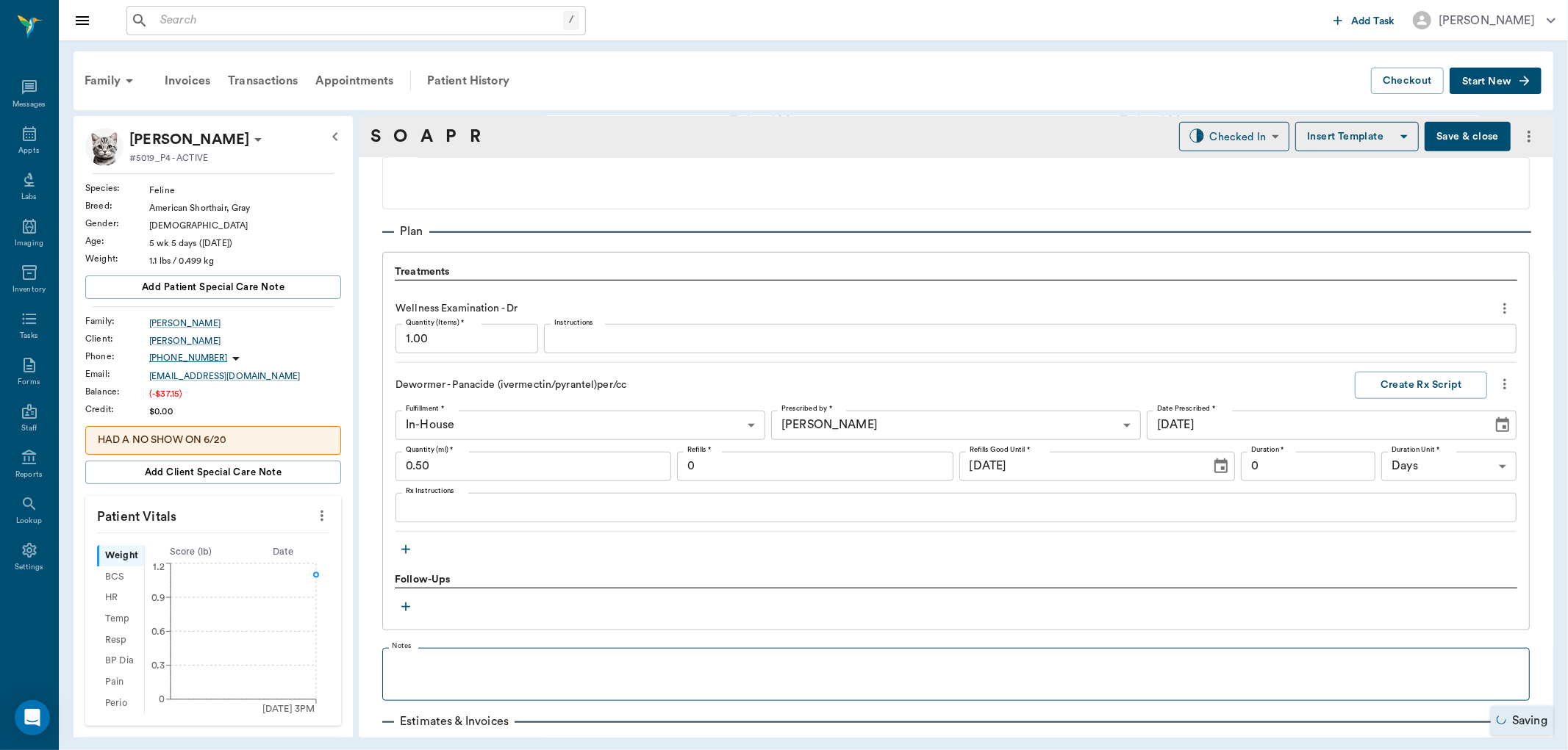
scroll to position [1080, 0]
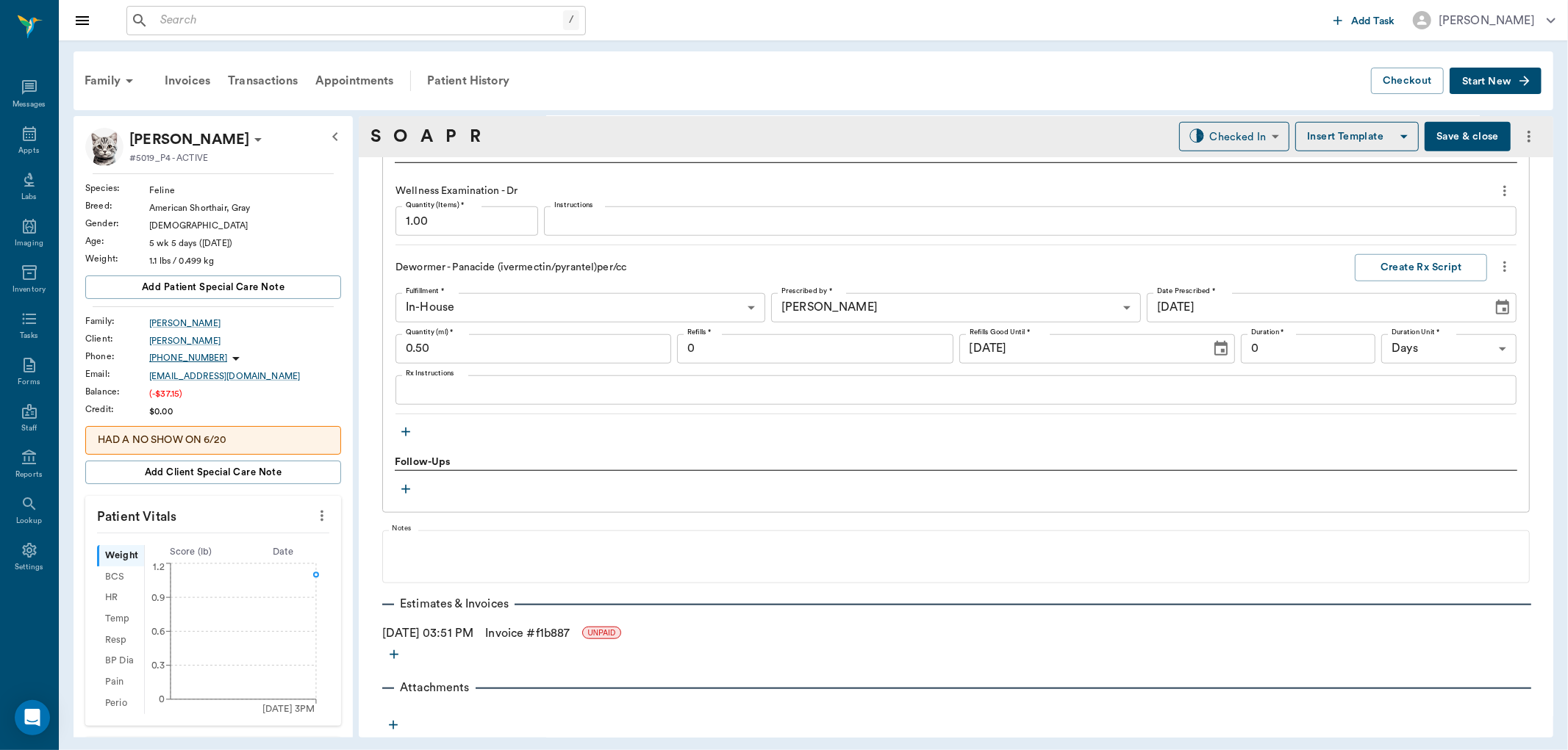
click at [399, 430] on icon "button" at bounding box center [405, 432] width 15 height 15
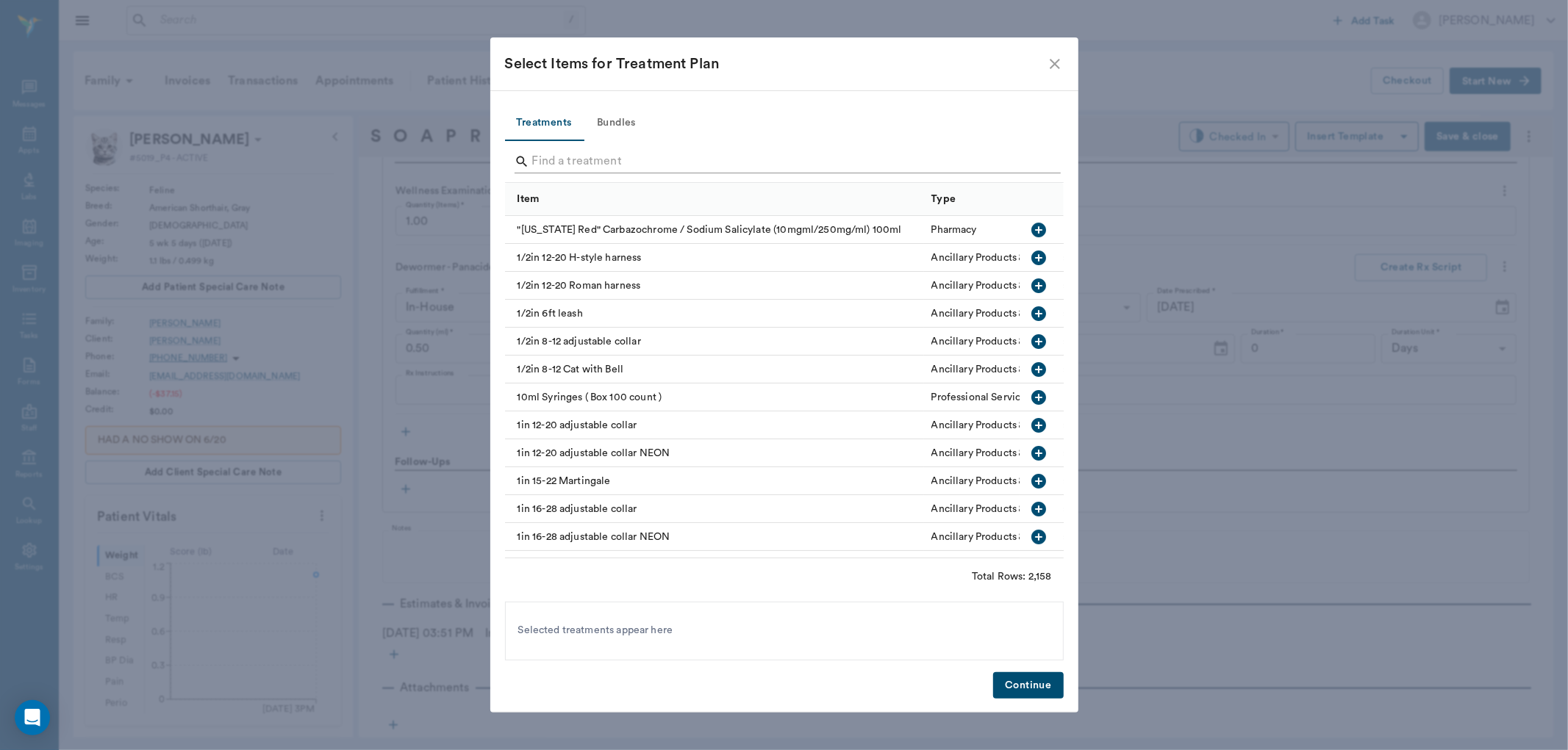
click at [706, 163] on input "Search" at bounding box center [785, 162] width 506 height 24
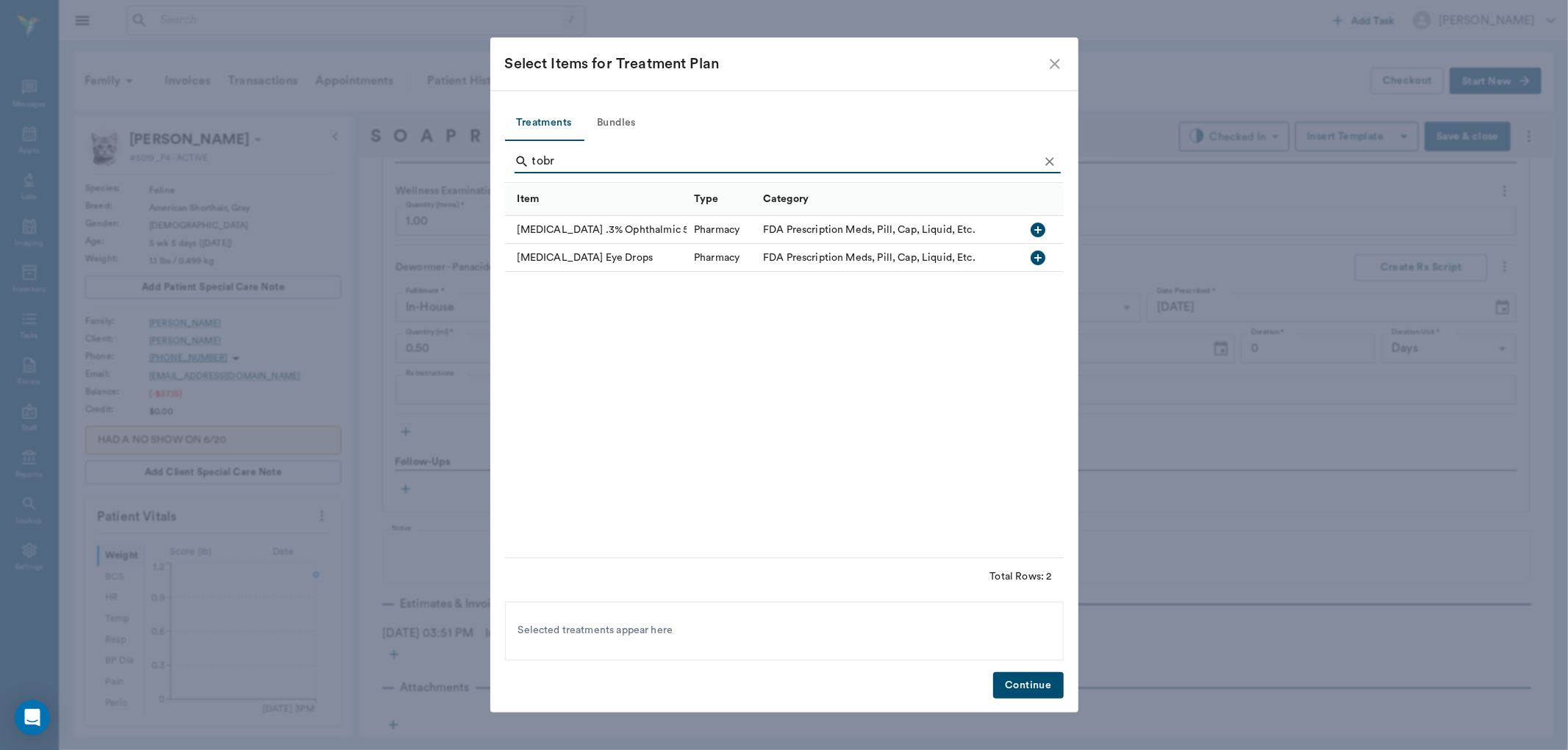
type input "tobr"
click at [1039, 228] on icon "button" at bounding box center [1039, 230] width 18 height 18
click at [1040, 684] on button "Continue" at bounding box center [1028, 686] width 70 height 28
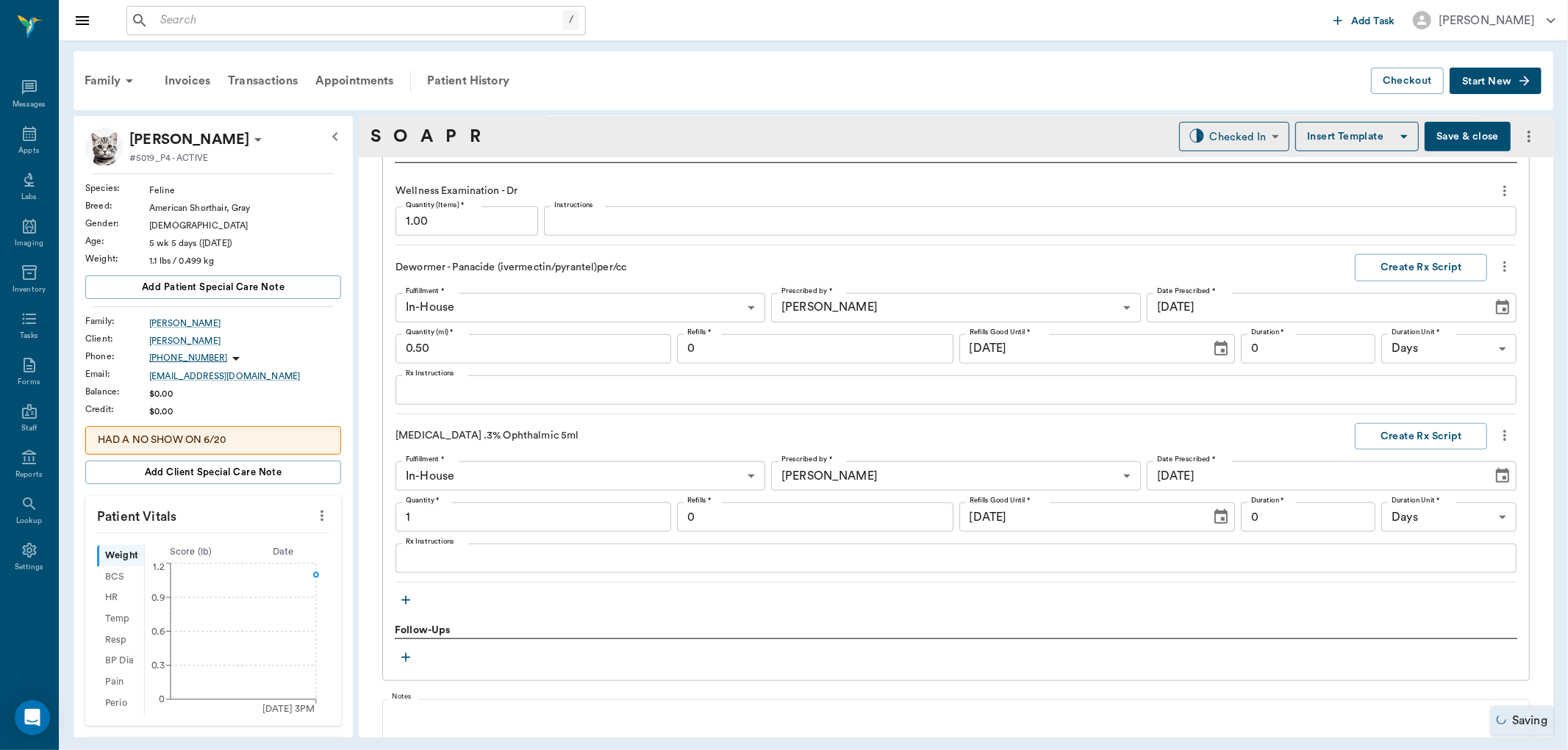
type input "1.00"
click at [555, 568] on div "x Rx Instructions" at bounding box center [956, 558] width 1121 height 30
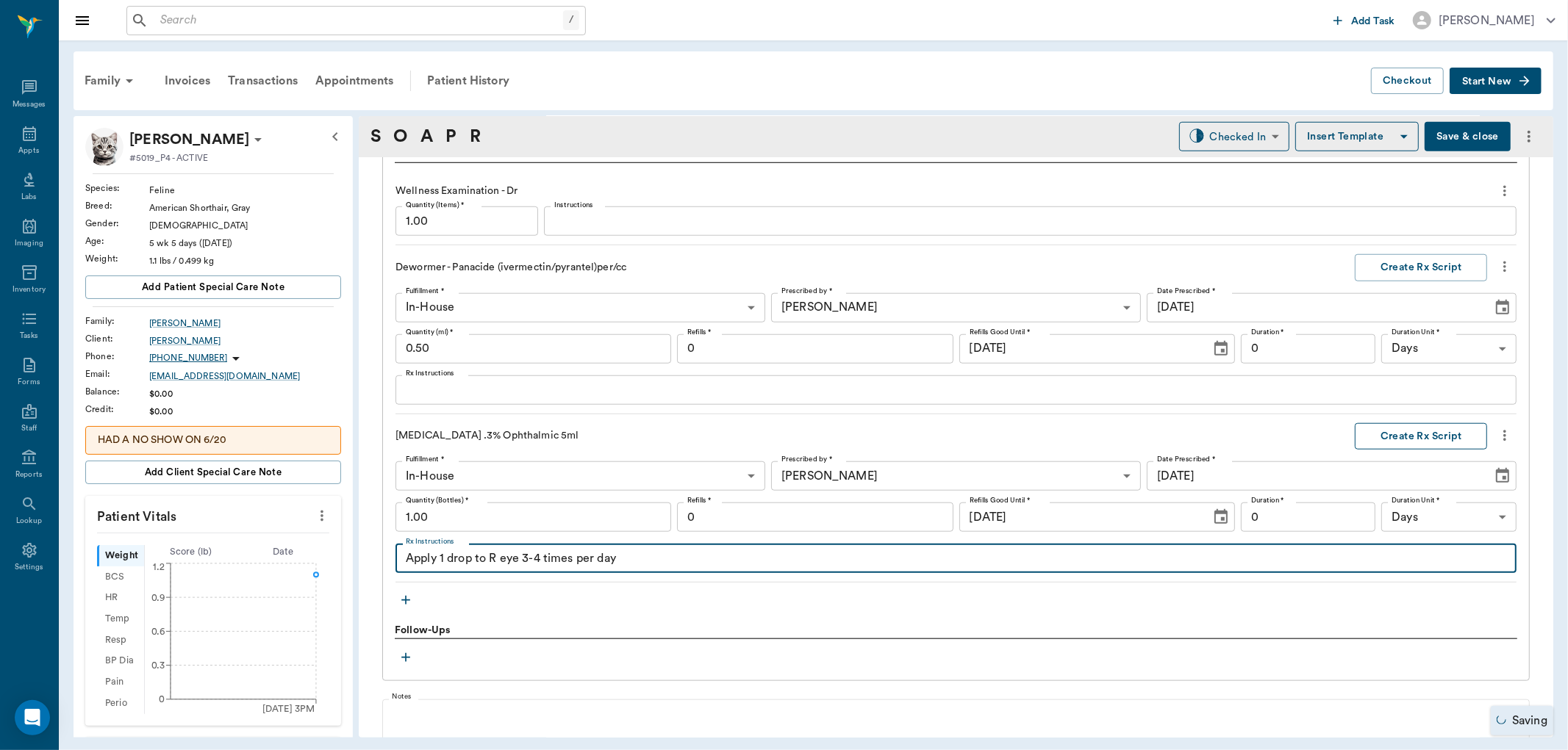
type textarea "Apply 1 drop to R eye 3-4 times per day"
click at [1412, 435] on button "Create Rx Script" at bounding box center [1421, 437] width 132 height 28
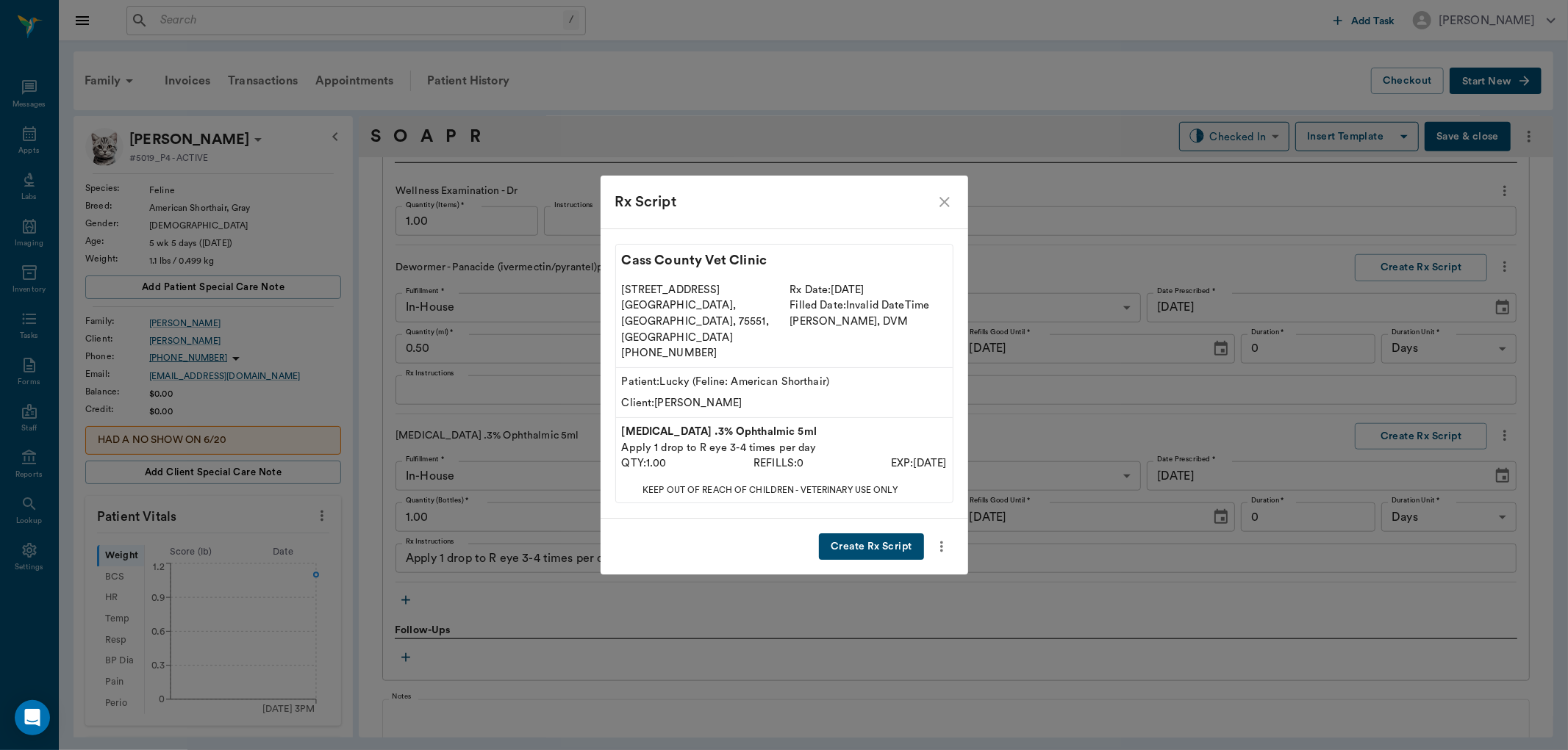
click at [882, 535] on button "Create Rx Script" at bounding box center [871, 547] width 105 height 28
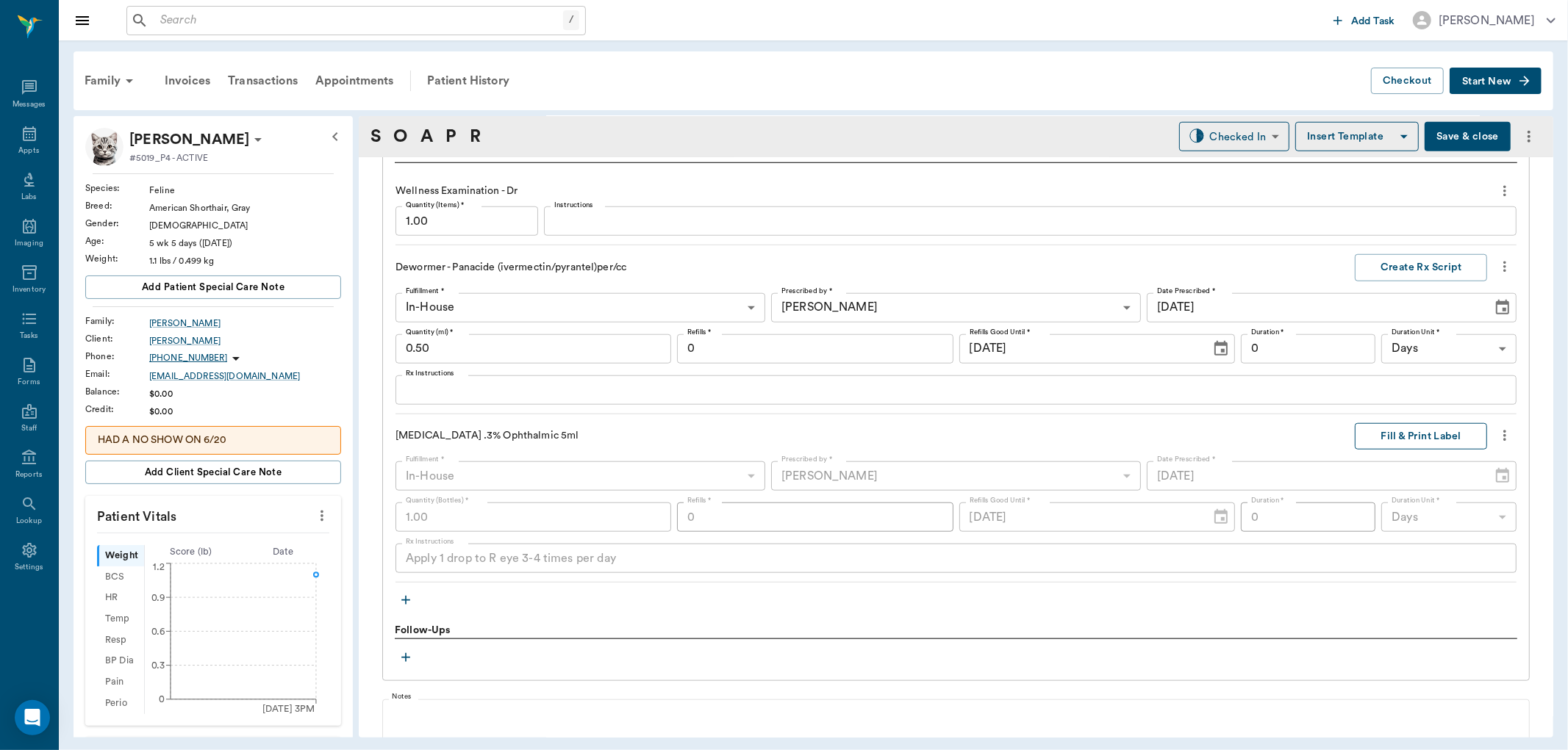
click at [1397, 439] on button "Fill & Print Label" at bounding box center [1421, 437] width 132 height 28
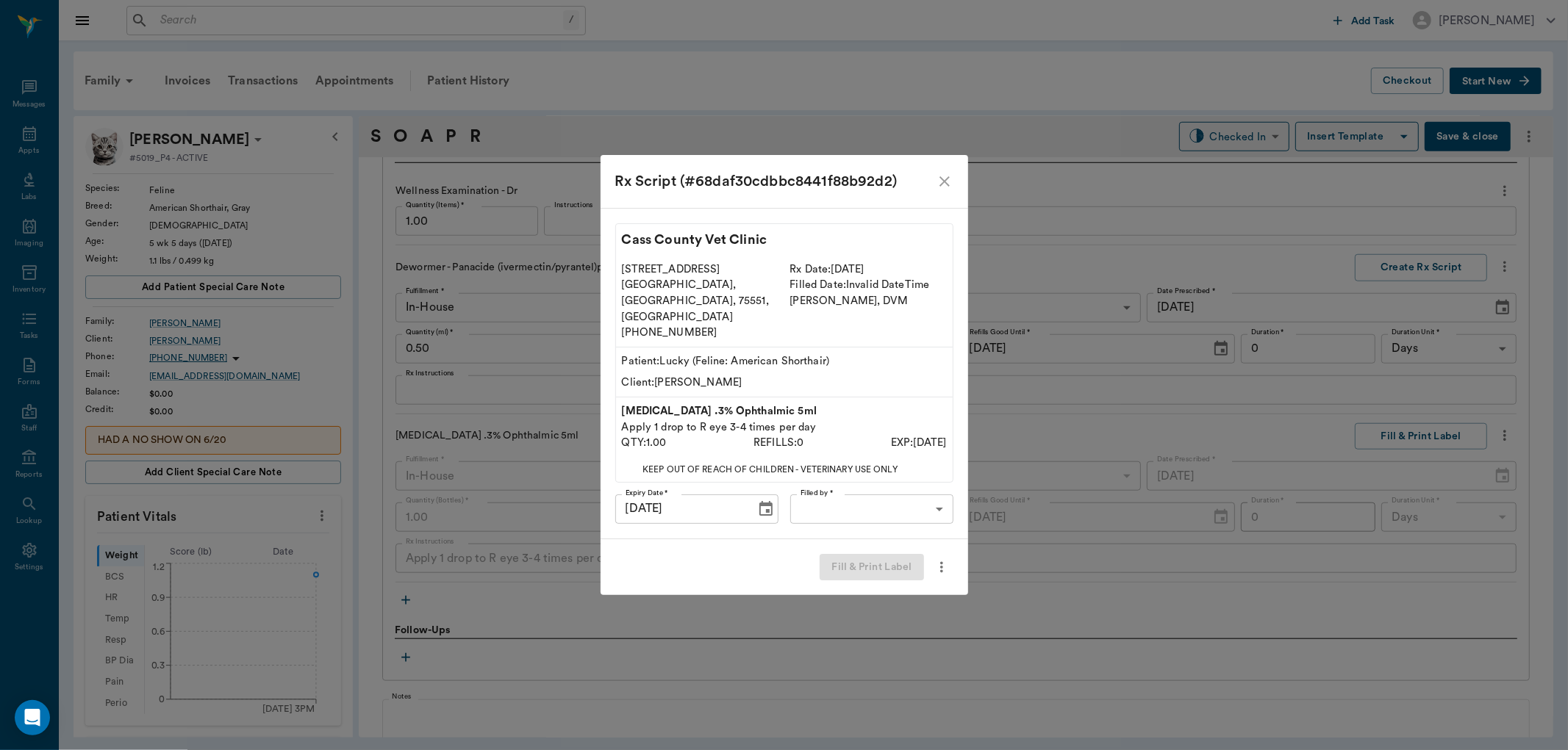
click at [899, 496] on body "/ ​ Add Task [PERSON_NAME] Nectar Messages Appts Labs Imaging Inventory Tasks F…" at bounding box center [784, 375] width 1568 height 750
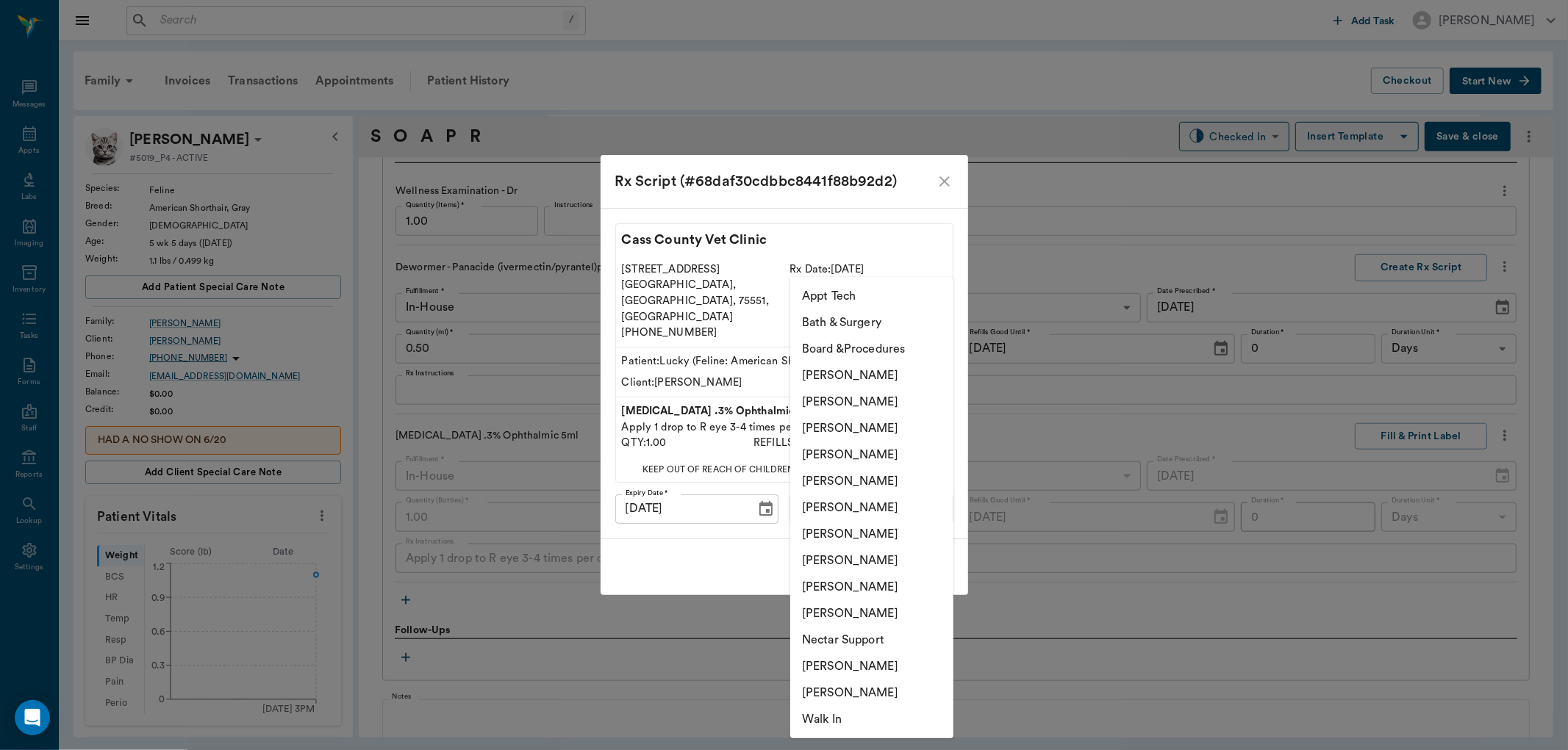
click at [876, 423] on li "[PERSON_NAME]" at bounding box center [871, 428] width 163 height 27
type input "642ef10e332a41444de2bad1"
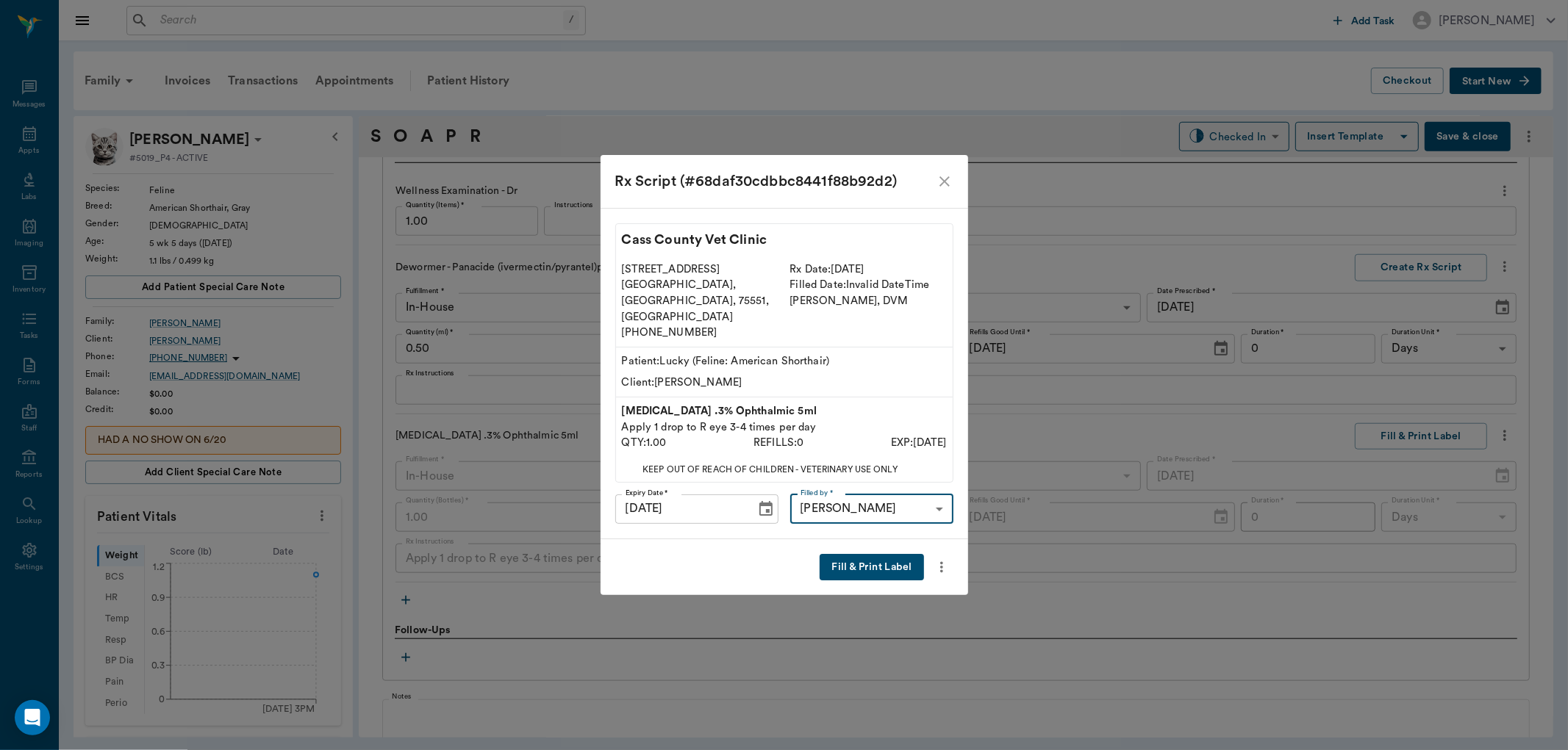
click at [875, 554] on button "Fill & Print Label" at bounding box center [871, 568] width 104 height 28
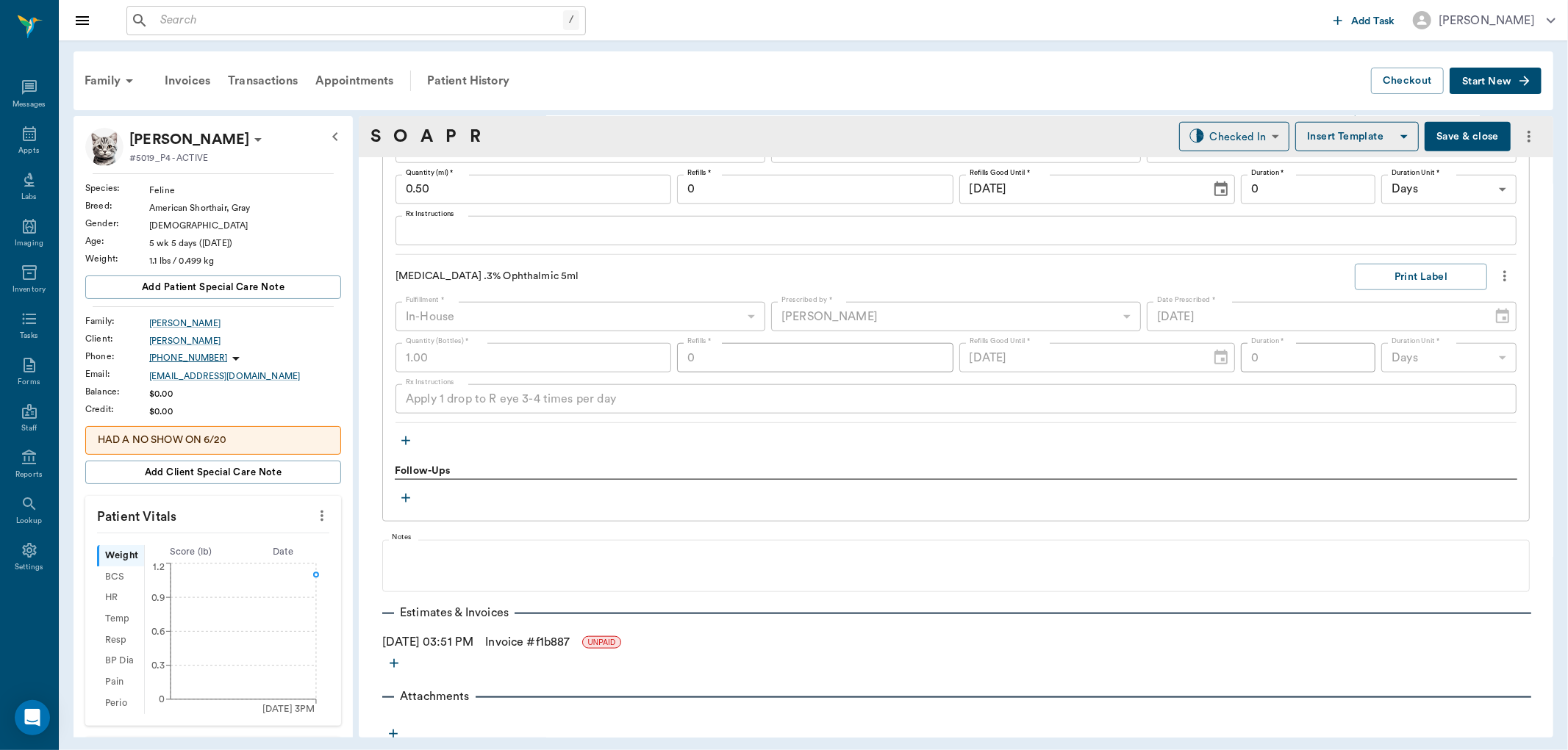
scroll to position [1249, 0]
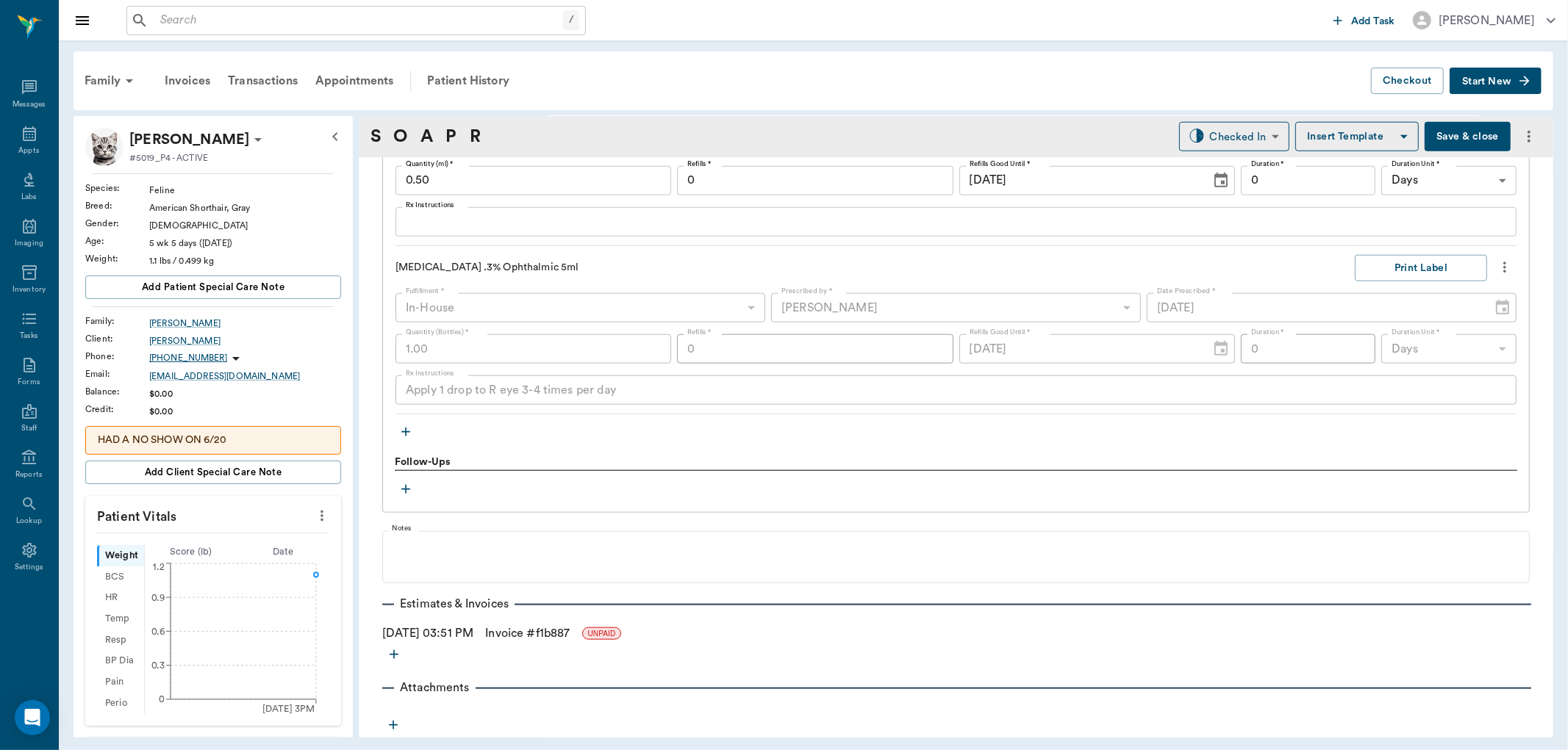
click at [544, 635] on link "Invoice # f1b887" at bounding box center [528, 633] width 85 height 18
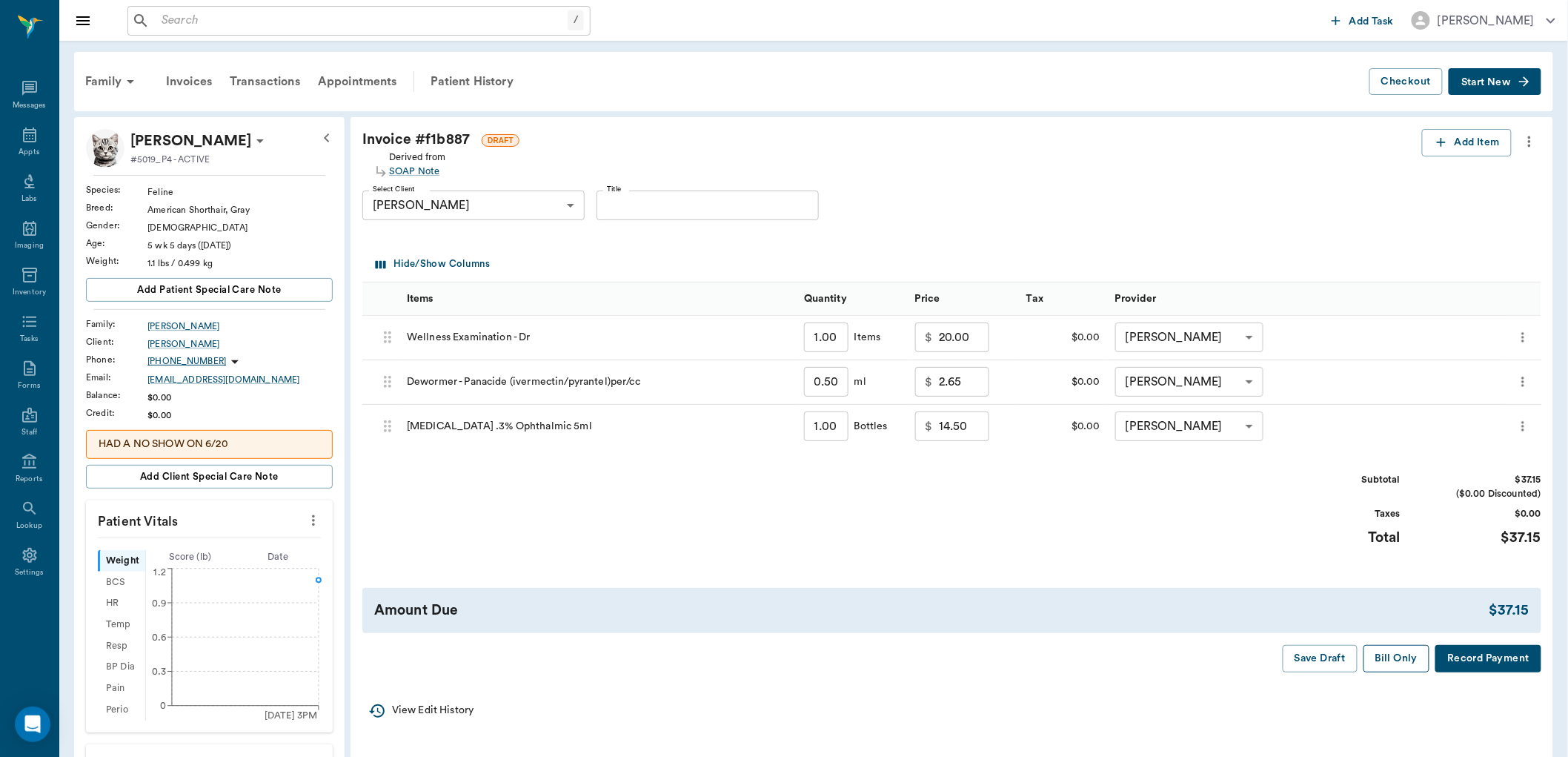
click at [1415, 649] on button "Bill Only" at bounding box center [1397, 659] width 67 height 28
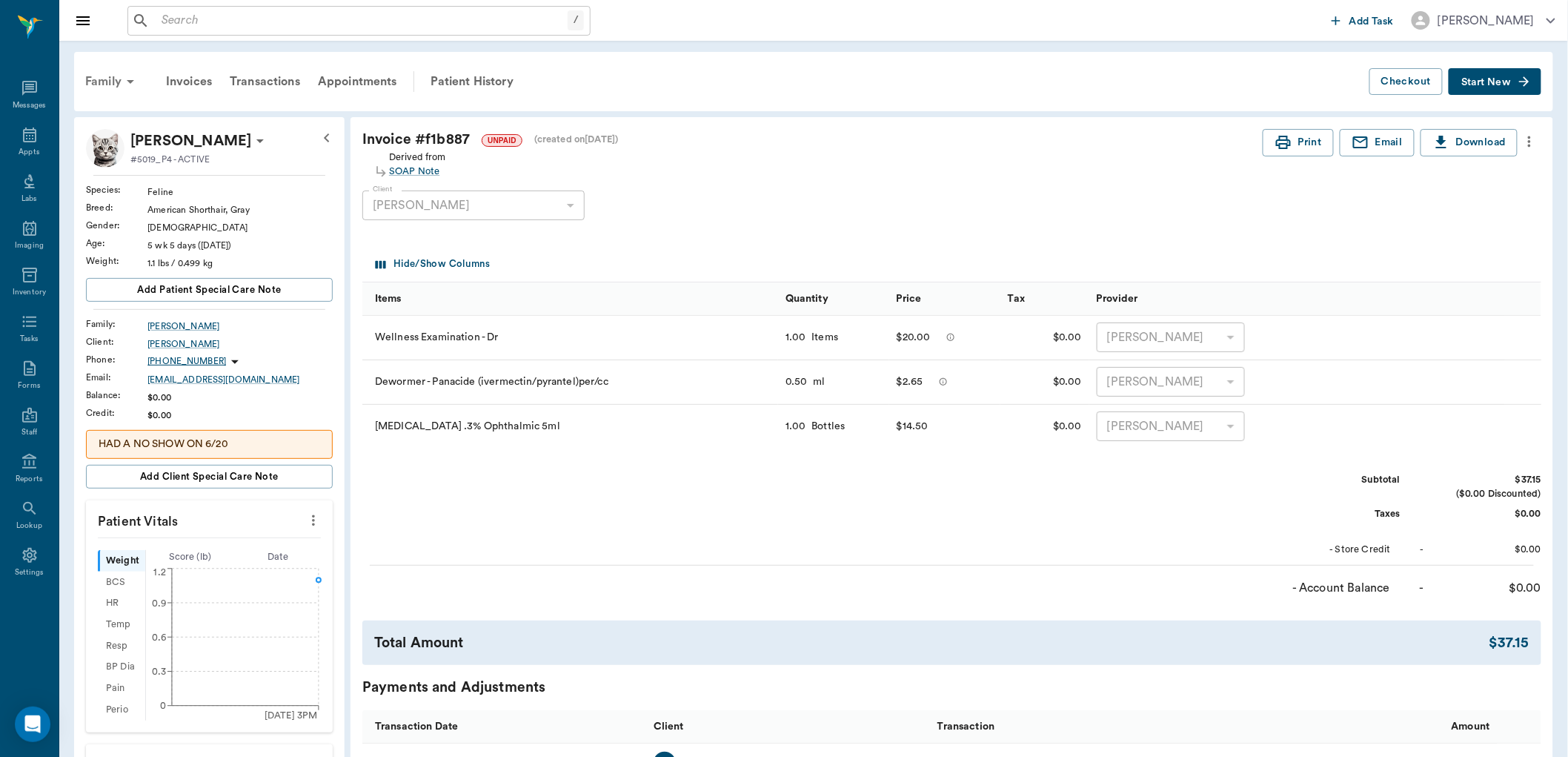
click at [116, 75] on div "Family" at bounding box center [113, 82] width 72 height 36
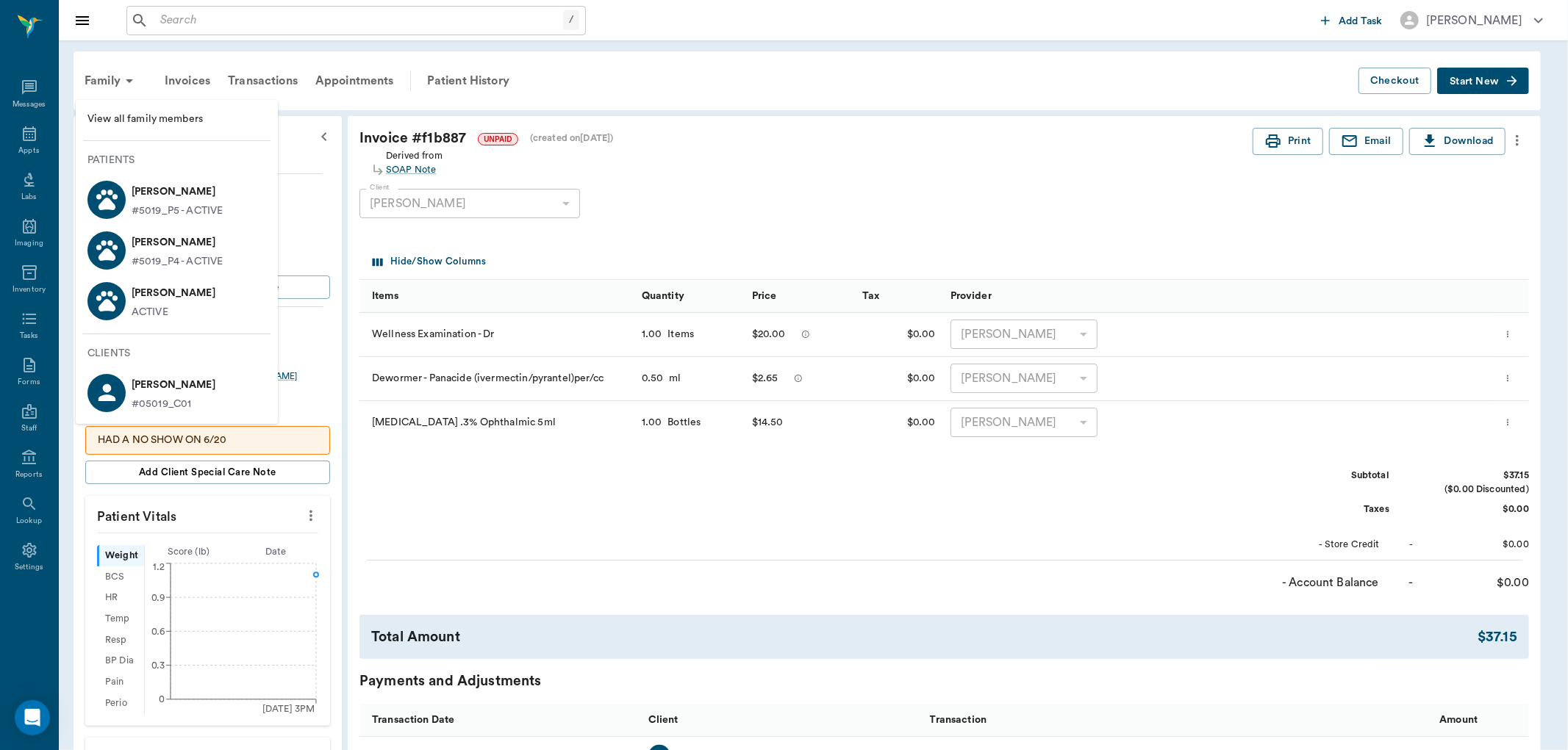
click at [195, 204] on p "#5019_P5 - ACTIVE" at bounding box center [177, 211] width 91 height 16
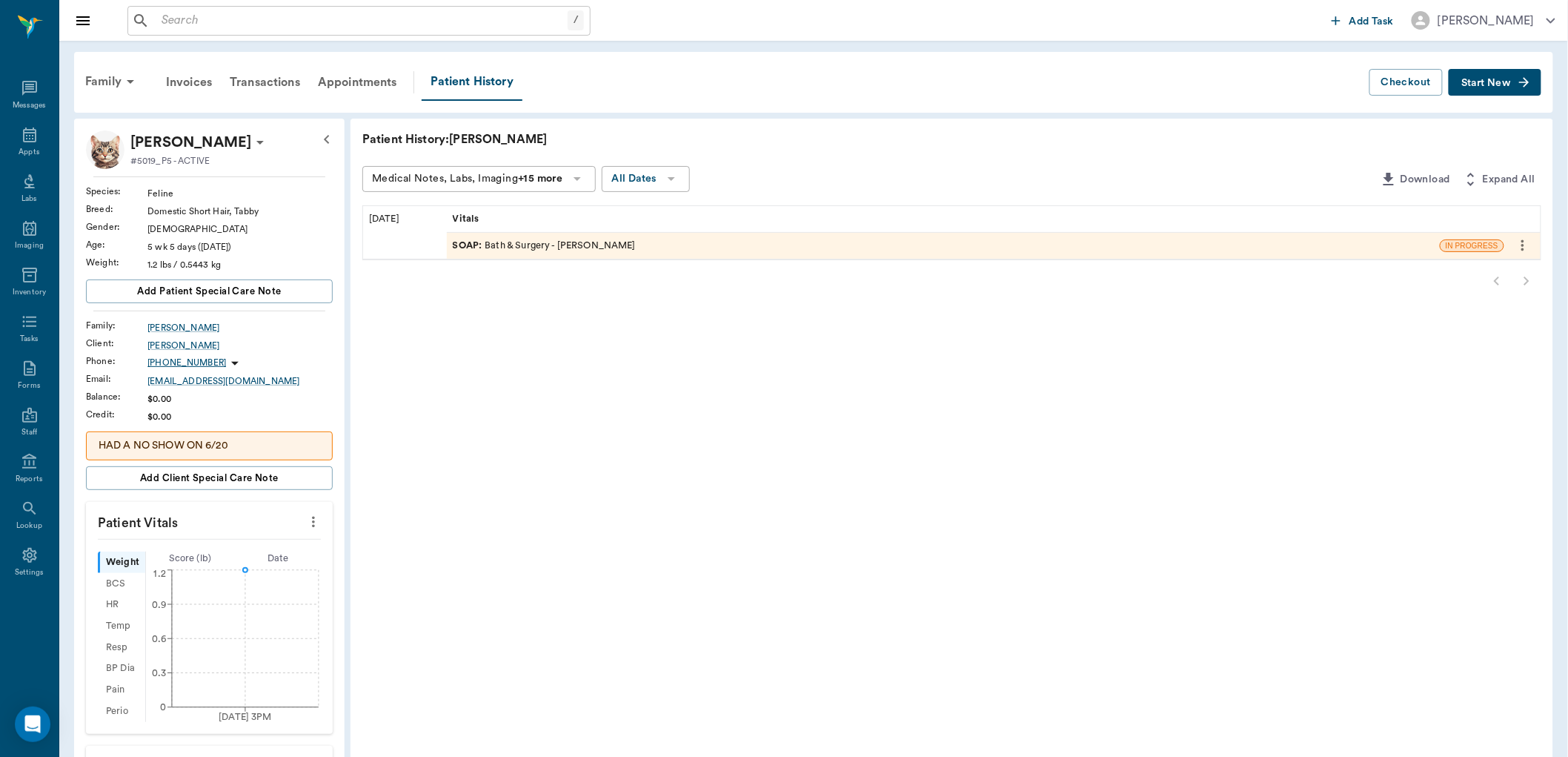
click at [663, 253] on div "SOAP : Bath & Surgery - [PERSON_NAME]" at bounding box center [943, 245] width 993 height 26
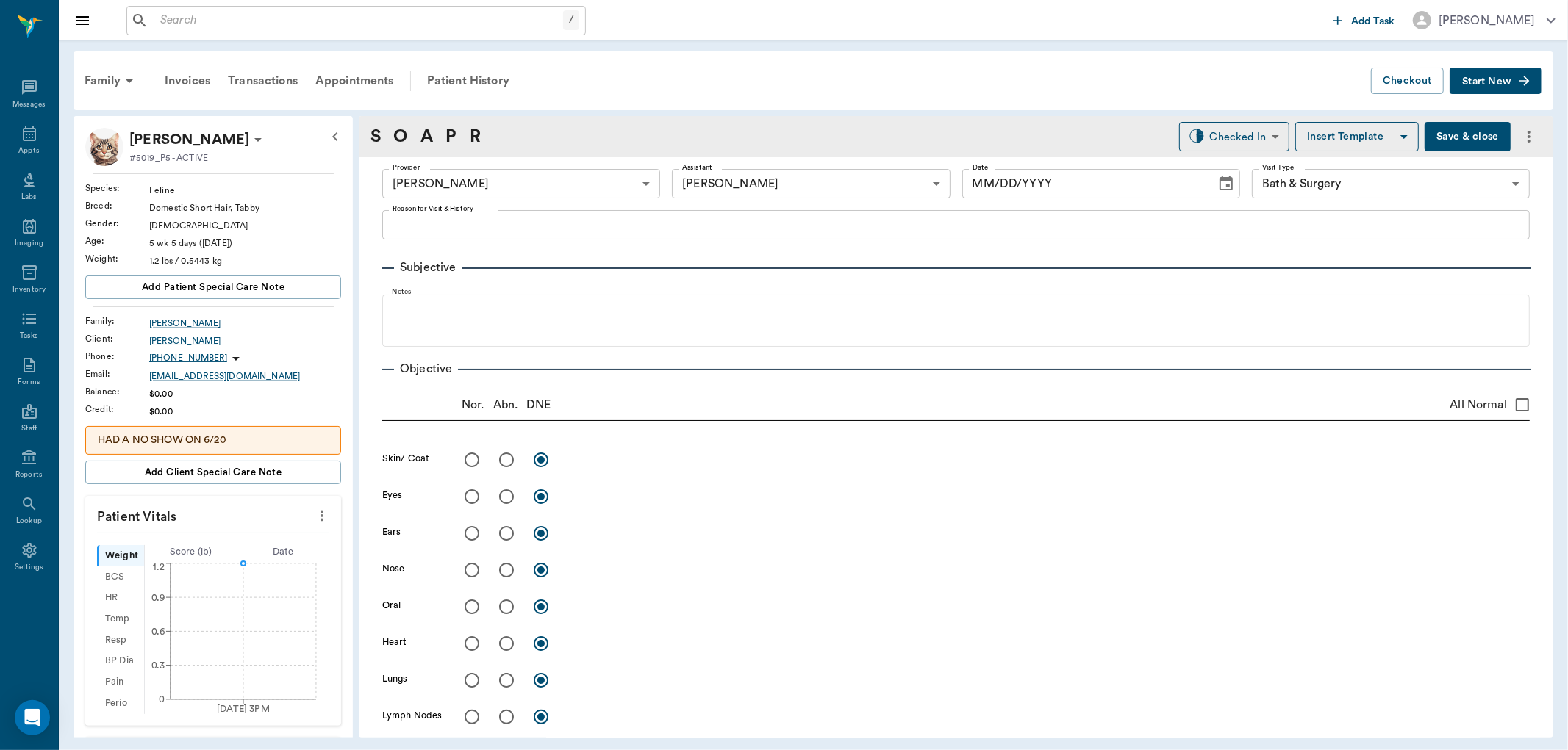
type input "63ec2f075fda476ae8351a4d"
type input "642ef10e332a41444de2bad1"
type input "67479aab0de4f58b269e34fc"
type input "[DATE]"
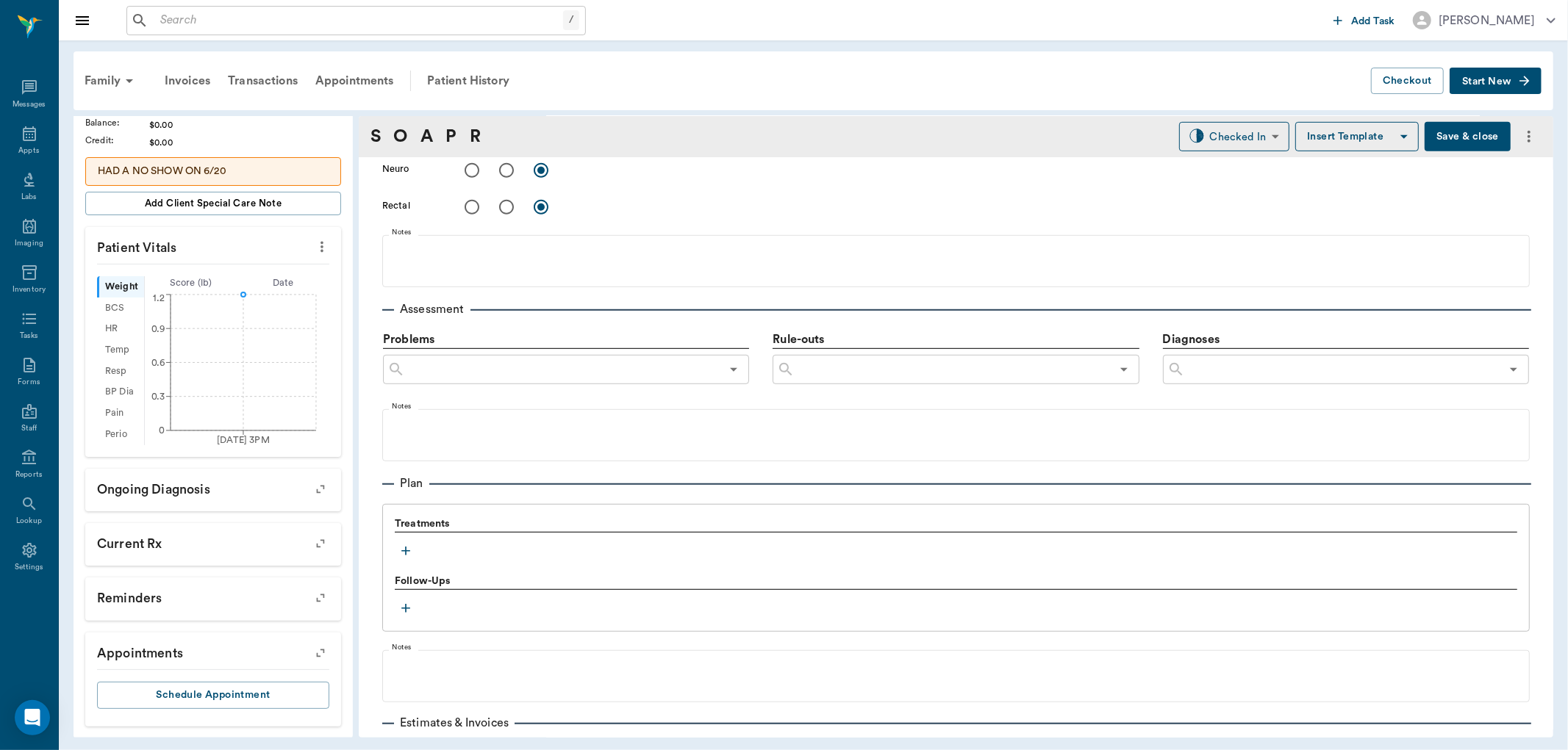
scroll to position [795, 0]
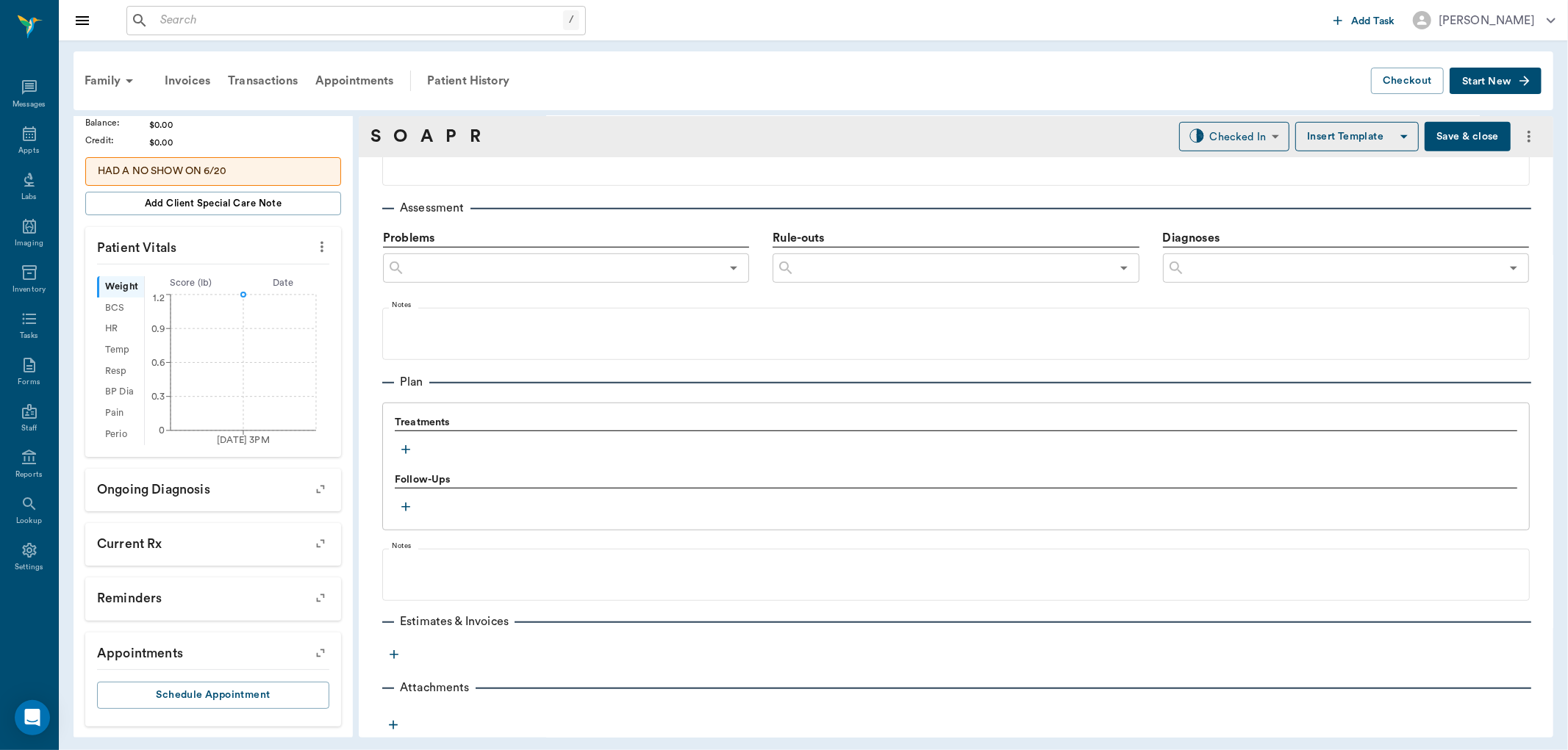
click at [406, 453] on icon "button" at bounding box center [405, 450] width 15 height 15
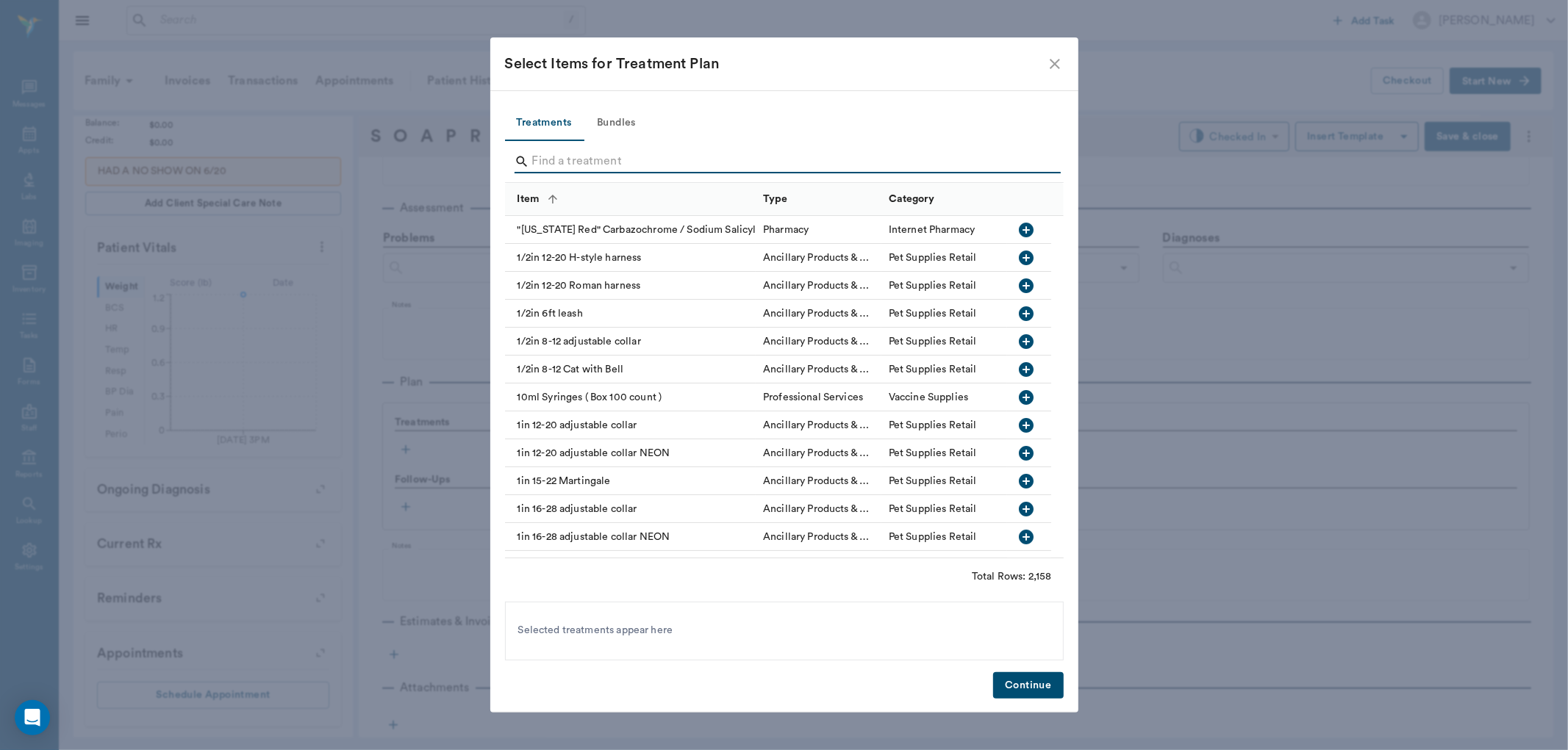
click at [718, 155] on input "Search" at bounding box center [785, 162] width 506 height 24
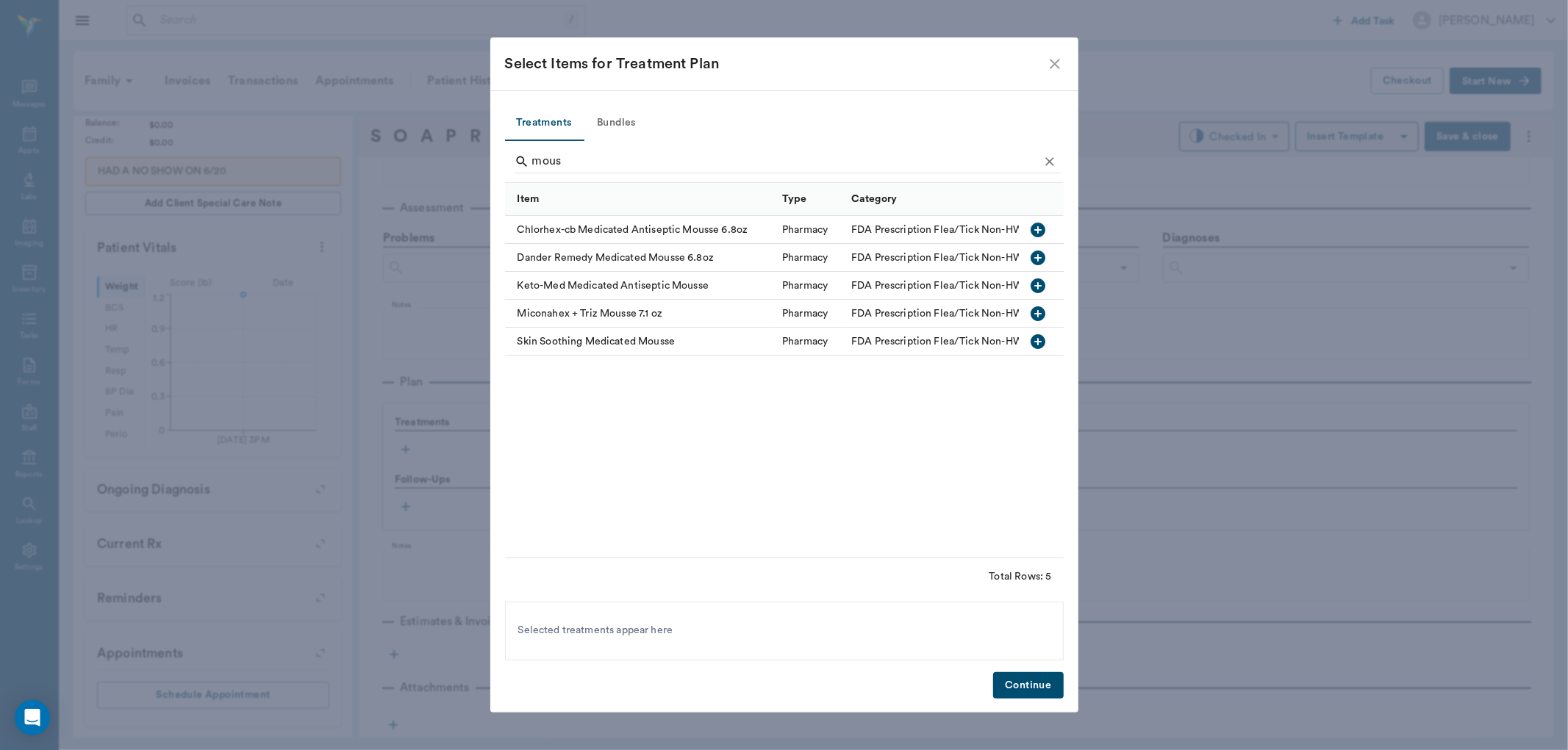
click at [1034, 284] on icon "button" at bounding box center [1038, 286] width 15 height 15
click at [695, 159] on input "mous" at bounding box center [785, 162] width 506 height 24
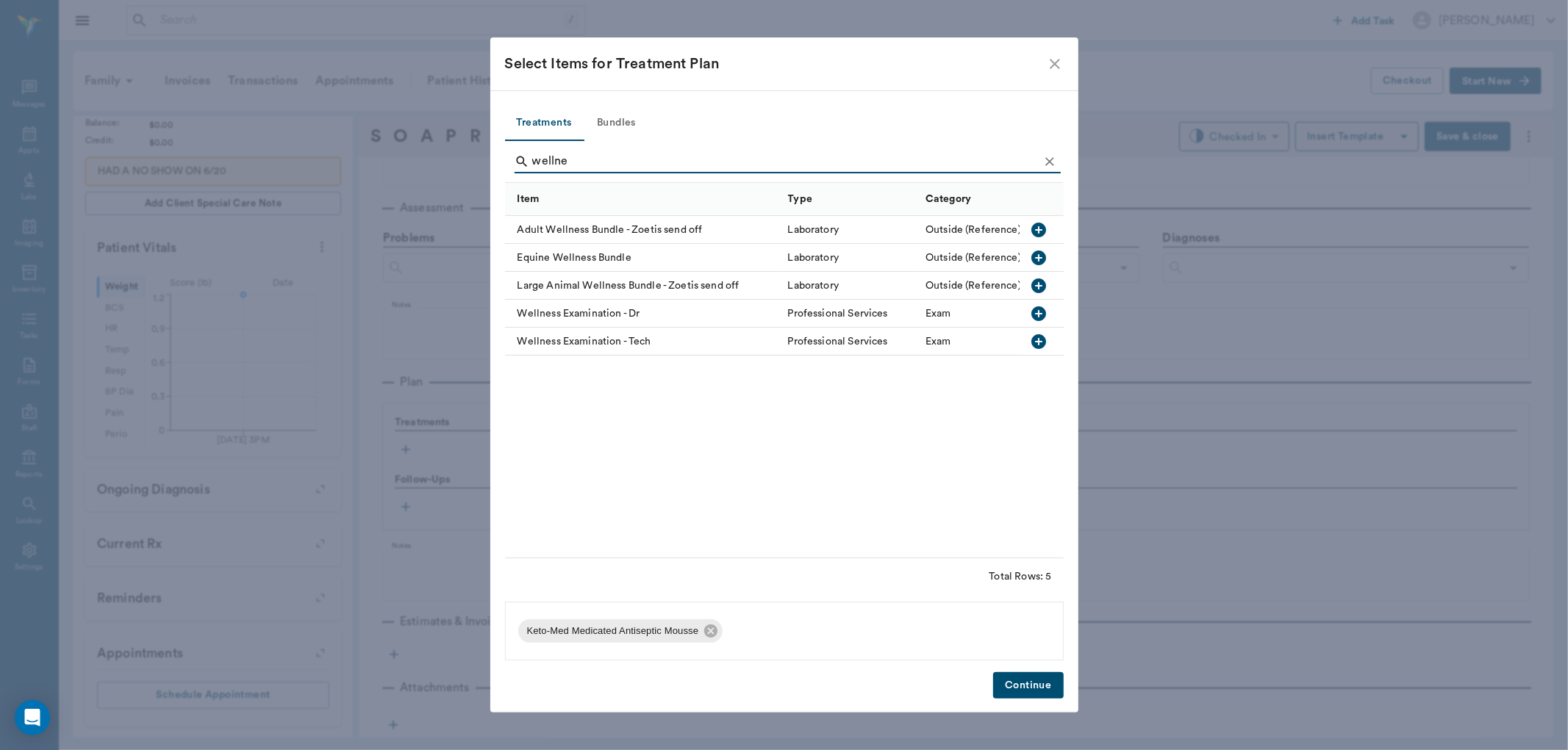
click at [1044, 316] on icon "button" at bounding box center [1038, 313] width 15 height 15
click at [714, 162] on input "wellne" at bounding box center [785, 162] width 506 height 24
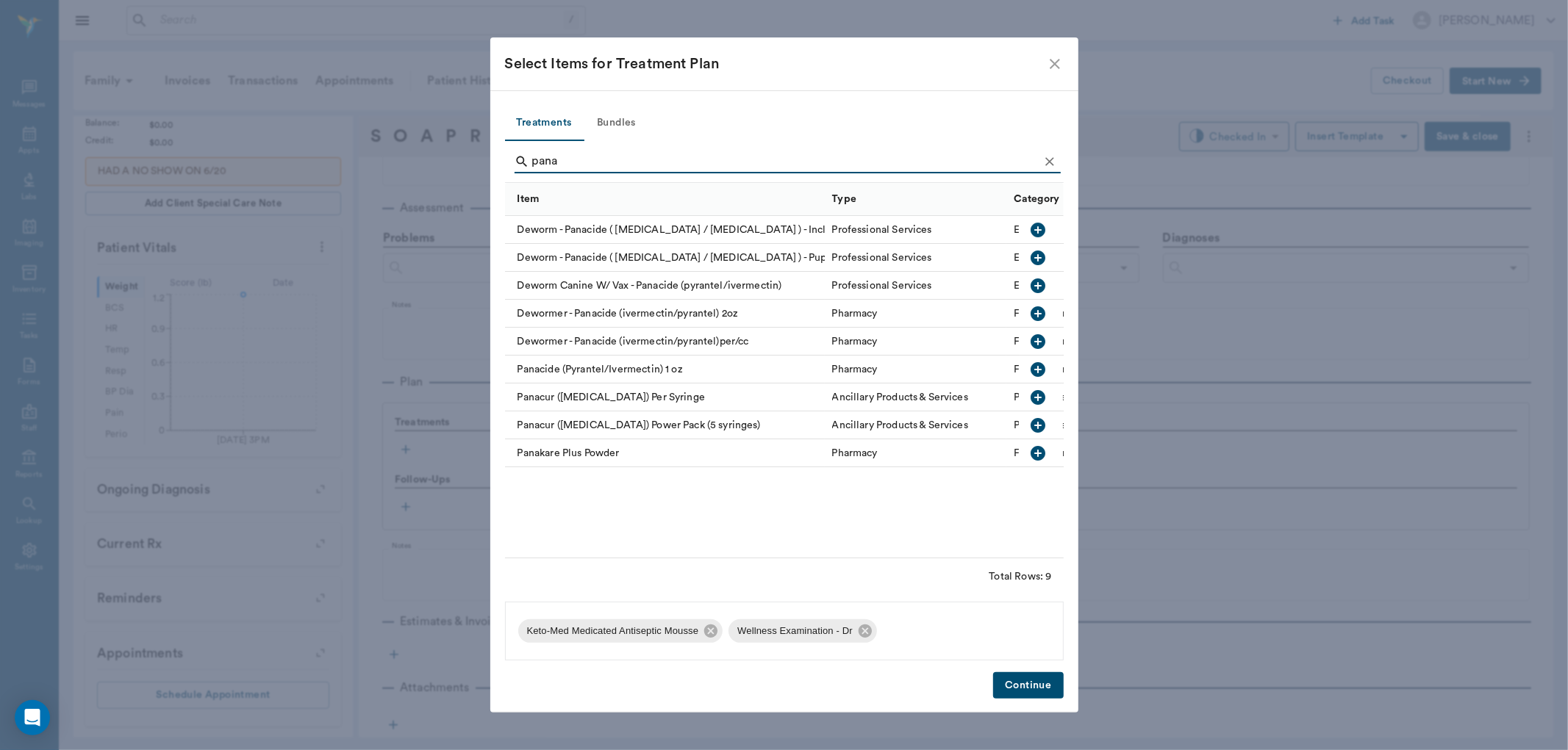
type input "pana"
click at [1039, 343] on icon "button" at bounding box center [1039, 342] width 18 height 18
click at [1052, 681] on button "Continue" at bounding box center [1028, 686] width 70 height 28
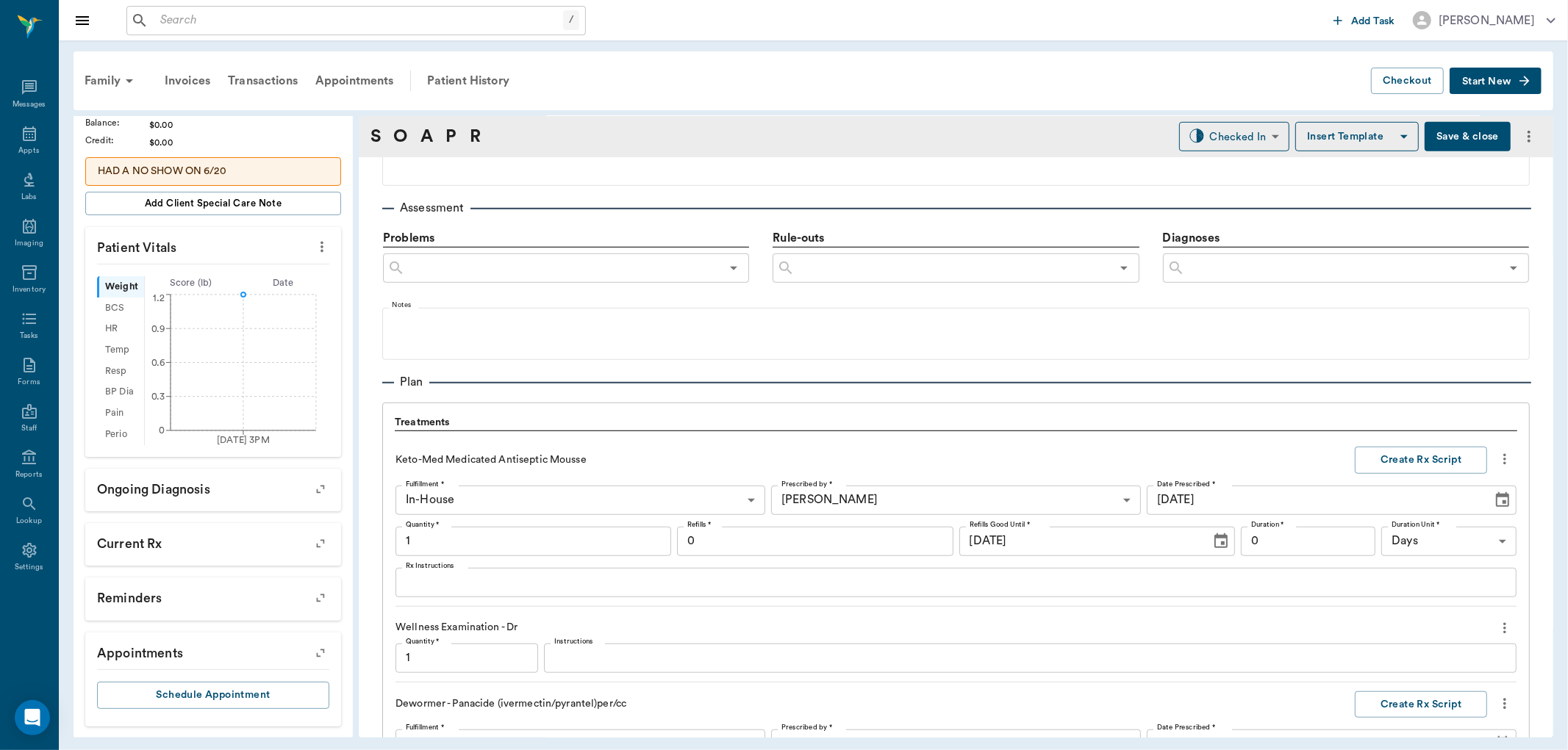
scroll to position [1213, 0]
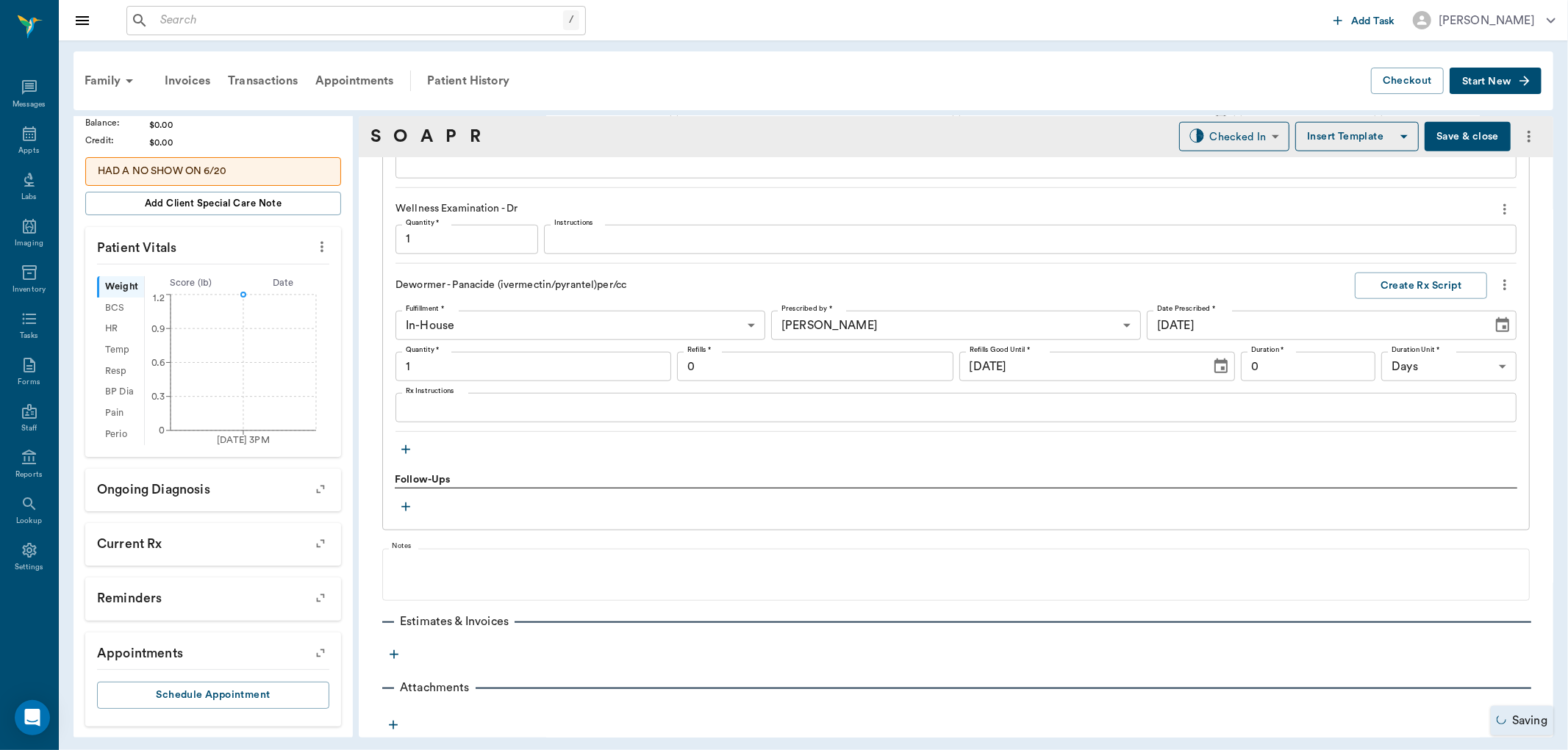
type input "1.00"
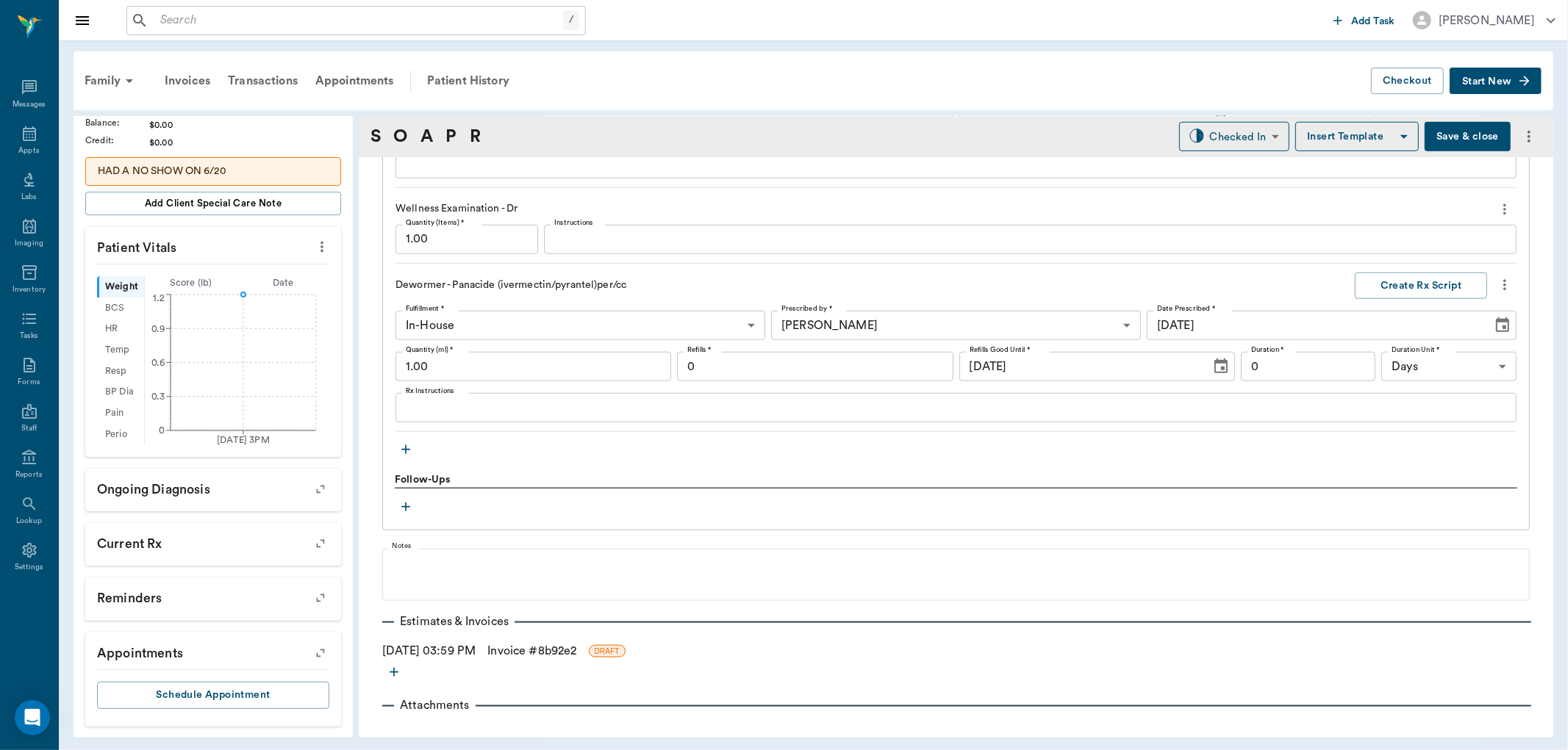
click at [546, 380] on input "1.00" at bounding box center [533, 367] width 276 height 30
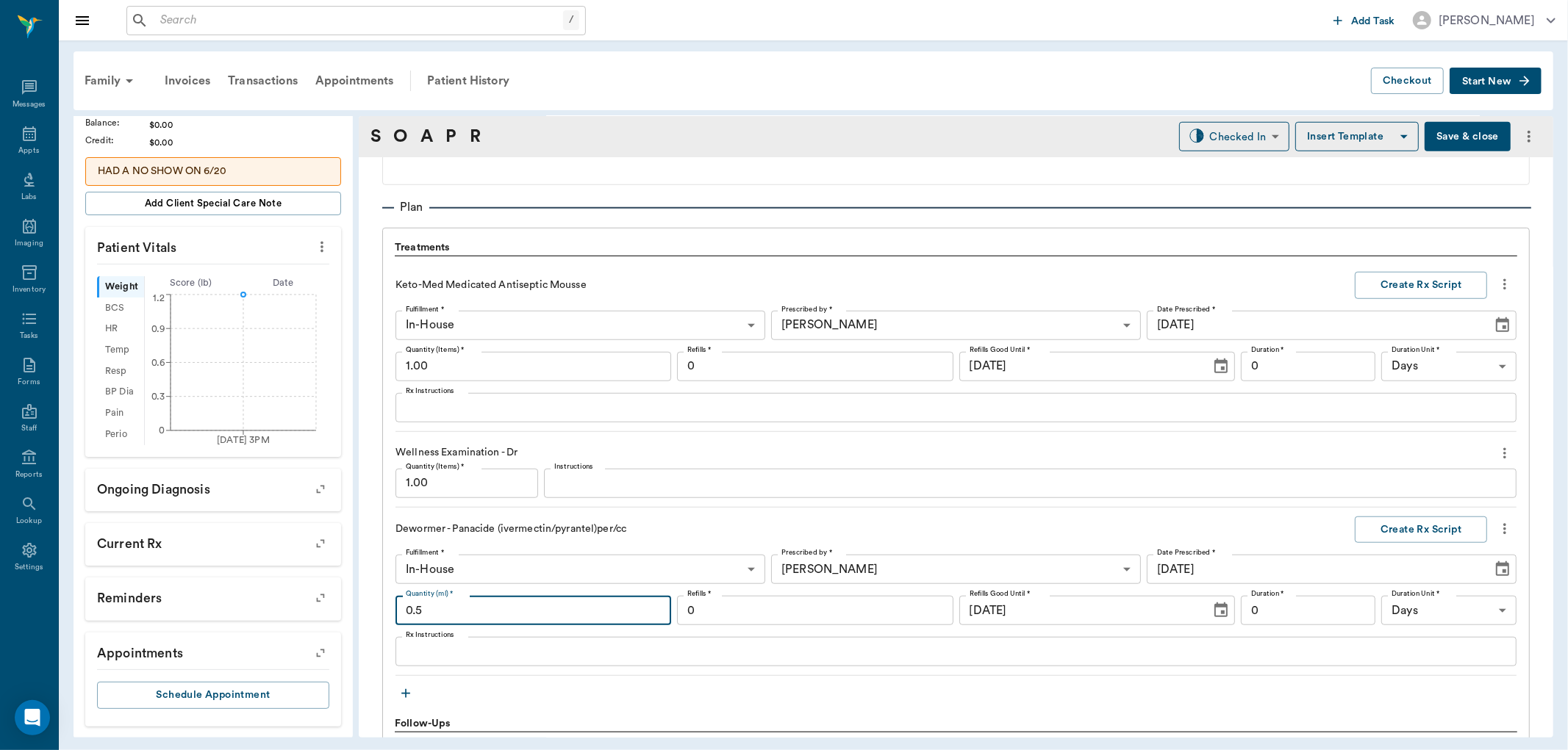
scroll to position [968, 0]
click at [507, 416] on textarea "Rx Instructions" at bounding box center [955, 408] width 1100 height 17
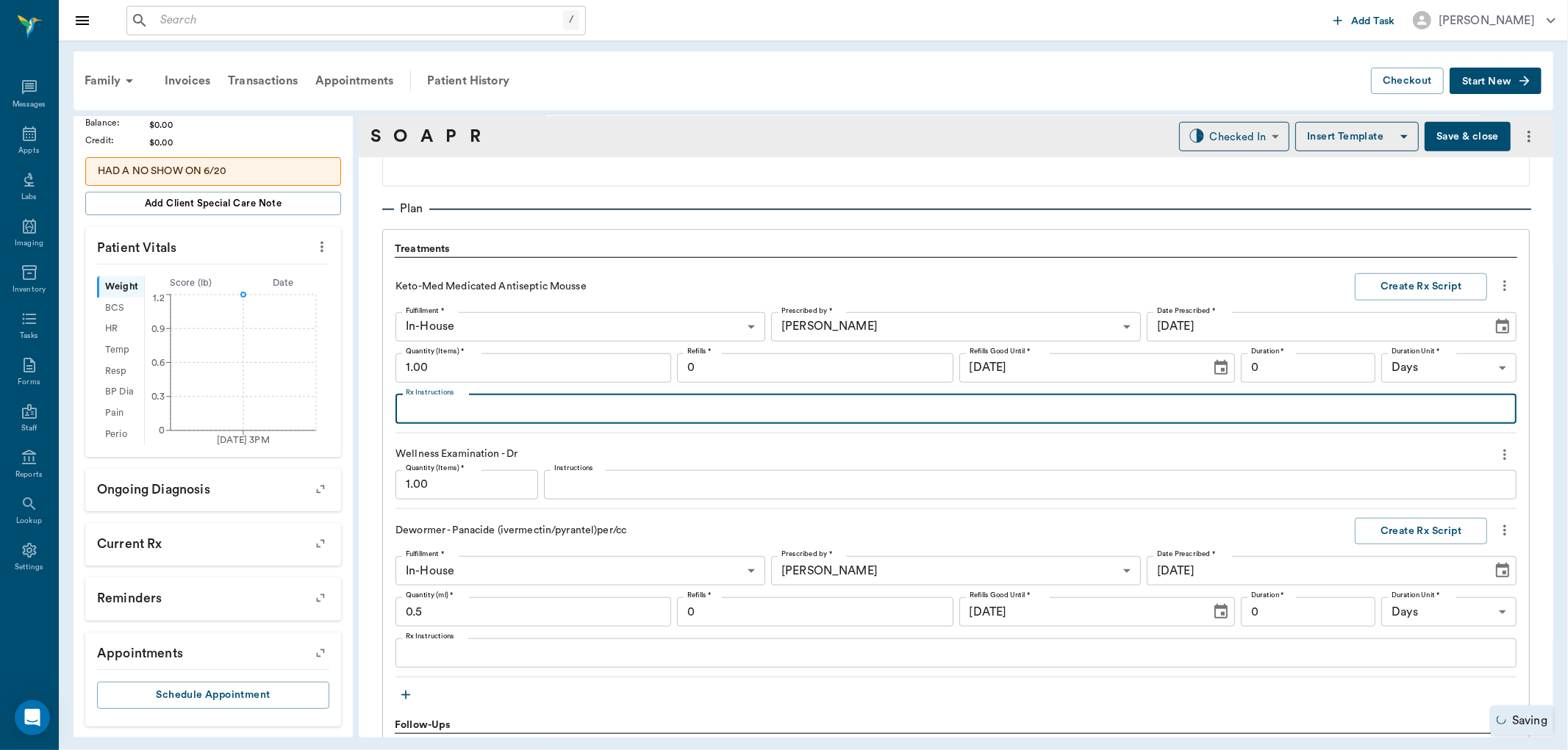
type input "0.50"
type textarea "Apply to spots on tail once daily for 3 weeks"
click at [1272, 369] on input "0" at bounding box center [1308, 369] width 135 height 30
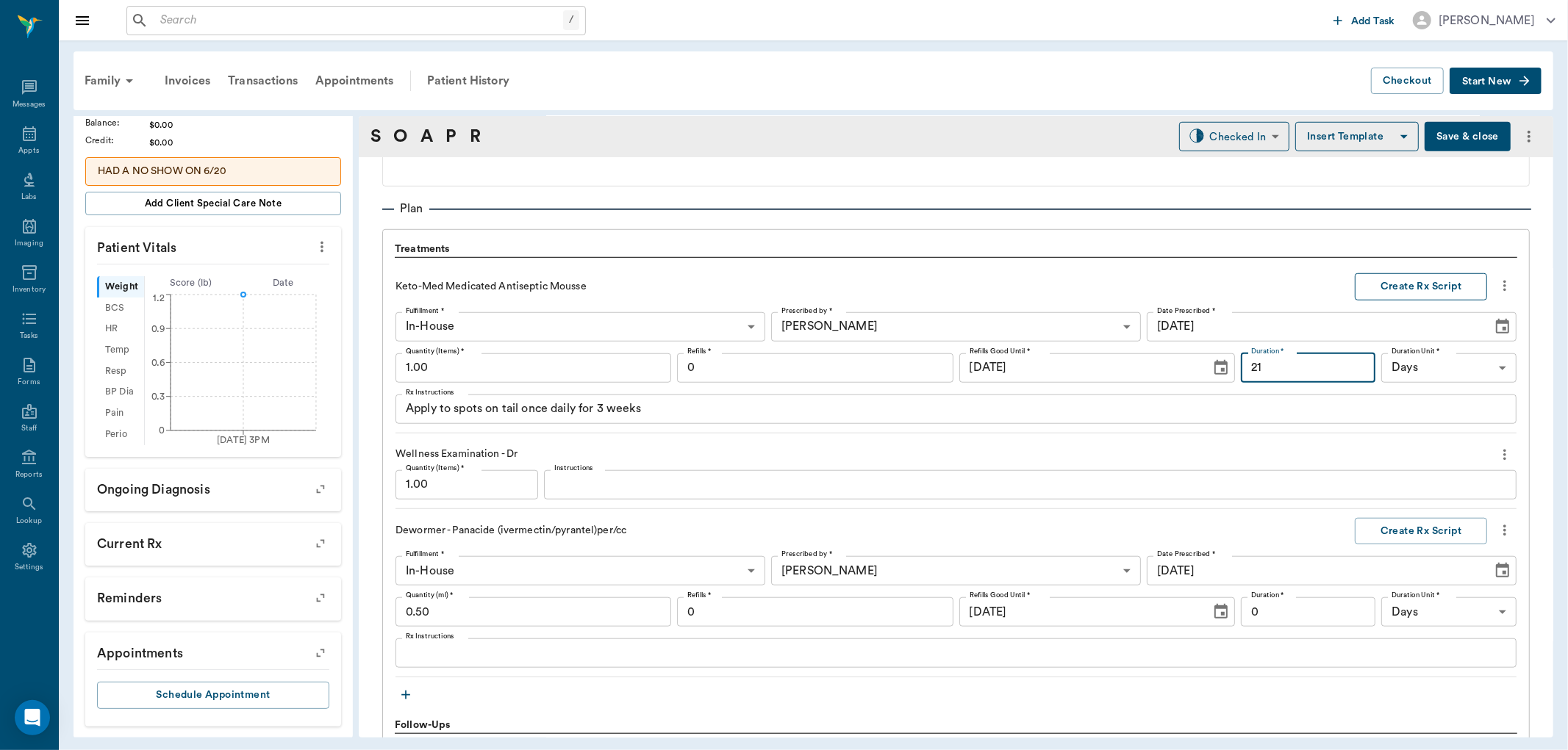
type input "21"
click at [1427, 284] on button "Create Rx Script" at bounding box center [1421, 288] width 132 height 28
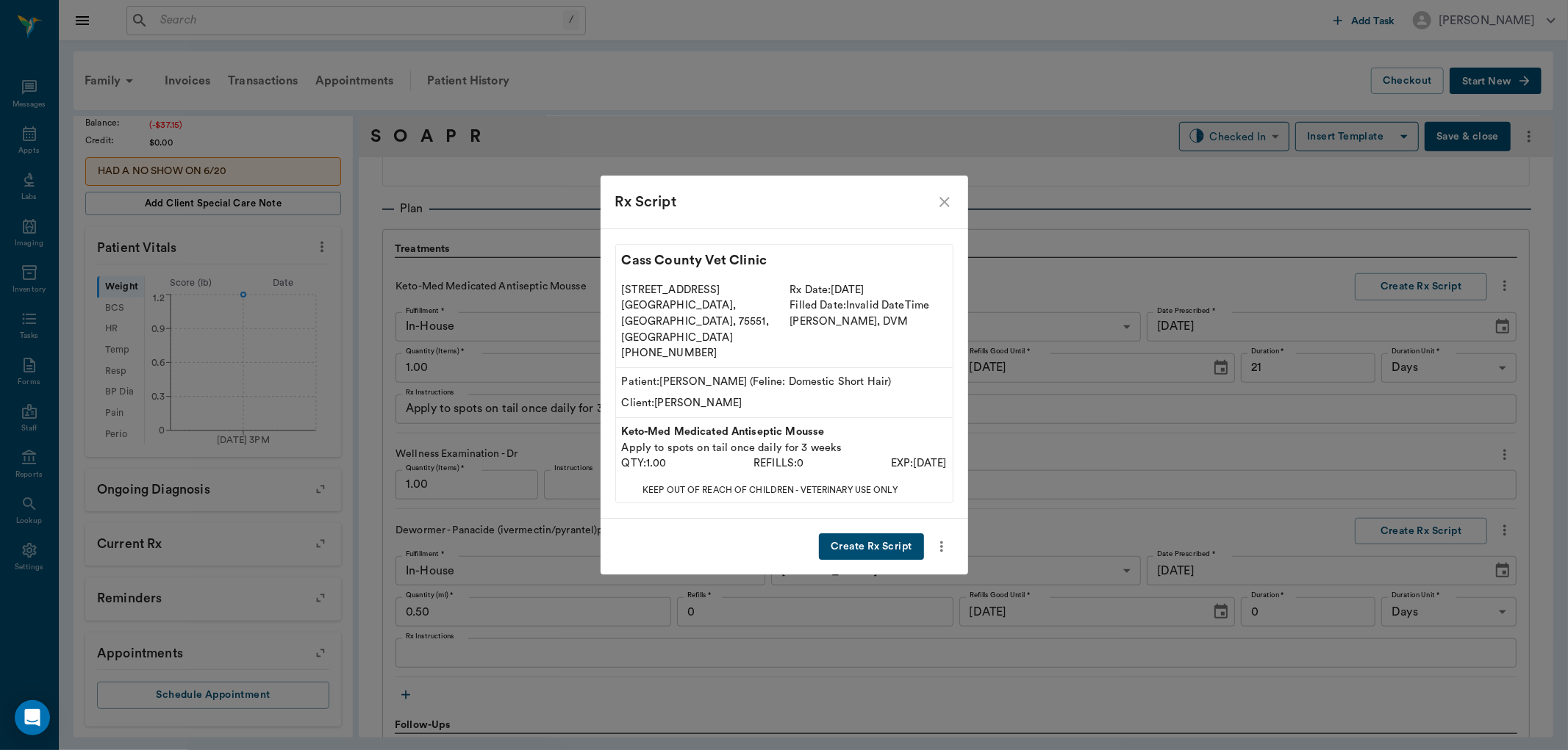
click at [873, 534] on button "Create Rx Script" at bounding box center [871, 547] width 105 height 28
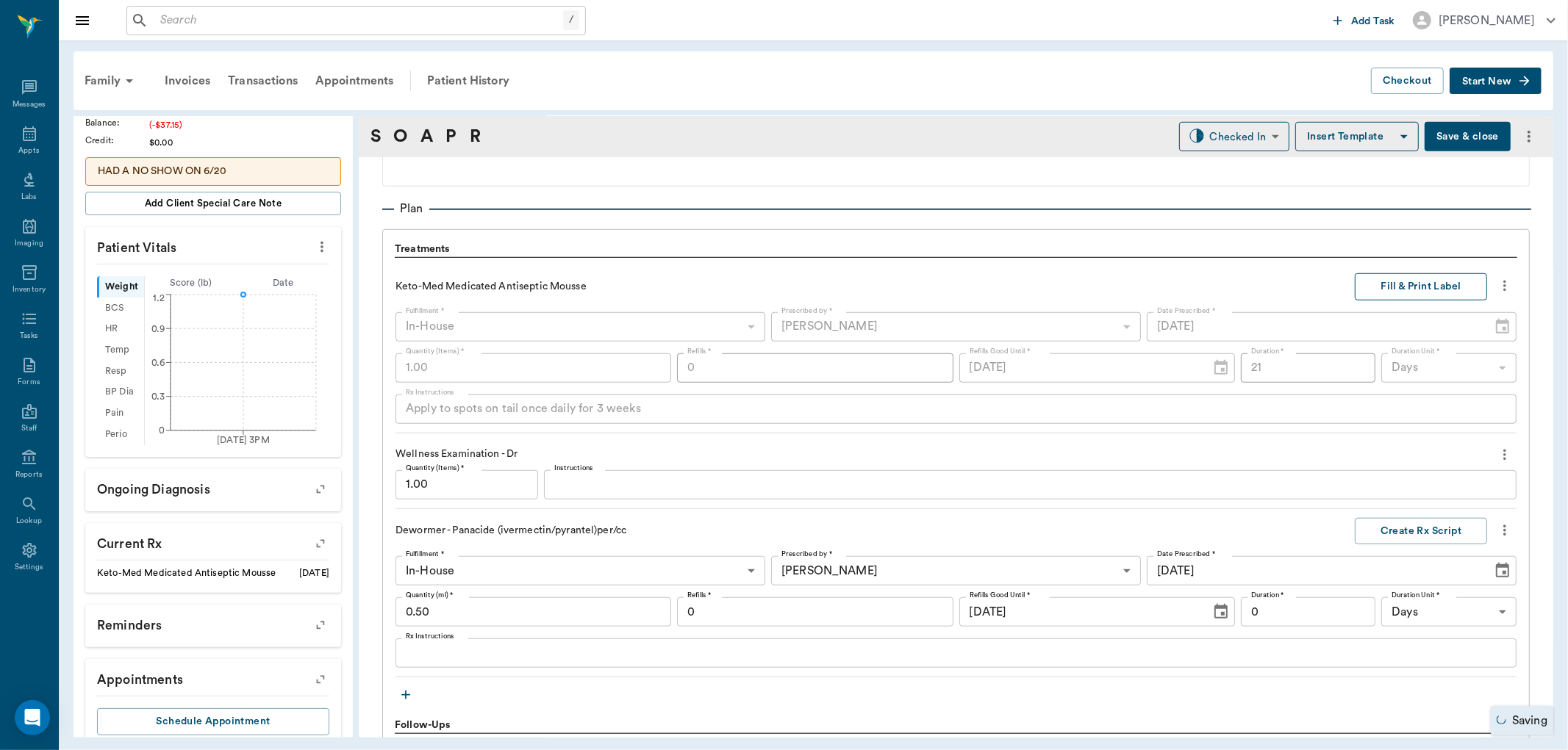
click at [1409, 288] on button "Fill & Print Label" at bounding box center [1421, 288] width 132 height 28
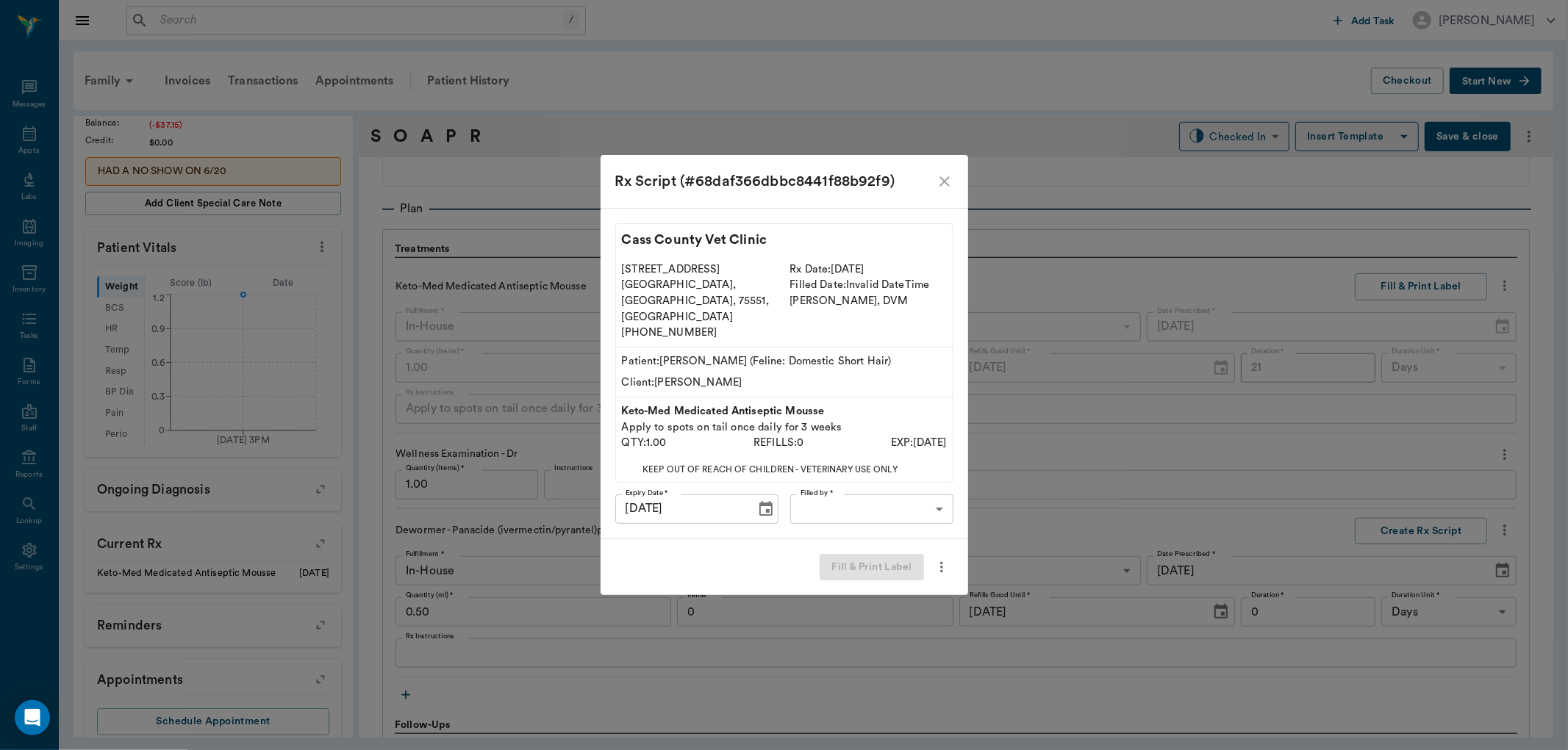
click at [885, 506] on body "/ ​ Add Task [PERSON_NAME] Nectar Messages Appts Labs Imaging Inventory Tasks F…" at bounding box center [784, 375] width 1568 height 750
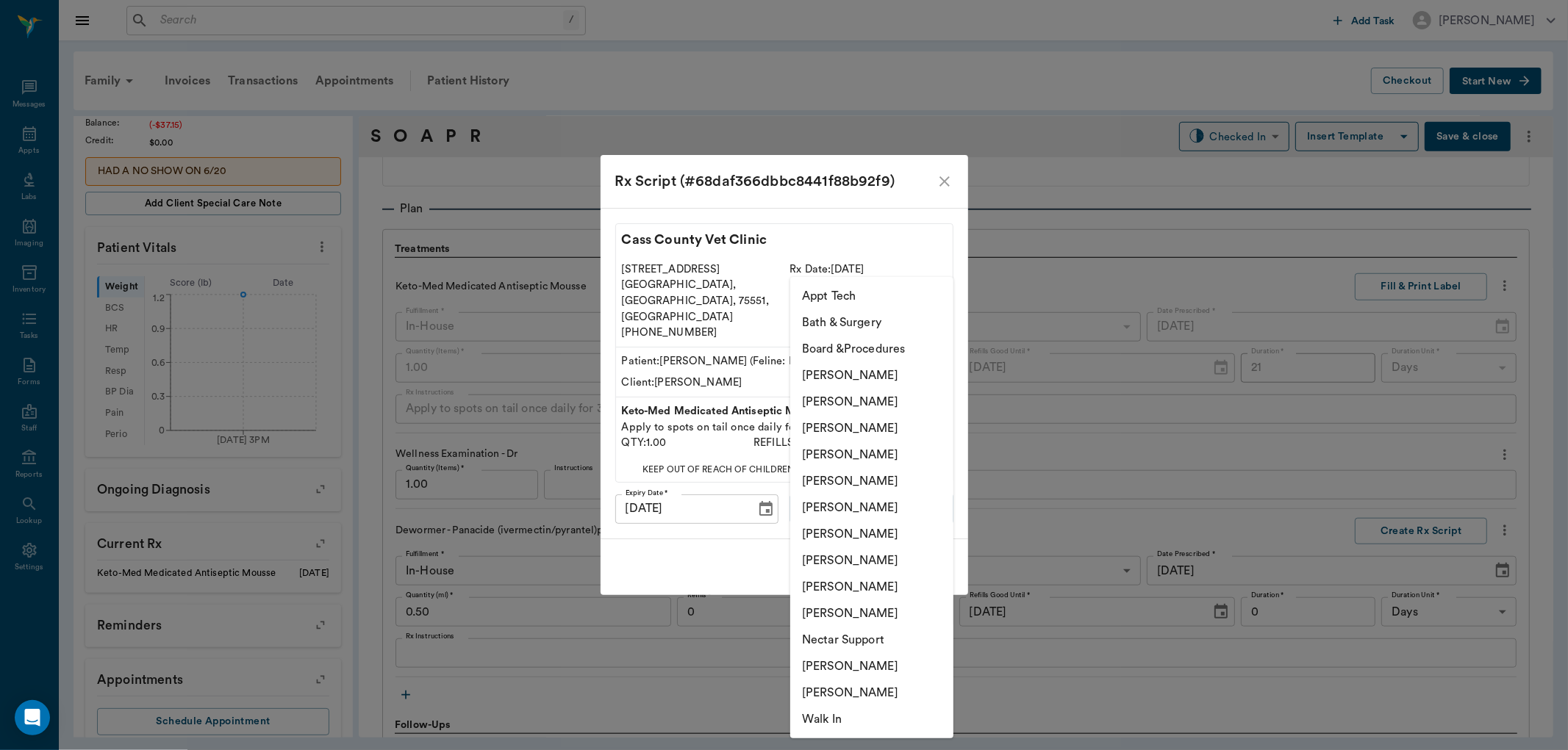
click at [901, 449] on li "[PERSON_NAME]" at bounding box center [871, 455] width 163 height 27
type input "63ec2f075fda476ae8351a4d"
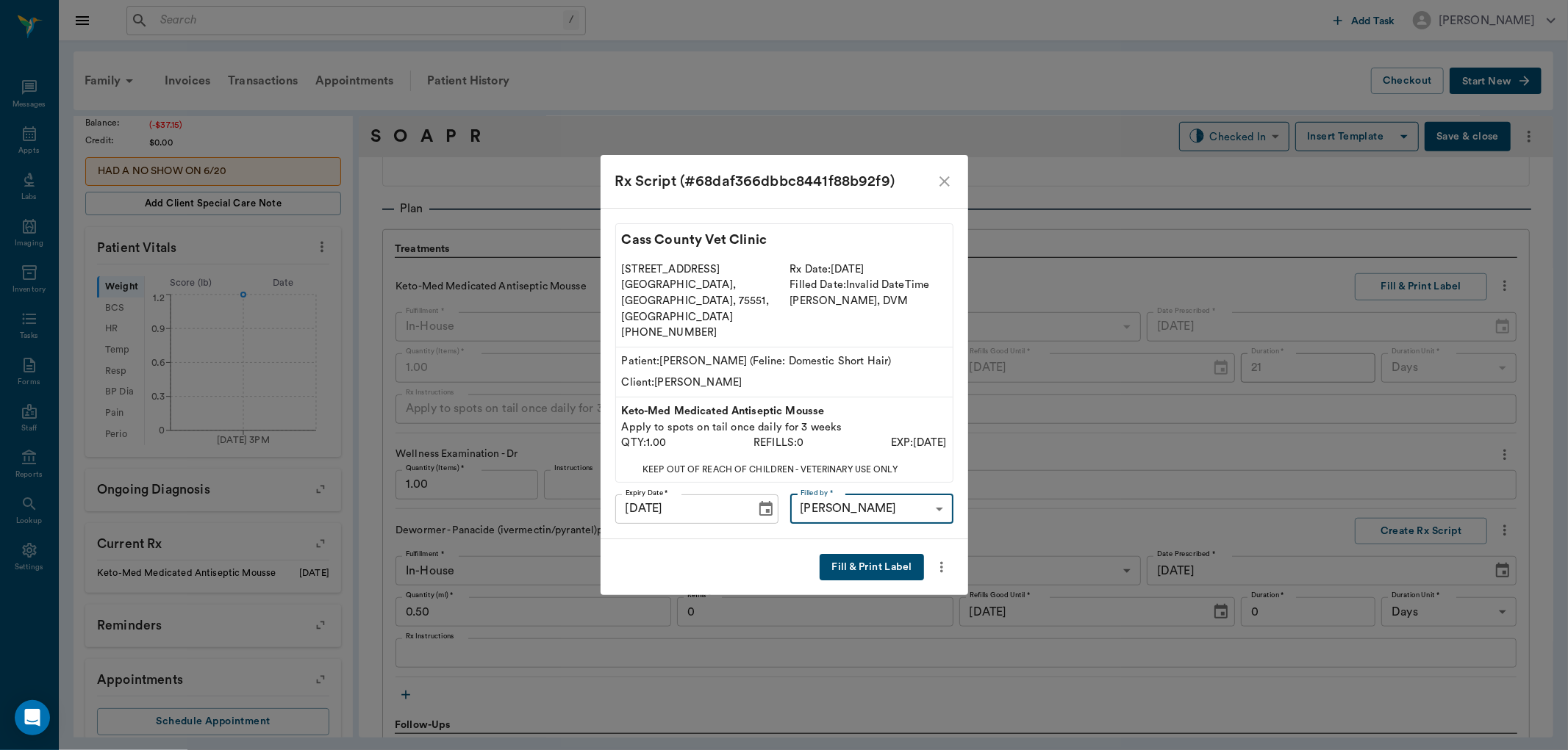
click at [873, 554] on button "Fill & Print Label" at bounding box center [871, 568] width 104 height 28
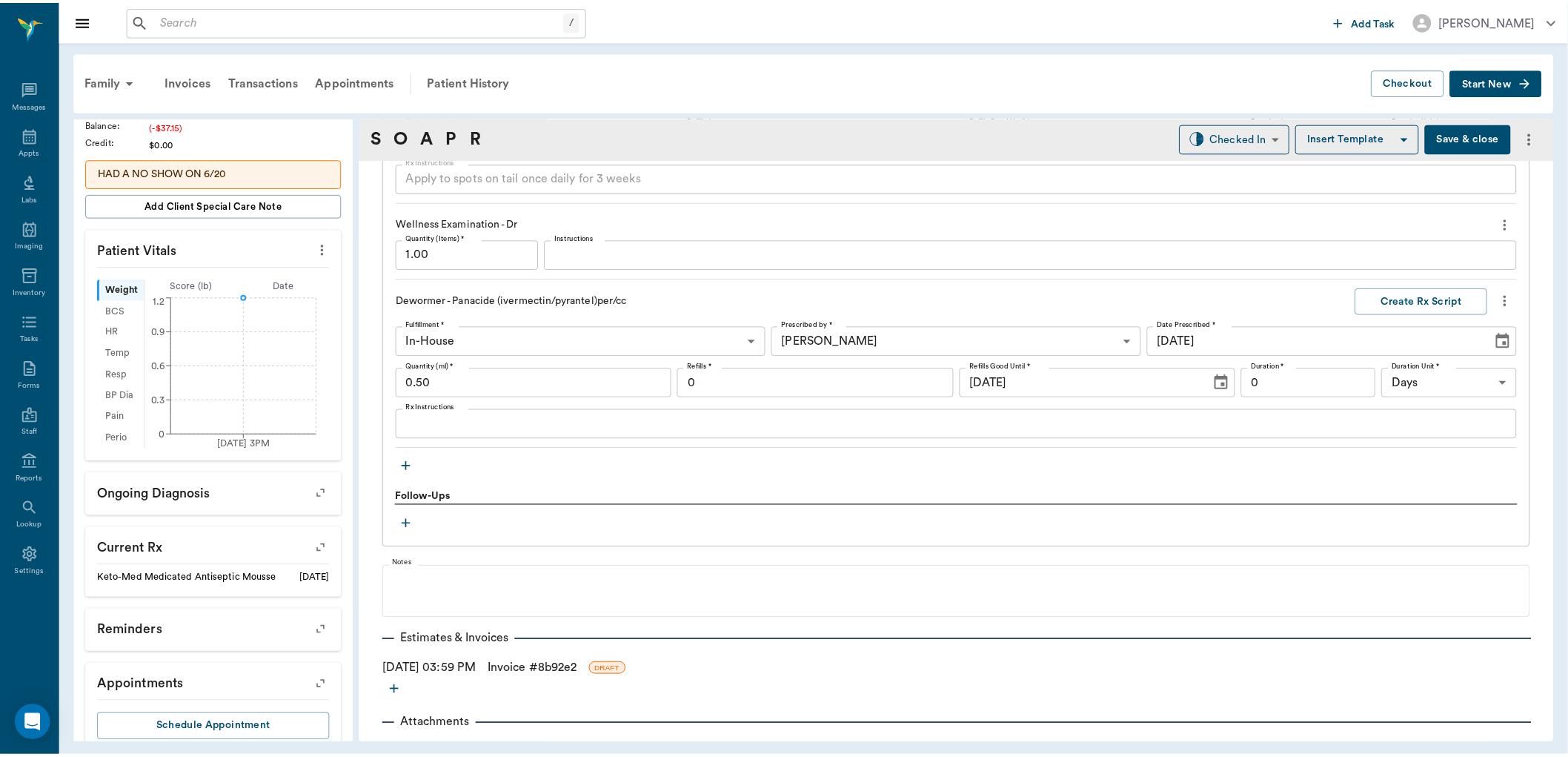
scroll to position [1243, 0]
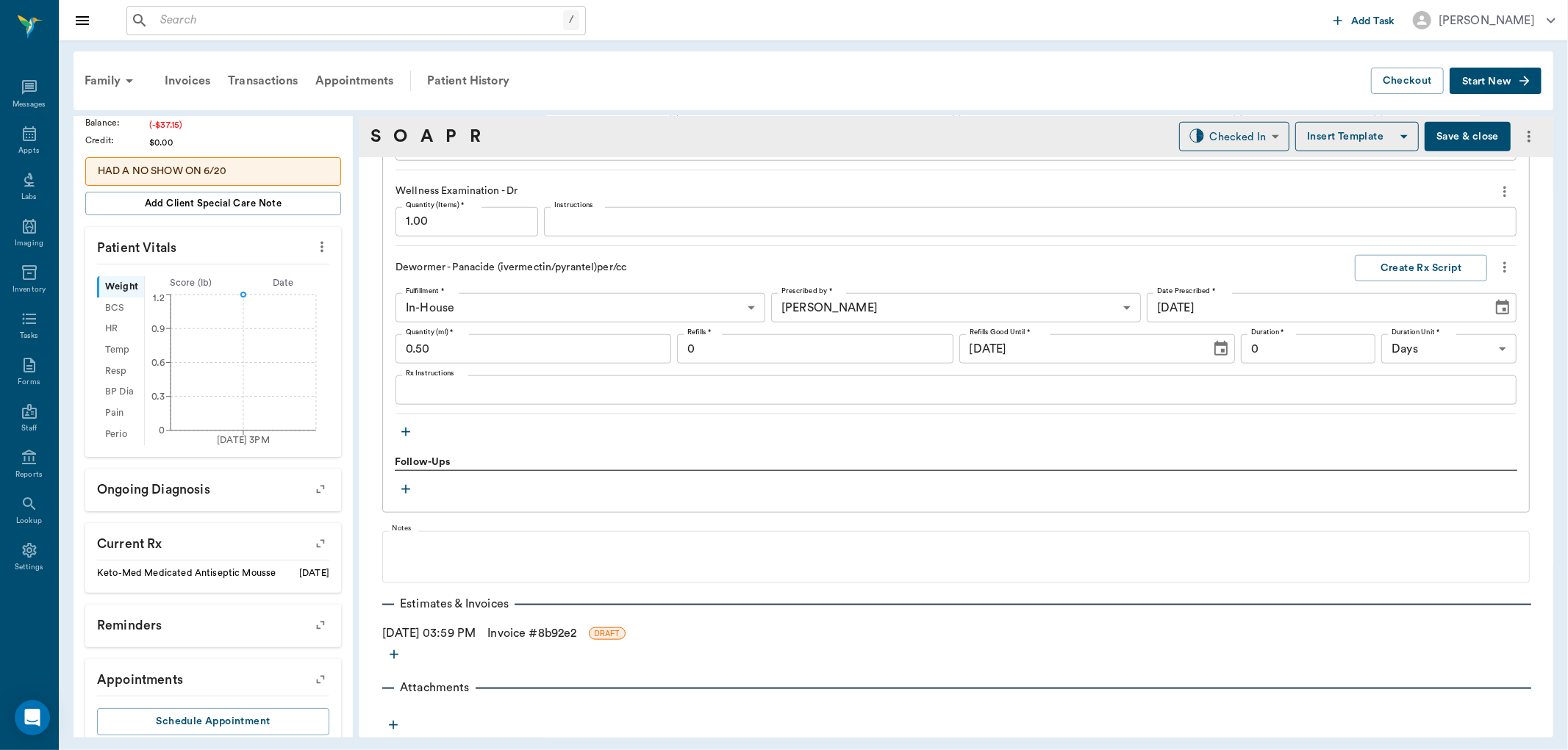
click at [566, 630] on link "Invoice # 8b92e2" at bounding box center [532, 633] width 89 height 18
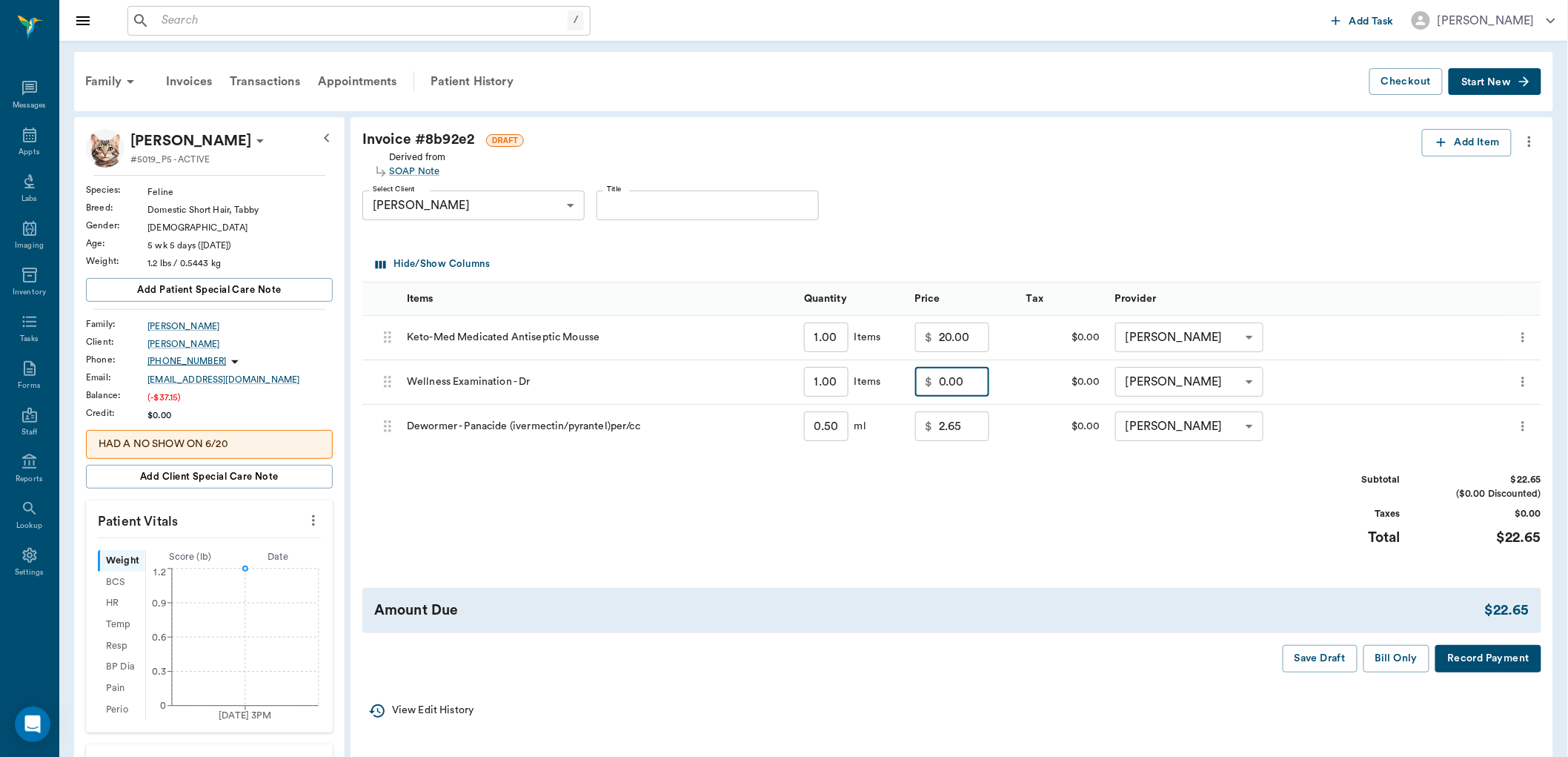
click at [950, 390] on input "0.00" at bounding box center [964, 382] width 51 height 30
type input "20.00"
click at [926, 520] on div "Subtotal $42.65 ($0.00 Discounted) Taxes $0.00 Total $42.65" at bounding box center [952, 518] width 1179 height 91
click at [1396, 652] on button "Bill Only" at bounding box center [1397, 659] width 67 height 28
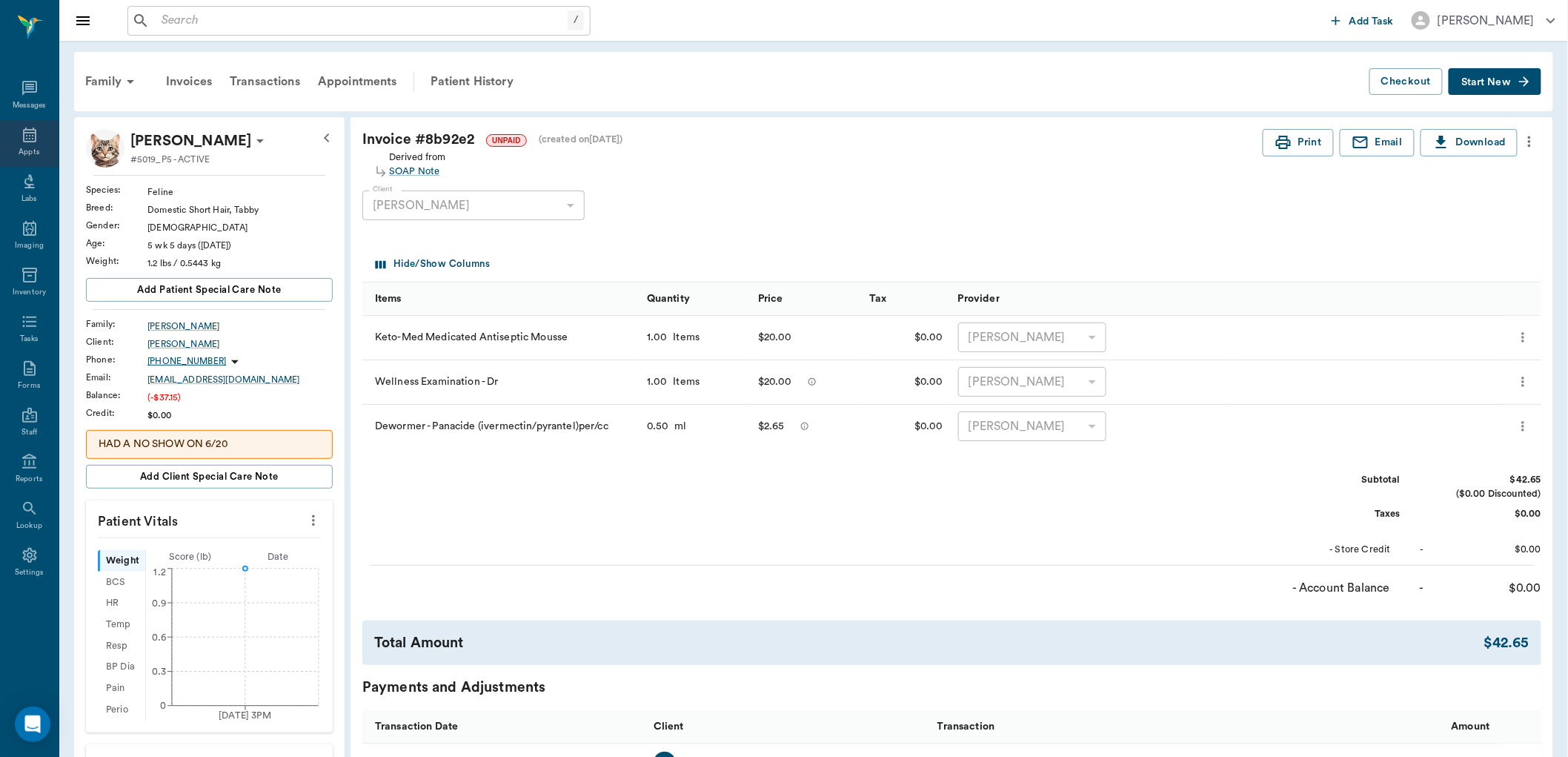
click at [32, 135] on icon at bounding box center [29, 135] width 13 height 15
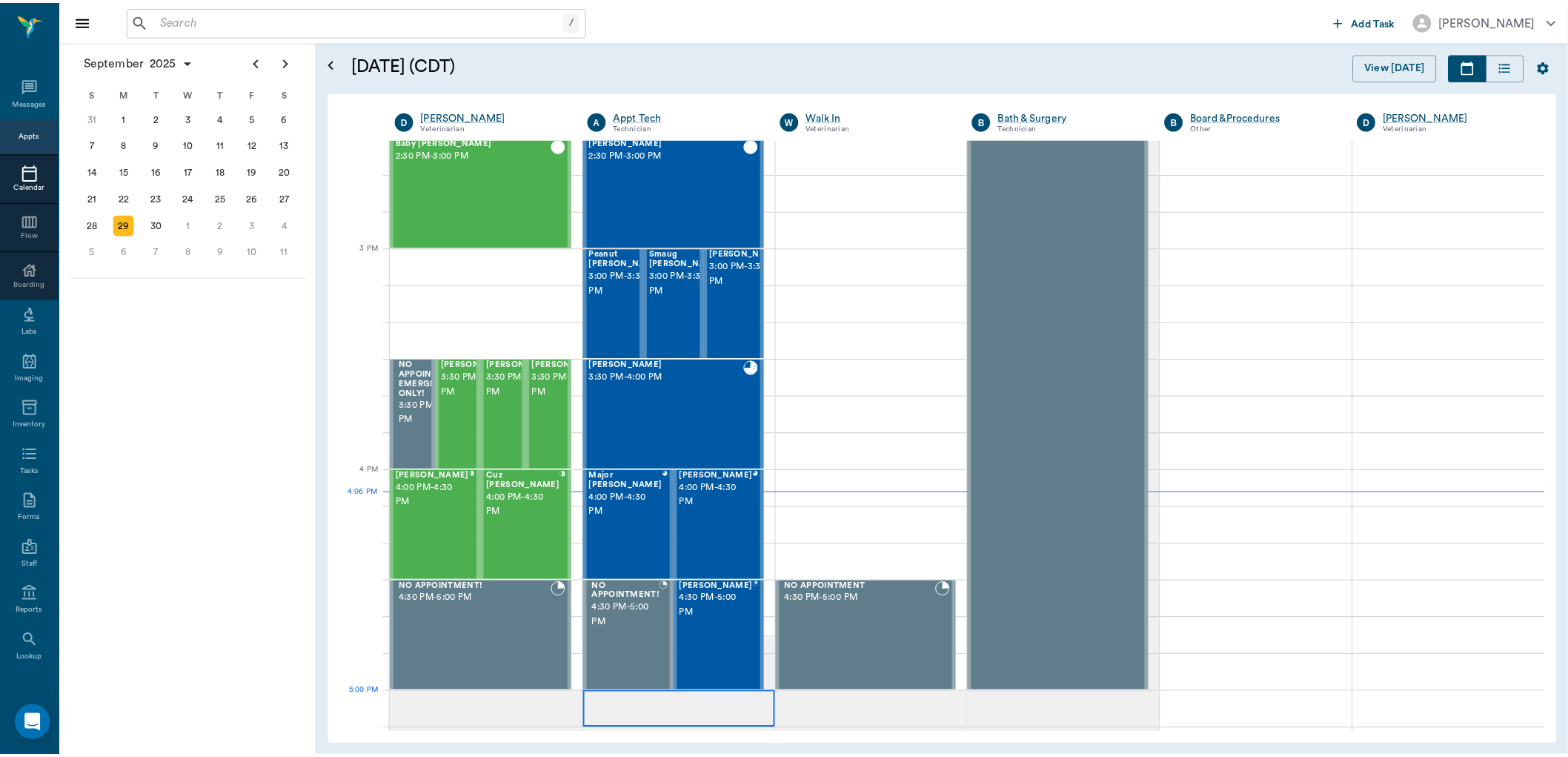
scroll to position [1289, 0]
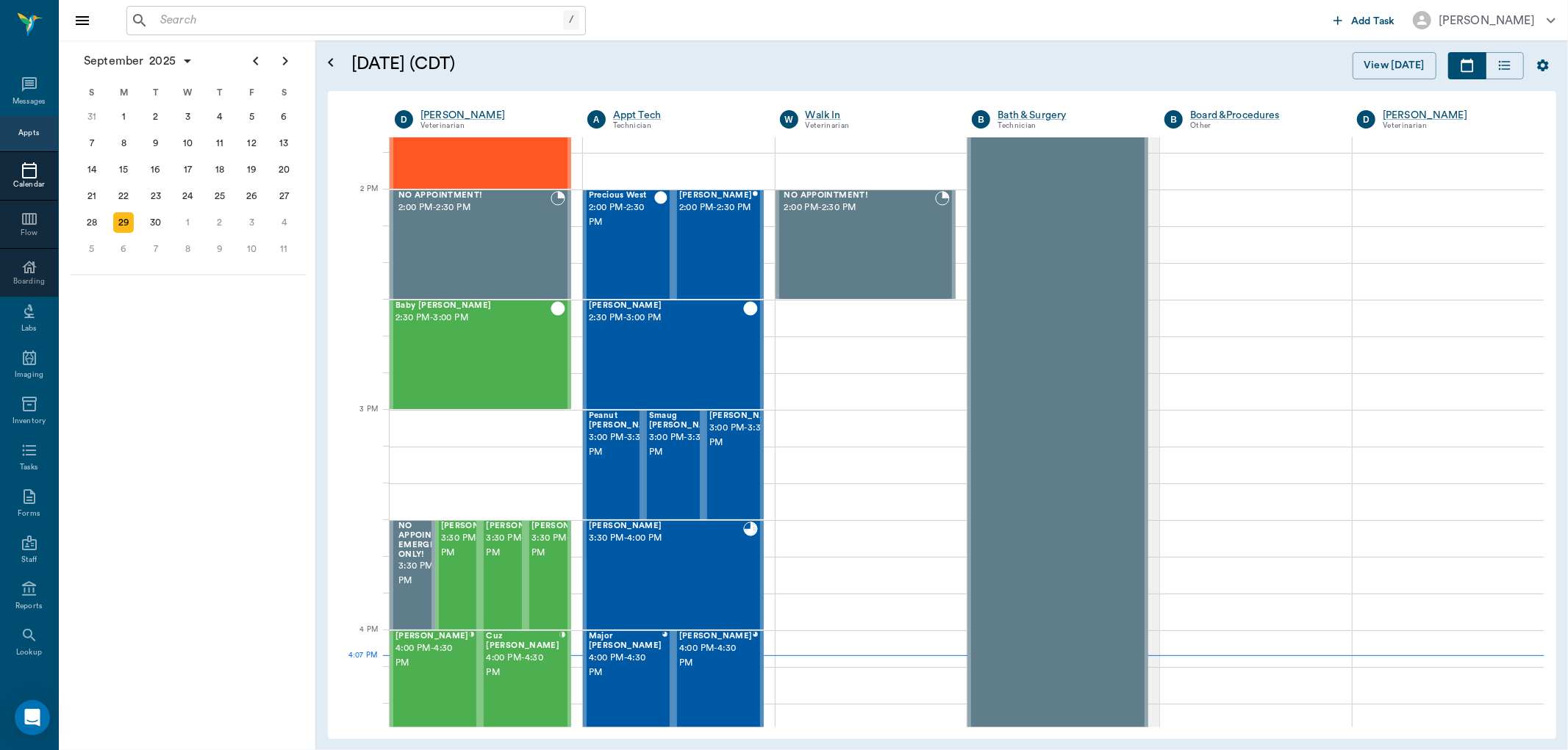
click at [230, 30] on input "text" at bounding box center [358, 20] width 408 height 21
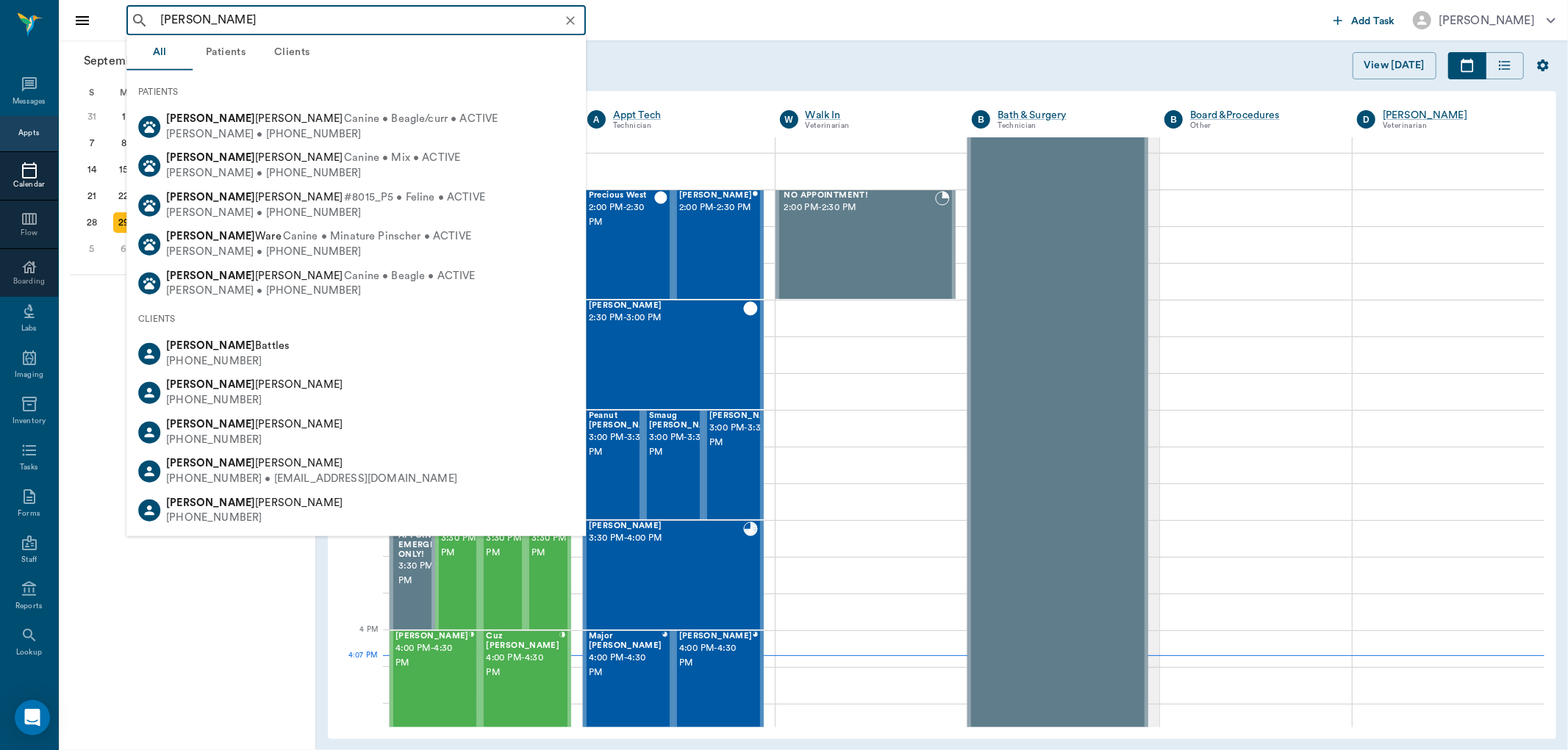
click at [188, 22] on input "[PERSON_NAME]" at bounding box center [368, 20] width 427 height 21
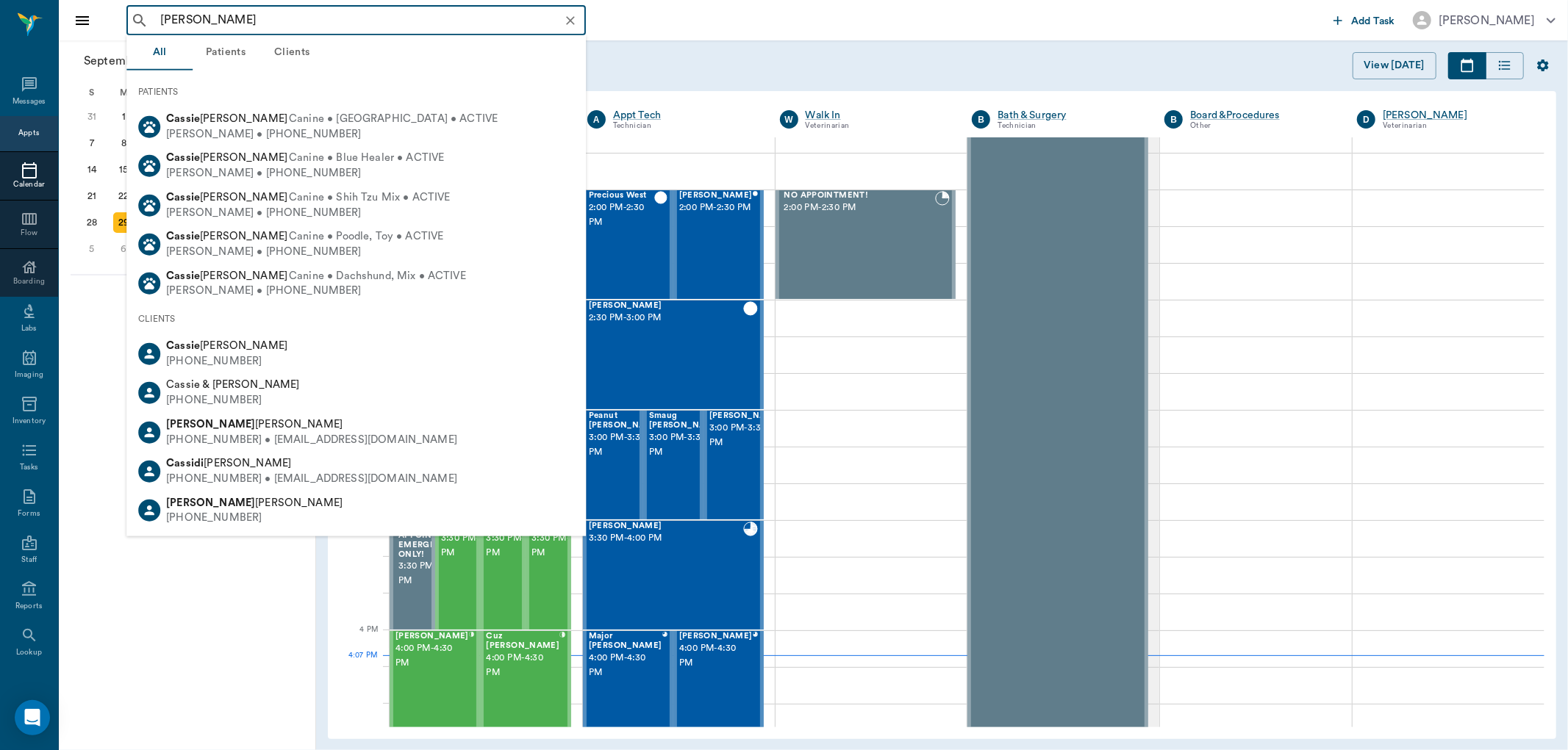
click at [255, 15] on input "[PERSON_NAME]" at bounding box center [368, 20] width 427 height 21
type input "[PERSON_NAME]"
click at [573, 13] on icon "Clear" at bounding box center [570, 20] width 15 height 15
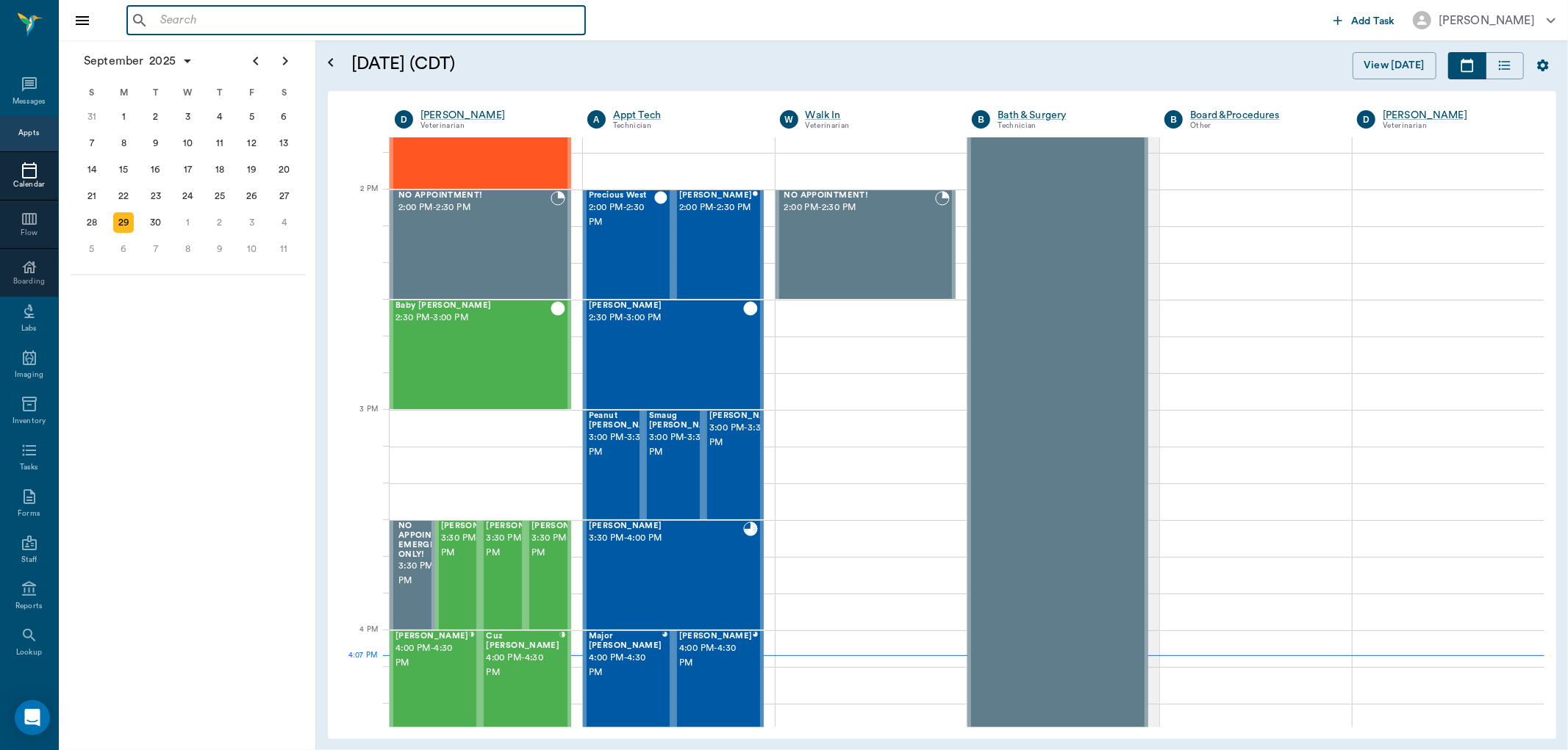
click at [254, 21] on input "text" at bounding box center [367, 20] width 425 height 21
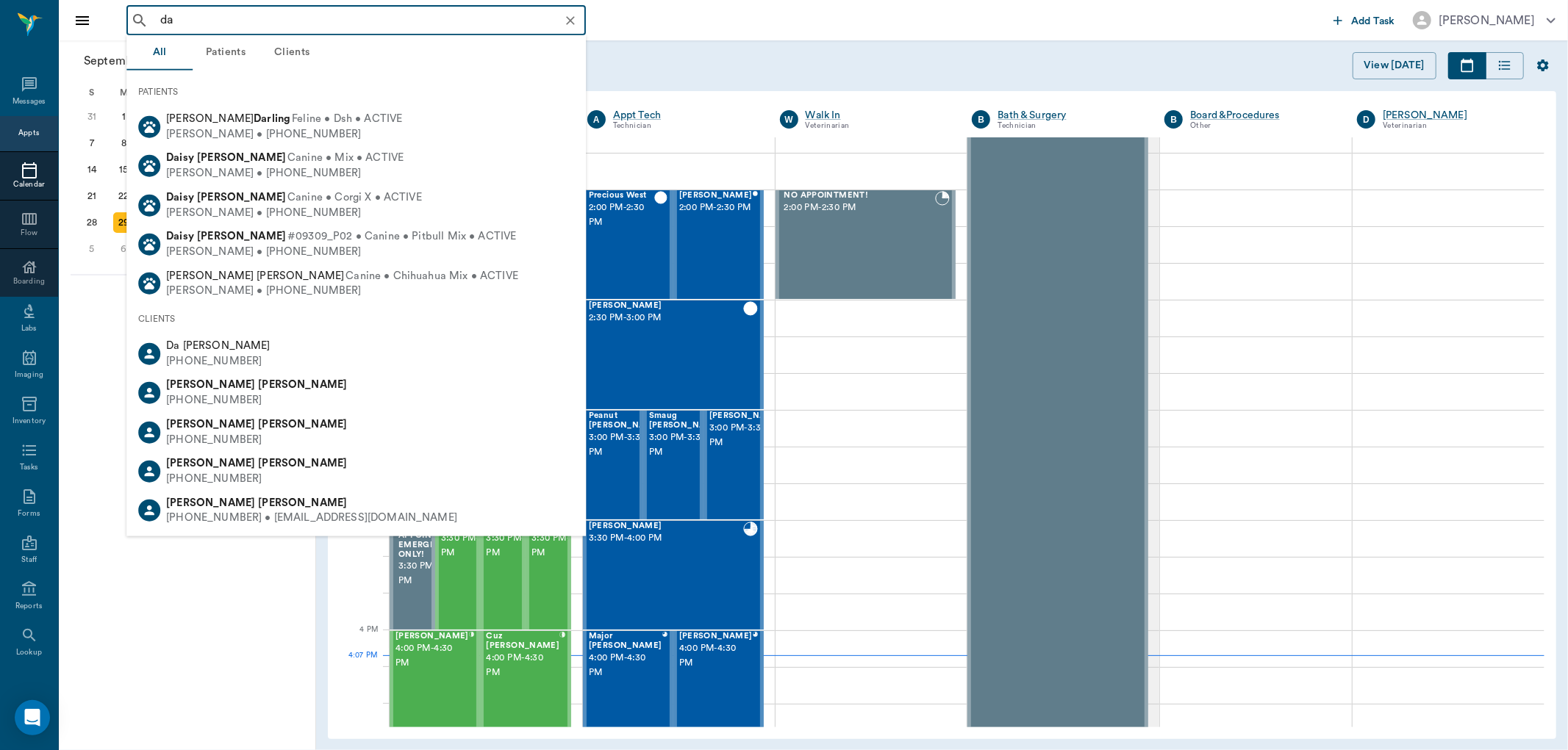
type input "d"
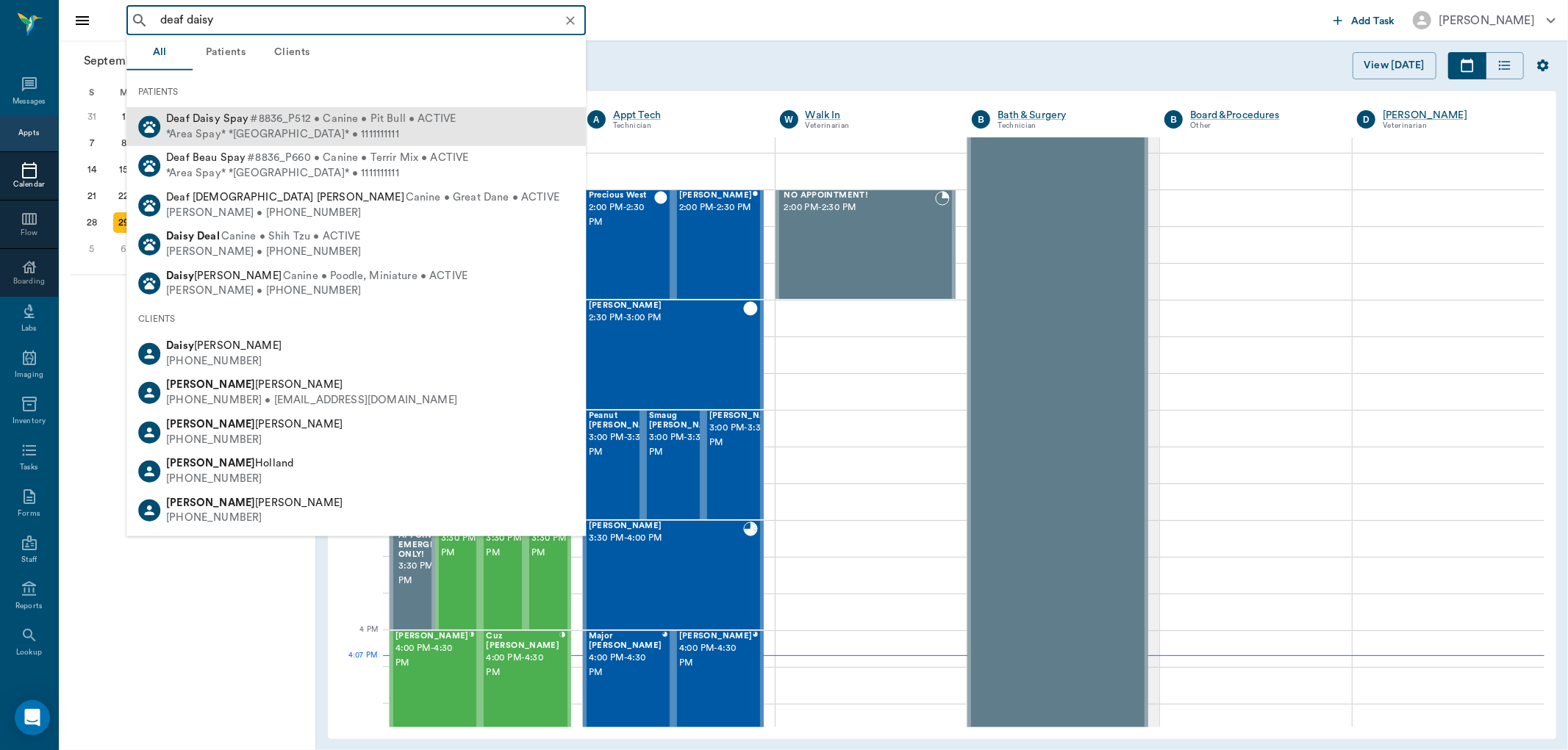
click at [251, 120] on span "#8836_P512 • Canine • Pit Bull • ACTIVE" at bounding box center [353, 120] width 206 height 16
type input "deaf daisy"
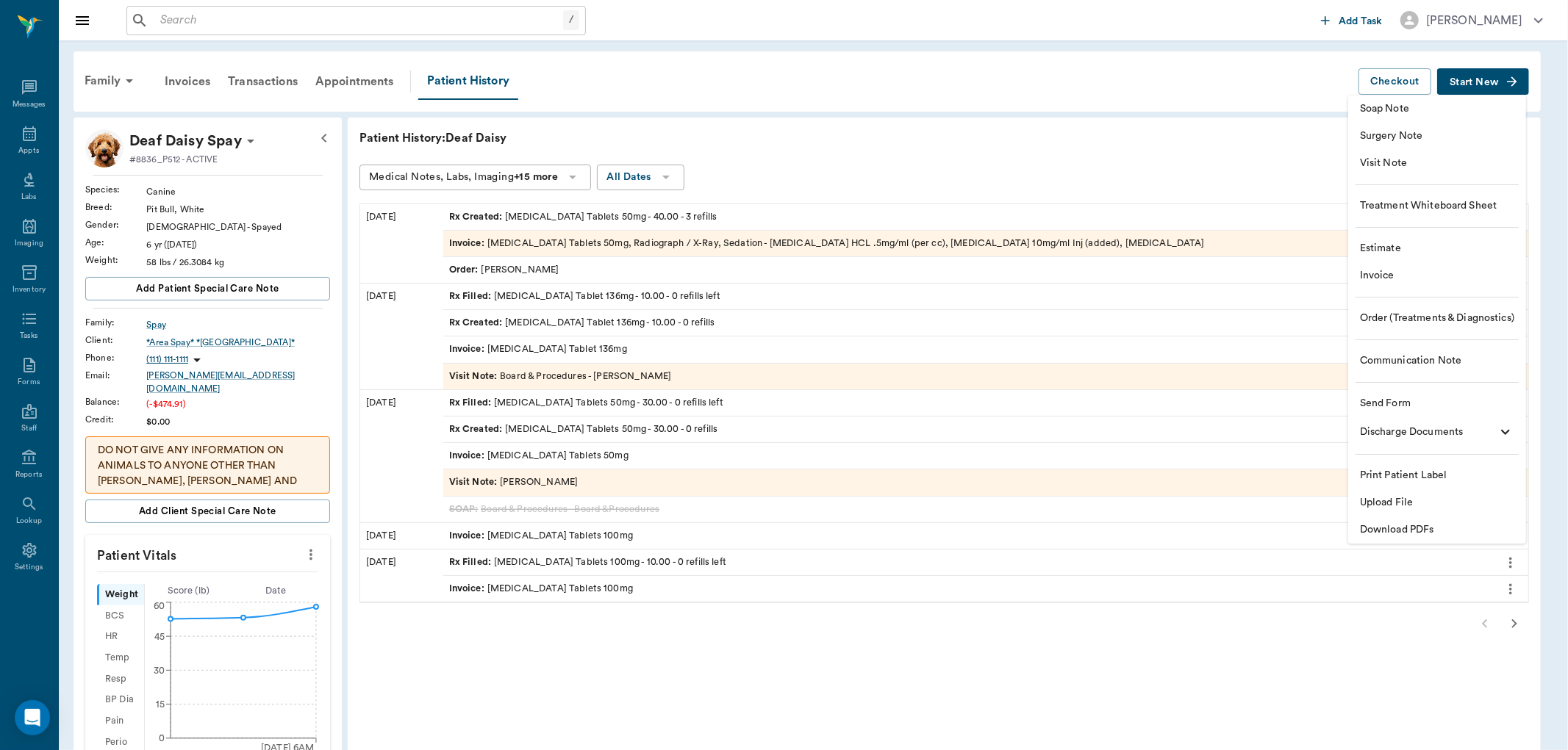
click at [1378, 160] on span "Visit Note" at bounding box center [1437, 164] width 154 height 16
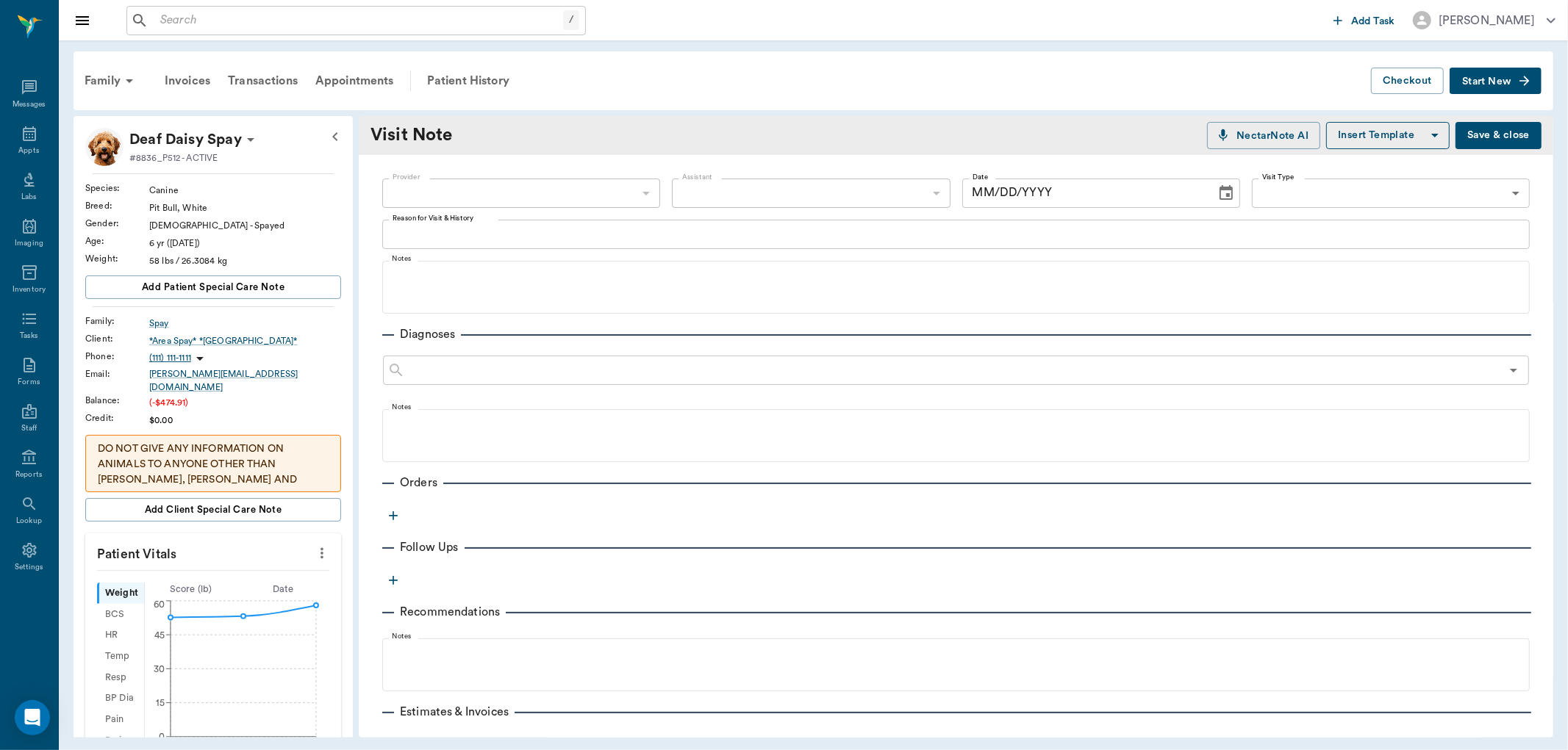
type input "[DATE]"
click at [605, 191] on body "/ ​ Add Task Dr. Bert Ellsworth Nectar Messages Appts Labs Imaging Inventory Ta…" at bounding box center [784, 375] width 1568 height 750
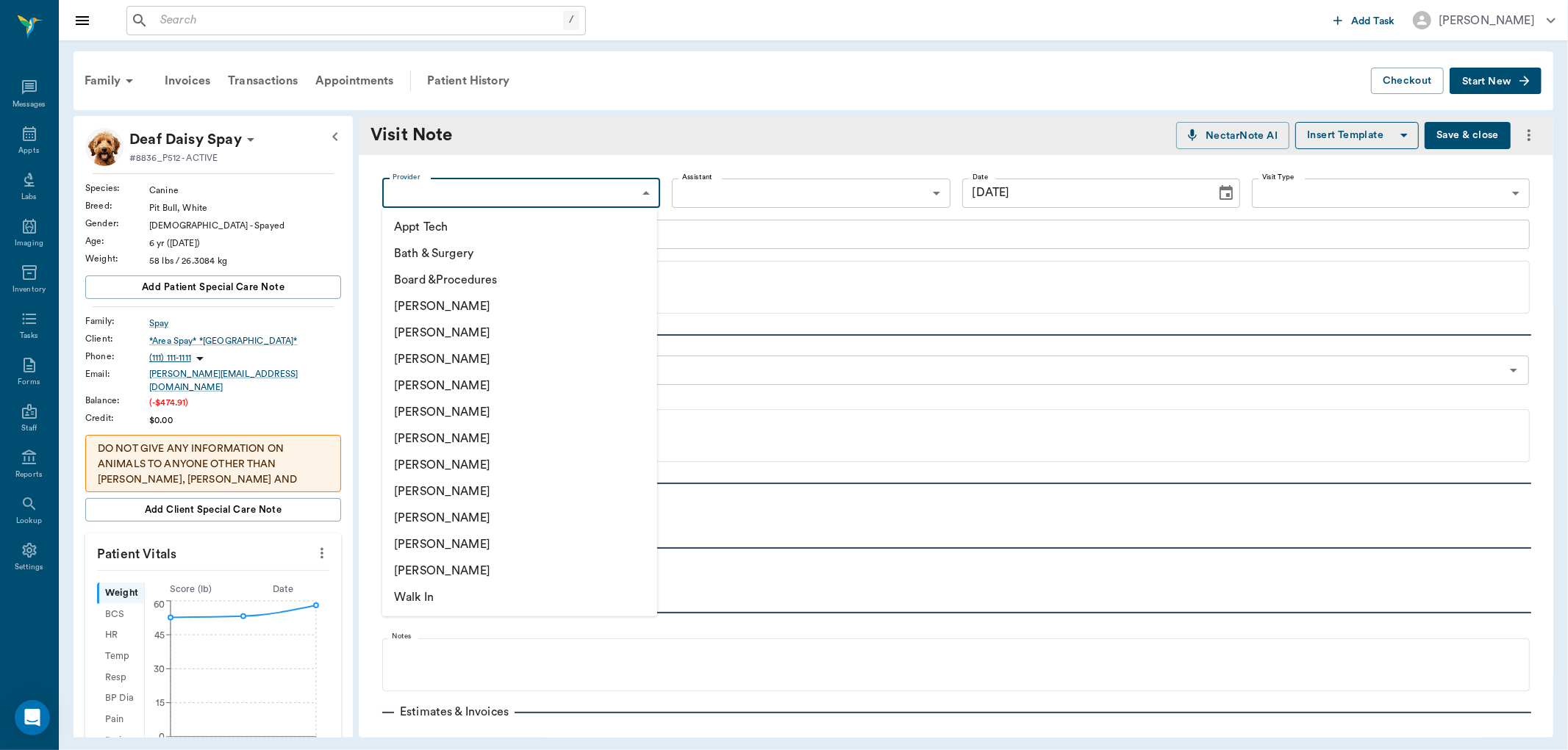
click at [524, 389] on li "[PERSON_NAME]" at bounding box center [520, 385] width 275 height 27
type input "63ec2f075fda476ae8351a4d"
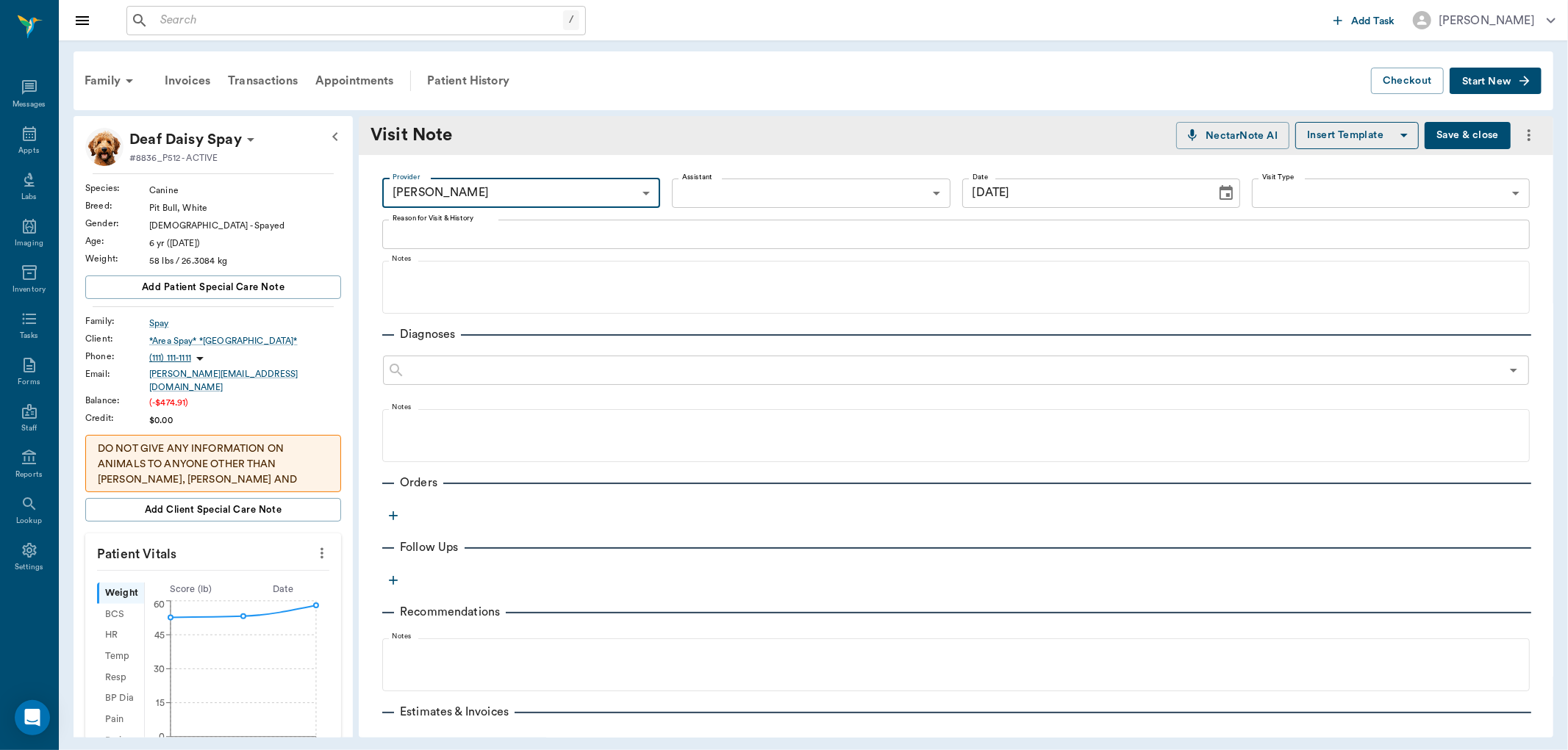
click at [774, 177] on div "Provider Dr. Bert Ellsworth 63ec2f075fda476ae8351a4d Provider Assistant ​ Assis…" at bounding box center [956, 194] width 1148 height 53
click at [775, 177] on div "Provider Dr. Bert Ellsworth 63ec2f075fda476ae8351a4d Provider Assistant ​ Assis…" at bounding box center [956, 194] width 1148 height 53
click at [775, 192] on body "/ ​ Add Task Dr. Bert Ellsworth Nectar Messages Appts Labs Imaging Inventory Ta…" at bounding box center [784, 375] width 1568 height 750
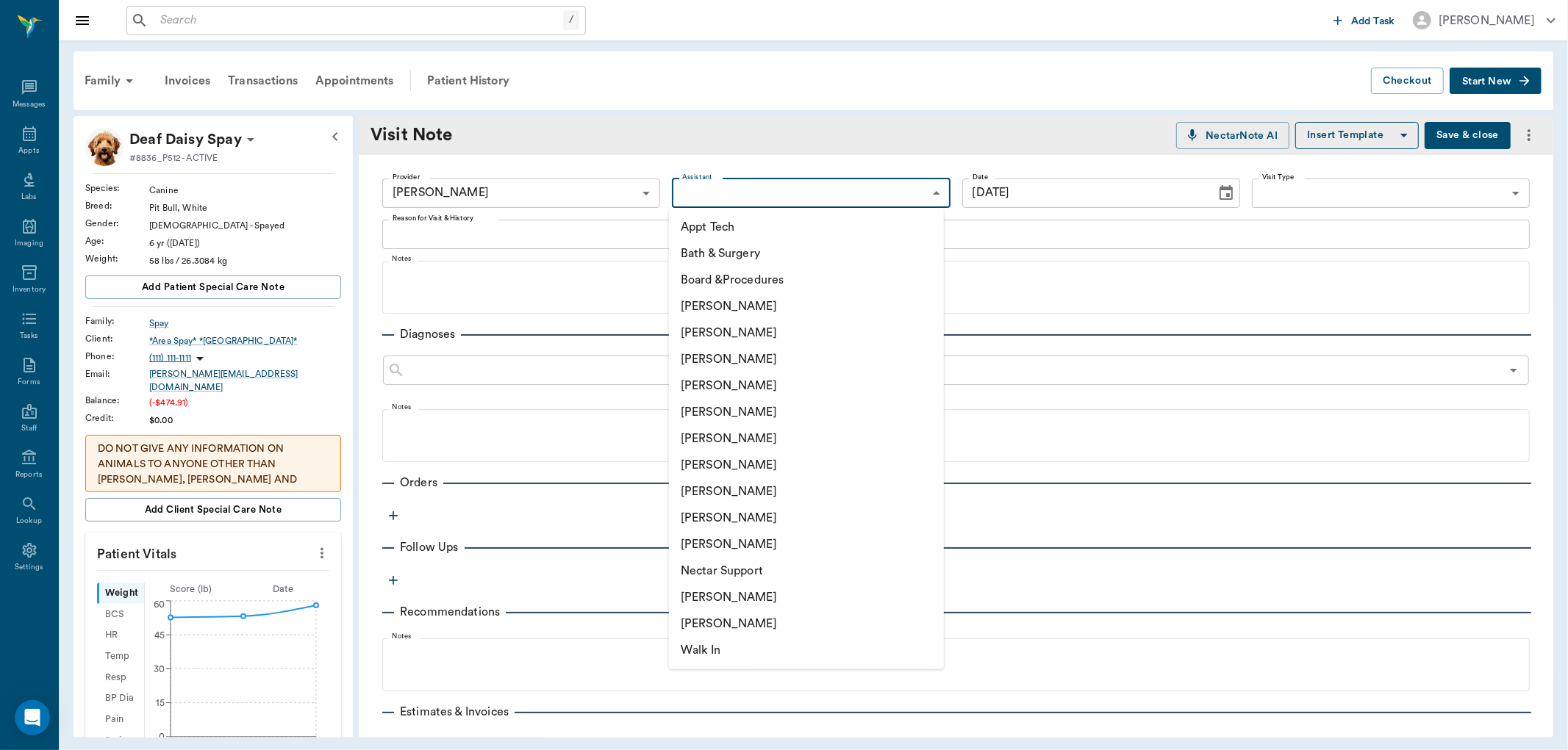
click at [687, 488] on li "[PERSON_NAME]" at bounding box center [807, 491] width 275 height 27
type input "63ec2e7e52e12b0ba117b124"
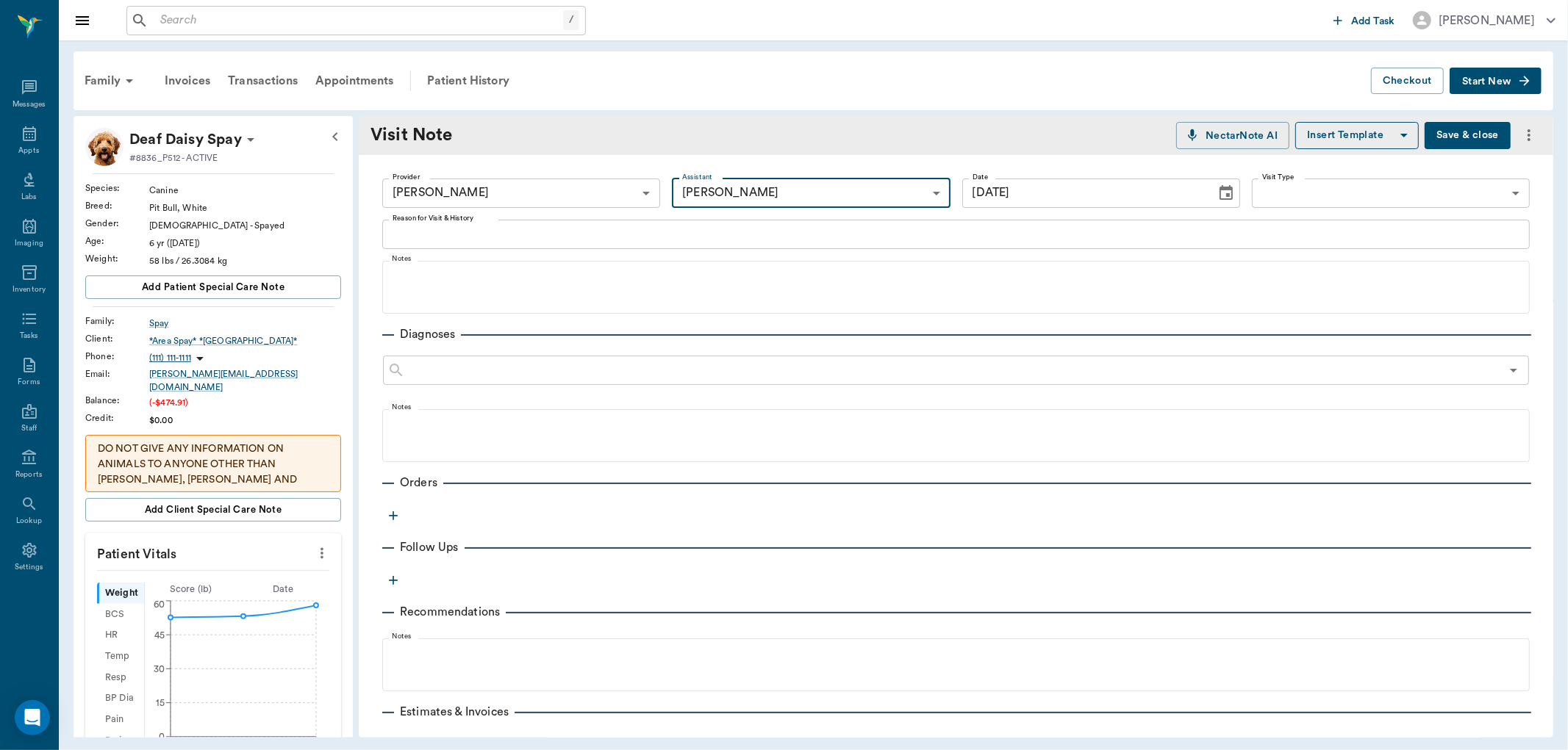
click at [421, 236] on textarea "Reason for Visit & History" at bounding box center [956, 233] width 1127 height 17
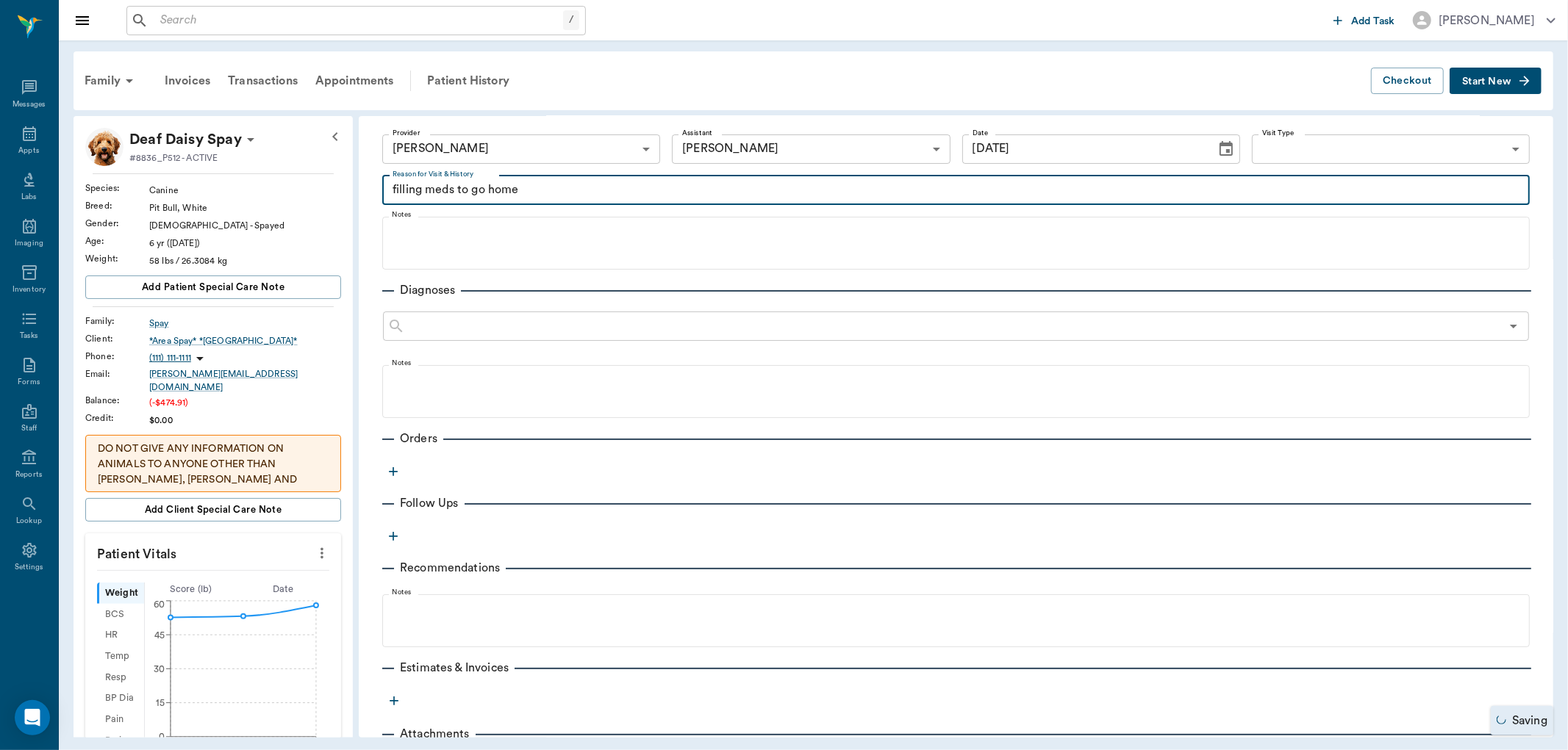
scroll to position [82, 0]
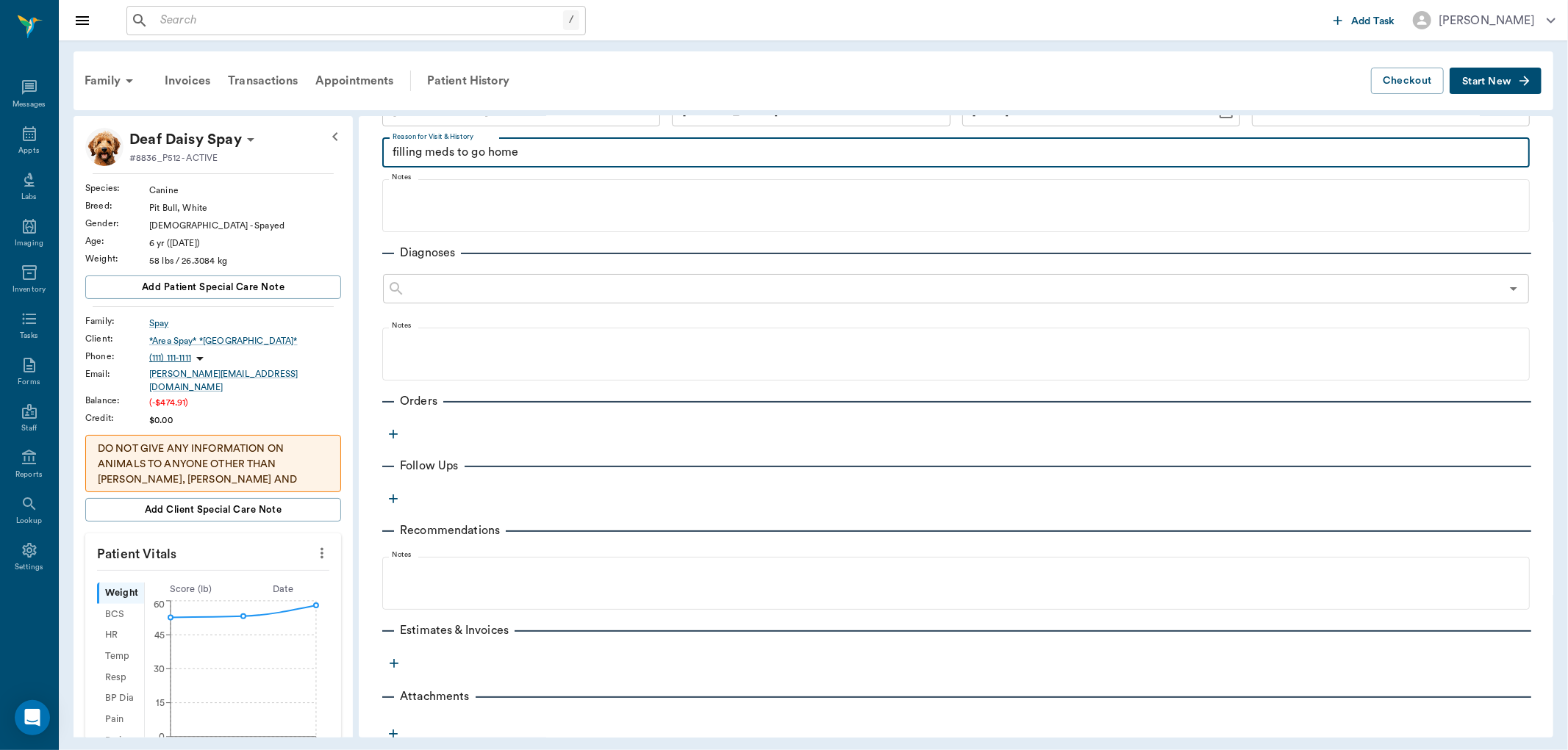
type textarea "filling meds to go home"
click at [392, 437] on icon "button" at bounding box center [392, 434] width 9 height 9
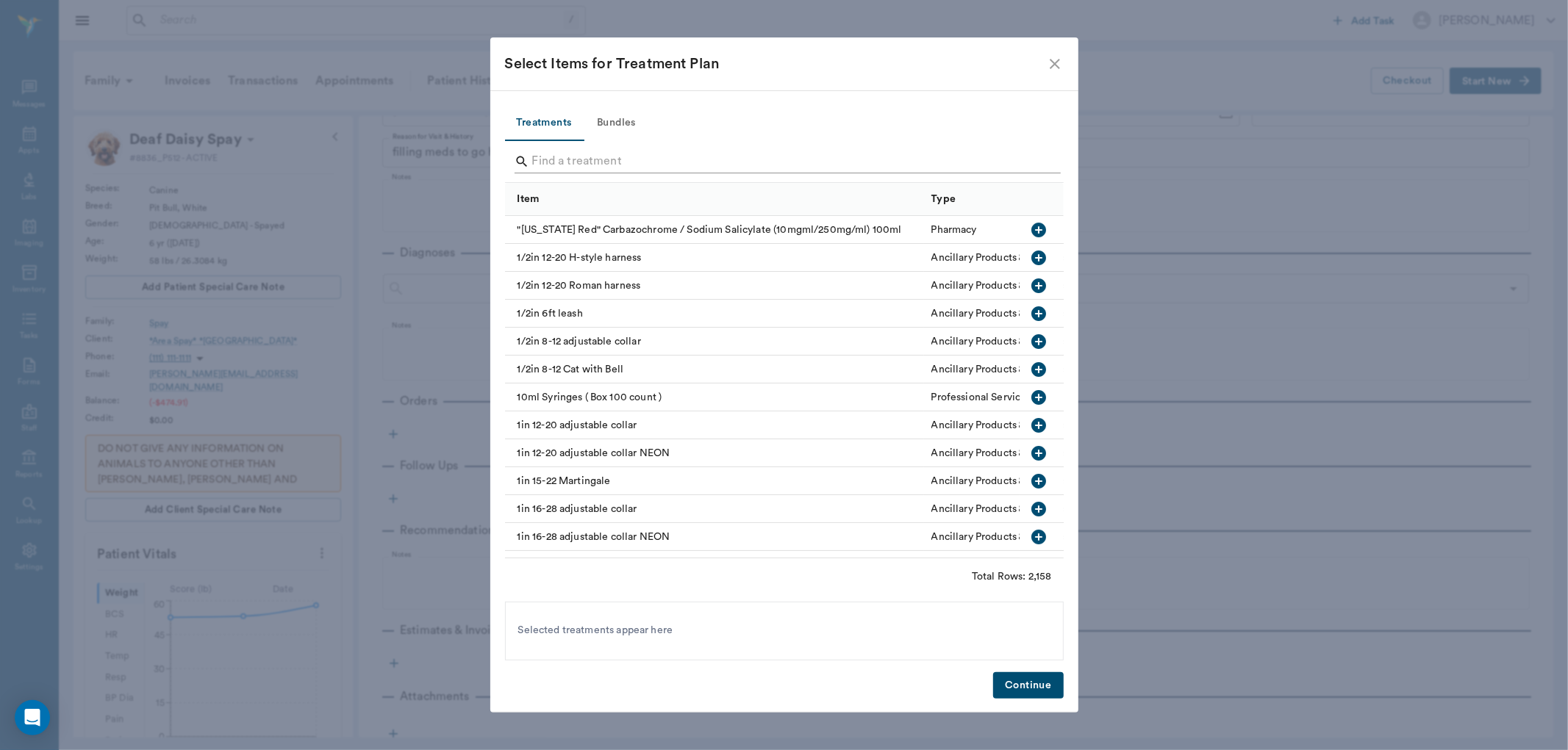
click at [554, 158] on input "Search" at bounding box center [785, 162] width 506 height 24
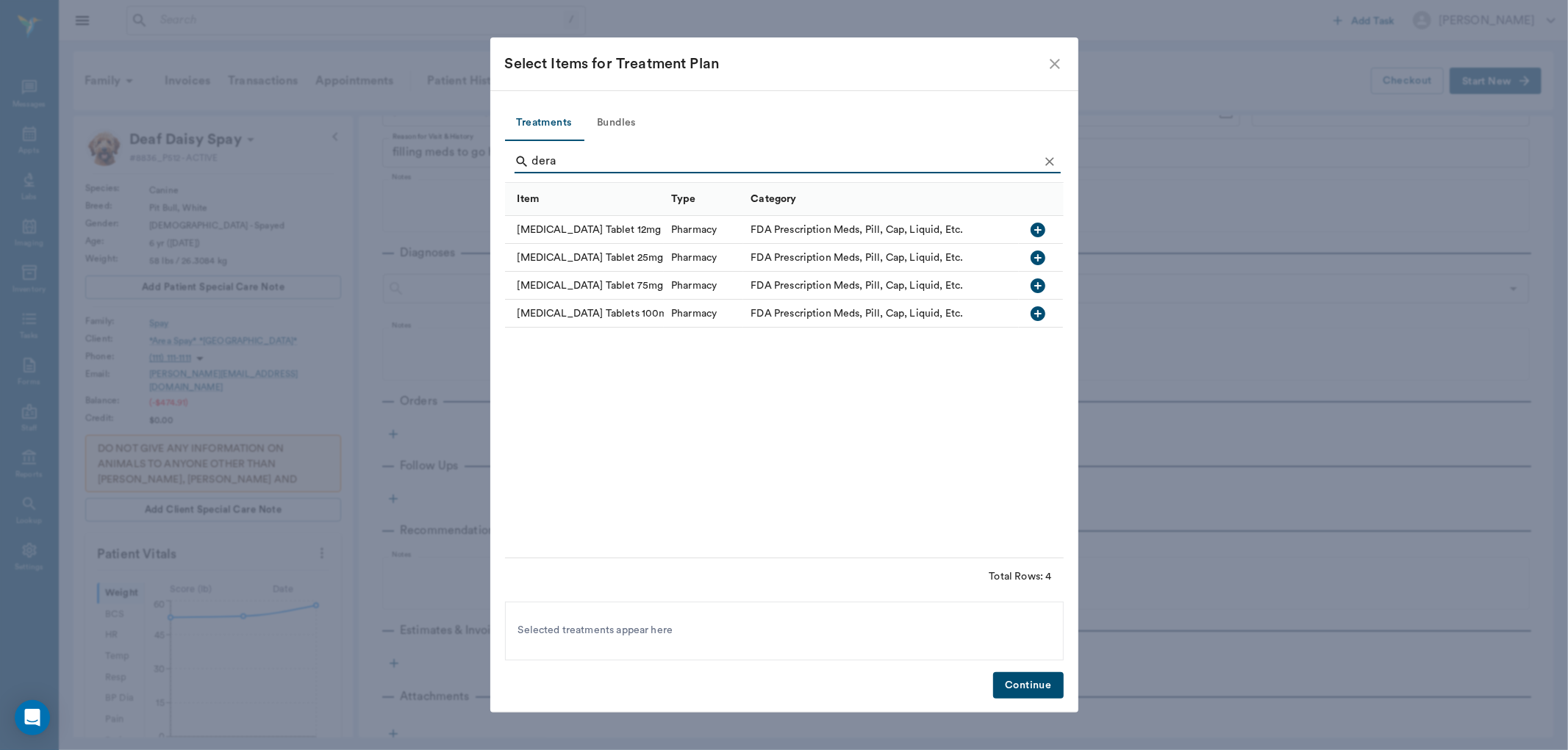
type input "dera"
click at [1035, 314] on icon "button" at bounding box center [1037, 313] width 15 height 15
click at [1029, 688] on button "Continue" at bounding box center [1028, 686] width 70 height 28
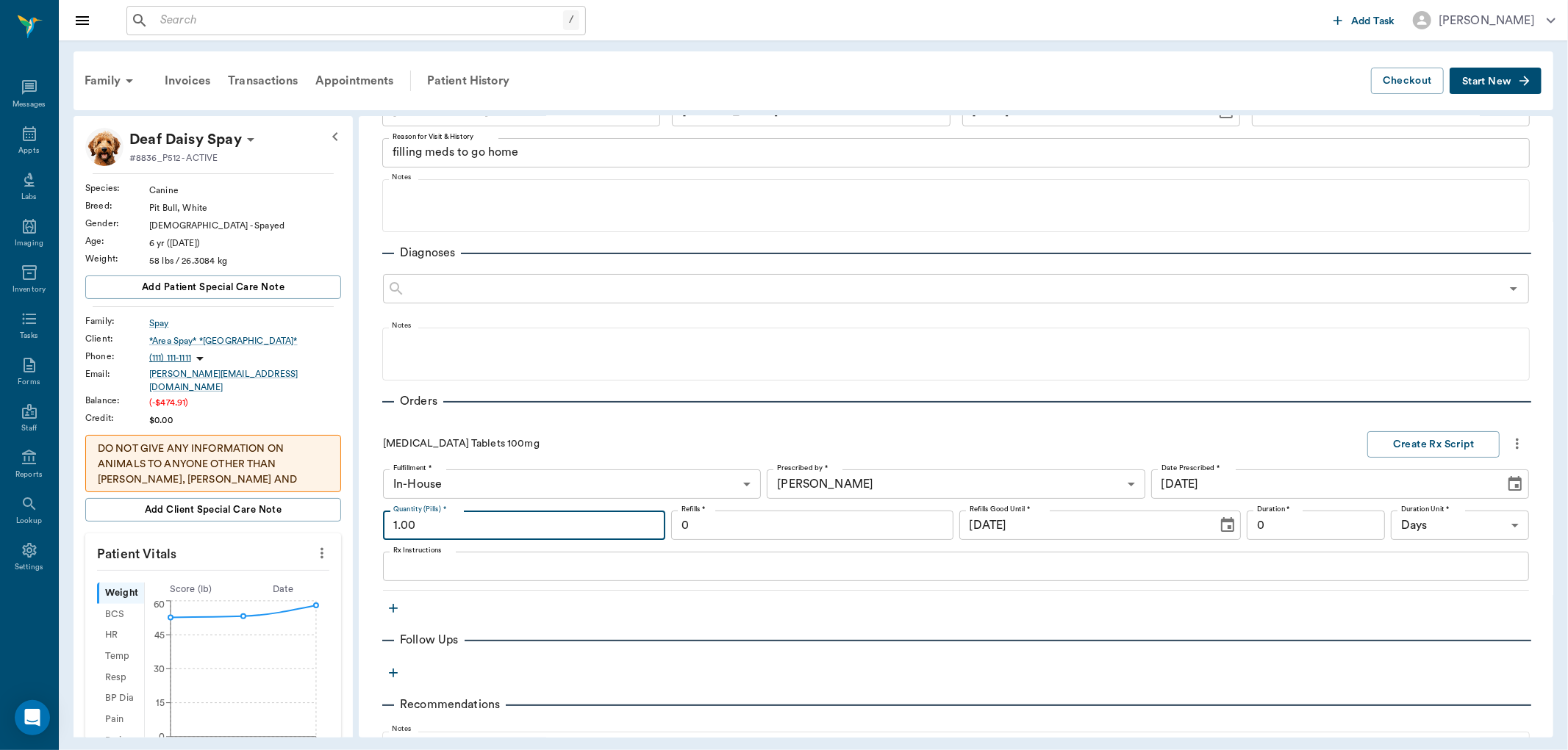
click at [424, 520] on input "1.00" at bounding box center [524, 526] width 283 height 30
type input "5.00"
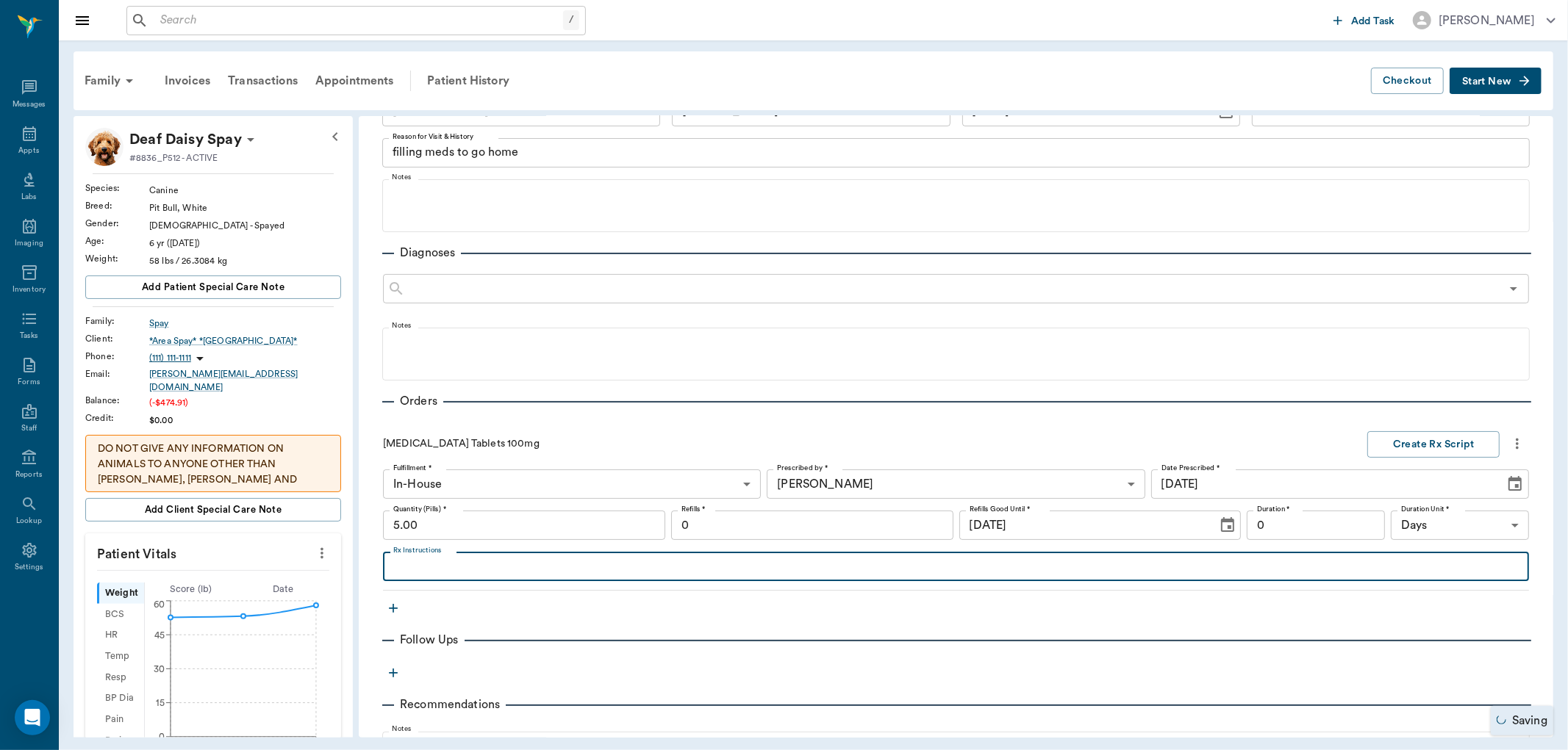
click at [566, 560] on textarea "Rx Instructions" at bounding box center [956, 566] width 1125 height 17
type textarea "give 1/2 tablet daily"
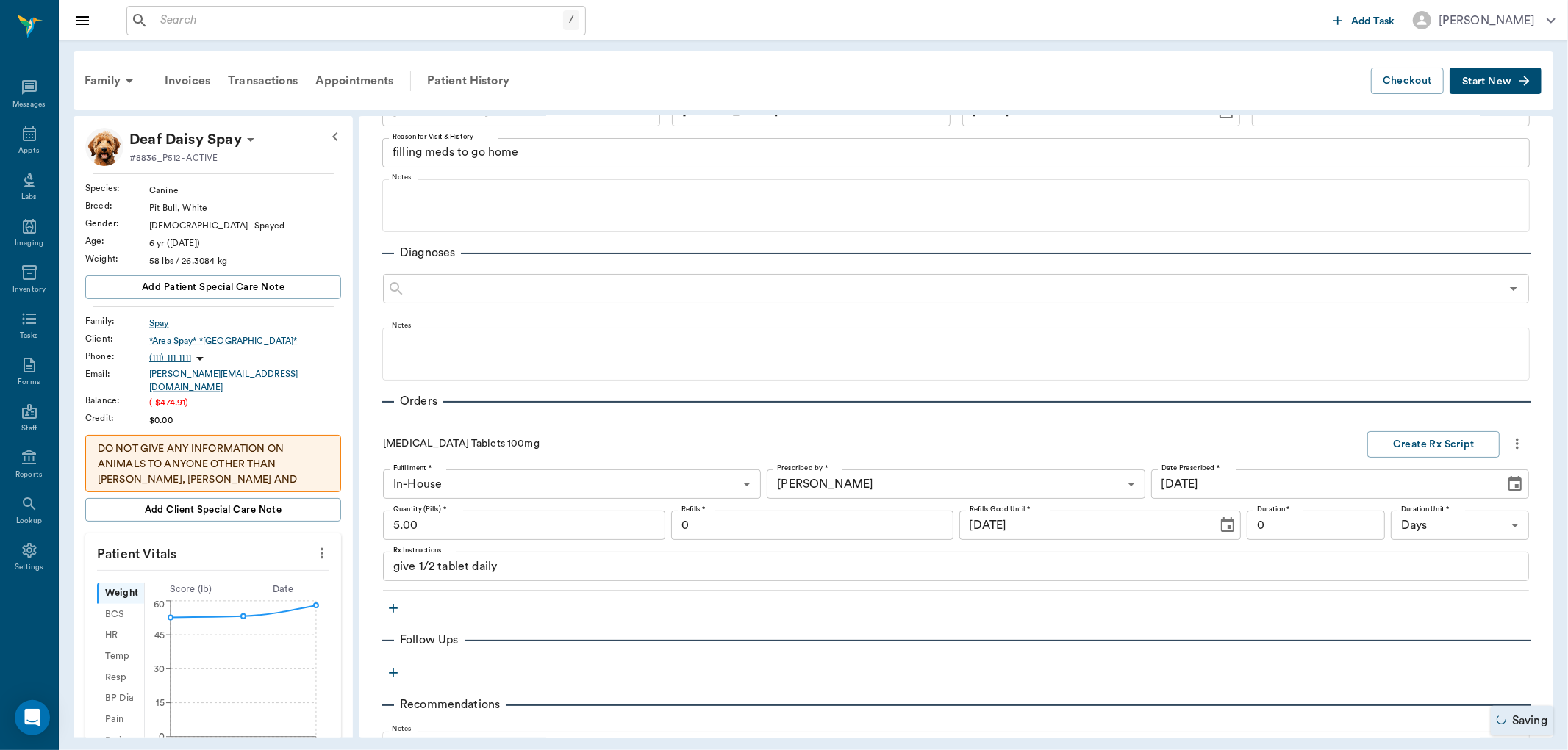
click at [386, 606] on icon "button" at bounding box center [392, 608] width 15 height 15
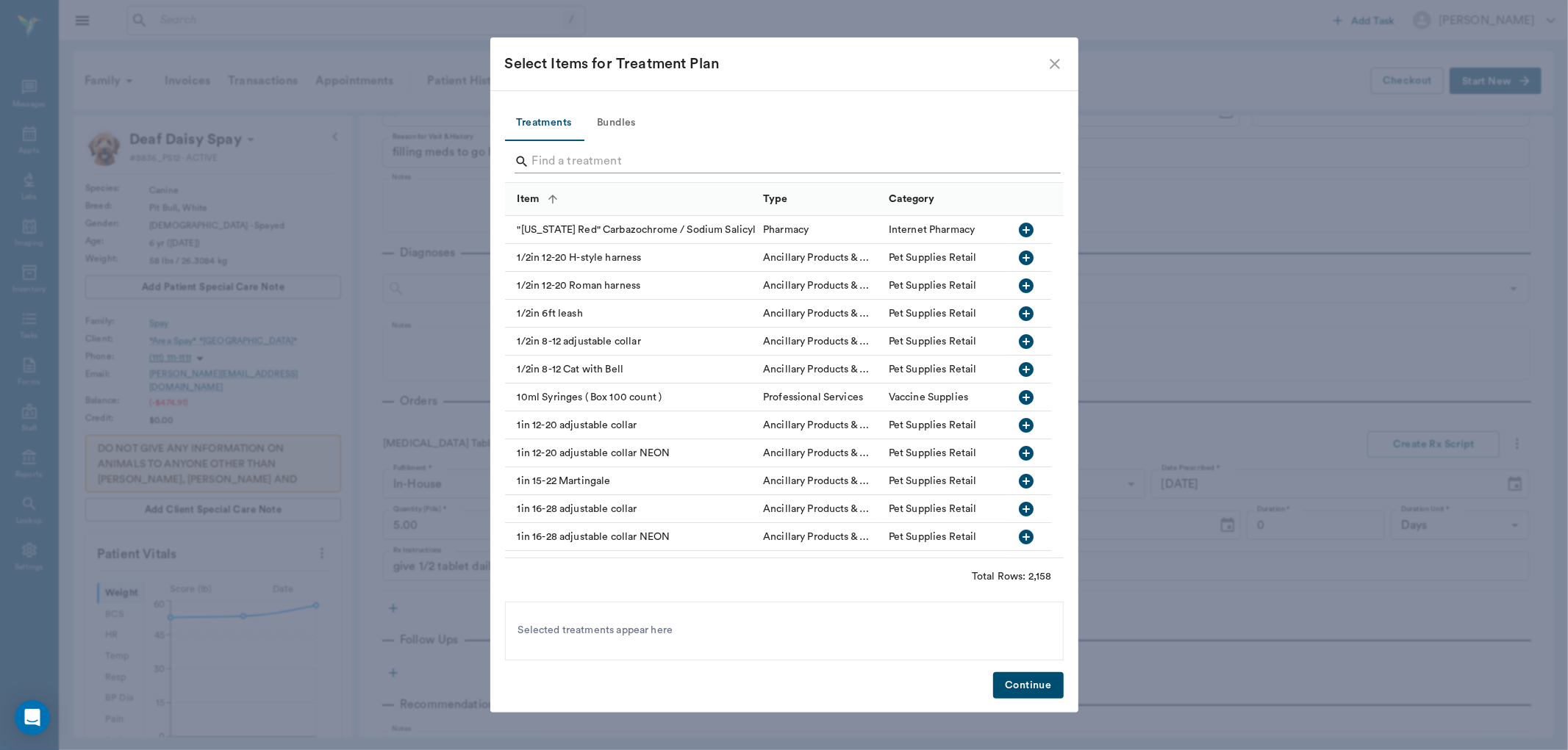
click at [552, 162] on input "Search" at bounding box center [785, 162] width 506 height 24
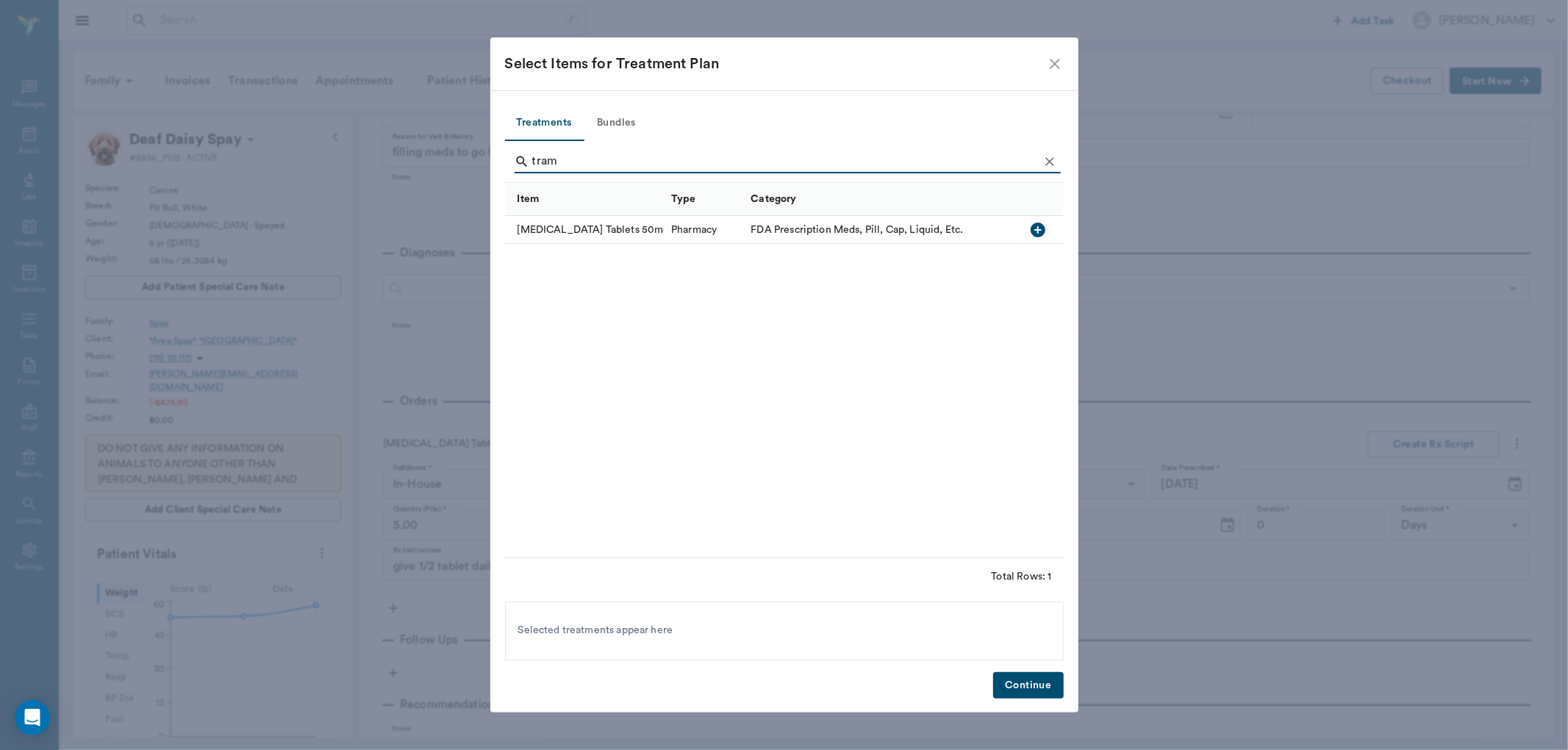
type input "tram"
click at [1041, 225] on icon "button" at bounding box center [1037, 229] width 15 height 15
click at [1019, 687] on button "Continue" at bounding box center [1028, 686] width 70 height 28
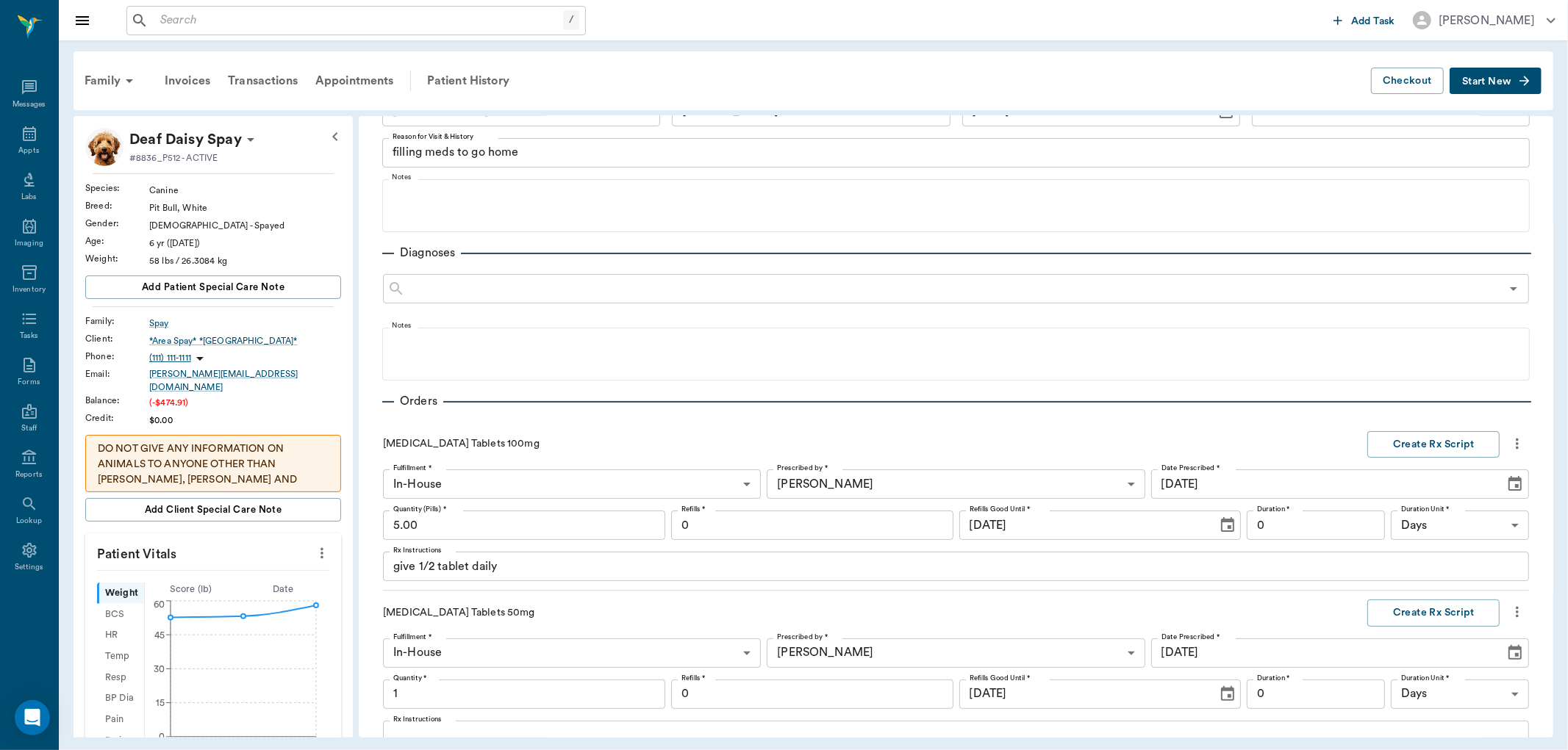
scroll to position [431, 0]
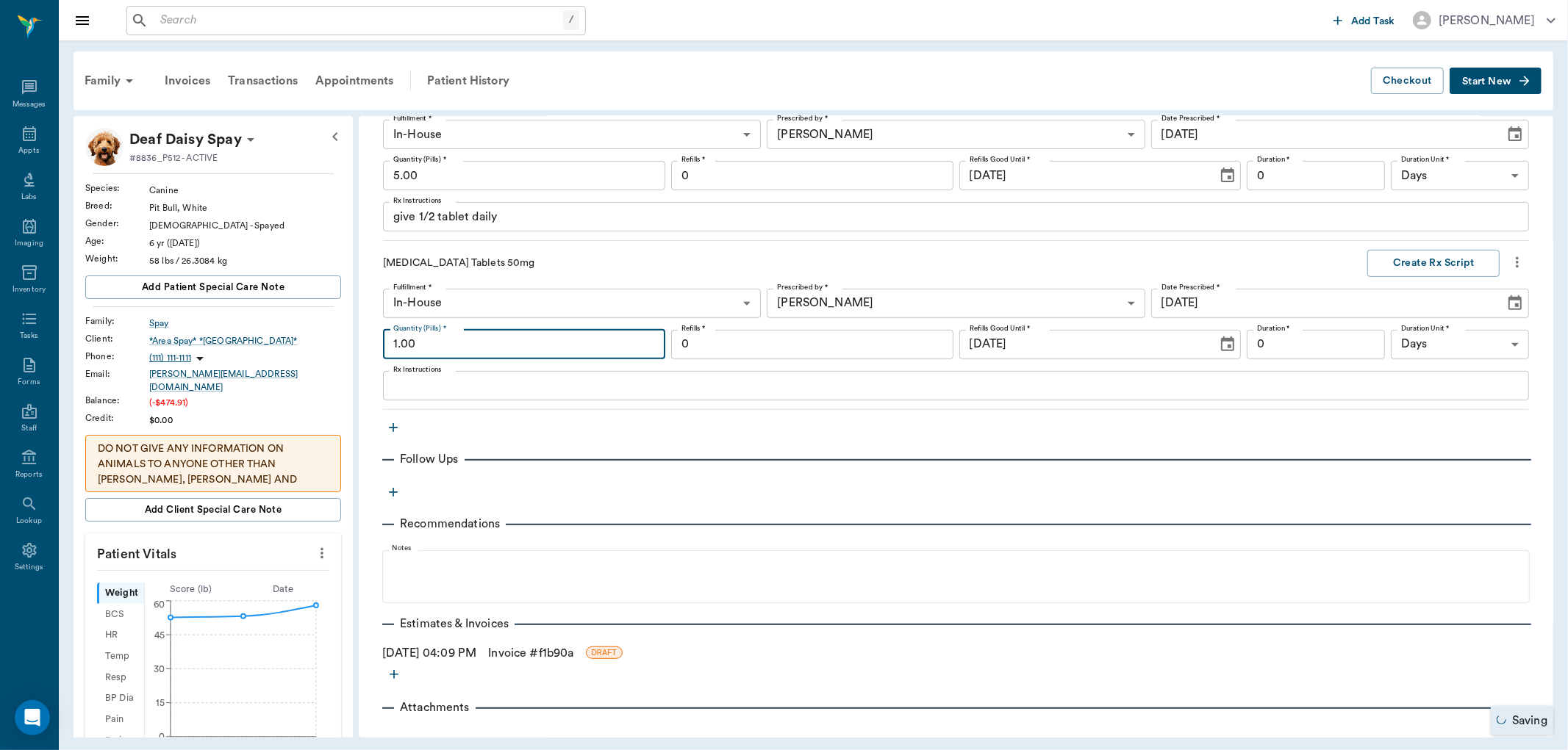
click at [515, 347] on input "1.00" at bounding box center [524, 345] width 283 height 30
type input "40.00"
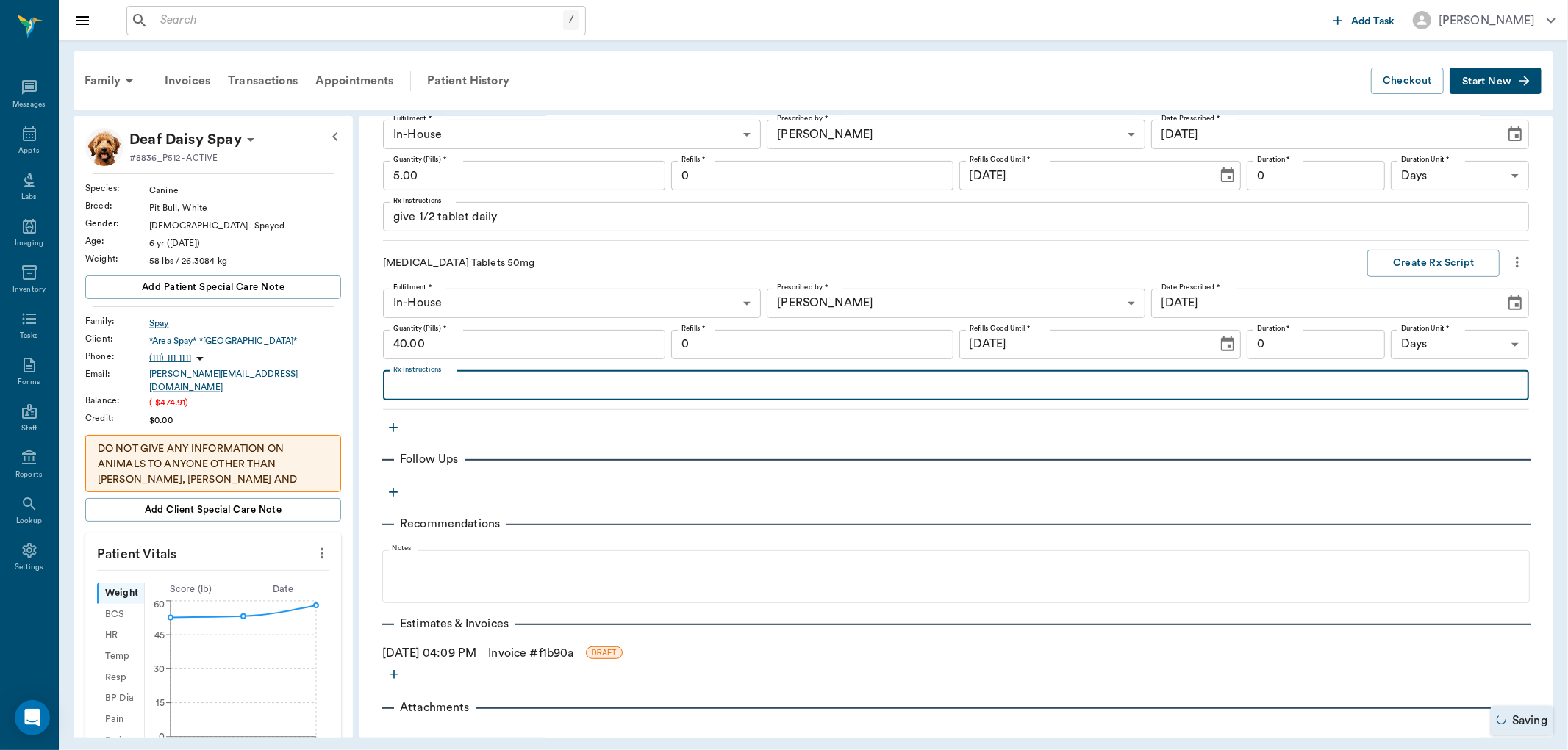
click at [430, 388] on textarea "Rx Instructions" at bounding box center [956, 384] width 1125 height 17
type textarea "give 2 tablets by mouth twice a day"
click at [560, 655] on link "Invoice # f1b90a" at bounding box center [531, 653] width 85 height 18
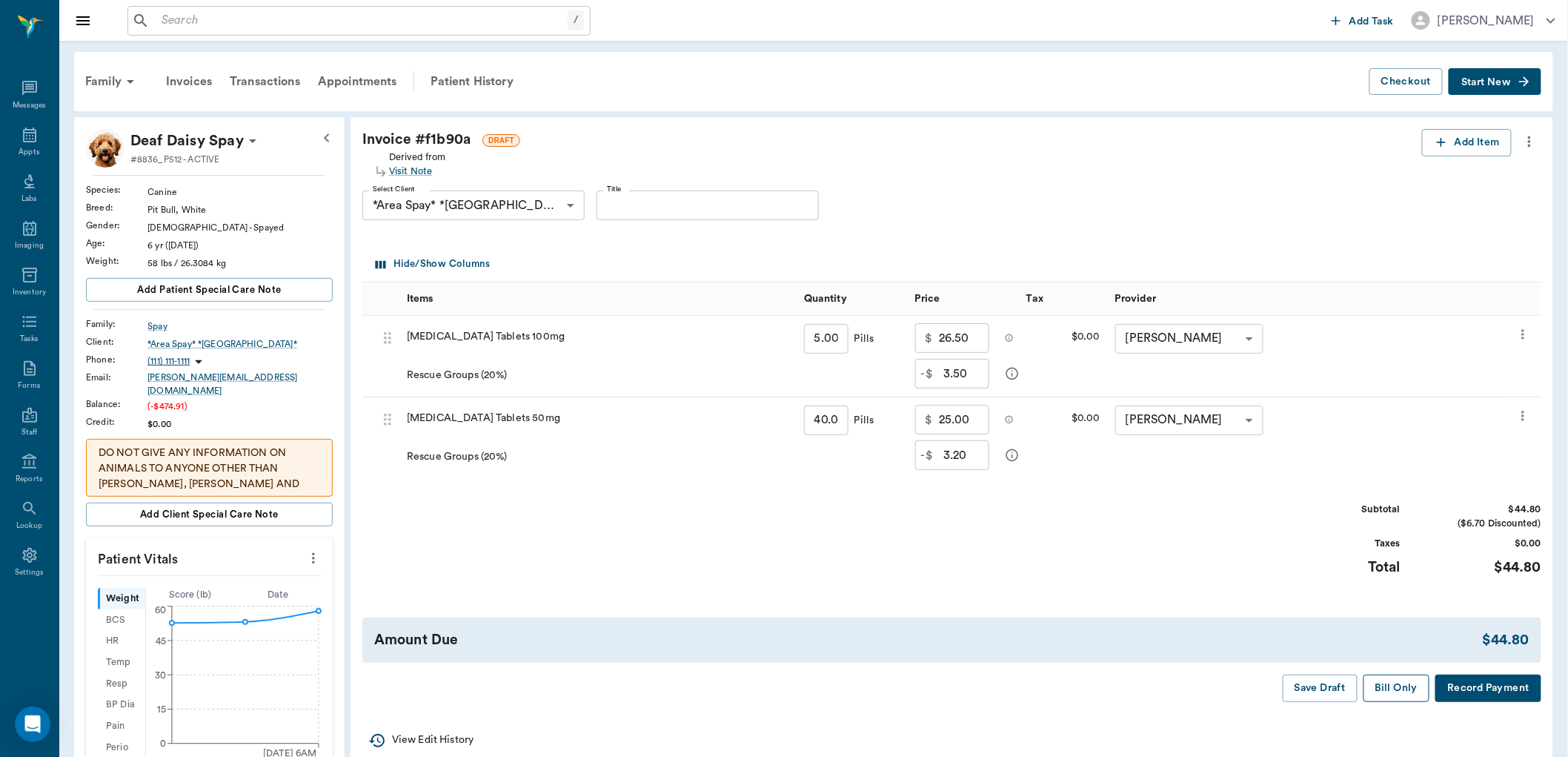
click at [1406, 690] on button "Bill Only" at bounding box center [1397, 689] width 67 height 28
click at [25, 140] on icon at bounding box center [30, 135] width 18 height 18
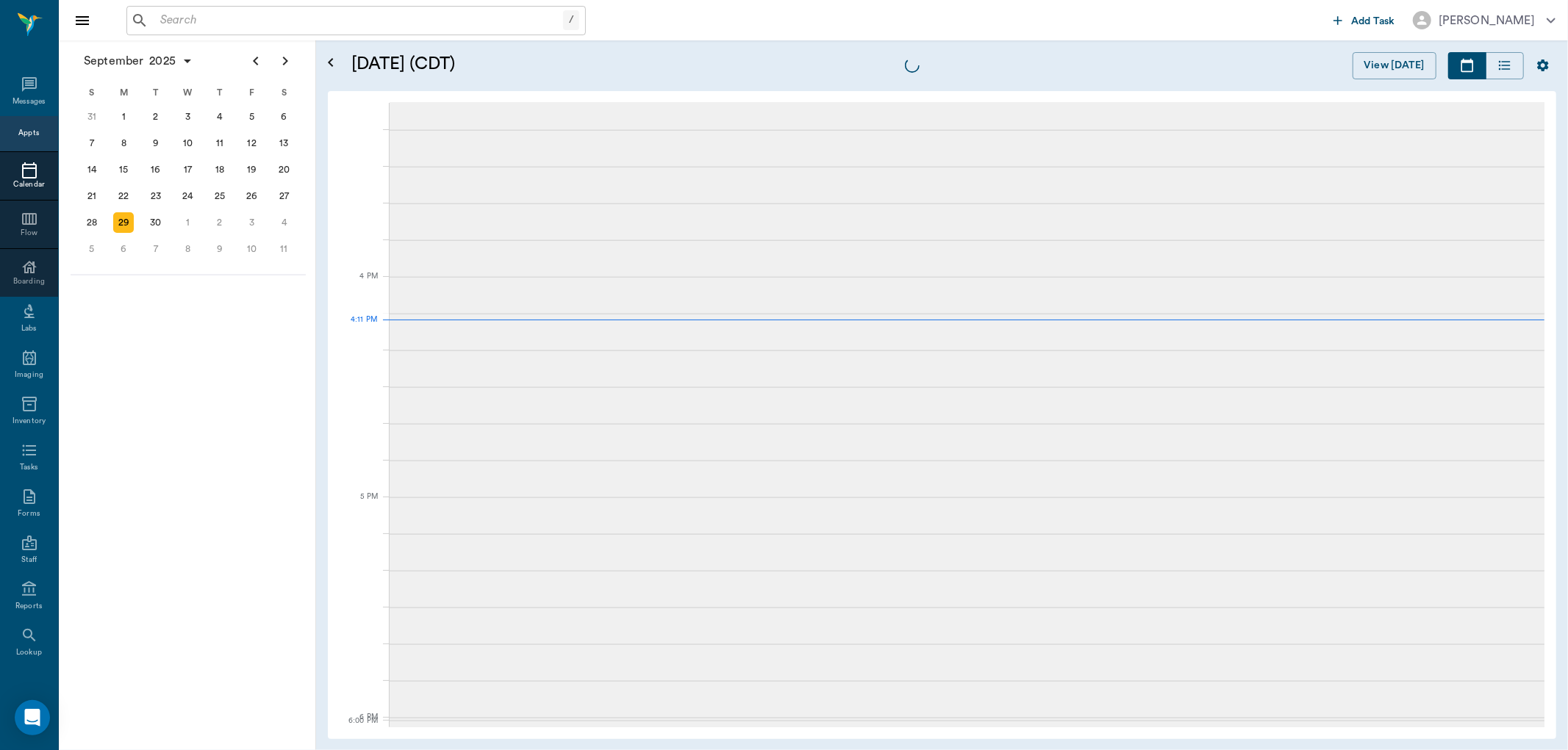
scroll to position [1764, 0]
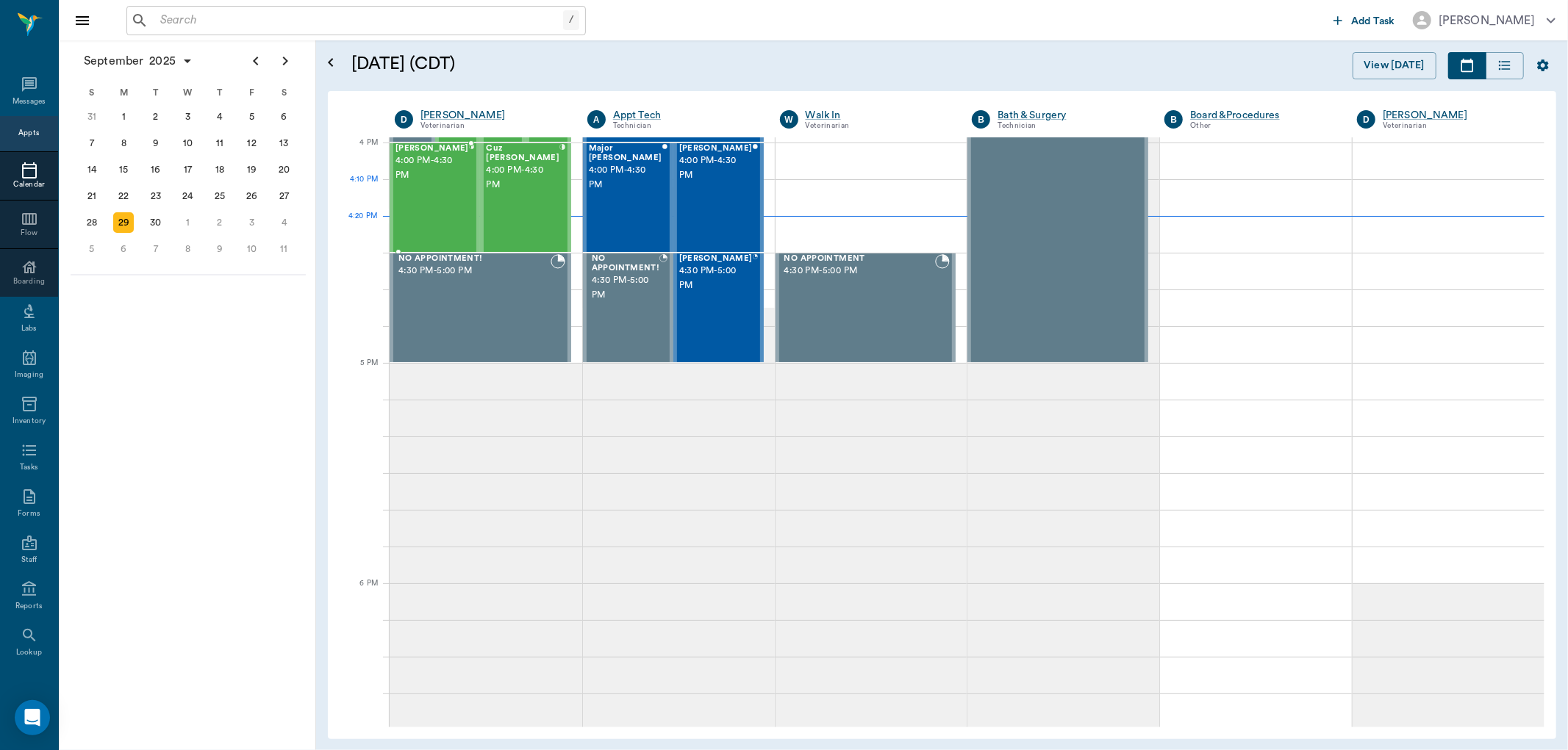
click at [443, 185] on div "Mike Mason 4:00 PM - 4:30 PM" at bounding box center [432, 198] width 73 height 108
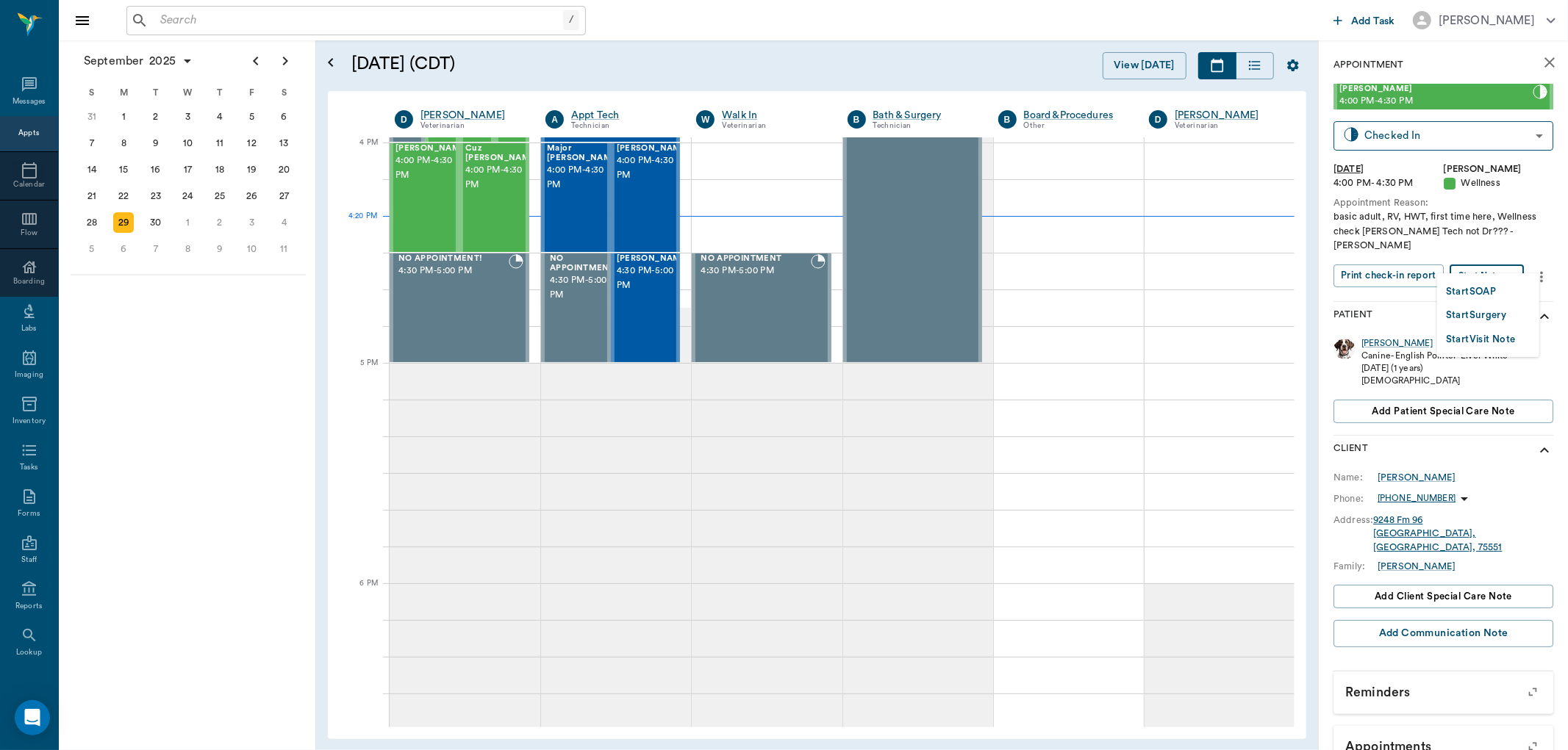
click at [1503, 259] on body "/ ​ Add Task Dr. Bert Ellsworth Nectar Messages Appts Calendar Flow Boarding La…" at bounding box center [784, 375] width 1568 height 750
click at [1500, 291] on li "Start SOAP" at bounding box center [1488, 292] width 102 height 25
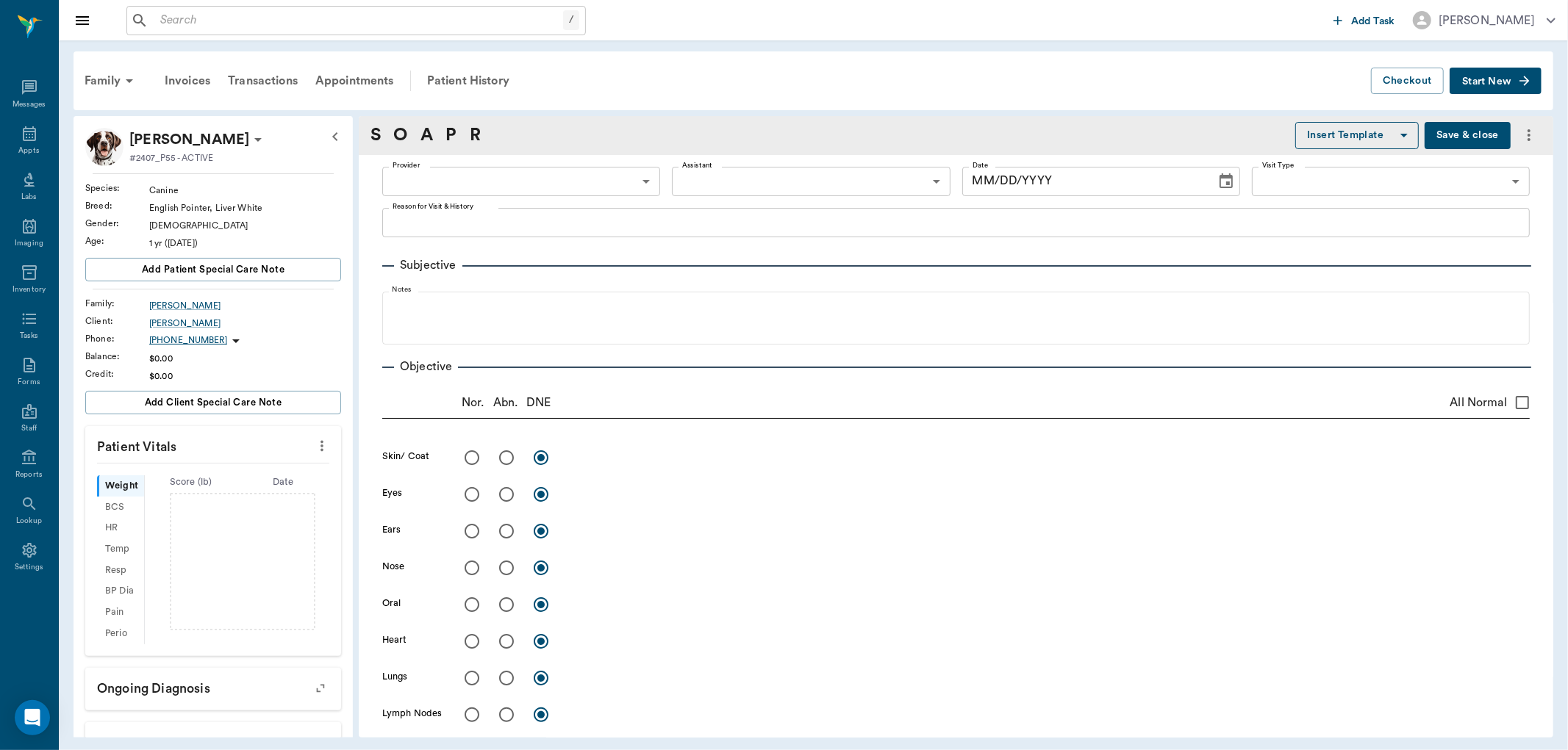
type input "63ec2f075fda476ae8351a4d"
type input "65d2be4f46e3a538d89b8c14"
type textarea "basic adult, RV, HWT, first time here, Wellness check Christy Tech not Dr??? -H…"
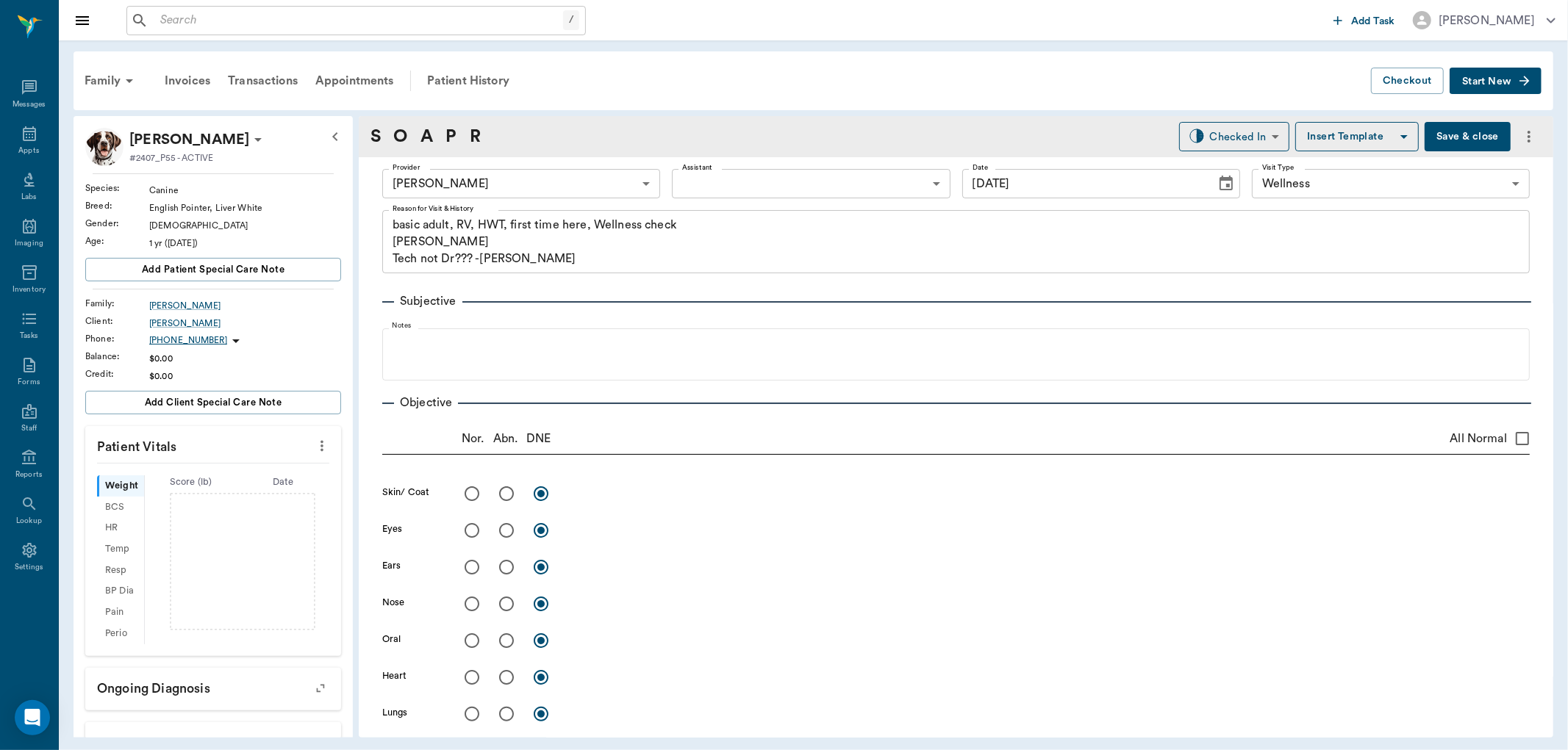
type input "[DATE]"
click at [599, 182] on body "/ ​ Add Task Dr. Bert Ellsworth Nectar Messages Appts Labs Imaging Inventory Ta…" at bounding box center [784, 375] width 1568 height 750
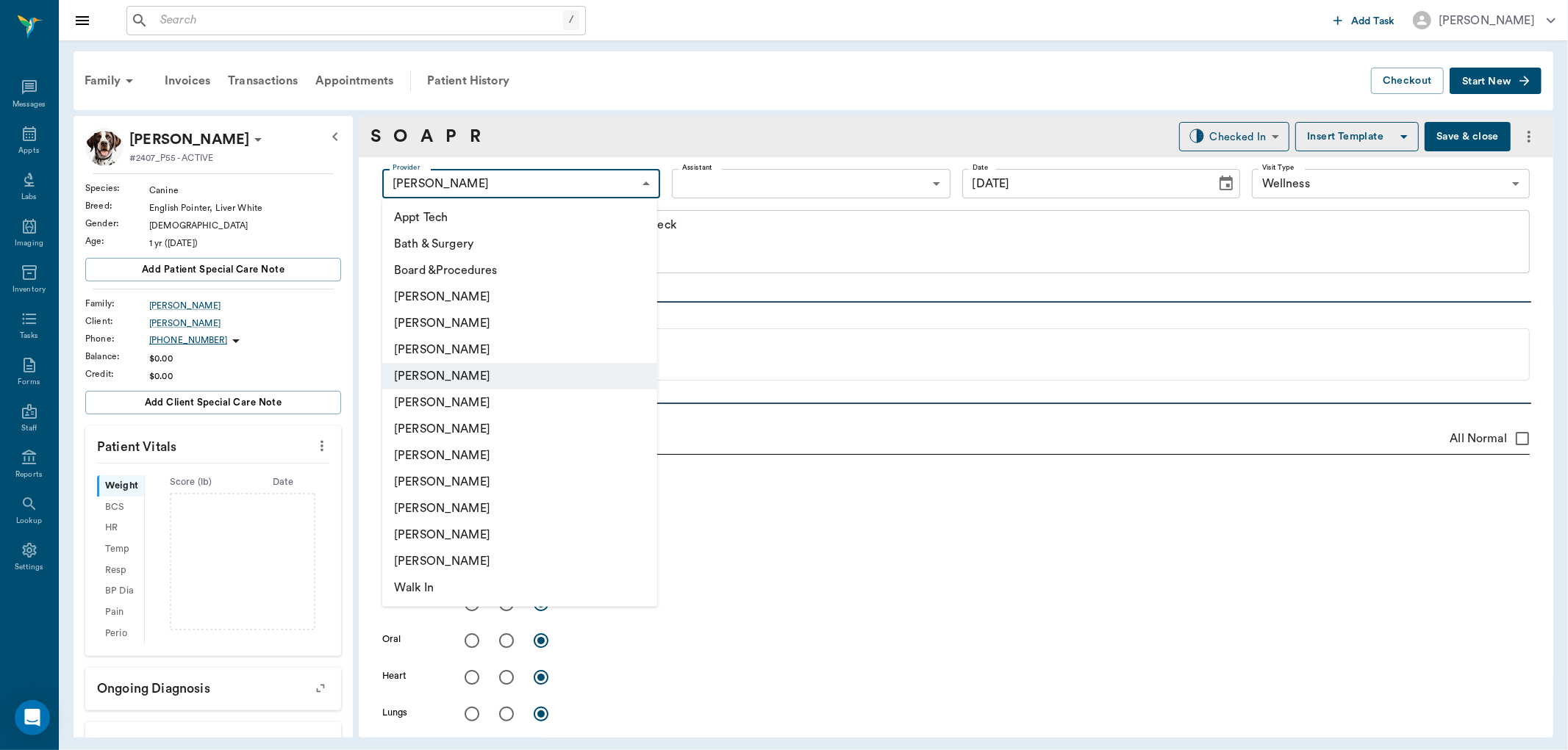
click at [516, 355] on li "[PERSON_NAME]" at bounding box center [520, 350] width 275 height 27
type input "642ef10e332a41444de2bad1"
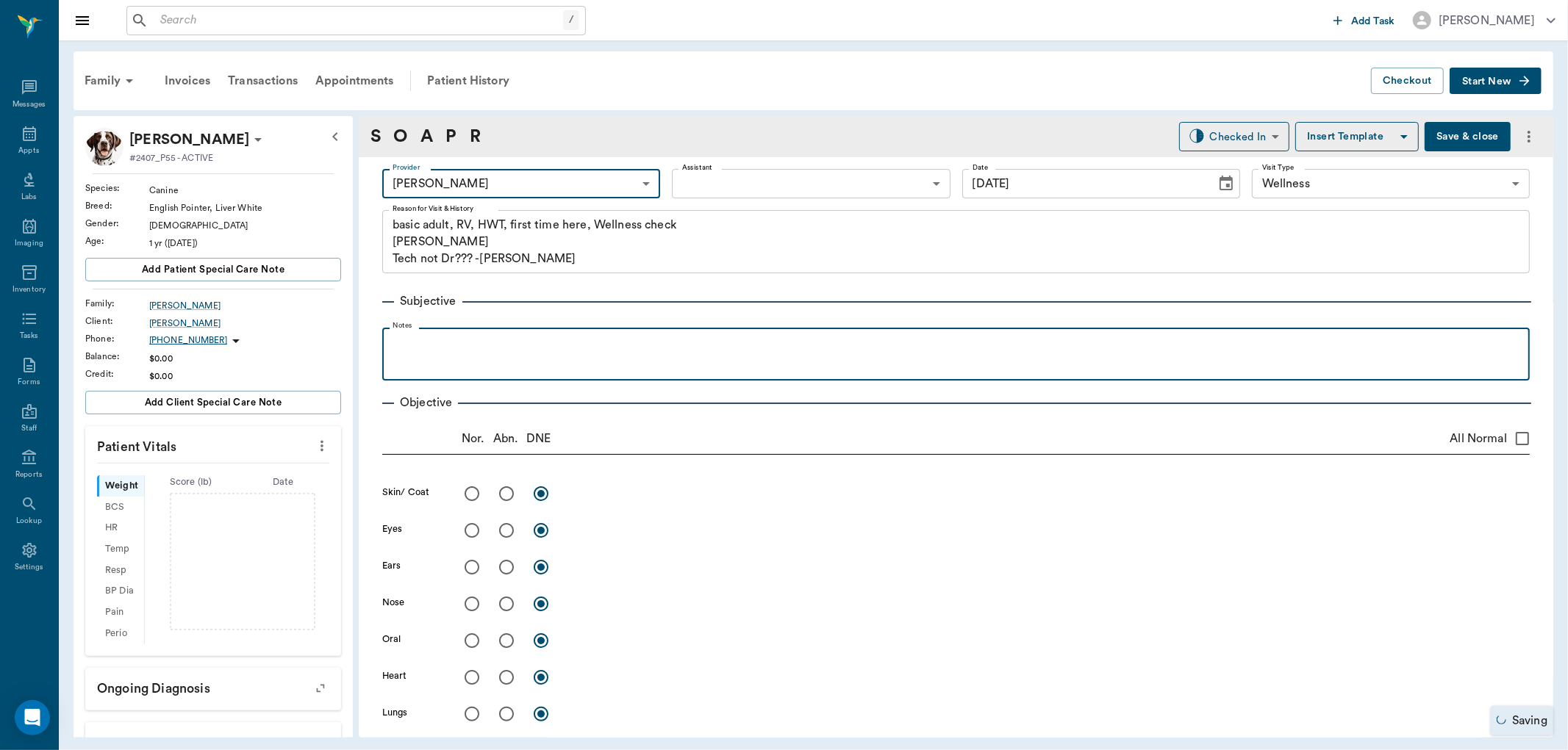
click at [573, 350] on p at bounding box center [956, 344] width 1133 height 18
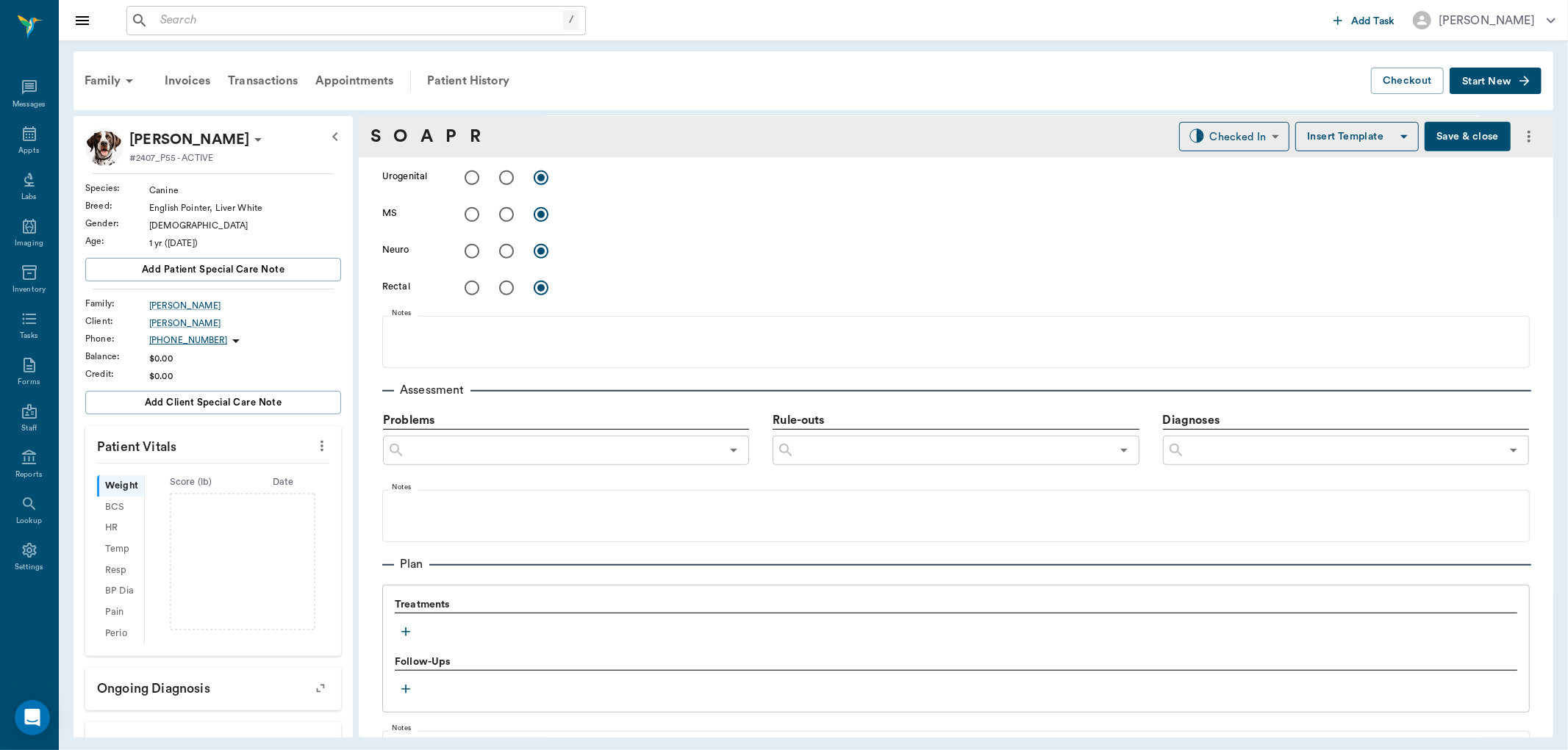
scroll to position [652, 0]
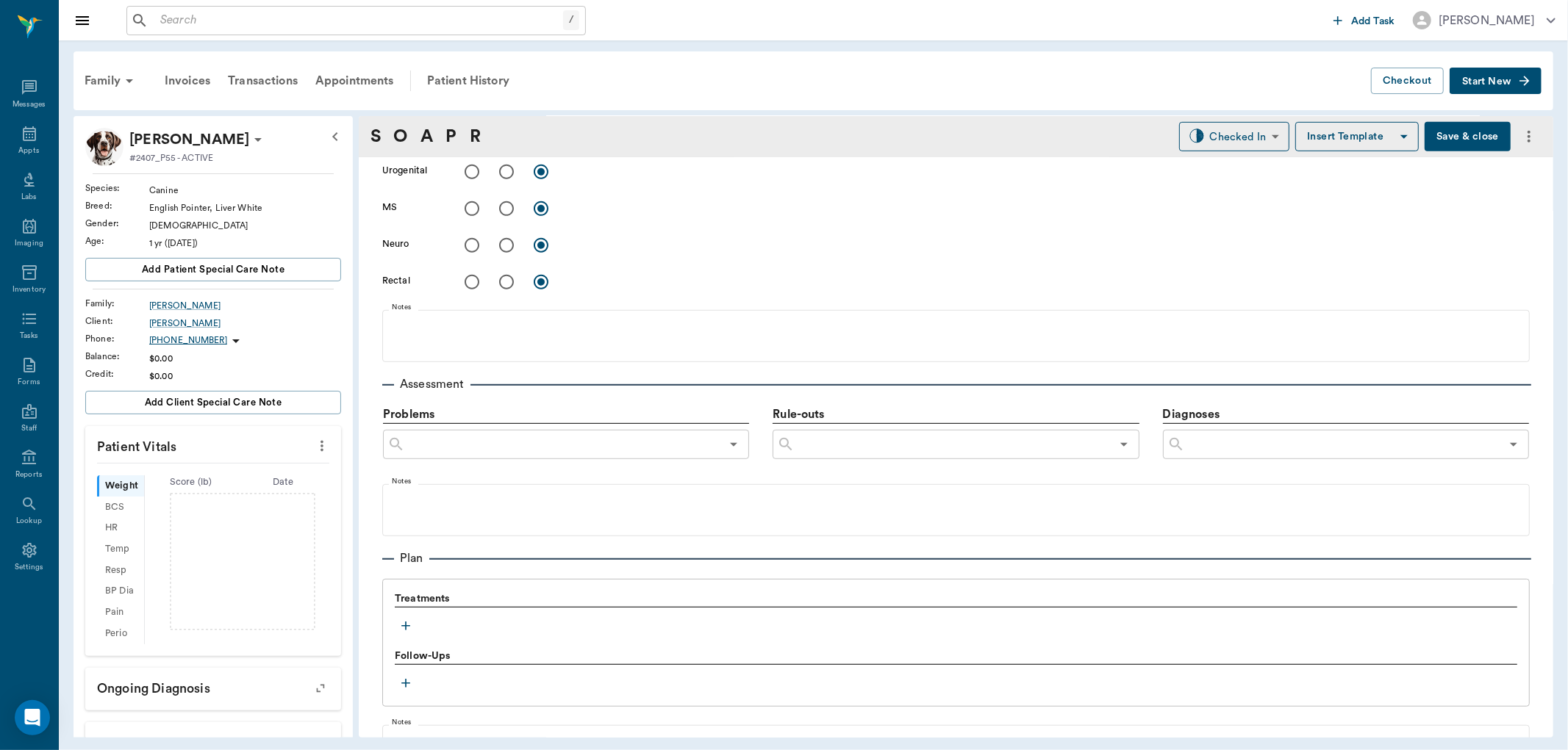
click at [406, 618] on button "button" at bounding box center [405, 625] width 22 height 22
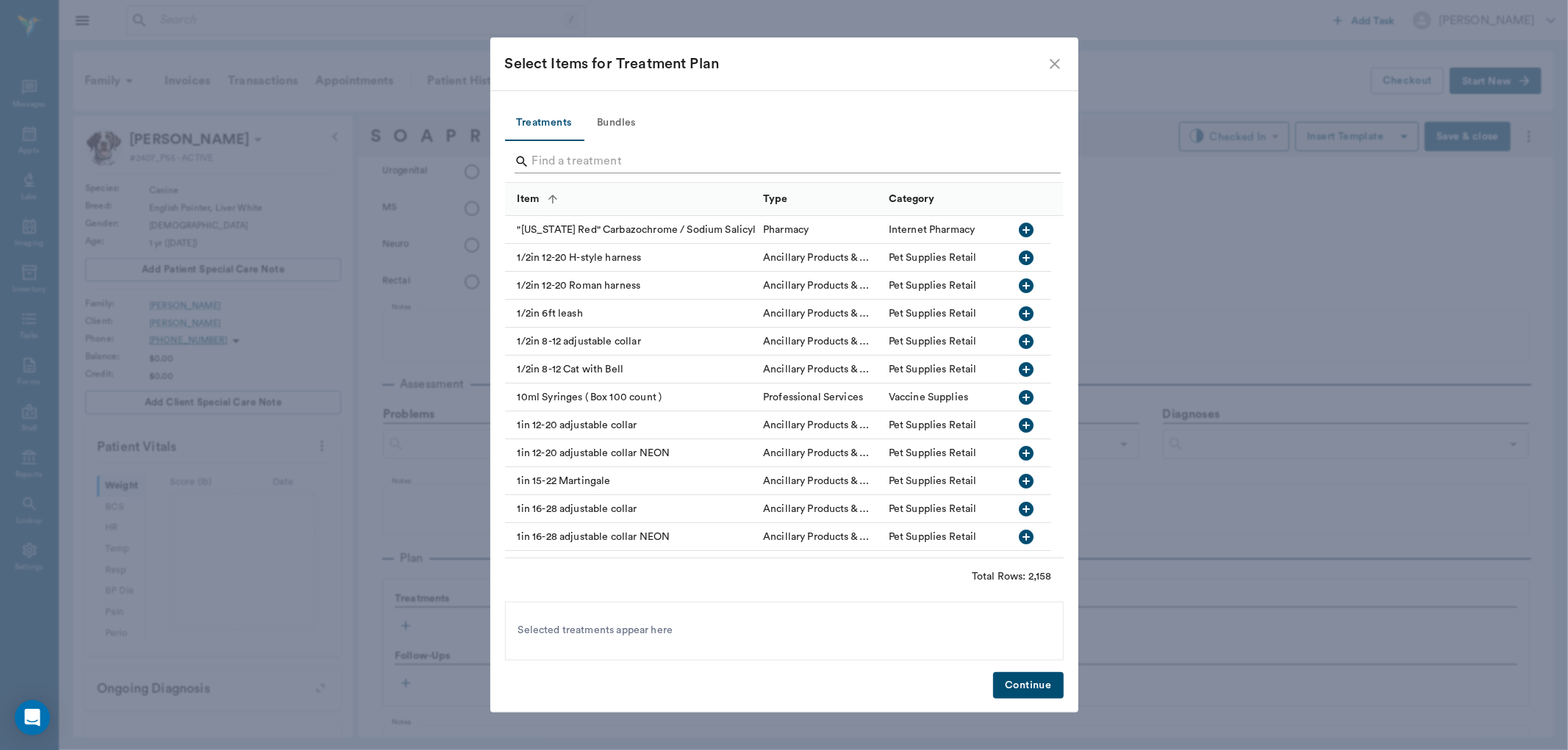
click at [685, 156] on input "Search" at bounding box center [785, 162] width 506 height 24
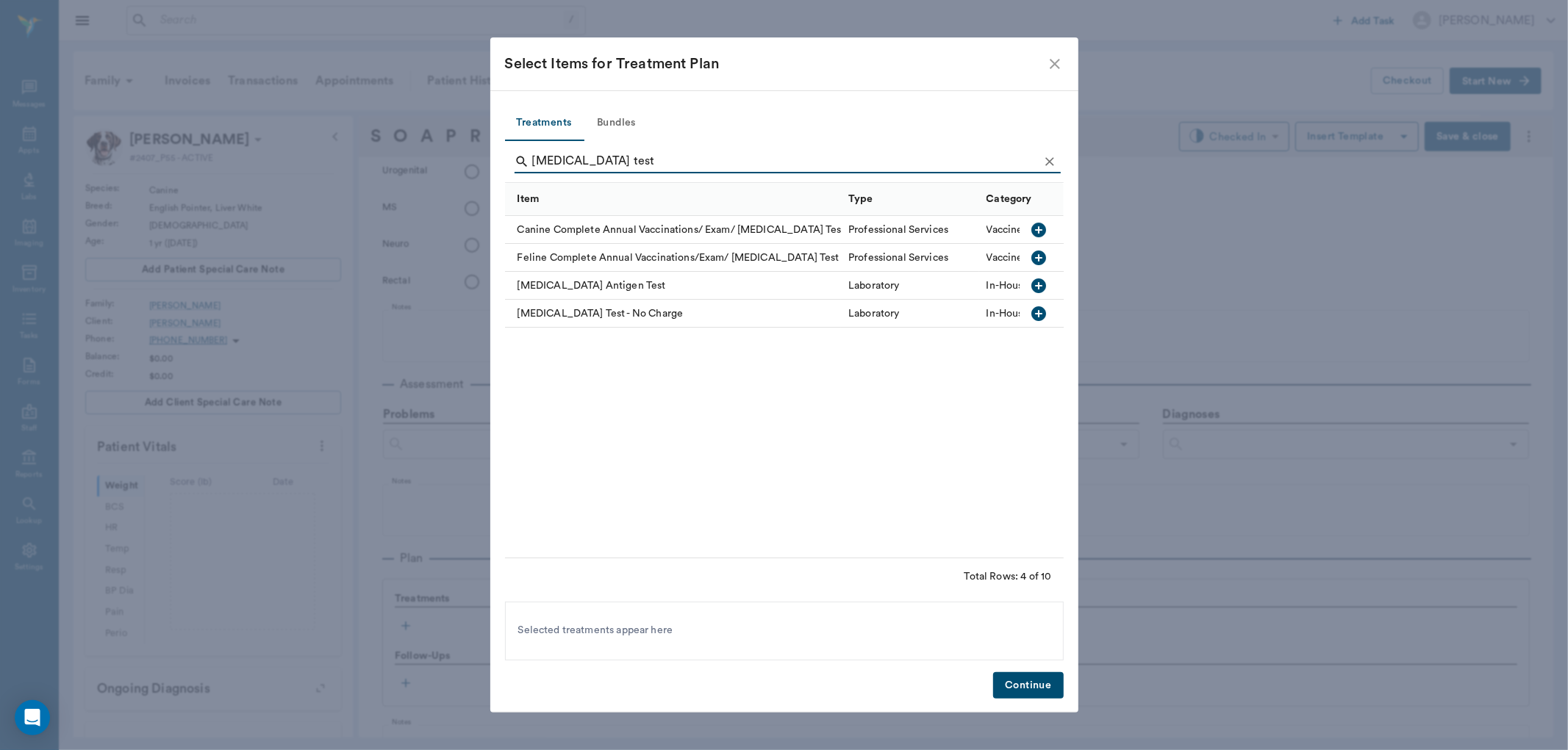
type input "heartworm test"
click at [1045, 285] on icon "button" at bounding box center [1038, 286] width 15 height 15
click at [601, 120] on button "Bundles" at bounding box center [616, 124] width 66 height 36
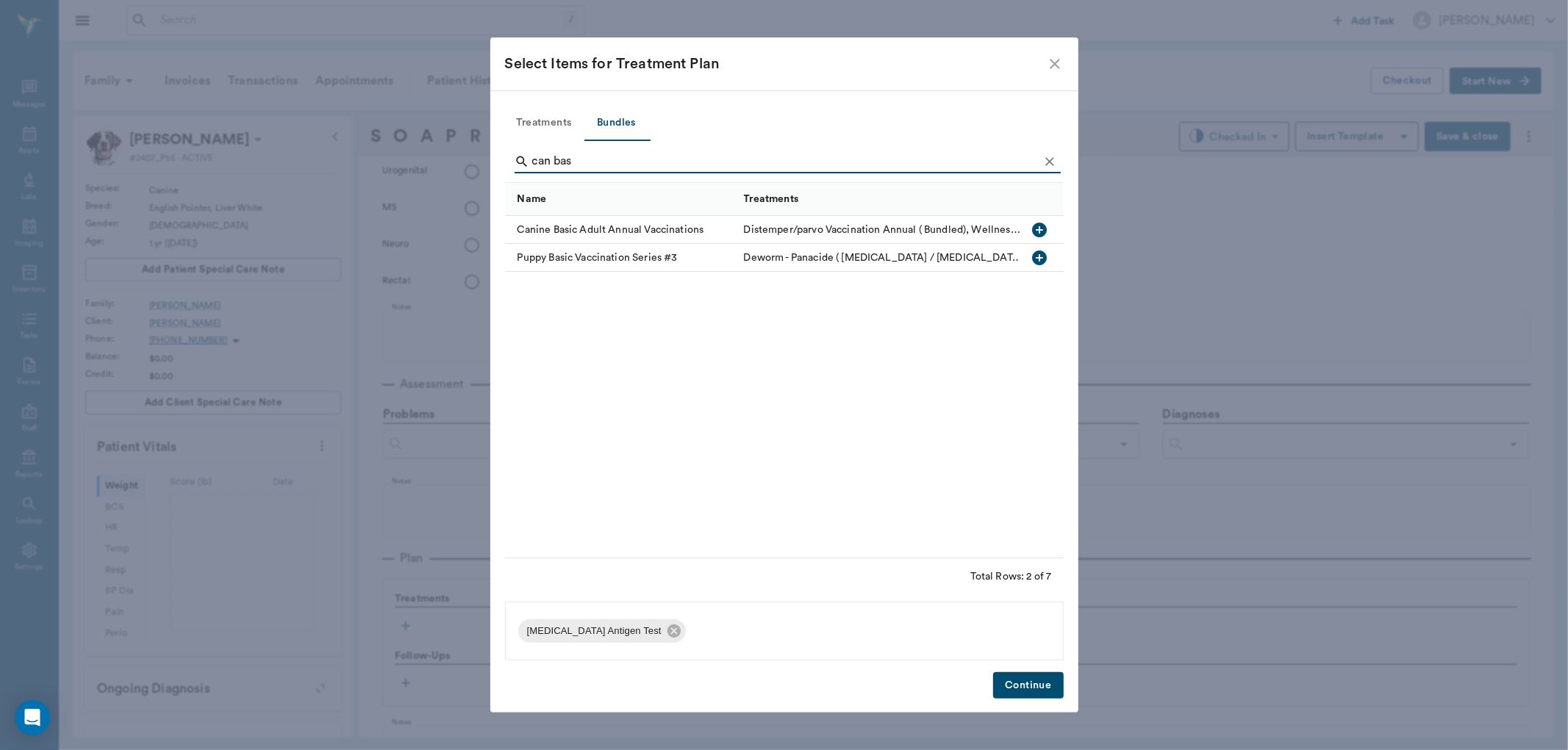
type input "can bas"
click at [1038, 224] on icon "button" at bounding box center [1039, 229] width 15 height 15
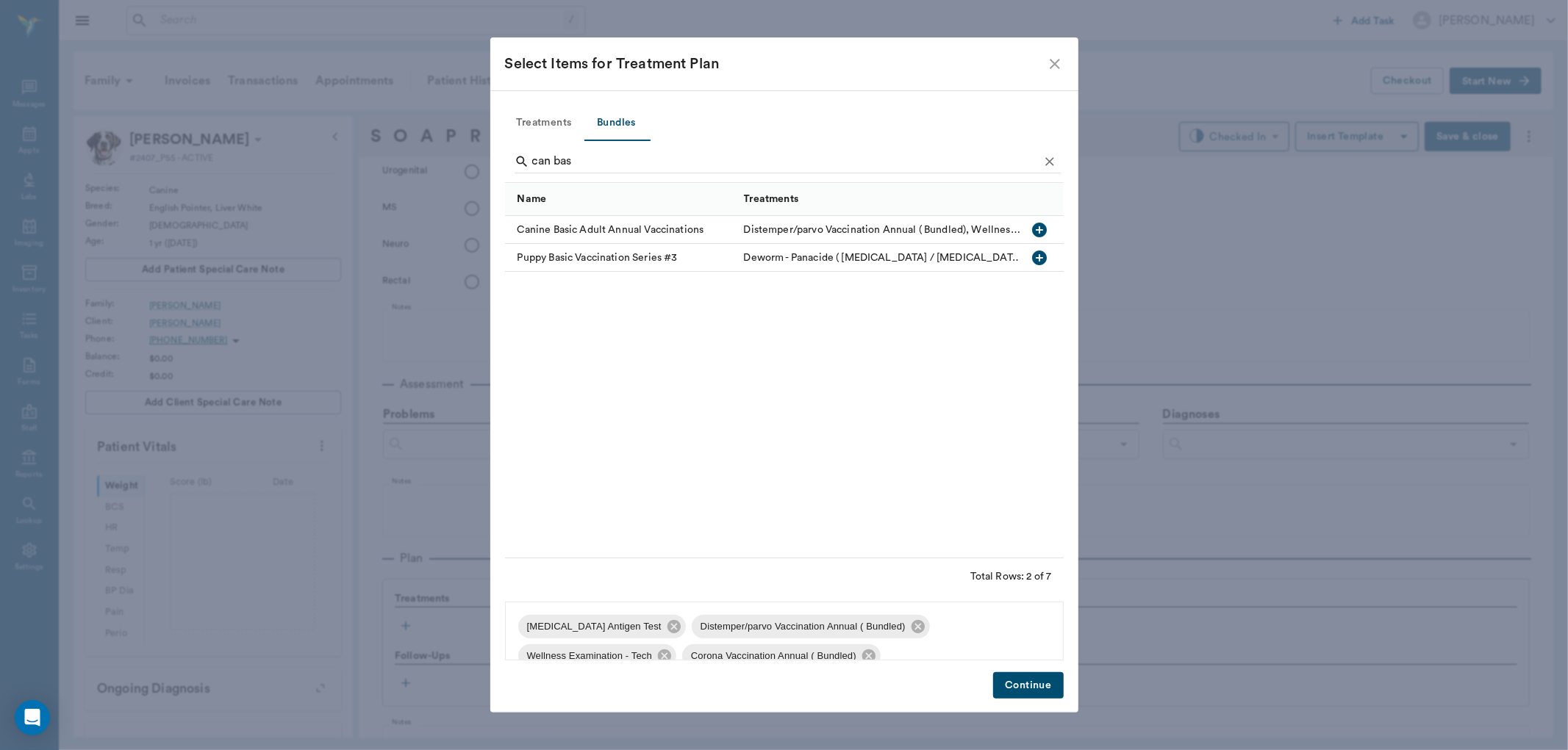
scroll to position [82, 0]
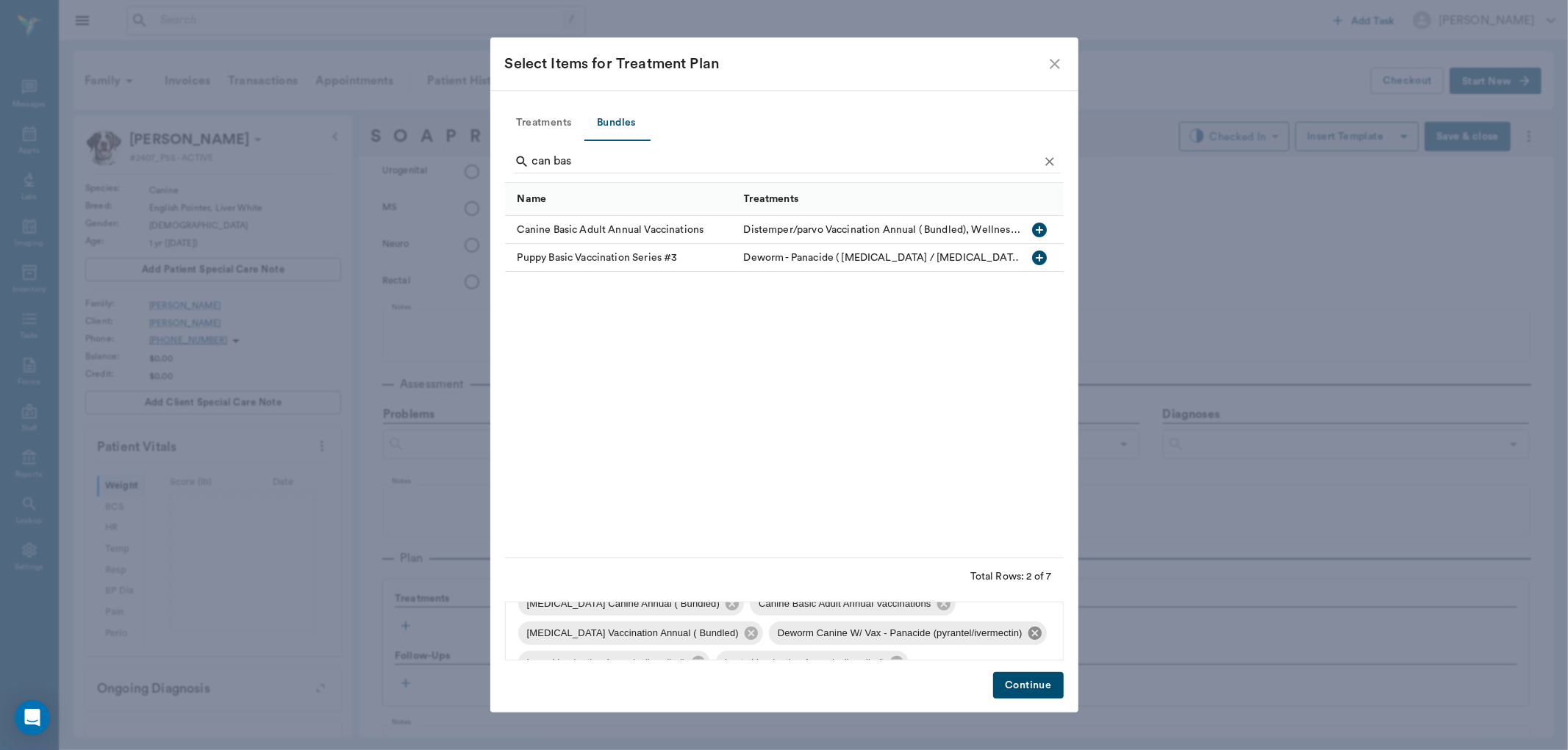
click at [1028, 629] on icon at bounding box center [1034, 632] width 13 height 13
click at [942, 631] on icon at bounding box center [948, 632] width 13 height 13
click at [943, 637] on icon at bounding box center [949, 635] width 13 height 13
click at [540, 108] on button "Treatments" at bounding box center [545, 124] width 79 height 36
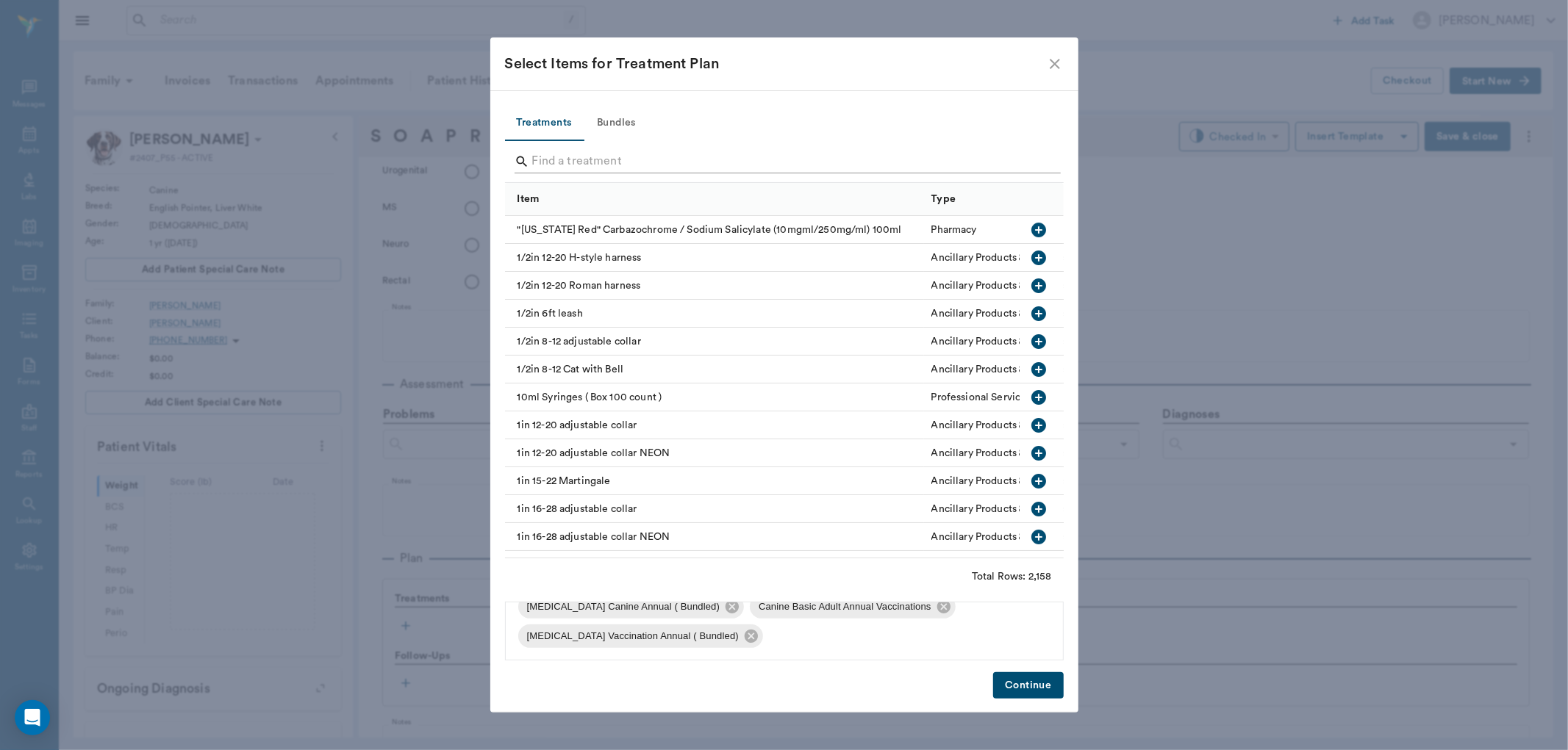
click at [682, 154] on input "Search" at bounding box center [785, 162] width 506 height 24
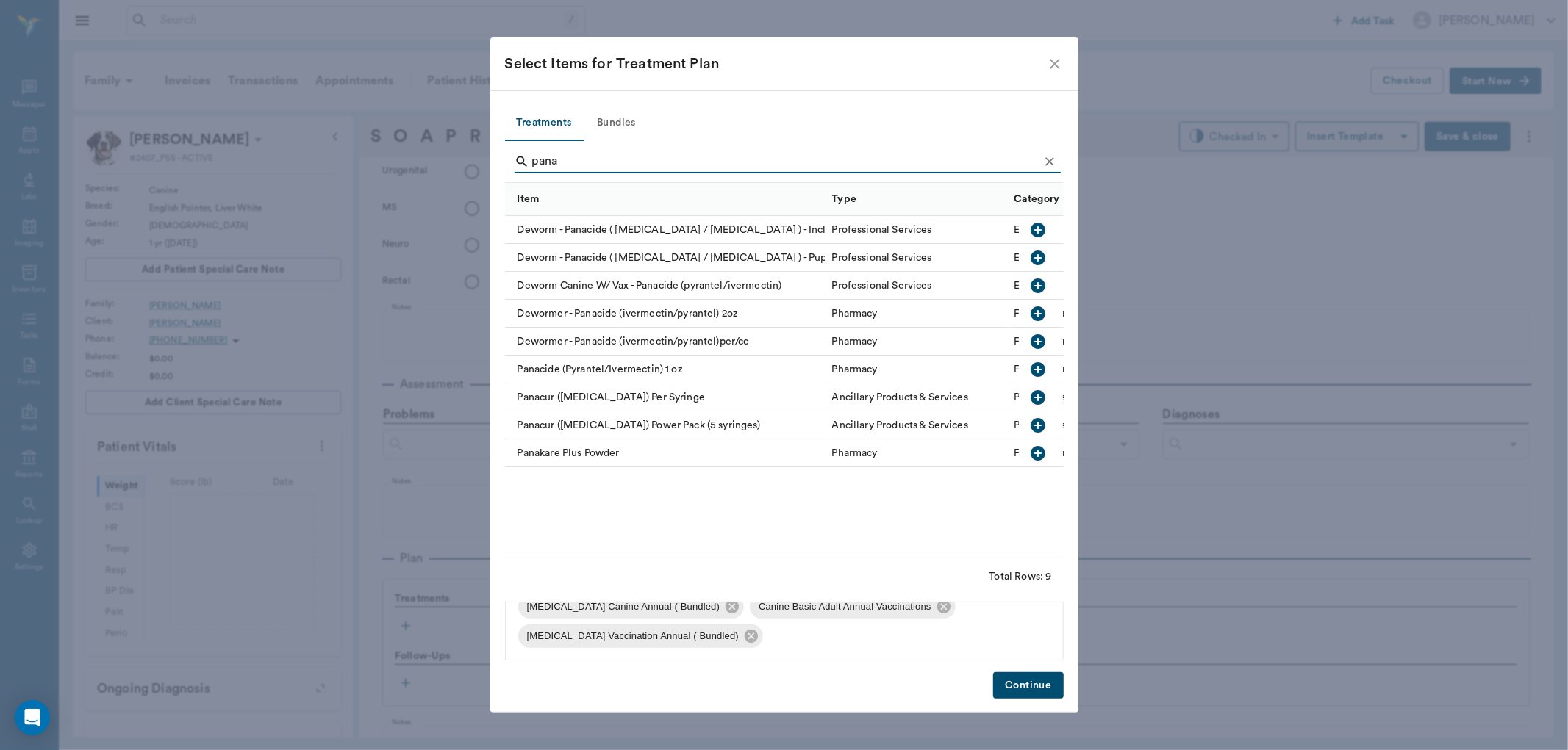
type input "pana"
click at [1034, 312] on icon "button" at bounding box center [1038, 313] width 15 height 15
click at [1029, 685] on button "Continue" at bounding box center [1028, 686] width 70 height 28
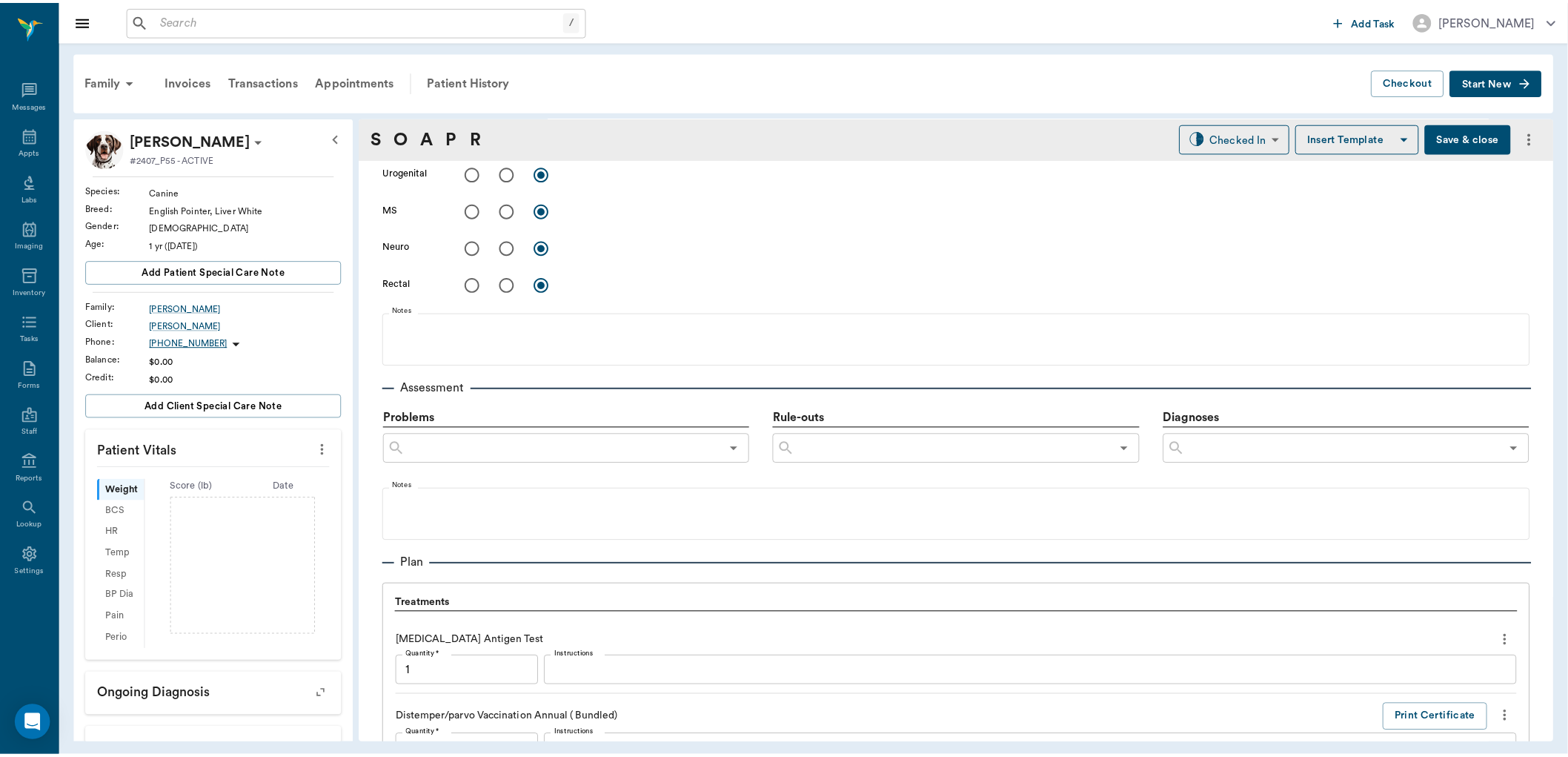
scroll to position [1558, 0]
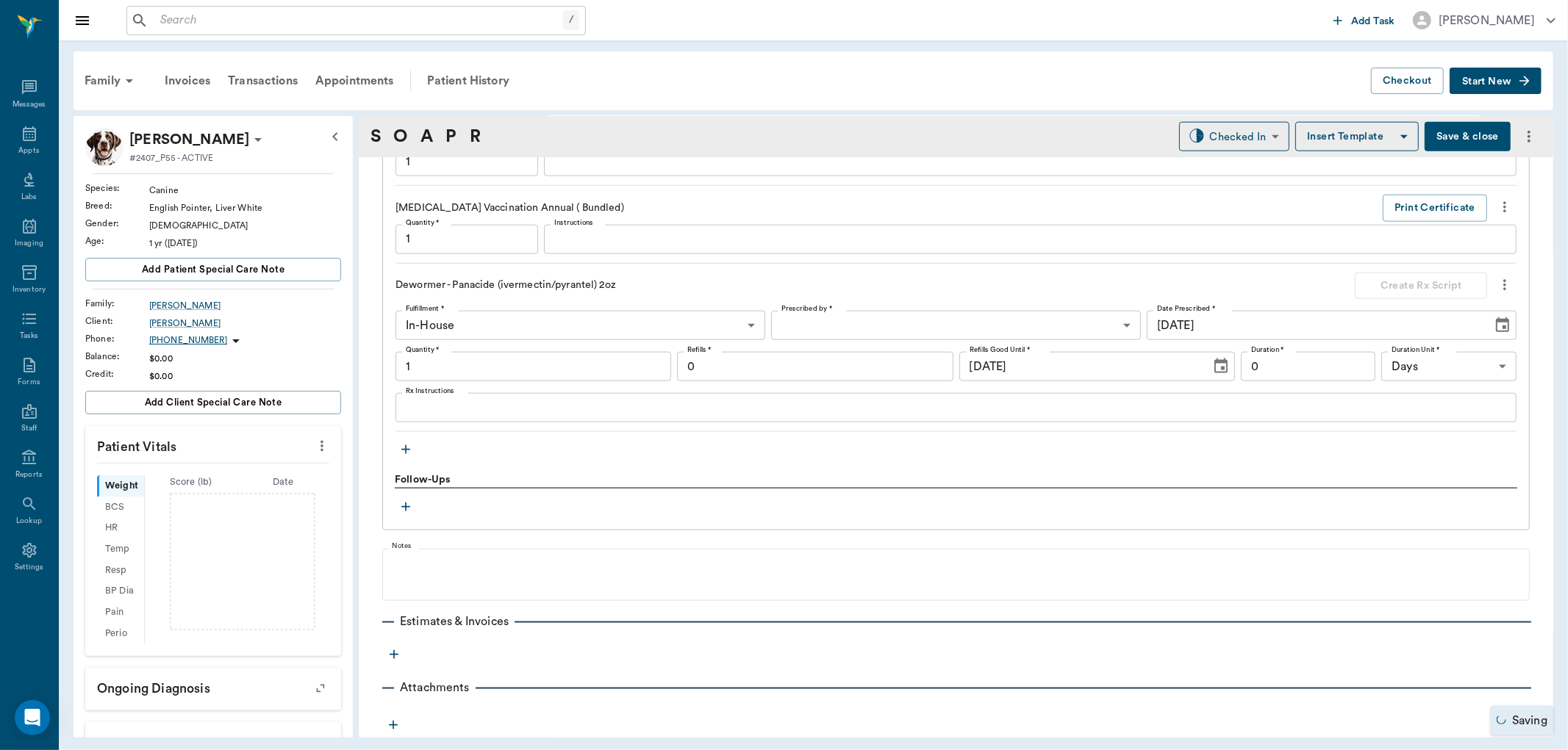
type input "1.00"
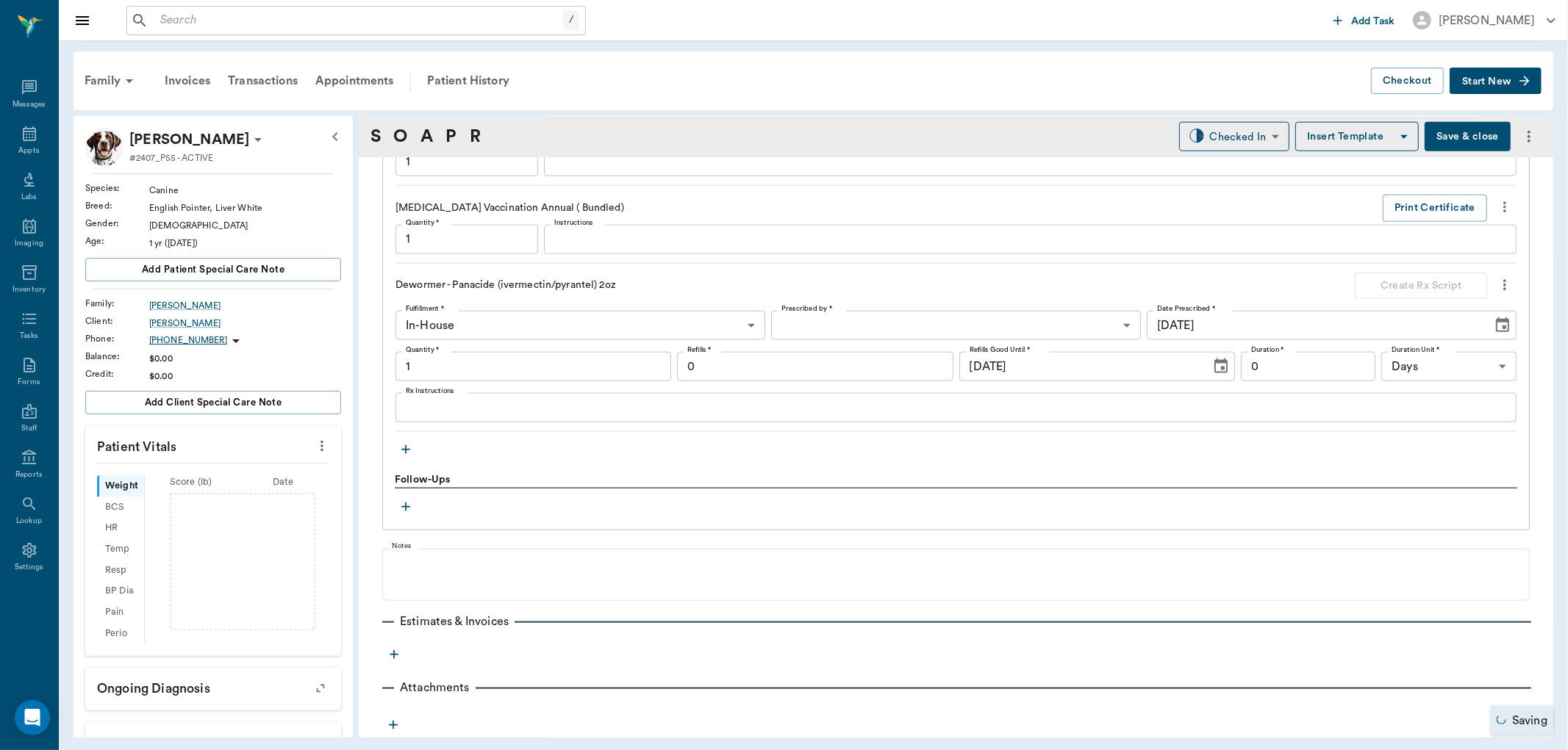
type input "1.00"
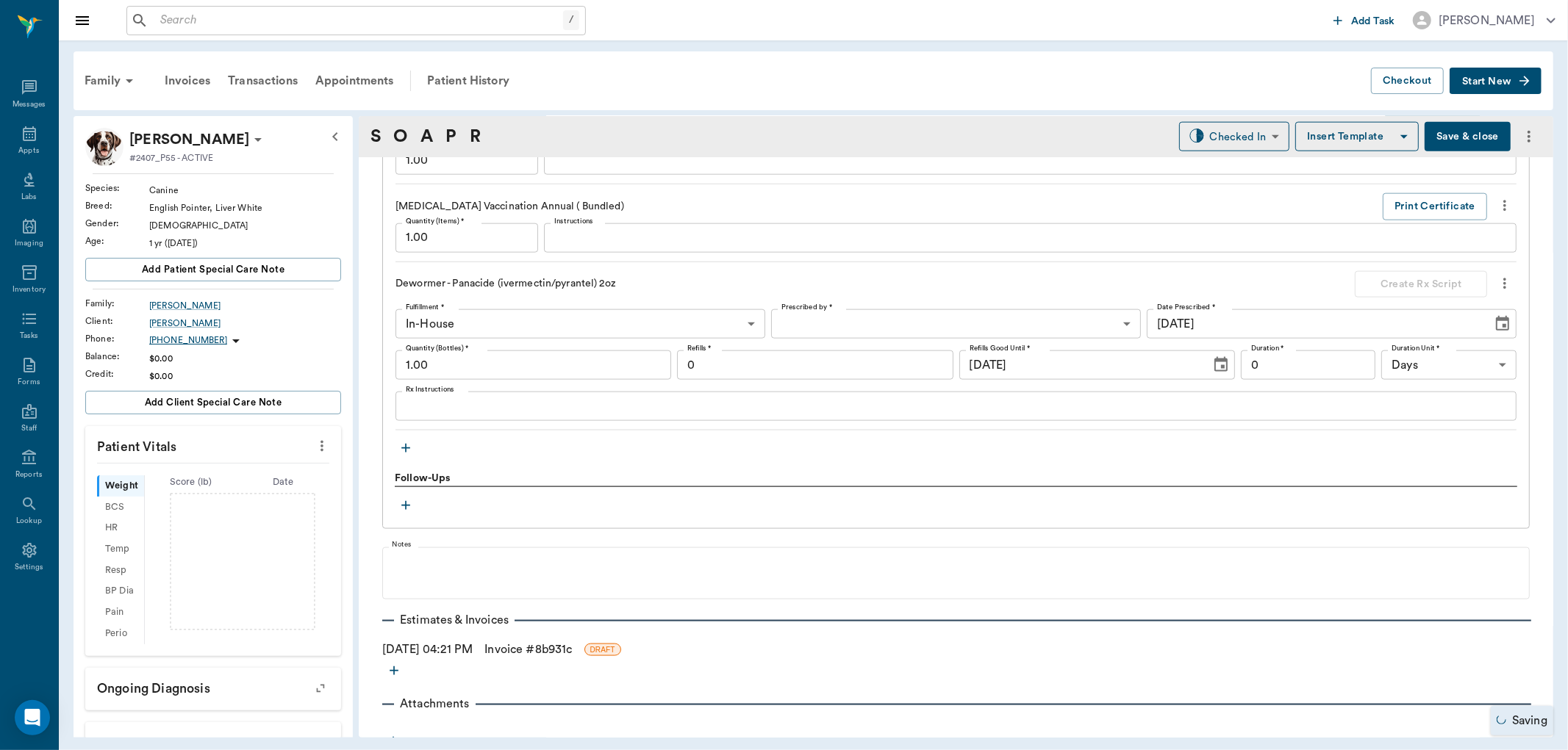
click at [486, 366] on input "1.00" at bounding box center [533, 366] width 276 height 30
click at [540, 463] on div "Treatments Heartworm Antigen Test Quantity (Items) * 1.00 Quantity (Items) * In…" at bounding box center [956, 108] width 1148 height 841
type input "2.00"
click at [566, 649] on link "Invoice # 8b931c" at bounding box center [528, 649] width 87 height 18
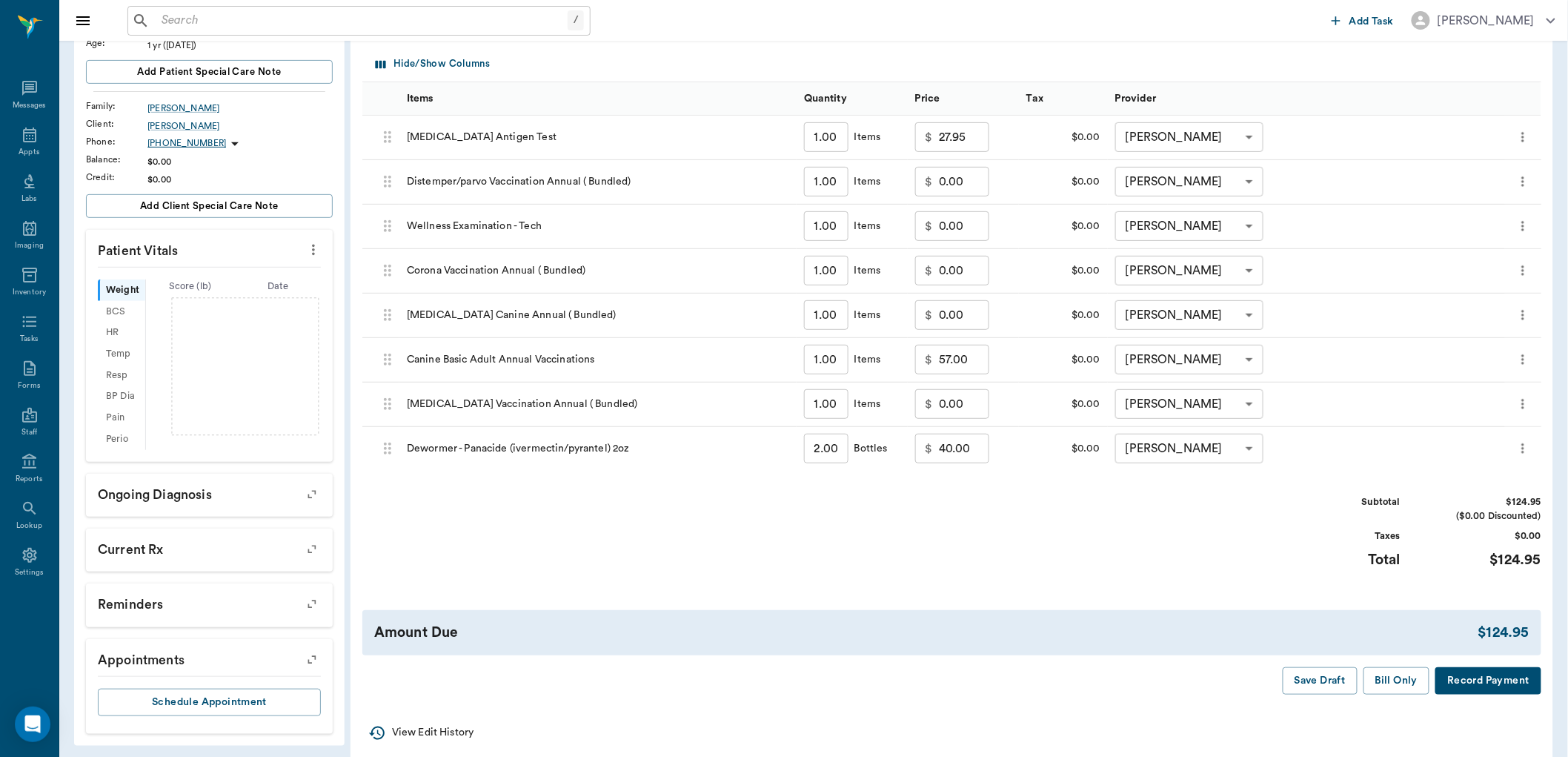
scroll to position [219, 0]
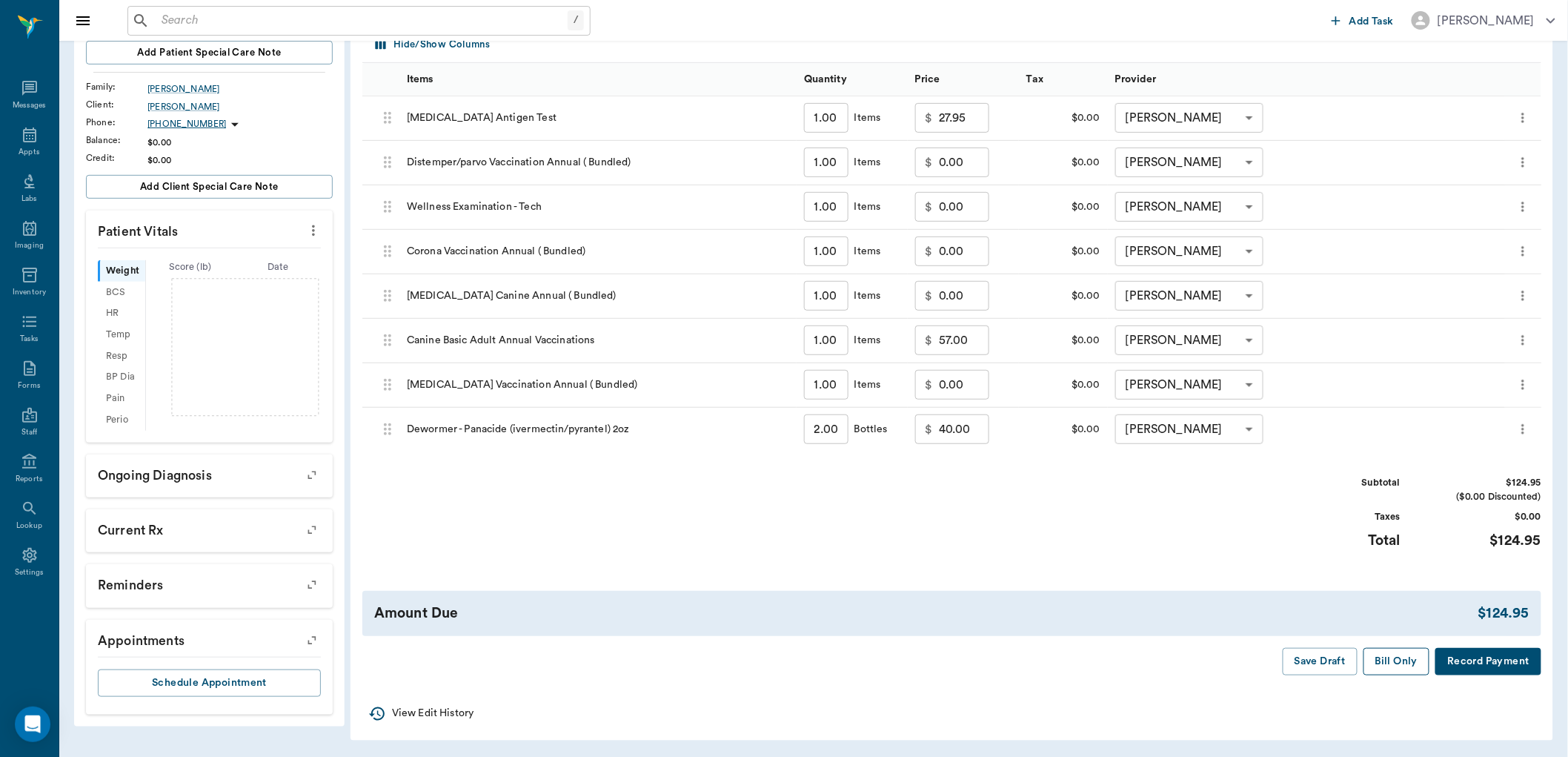
click at [1404, 662] on button "Bill Only" at bounding box center [1397, 662] width 67 height 28
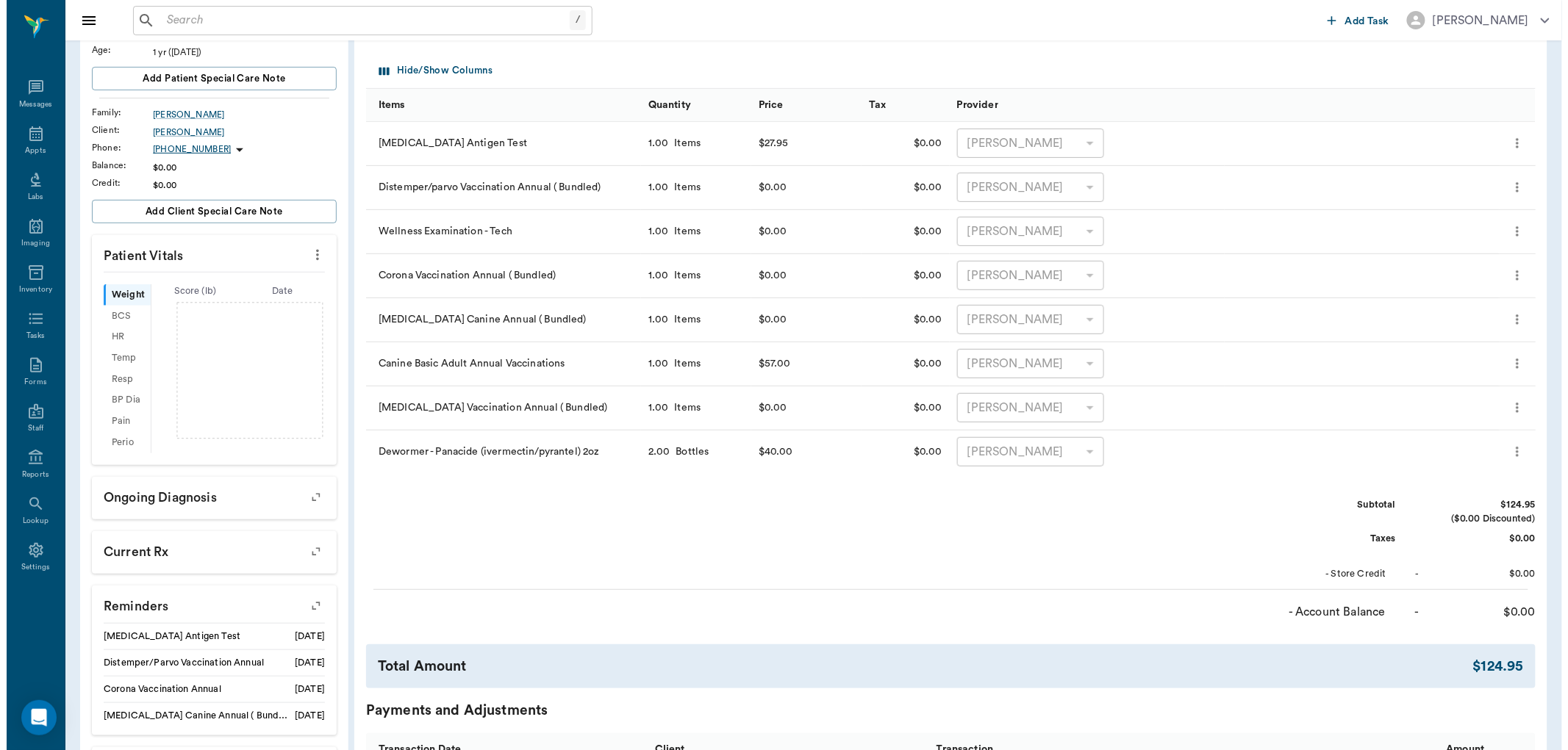
scroll to position [0, 0]
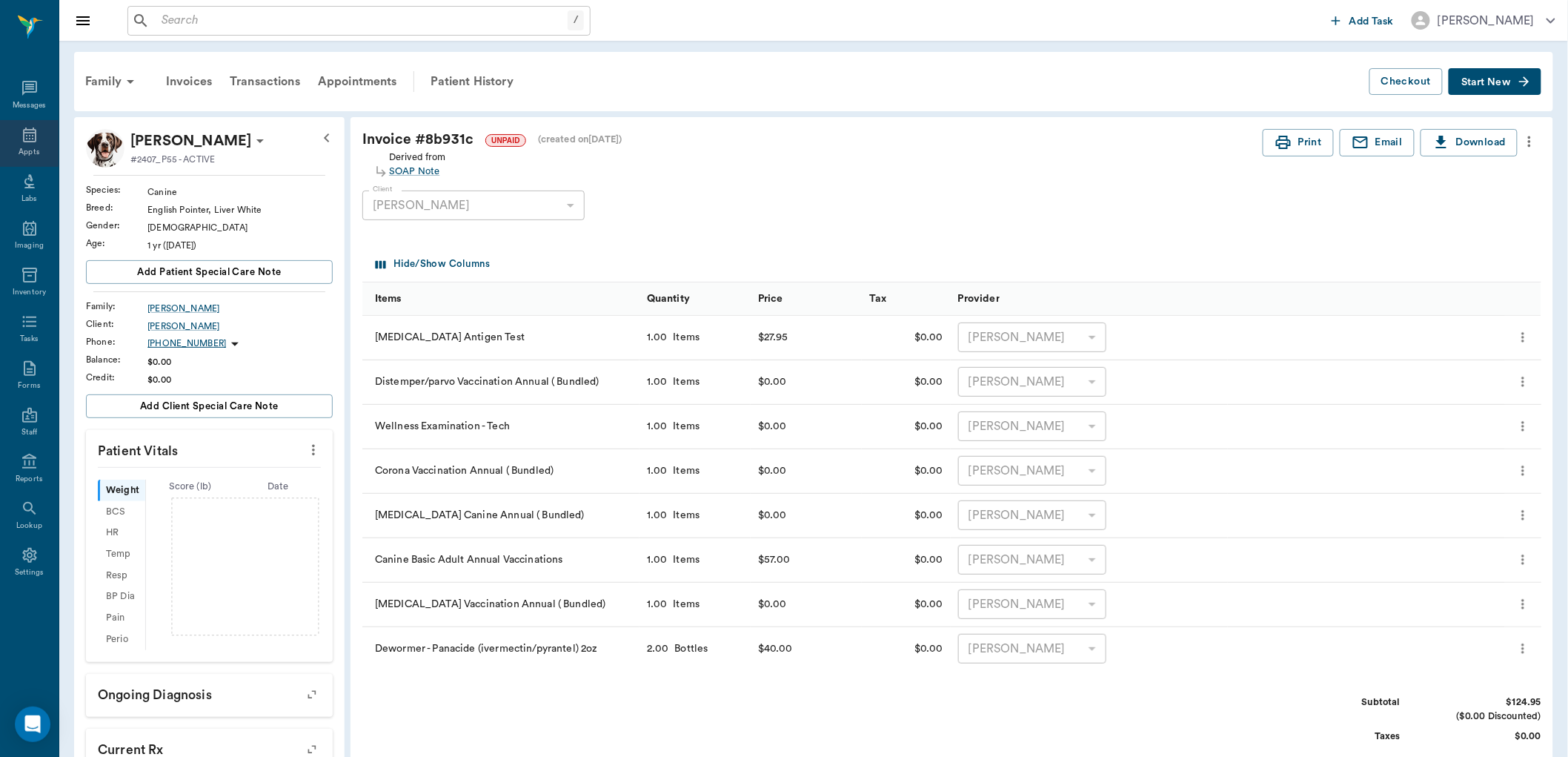
click at [28, 141] on icon at bounding box center [30, 135] width 18 height 18
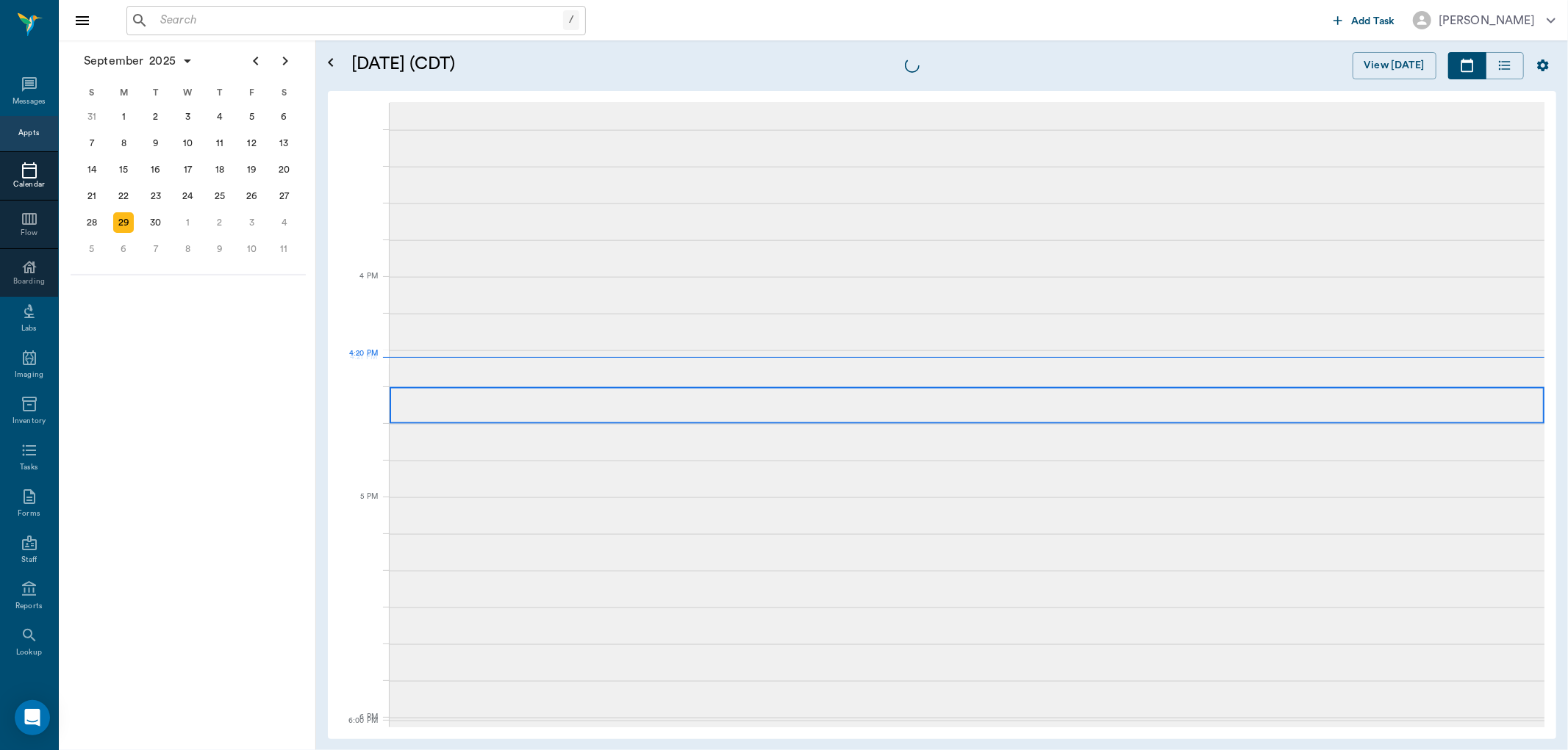
scroll to position [1766, 0]
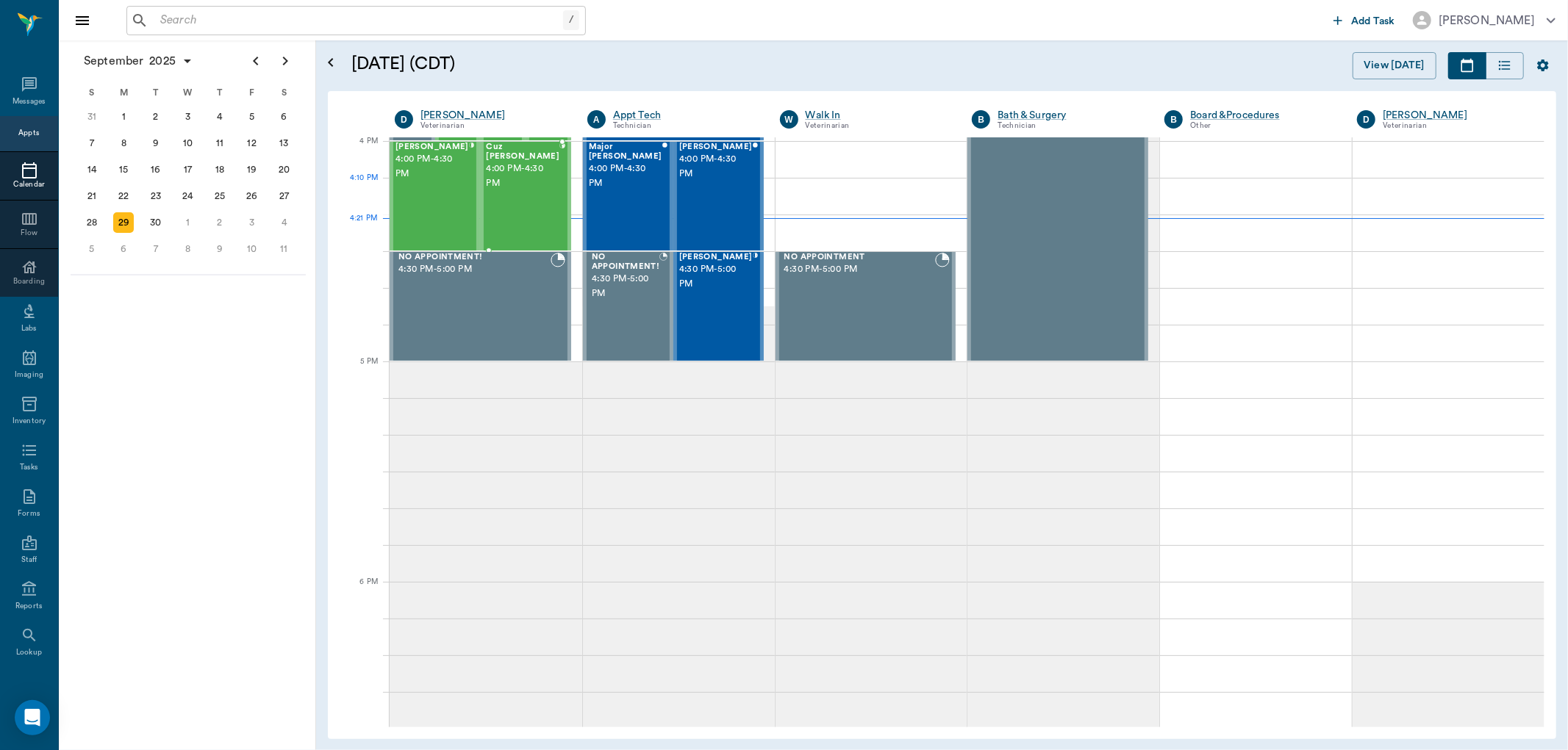
click at [517, 187] on div "Cuz Mason 4:00 PM - 4:30 PM" at bounding box center [523, 196] width 73 height 108
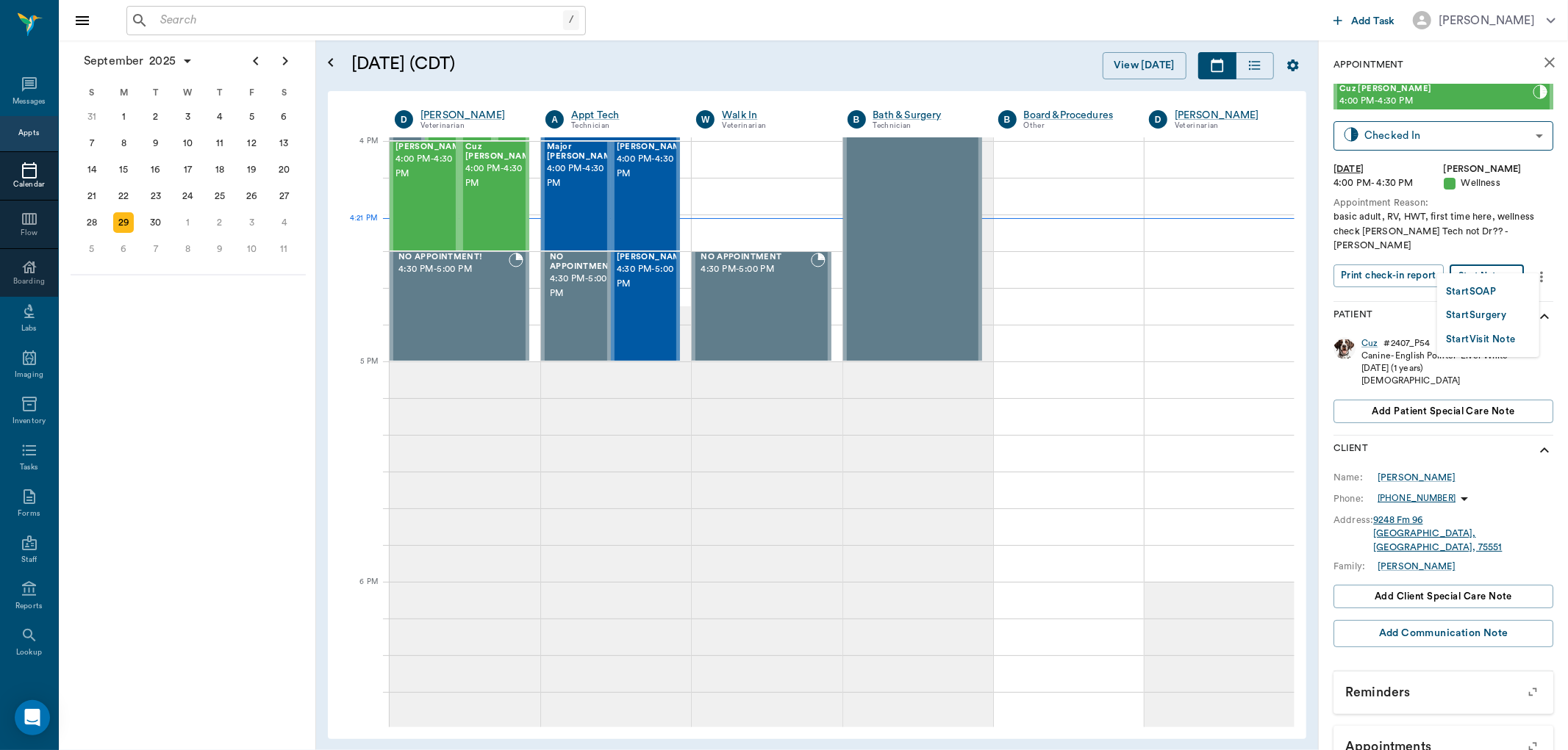
click at [1500, 258] on body "/ ​ Add Task Dr. Bert Ellsworth Nectar Messages Appts Calendar Flow Boarding La…" at bounding box center [784, 375] width 1568 height 750
click at [1487, 292] on button "Start SOAP" at bounding box center [1471, 292] width 50 height 17
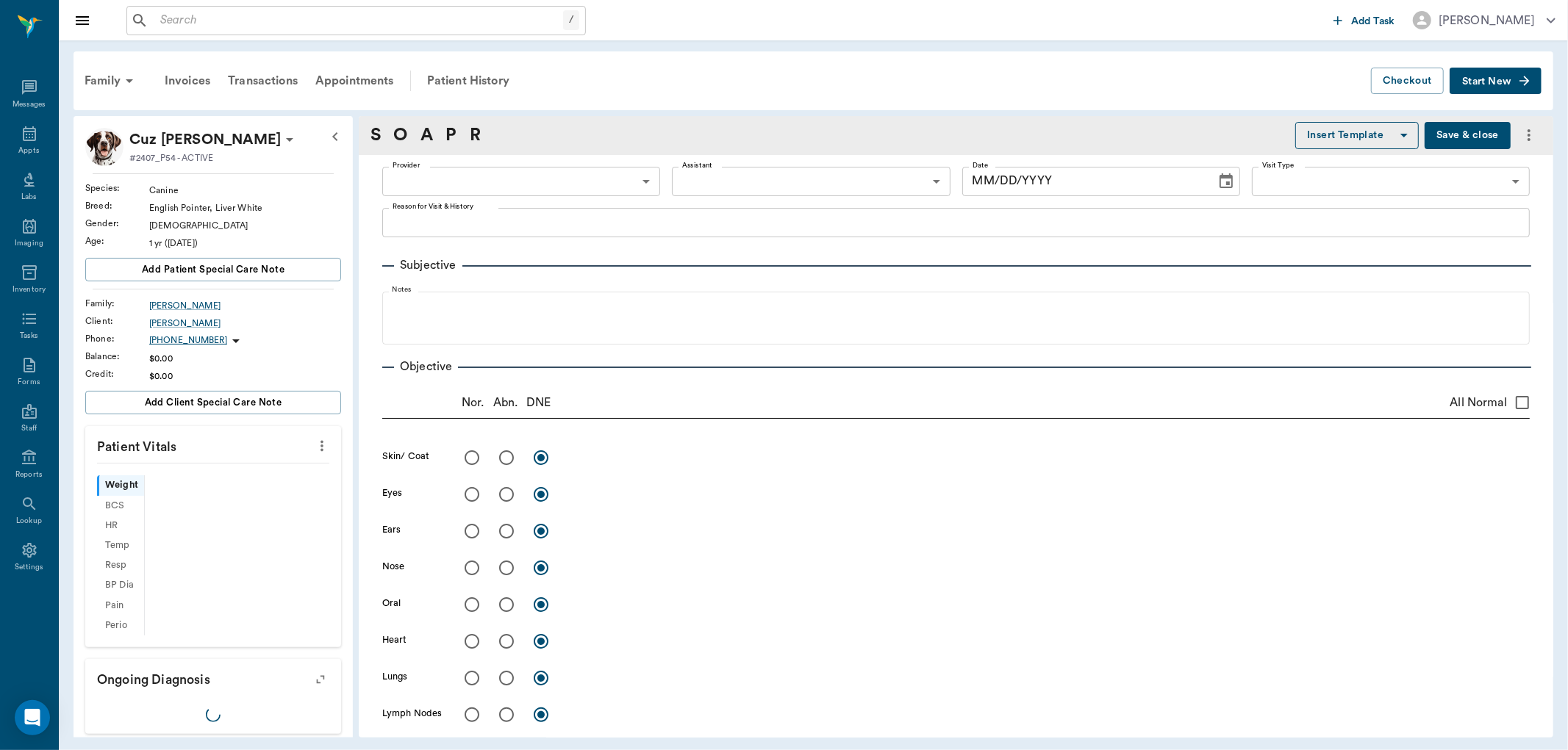
click at [634, 188] on body "/ ​ Add Task Dr. Bert Ellsworth Nectar Messages Appts Labs Imaging Inventory Ta…" at bounding box center [784, 375] width 1568 height 750
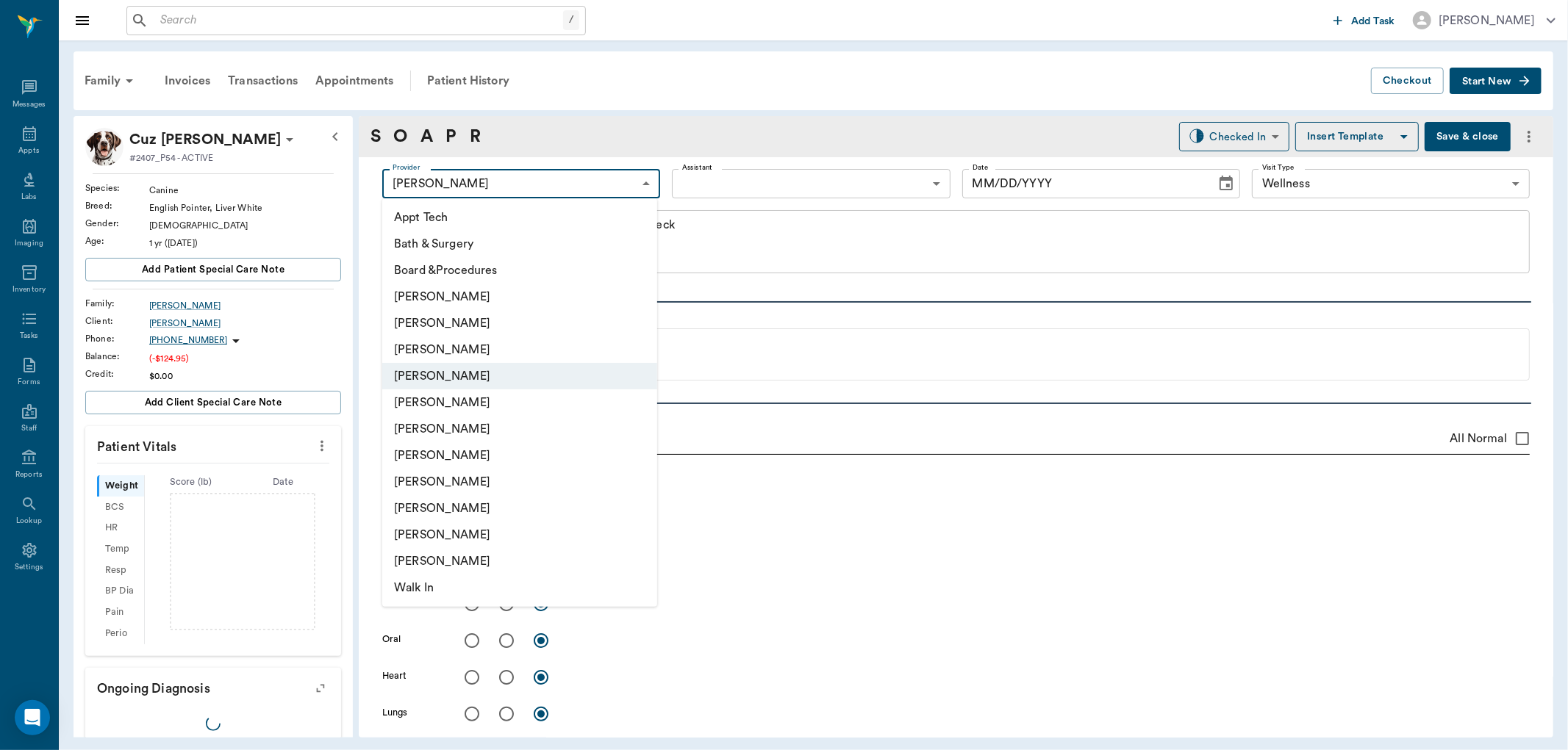
type input "63ec2f075fda476ae8351a4d"
type input "65d2be4f46e3a538d89b8c14"
type textarea "basic adult, RV, HWT, first time here, wellness check Christy Tech not Dr?? -Hu…"
type input "[DATE]"
click at [544, 351] on li "[PERSON_NAME]" at bounding box center [520, 350] width 275 height 27
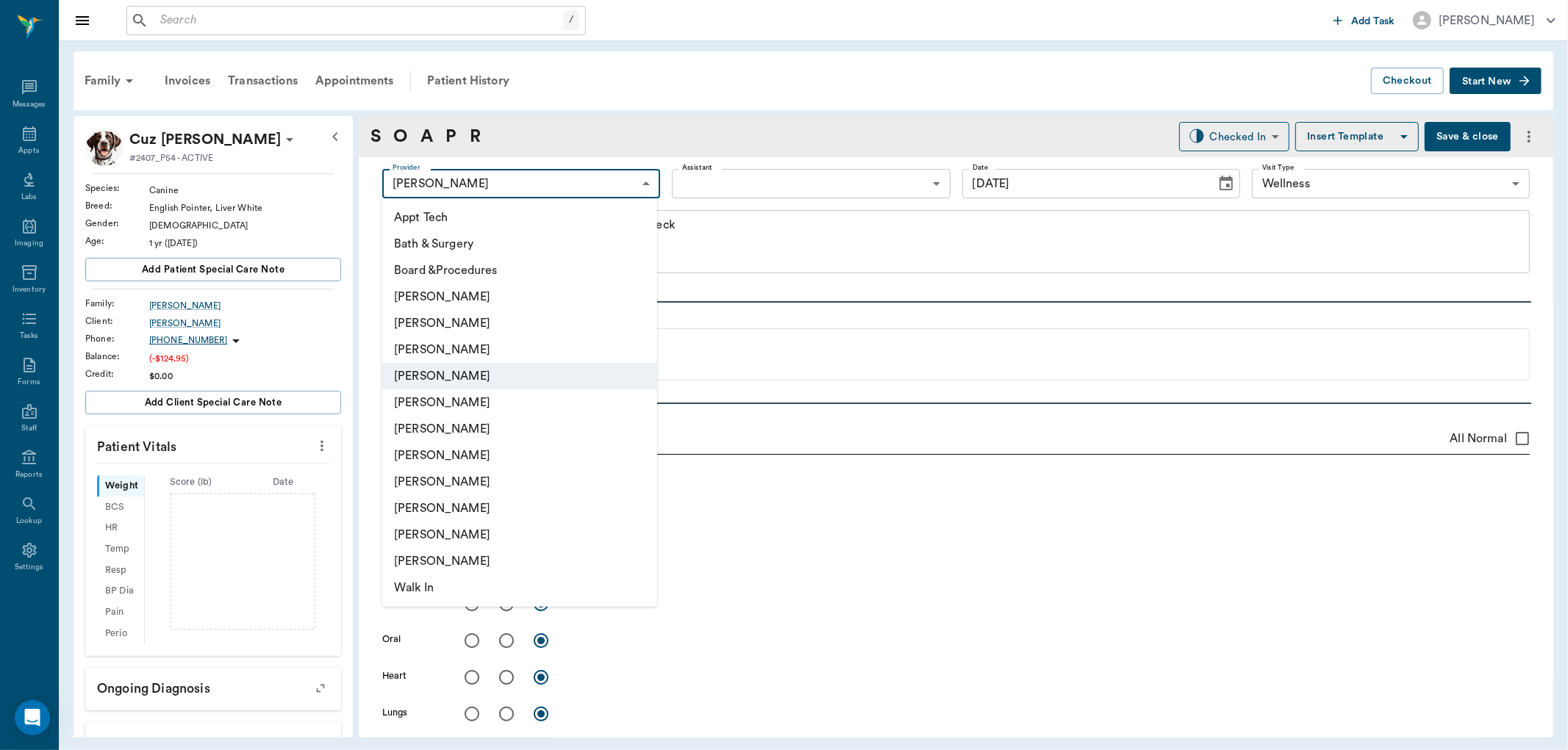
type input "642ef10e332a41444de2bad1"
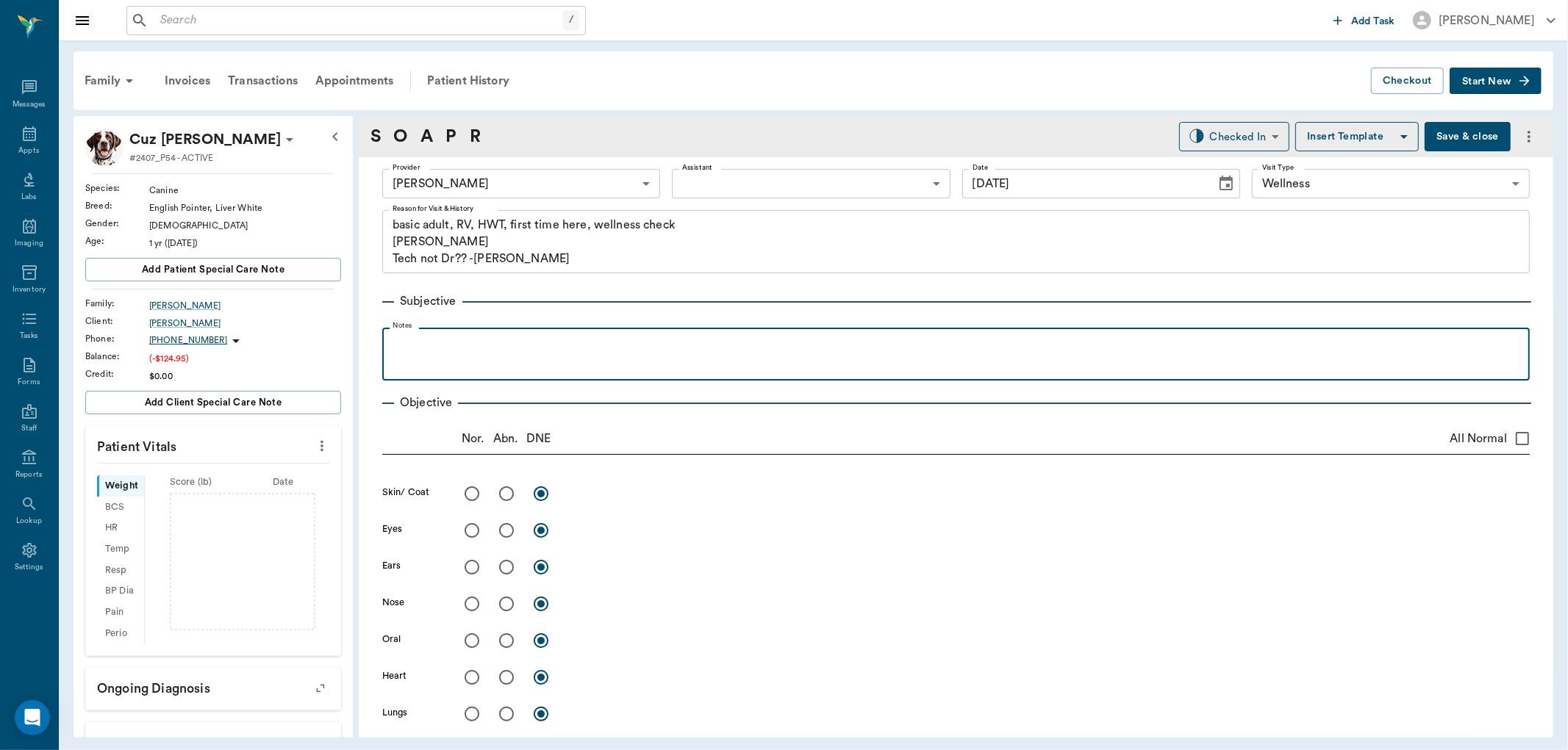
click at [616, 359] on div at bounding box center [956, 353] width 1133 height 37
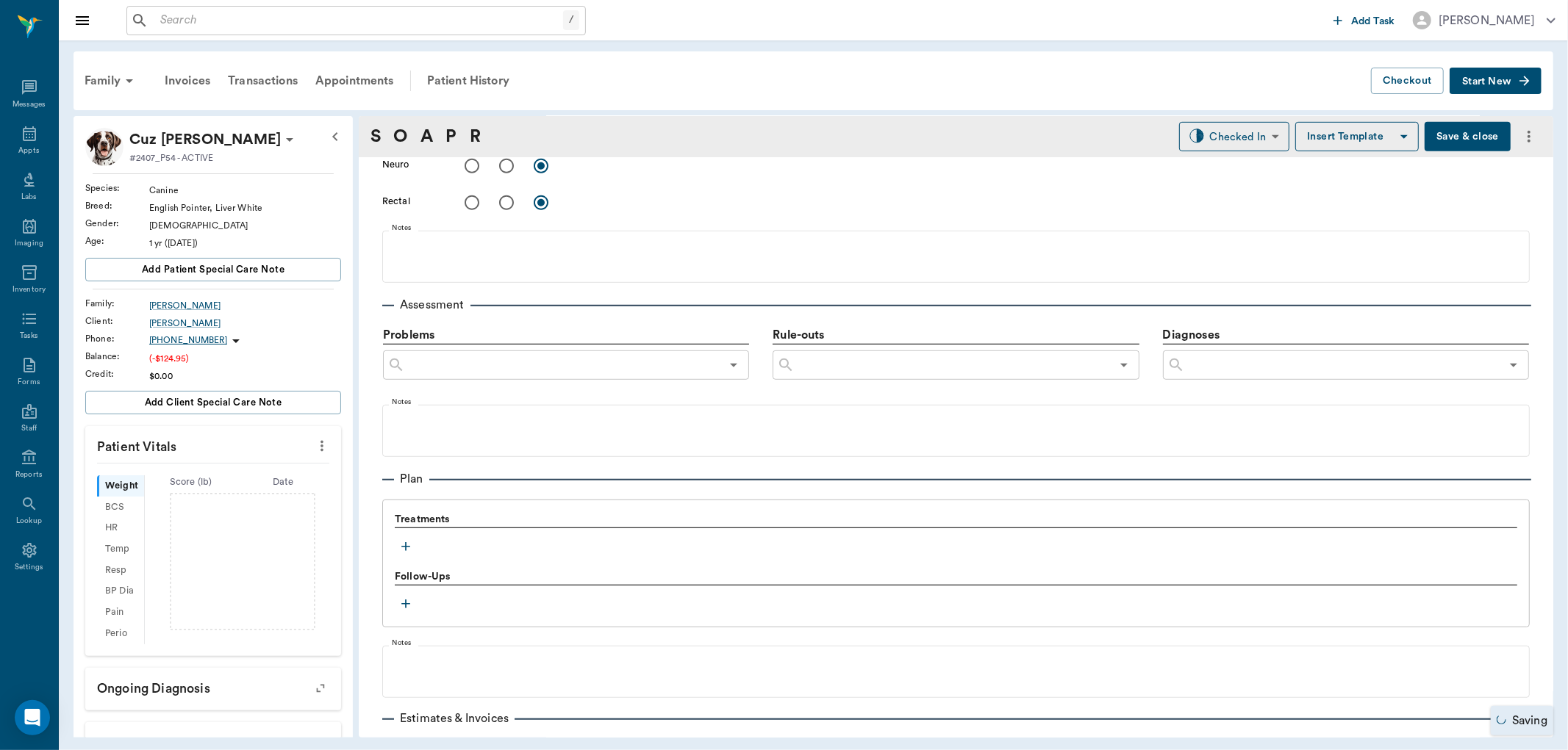
scroll to position [735, 0]
click at [400, 553] on button "button" at bounding box center [405, 543] width 22 height 22
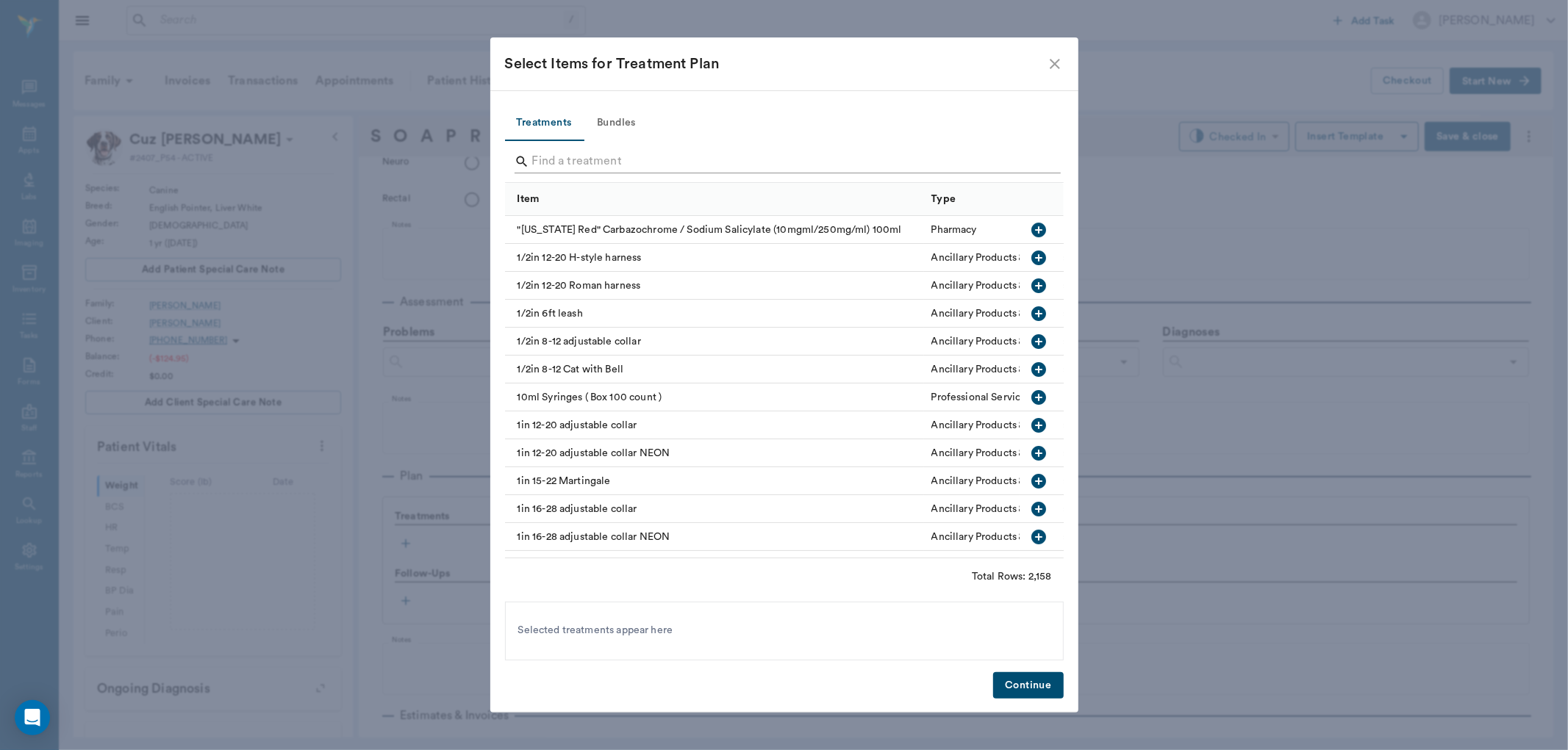
click at [711, 165] on input "Search" at bounding box center [785, 162] width 506 height 24
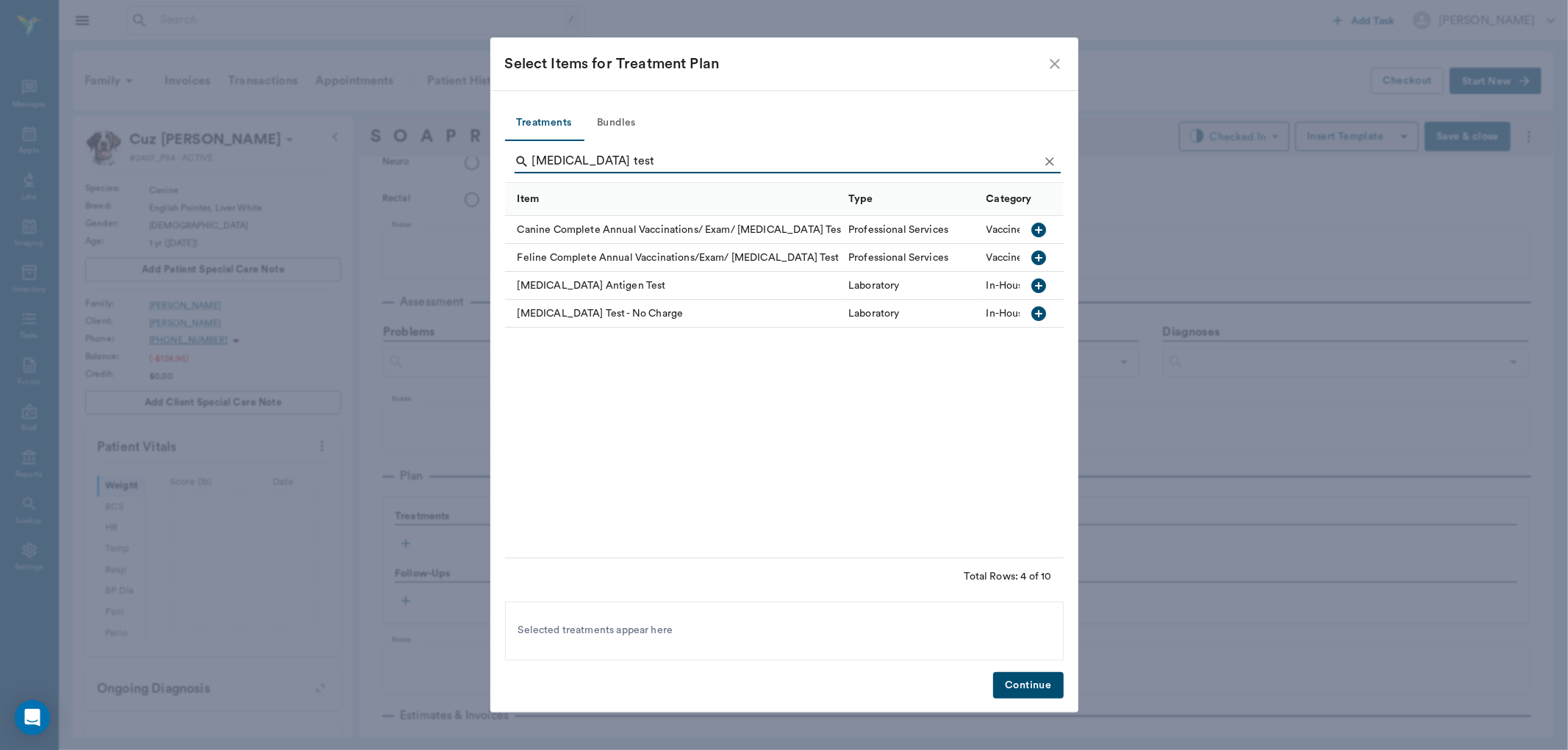
type input "heartworm test"
click at [1033, 291] on icon "button" at bounding box center [1039, 286] width 18 height 18
click at [629, 122] on button "Bundles" at bounding box center [616, 124] width 66 height 36
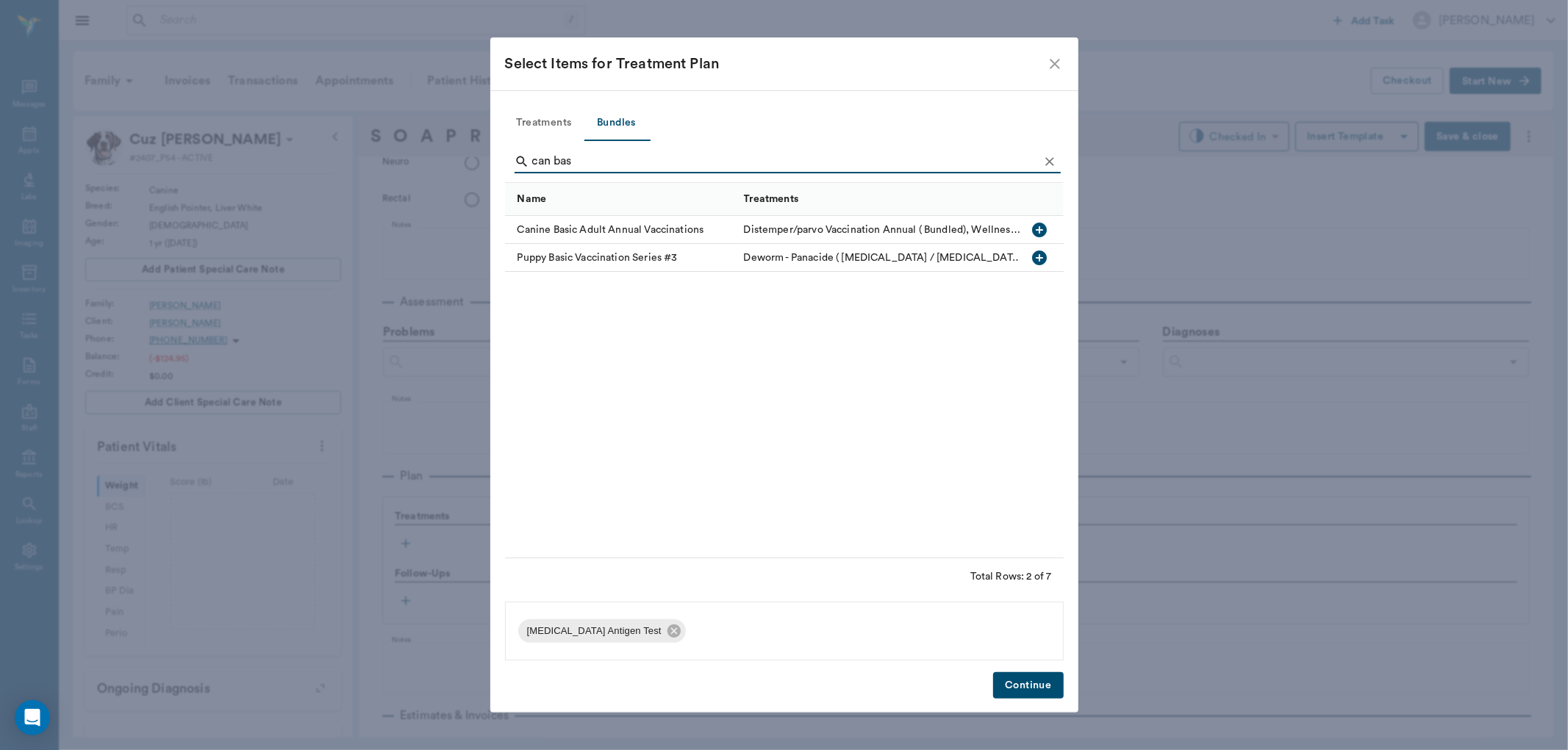
type input "can bas"
click at [1035, 230] on icon "button" at bounding box center [1039, 229] width 15 height 15
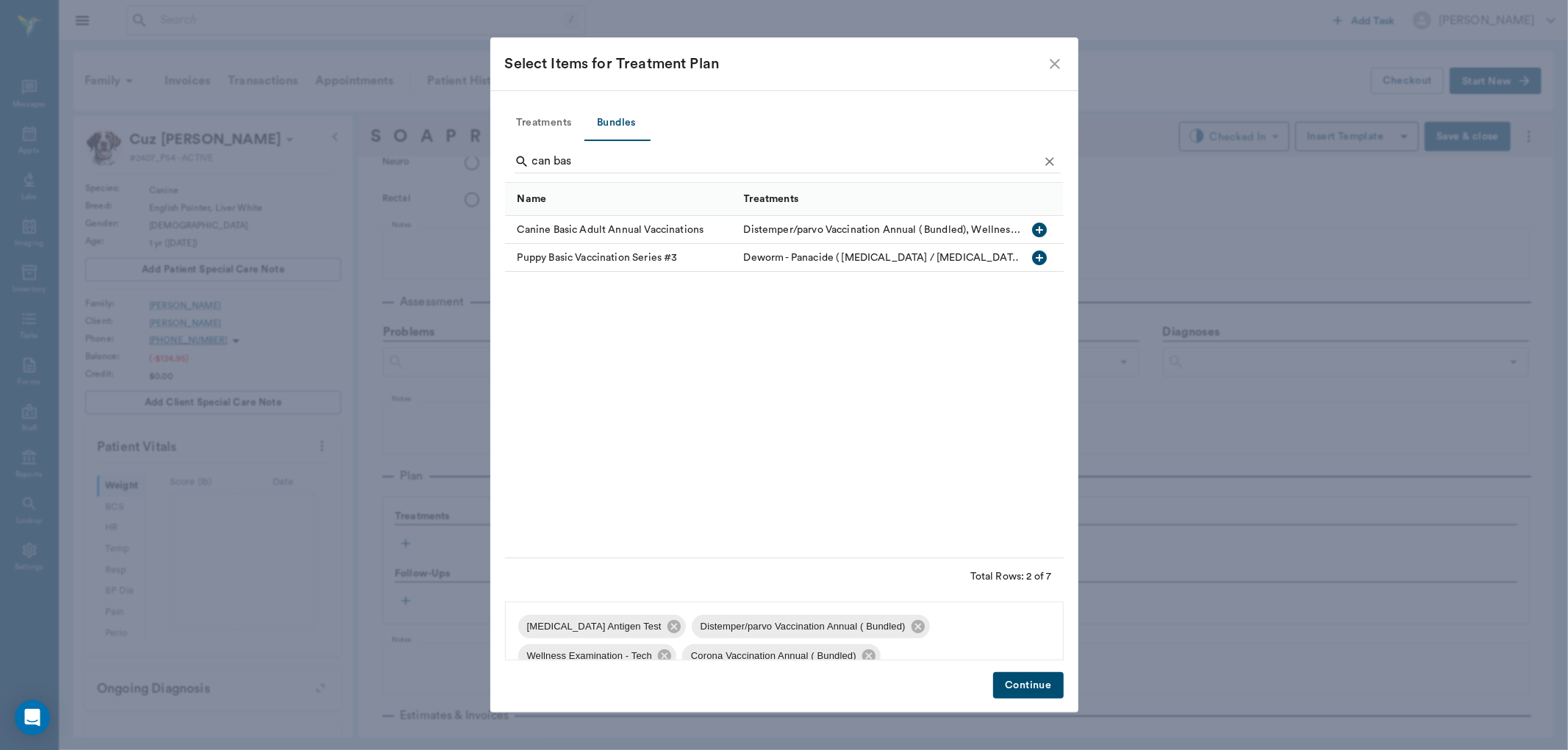
scroll to position [82, 0]
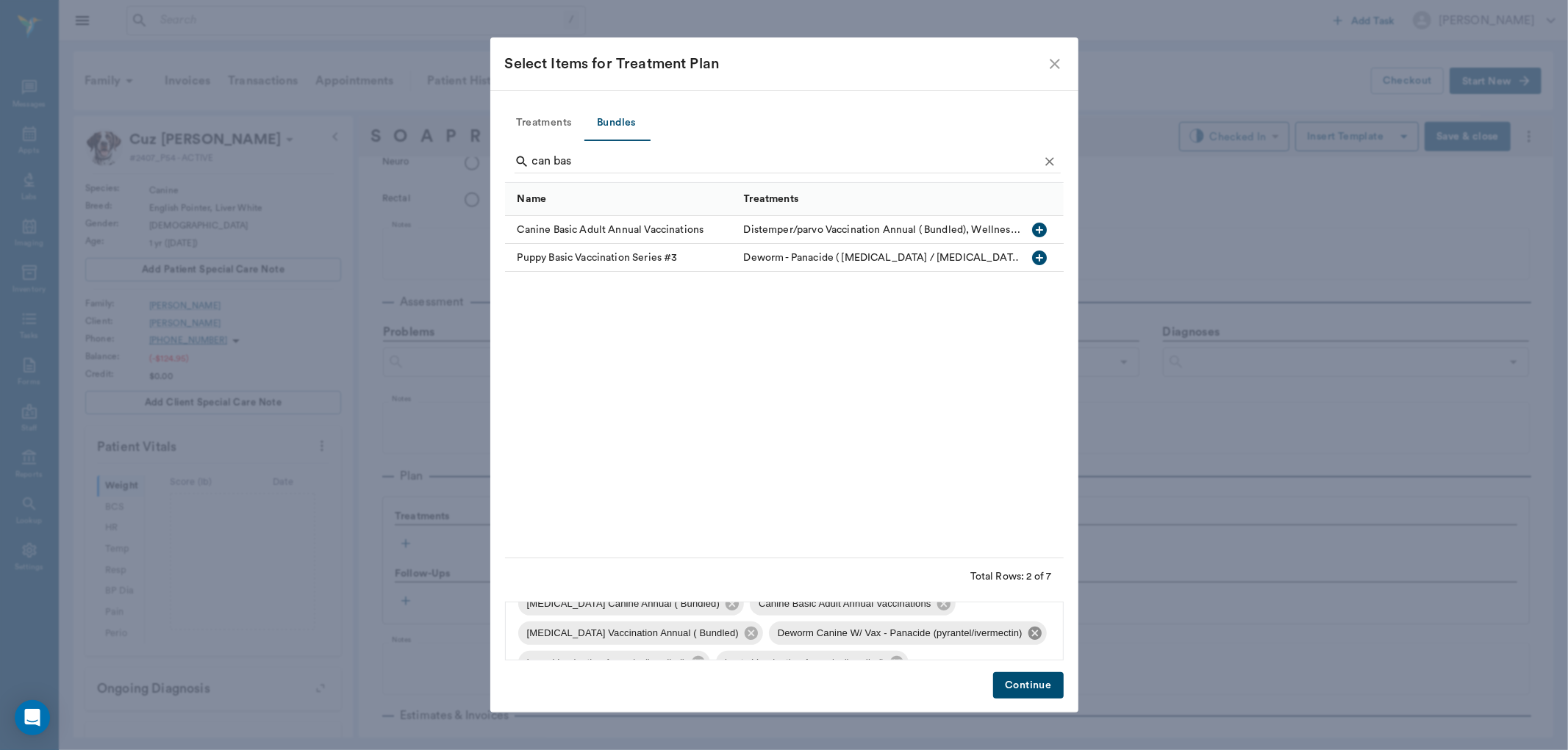
click at [1028, 637] on icon at bounding box center [1034, 632] width 13 height 13
click at [941, 634] on icon at bounding box center [949, 633] width 16 height 16
click at [942, 634] on icon at bounding box center [950, 636] width 16 height 16
click at [1037, 684] on button "Continue" at bounding box center [1028, 686] width 70 height 28
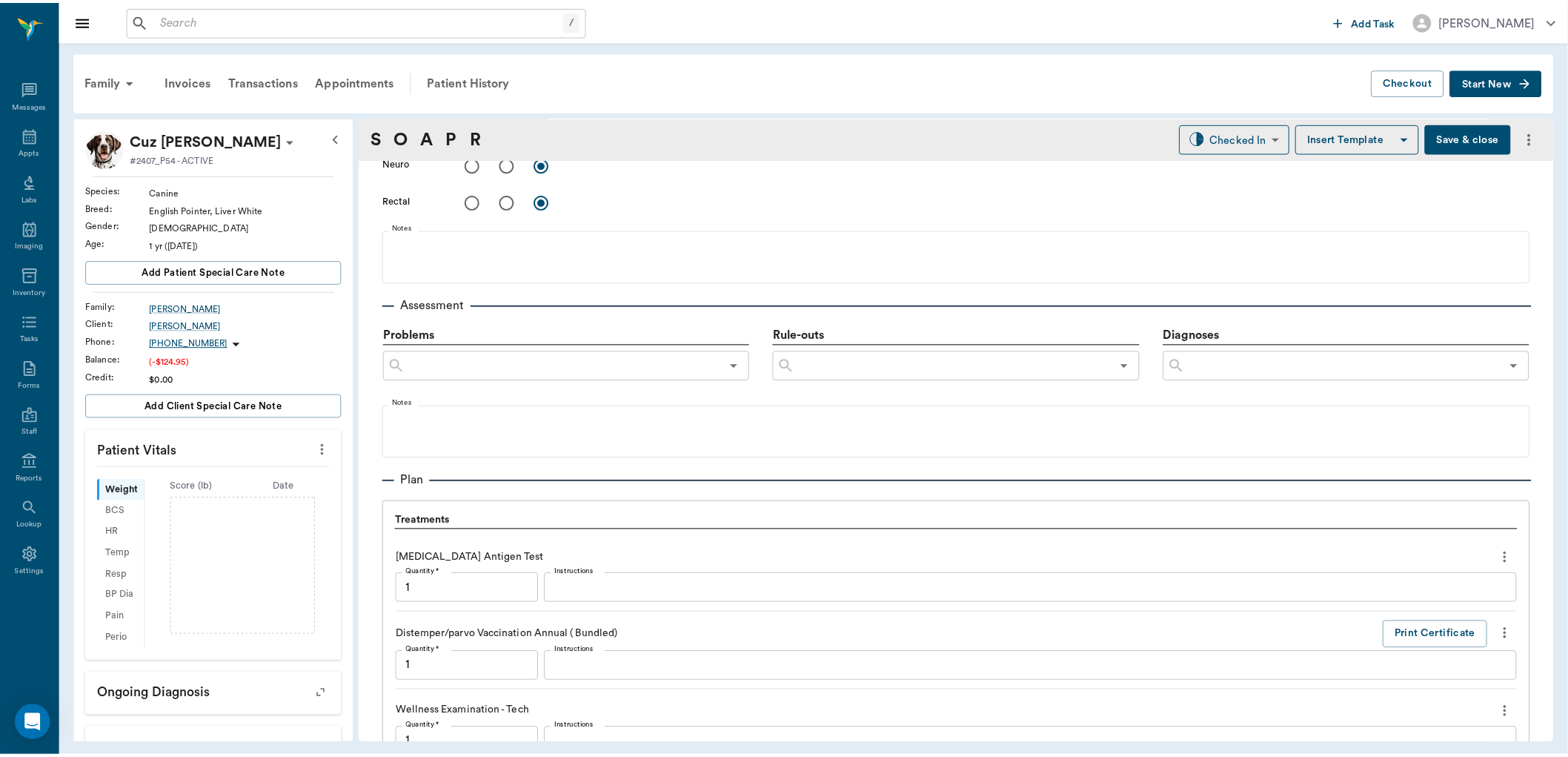
scroll to position [1387, 0]
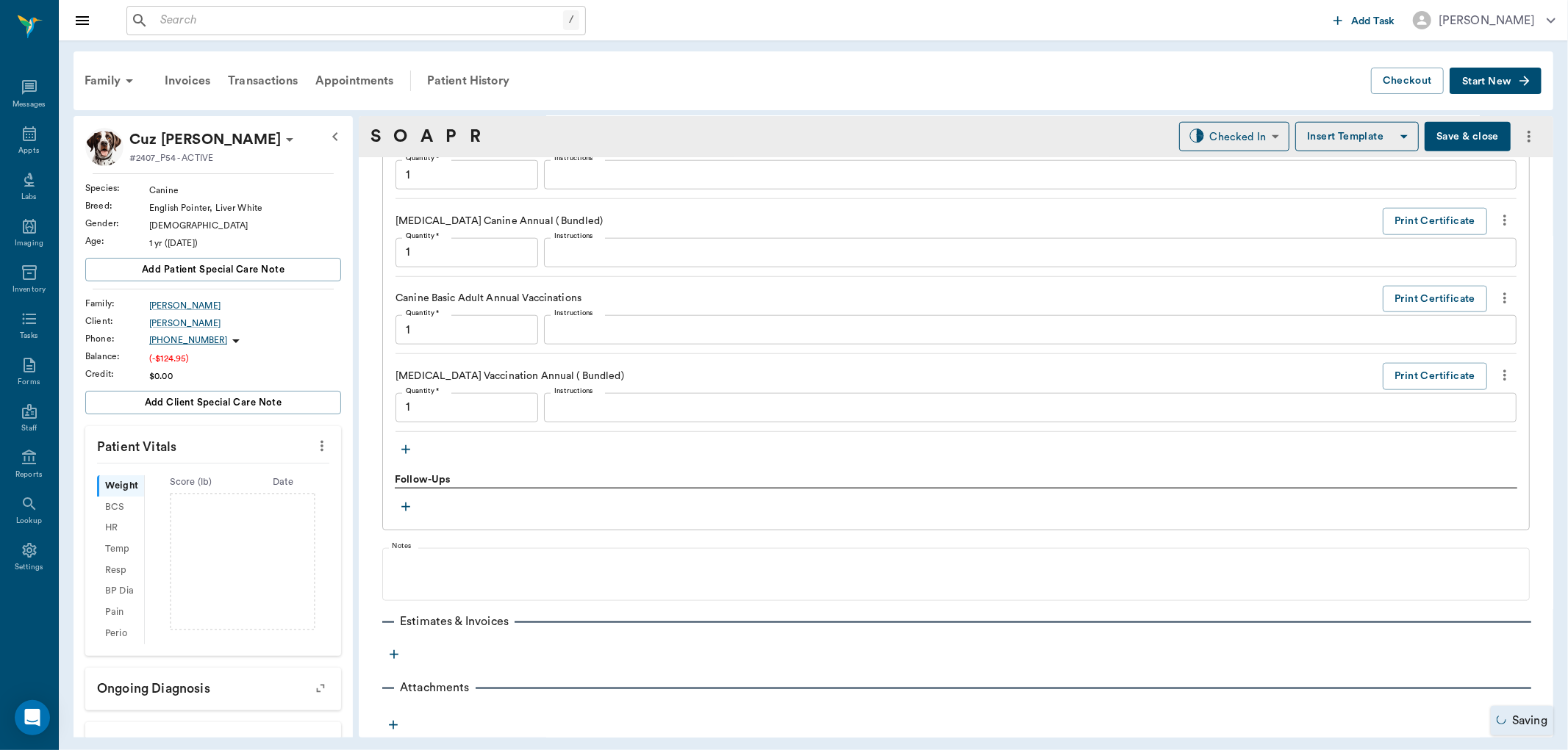
type input "1.00"
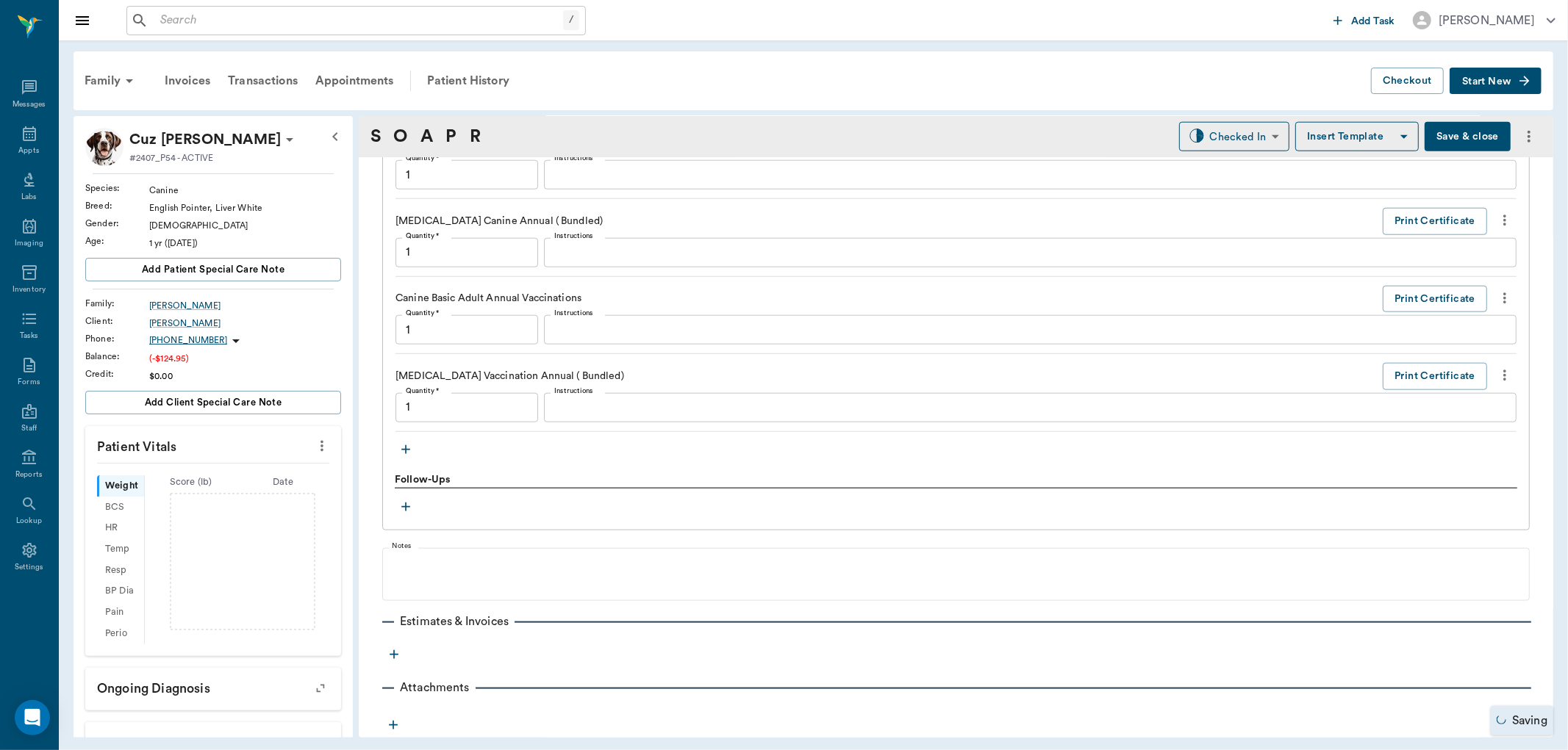
type input "1.00"
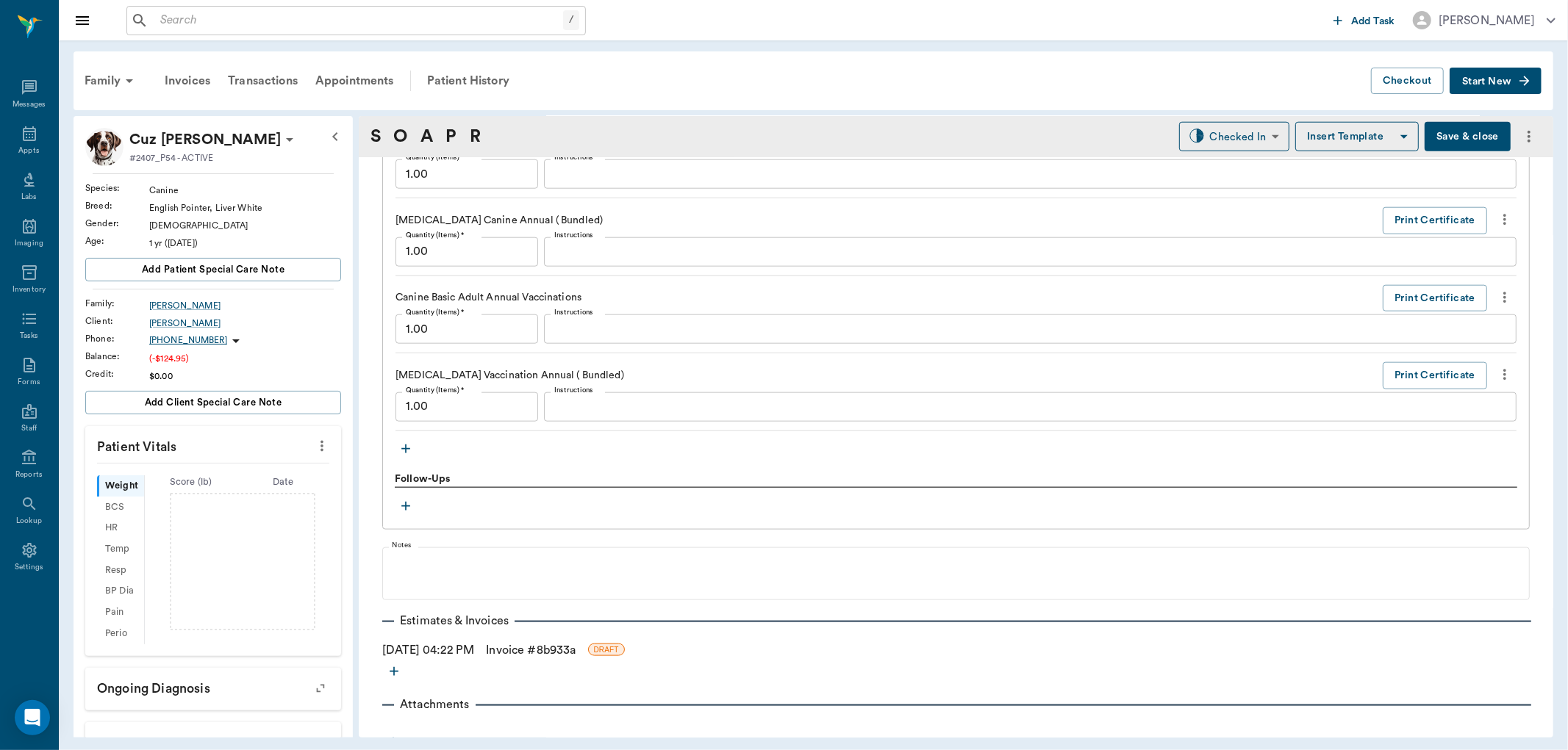
click at [567, 652] on link "Invoice # 8b933a" at bounding box center [531, 650] width 90 height 18
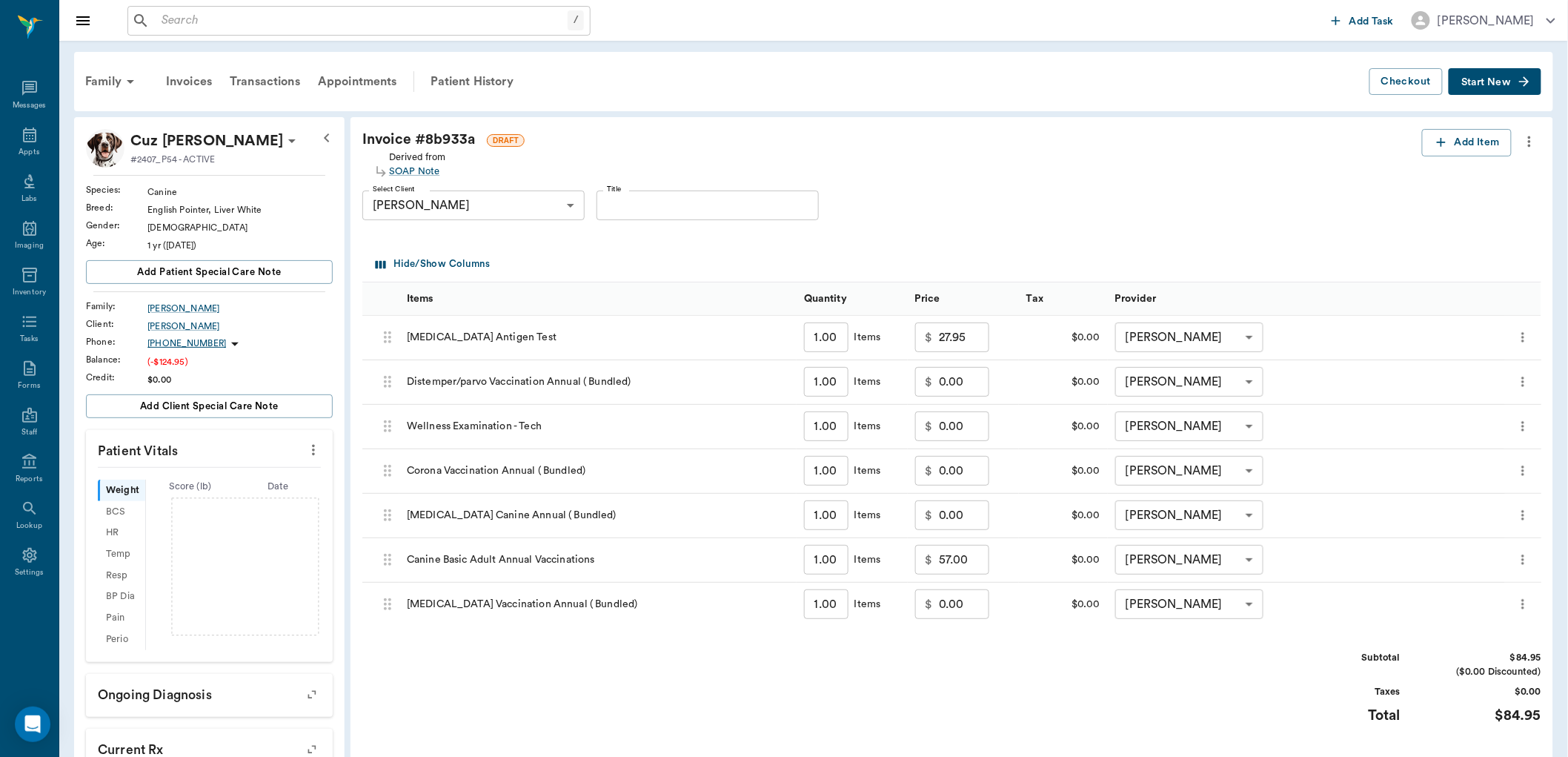
scroll to position [205, 0]
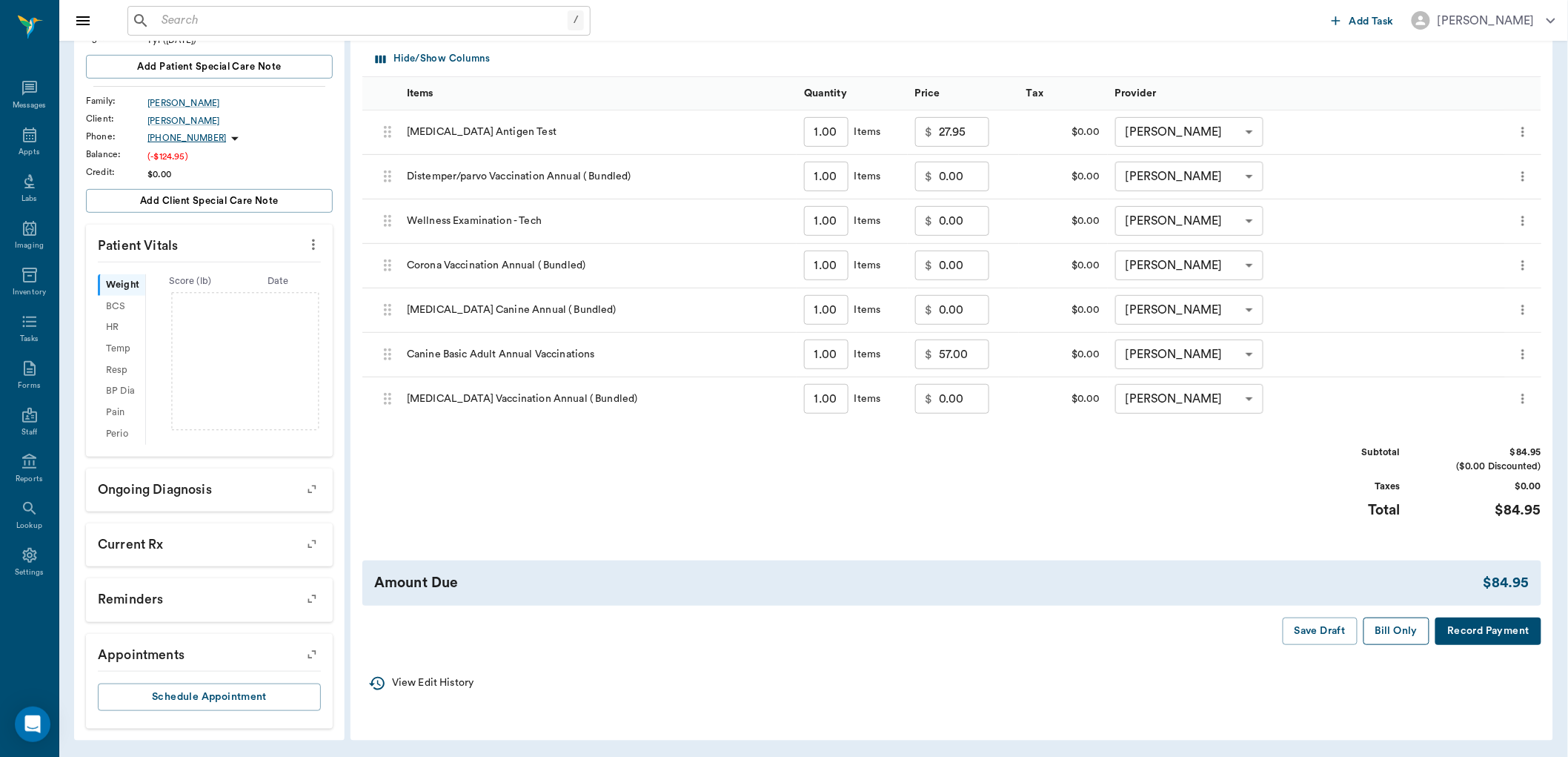
click at [1404, 634] on button "Bill Only" at bounding box center [1397, 631] width 67 height 28
